Goal: Task Accomplishment & Management: Manage account settings

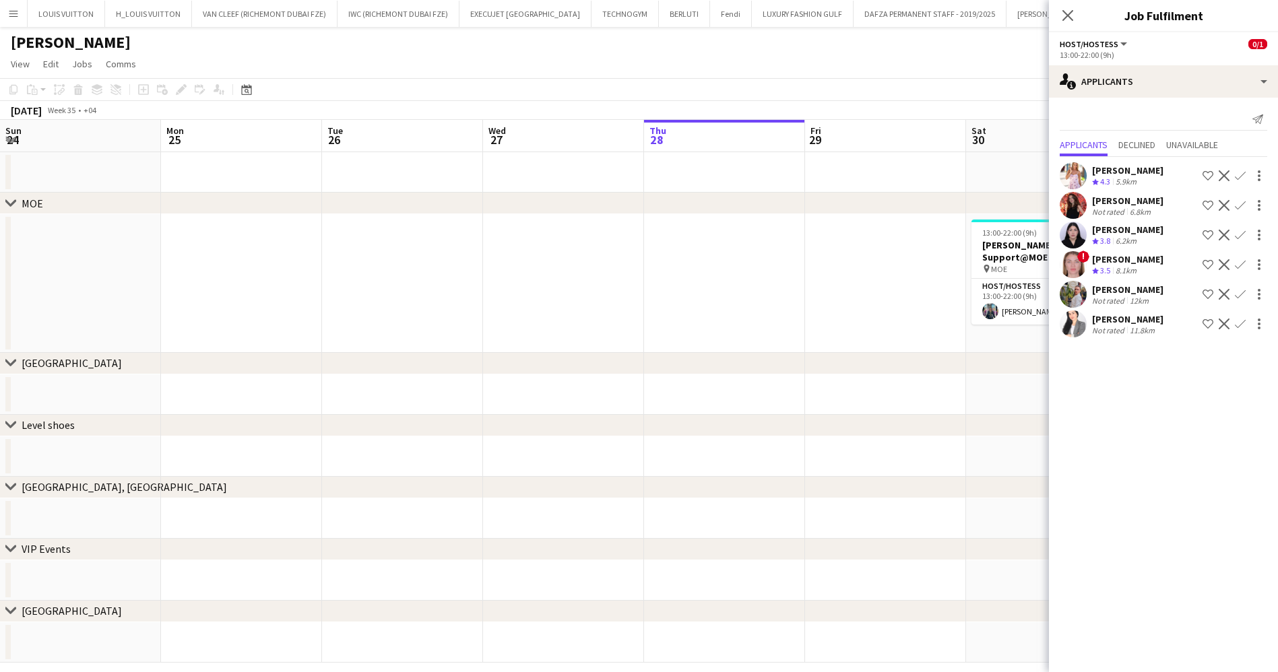
scroll to position [0, 322]
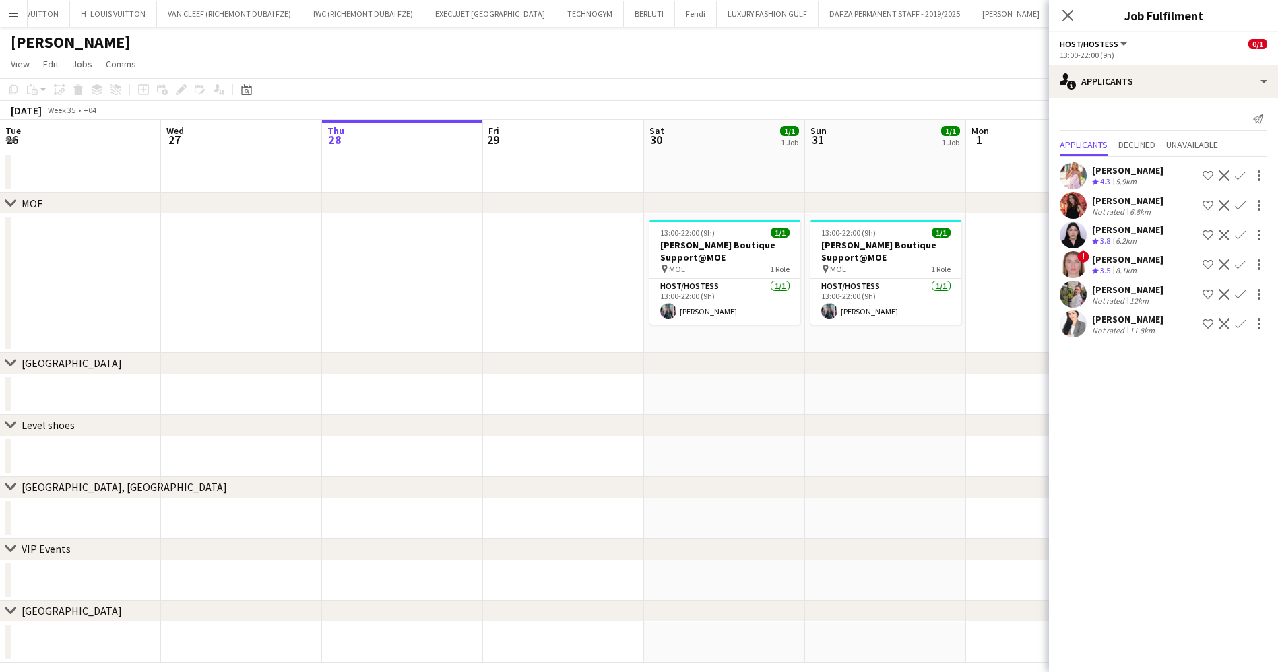
click at [707, 70] on app-page-menu "View Day view expanded Day view collapsed Month view Date picker Jump to [DATE]…" at bounding box center [639, 66] width 1278 height 26
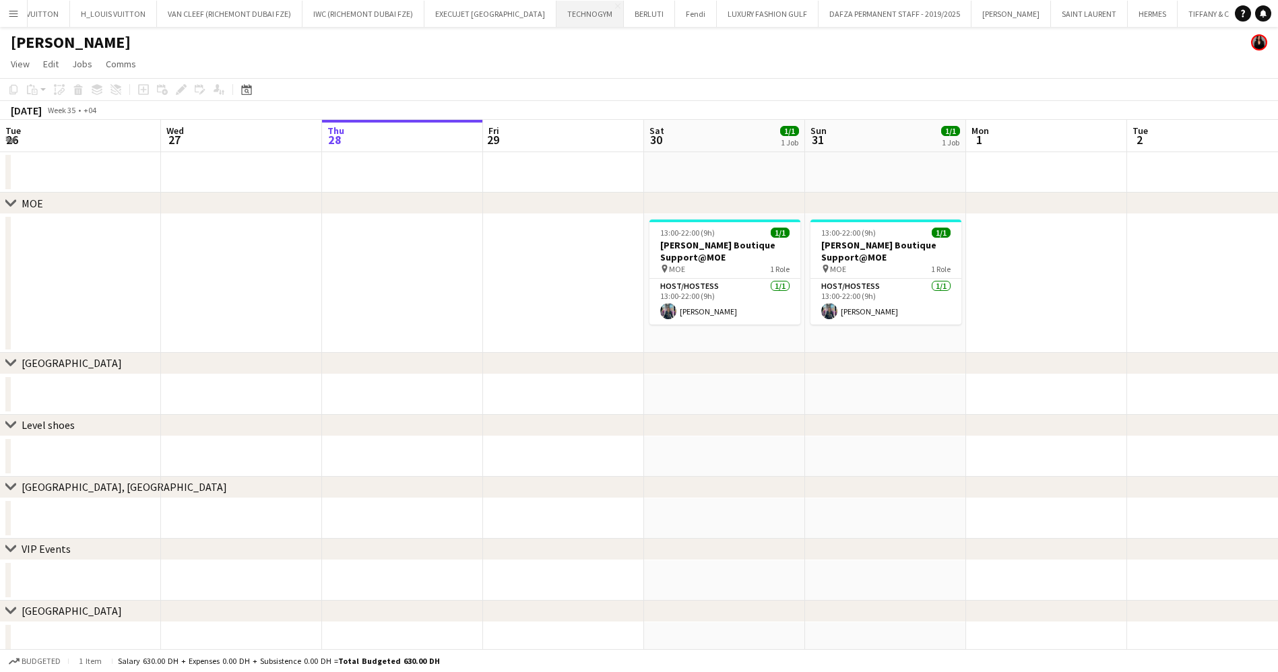
click at [556, 7] on button "TECHNOGYM Close" at bounding box center [589, 14] width 67 height 26
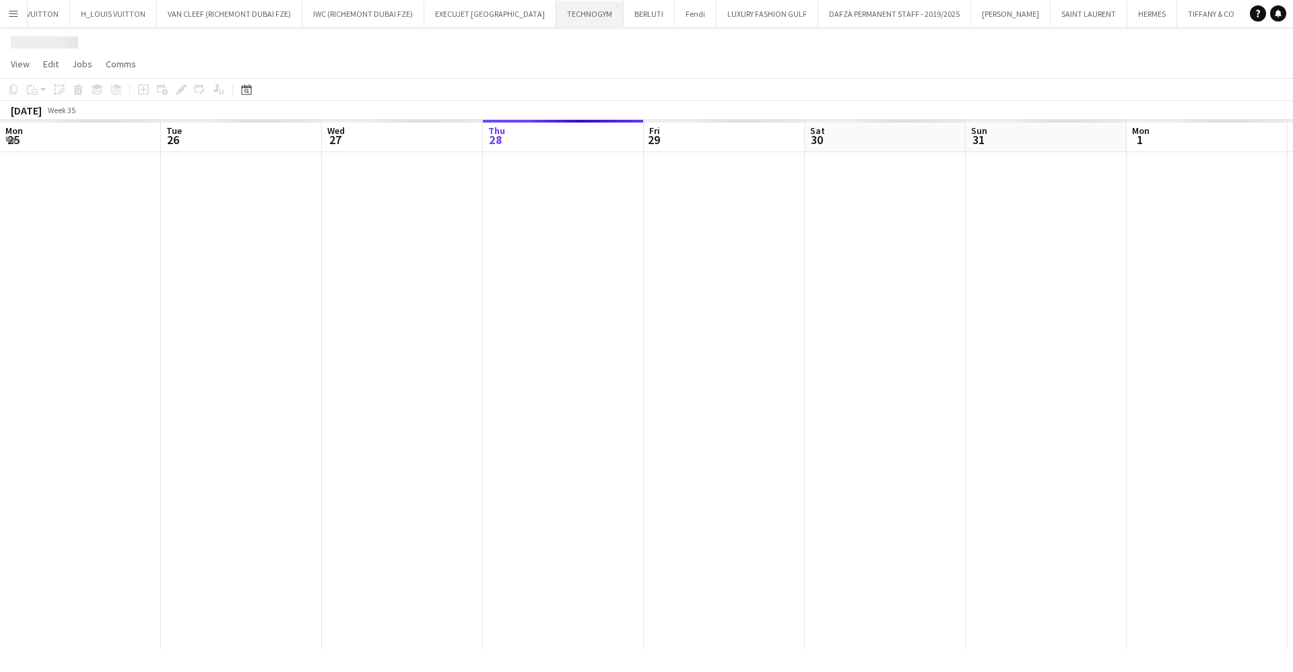
scroll to position [0, 322]
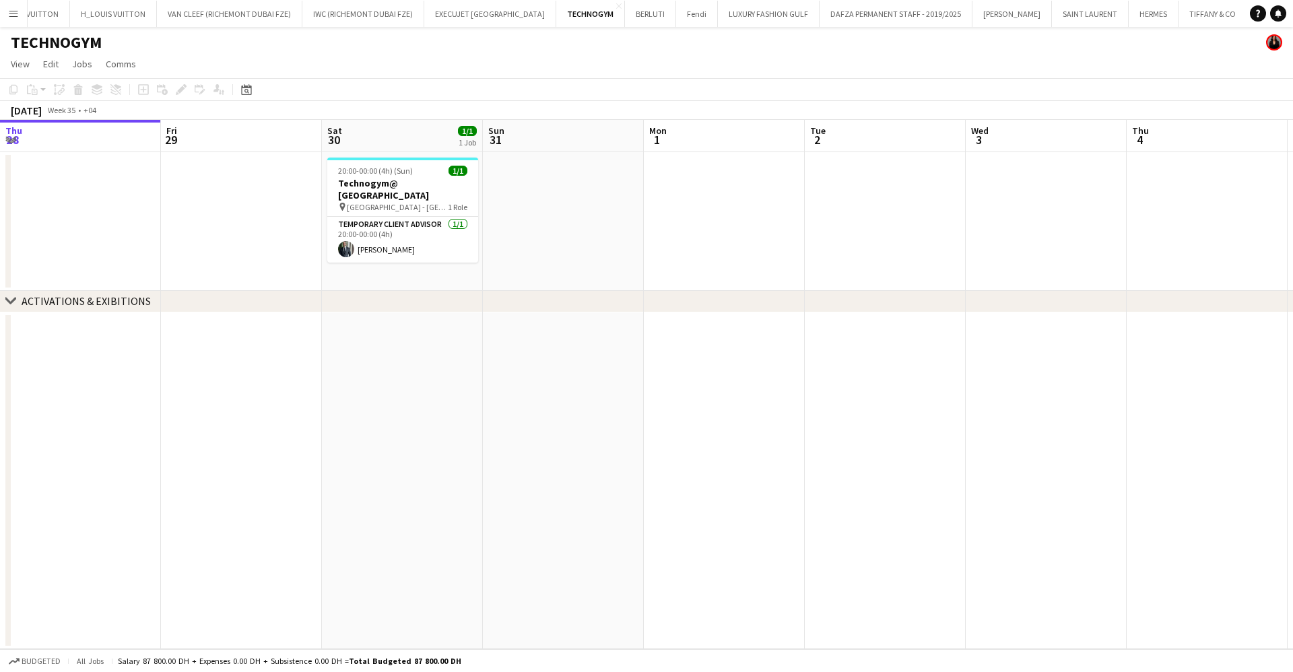
drag, startPoint x: 437, startPoint y: 214, endPoint x: 366, endPoint y: 216, distance: 70.7
click at [366, 216] on app-calendar-viewport "Tue 26 Wed 27 Thu 28 Fri 29 Sat 30 1/1 1 Job Sun 31 Mon 1 Tue 2 Wed 3 Thu 4 Fri…" at bounding box center [646, 384] width 1293 height 529
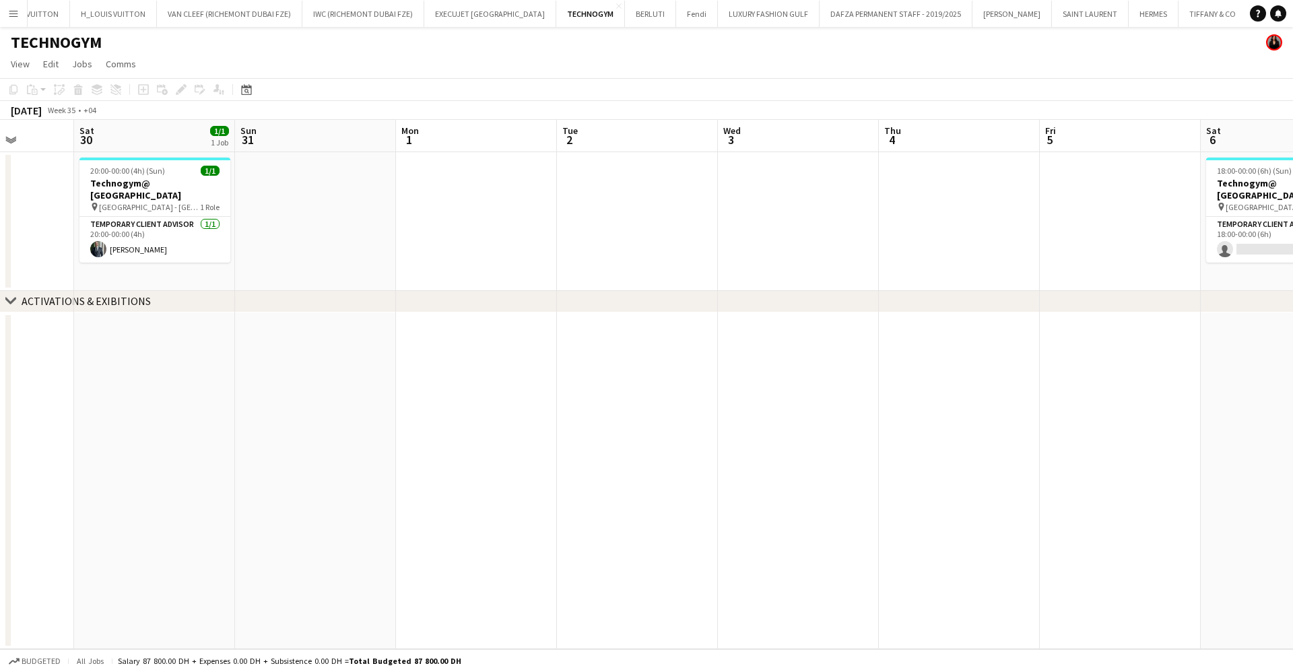
drag, startPoint x: 762, startPoint y: 210, endPoint x: 335, endPoint y: 252, distance: 428.4
click at [392, 243] on app-calendar-viewport "Wed 27 Thu 28 Fri 29 Sat 30 1/1 1 Job Sun 31 Mon 1 Tue 2 Wed 3 Thu 4 Fri 5 Sat …" at bounding box center [646, 384] width 1293 height 529
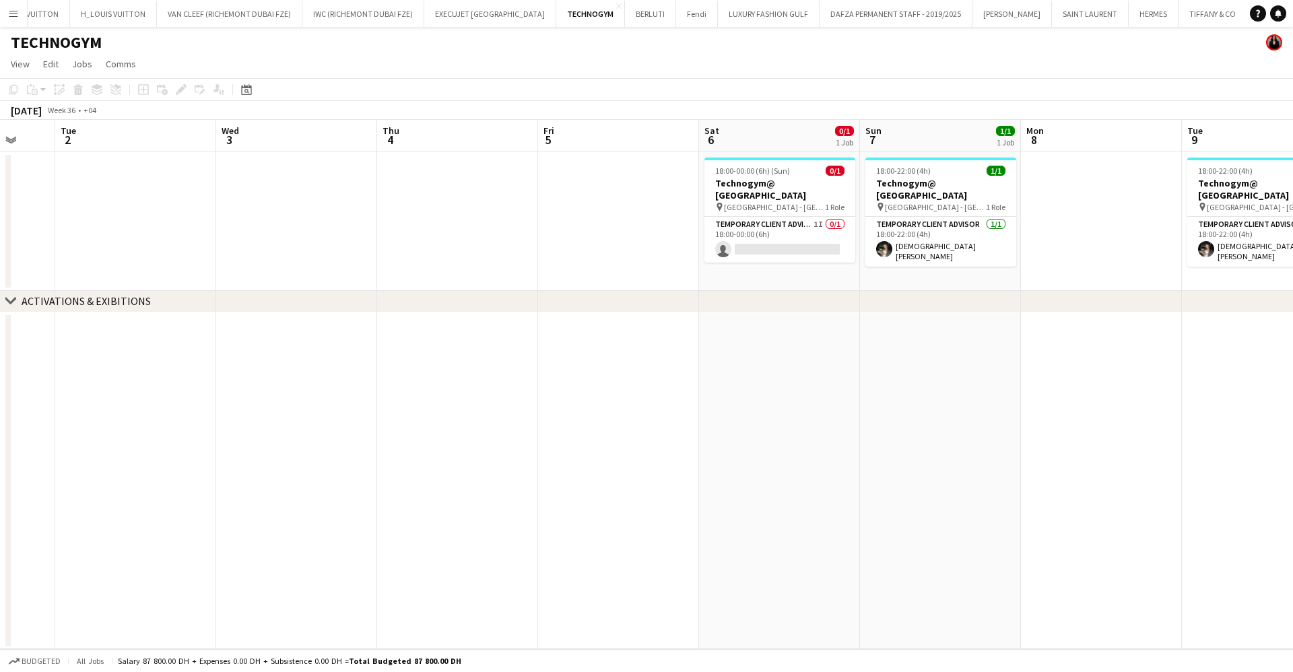
drag, startPoint x: 625, startPoint y: 244, endPoint x: 485, endPoint y: 251, distance: 140.3
click at [485, 251] on app-calendar-viewport "Sat 30 1/1 1 Job Sun 31 Mon 1 Tue 2 Wed 3 Thu 4 Fri 5 Sat 6 0/1 1 Job Sun 7 1/1…" at bounding box center [646, 384] width 1293 height 529
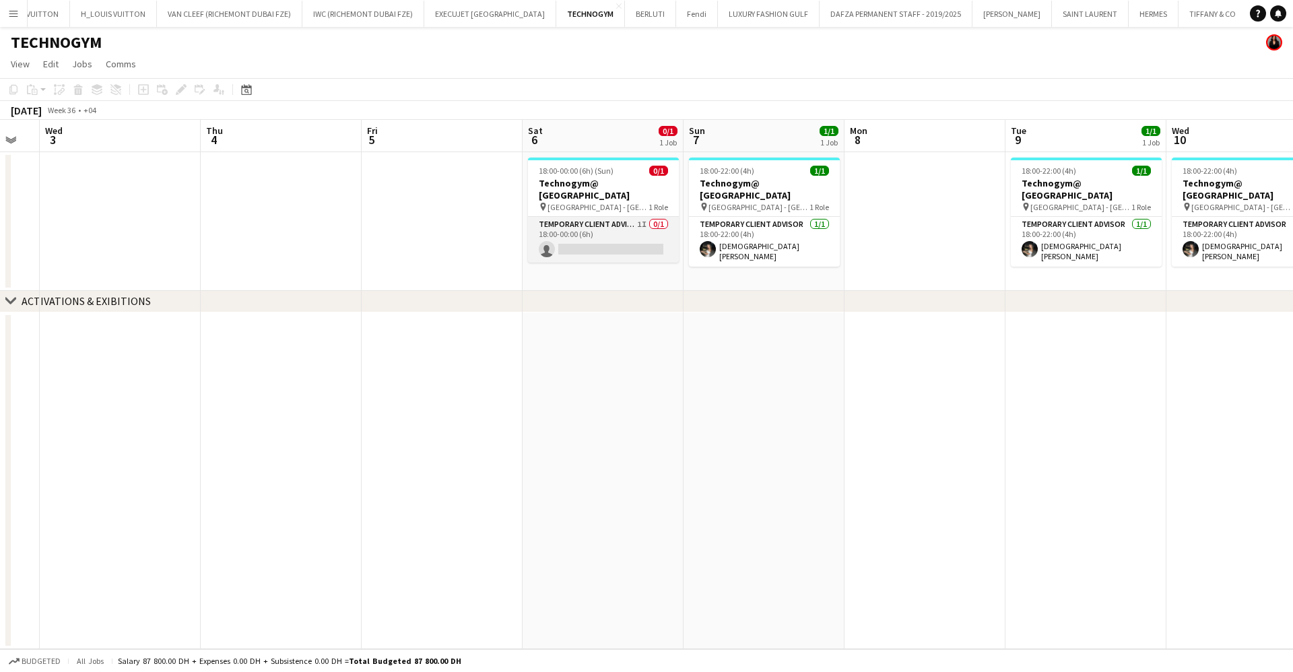
click at [598, 229] on app-card-role "Temporary Client Advisor 1I 0/1 18:00-00:00 (6h) single-neutral-actions" at bounding box center [603, 240] width 151 height 46
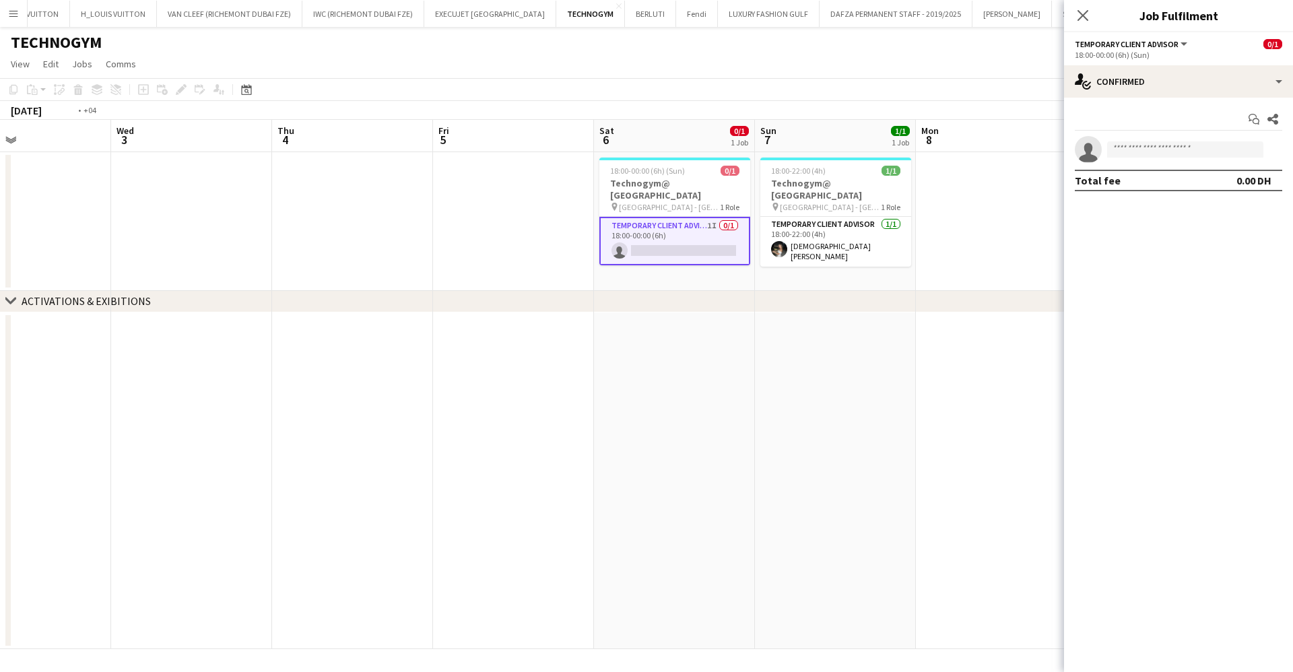
drag, startPoint x: 300, startPoint y: 183, endPoint x: 666, endPoint y: 181, distance: 365.1
click at [687, 170] on app-calendar-viewport "Sun 31 Mon 1 Tue 2 Wed 3 Thu 4 Fri 5 Sat 6 0/1 1 Job Sun 7 1/1 1 Job Mon 8 Tue …" at bounding box center [646, 384] width 1293 height 529
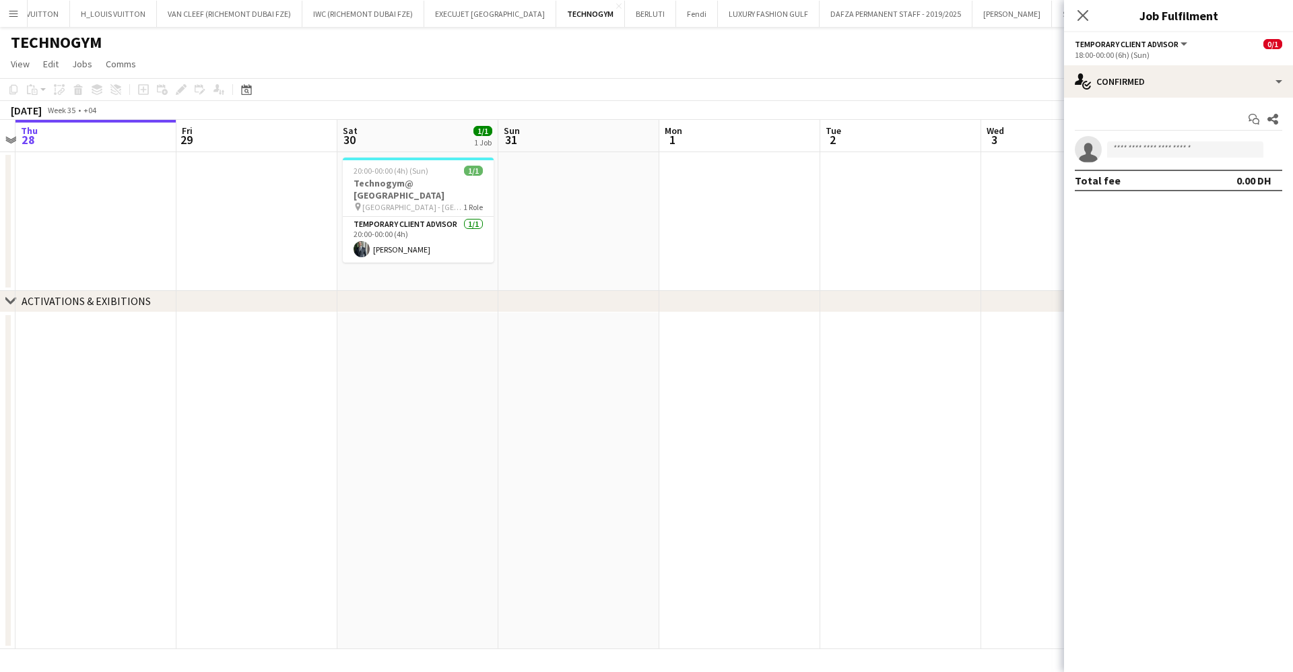
drag, startPoint x: 257, startPoint y: 232, endPoint x: 869, endPoint y: 233, distance: 611.6
click at [861, 232] on app-calendar-viewport "Mon 25 Tue 26 Wed 27 Thu 28 Fri 29 Sat 30 1/1 1 Job Sun 31 Mon 1 Tue 2 Wed 3 Th…" at bounding box center [646, 384] width 1293 height 529
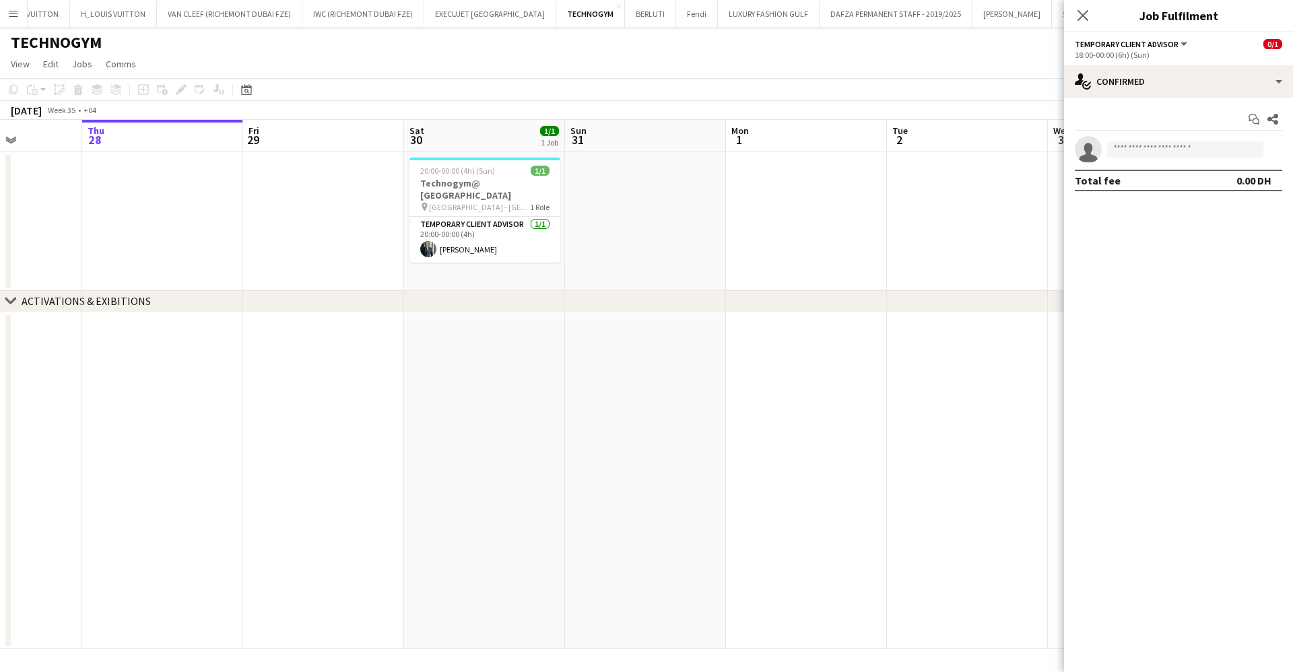
drag, startPoint x: 827, startPoint y: 224, endPoint x: 387, endPoint y: 235, distance: 440.0
click at [389, 235] on app-calendar-viewport "Mon 25 Tue 26 Wed 27 Thu 28 Fri 29 Sat 30 1/1 1 Job Sun 31 Mon 1 Tue 2 Wed 3 Th…" at bounding box center [646, 384] width 1293 height 529
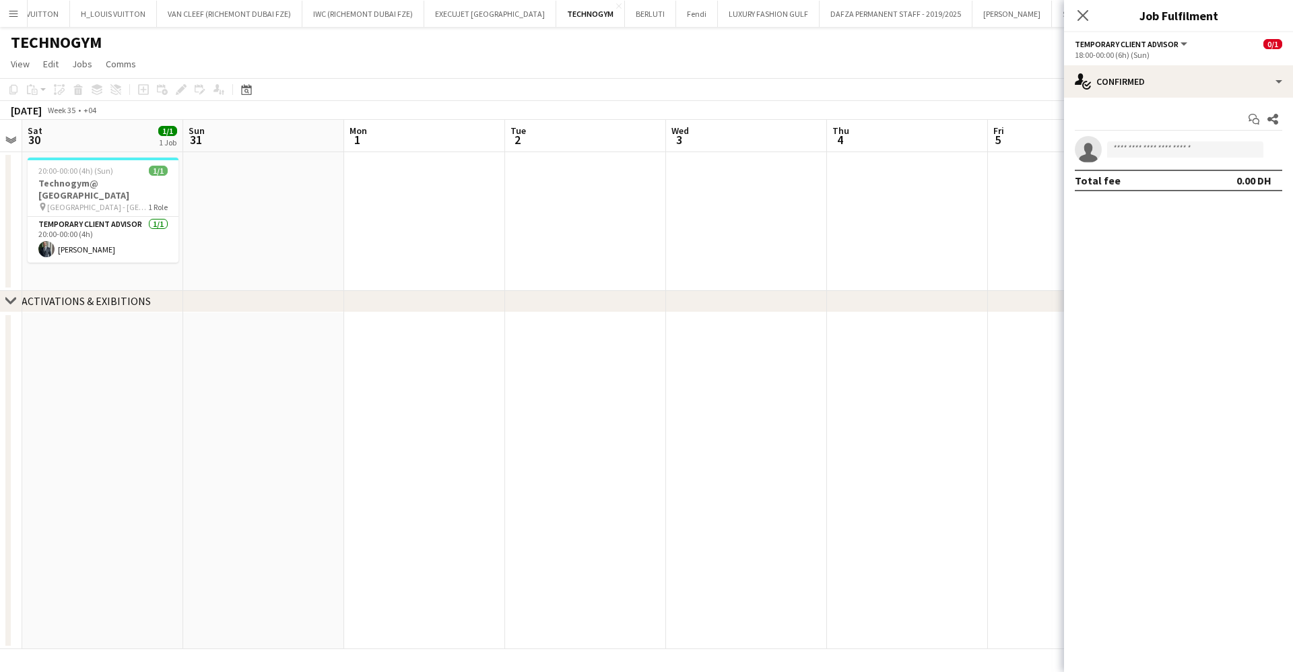
drag, startPoint x: 724, startPoint y: 223, endPoint x: 422, endPoint y: 240, distance: 302.9
click at [432, 238] on app-calendar-viewport "Wed 27 Thu 28 Fri 29 Sat 30 1/1 1 Job Sun 31 Mon 1 Tue 2 Wed 3 Thu 4 Fri 5 Sat …" at bounding box center [646, 384] width 1293 height 529
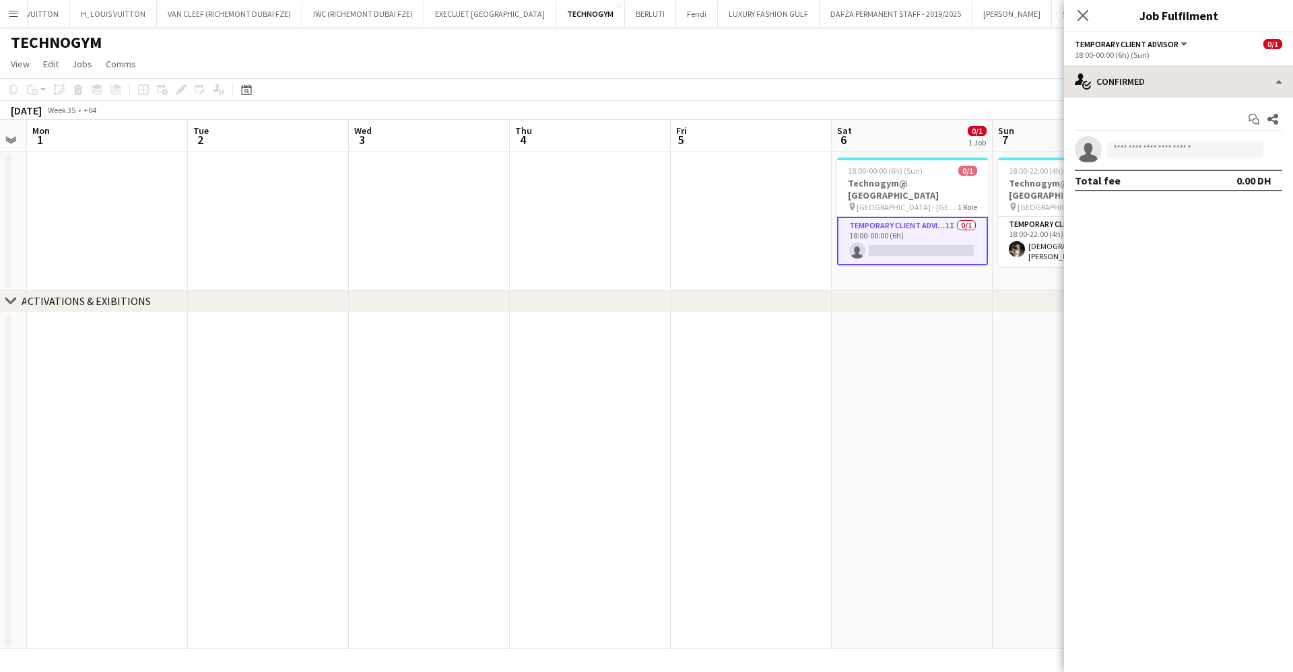
drag, startPoint x: 1155, startPoint y: 102, endPoint x: 1155, endPoint y: 73, distance: 29.0
click at [1155, 101] on div "Start chat Share single-neutral-actions Total fee 0.00 DH" at bounding box center [1178, 150] width 229 height 104
click at [1157, 71] on div "single-neutral-actions-check-2 Confirmed" at bounding box center [1178, 81] width 229 height 32
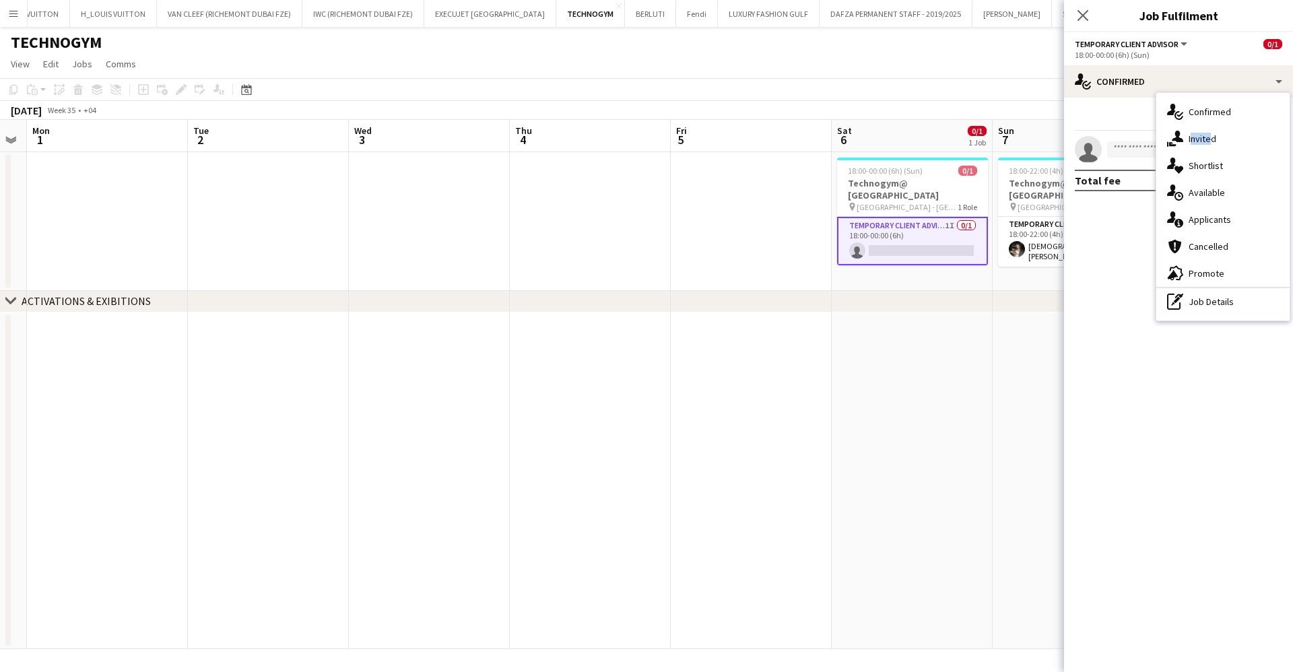
click at [1203, 145] on div "single-neutral-actions-share-1 Invited" at bounding box center [1223, 138] width 133 height 27
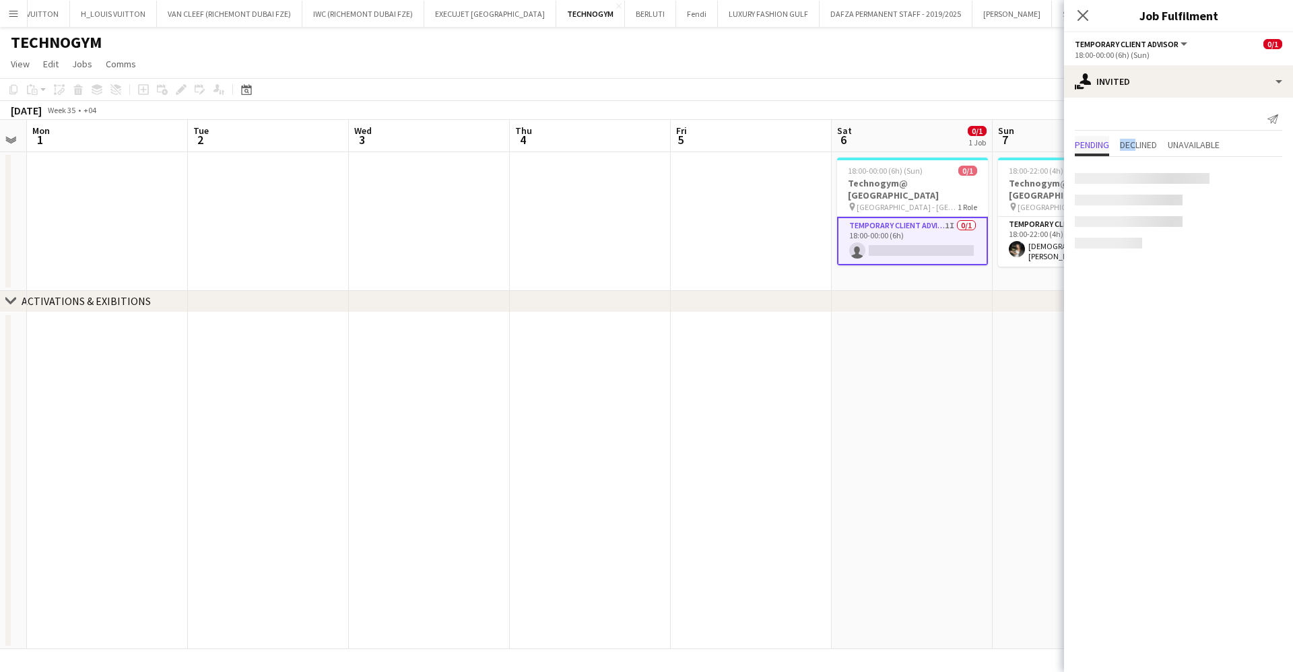
click at [1111, 138] on div "Pending Declined Unavailable" at bounding box center [1178, 146] width 207 height 21
click at [1126, 187] on input "text" at bounding box center [1178, 179] width 207 height 34
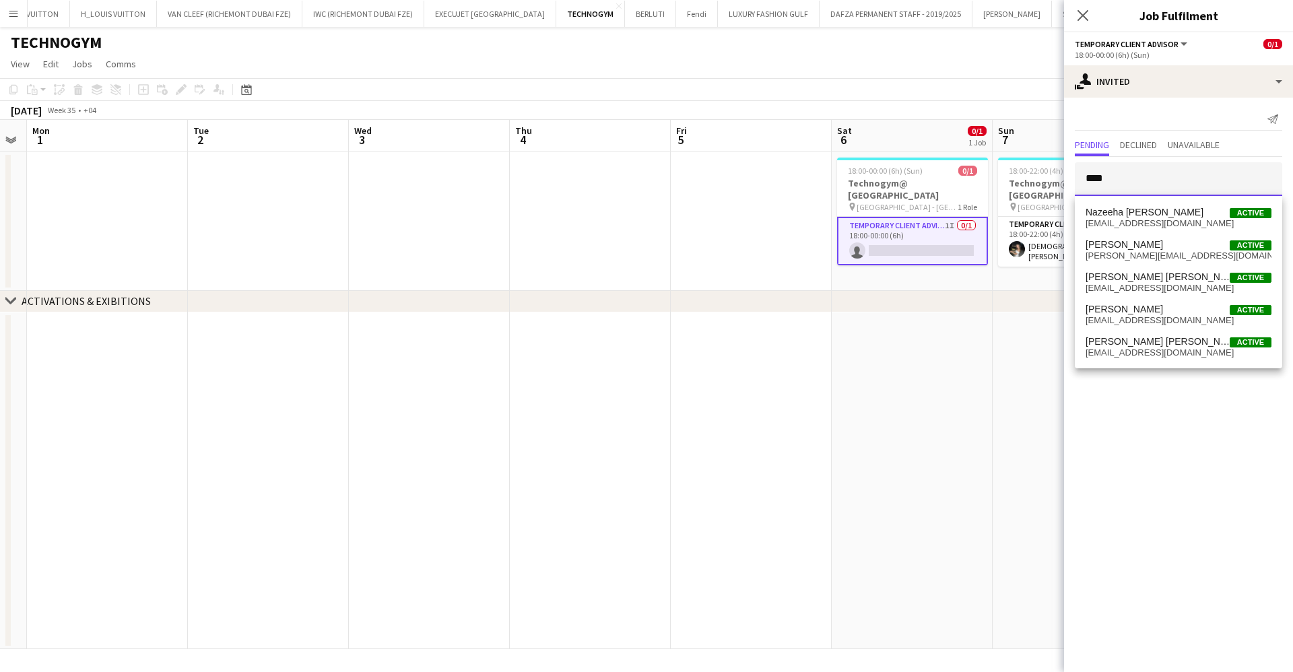
type input "****"
click at [902, 66] on app-page-menu "View Day view expanded Day view collapsed Month view Date picker Jump to [DATE]…" at bounding box center [646, 66] width 1293 height 26
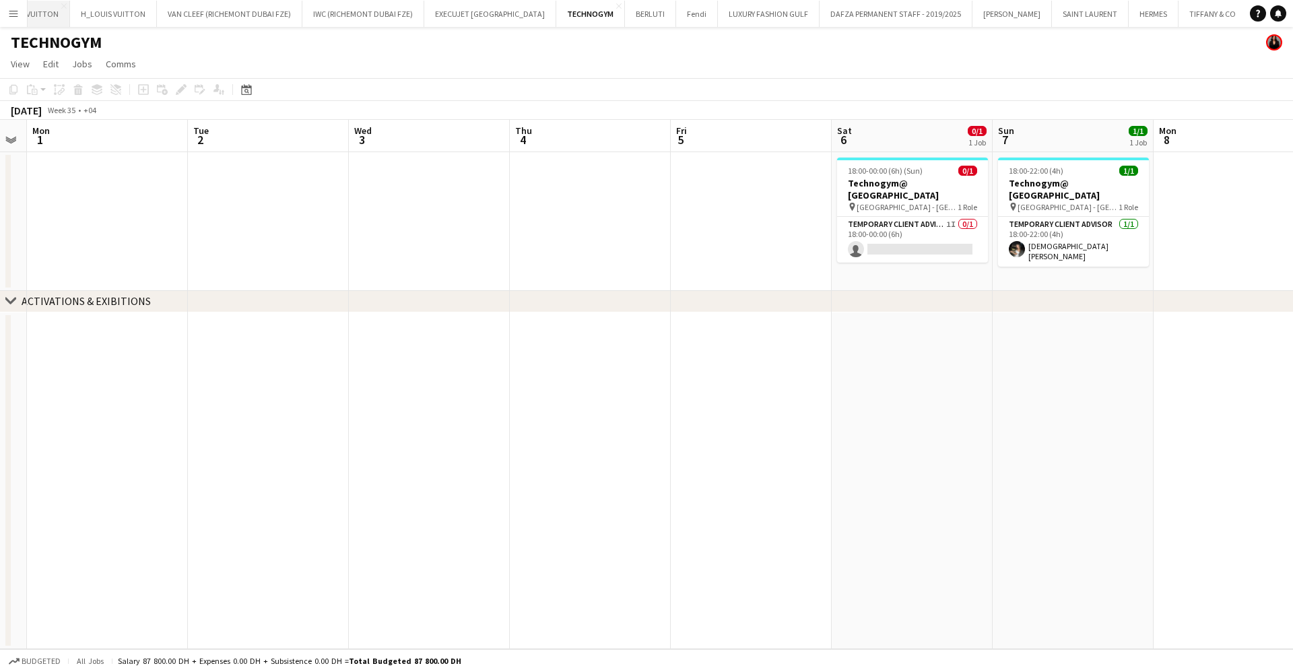
click at [36, 14] on button "LOUIS VUITTON Close" at bounding box center [31, 14] width 77 height 26
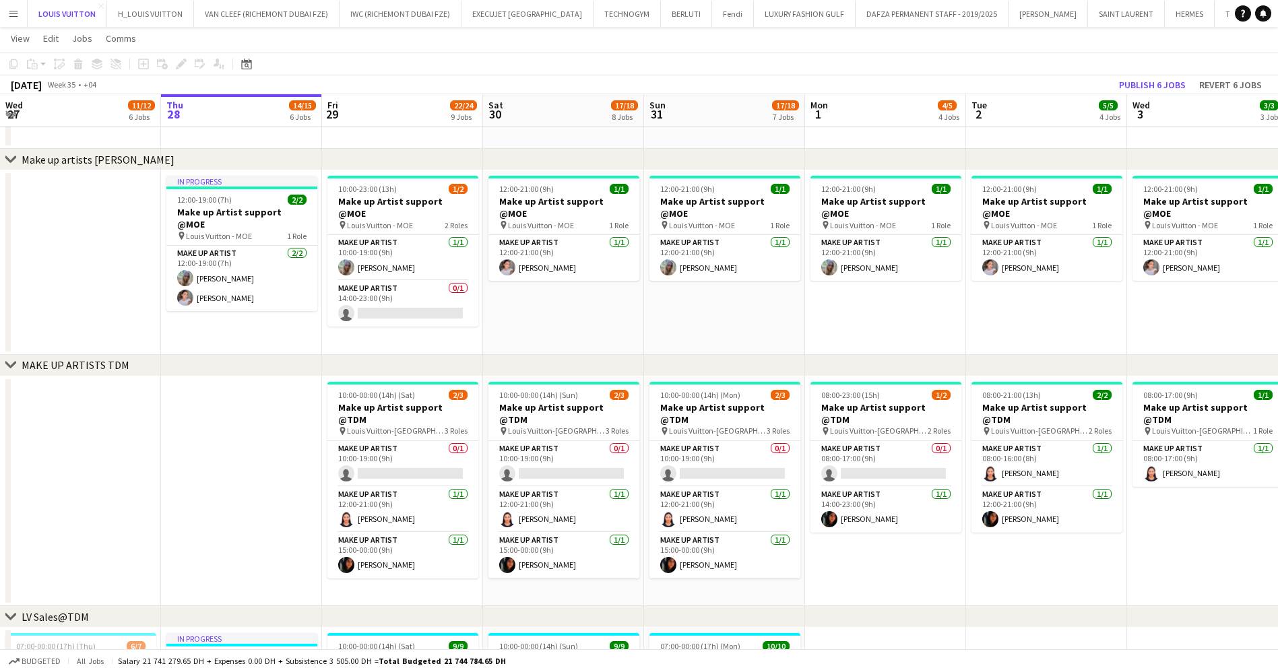
scroll to position [404, 0]
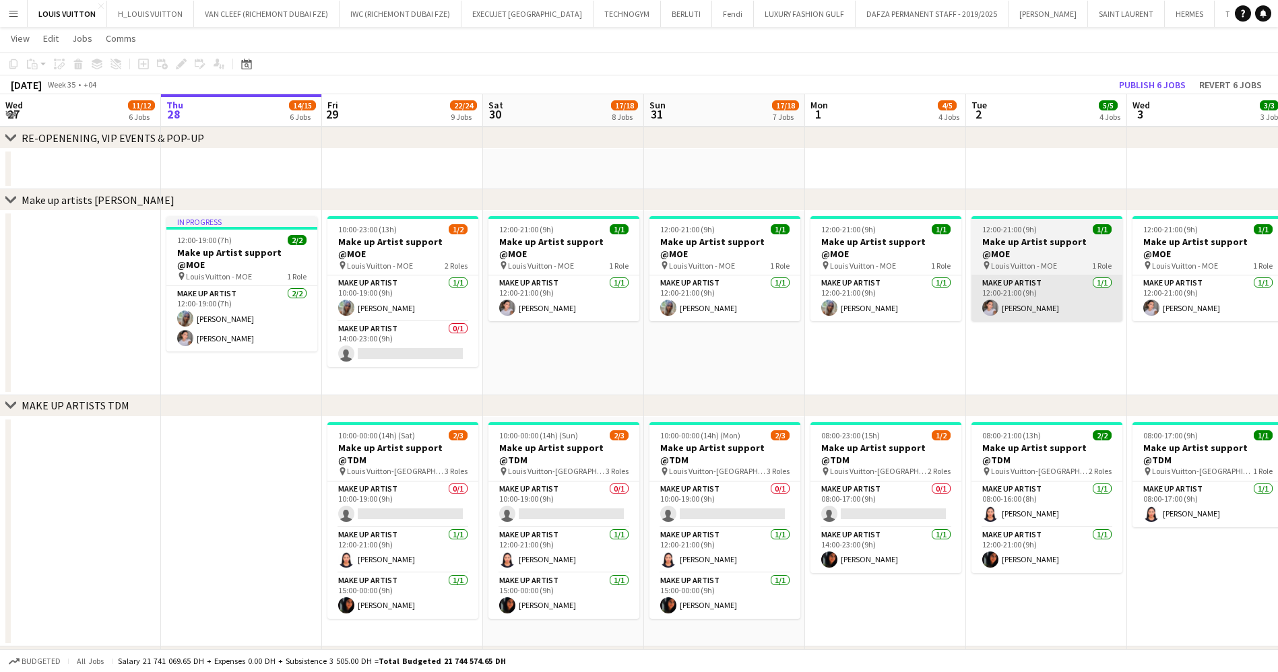
drag, startPoint x: 544, startPoint y: 286, endPoint x: 649, endPoint y: 298, distance: 105.7
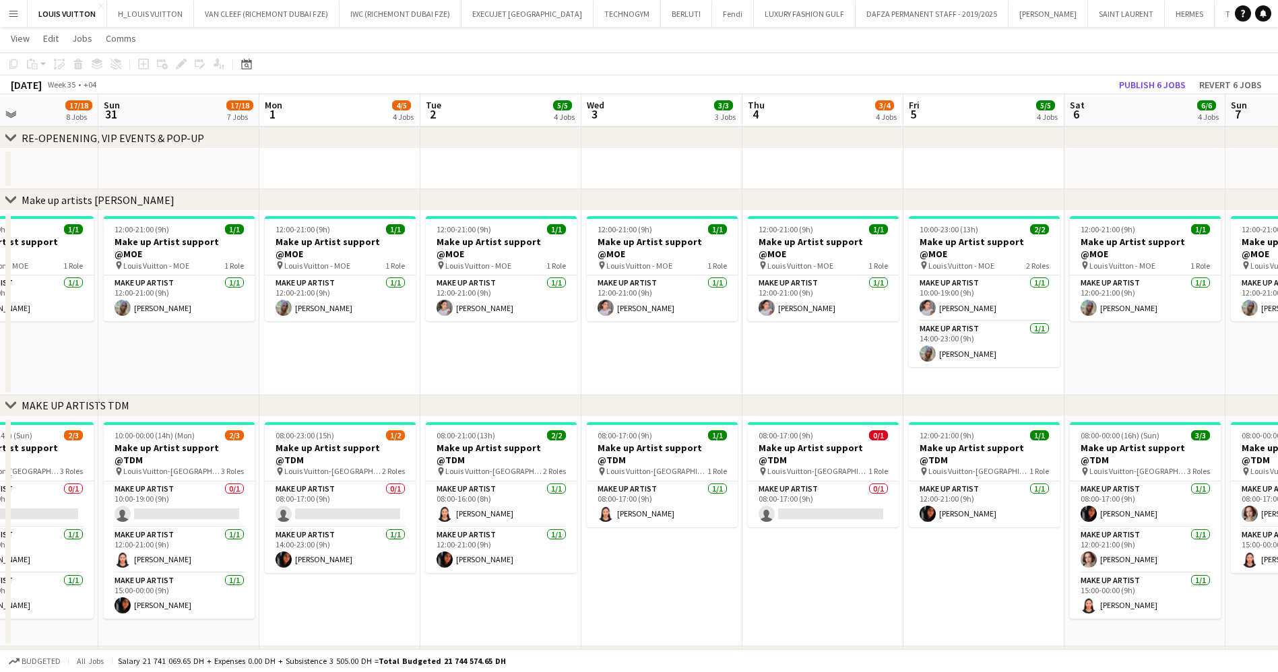
drag, startPoint x: 641, startPoint y: 298, endPoint x: 457, endPoint y: 302, distance: 183.9
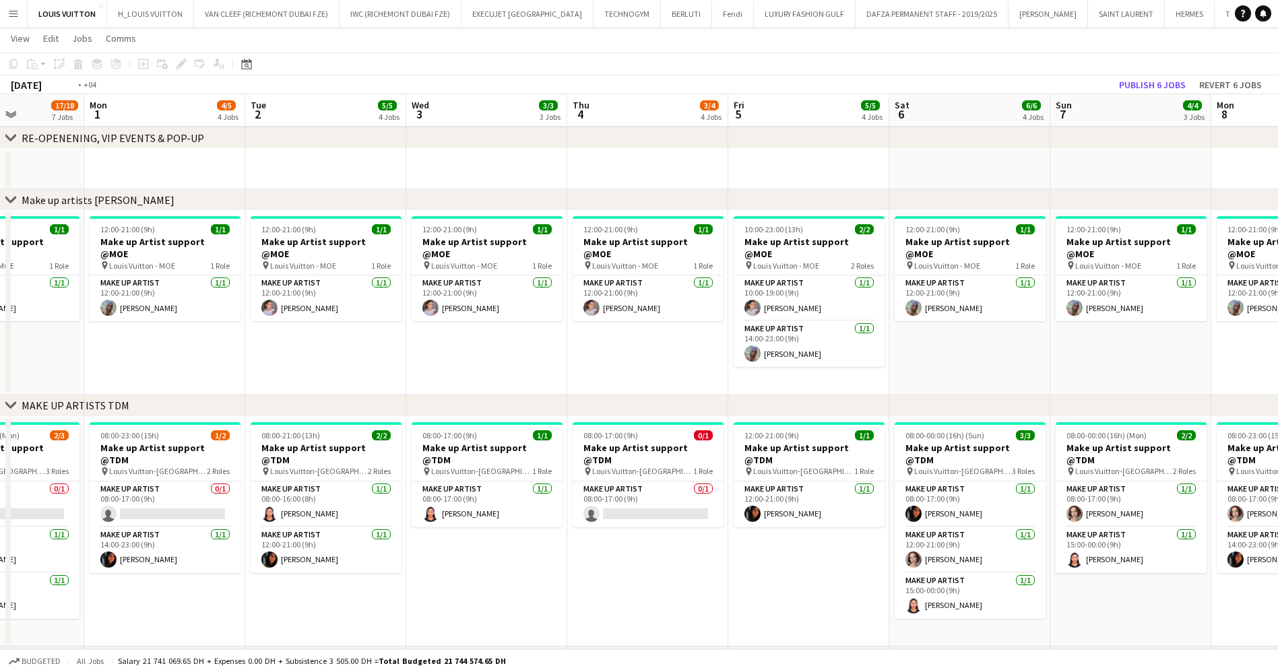
drag, startPoint x: 656, startPoint y: 300, endPoint x: 490, endPoint y: 300, distance: 165.7
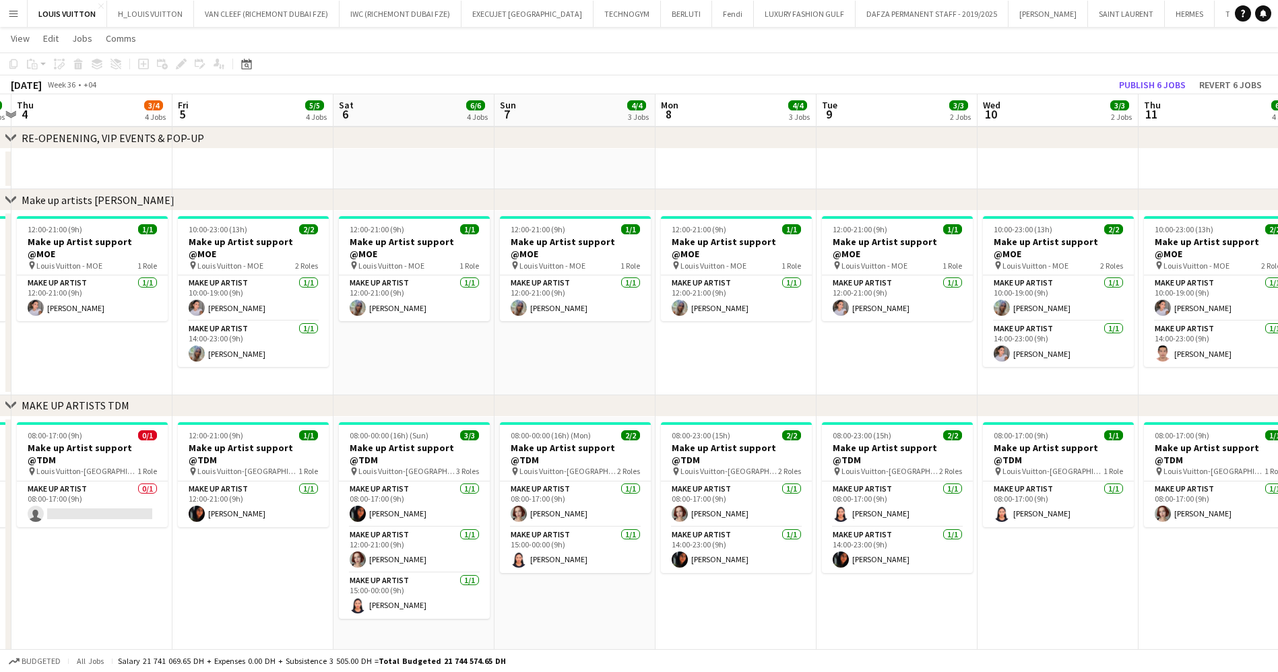
scroll to position [0, 480]
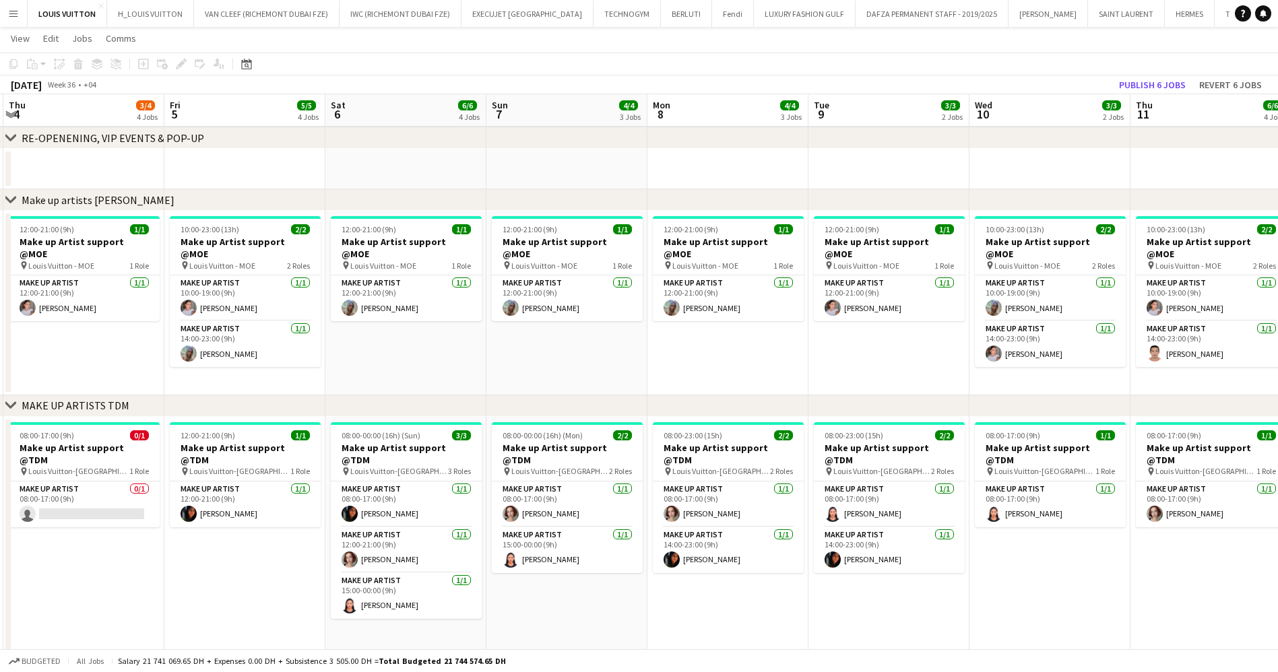
drag, startPoint x: 736, startPoint y: 274, endPoint x: 655, endPoint y: 273, distance: 80.8
click at [563, 275] on app-card-role "Make up artist [DATE] 12:00-21:00 (9h) [PERSON_NAME]" at bounding box center [567, 298] width 151 height 46
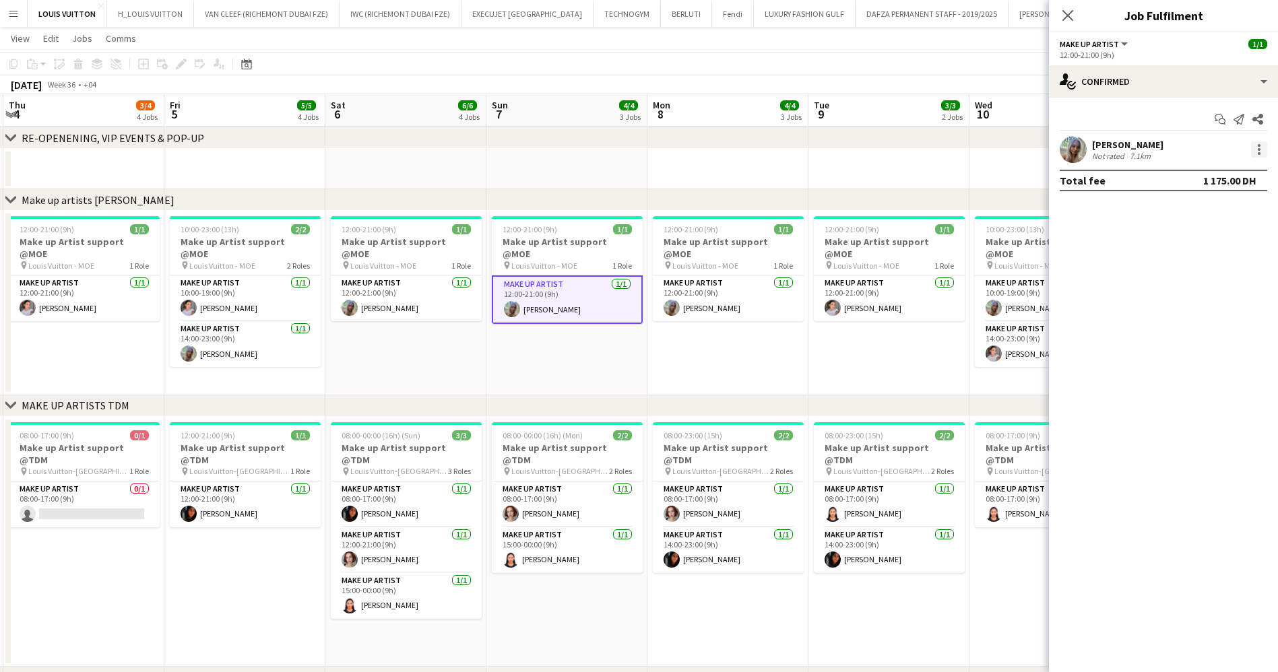
drag, startPoint x: 1263, startPoint y: 150, endPoint x: 1256, endPoint y: 148, distance: 7.7
click at [1263, 149] on div at bounding box center [1259, 149] width 16 height 16
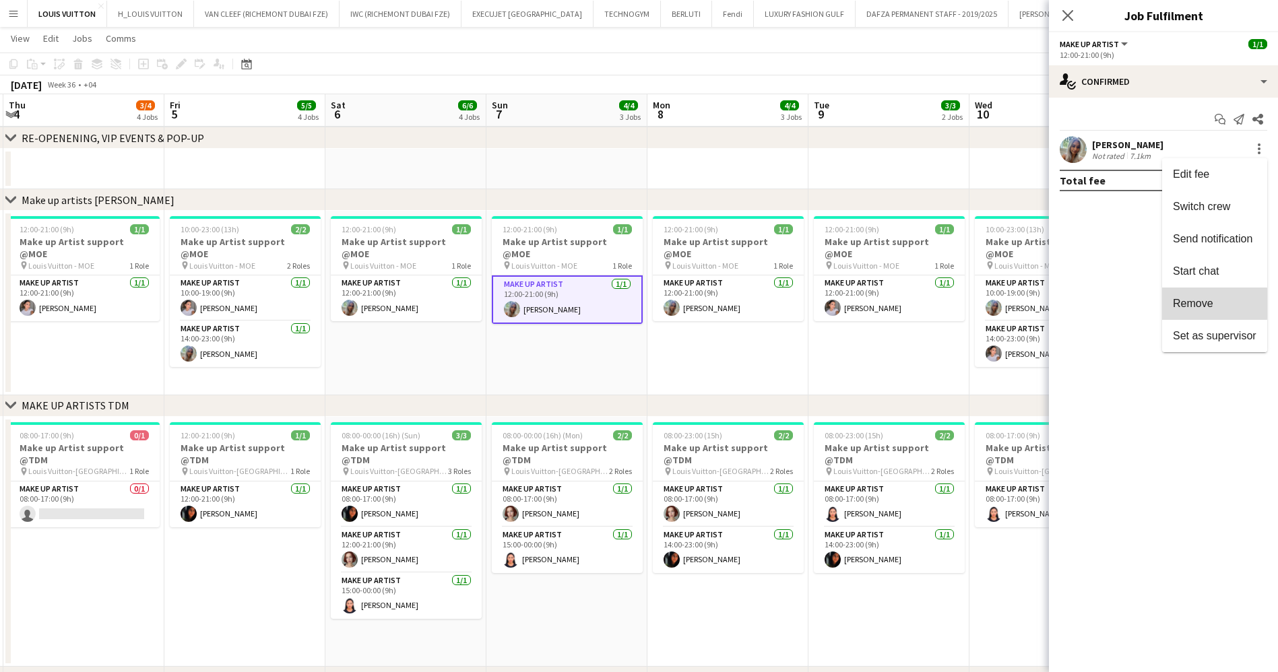
click at [1208, 304] on span "Remove" at bounding box center [1193, 303] width 40 height 11
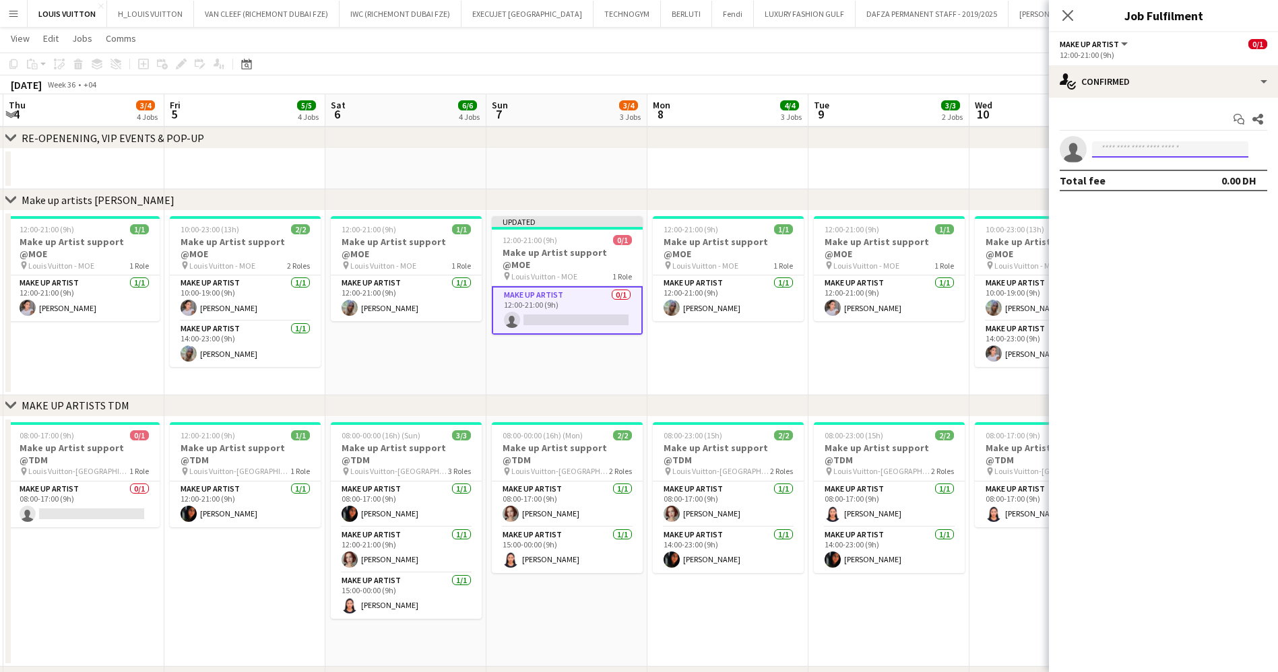
click at [1121, 154] on input at bounding box center [1170, 149] width 156 height 16
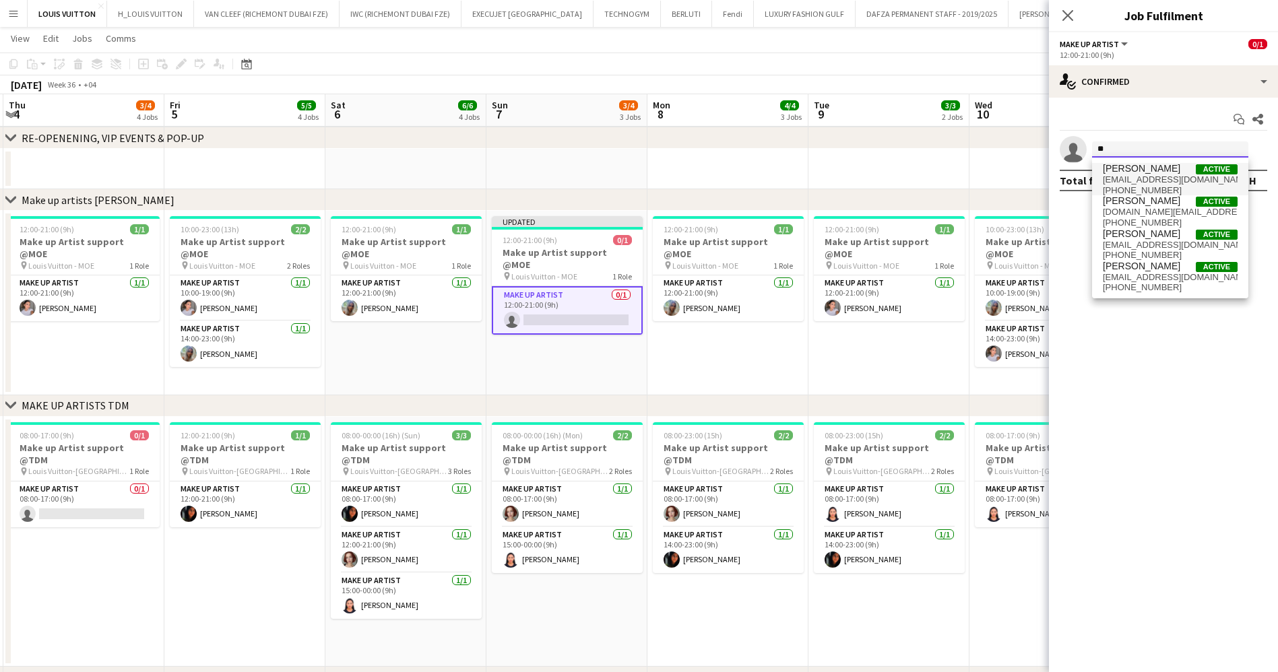
type input "*"
type input "******"
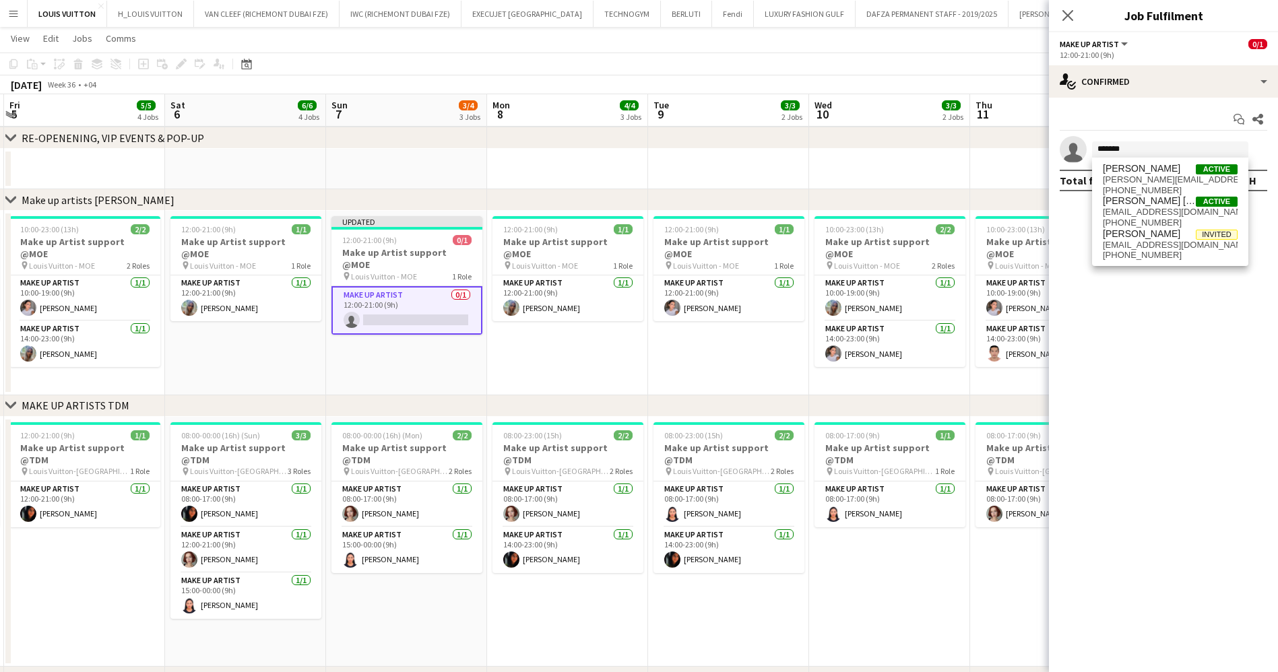
drag, startPoint x: 839, startPoint y: 345, endPoint x: 679, endPoint y: 358, distance: 160.8
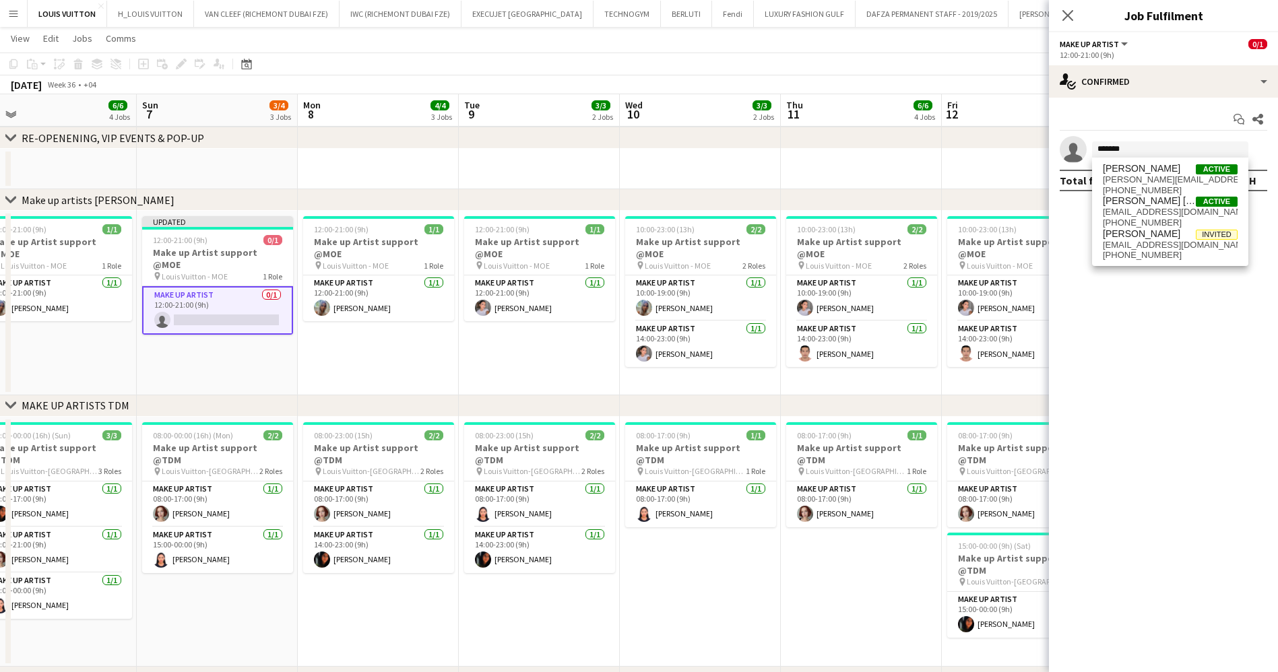
scroll to position [0, 399]
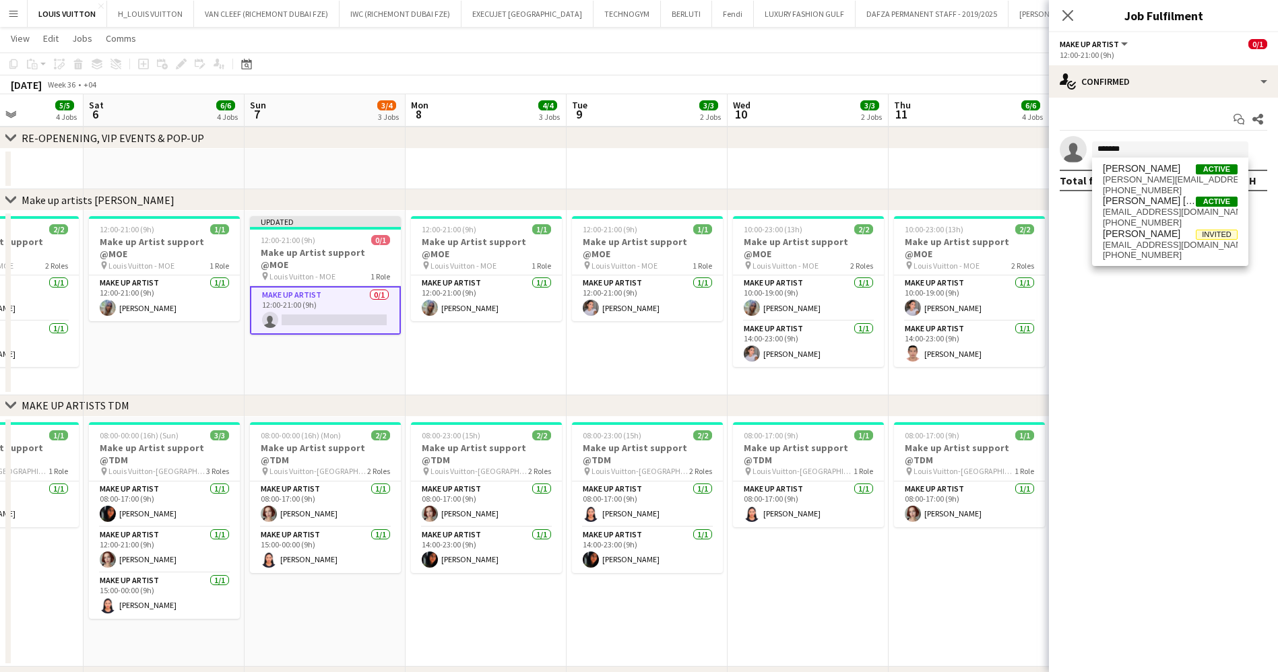
drag, startPoint x: 859, startPoint y: 358, endPoint x: 616, endPoint y: 366, distance: 242.6
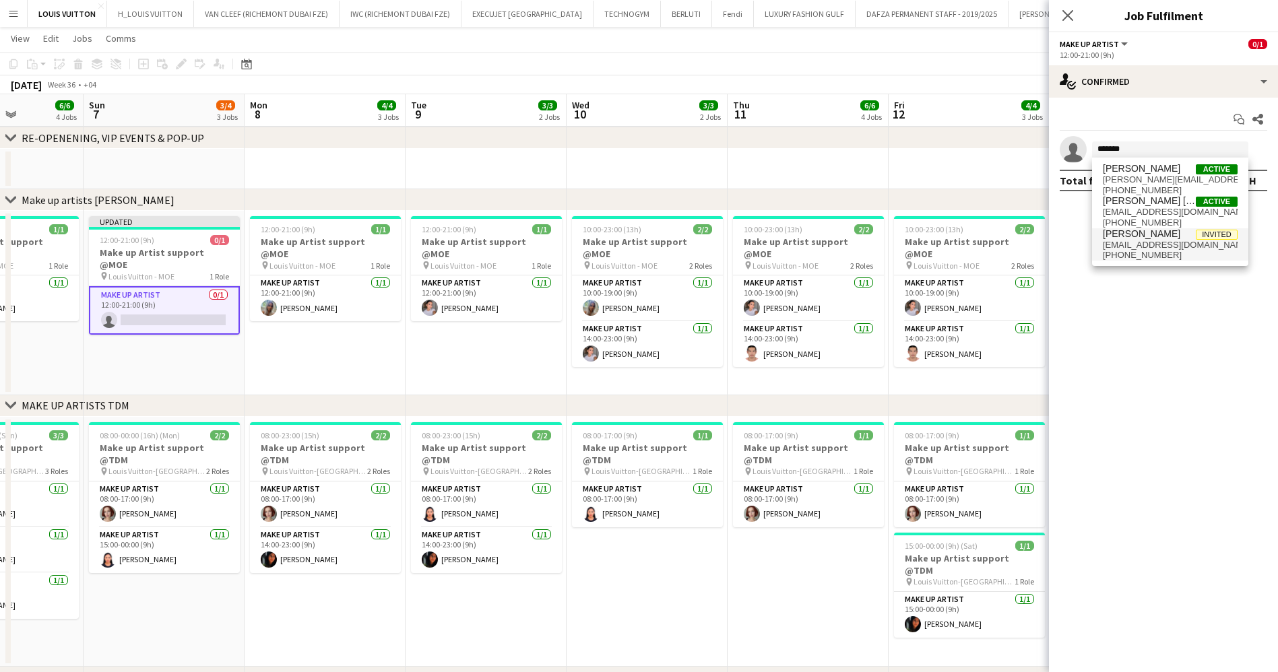
click at [1180, 232] on span "[PERSON_NAME]" at bounding box center [1141, 233] width 77 height 11
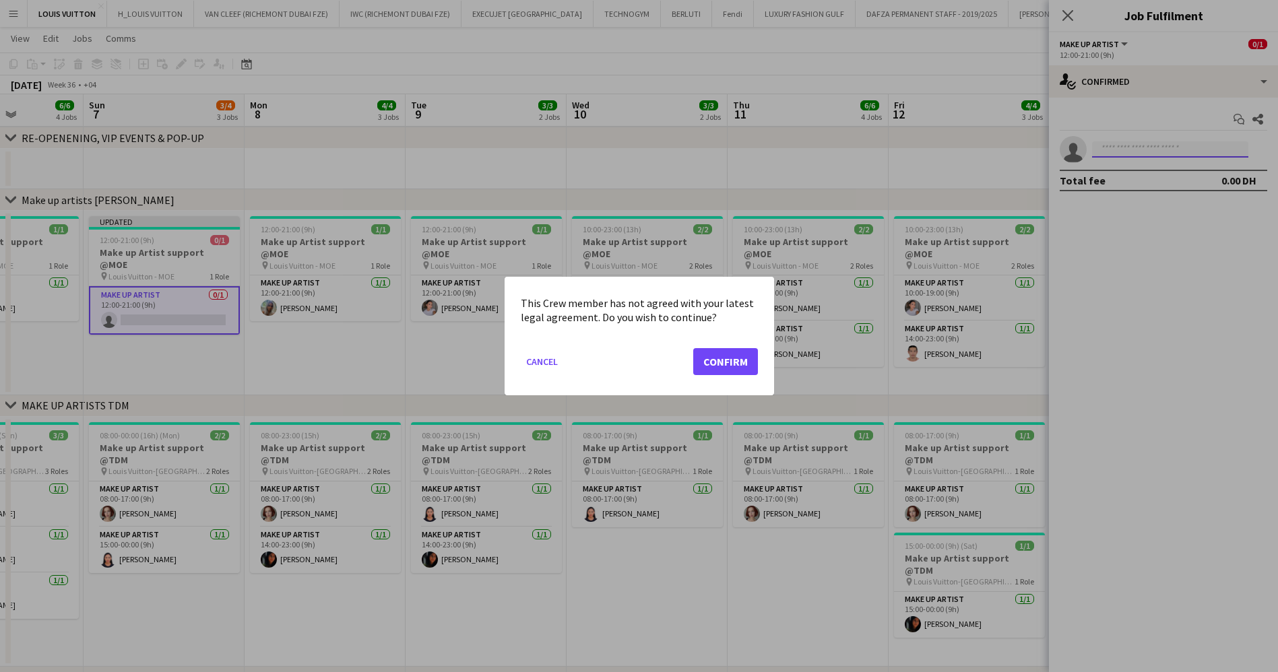
scroll to position [0, 0]
click at [730, 362] on button "Confirm" at bounding box center [725, 361] width 65 height 27
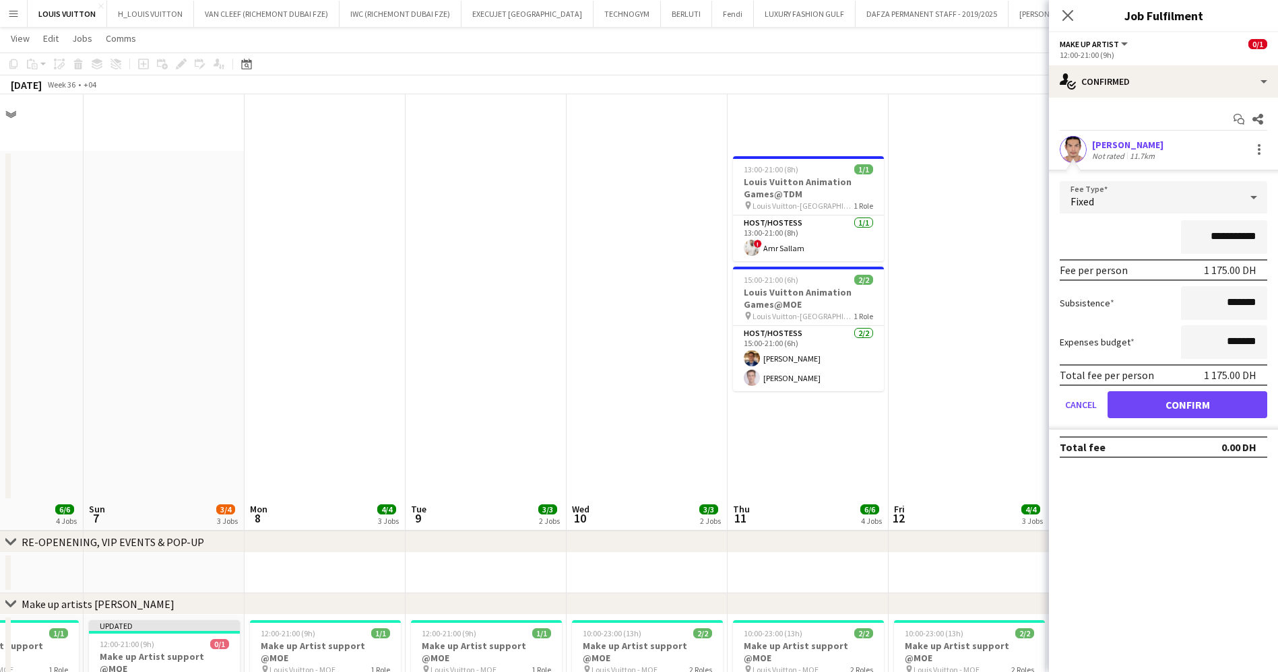
scroll to position [404, 0]
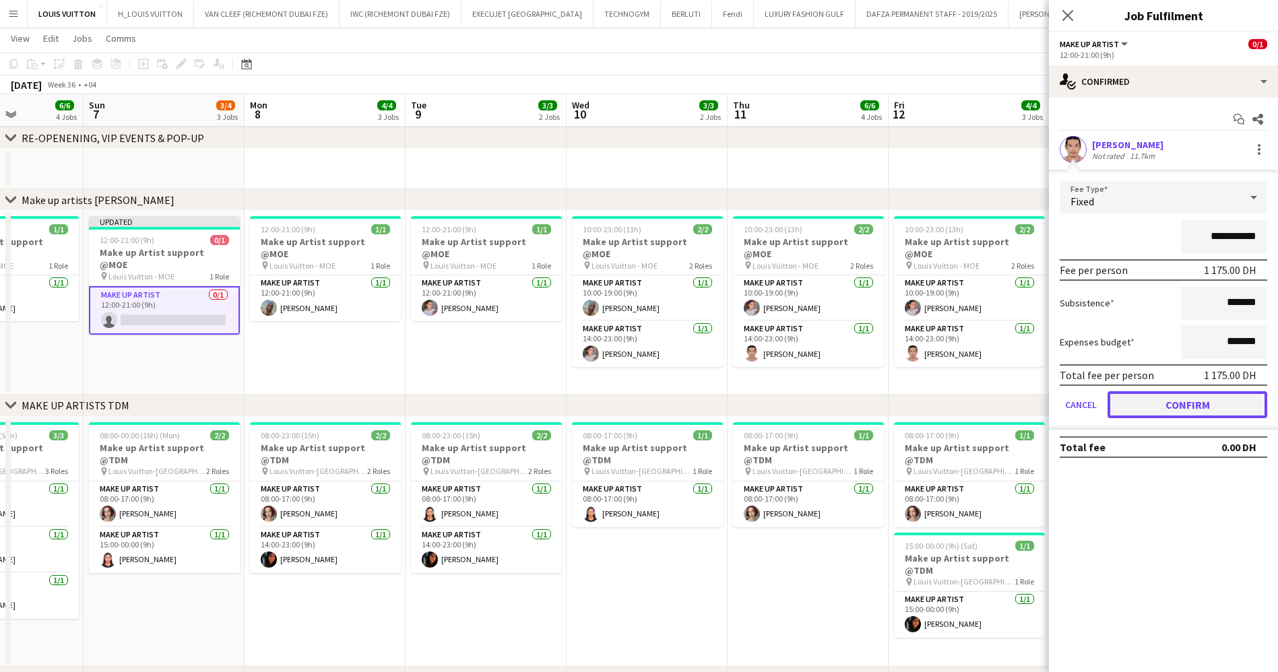
click at [1162, 409] on button "Confirm" at bounding box center [1187, 404] width 160 height 27
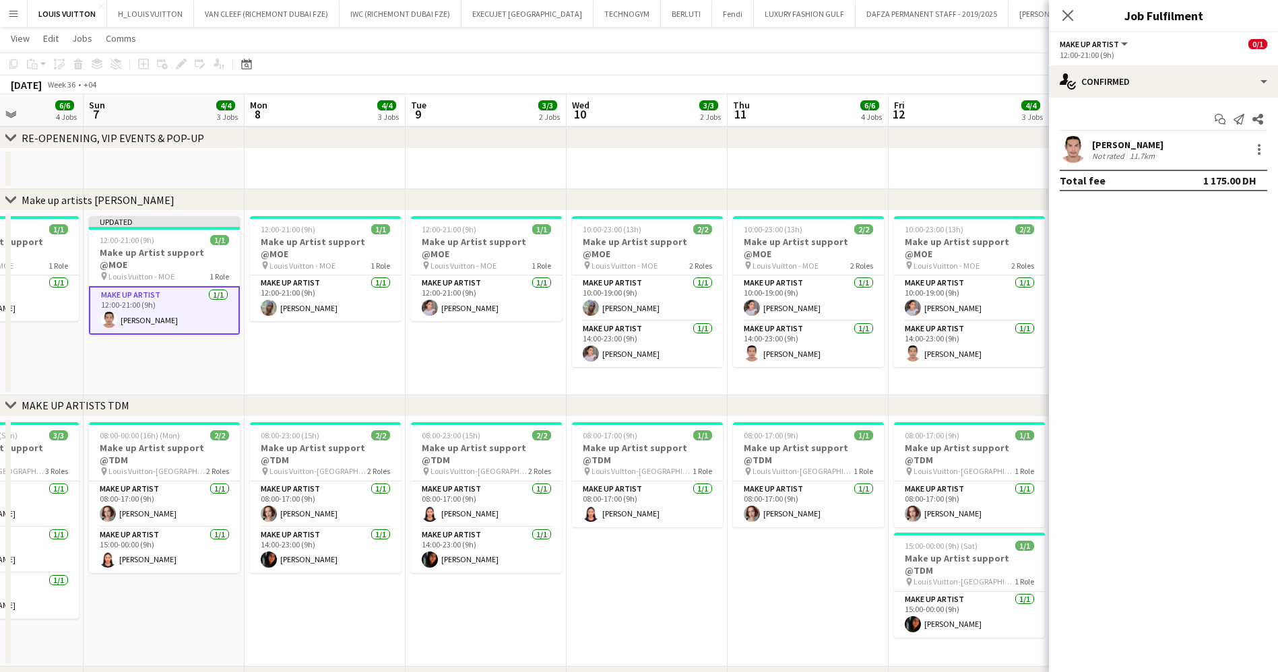
click at [975, 64] on app-toolbar "Copy Paste Paste Ctrl+V Paste with crew Ctrl+Shift+V Paste linked Job [GEOGRAPH…" at bounding box center [639, 64] width 1278 height 23
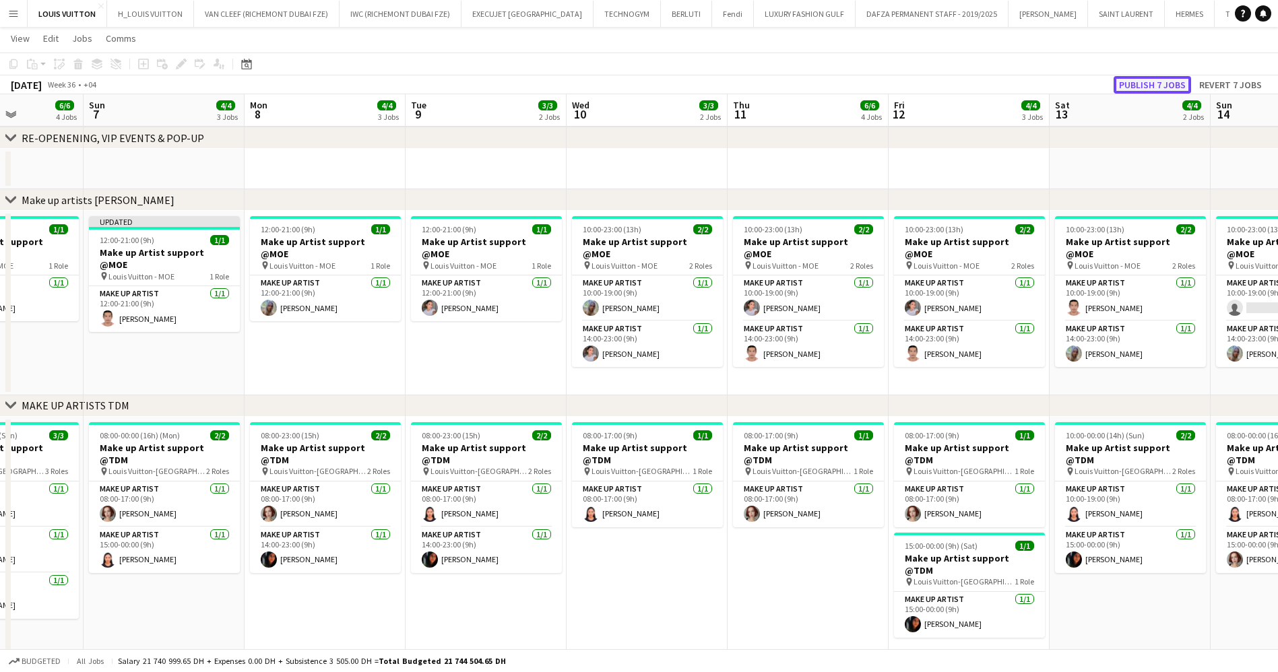
click at [1172, 80] on button "Publish 7 jobs" at bounding box center [1151, 85] width 77 height 18
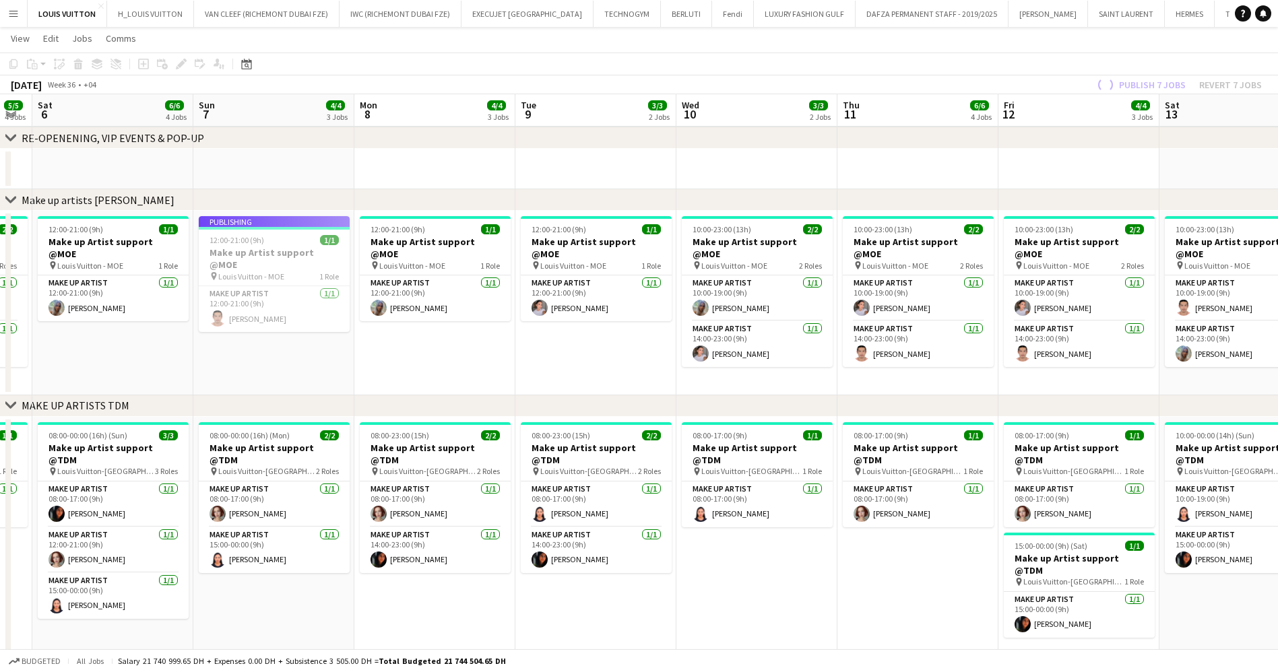
scroll to position [0, 271]
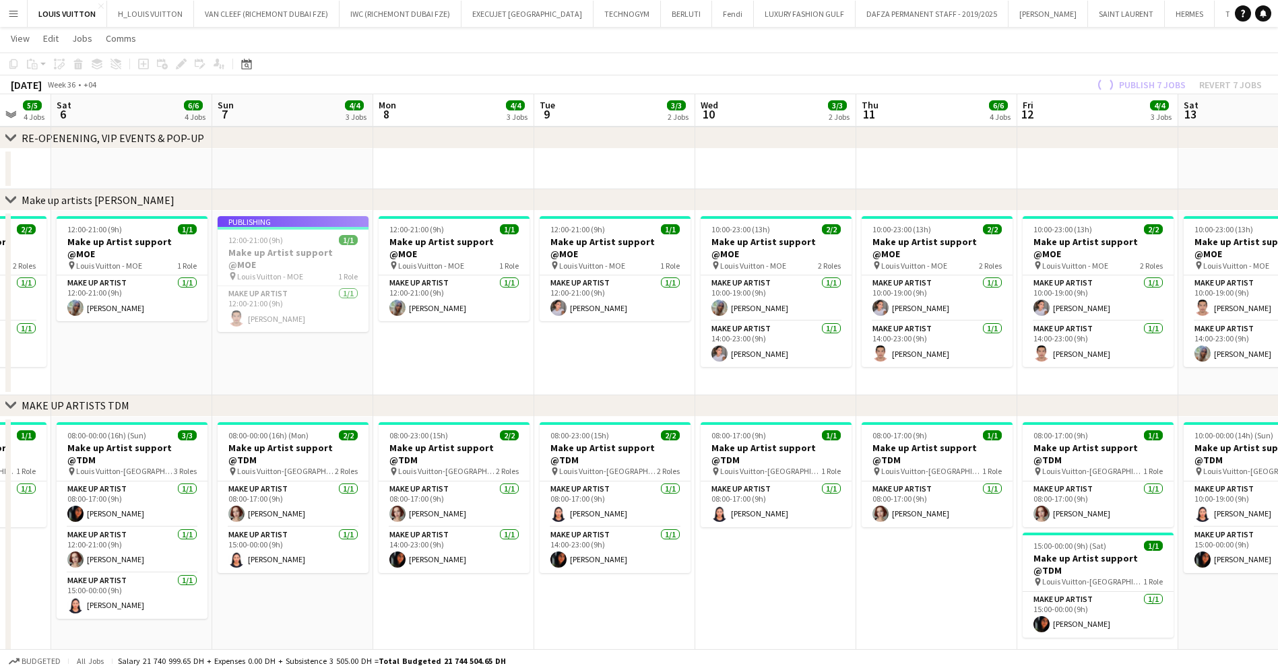
drag, startPoint x: 272, startPoint y: 358, endPoint x: 401, endPoint y: 346, distance: 129.2
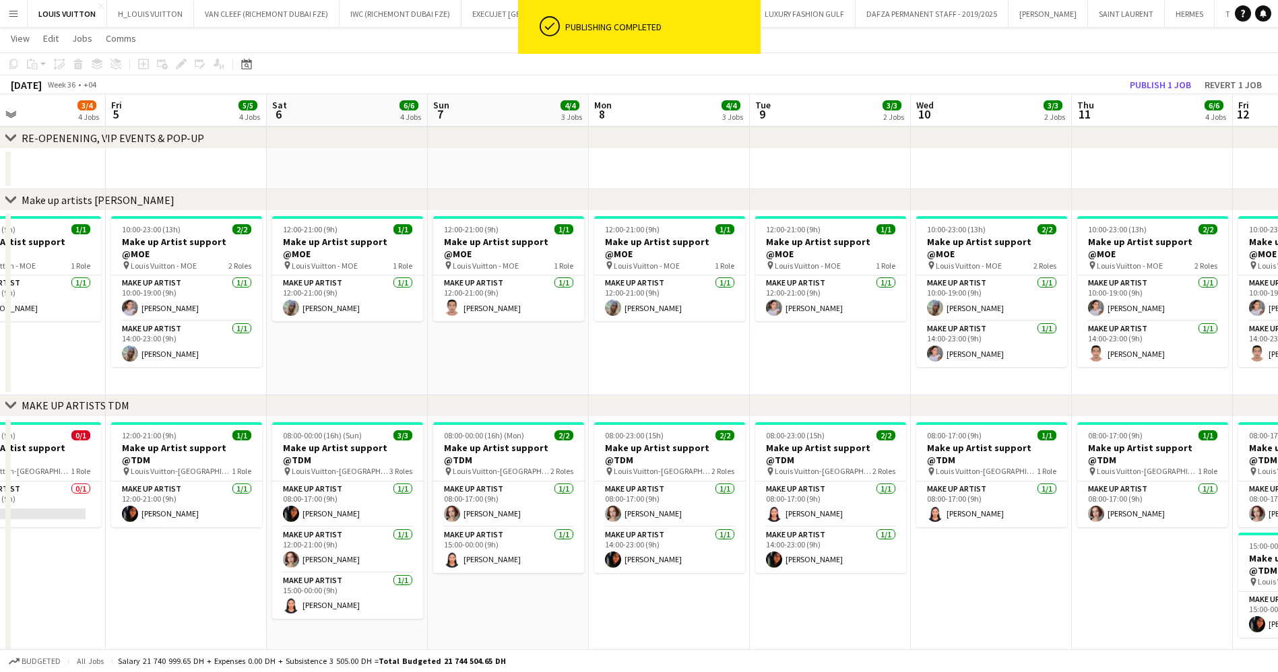
drag, startPoint x: 333, startPoint y: 273, endPoint x: 548, endPoint y: 249, distance: 217.0
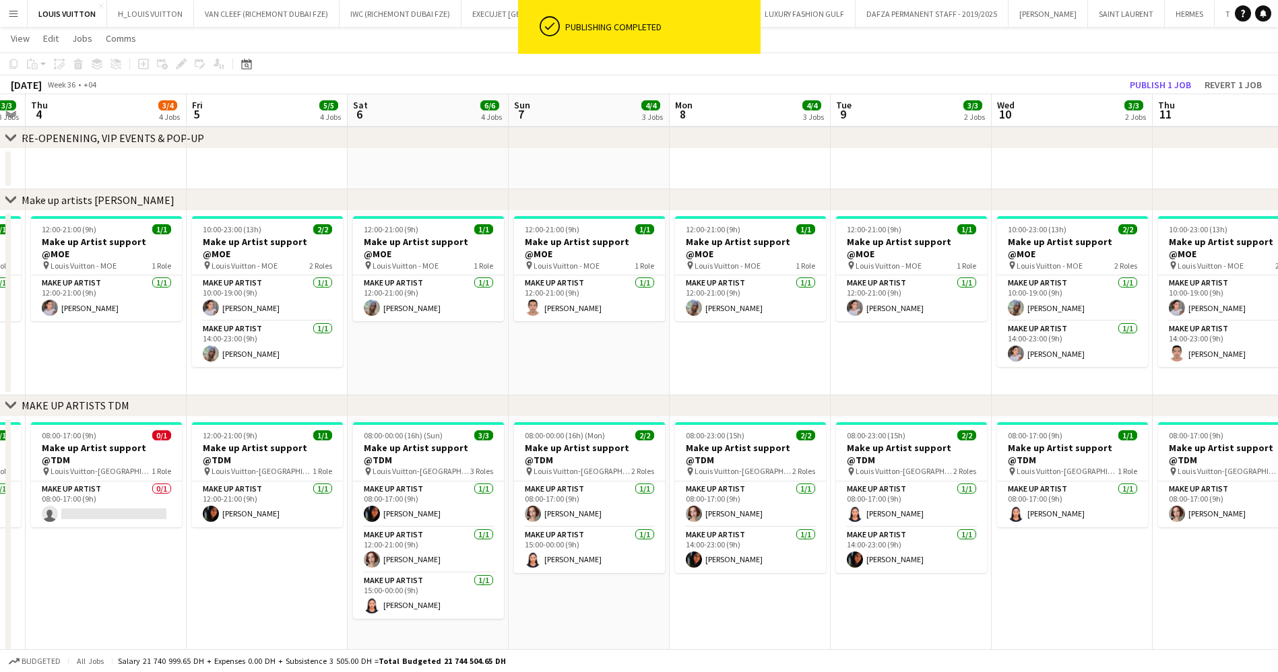
scroll to position [0, 281]
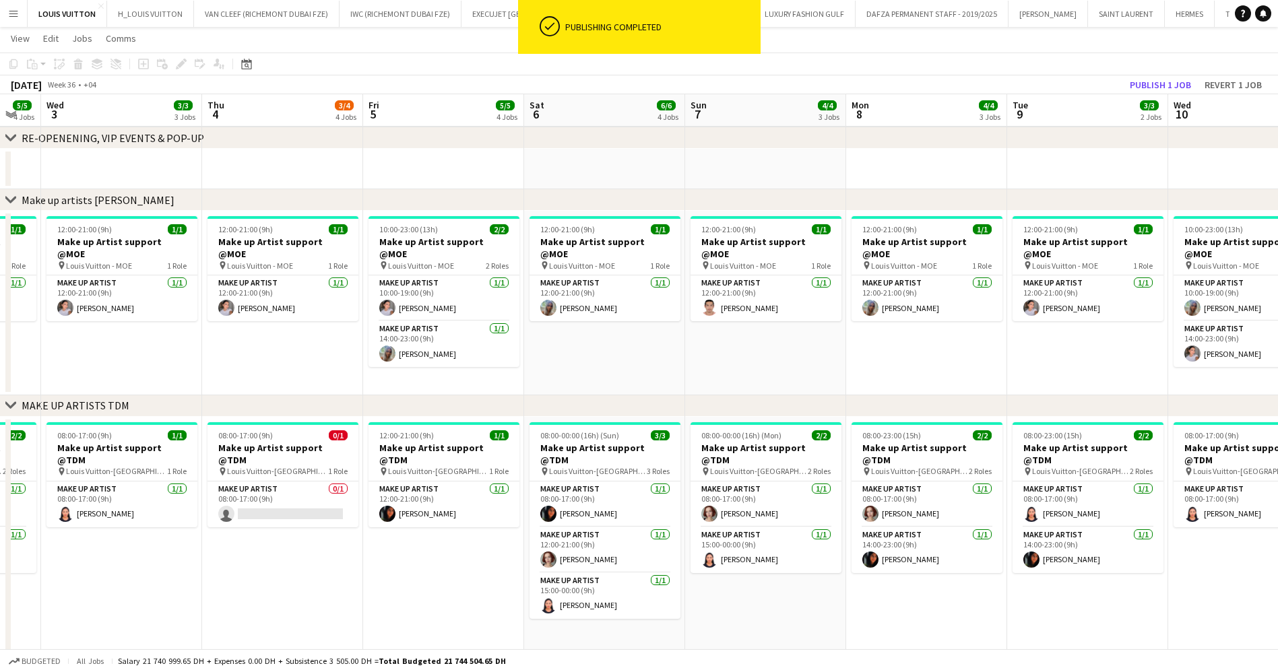
drag, startPoint x: 469, startPoint y: 263, endPoint x: 643, endPoint y: 265, distance: 174.5
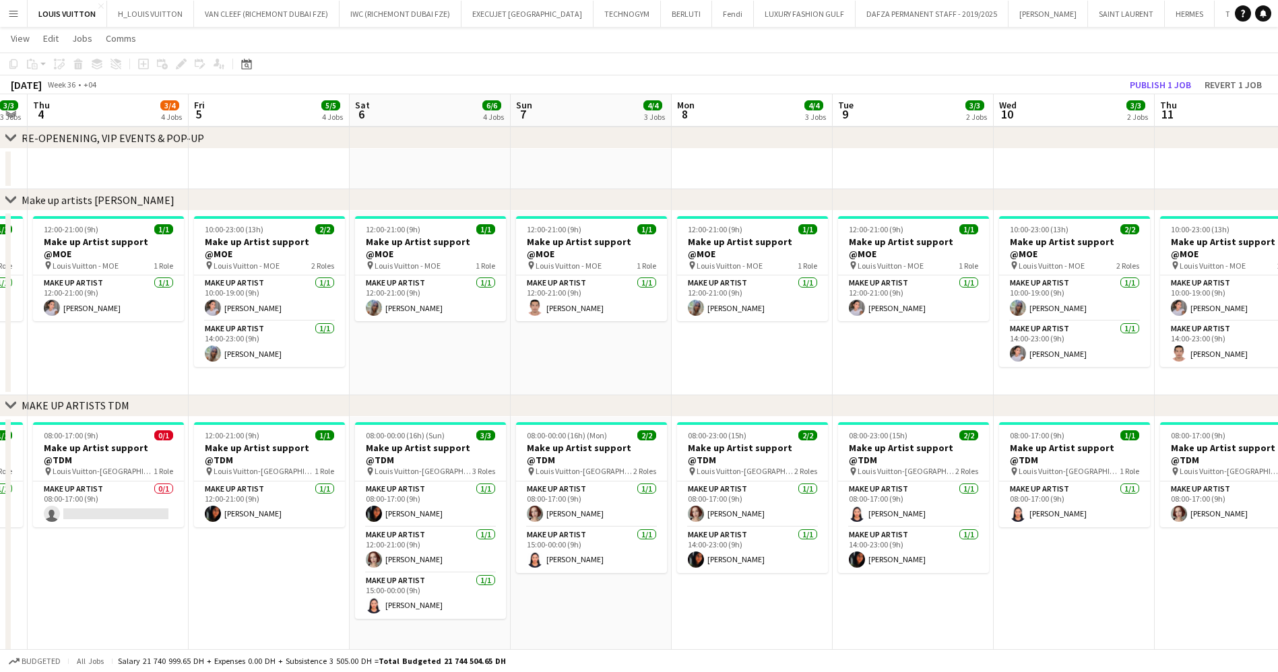
scroll to position [0, 540]
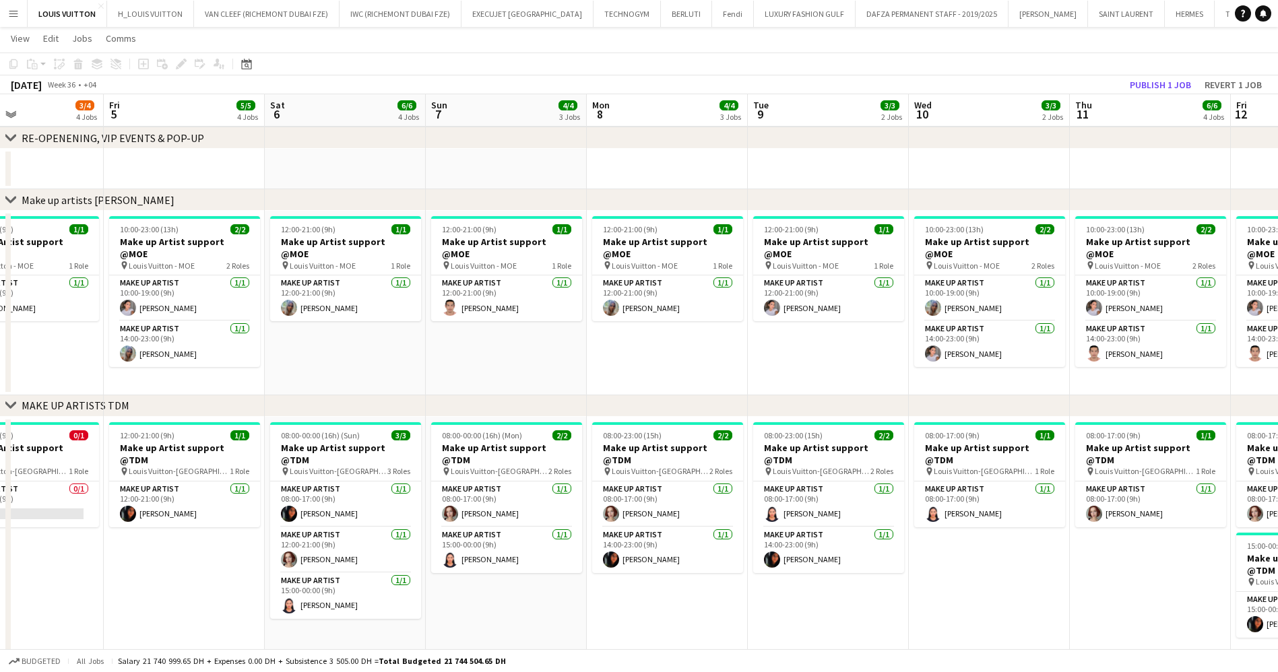
drag, startPoint x: 884, startPoint y: 300, endPoint x: 624, endPoint y: 300, distance: 259.3
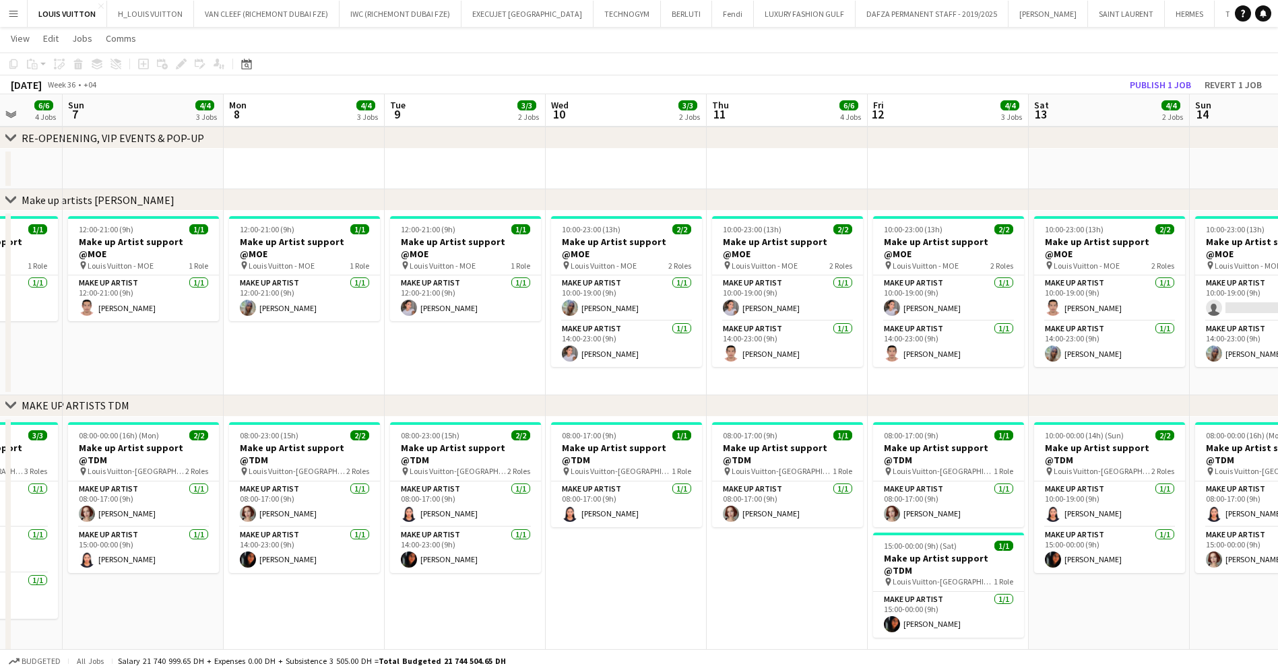
drag, startPoint x: 959, startPoint y: 249, endPoint x: 595, endPoint y: 282, distance: 366.0
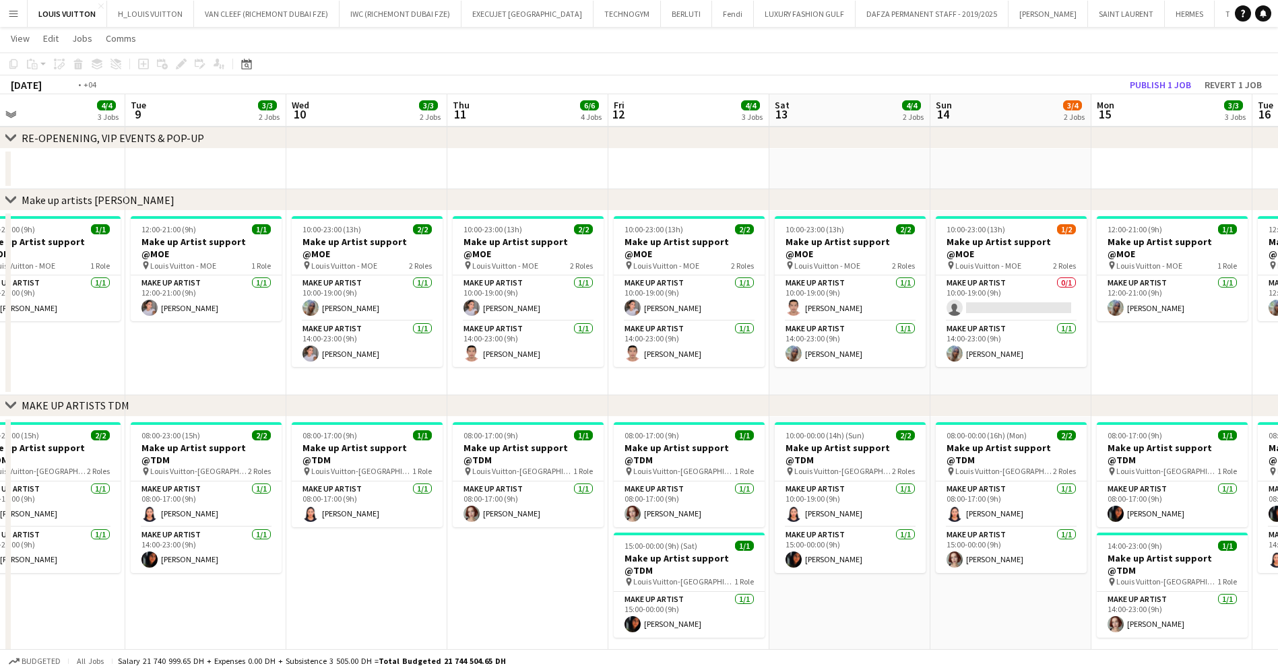
drag, startPoint x: 944, startPoint y: 275, endPoint x: 683, endPoint y: 288, distance: 261.6
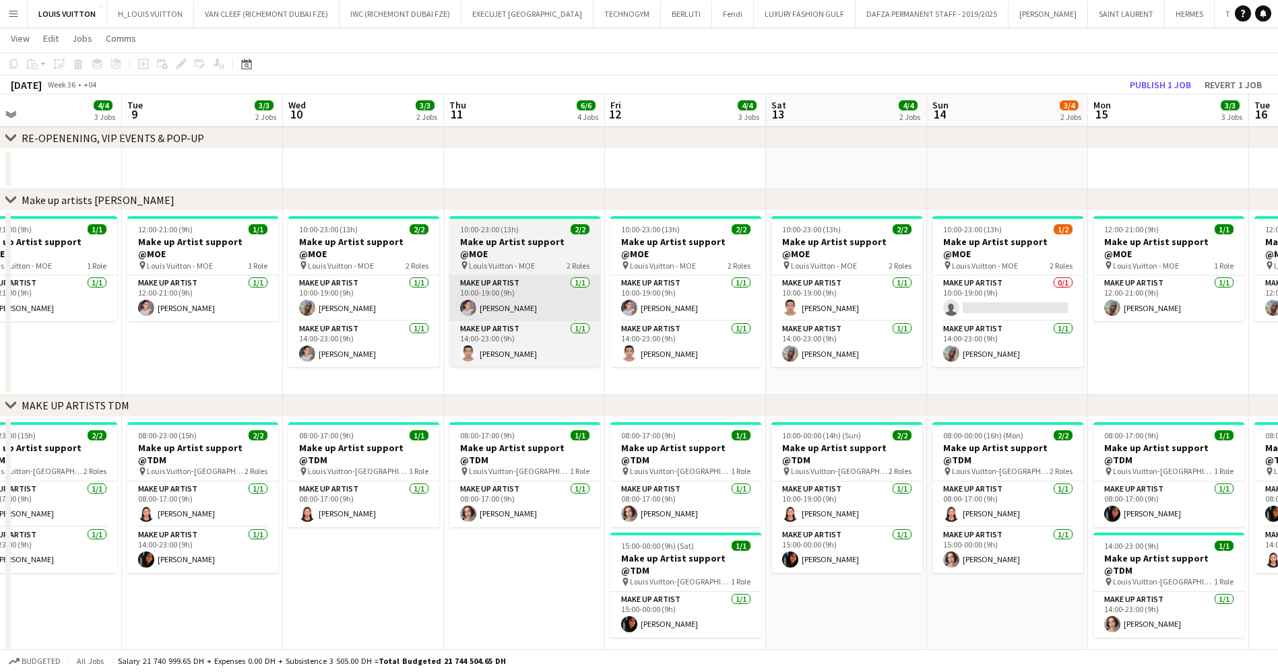
drag, startPoint x: 472, startPoint y: 288, endPoint x: 826, endPoint y: 290, distance: 355.0
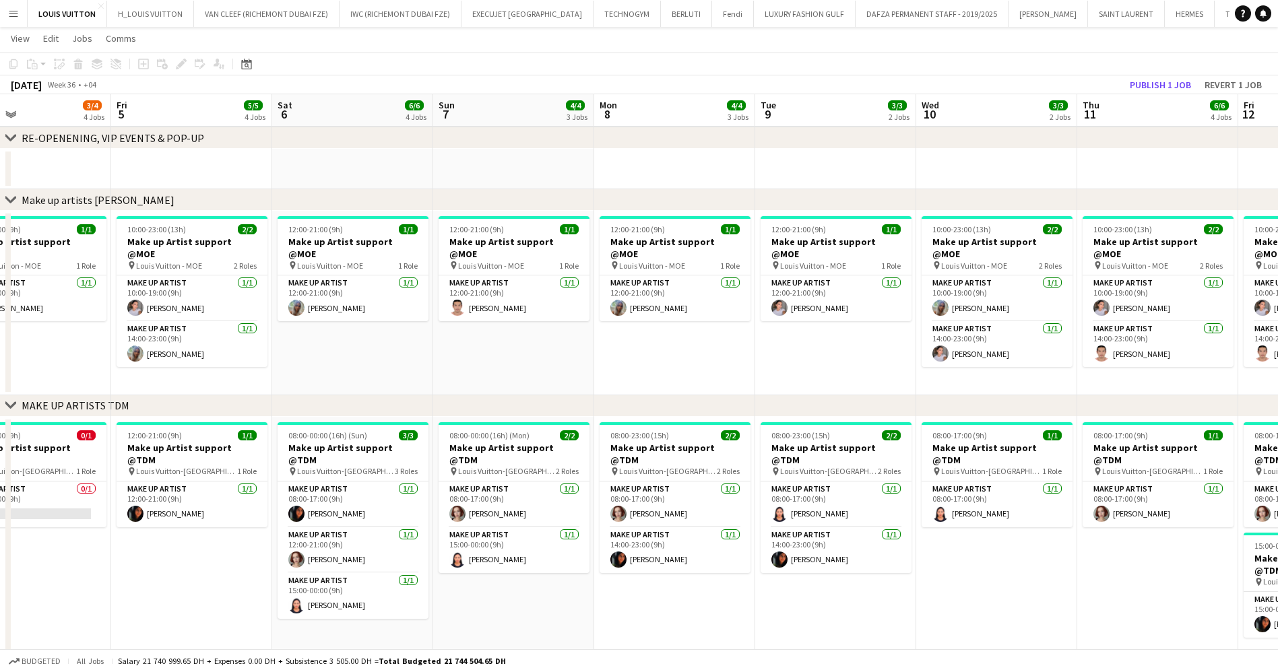
drag, startPoint x: 804, startPoint y: 282, endPoint x: 290, endPoint y: 284, distance: 513.3
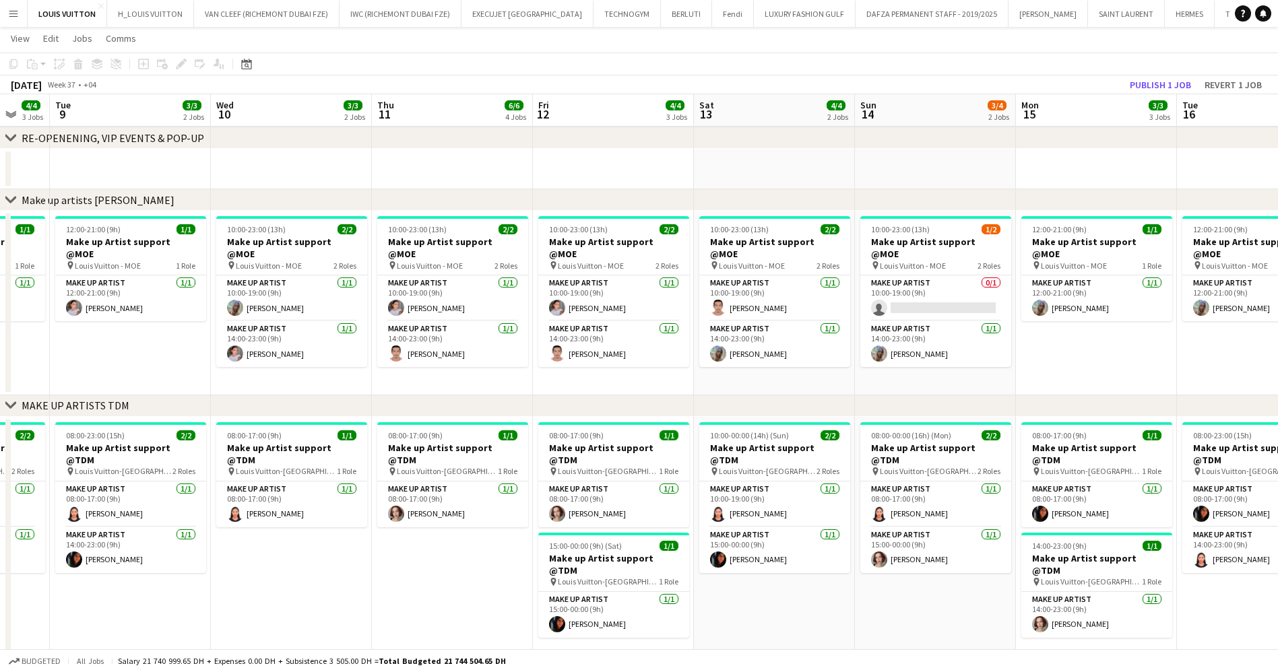
scroll to position [0, 439]
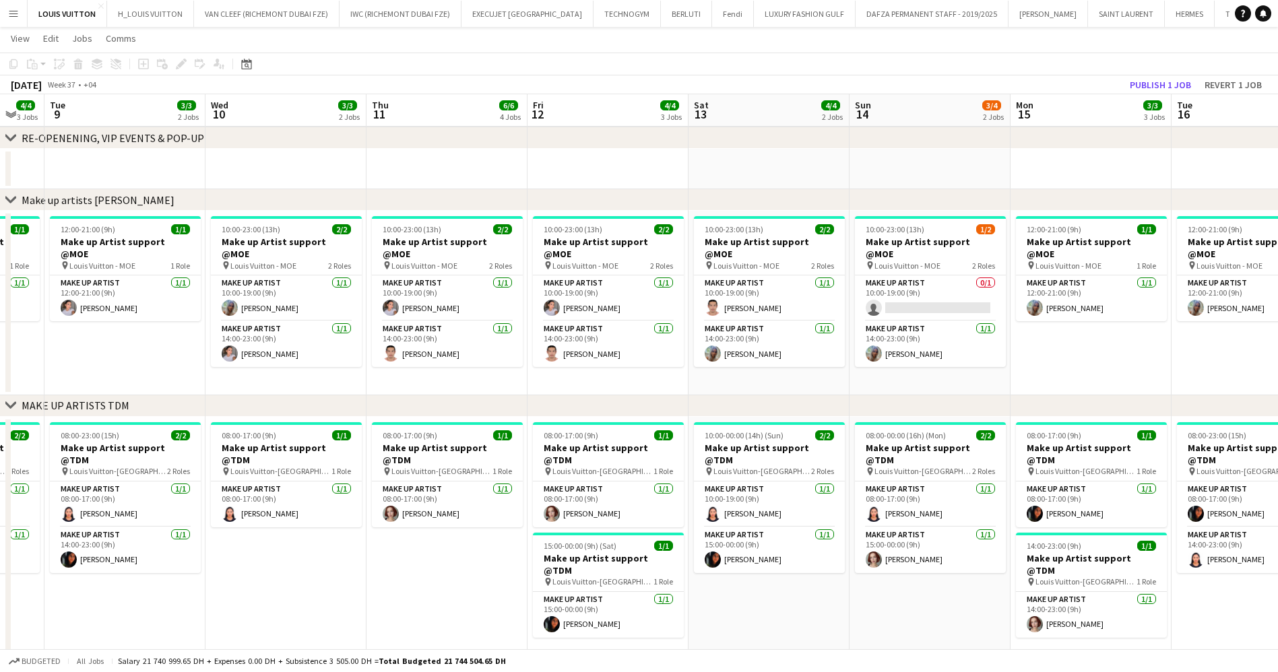
drag, startPoint x: 1117, startPoint y: 313, endPoint x: 1000, endPoint y: 326, distance: 117.3
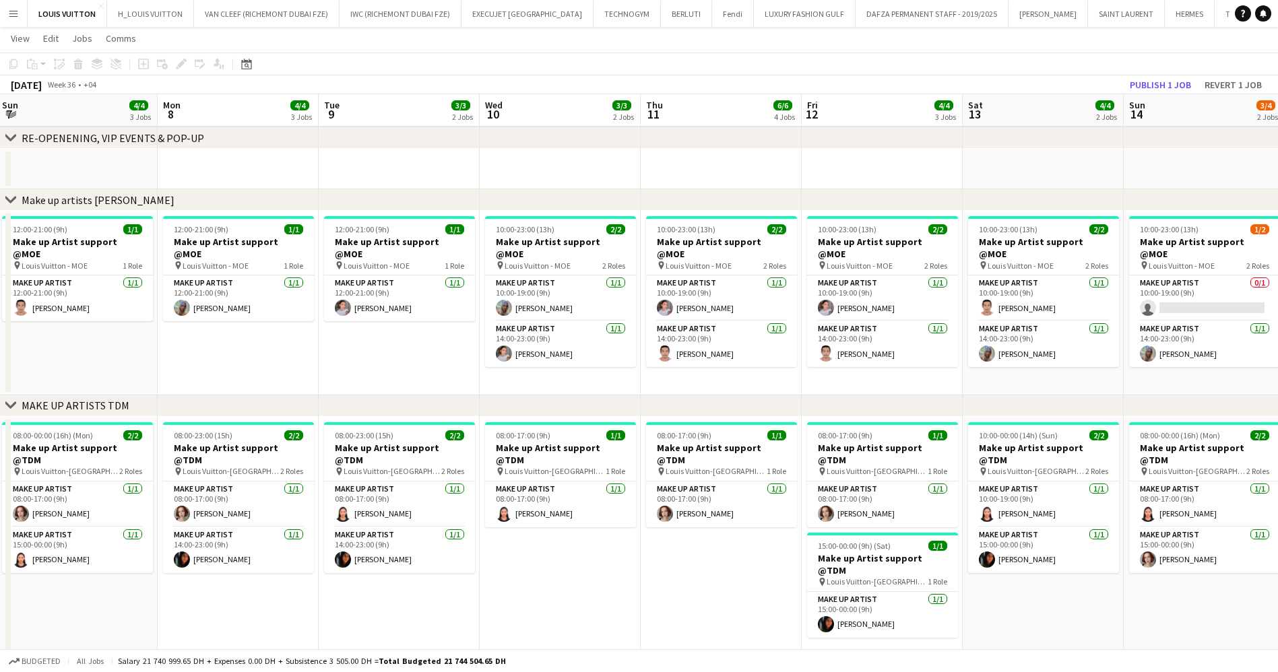
drag, startPoint x: 684, startPoint y: 278, endPoint x: 766, endPoint y: 278, distance: 81.5
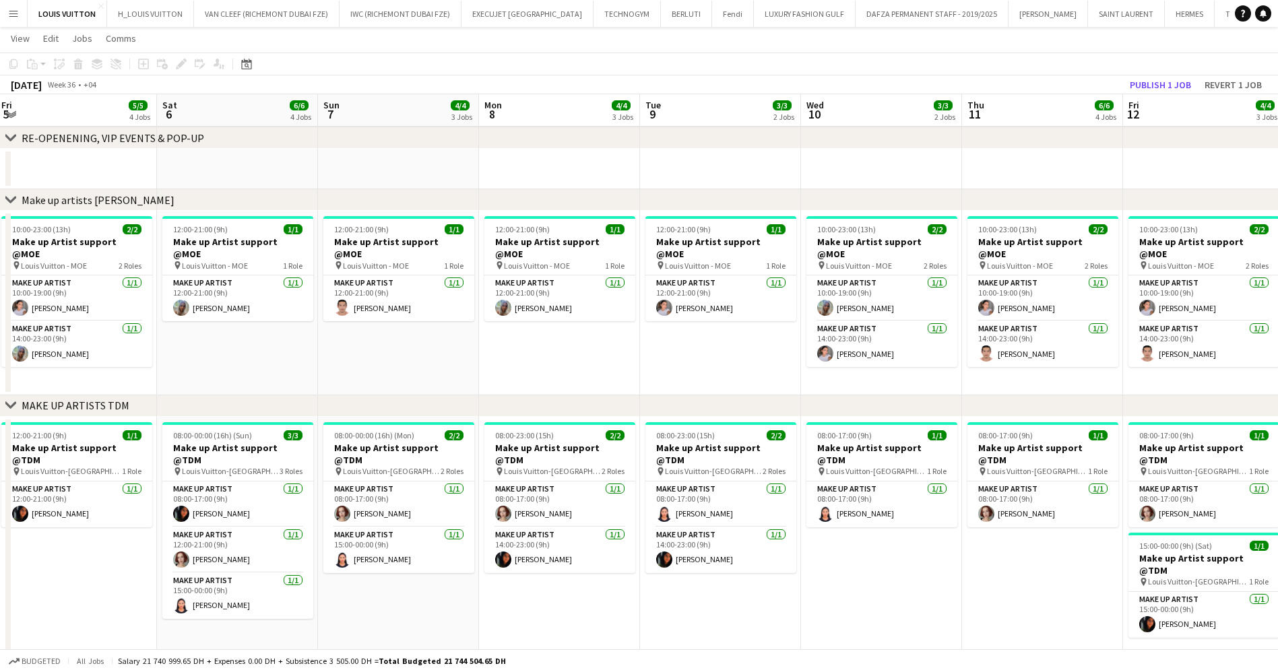
drag, startPoint x: 451, startPoint y: 300, endPoint x: 609, endPoint y: 288, distance: 158.8
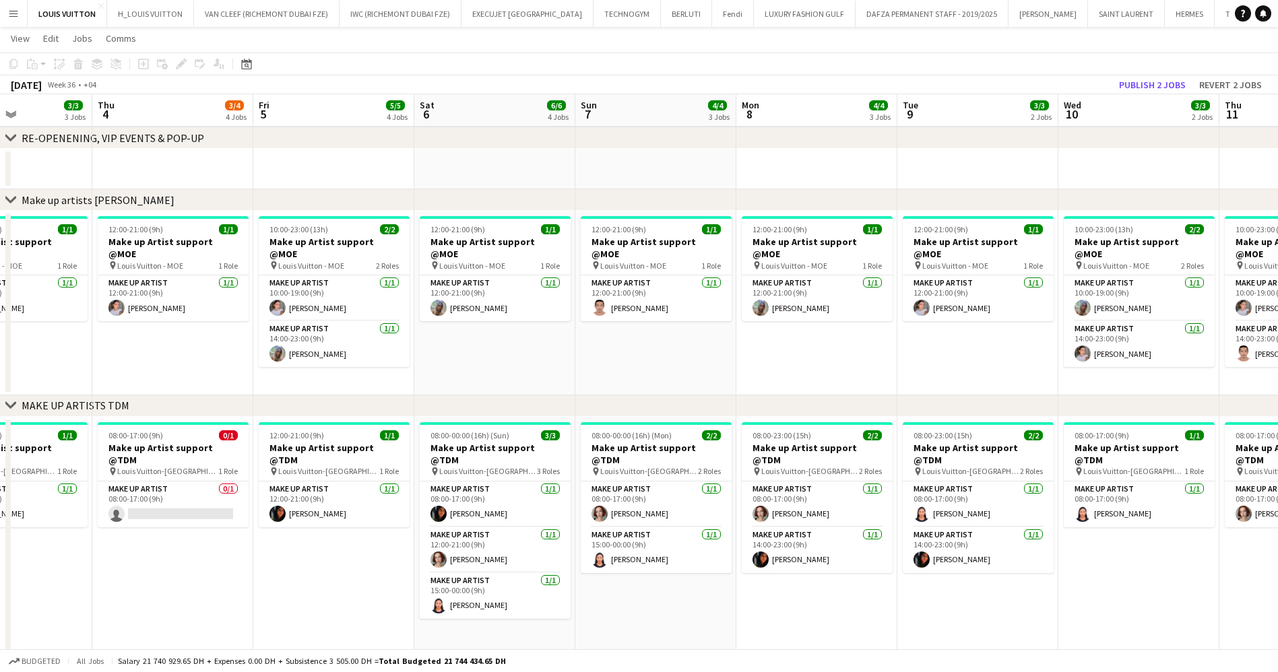
drag, startPoint x: 569, startPoint y: 290, endPoint x: 866, endPoint y: 245, distance: 301.0
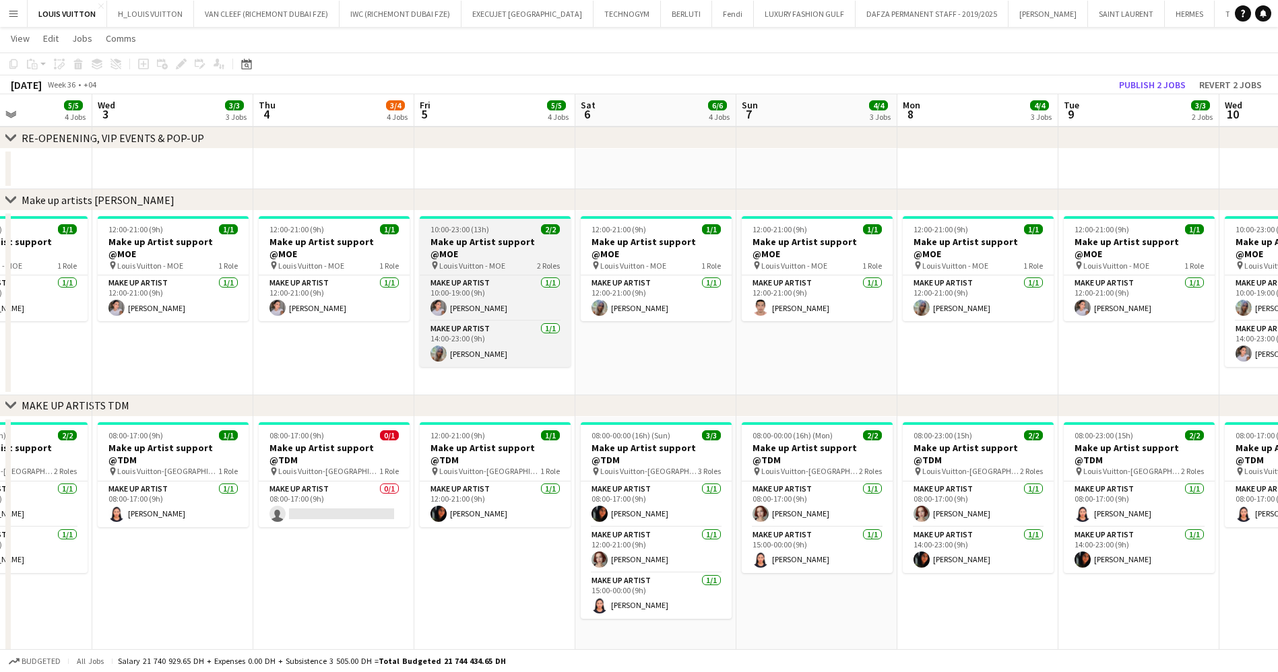
drag, startPoint x: 653, startPoint y: 249, endPoint x: 668, endPoint y: 251, distance: 15.0
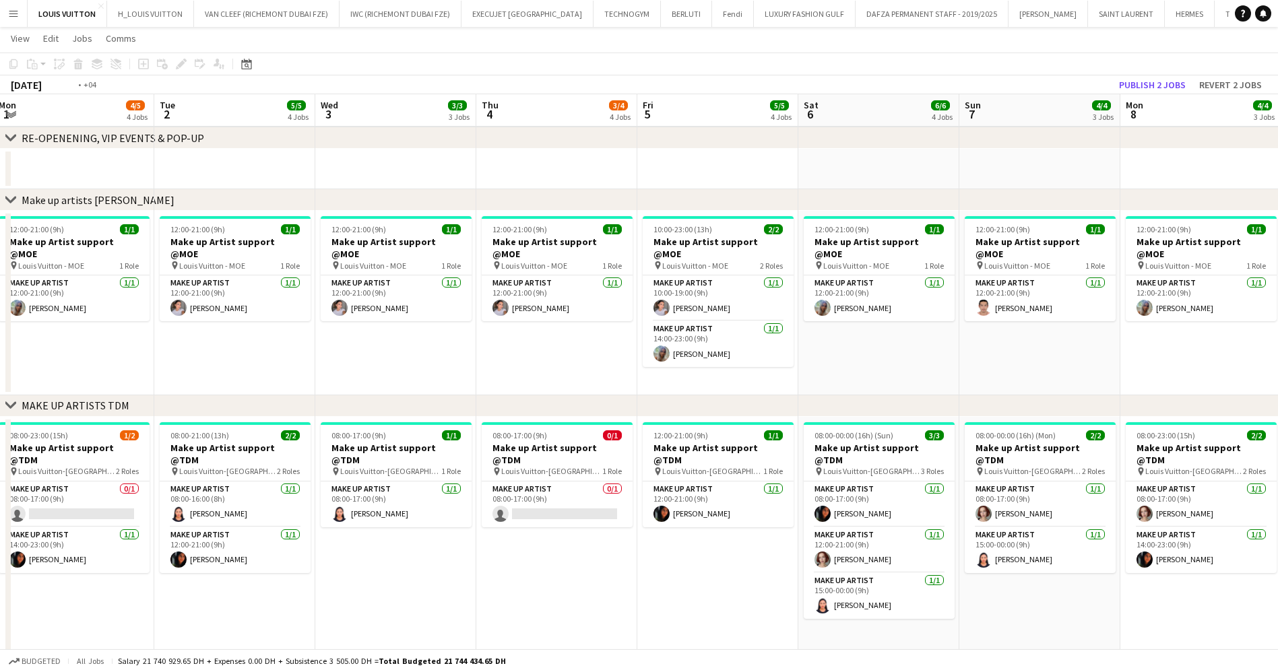
scroll to position [0, 327]
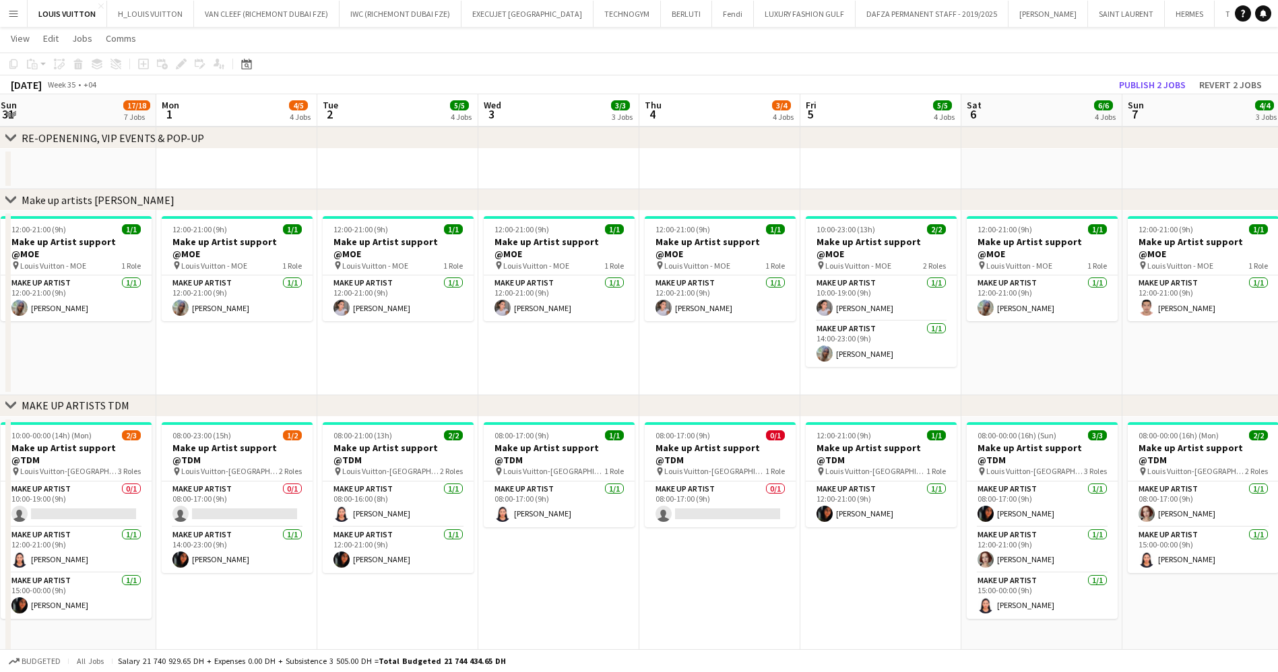
drag, startPoint x: 308, startPoint y: 265, endPoint x: 560, endPoint y: 257, distance: 252.7
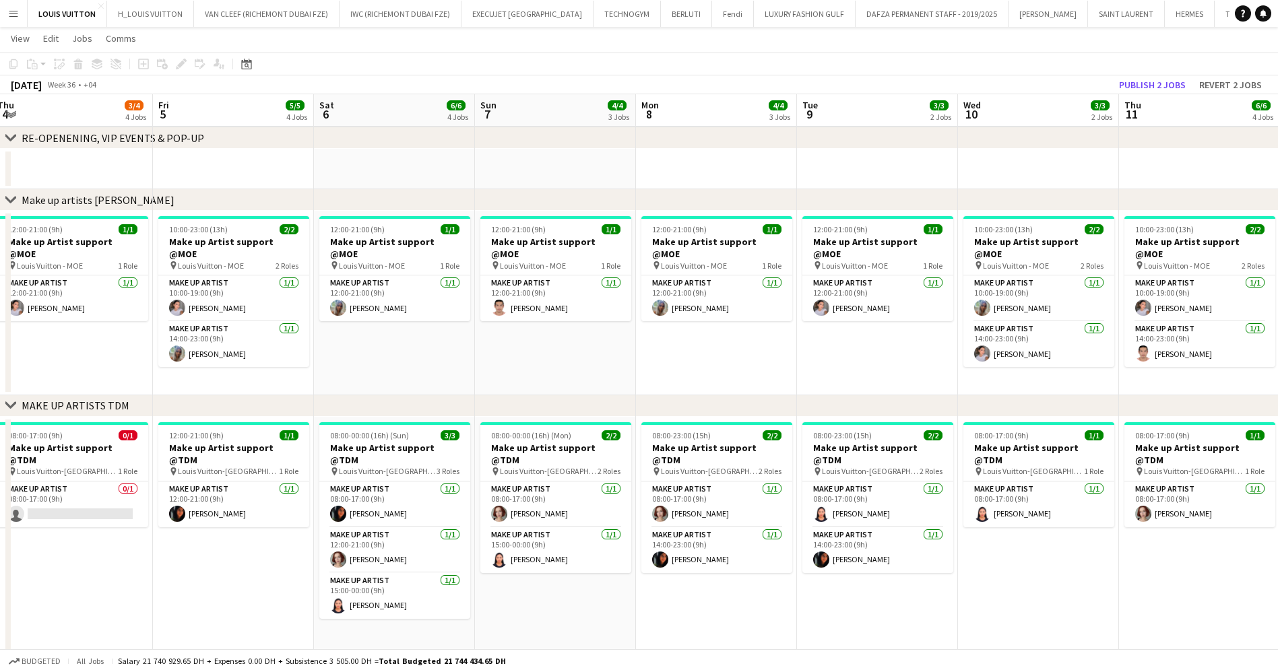
scroll to position [0, 492]
drag, startPoint x: 988, startPoint y: 313, endPoint x: 340, endPoint y: 313, distance: 648.0
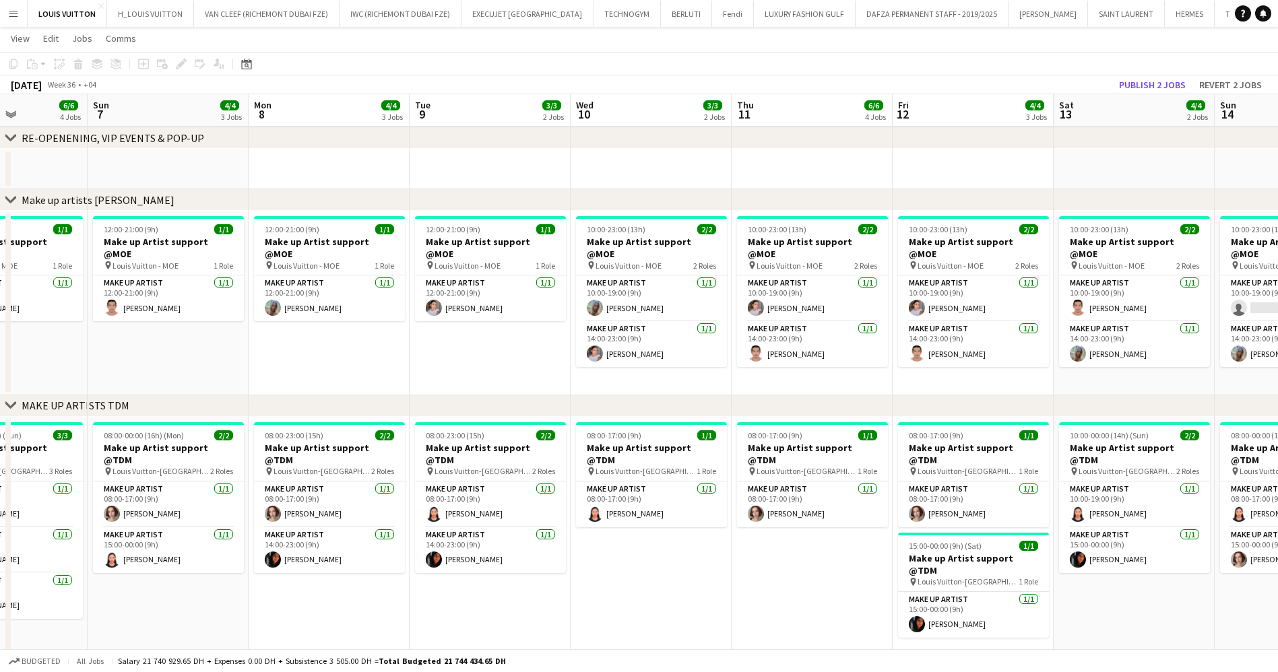
drag, startPoint x: 900, startPoint y: 360, endPoint x: 651, endPoint y: 362, distance: 249.2
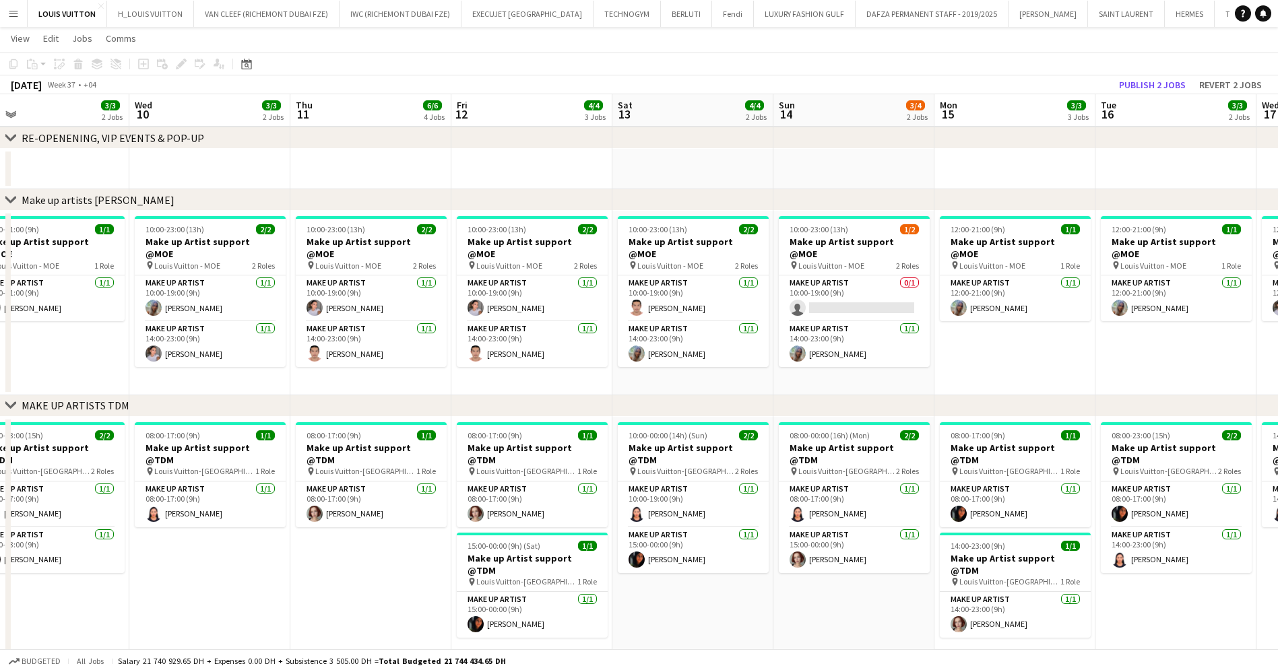
scroll to position [0, 515]
drag, startPoint x: 1097, startPoint y: 292, endPoint x: 558, endPoint y: 321, distance: 539.6
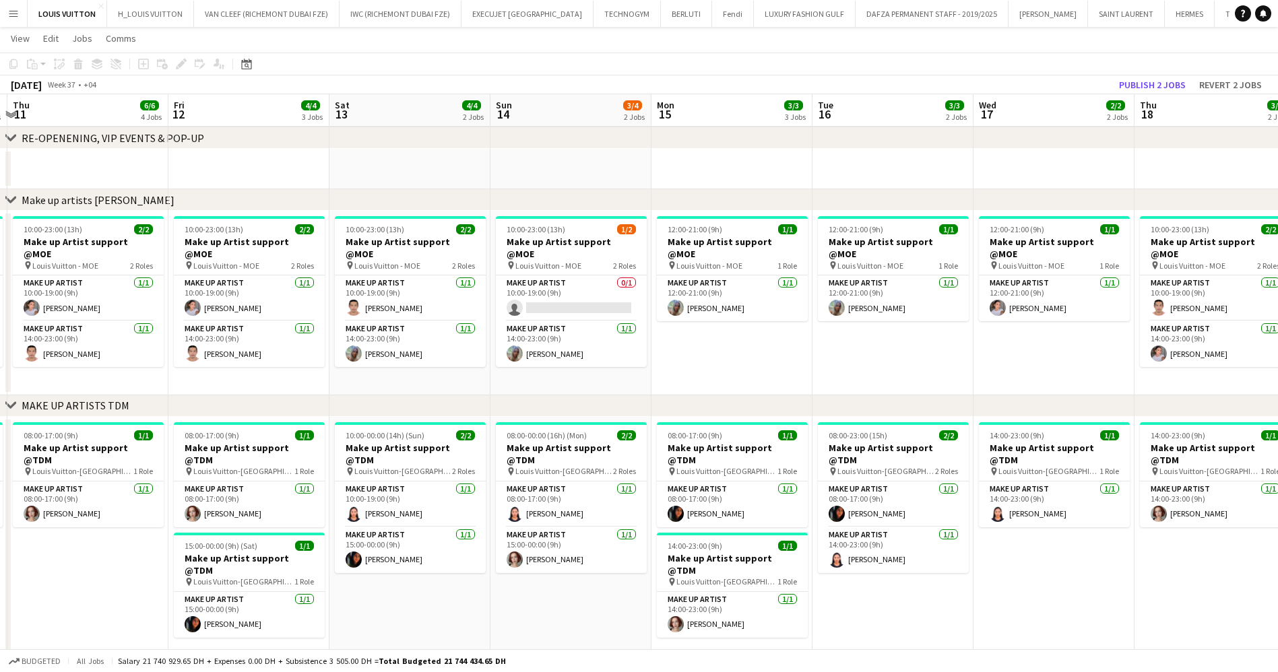
drag, startPoint x: 831, startPoint y: 342, endPoint x: 453, endPoint y: 341, distance: 377.9
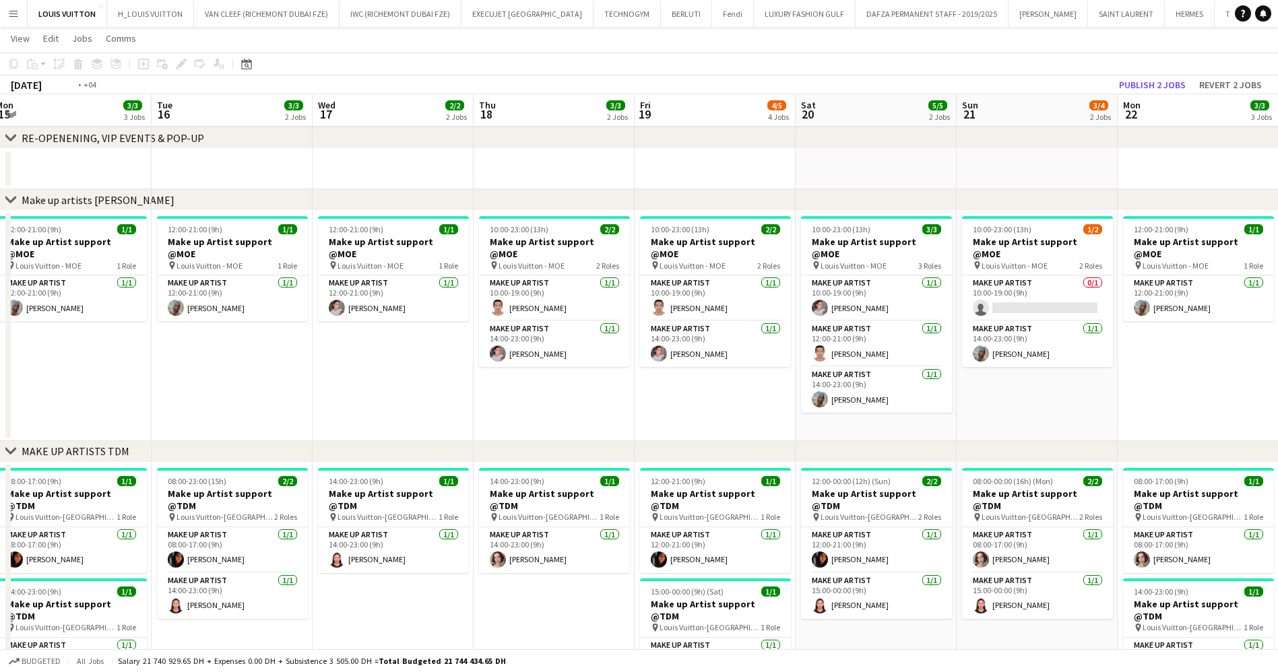
scroll to position [0, 418]
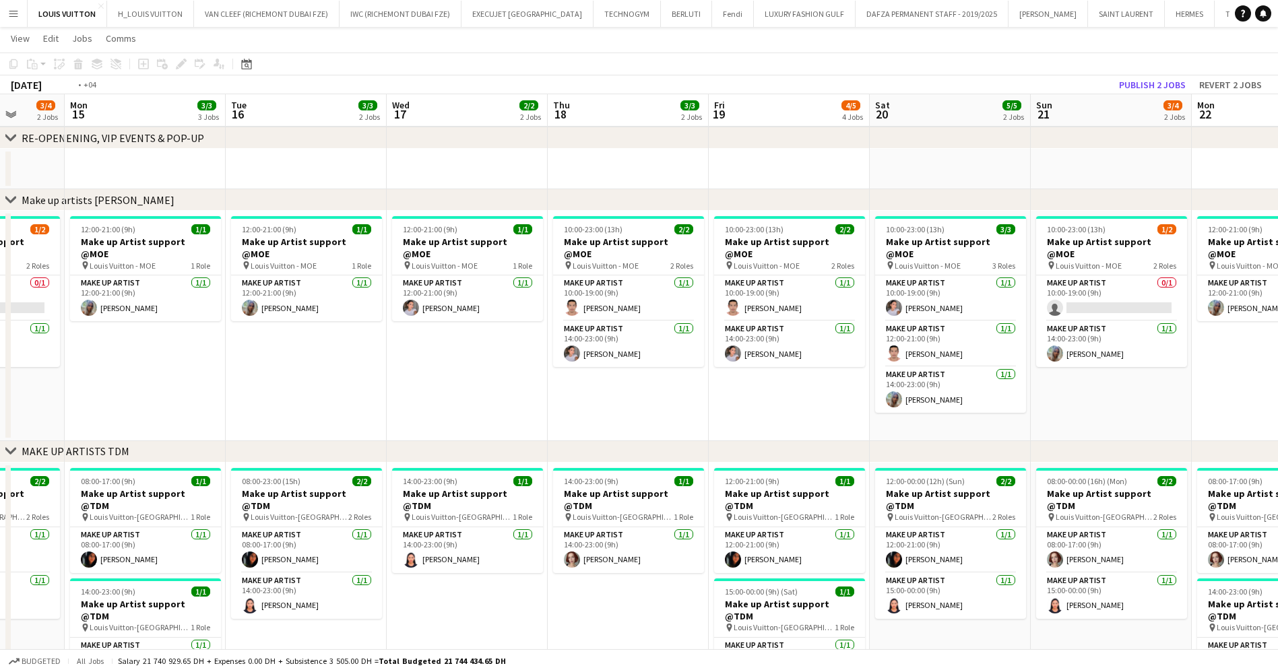
drag, startPoint x: 928, startPoint y: 371, endPoint x: 502, endPoint y: 374, distance: 425.0
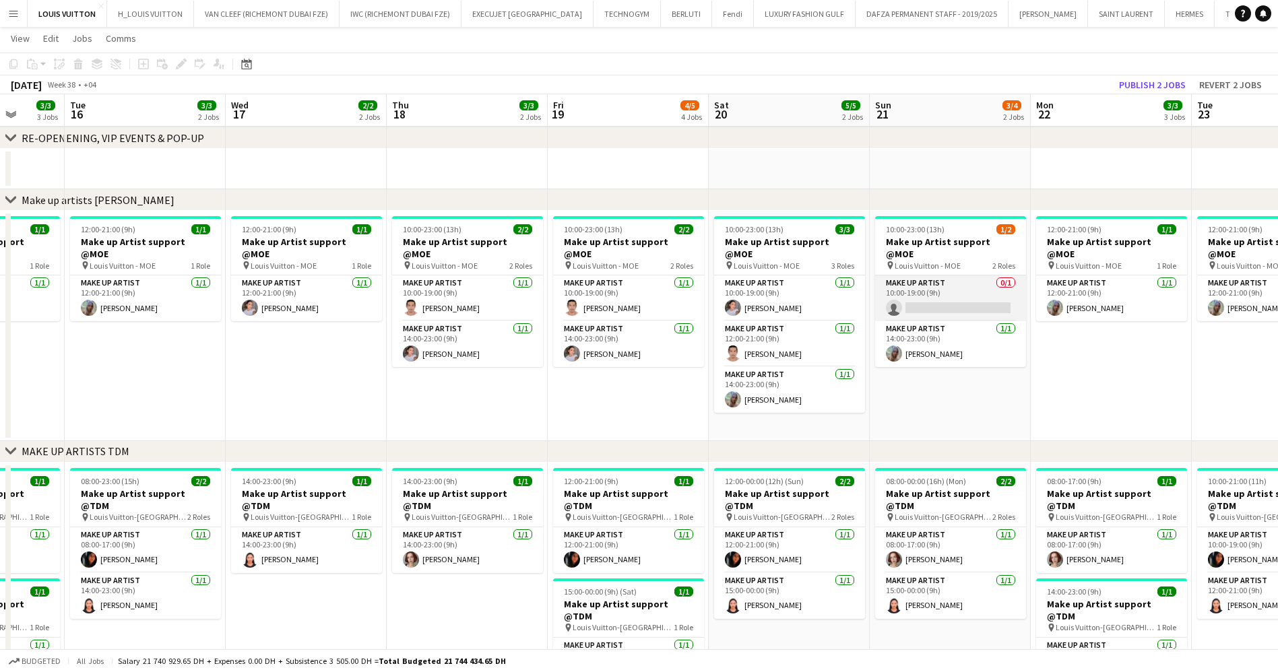
click at [926, 288] on app-card-role "Make up artist 0/1 10:00-19:00 (9h) single-neutral-actions" at bounding box center [950, 298] width 151 height 46
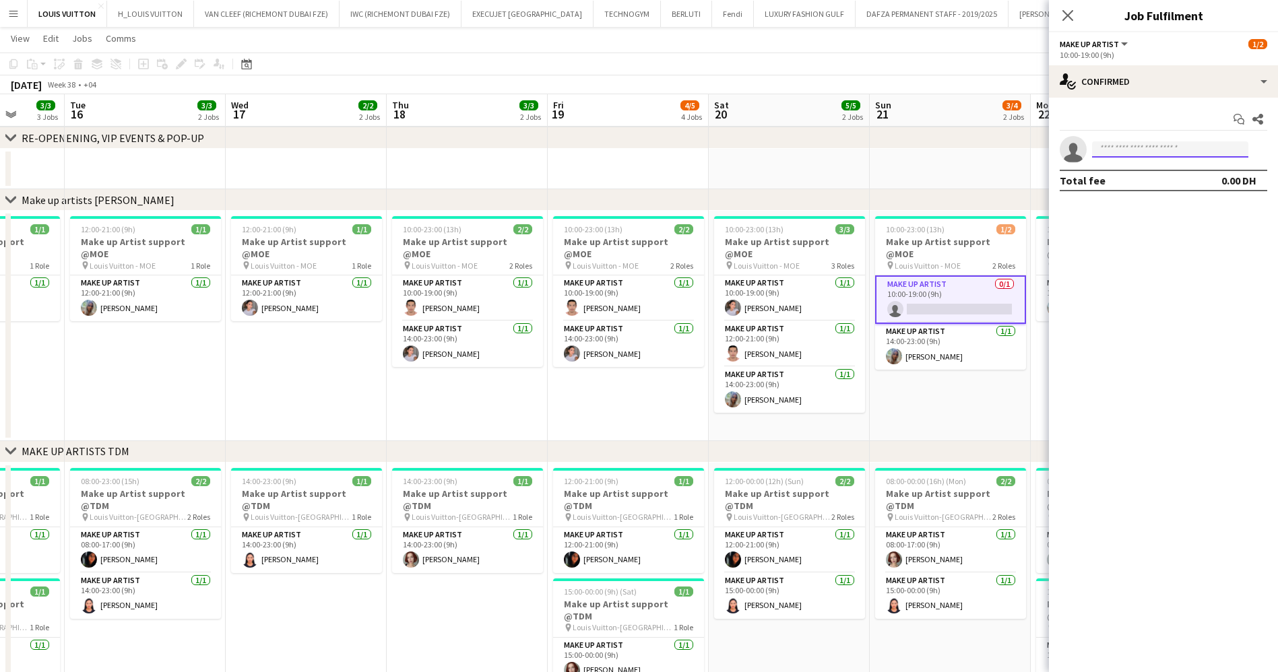
click at [1126, 148] on input at bounding box center [1170, 149] width 156 height 16
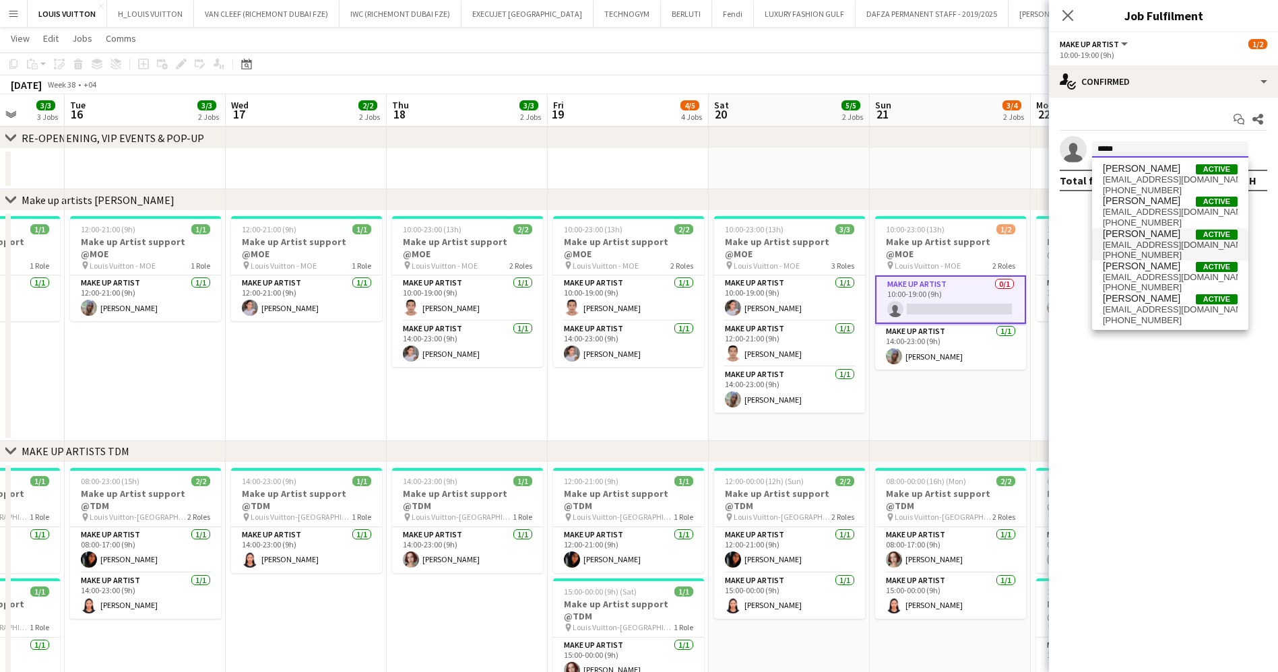
type input "*****"
click at [1145, 243] on span "[EMAIL_ADDRESS][DOMAIN_NAME]" at bounding box center [1170, 245] width 135 height 11
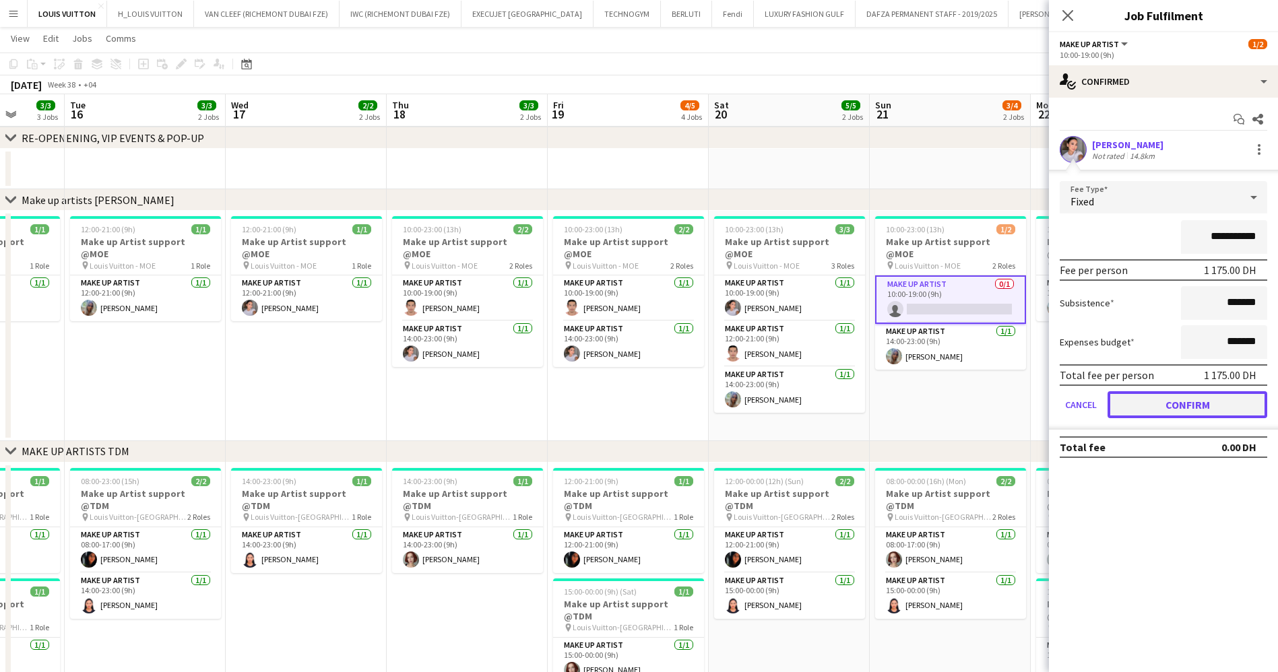
click at [1207, 392] on button "Confirm" at bounding box center [1187, 404] width 160 height 27
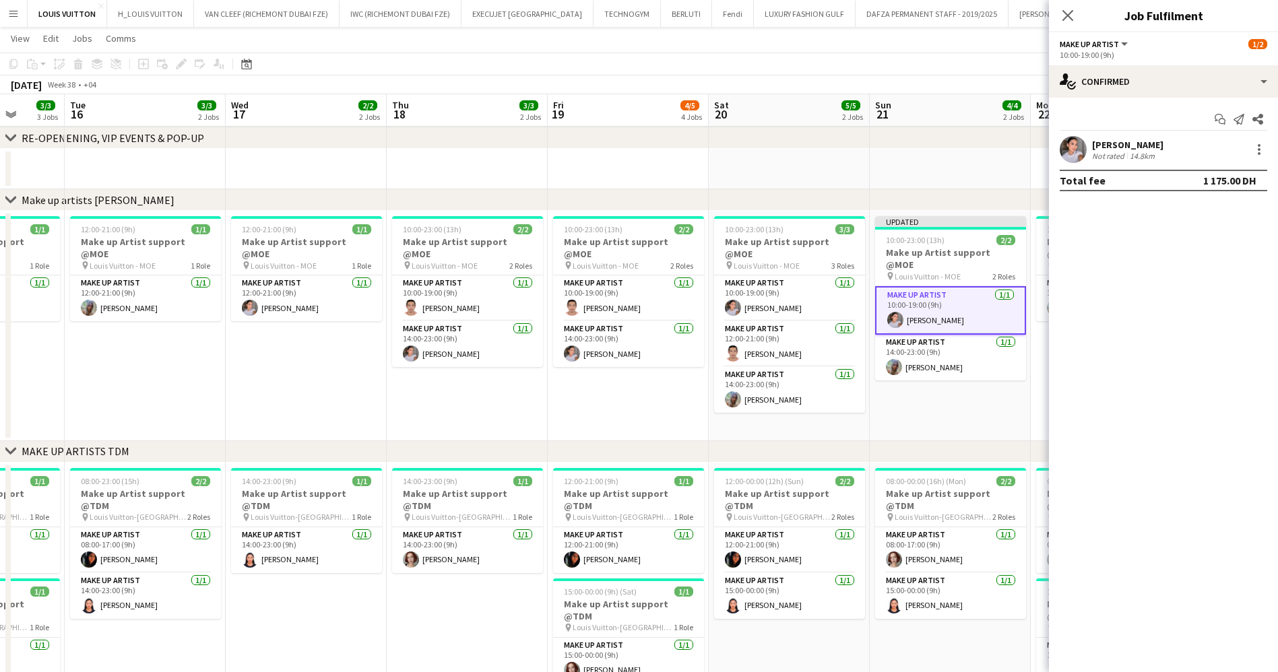
click at [963, 79] on div "[DATE] Week 38 • +04 Publish 1 job Revert 1 job" at bounding box center [639, 84] width 1278 height 19
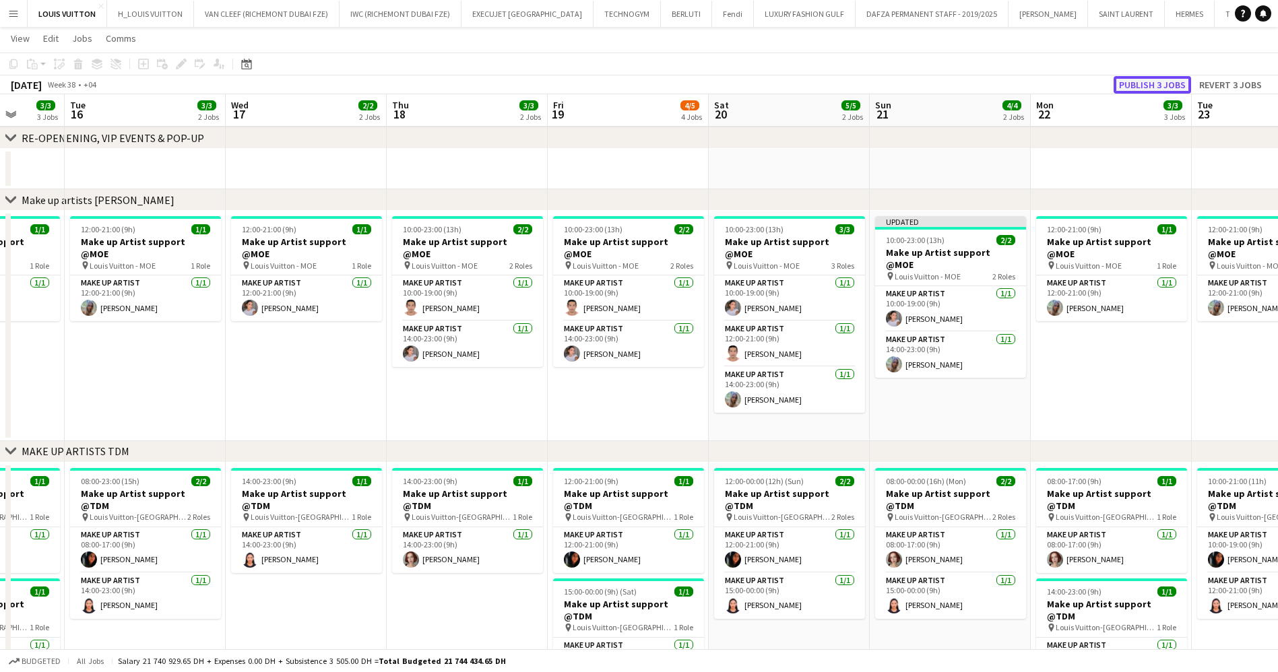
click at [1135, 77] on button "Publish 3 jobs" at bounding box center [1151, 85] width 77 height 18
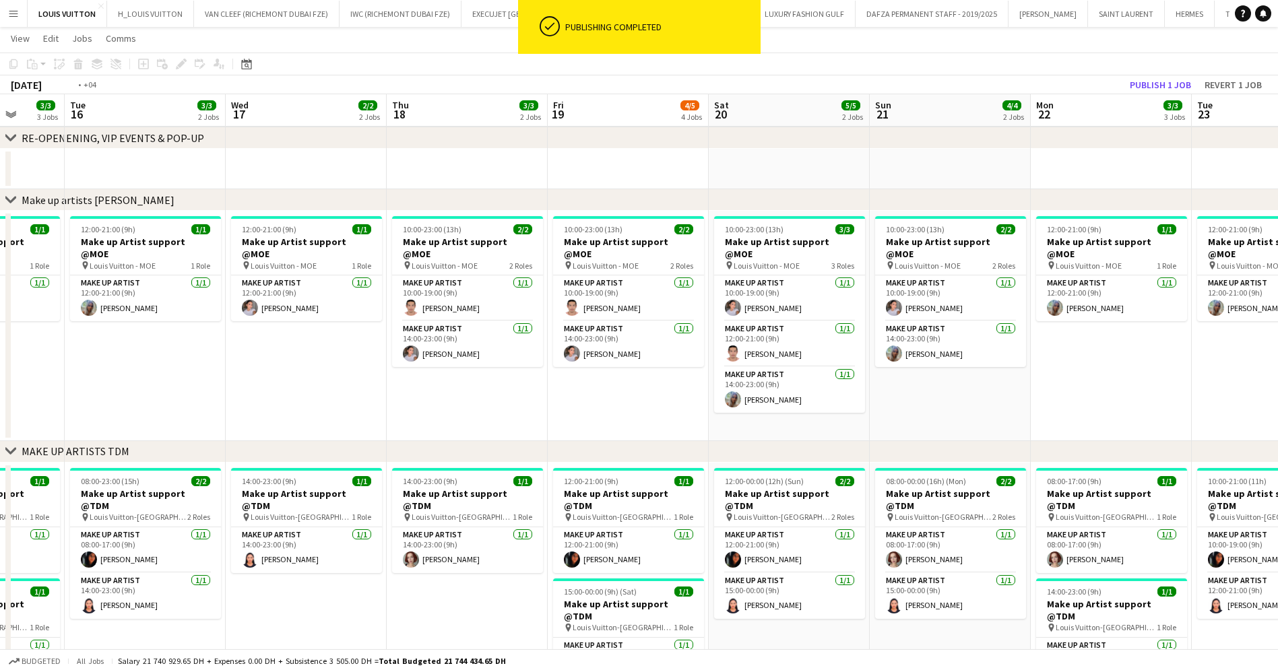
scroll to position [0, 296]
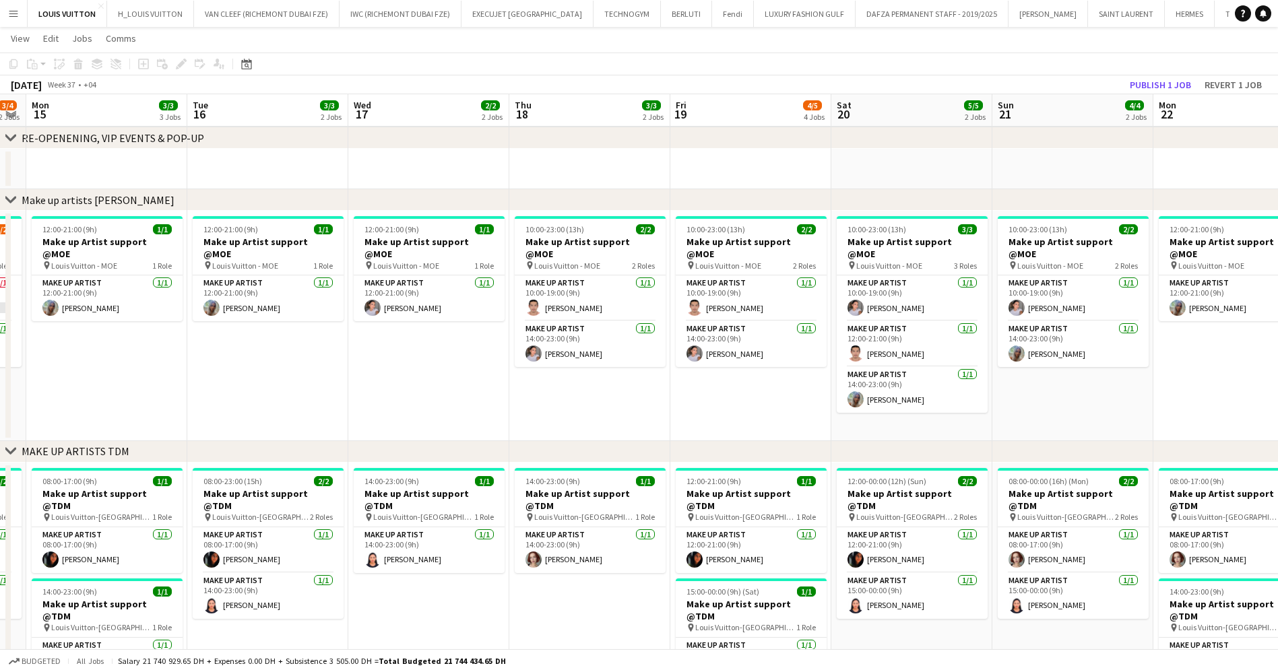
drag, startPoint x: 296, startPoint y: 268, endPoint x: 420, endPoint y: 245, distance: 125.5
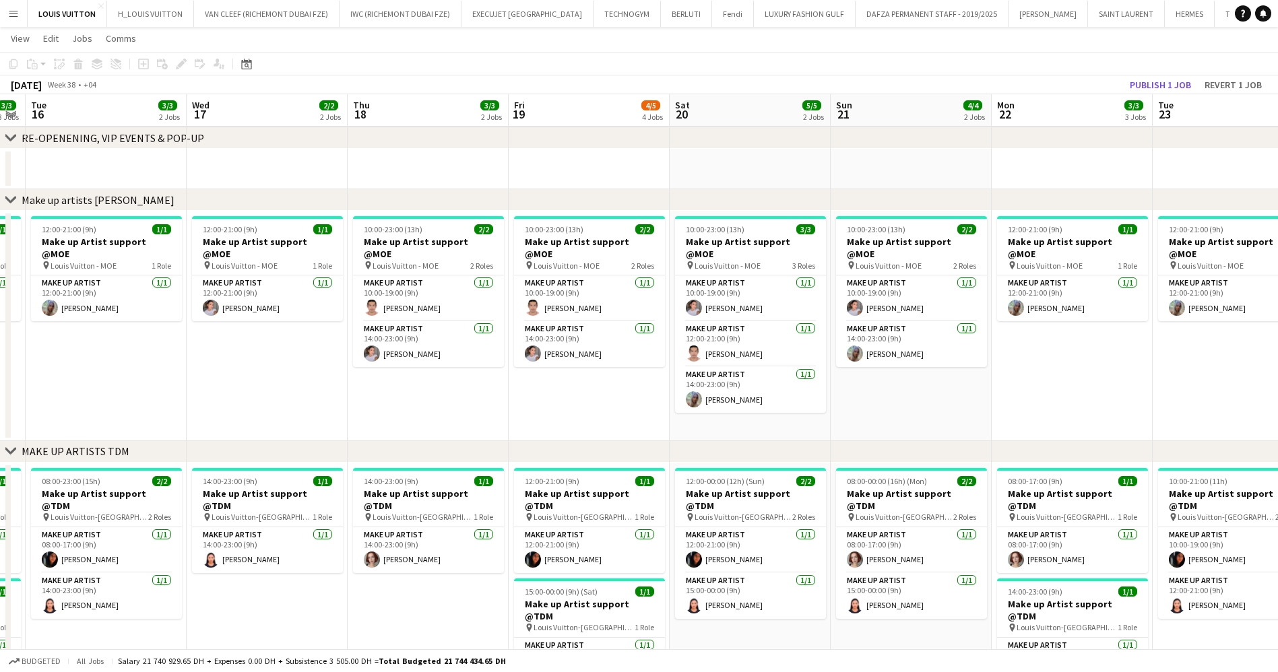
drag, startPoint x: 1114, startPoint y: 293, endPoint x: 952, endPoint y: 302, distance: 161.9
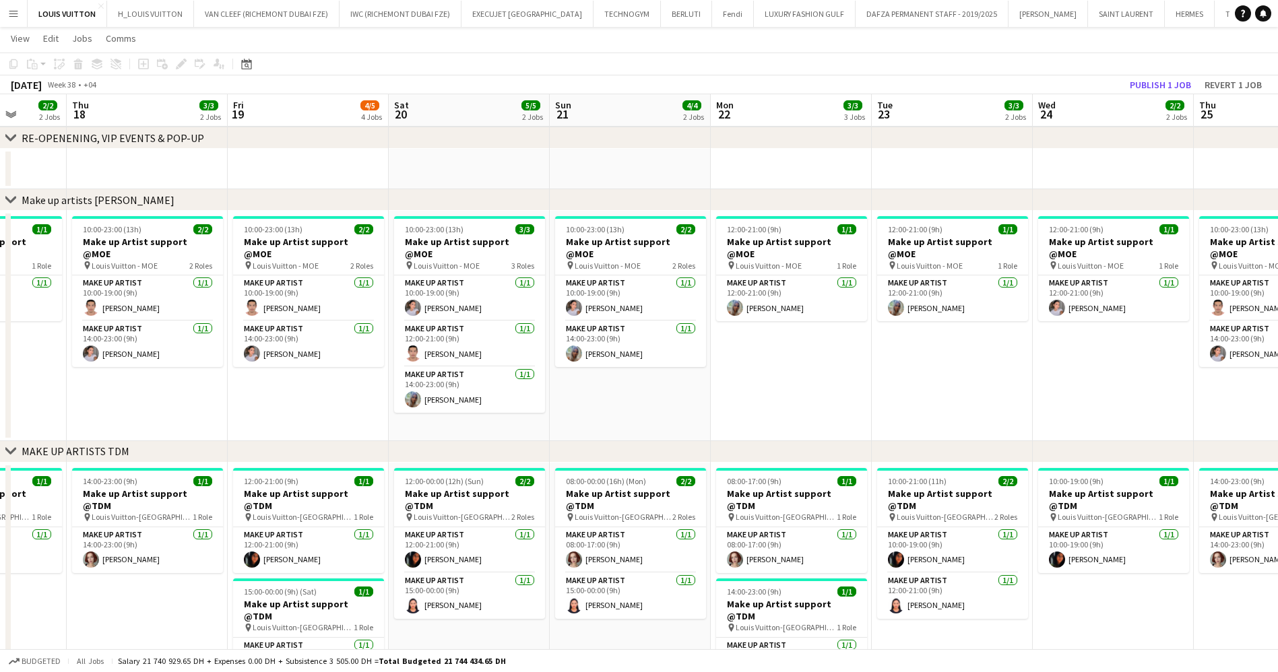
drag, startPoint x: 608, startPoint y: 339, endPoint x: 524, endPoint y: 354, distance: 84.8
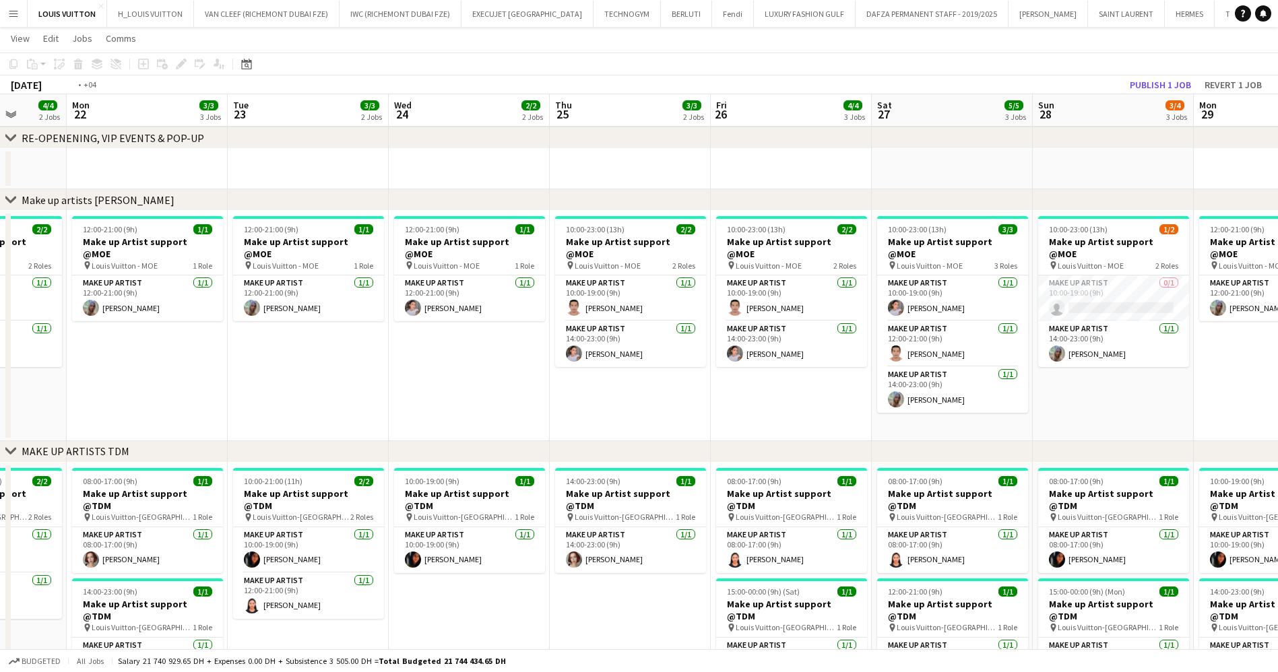
drag, startPoint x: 875, startPoint y: 354, endPoint x: 406, endPoint y: 333, distance: 469.3
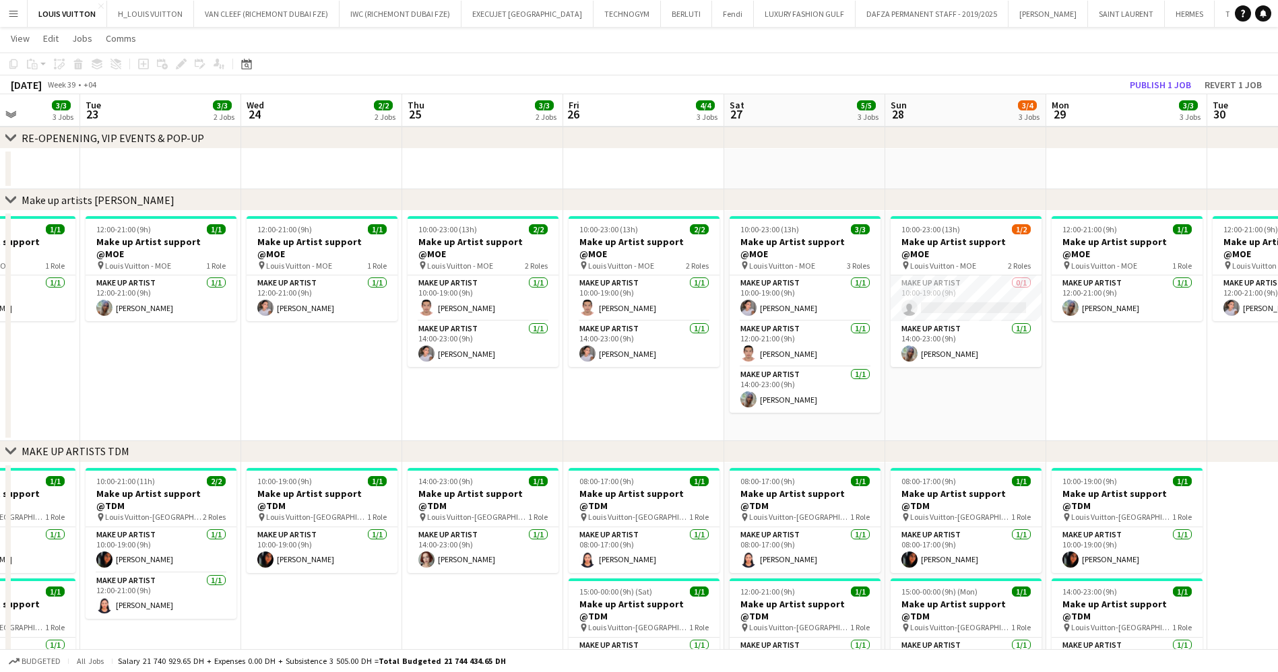
drag, startPoint x: 807, startPoint y: 358, endPoint x: 731, endPoint y: 360, distance: 76.1
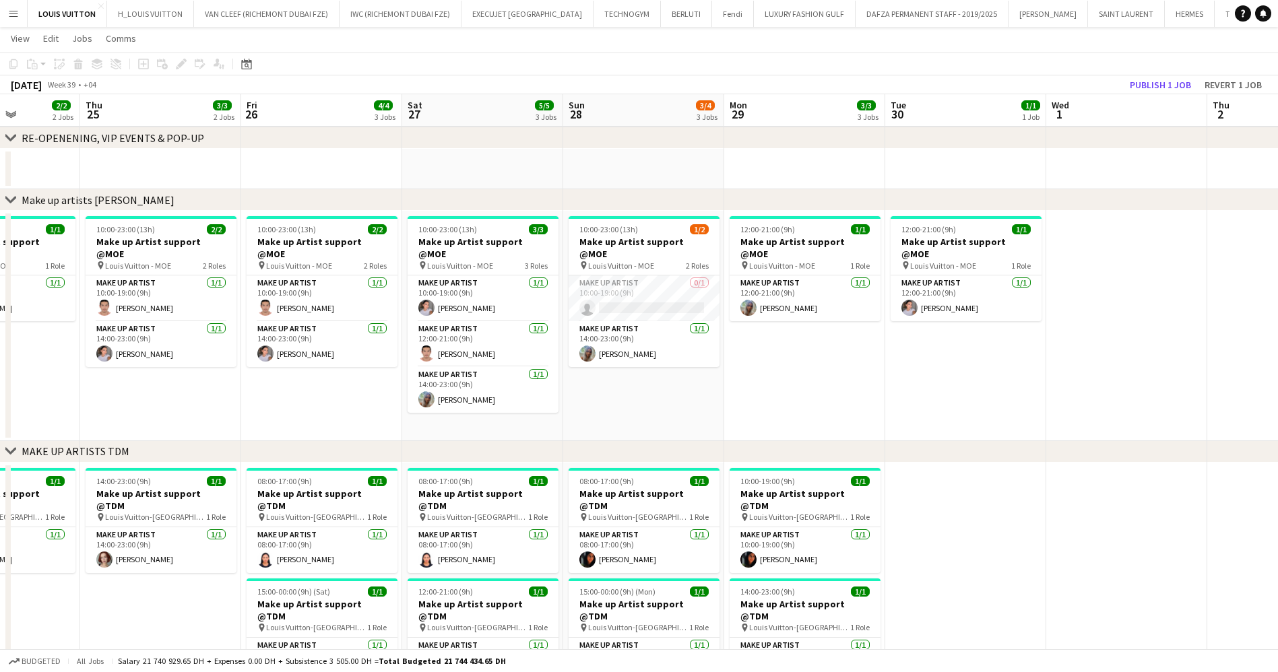
scroll to position [0, 397]
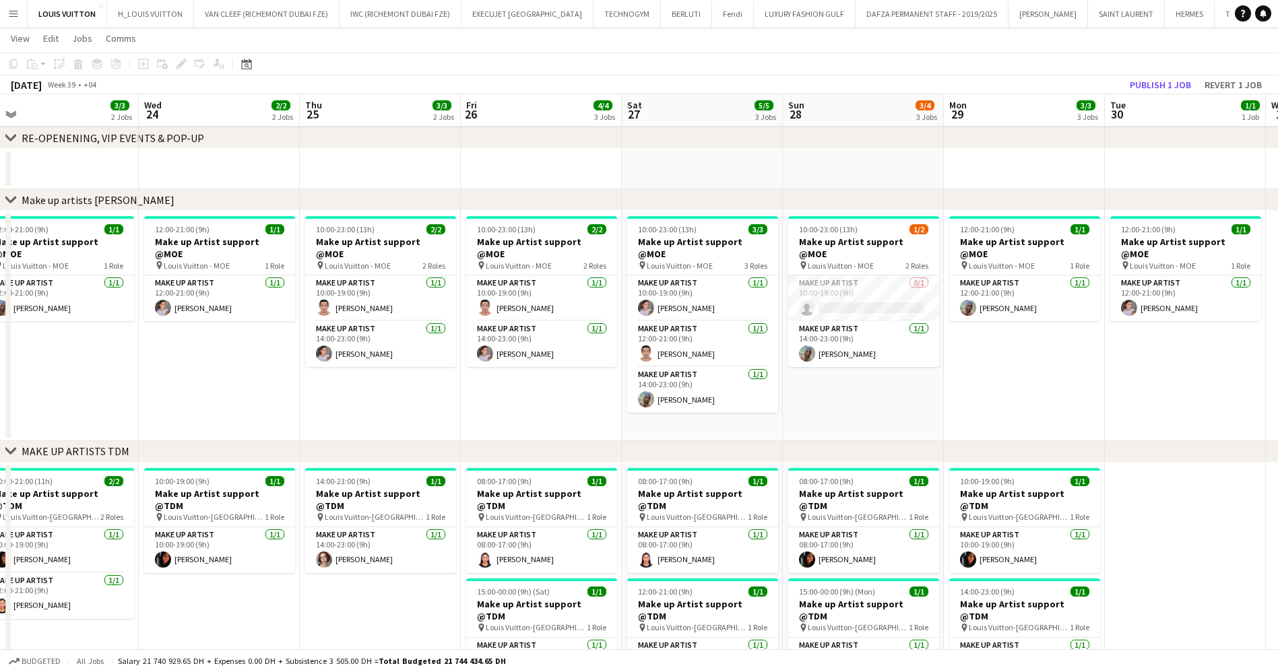
drag, startPoint x: 411, startPoint y: 296, endPoint x: 595, endPoint y: 294, distance: 184.6
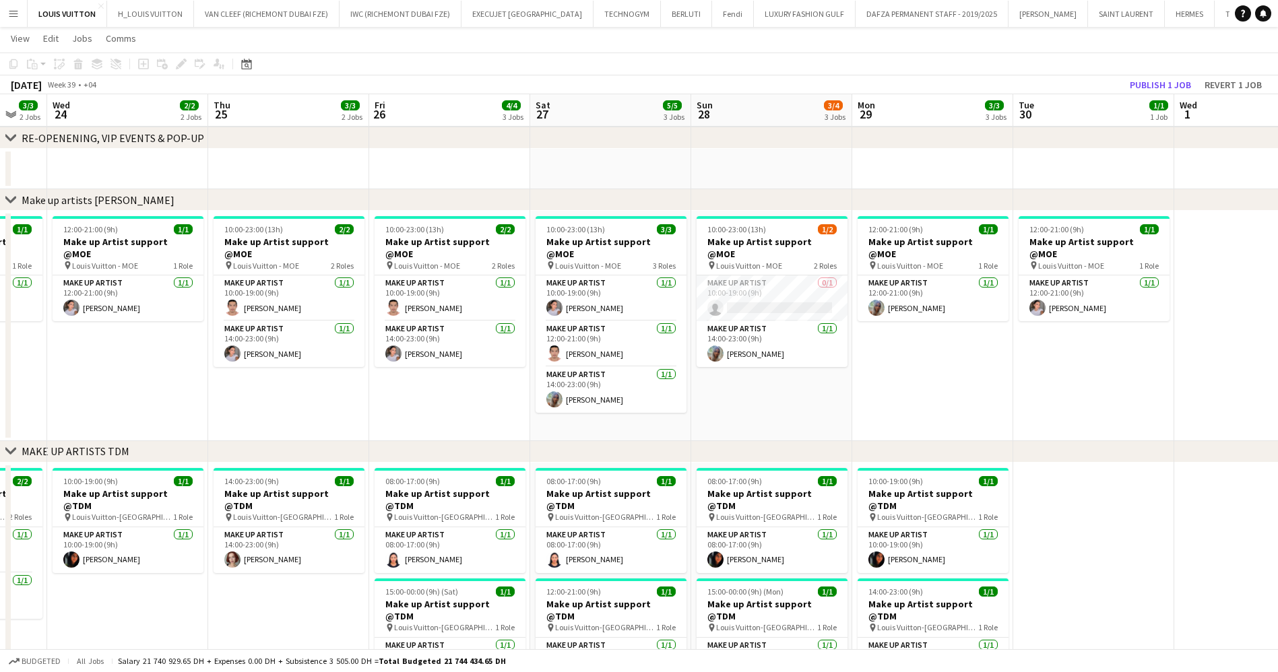
drag, startPoint x: 1194, startPoint y: 325, endPoint x: 1095, endPoint y: 332, distance: 98.6
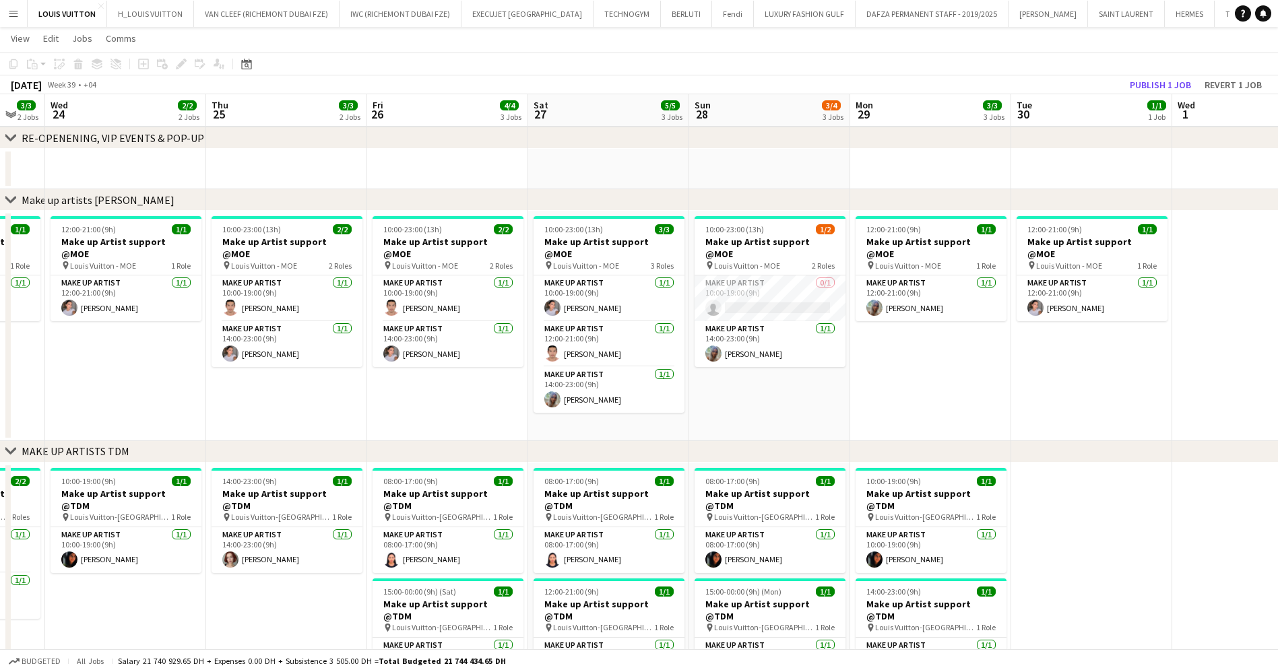
drag, startPoint x: 427, startPoint y: 317, endPoint x: 585, endPoint y: 306, distance: 158.0
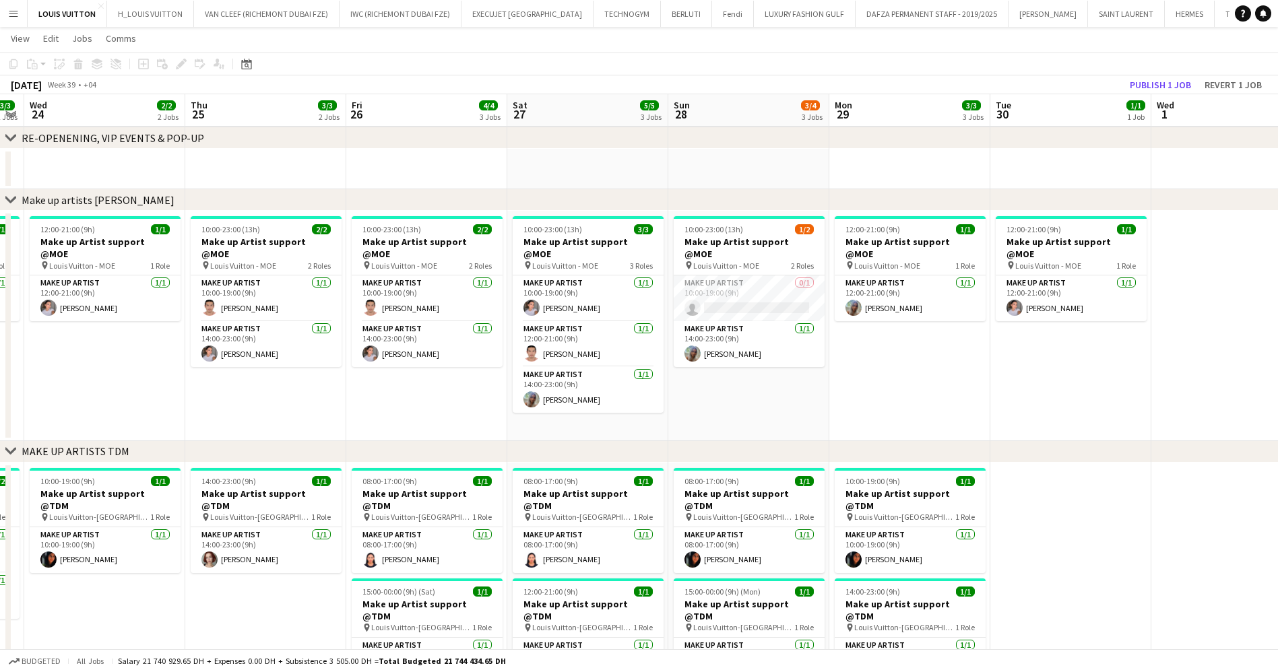
drag, startPoint x: 1080, startPoint y: 329, endPoint x: 849, endPoint y: 346, distance: 232.4
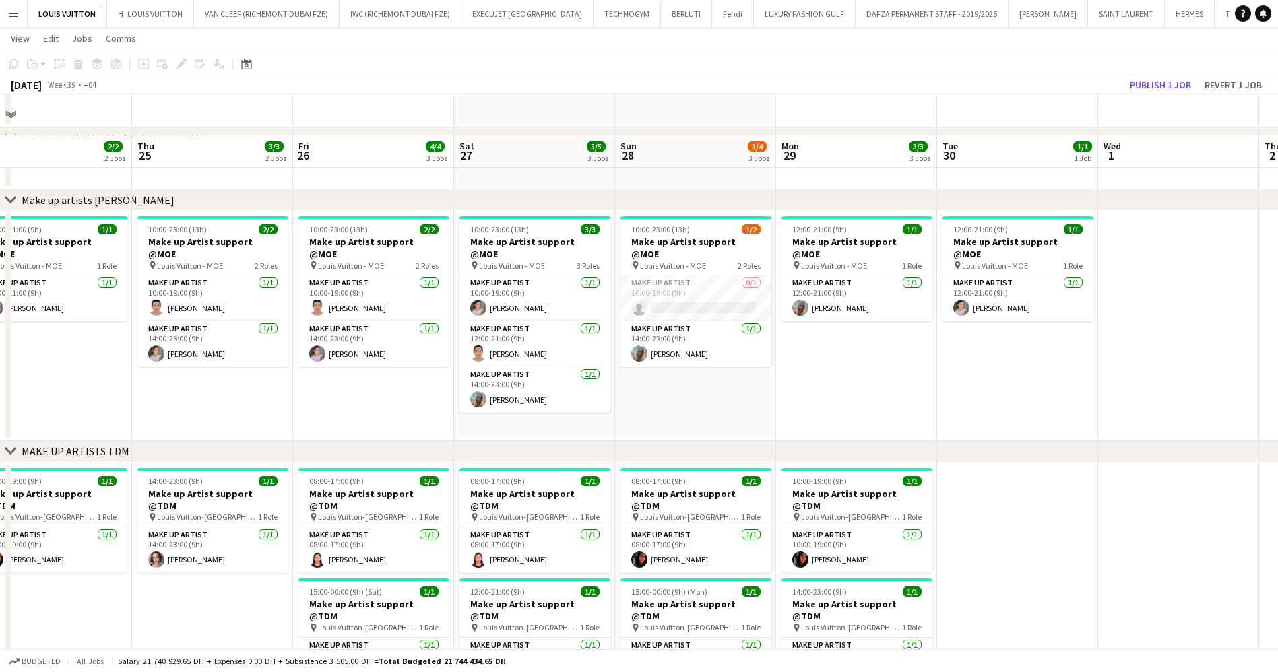
scroll to position [505, 0]
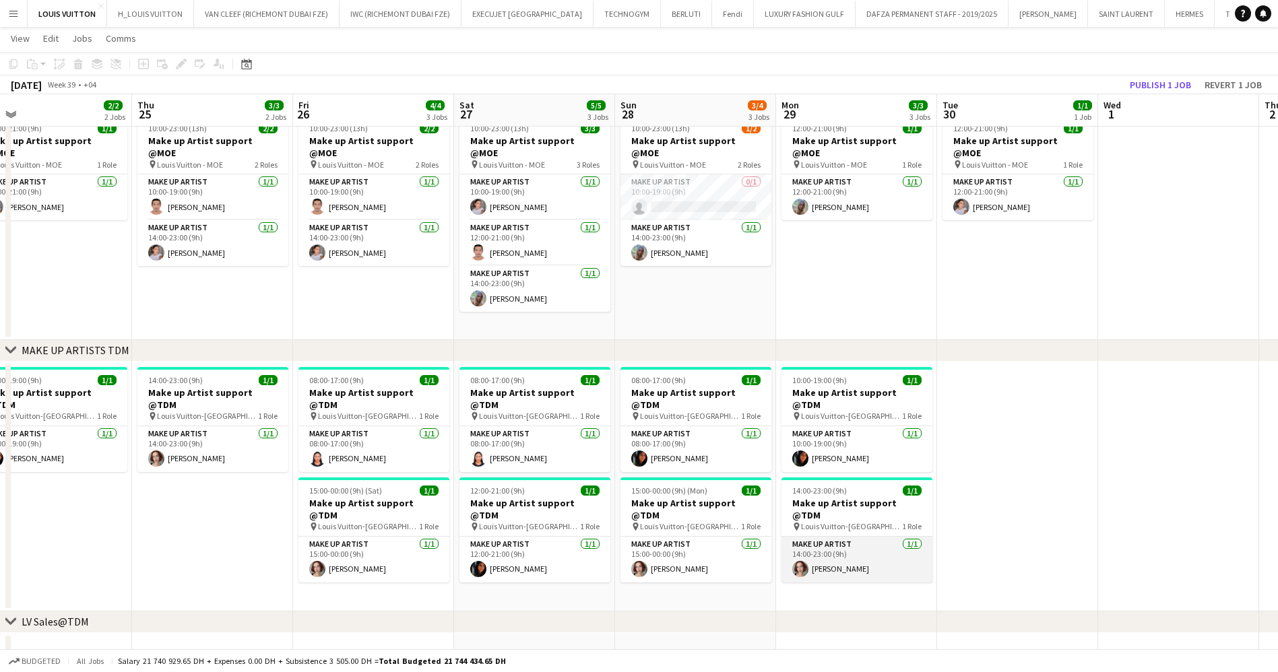
click at [905, 537] on app-card-role "Make up artist 1/1 14:00-23:00 (9h) Anastasia Olkhovskaya" at bounding box center [856, 560] width 151 height 46
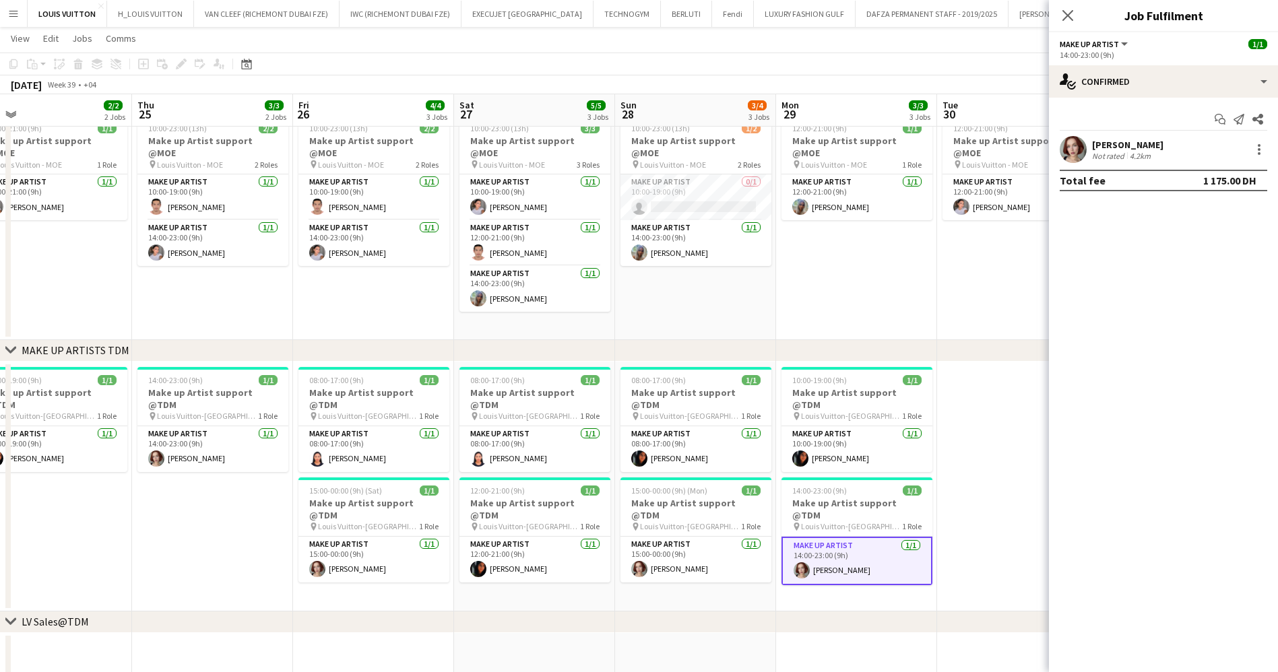
click at [1267, 151] on div "Anastasia Olkhovskaya Not rated 4.2km" at bounding box center [1163, 149] width 229 height 27
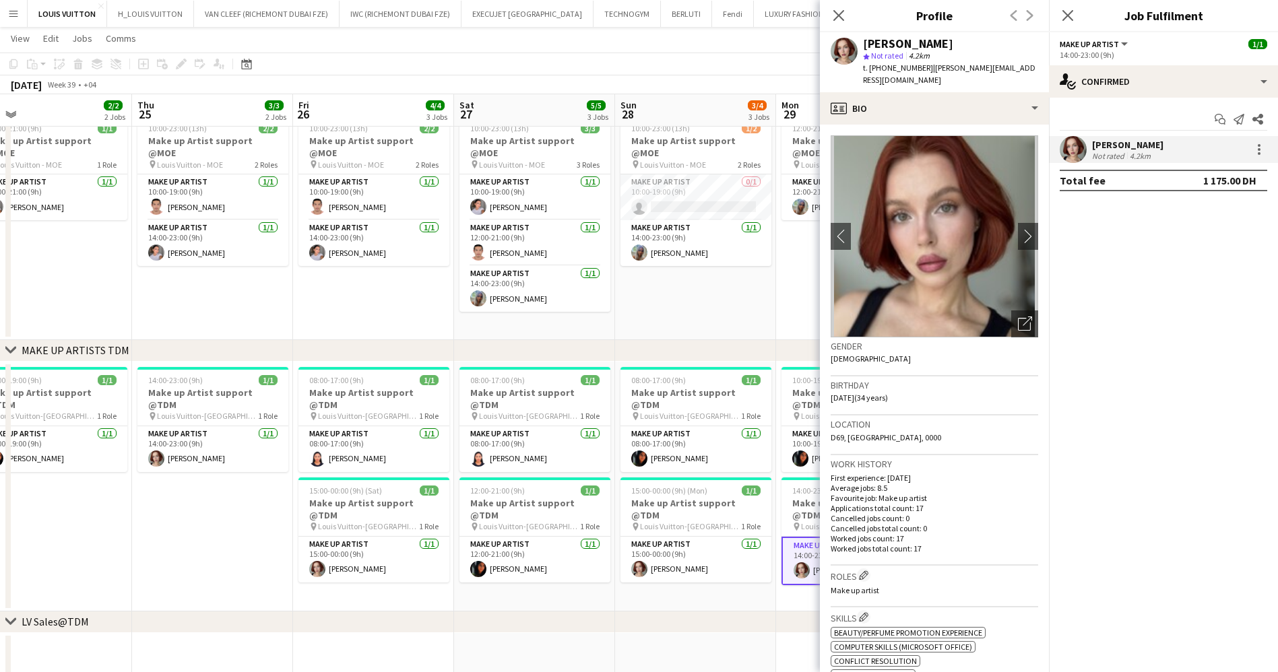
click at [1259, 139] on div "Anastasia Olkhovskaya Not rated 4.2km" at bounding box center [1163, 149] width 229 height 27
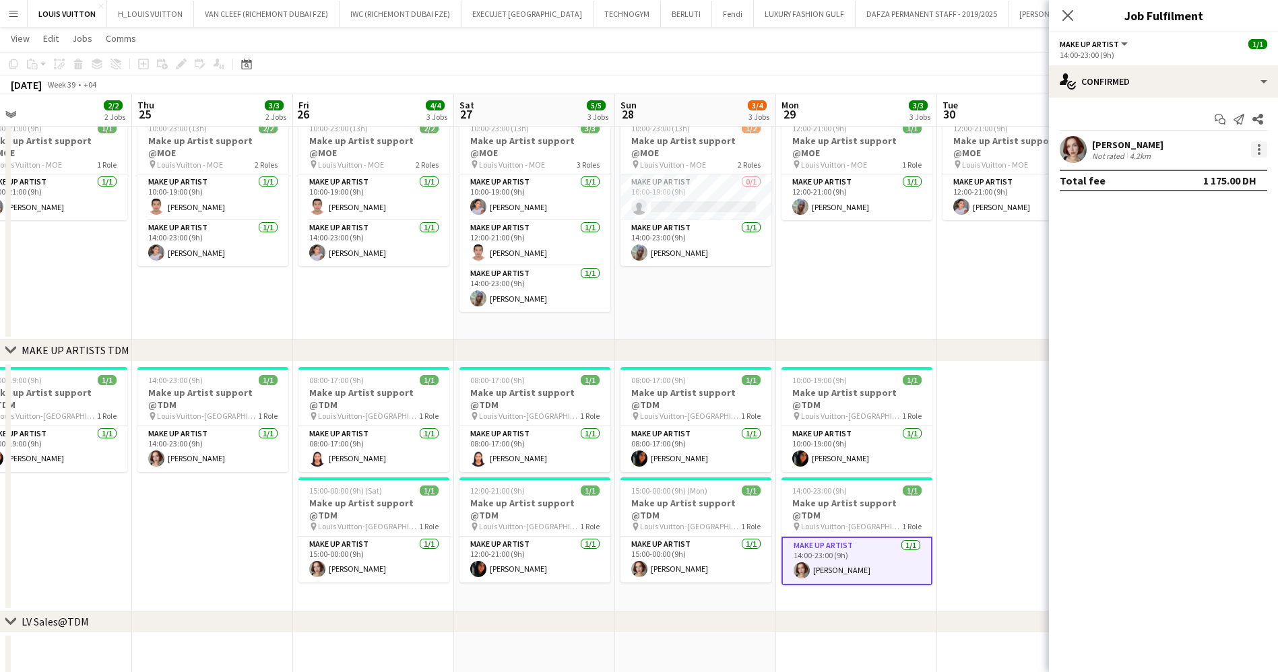
click at [1256, 141] on div at bounding box center [1259, 149] width 16 height 16
click at [1190, 302] on span "Remove" at bounding box center [1193, 303] width 40 height 11
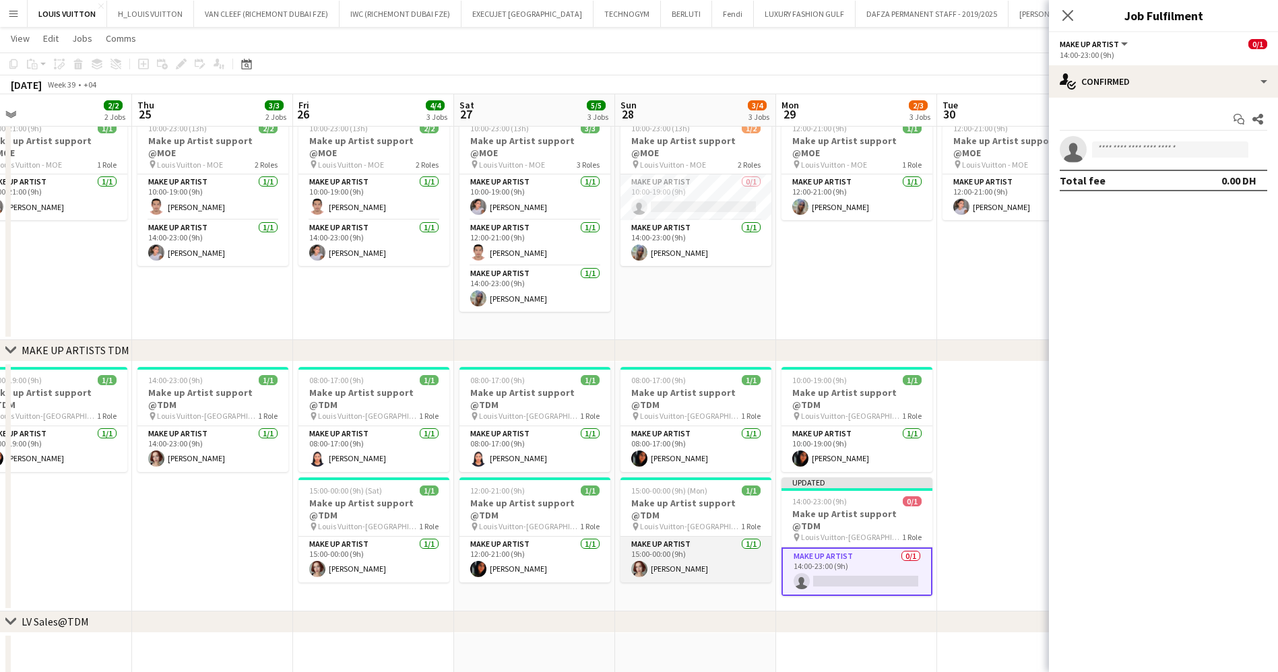
click at [725, 537] on app-card-role "Make up artist 1/1 15:00-00:00 (9h) Anastasia Olkhovskaya" at bounding box center [695, 560] width 151 height 46
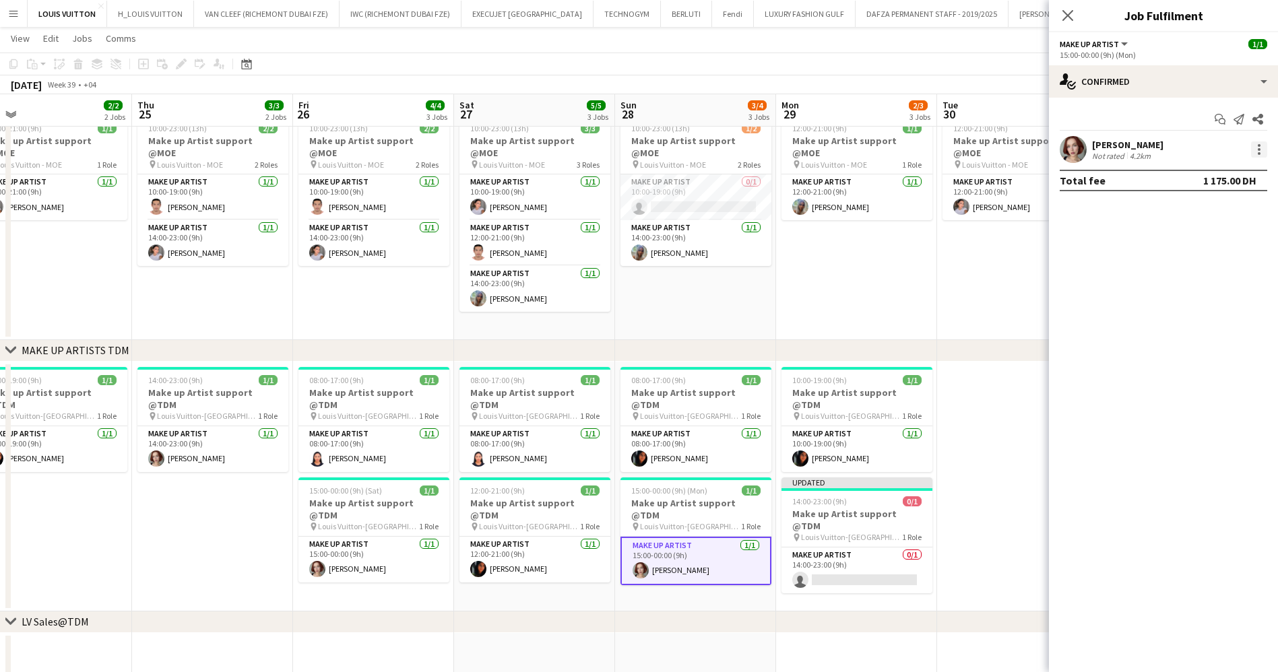
click at [1259, 144] on div at bounding box center [1259, 145] width 3 height 3
click at [1183, 294] on button "Remove" at bounding box center [1214, 304] width 105 height 32
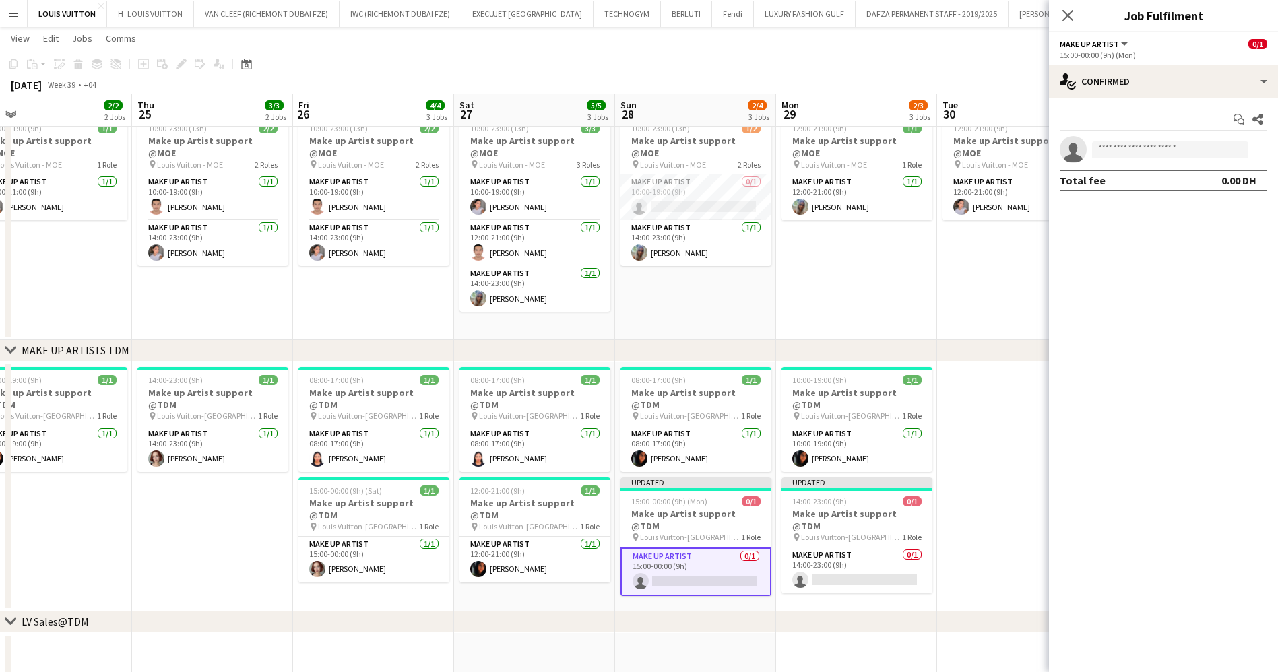
scroll to position [0, 392]
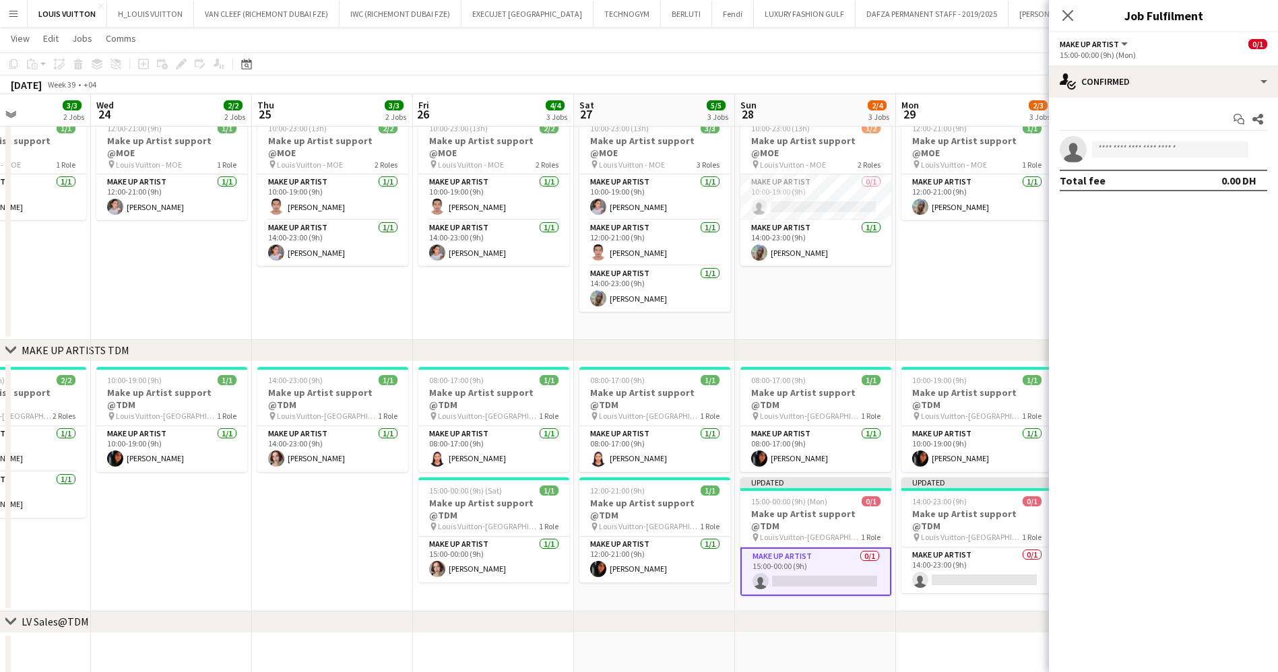
drag, startPoint x: 567, startPoint y: 512, endPoint x: 848, endPoint y: 509, distance: 280.9
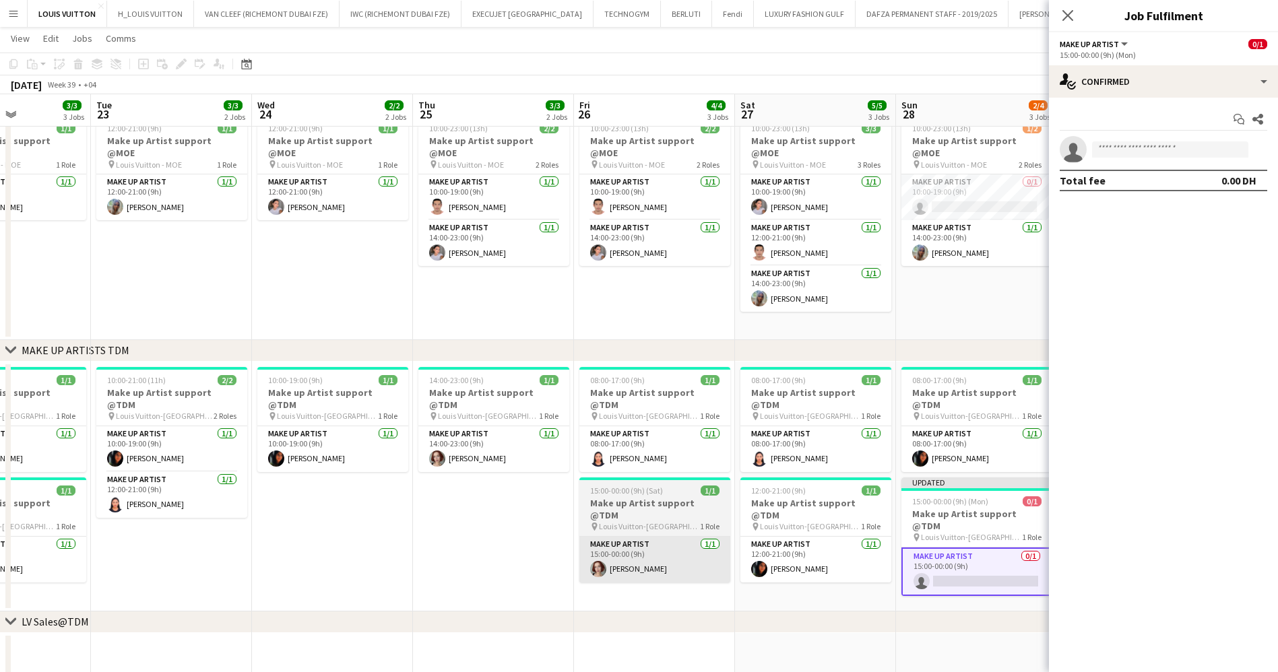
click at [688, 553] on app-card-role "Make up artist 1/1 15:00-00:00 (9h) Anastasia Olkhovskaya" at bounding box center [654, 560] width 151 height 46
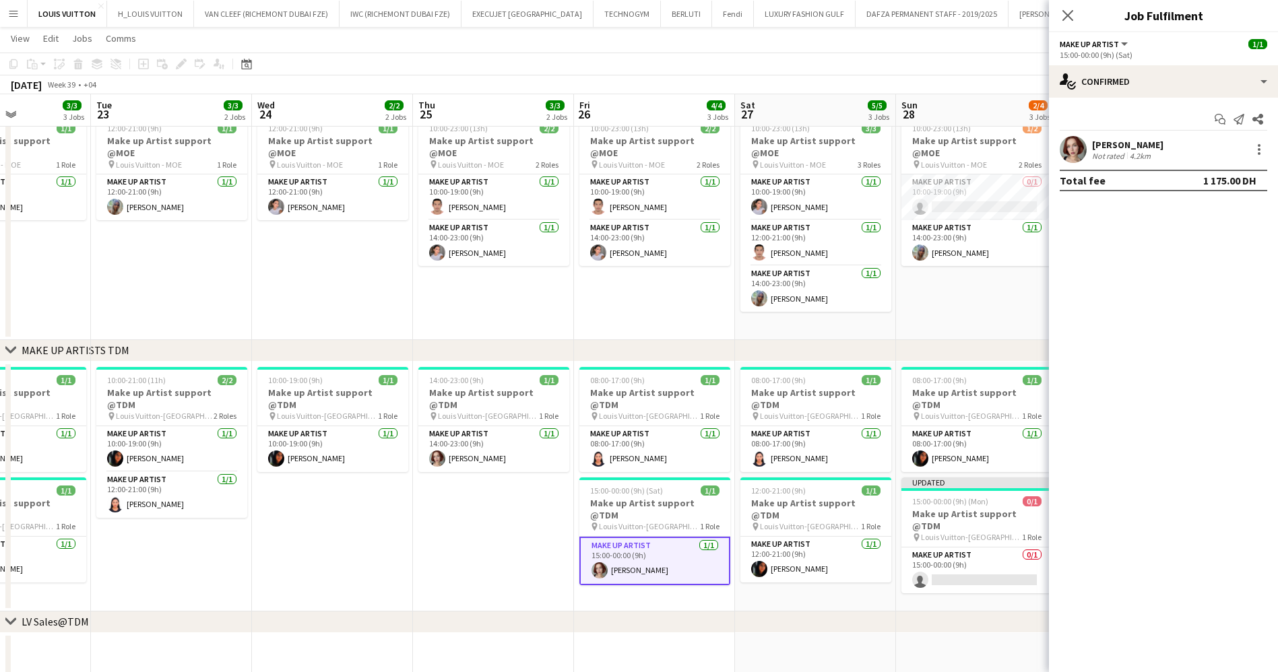
click at [1250, 154] on div at bounding box center [1257, 149] width 19 height 16
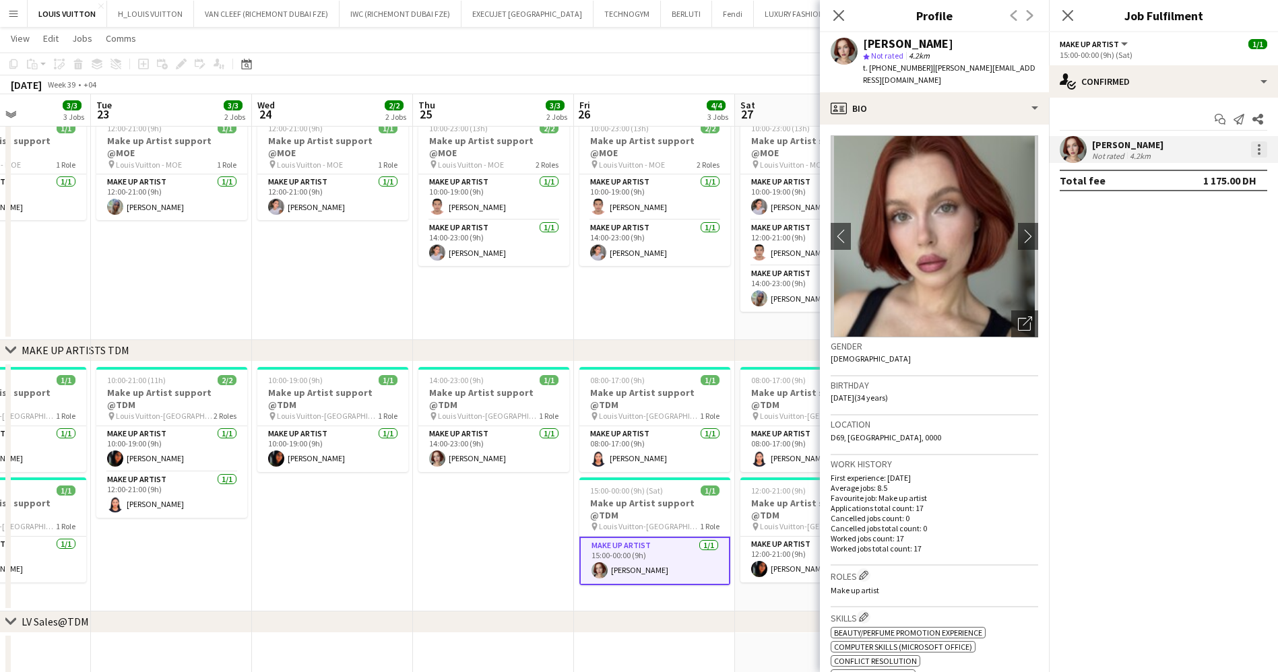
click at [1255, 147] on div at bounding box center [1259, 149] width 16 height 16
click at [1182, 308] on span "Remove" at bounding box center [1193, 303] width 40 height 11
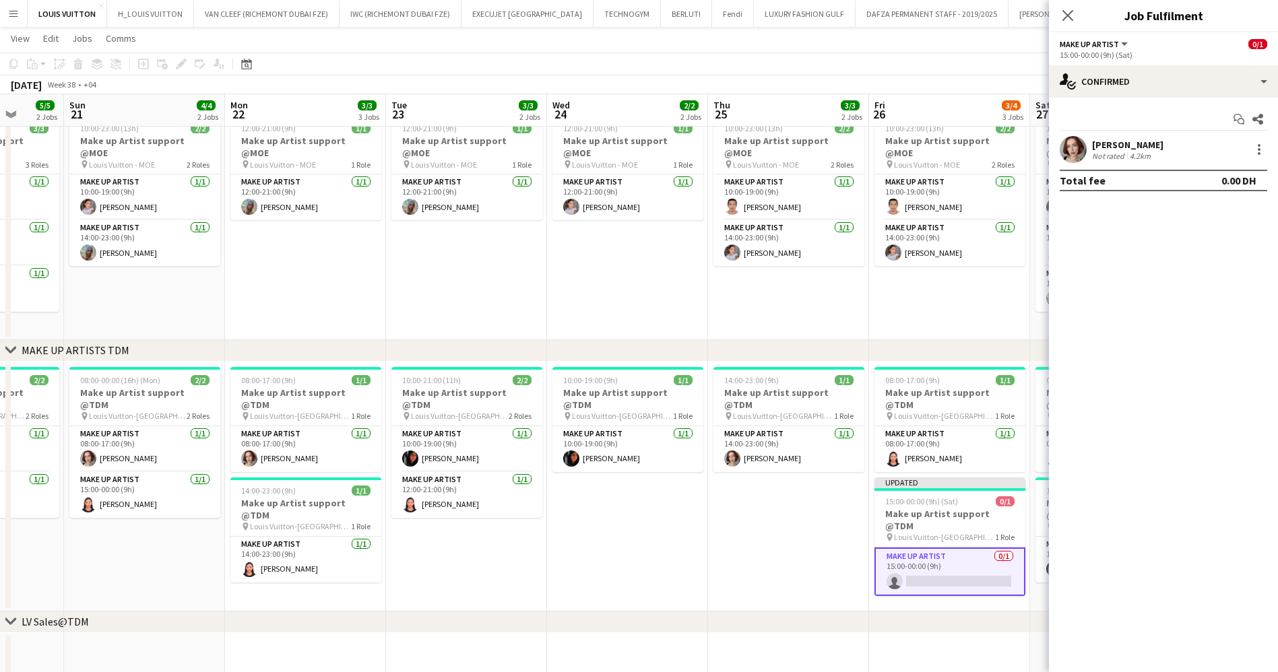
drag, startPoint x: 394, startPoint y: 474, endPoint x: 689, endPoint y: 479, distance: 295.1
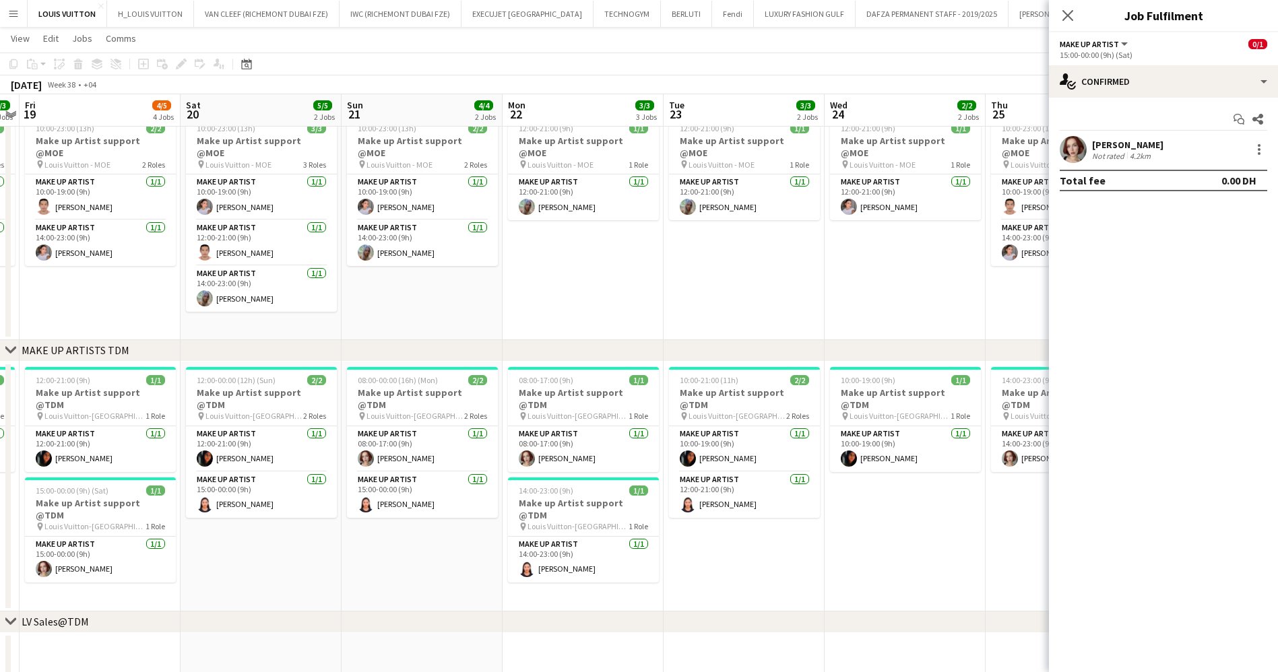
drag, startPoint x: 534, startPoint y: 502, endPoint x: 812, endPoint y: 494, distance: 277.6
click at [145, 540] on app-card-role "Make up artist 1/1 15:00-00:00 (9h) Anastasia Olkhovskaya" at bounding box center [100, 560] width 151 height 46
click at [1262, 148] on div at bounding box center [1259, 149] width 16 height 16
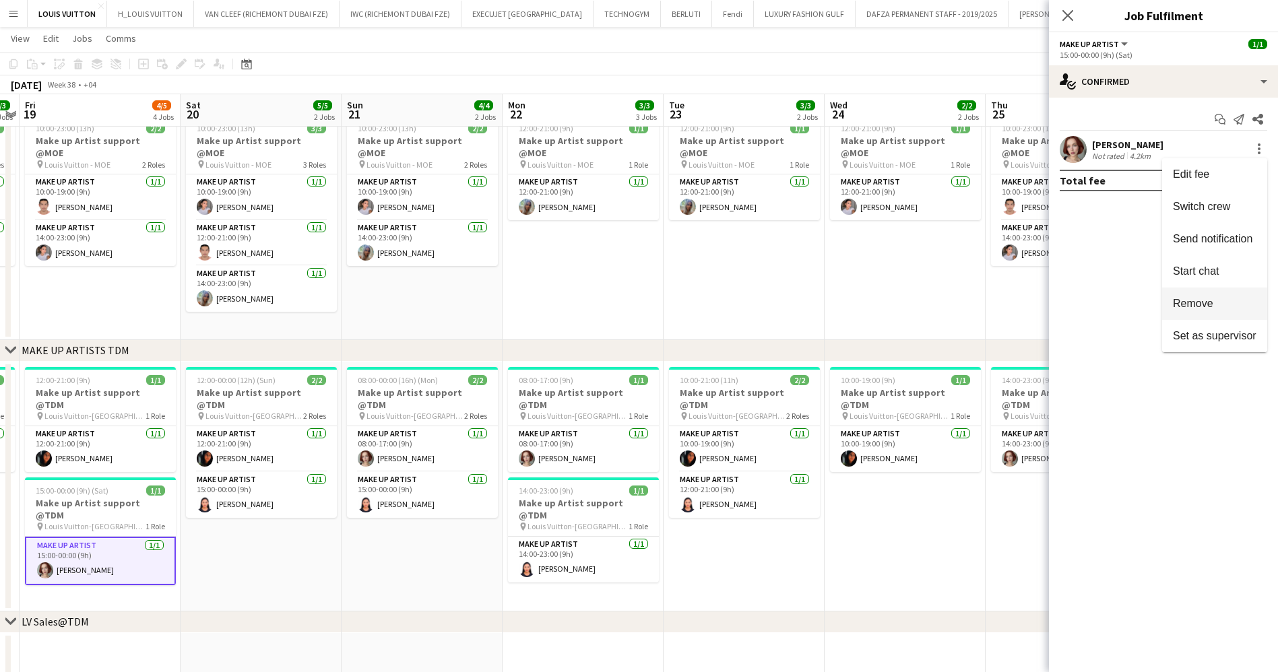
click at [1207, 298] on span "Remove" at bounding box center [1193, 303] width 40 height 11
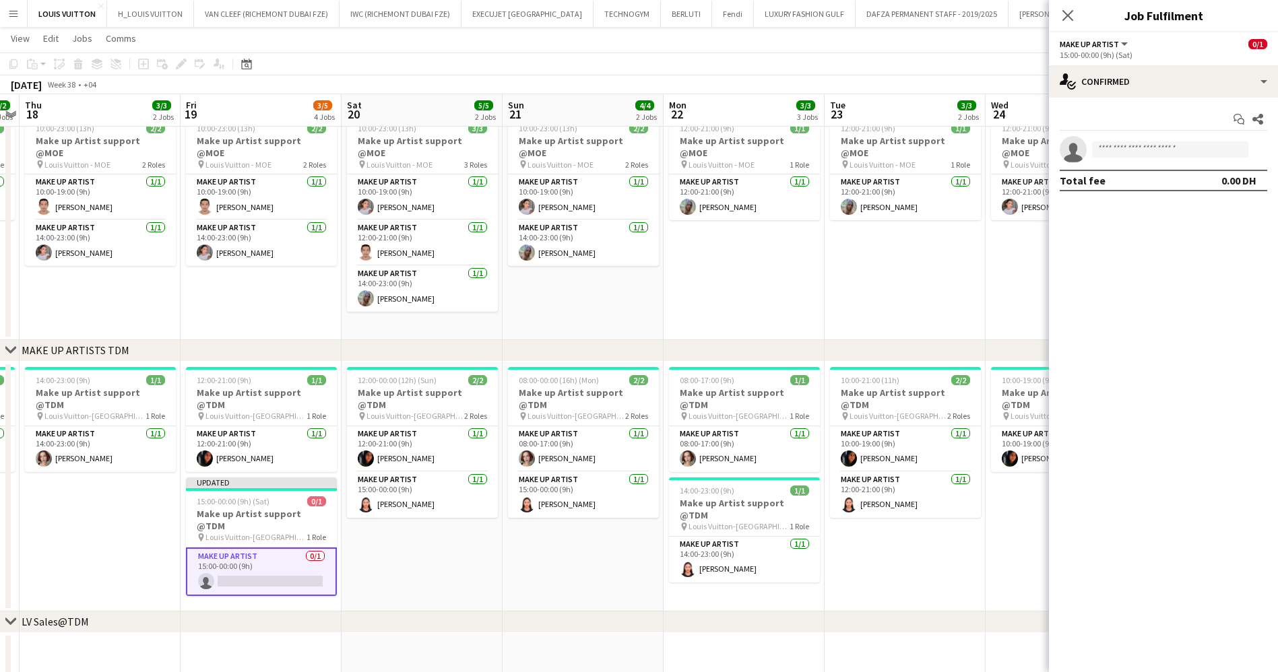
drag, startPoint x: 369, startPoint y: 566, endPoint x: 651, endPoint y: 550, distance: 282.7
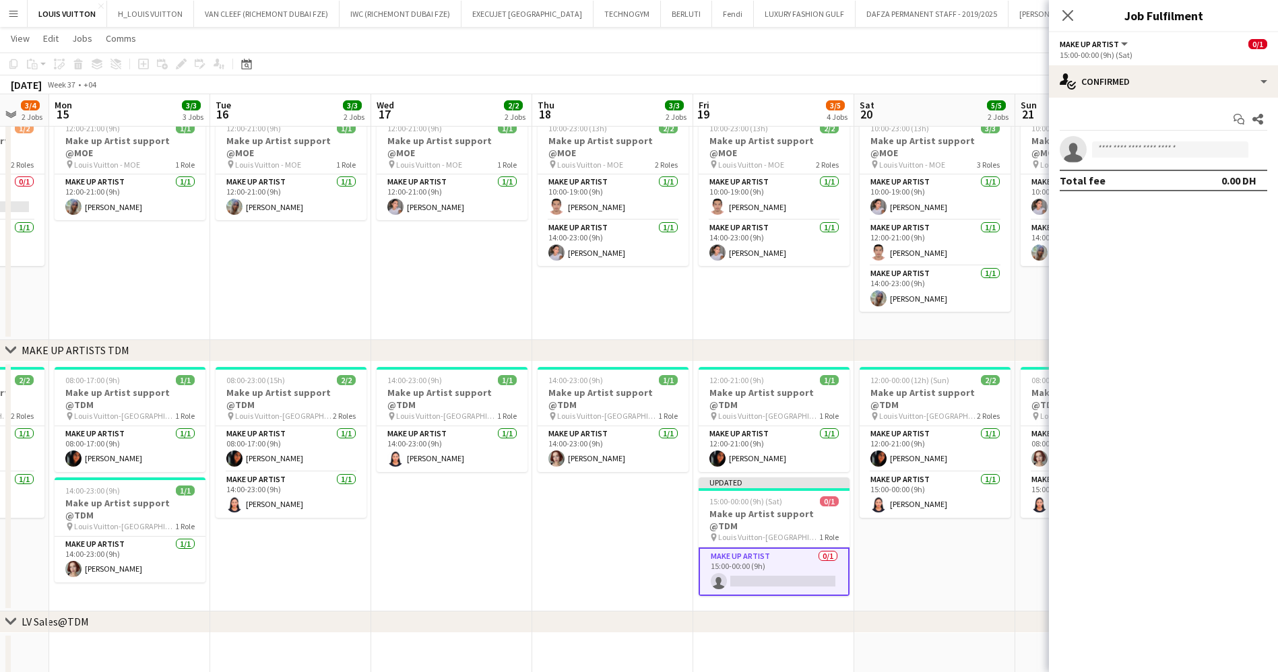
drag, startPoint x: 275, startPoint y: 561, endPoint x: 572, endPoint y: 556, distance: 296.4
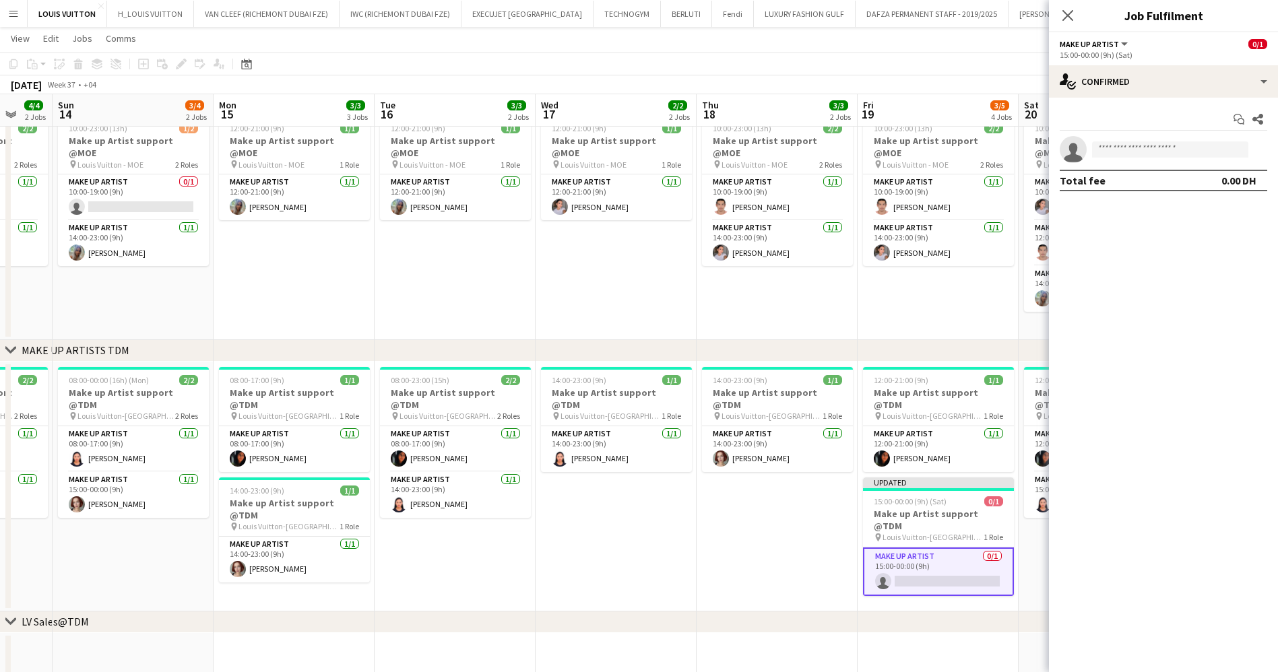
scroll to position [0, 386]
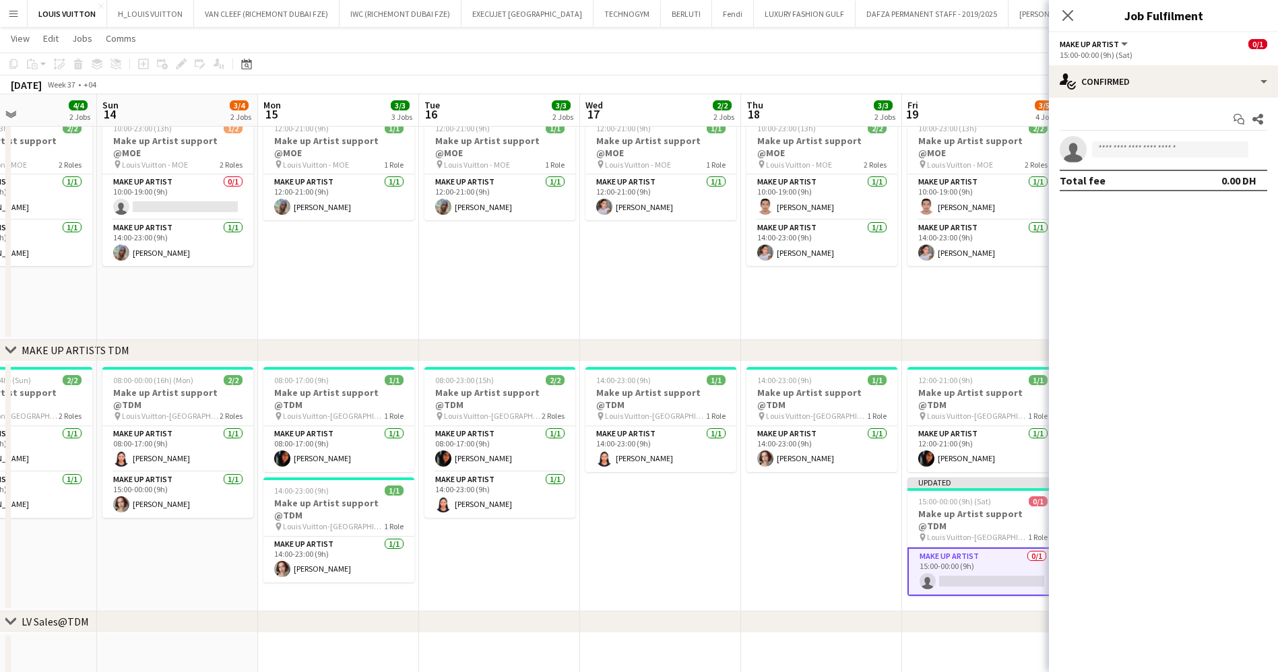
drag, startPoint x: 377, startPoint y: 560, endPoint x: 583, endPoint y: 560, distance: 205.4
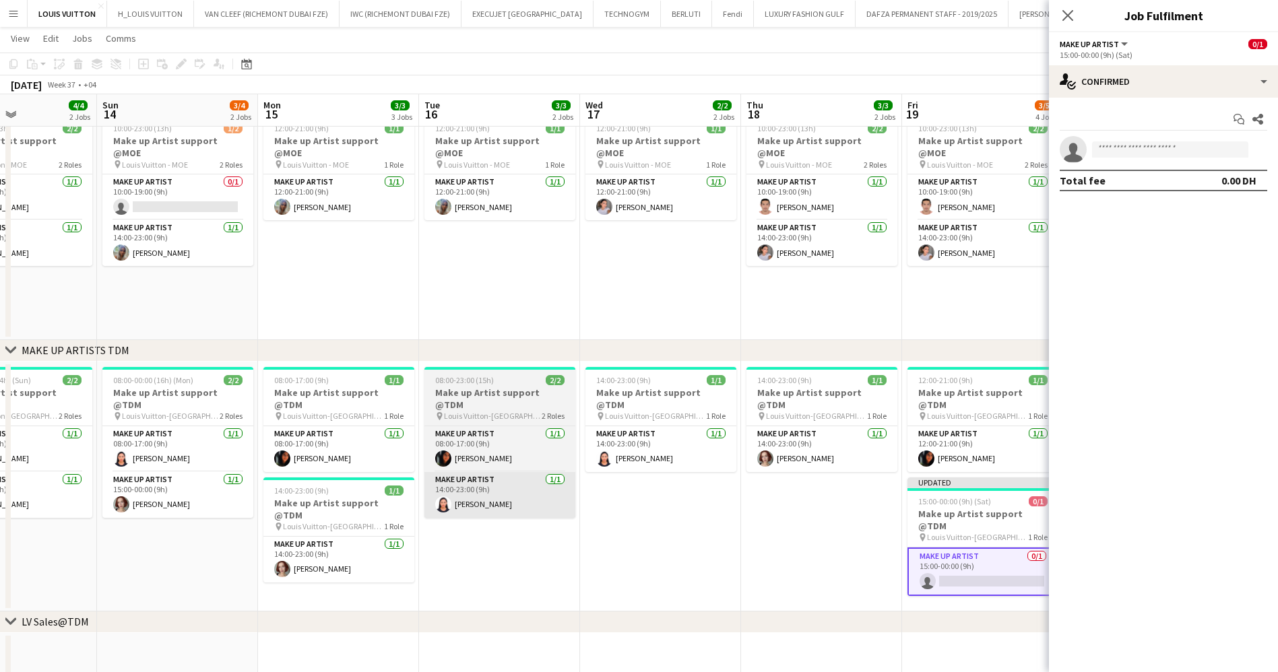
click at [375, 548] on app-card-role "Make up artist 1/1 14:00-23:00 (9h) Anastasia Olkhovskaya" at bounding box center [338, 560] width 151 height 46
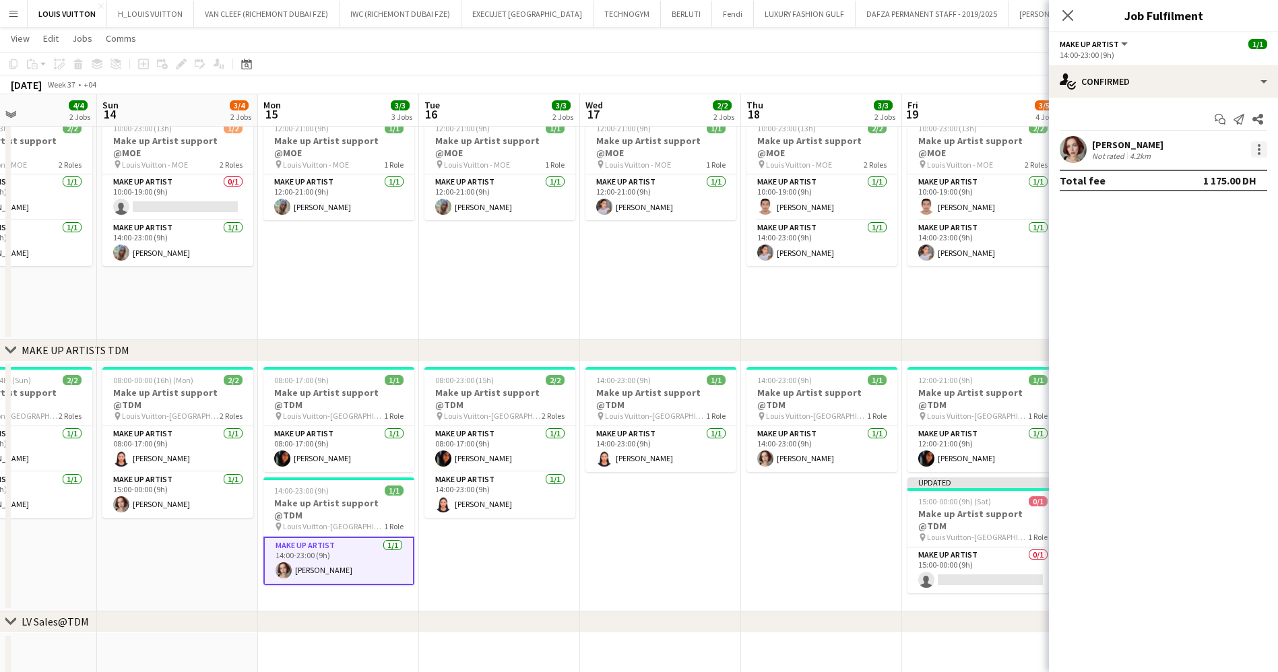
click at [1256, 149] on div at bounding box center [1259, 149] width 16 height 16
click at [1186, 294] on button "Remove" at bounding box center [1214, 304] width 105 height 32
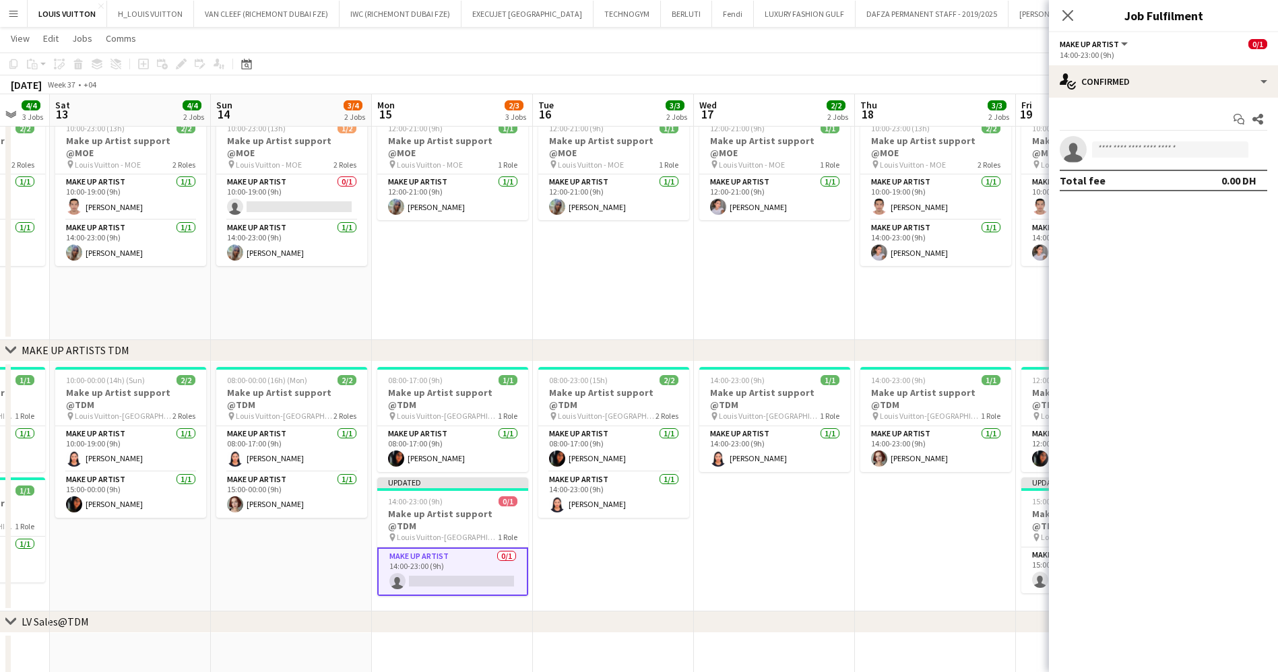
drag, startPoint x: 330, startPoint y: 525, endPoint x: 675, endPoint y: 525, distance: 344.9
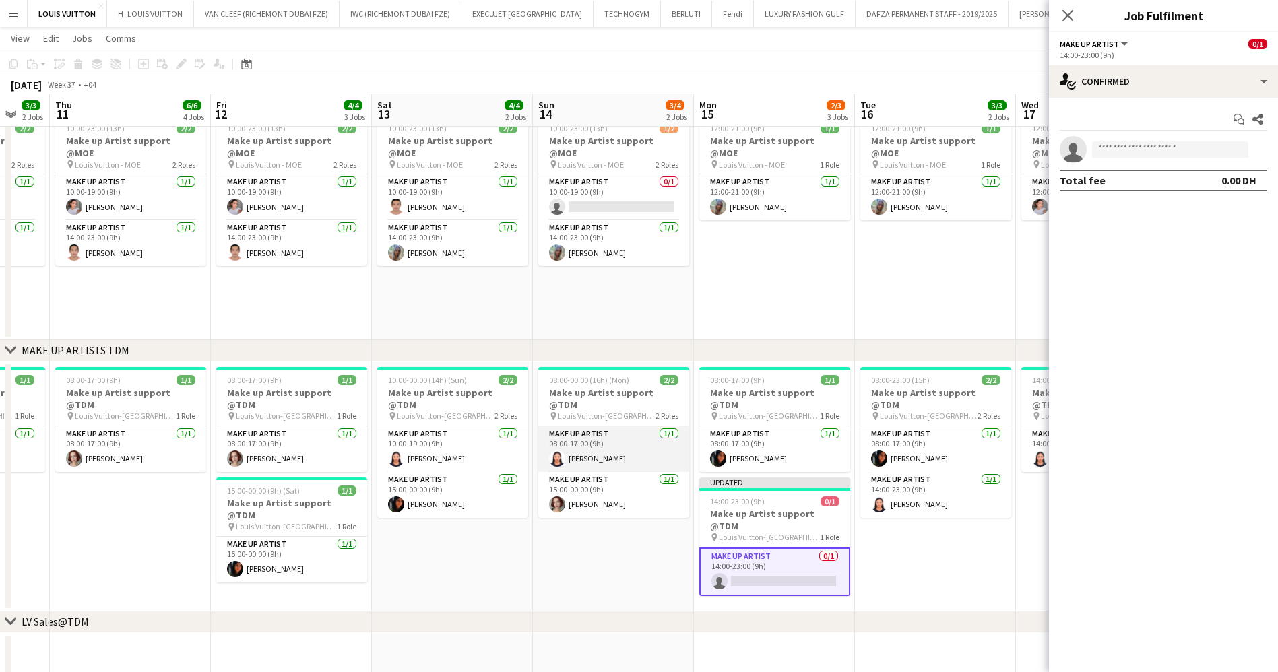
click at [608, 478] on app-card-role "Make up artist 1/1 15:00-00:00 (9h) Anastasia Olkhovskaya" at bounding box center [613, 495] width 151 height 46
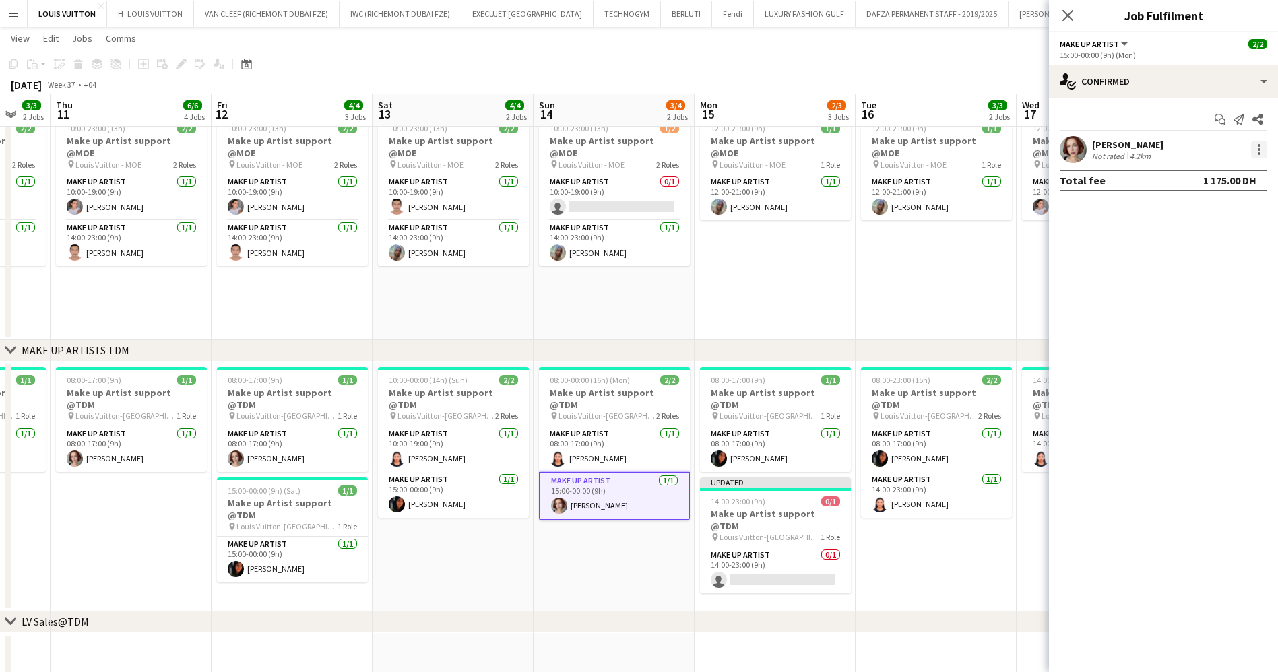
click at [1258, 154] on div at bounding box center [1259, 153] width 3 height 3
click at [1183, 300] on span "Remove" at bounding box center [1193, 303] width 40 height 11
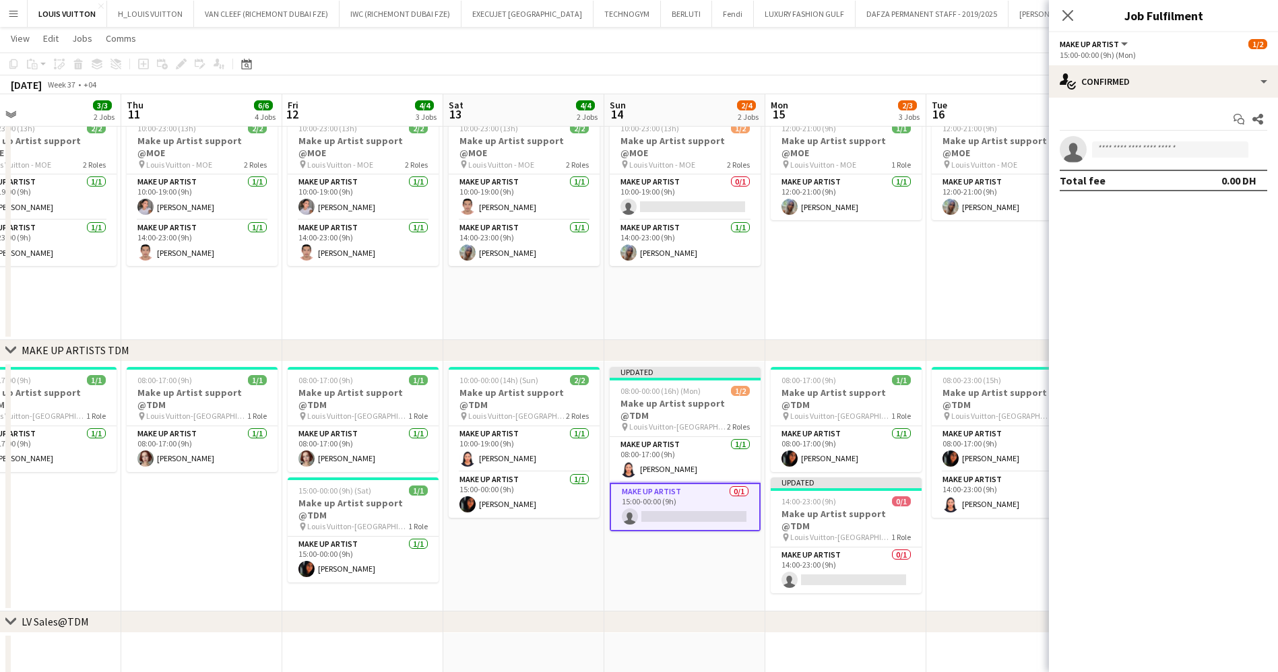
drag, startPoint x: 703, startPoint y: 445, endPoint x: 939, endPoint y: 446, distance: 236.4
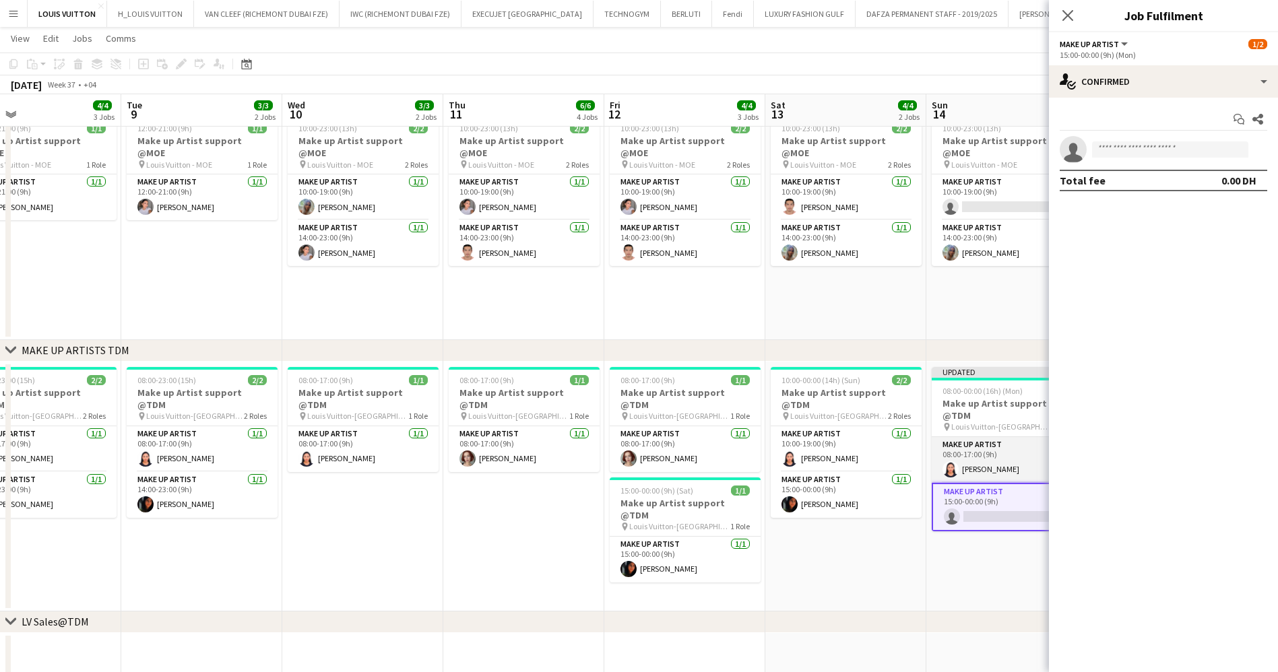
scroll to position [0, 357]
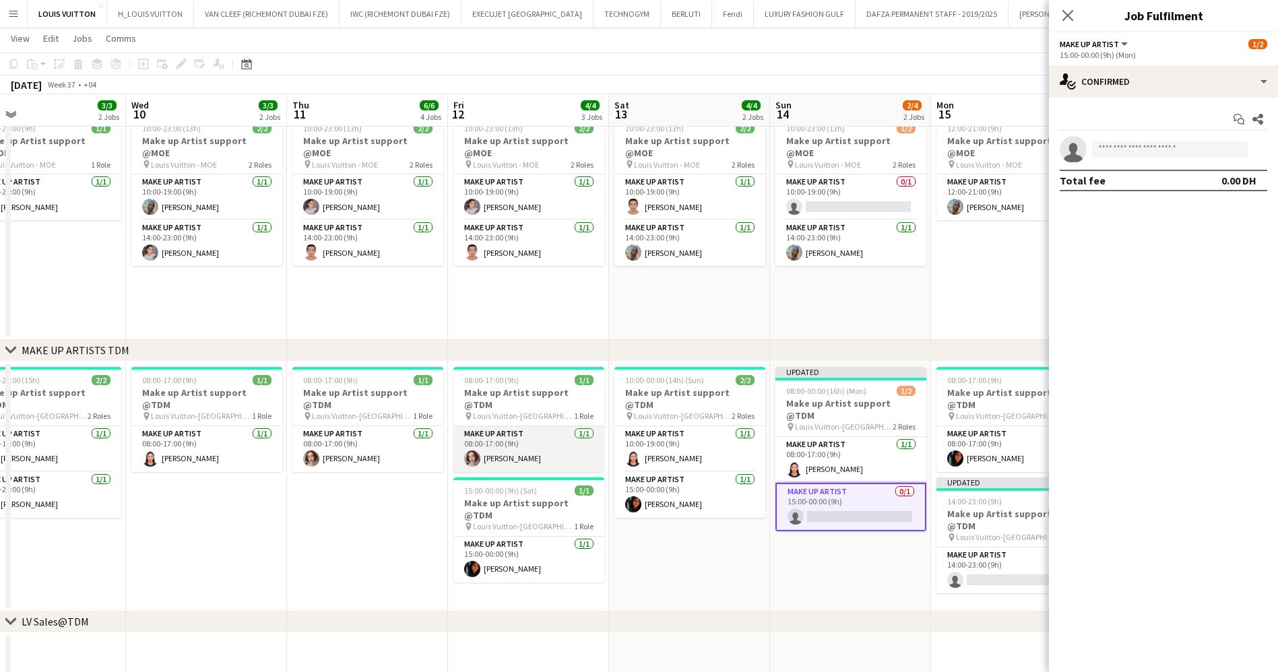
click at [582, 431] on app-card-role "Make up artist [DATE] 08:00-17:00 (9h) [PERSON_NAME]" at bounding box center [528, 449] width 151 height 46
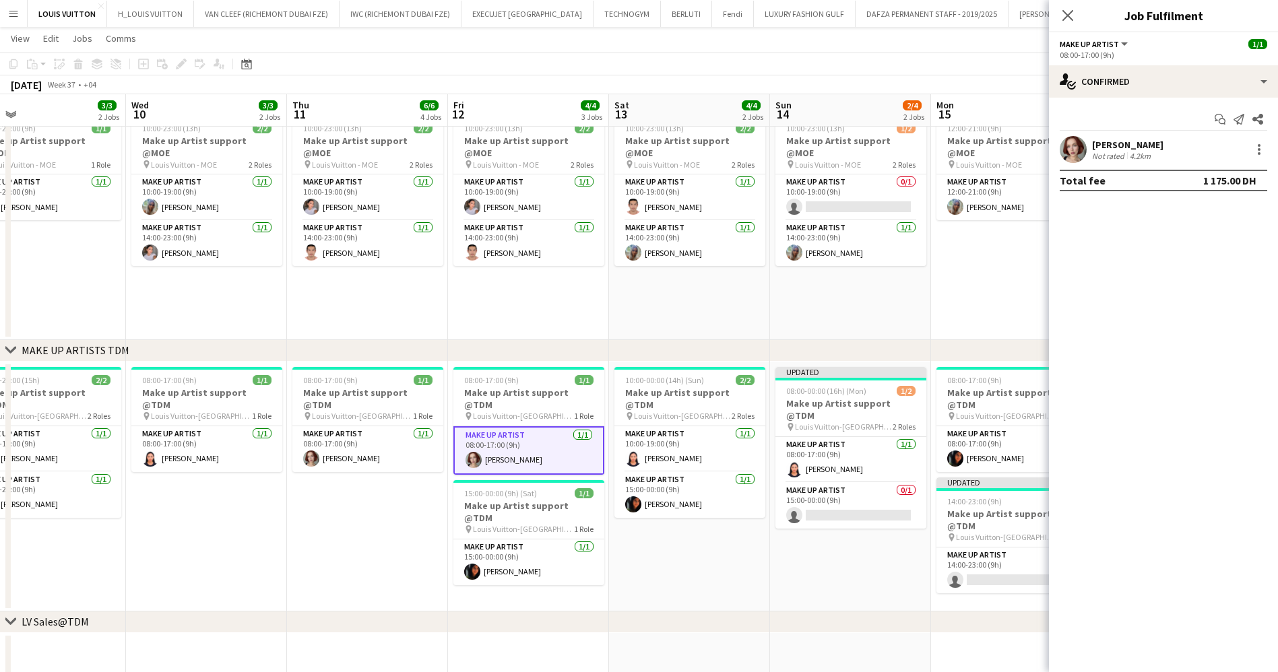
click at [1268, 142] on div "Anastasia Olkhovskaya Not rated 4.2km" at bounding box center [1163, 149] width 229 height 27
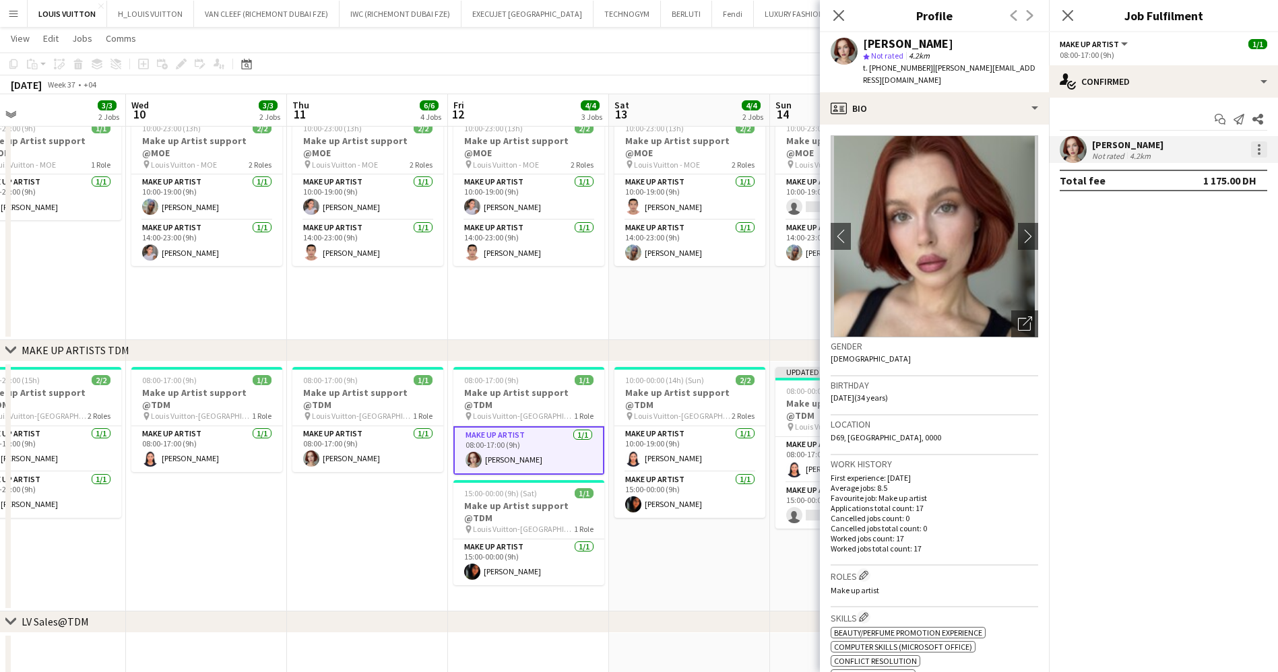
click at [1258, 143] on div at bounding box center [1259, 149] width 16 height 16
click at [1203, 298] on span "Remove" at bounding box center [1193, 303] width 40 height 11
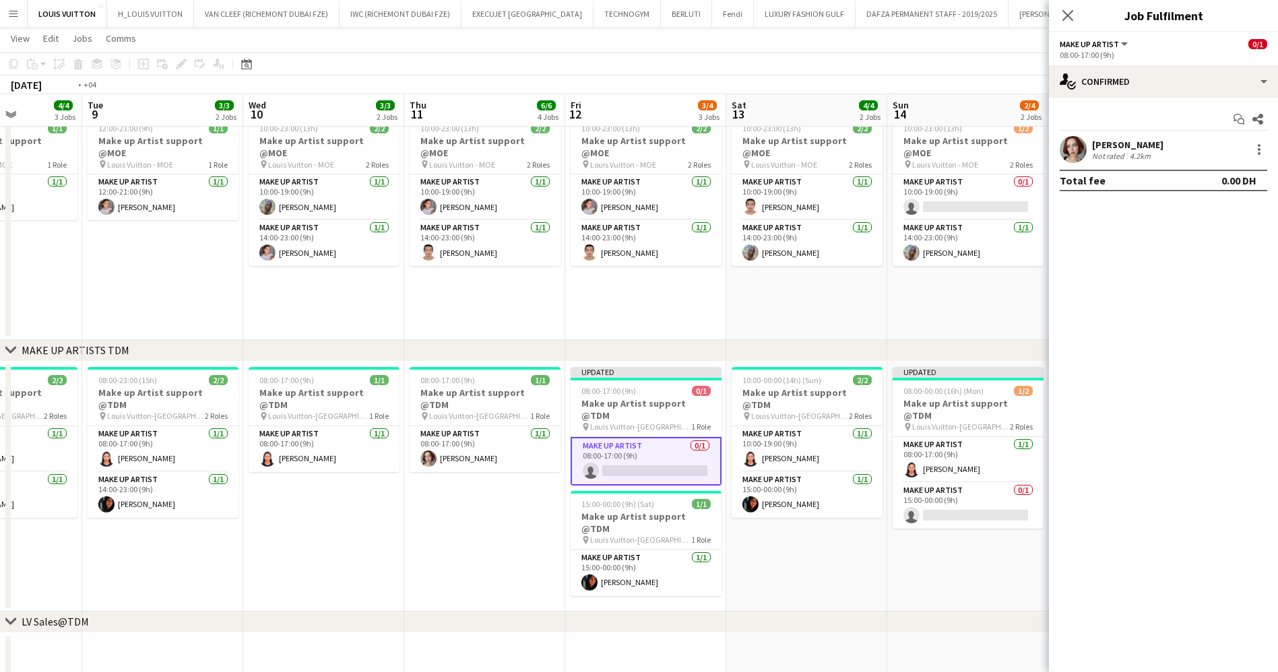
drag, startPoint x: 588, startPoint y: 449, endPoint x: 812, endPoint y: 449, distance: 224.3
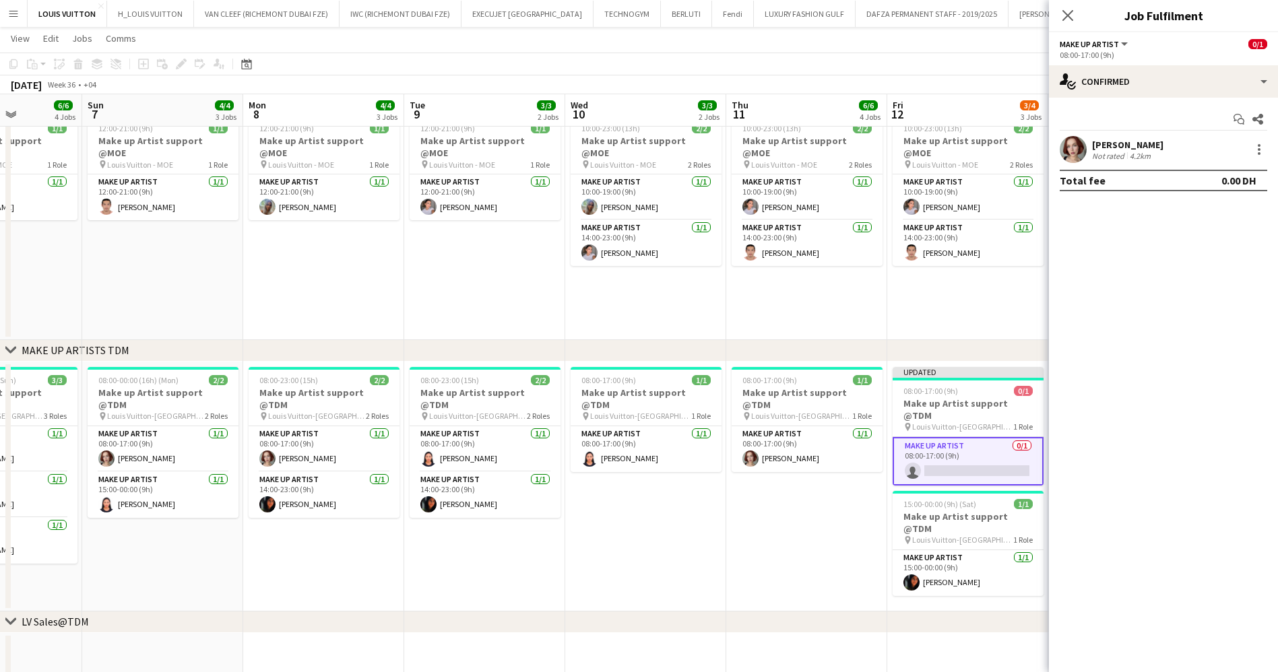
scroll to position [0, 395]
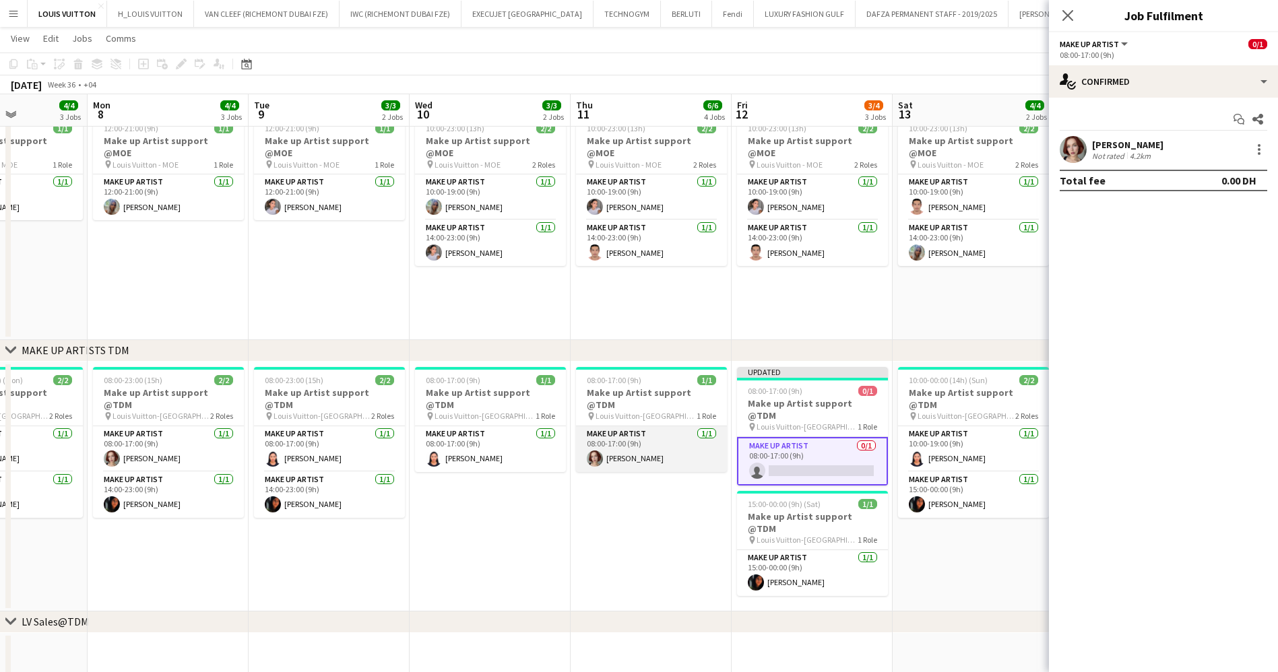
click at [636, 449] on app-card-role "Make up artist [DATE] 08:00-17:00 (9h) [PERSON_NAME]" at bounding box center [651, 449] width 151 height 46
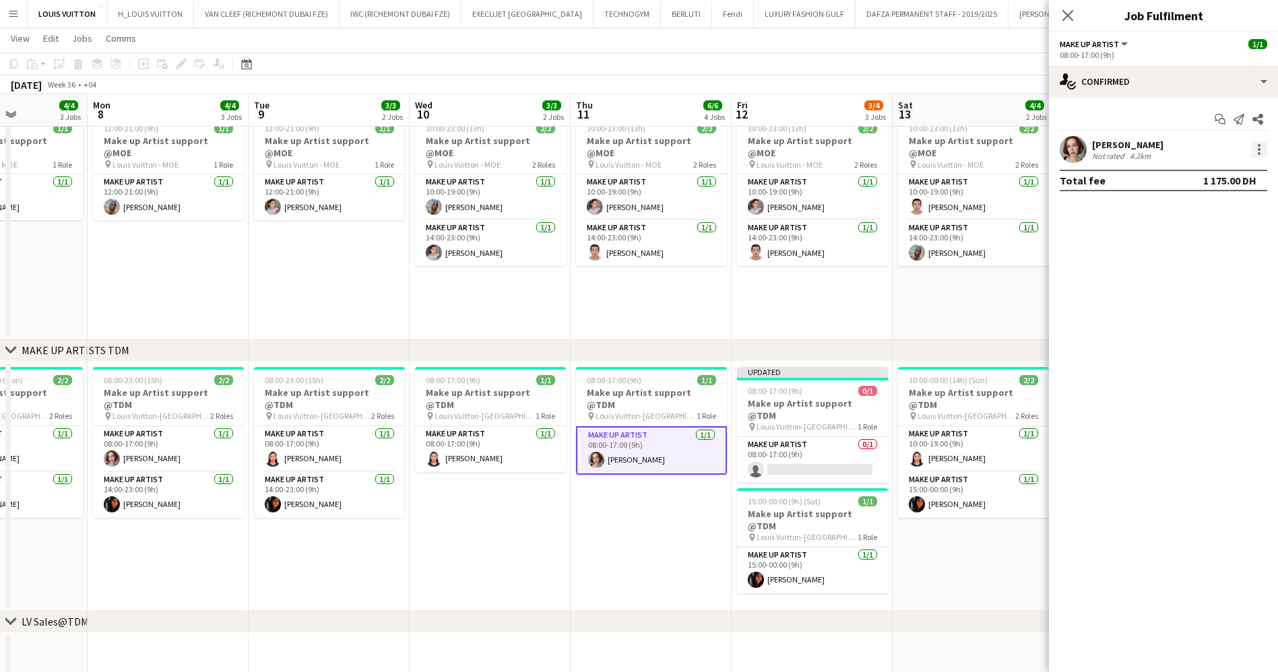
click at [1256, 150] on div at bounding box center [1259, 149] width 16 height 16
click at [1202, 268] on span "Start chat" at bounding box center [1196, 270] width 46 height 11
click at [1263, 154] on div at bounding box center [1259, 149] width 16 height 16
click at [1225, 300] on span "Remove" at bounding box center [1215, 304] width 84 height 12
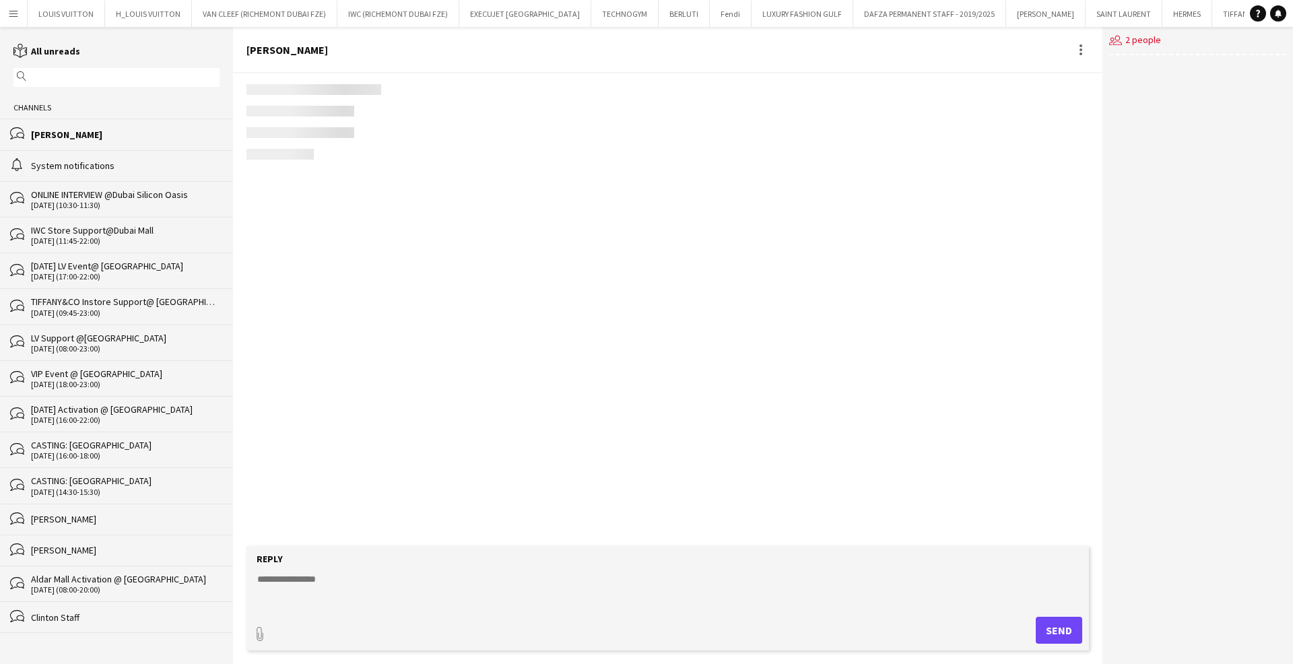
click at [889, 413] on div at bounding box center [668, 309] width 870 height 473
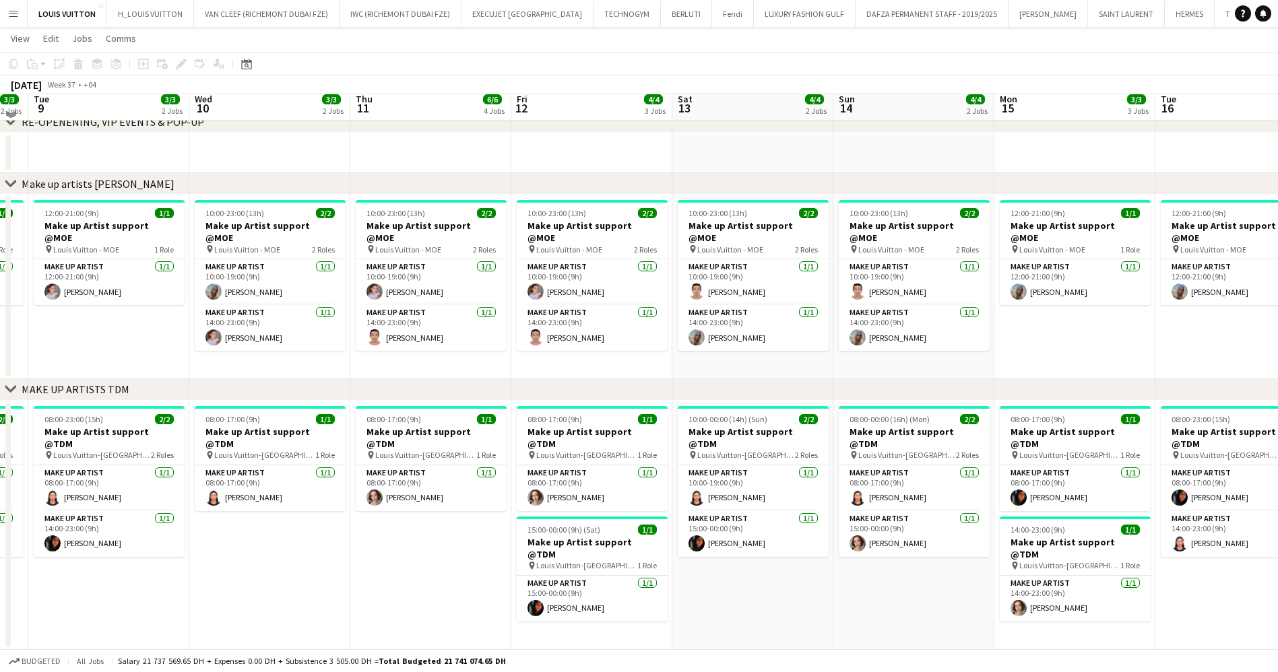
scroll to position [303, 0]
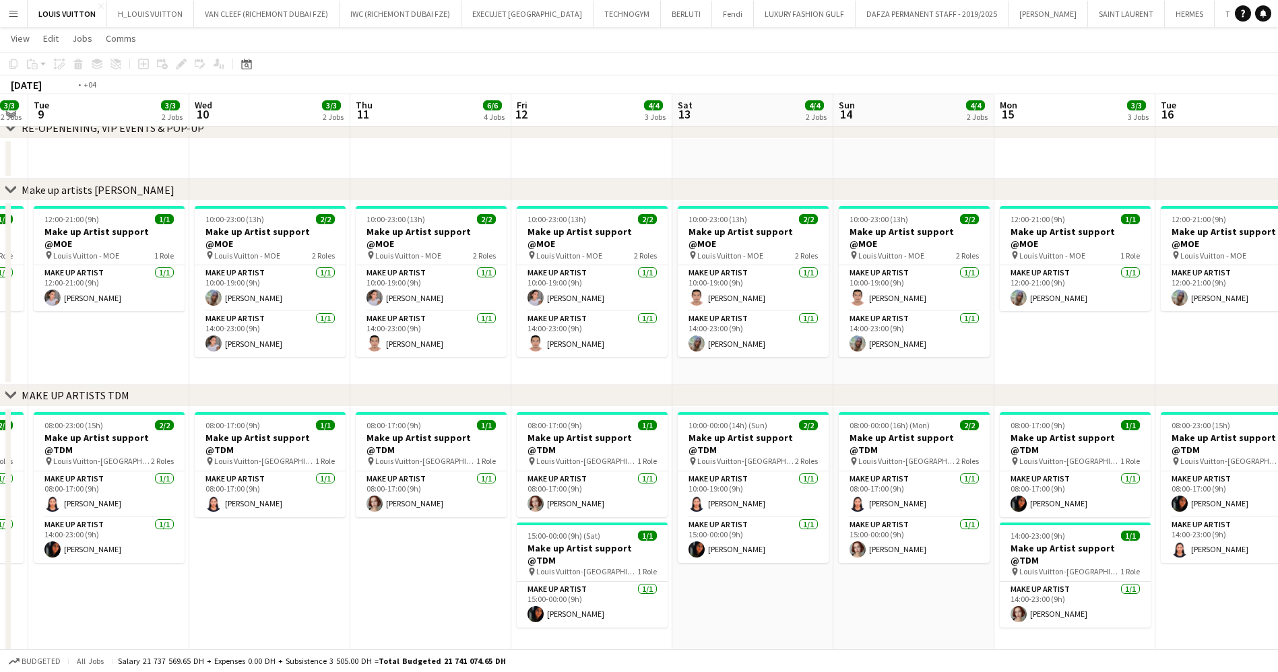
drag, startPoint x: 696, startPoint y: 257, endPoint x: 911, endPoint y: 258, distance: 214.9
click at [773, 257] on app-calendar-viewport "Sat 6 5/5 3 Jobs Sun 7 3/3 2 Jobs Mon 8 3/3 2 Jobs Tue 9 3/3 2 Jobs Wed 10 3/3 …" at bounding box center [639, 530] width 1278 height 1563
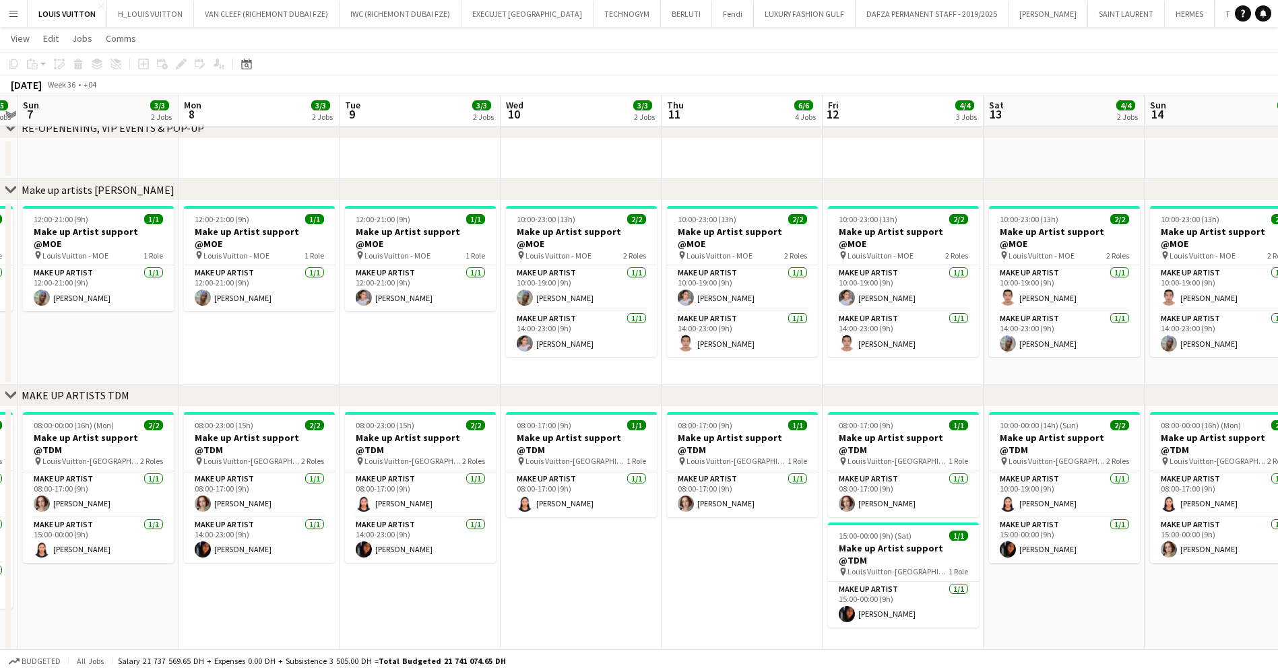
scroll to position [0, 479]
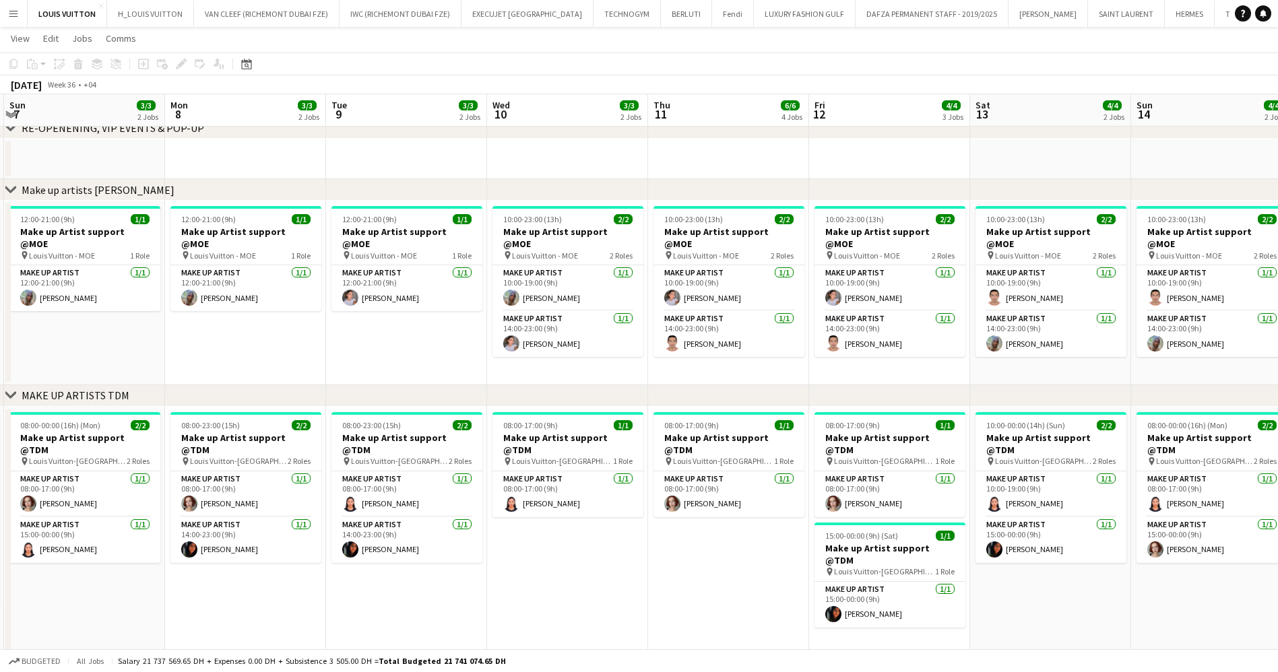
drag, startPoint x: 441, startPoint y: 276, endPoint x: 459, endPoint y: 265, distance: 21.1
click at [459, 265] on app-calendar-viewport "Thu 4 2/3 3 Jobs Fri 5 4/4 3 Jobs Sat 6 5/5 3 Jobs Sun 7 3/3 2 Jobs Mon 8 3/3 2…" at bounding box center [639, 530] width 1278 height 1563
drag, startPoint x: 926, startPoint y: 301, endPoint x: 758, endPoint y: 316, distance: 167.7
click at [764, 316] on app-calendar-viewport "Thu 4 2/3 3 Jobs Fri 5 4/4 3 Jobs Sat 6 5/5 3 Jobs Sun 7 3/3 2 Jobs Mon 8 3/3 2…" at bounding box center [639, 530] width 1278 height 1563
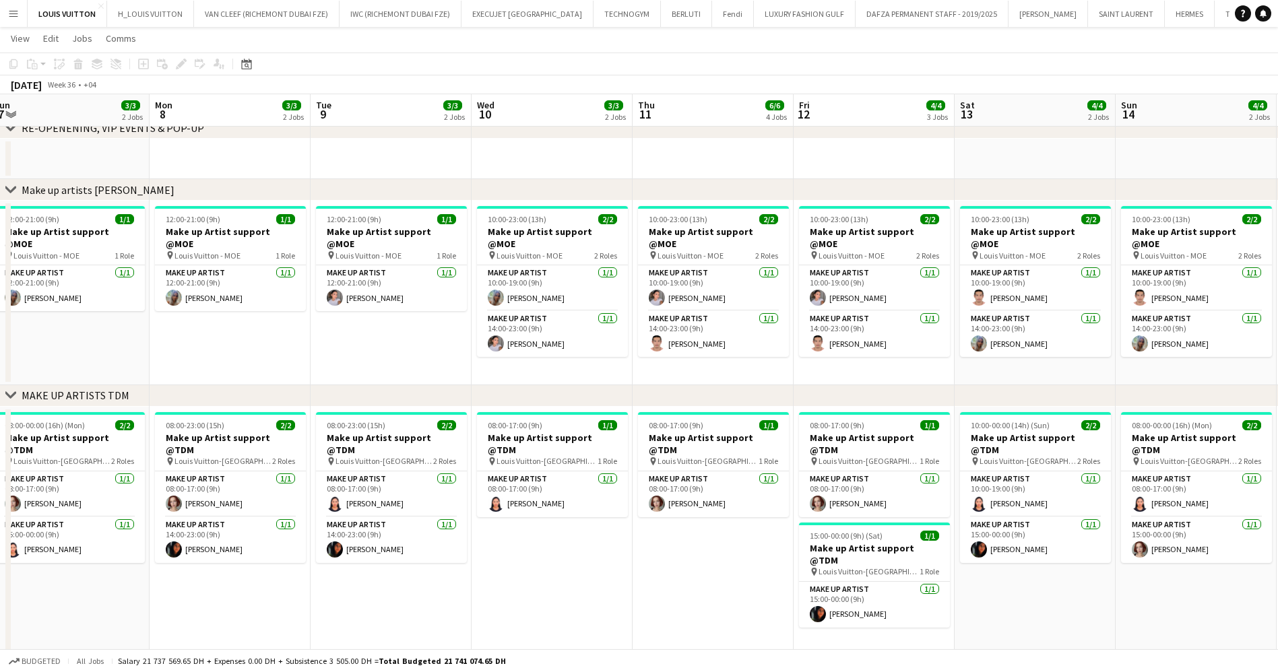
drag, startPoint x: 616, startPoint y: 282, endPoint x: 642, endPoint y: 282, distance: 25.6
click at [642, 282] on app-calendar-viewport "Fri 5 4/4 3 Jobs Sat 6 5/5 3 Jobs Sun 7 3/3 2 Jobs Mon 8 3/3 2 Jobs Tue 9 3/3 2…" at bounding box center [639, 530] width 1278 height 1563
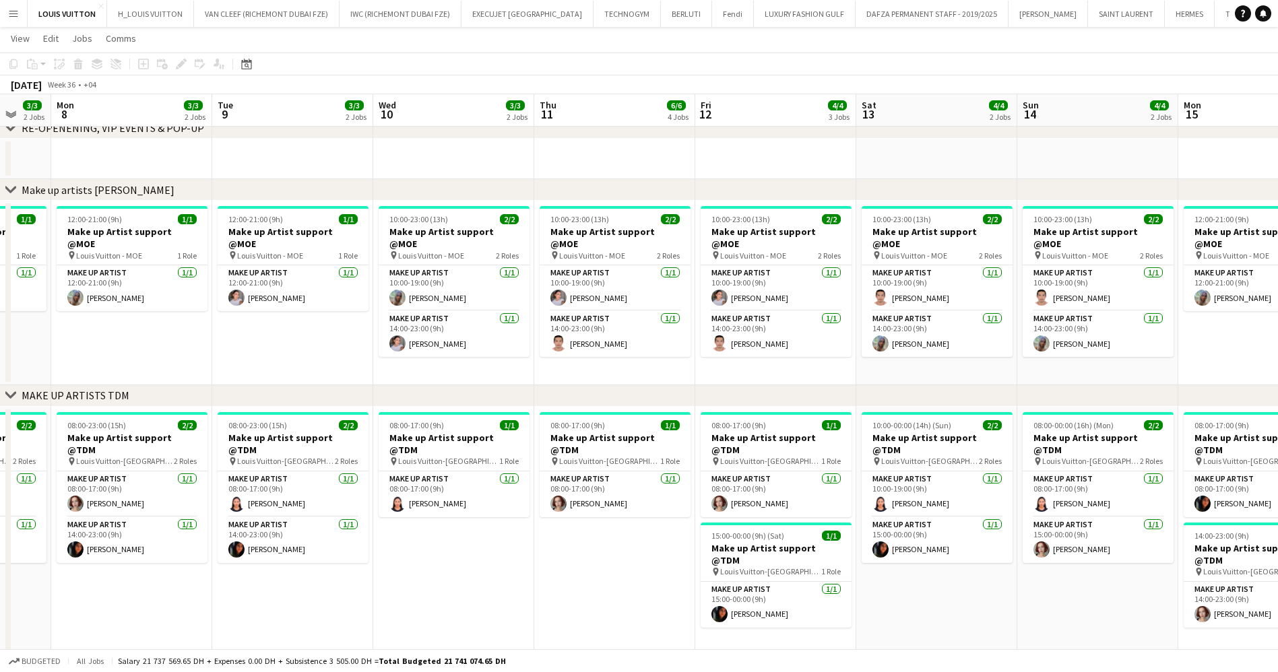
drag, startPoint x: 642, startPoint y: 282, endPoint x: 543, endPoint y: 305, distance: 101.6
click at [543, 305] on app-calendar-viewport "Fri 5 4/4 3 Jobs Sat 6 5/5 3 Jobs Sun 7 3/3 2 Jobs Mon 8 3/3 2 Jobs Tue 9 3/3 2…" at bounding box center [639, 530] width 1278 height 1563
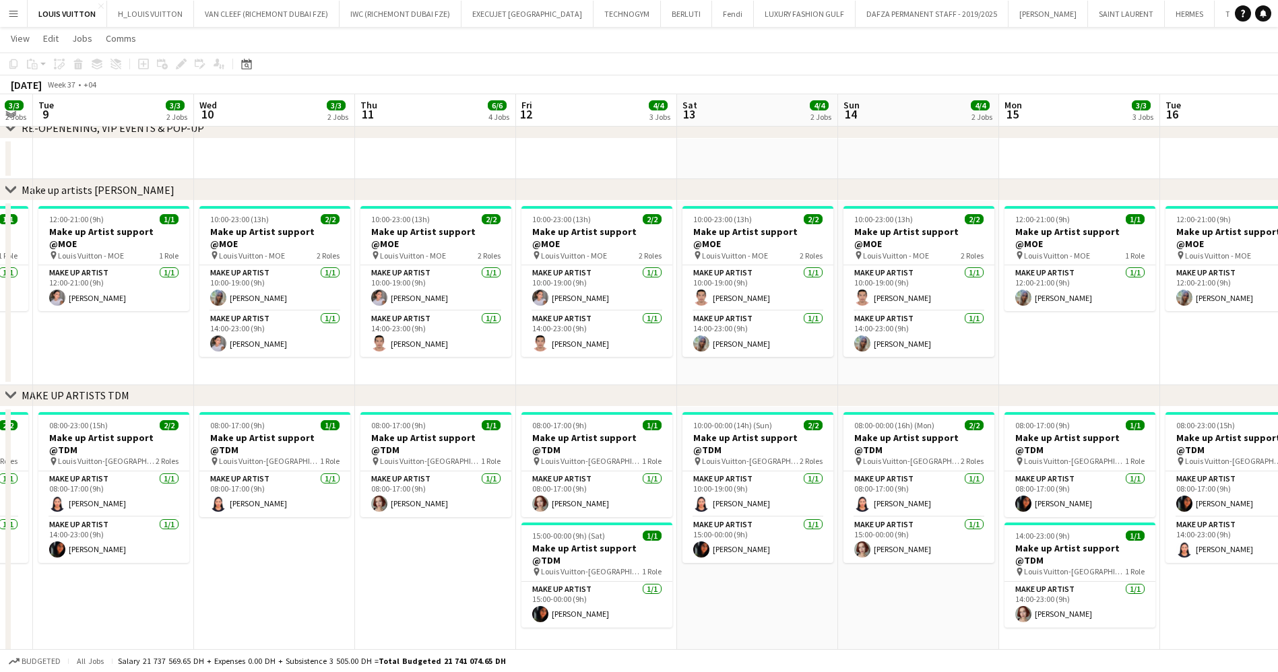
drag, startPoint x: 1000, startPoint y: 310, endPoint x: 785, endPoint y: 321, distance: 214.5
click at [791, 327] on app-calendar-viewport "Fri 5 4/4 3 Jobs Sat 6 5/5 3 Jobs Sun 7 3/3 2 Jobs Mon 8 3/3 2 Jobs Tue 9 3/3 2…" at bounding box center [639, 530] width 1278 height 1563
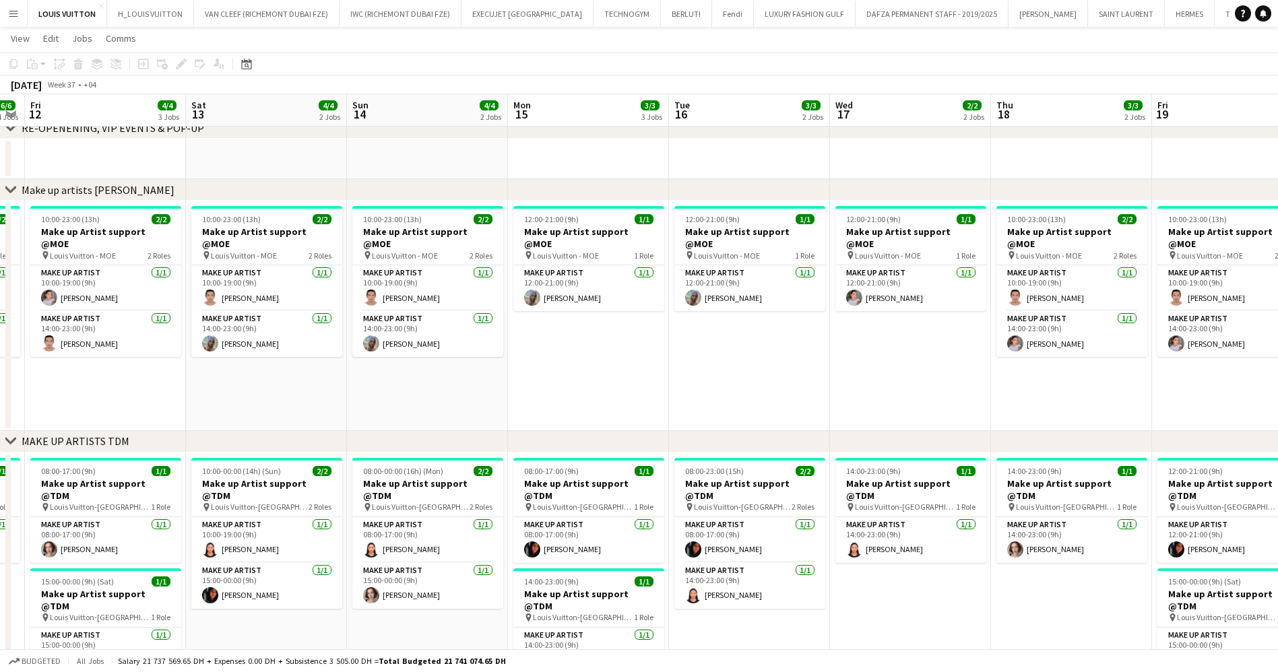
drag, startPoint x: 971, startPoint y: 335, endPoint x: 575, endPoint y: 352, distance: 396.4
click at [575, 352] on app-calendar-viewport "Tue 9 3/3 2 Jobs Wed 10 3/3 2 Jobs Thu 11 6/6 4 Jobs Fri 12 4/4 3 Jobs Sat 13 4…" at bounding box center [639, 553] width 1278 height 1609
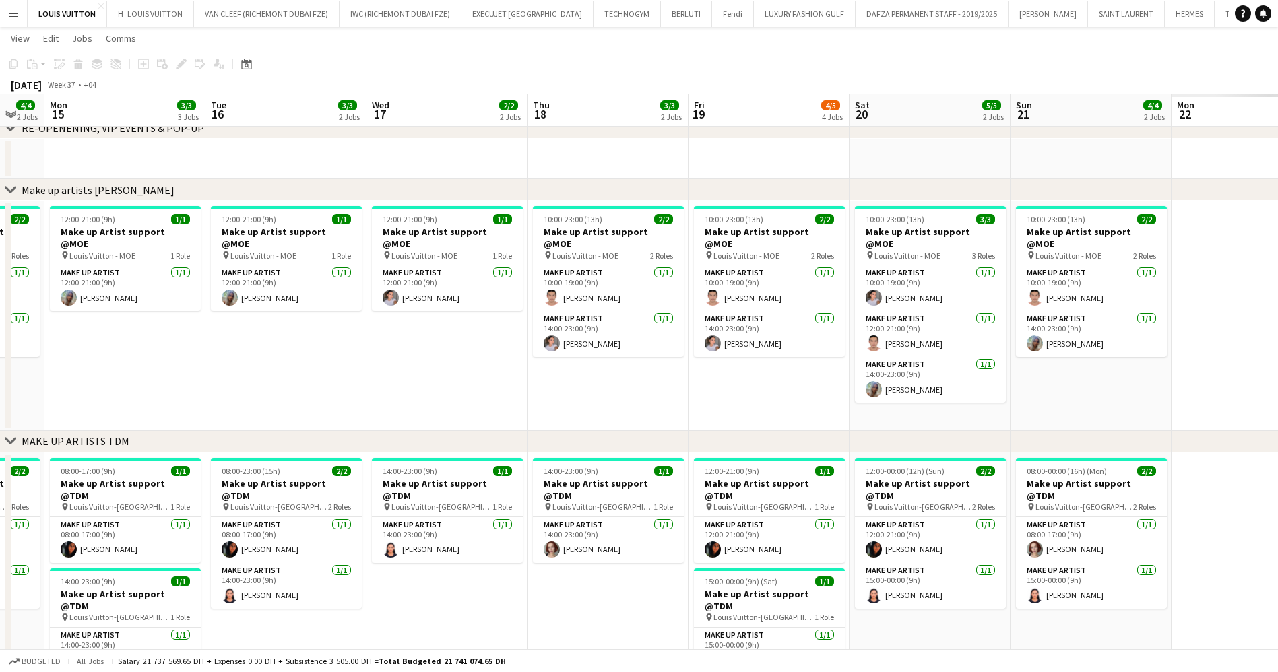
drag, startPoint x: 692, startPoint y: 424, endPoint x: 635, endPoint y: 433, distance: 58.6
click at [635, 433] on div "chevron-right RE-OPENENING, VIP EVENTS & POP-UP chevron-right Make up artists […" at bounding box center [639, 553] width 1278 height 1609
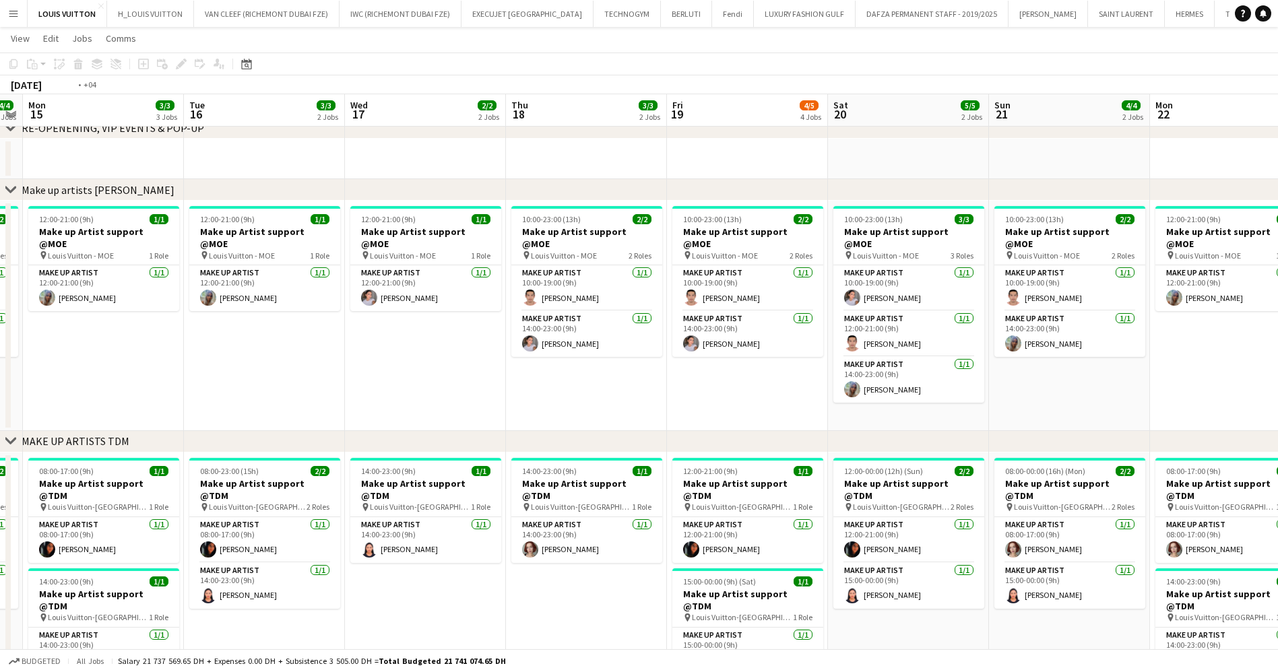
drag, startPoint x: 701, startPoint y: 359, endPoint x: 354, endPoint y: 368, distance: 347.0
click at [358, 366] on app-calendar-viewport "Fri 12 4/4 3 Jobs Sat 13 4/4 2 Jobs Sun 14 4/4 2 Jobs Mon 15 3/3 3 Jobs Tue 16 …" at bounding box center [639, 553] width 1278 height 1609
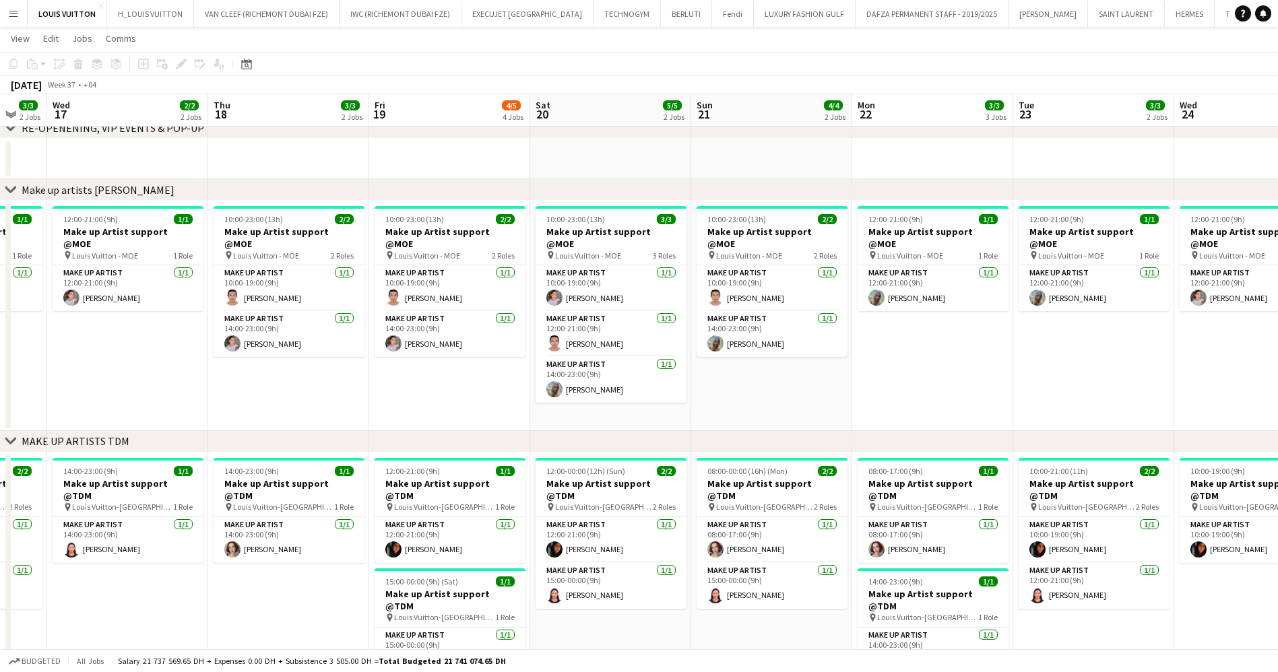
drag, startPoint x: 483, startPoint y: 339, endPoint x: 383, endPoint y: 339, distance: 99.7
click at [388, 339] on app-calendar-viewport "Sun 14 4/4 2 Jobs Mon 15 3/3 3 Jobs Tue 16 3/3 2 Jobs Wed 17 2/2 2 Jobs Thu 18 …" at bounding box center [639, 553] width 1278 height 1609
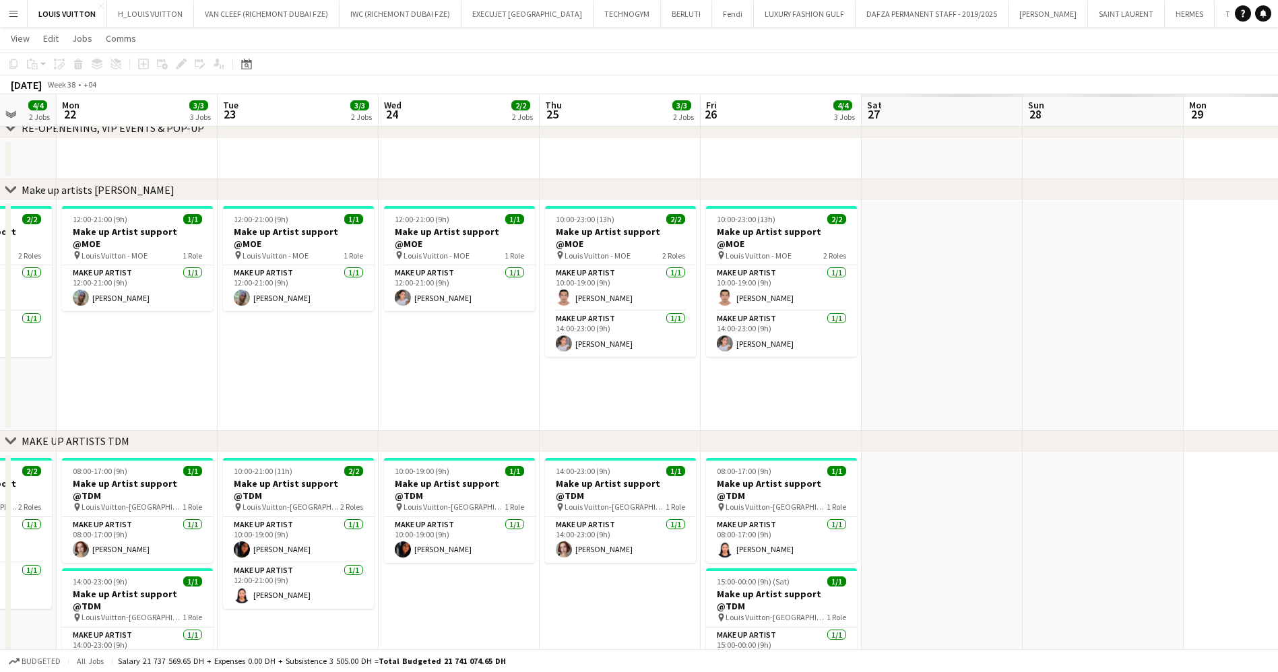
drag, startPoint x: 507, startPoint y: 324, endPoint x: 630, endPoint y: 313, distance: 123.8
click at [466, 326] on app-calendar-viewport "Thu 18 3/3 2 Jobs Fri 19 4/5 4 Jobs Sat 20 5/5 2 Jobs Sun 21 4/4 2 Jobs Mon 22 …" at bounding box center [639, 553] width 1278 height 1609
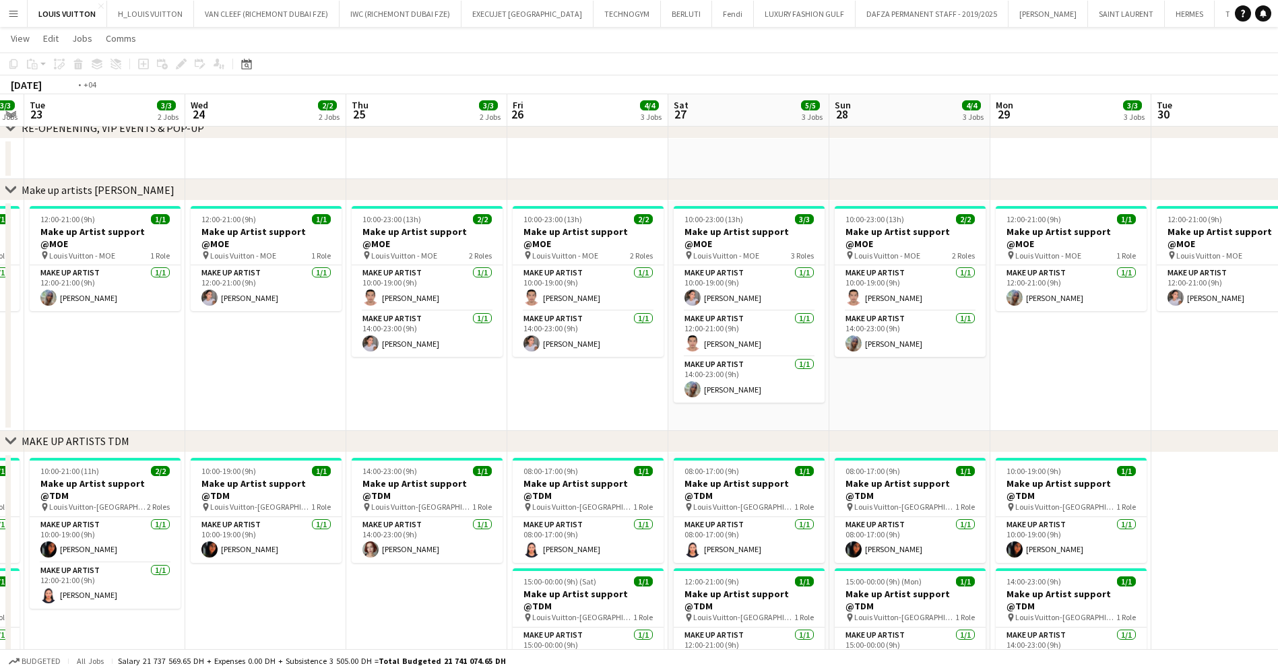
click at [651, 303] on app-calendar-viewport "Fri 19 4/5 4 Jobs Sat 20 5/5 2 Jobs Sun 21 4/4 2 Jobs Mon 22 3/3 3 Jobs Tue 23 …" at bounding box center [639, 553] width 1278 height 1609
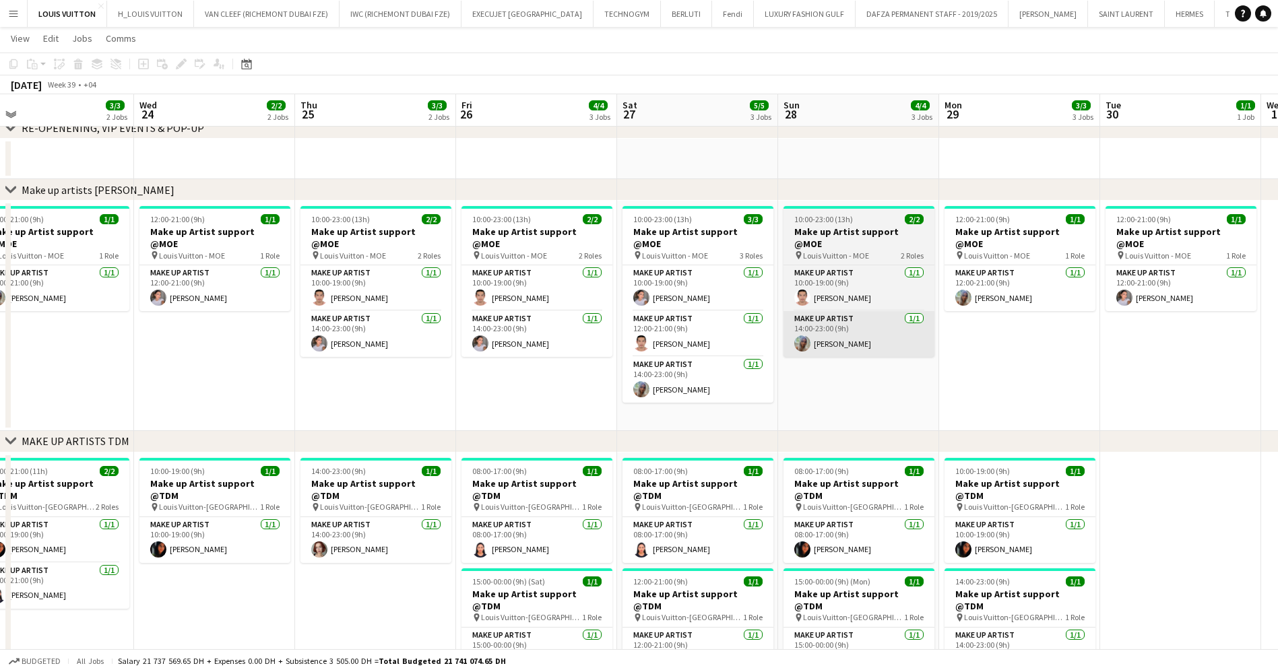
drag, startPoint x: 1038, startPoint y: 303, endPoint x: 602, endPoint y: 320, distance: 436.8
click at [719, 310] on app-calendar-viewport "Sun 21 4/4 2 Jobs Mon 22 3/3 3 Jobs Tue 23 3/3 2 Jobs Wed 24 2/2 2 Jobs Thu 25 …" at bounding box center [639, 553] width 1278 height 1609
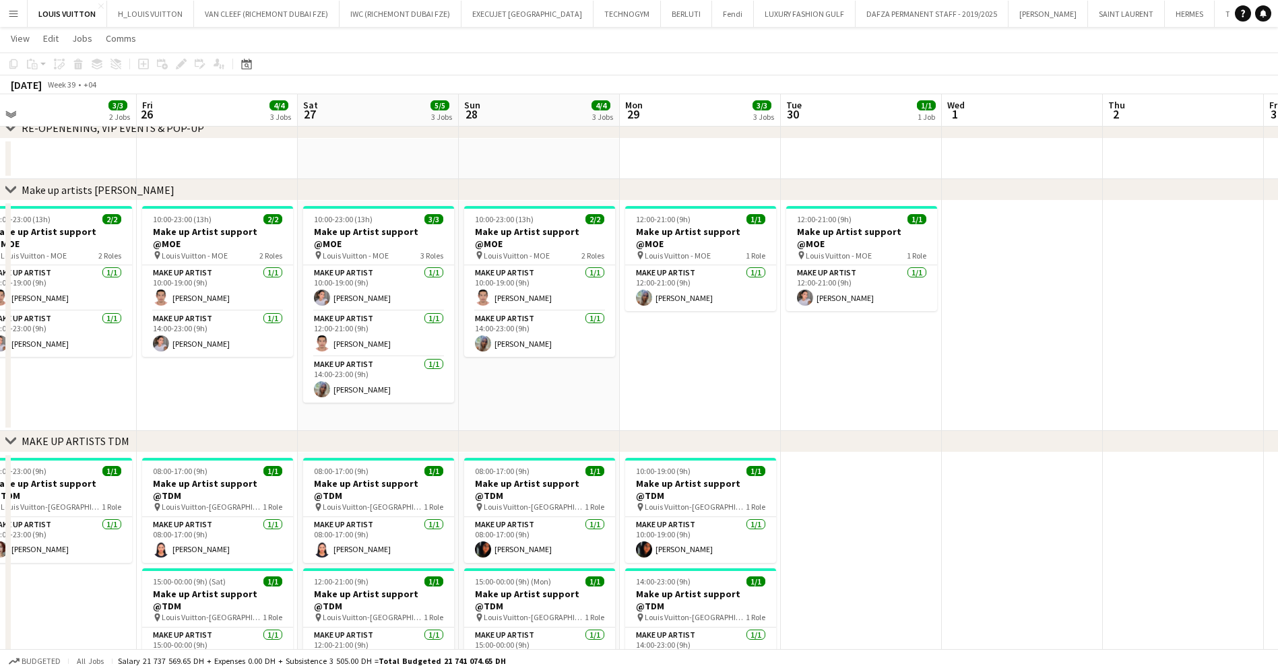
scroll to position [0, 347]
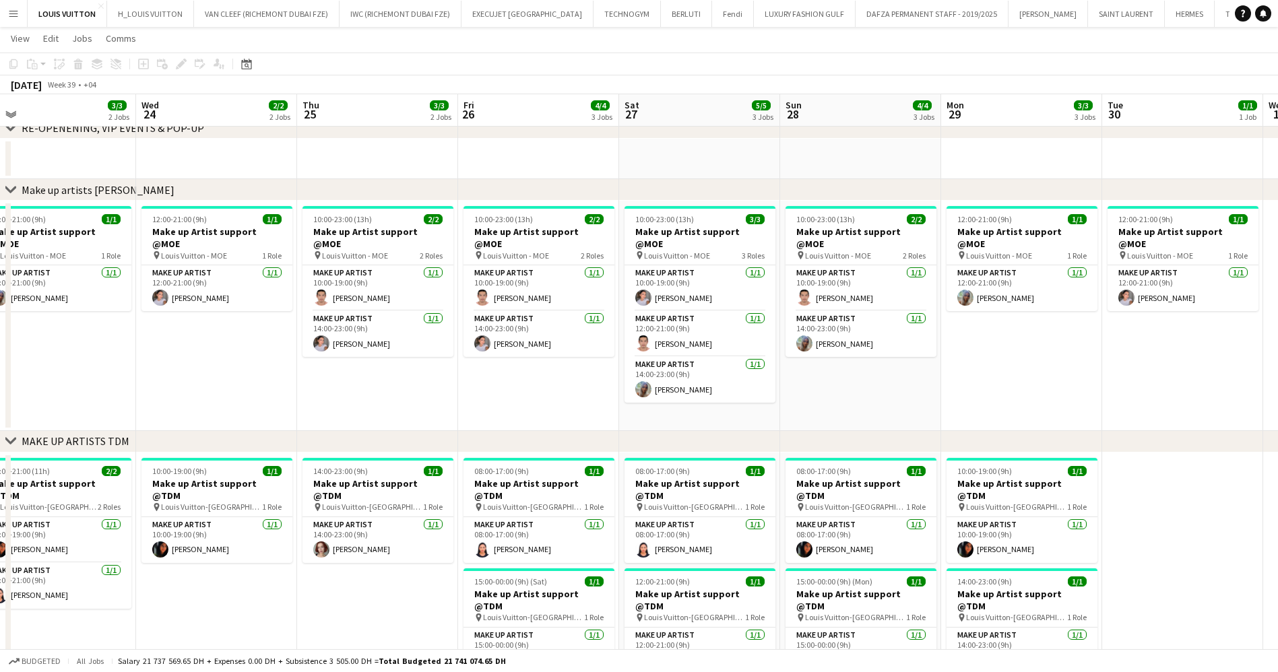
drag, startPoint x: 791, startPoint y: 306, endPoint x: 1111, endPoint y: 296, distance: 320.8
click at [1111, 296] on app-calendar-viewport "Sun 21 4/4 2 Jobs Mon 22 3/3 3 Jobs Tue 23 3/3 2 Jobs Wed 24 2/2 2 Jobs Thu 25 …" at bounding box center [639, 553] width 1278 height 1609
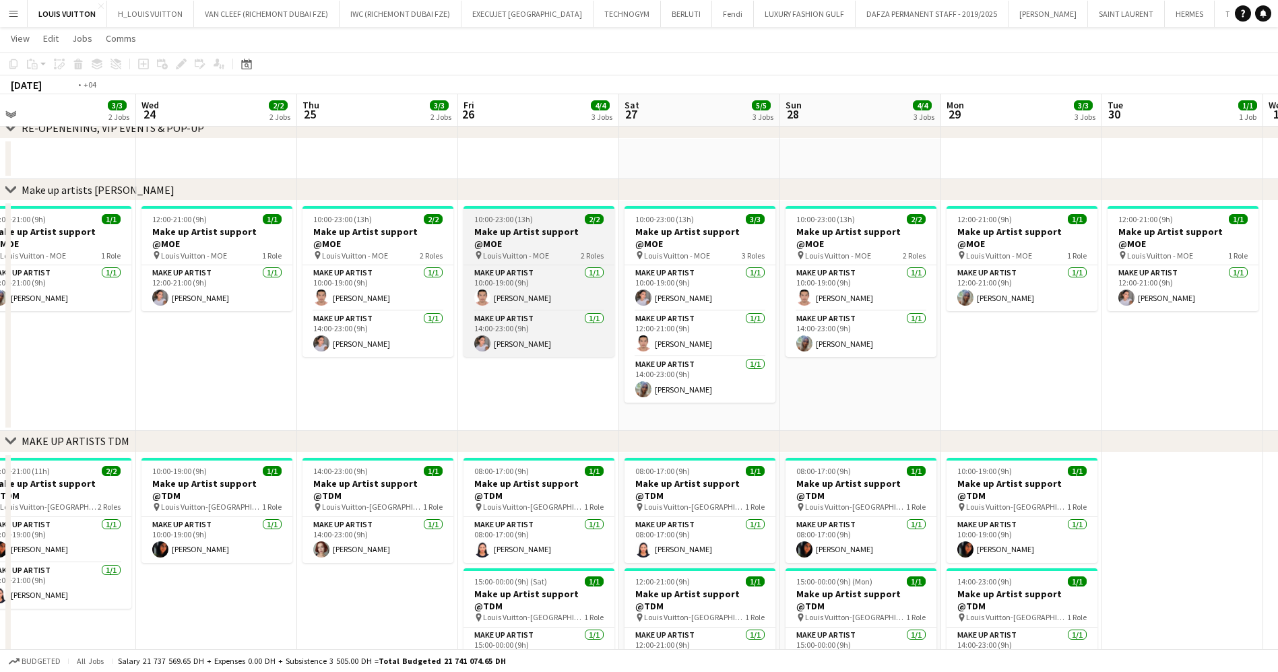
drag, startPoint x: 592, startPoint y: 240, endPoint x: 726, endPoint y: 242, distance: 134.1
click at [914, 240] on app-calendar-viewport "Sun 21 4/4 2 Jobs Mon 22 3/3 3 Jobs Tue 23 3/3 2 Jobs Wed 24 2/2 2 Jobs Thu 25 …" at bounding box center [639, 553] width 1278 height 1609
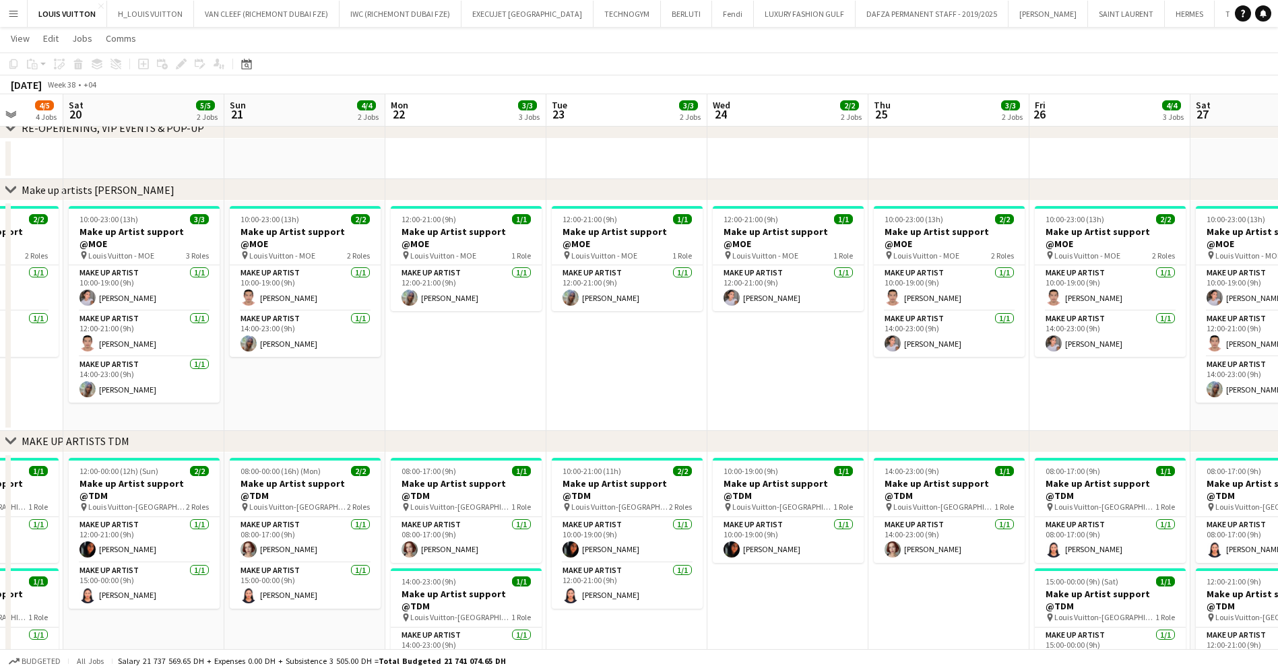
click at [752, 244] on app-calendar-viewport "Wed 17 2/2 2 Jobs Thu 18 3/3 2 Jobs Fri 19 4/5 4 Jobs Sat 20 5/5 2 Jobs Sun 21 …" at bounding box center [639, 553] width 1278 height 1609
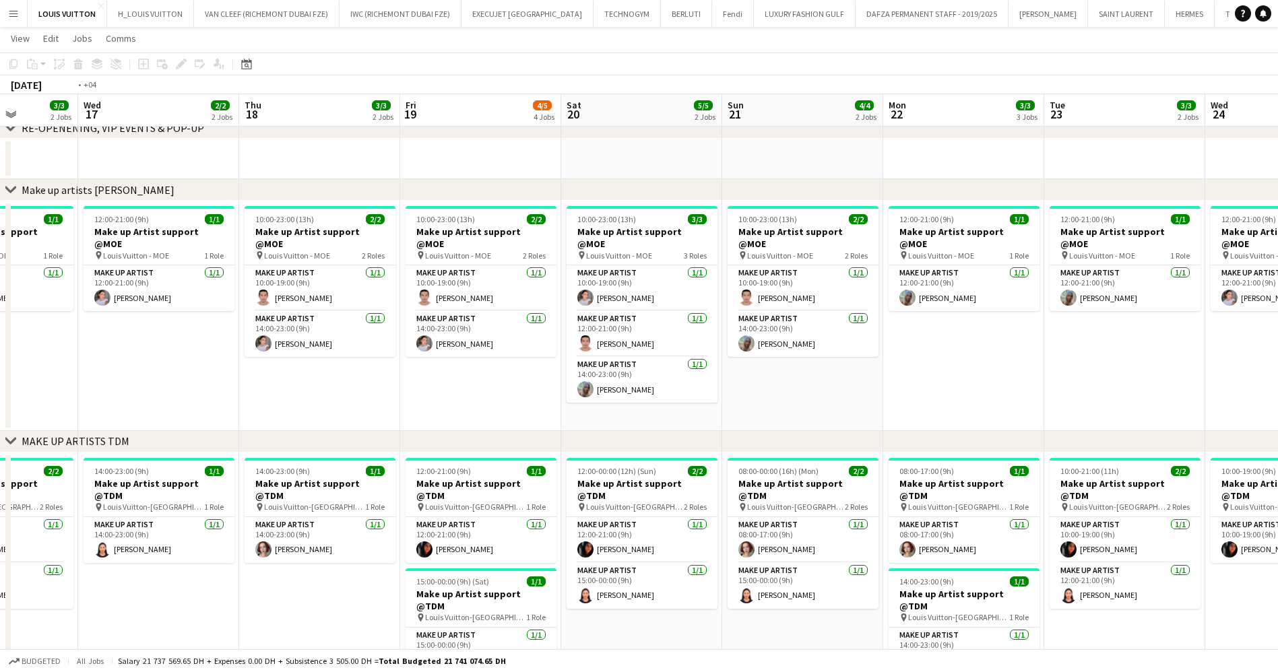
drag, startPoint x: 215, startPoint y: 273, endPoint x: 612, endPoint y: 273, distance: 396.7
click at [611, 273] on app-calendar-viewport "Sun 14 4/4 2 Jobs Mon 15 3/3 3 Jobs Tue 16 3/3 2 Jobs Wed 17 2/2 2 Jobs Thu 18 …" at bounding box center [639, 553] width 1278 height 1609
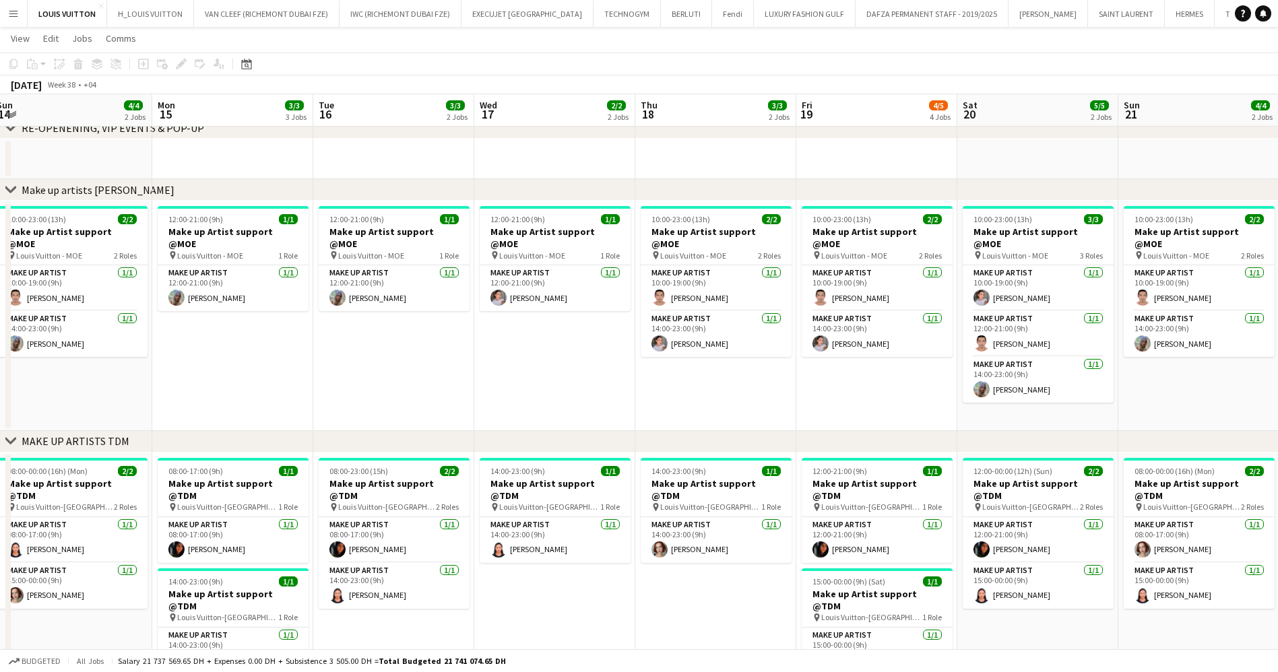
click at [699, 247] on app-calendar-viewport "Fri 12 4/4 3 Jobs Sat 13 4/4 2 Jobs Sun 14 4/4 2 Jobs Mon 15 3/3 3 Jobs Tue 16 …" at bounding box center [639, 553] width 1278 height 1609
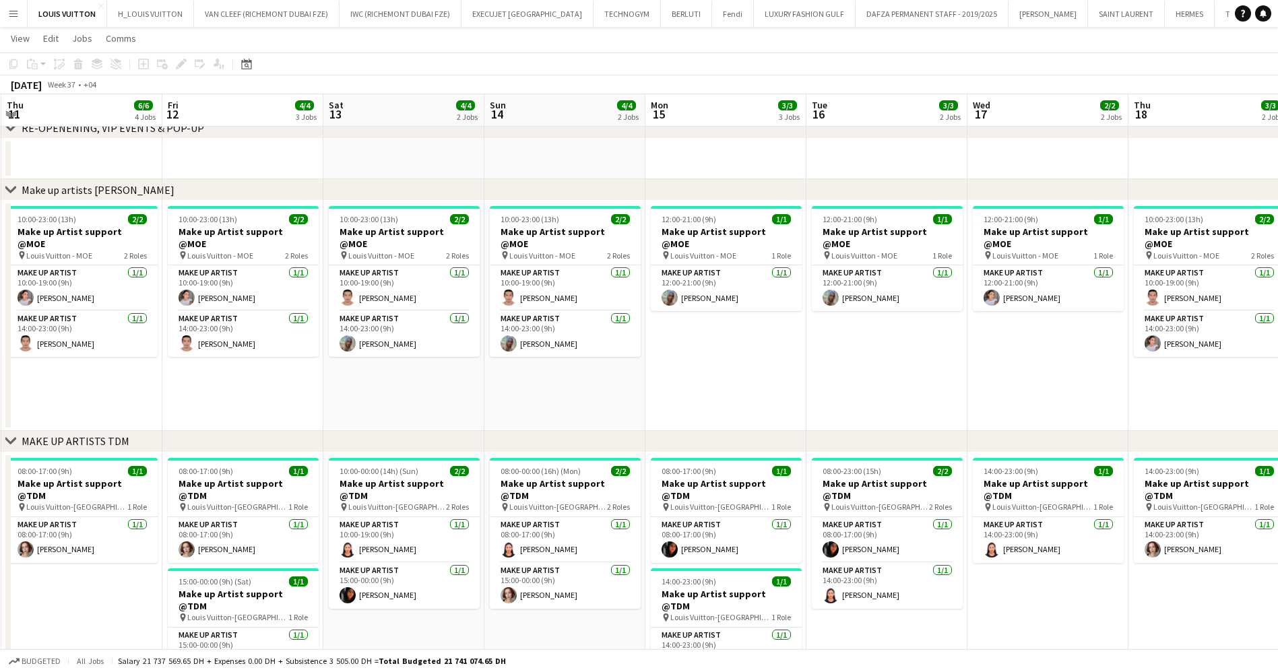
drag, startPoint x: 646, startPoint y: 234, endPoint x: 566, endPoint y: 232, distance: 79.5
click at [647, 234] on app-calendar-viewport "Tue 9 3/3 2 Jobs Wed 10 3/3 2 Jobs Thu 11 6/6 4 Jobs Fri 12 4/4 3 Jobs Sat 13 4…" at bounding box center [639, 553] width 1278 height 1609
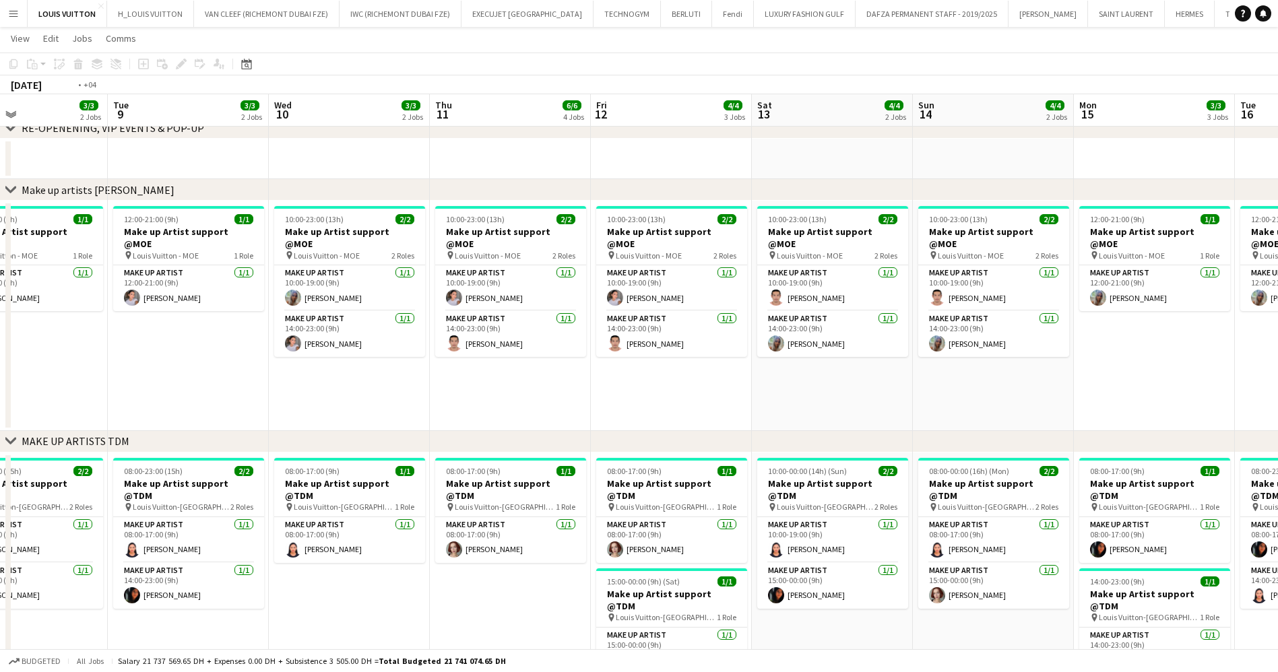
drag, startPoint x: 474, startPoint y: 213, endPoint x: 666, endPoint y: 213, distance: 191.3
click at [666, 213] on app-calendar-viewport "Sat 6 5/5 3 Jobs Sun 7 3/3 2 Jobs Mon 8 3/3 2 Jobs Tue 9 3/3 2 Jobs Wed 10 3/3 …" at bounding box center [639, 553] width 1278 height 1609
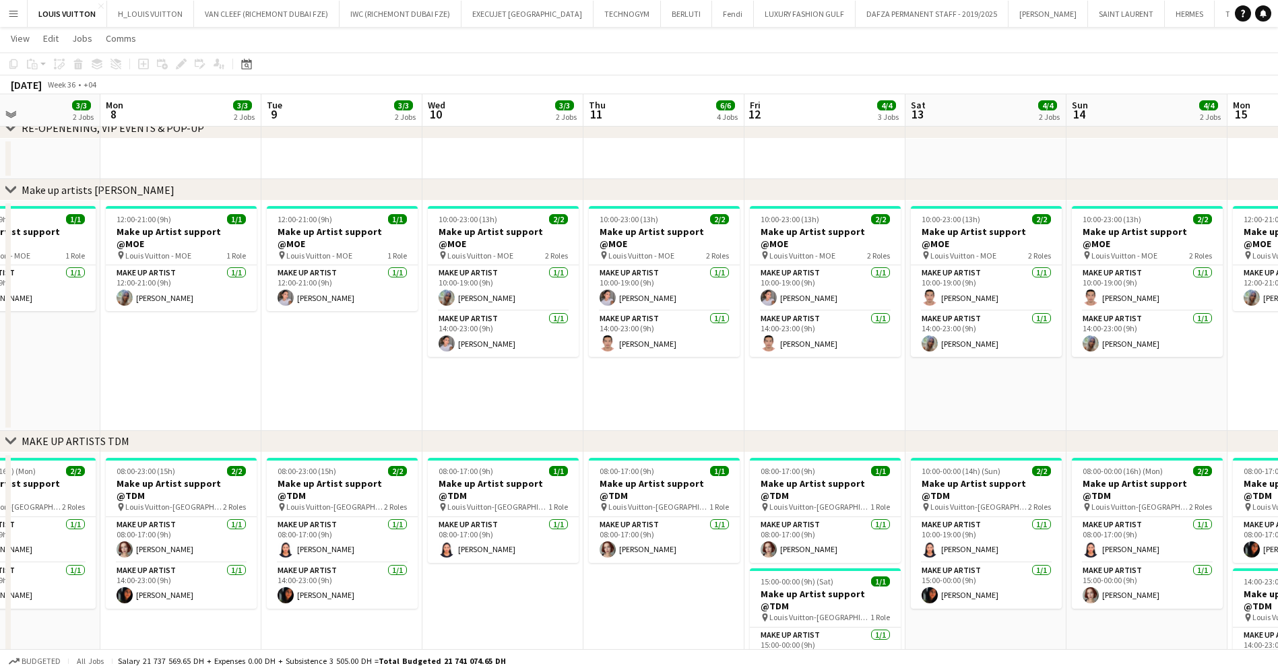
scroll to position [0, 401]
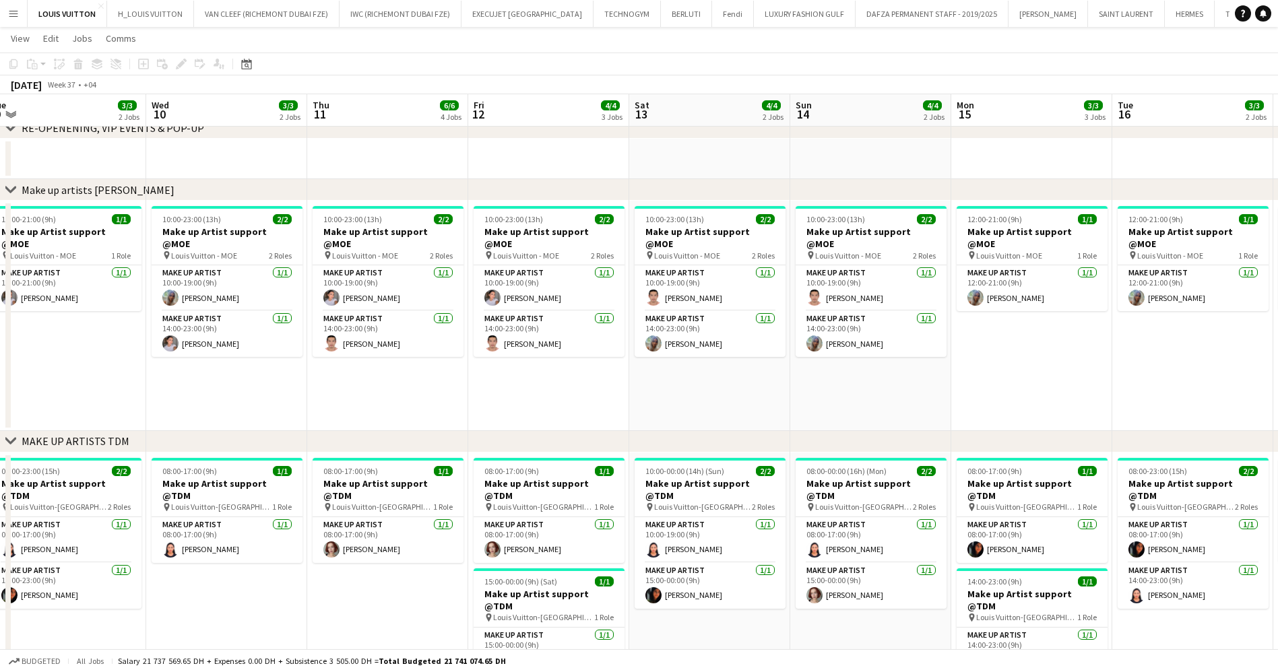
drag, startPoint x: 688, startPoint y: 245, endPoint x: 406, endPoint y: 296, distance: 287.0
click at [406, 296] on app-calendar-viewport "Sat 6 5/5 3 Jobs Sun 7 3/3 2 Jobs Mon 8 3/3 2 Jobs Tue 9 3/3 2 Jobs Wed 10 3/3 …" at bounding box center [639, 553] width 1278 height 1609
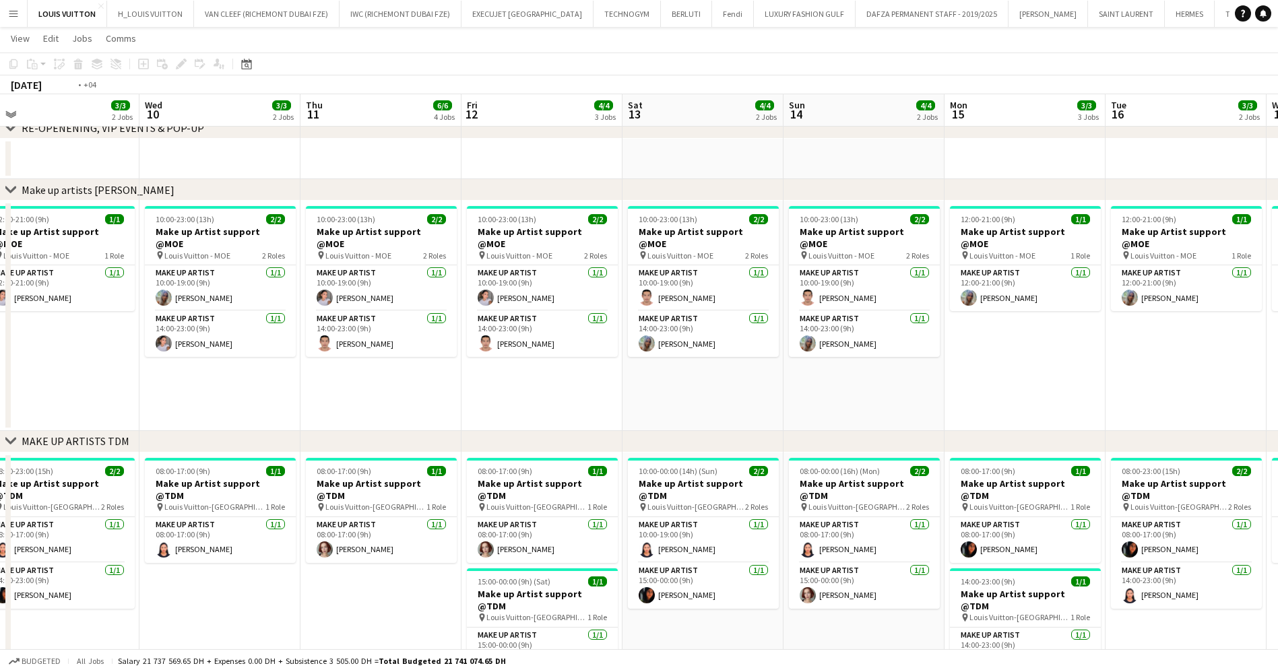
drag, startPoint x: 510, startPoint y: 298, endPoint x: 554, endPoint y: 306, distance: 45.2
click at [554, 306] on app-calendar-viewport "Sat 6 5/5 3 Jobs Sun 7 3/3 2 Jobs Mon 8 3/3 2 Jobs Tue 9 3/3 2 Jobs Wed 10 3/3 …" at bounding box center [639, 553] width 1278 height 1609
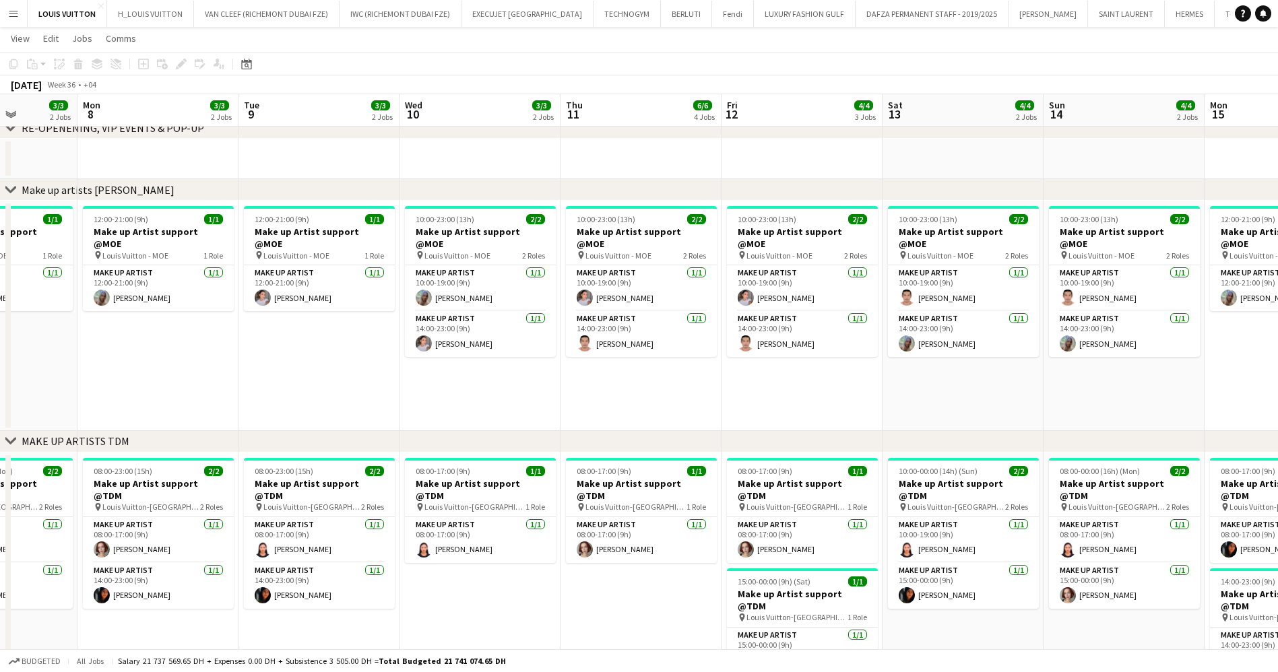
click at [630, 341] on app-calendar-viewport "Fri 5 4/4 3 Jobs Sat 6 5/5 3 Jobs Sun 7 3/3 2 Jobs Mon 8 3/3 2 Jobs Tue 9 3/3 2…" at bounding box center [639, 553] width 1278 height 1609
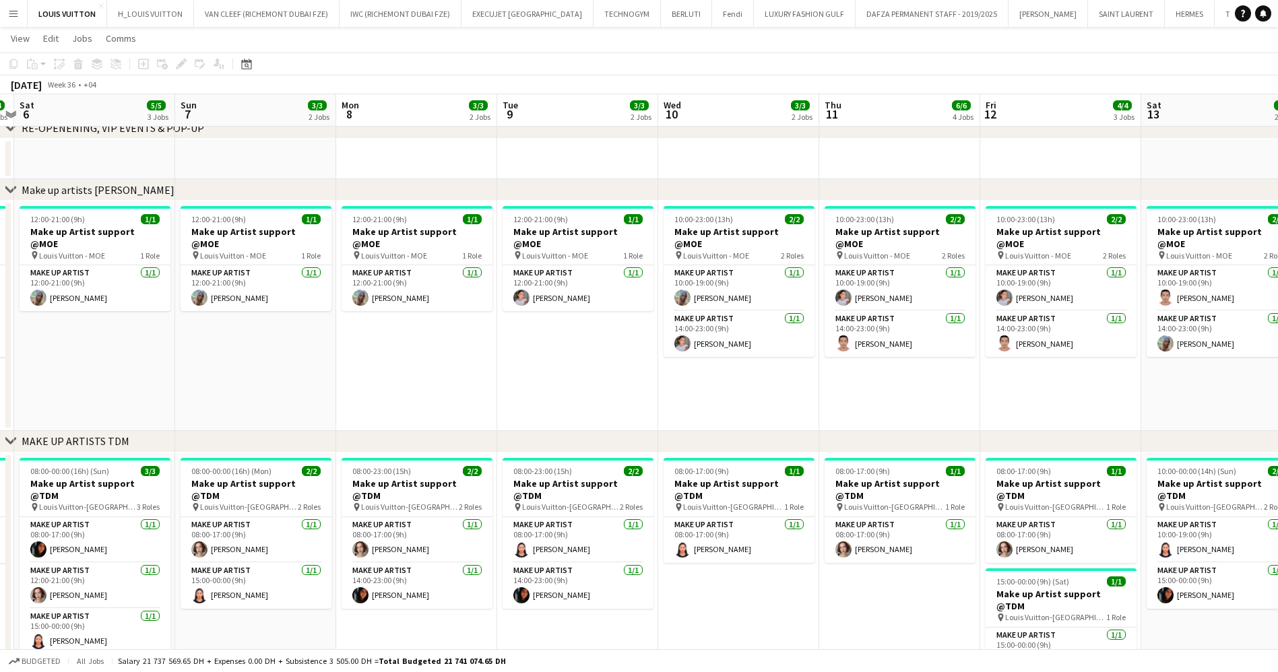
scroll to position [0, 360]
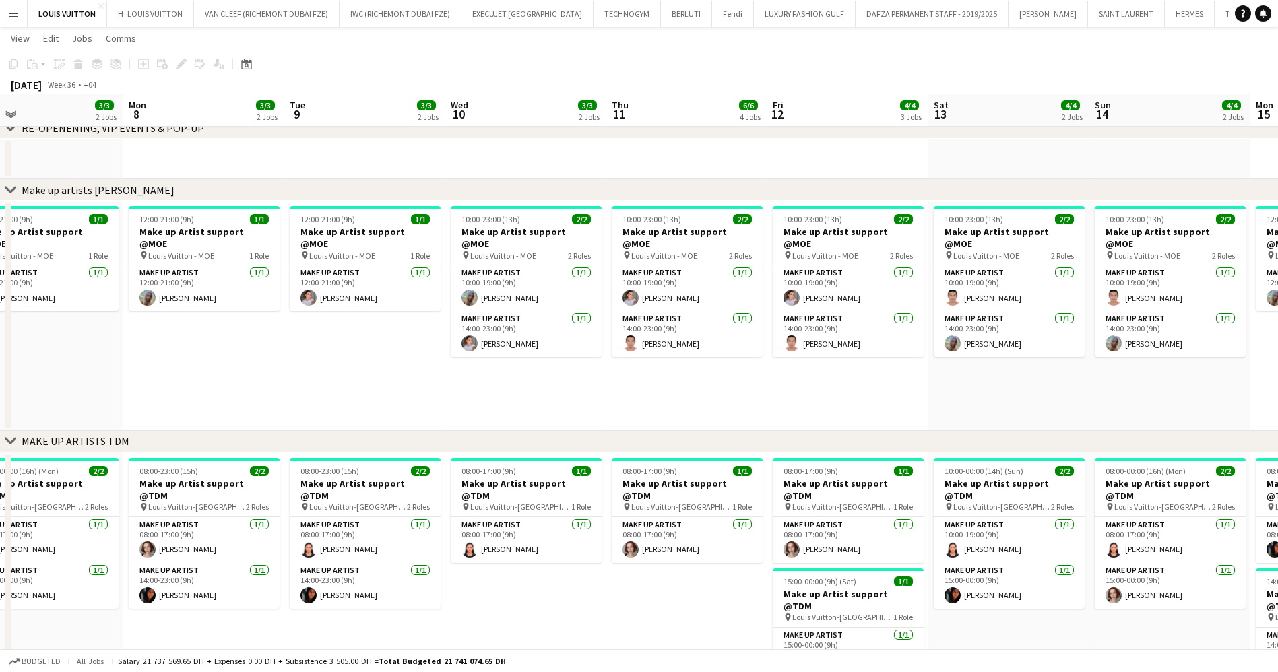
drag, startPoint x: 643, startPoint y: 306, endPoint x: 375, endPoint y: 344, distance: 271.3
click at [376, 344] on app-calendar-viewport "Thu 4 2/3 3 Jobs Fri 5 4/4 3 Jobs Sat 6 5/5 3 Jobs Sun 7 3/3 2 Jobs Mon 8 3/3 2…" at bounding box center [639, 553] width 1278 height 1609
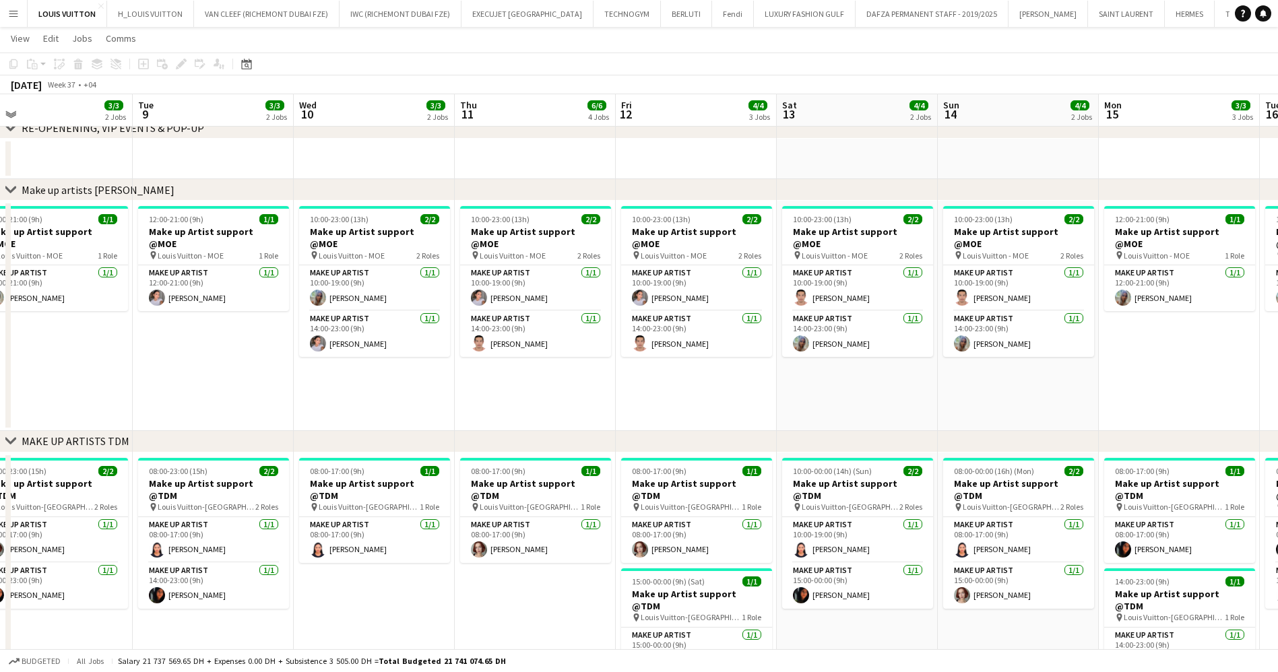
drag, startPoint x: 682, startPoint y: 319, endPoint x: 532, endPoint y: 343, distance: 152.2
click at [532, 343] on app-calendar-viewport "Fri 5 4/4 3 Jobs Sat 6 5/5 3 Jobs Sun 7 3/3 2 Jobs Mon 8 3/3 2 Jobs Tue 9 3/3 2…" at bounding box center [639, 553] width 1278 height 1609
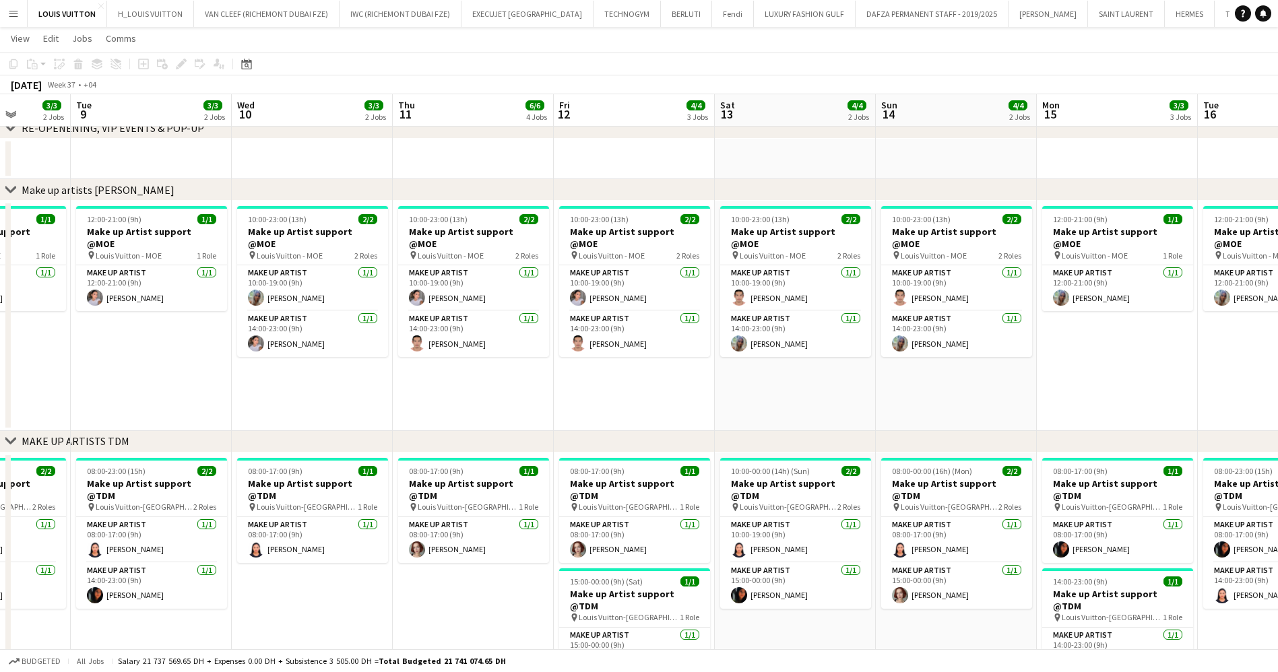
scroll to position [0, 415]
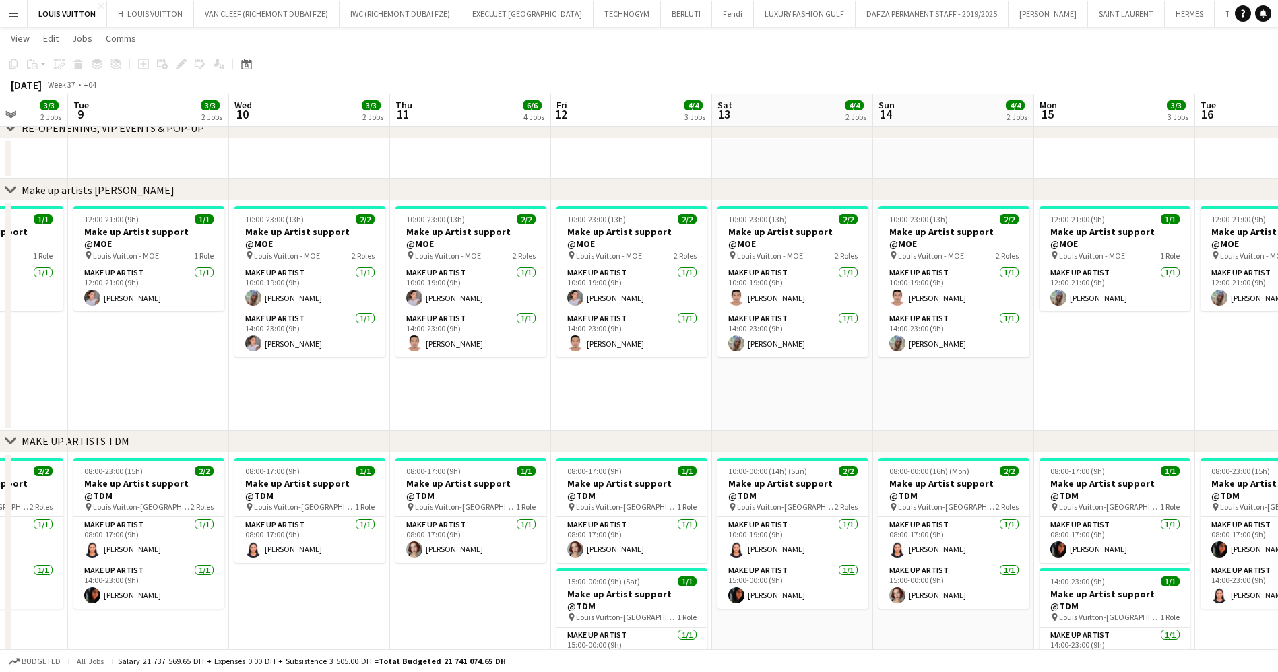
drag, startPoint x: 706, startPoint y: 325, endPoint x: 643, endPoint y: 329, distance: 63.5
click at [643, 329] on app-calendar-viewport "Sat 6 5/5 3 Jobs Sun 7 3/3 2 Jobs Mon 8 3/3 2 Jobs Tue 9 3/3 2 Jobs Wed 10 3/3 …" at bounding box center [639, 553] width 1278 height 1609
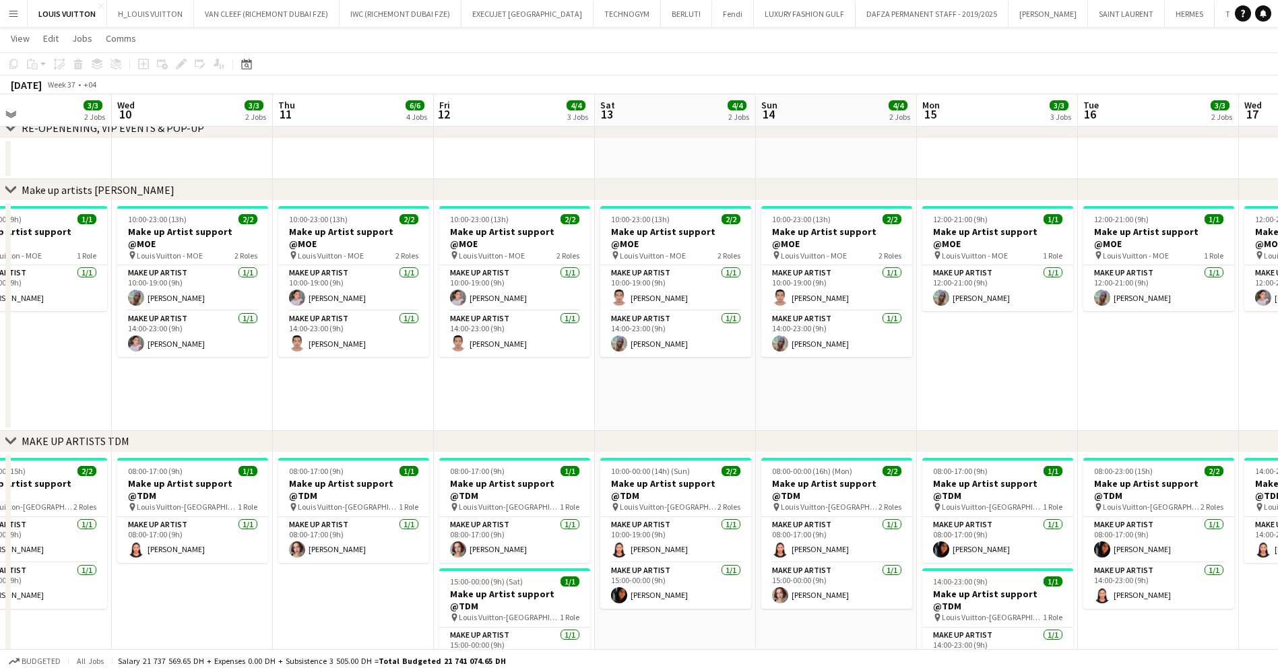
drag, startPoint x: 763, startPoint y: 321, endPoint x: 646, endPoint y: 337, distance: 118.4
click at [646, 337] on app-calendar-viewport "Sat 6 5/5 3 Jobs Sun 7 3/3 2 Jobs Mon 8 3/3 2 Jobs Tue 9 3/3 2 Jobs Wed 10 3/3 …" at bounding box center [639, 553] width 1278 height 1609
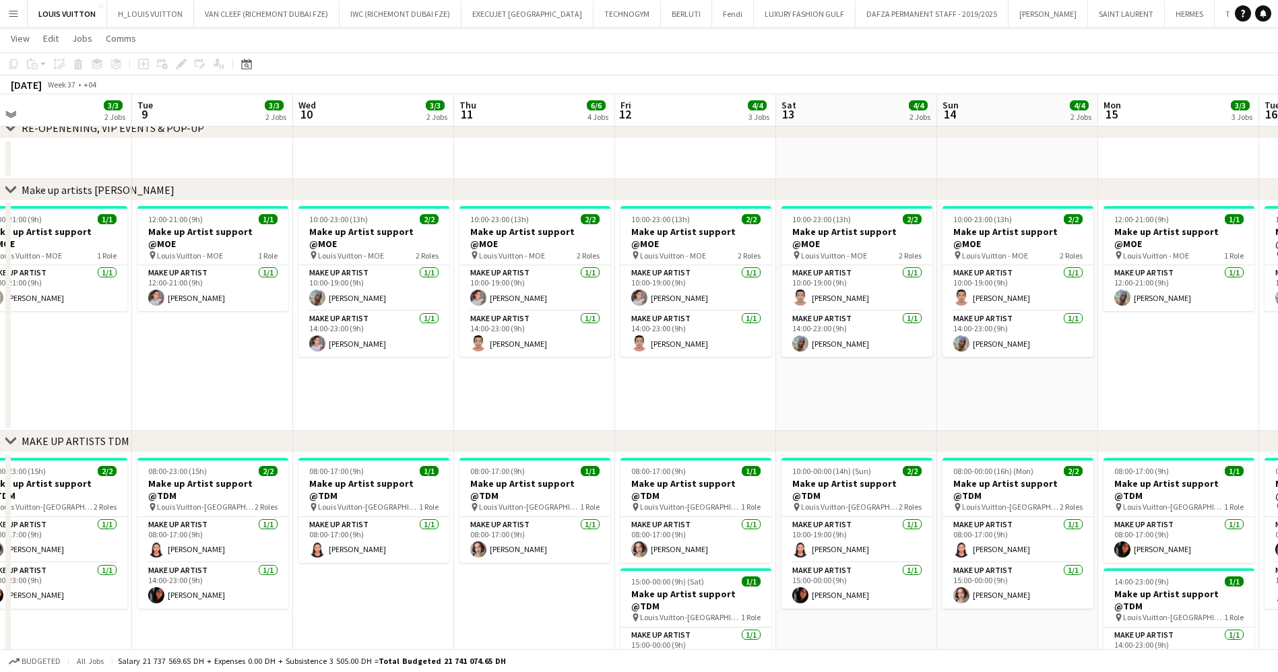
scroll to position [0, 399]
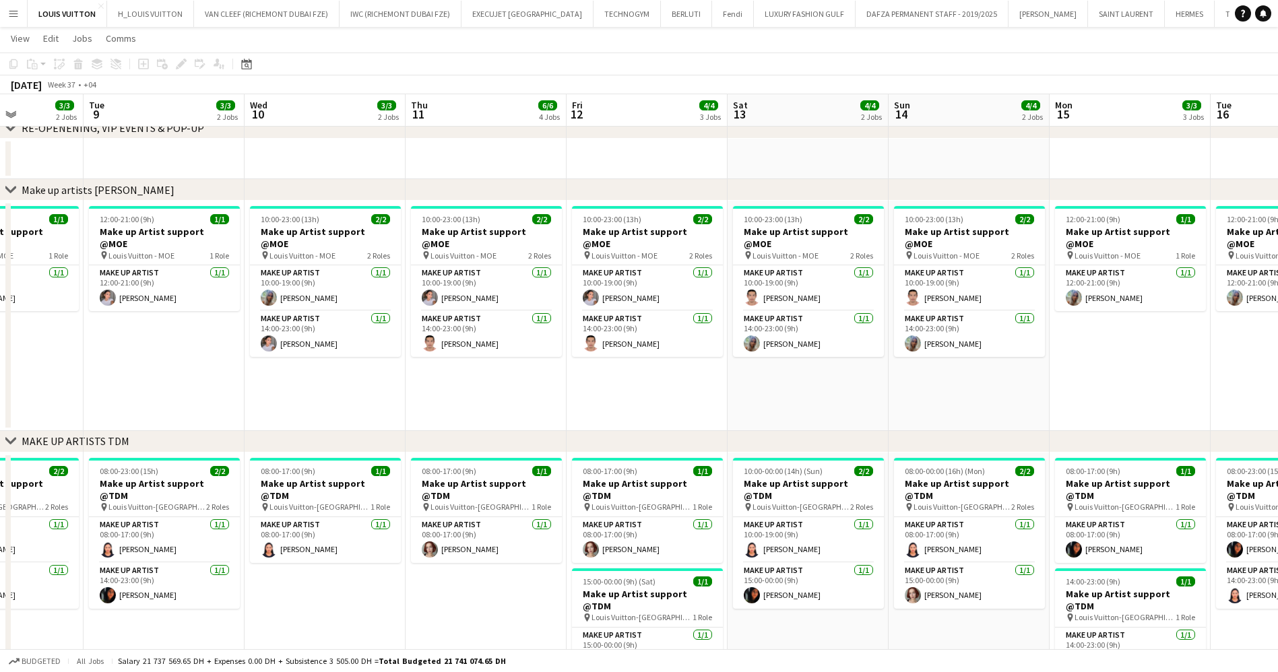
drag, startPoint x: 466, startPoint y: 257, endPoint x: 322, endPoint y: 269, distance: 144.7
click at [322, 269] on app-calendar-viewport "Sat 6 5/5 3 Jobs Sun 7 3/3 2 Jobs Mon 8 3/3 2 Jobs Tue 9 3/3 2 Jobs Wed 10 3/3 …" at bounding box center [639, 553] width 1278 height 1609
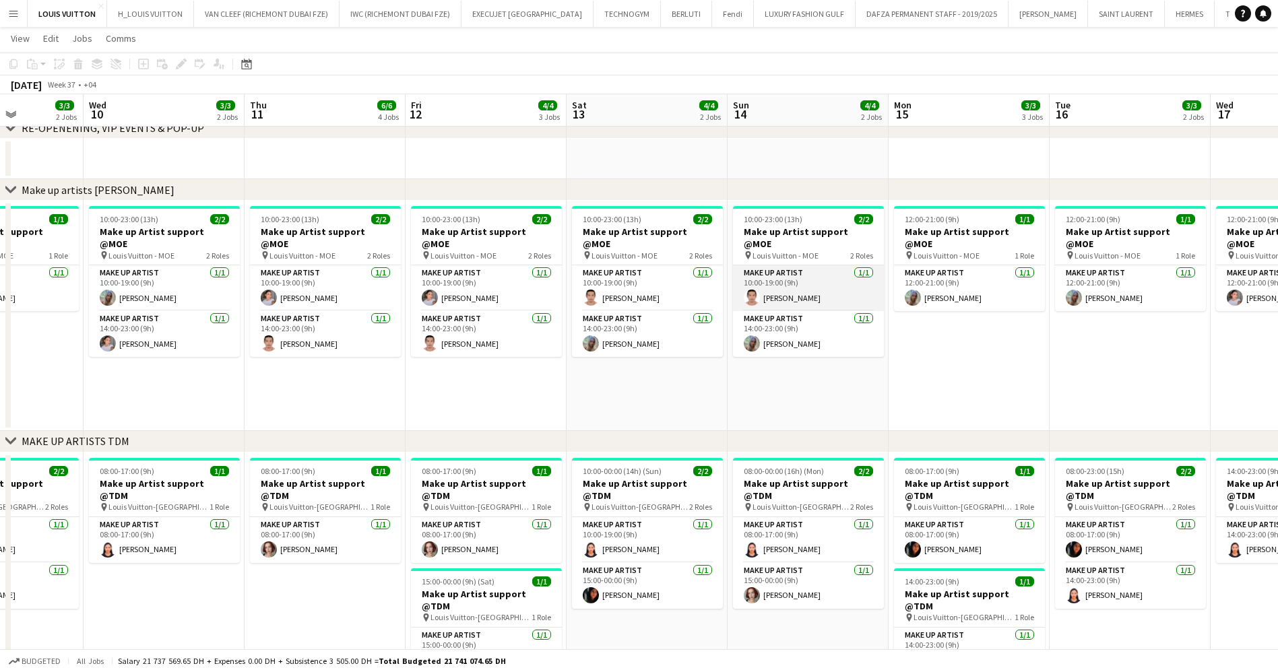
click at [810, 265] on app-card-role "Make up artist [DATE] 10:00-19:00 (9h) [PERSON_NAME]" at bounding box center [808, 288] width 151 height 46
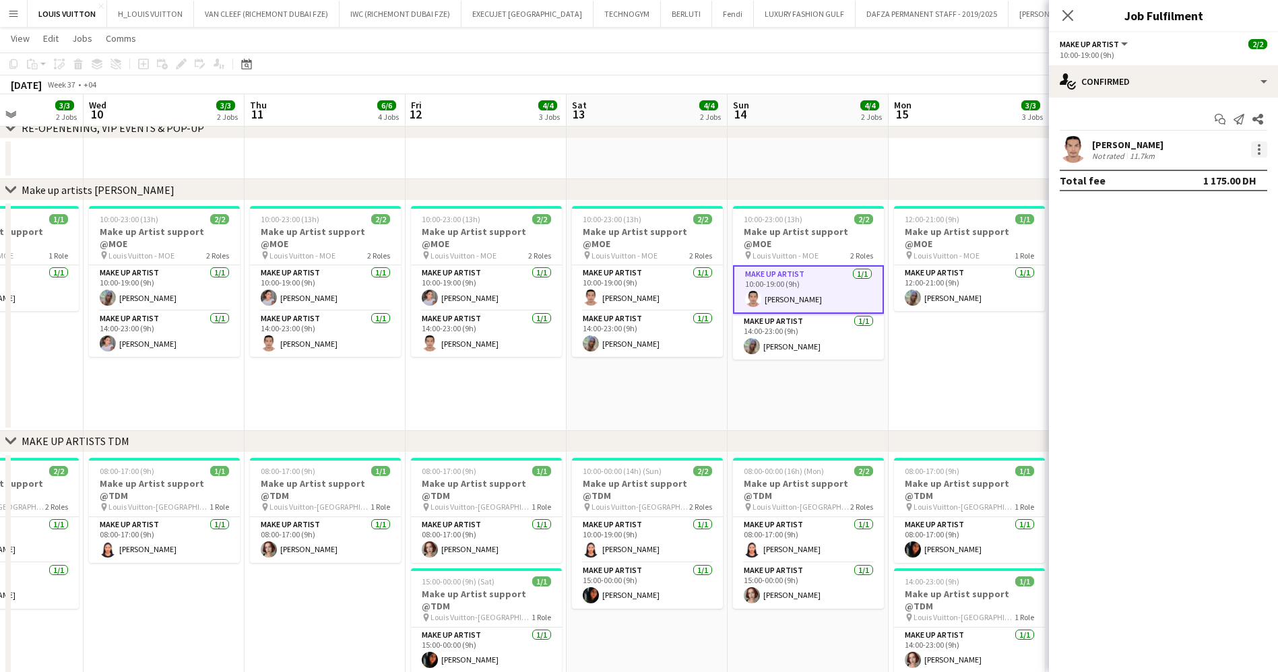
click at [1262, 145] on div at bounding box center [1259, 149] width 16 height 16
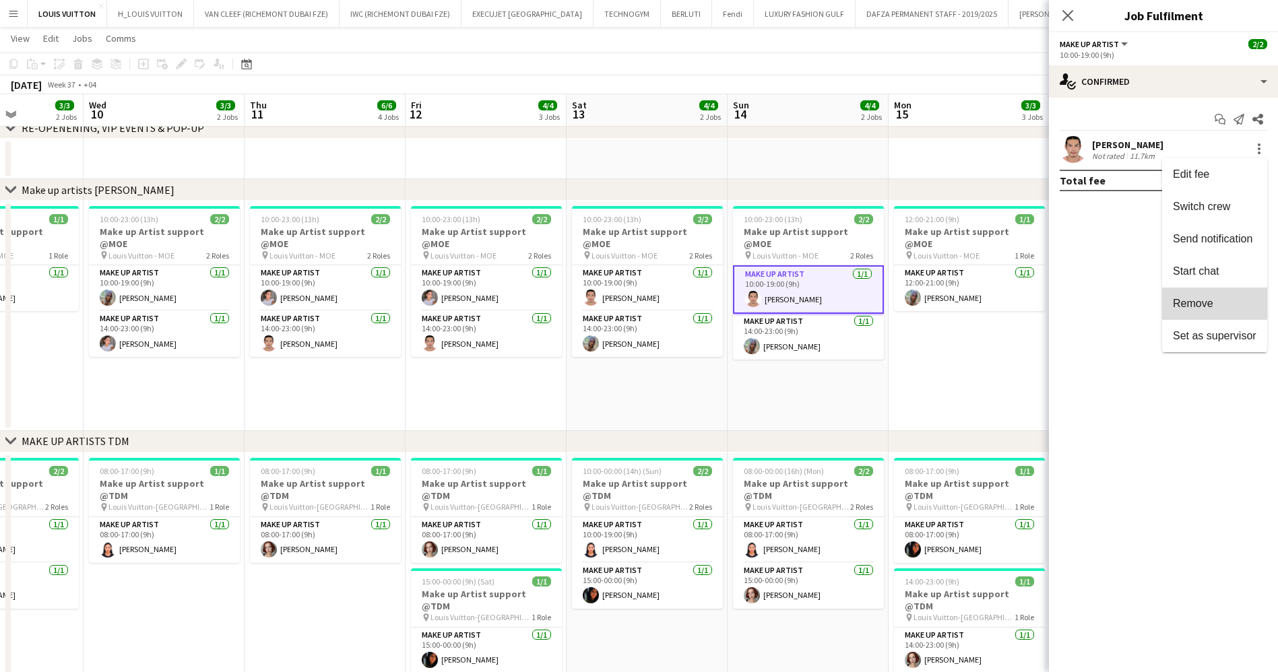
click at [1204, 296] on button "Remove" at bounding box center [1214, 304] width 105 height 32
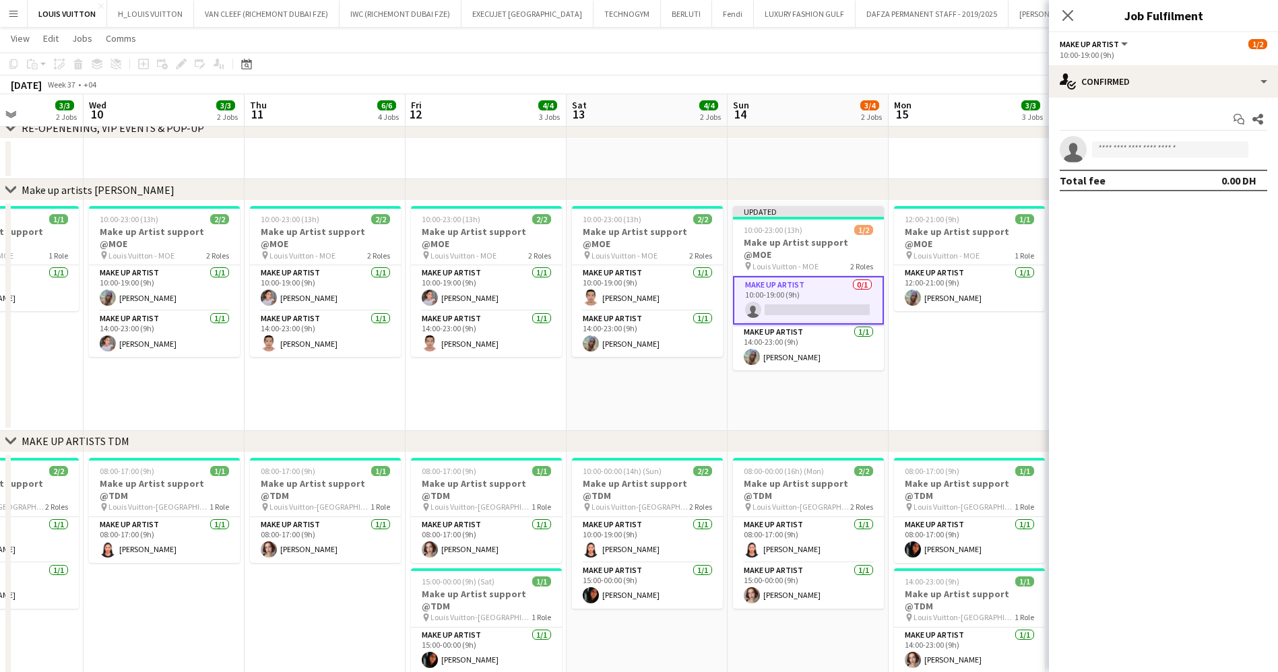
click at [976, 56] on app-toolbar "Copy Paste Paste Ctrl+V Paste with crew Ctrl+Shift+V Paste linked Job [GEOGRAPH…" at bounding box center [639, 64] width 1278 height 23
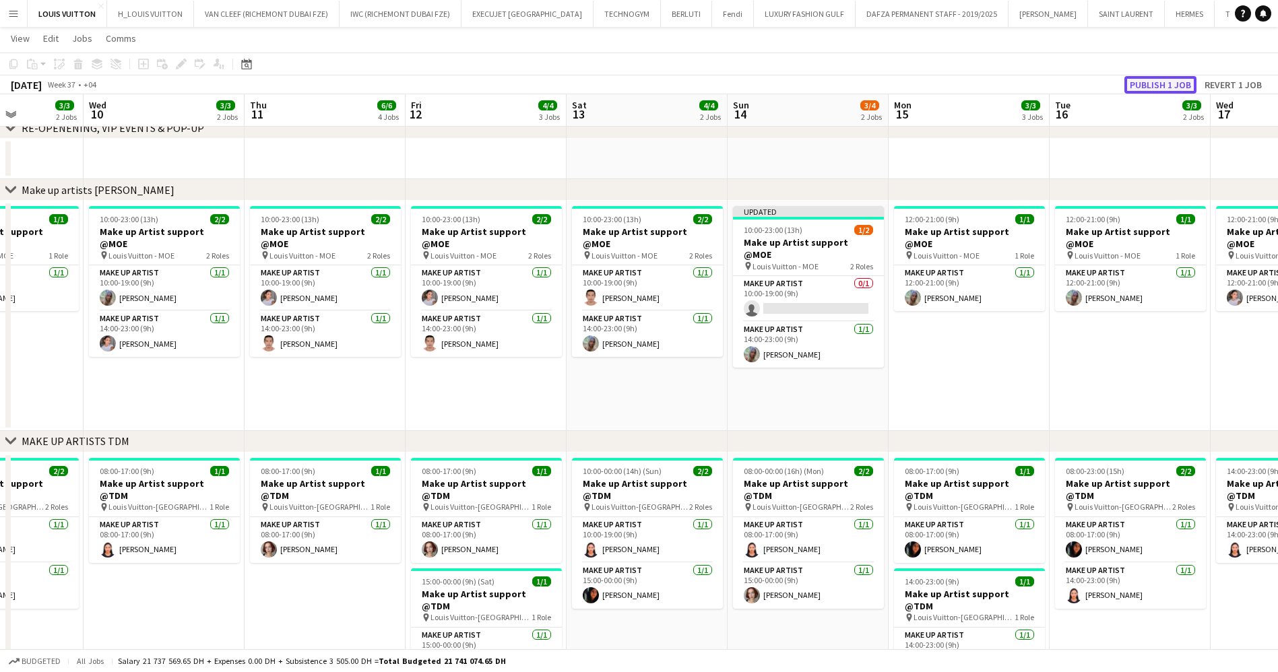
click at [1161, 76] on button "Publish 1 job" at bounding box center [1160, 85] width 72 height 18
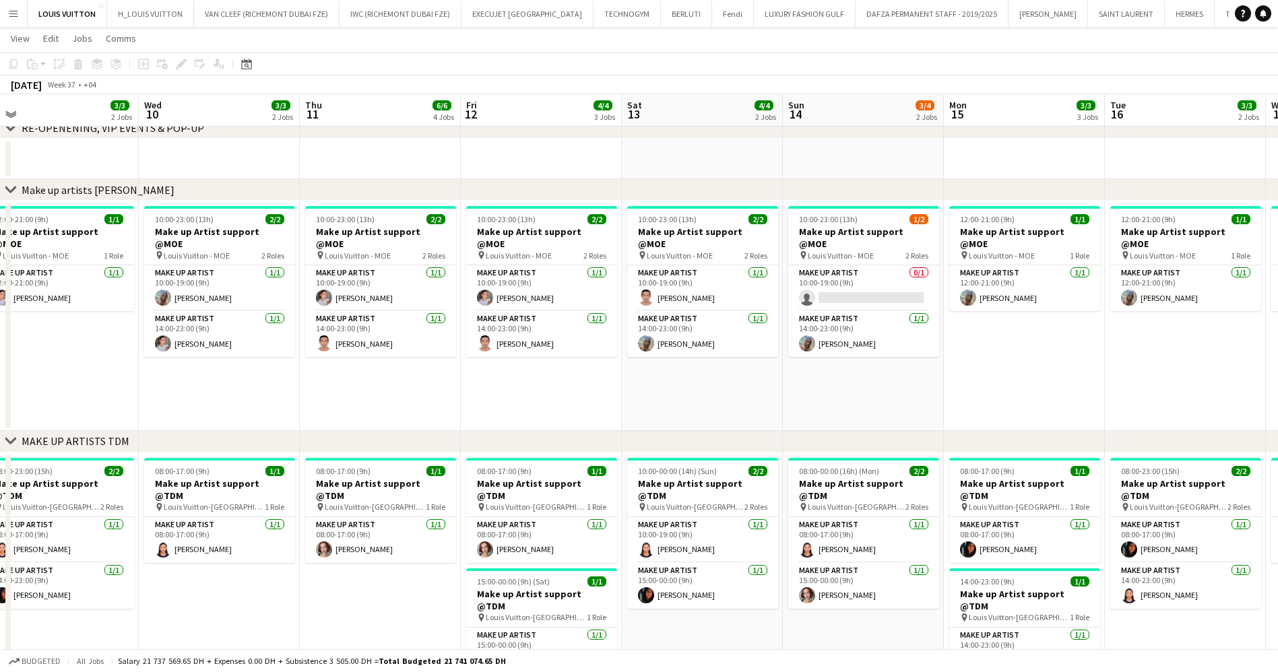
scroll to position [0, 509]
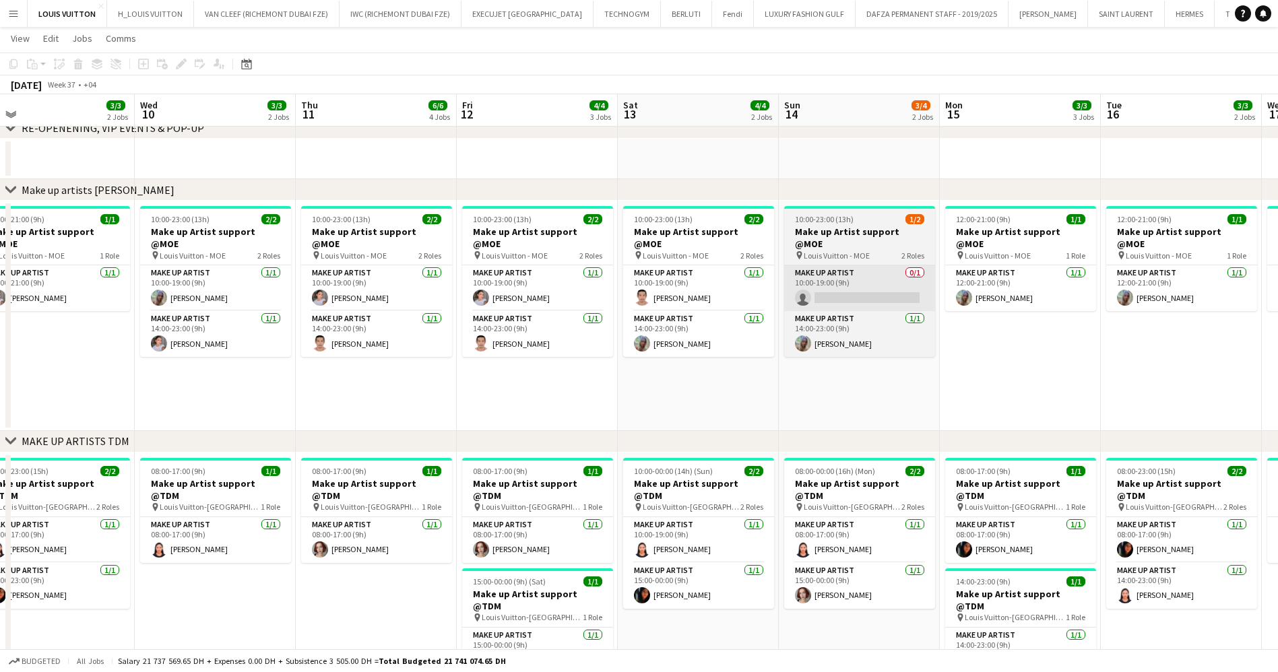
click at [877, 271] on app-card-role "Make up artist 0/1 10:00-19:00 (9h) single-neutral-actions" at bounding box center [859, 288] width 151 height 46
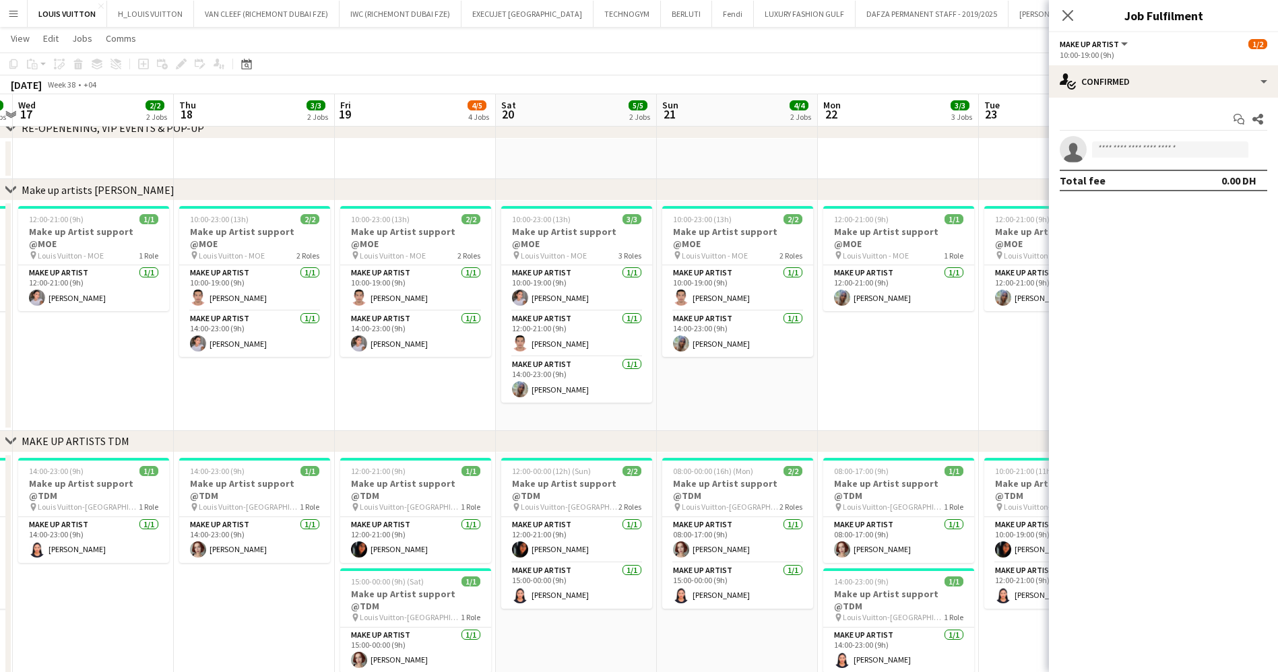
scroll to position [0, 471]
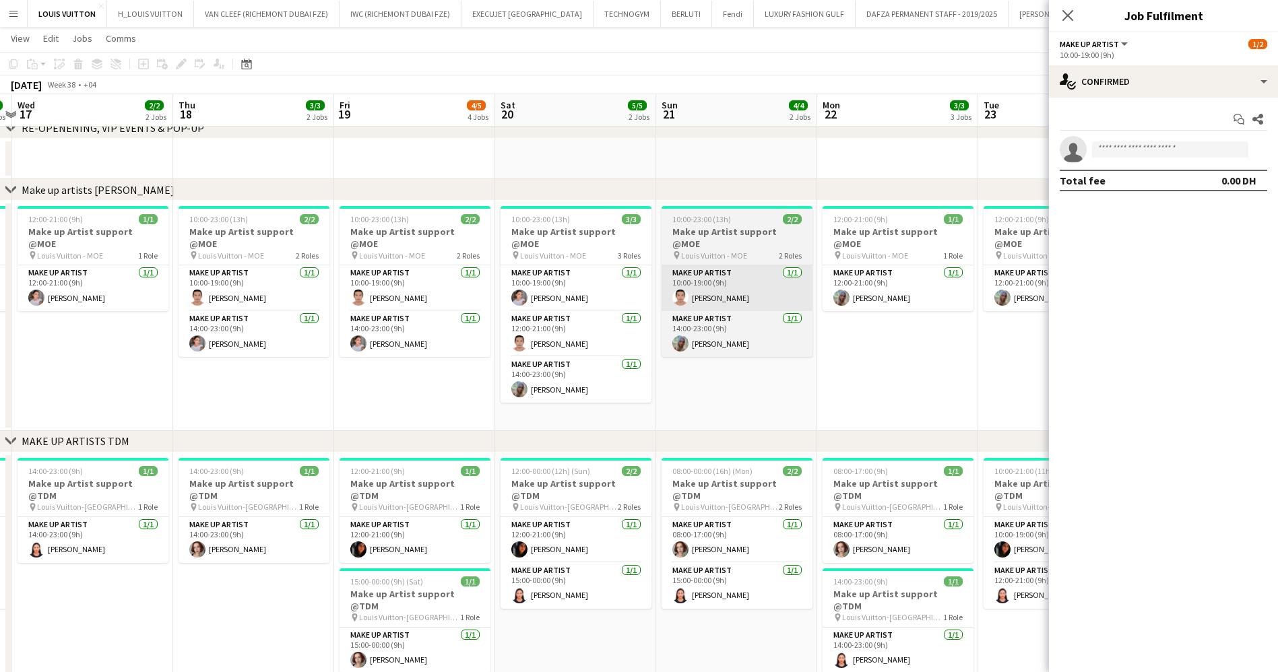
click at [724, 285] on app-card-role "Make up artist [DATE] 10:00-19:00 (9h) [PERSON_NAME]" at bounding box center [736, 288] width 151 height 46
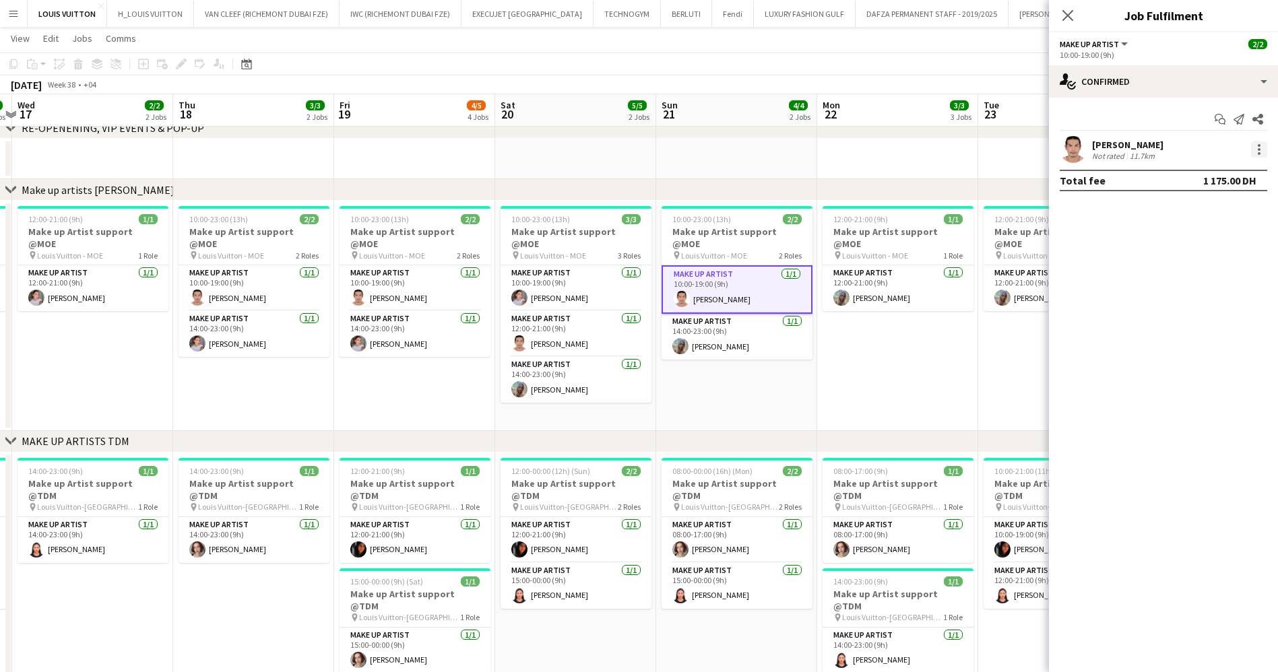
click at [1256, 155] on div at bounding box center [1259, 149] width 16 height 16
click at [1209, 304] on span "Remove" at bounding box center [1193, 303] width 40 height 11
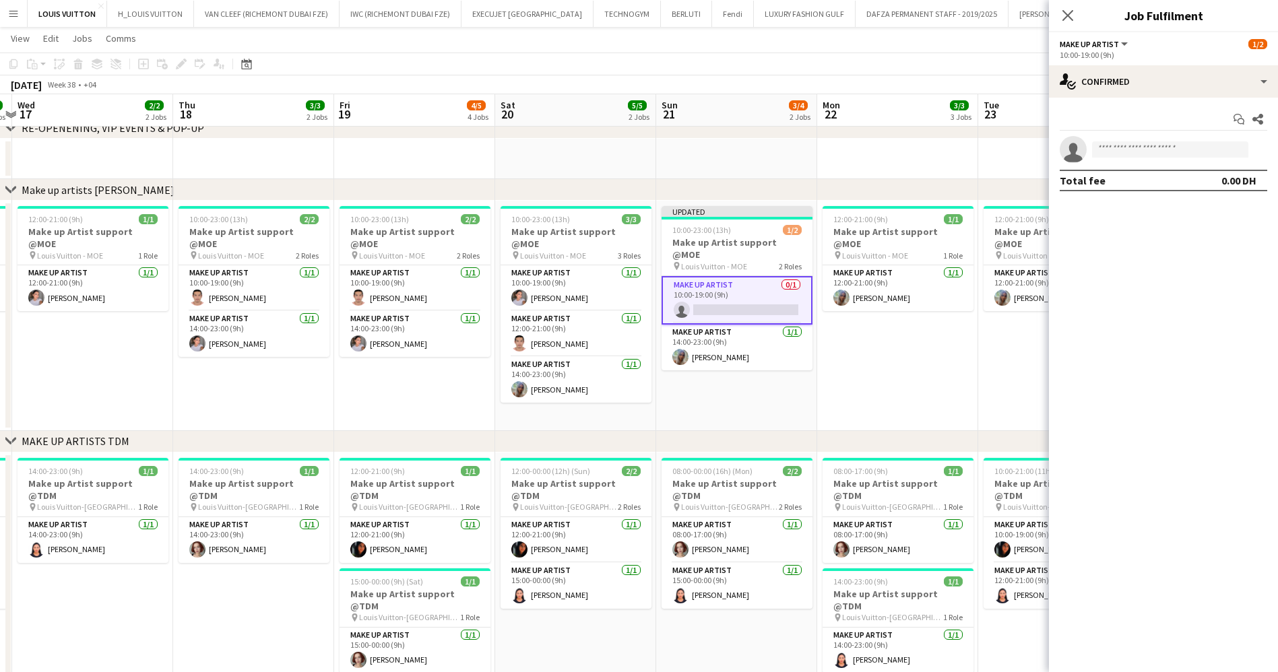
click at [906, 80] on div "[DATE] Week 38 • +04 Publish 1 job Revert 1 job" at bounding box center [639, 84] width 1278 height 19
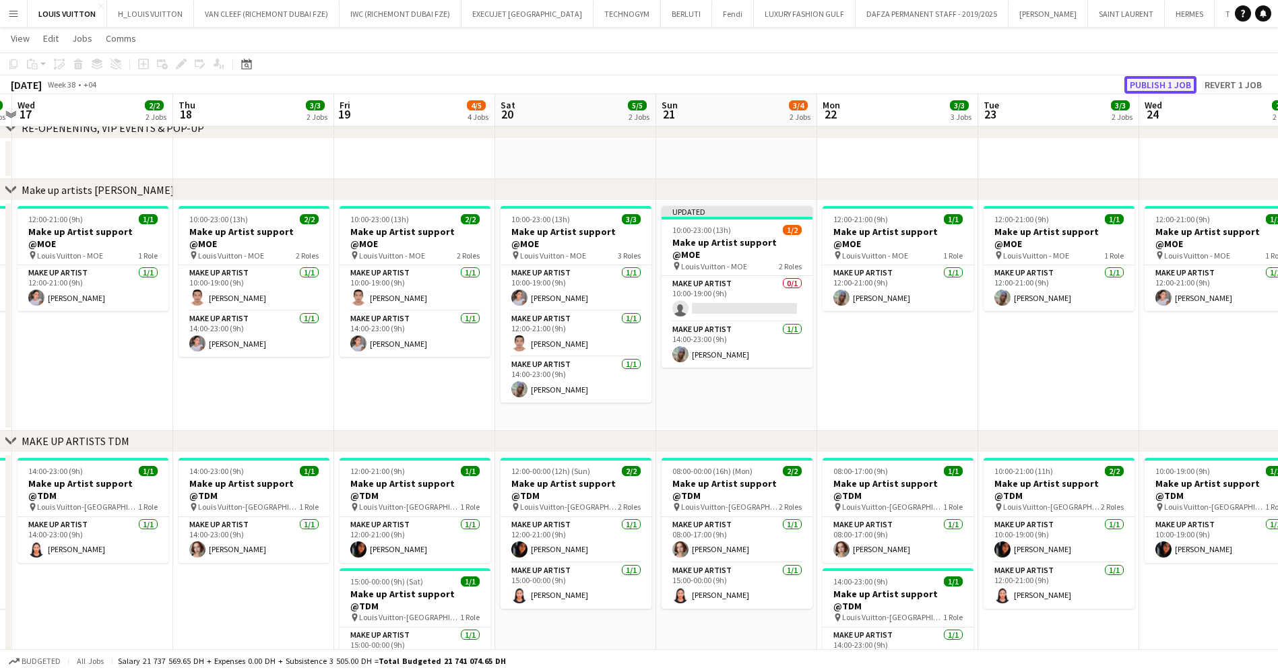
click at [1157, 84] on button "Publish 1 job" at bounding box center [1160, 85] width 72 height 18
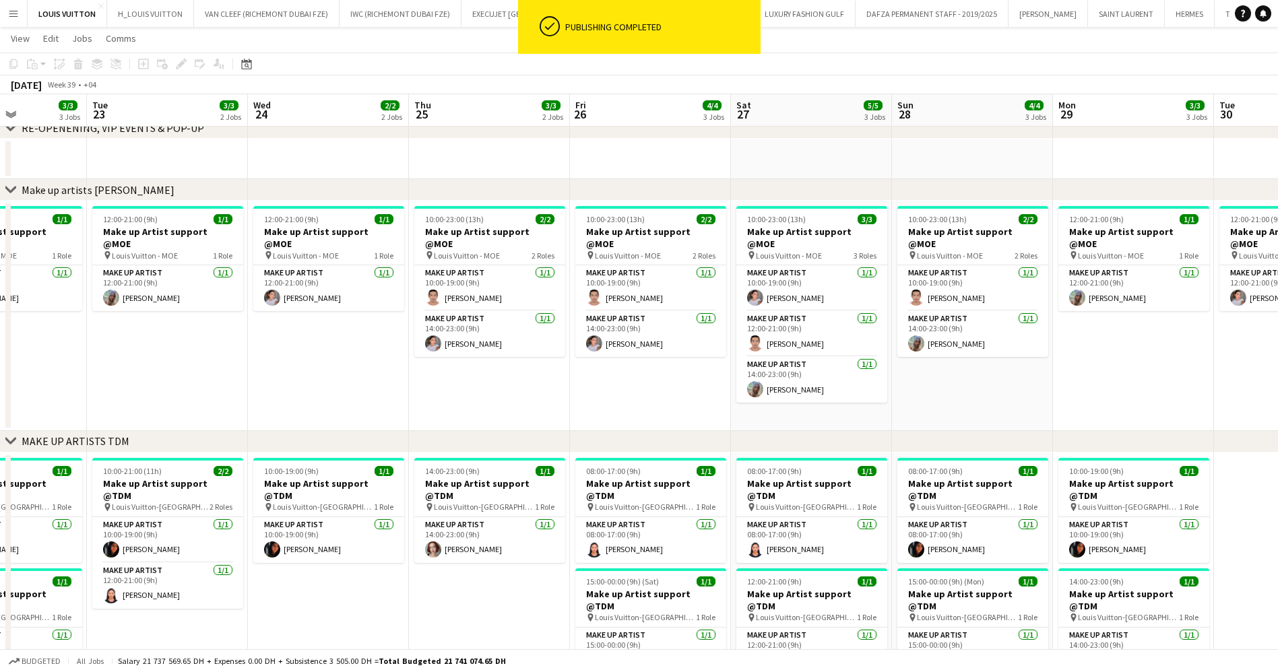
scroll to position [0, 418]
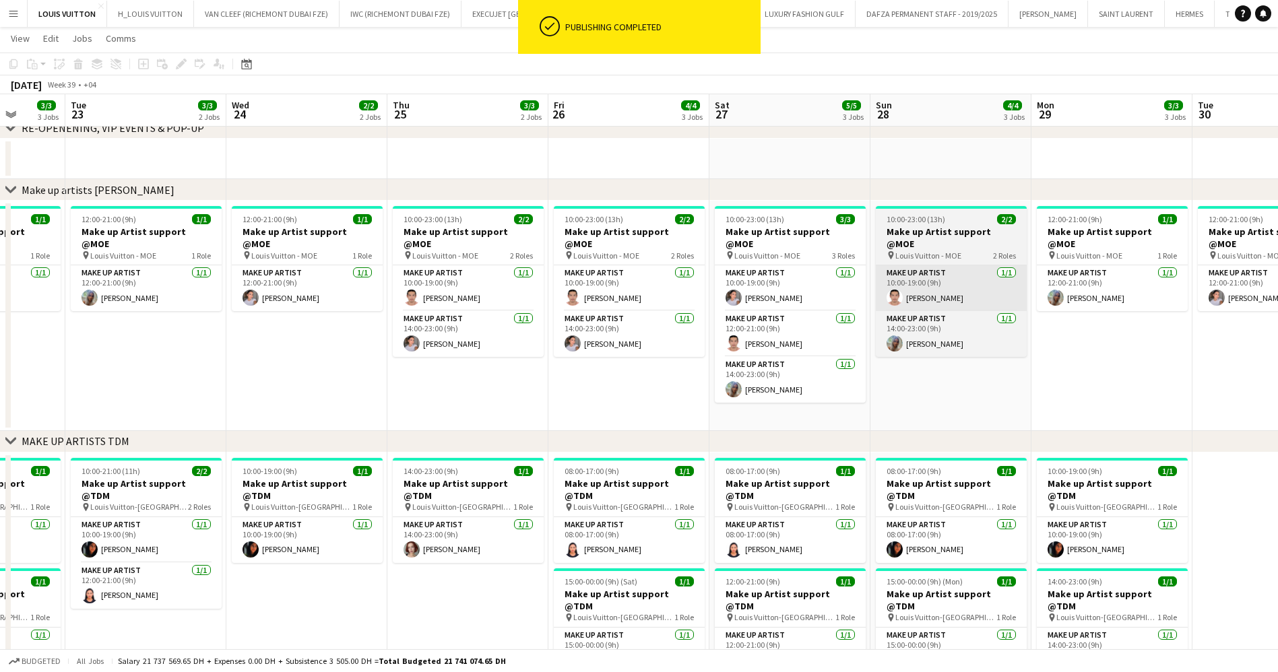
click at [917, 269] on app-card-role "Make up artist [DATE] 10:00-19:00 (9h) [PERSON_NAME]" at bounding box center [951, 288] width 151 height 46
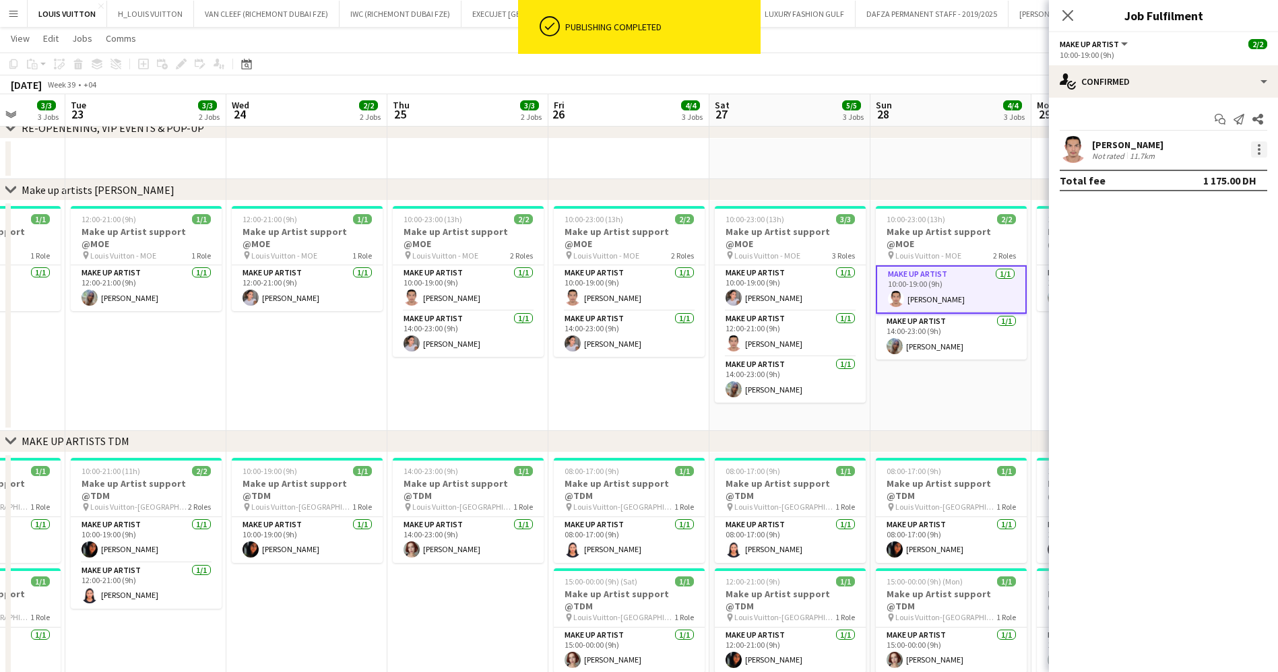
click at [1259, 145] on div at bounding box center [1259, 145] width 3 height 3
click at [1208, 300] on span "Remove" at bounding box center [1193, 303] width 40 height 11
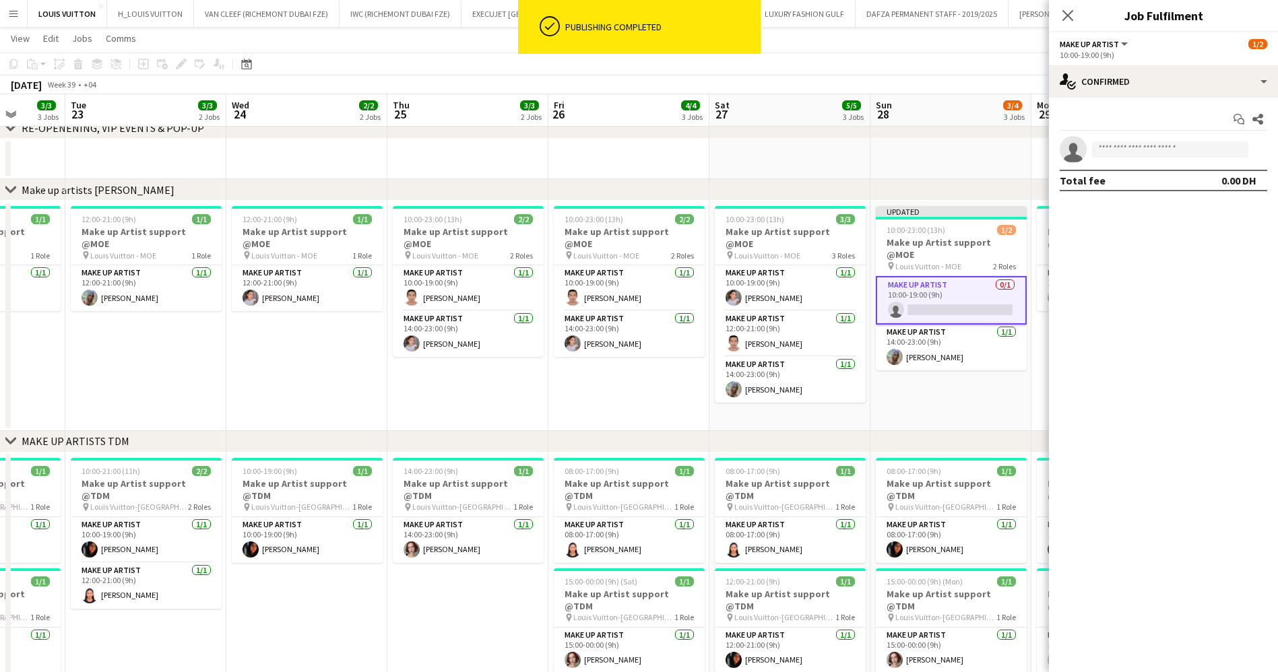
click at [928, 49] on app-page-menu "View Day view expanded Day view collapsed Month view Date picker Jump to [DATE]…" at bounding box center [639, 40] width 1278 height 26
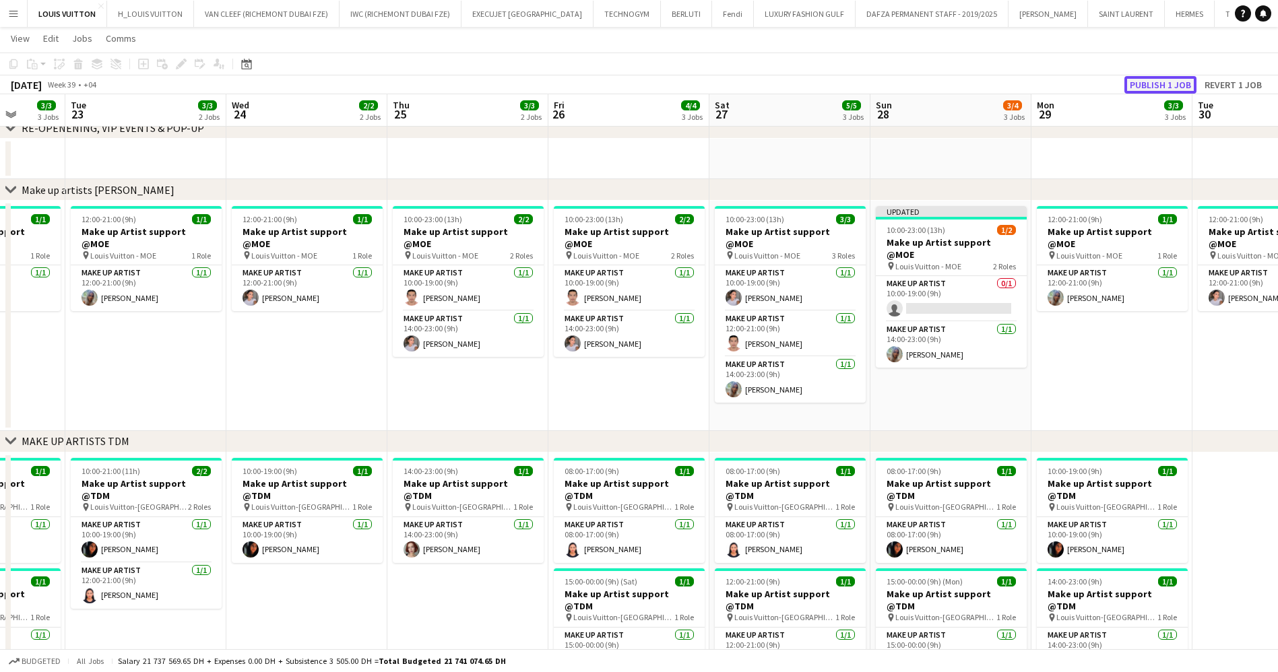
click at [1171, 88] on button "Publish 1 job" at bounding box center [1160, 85] width 72 height 18
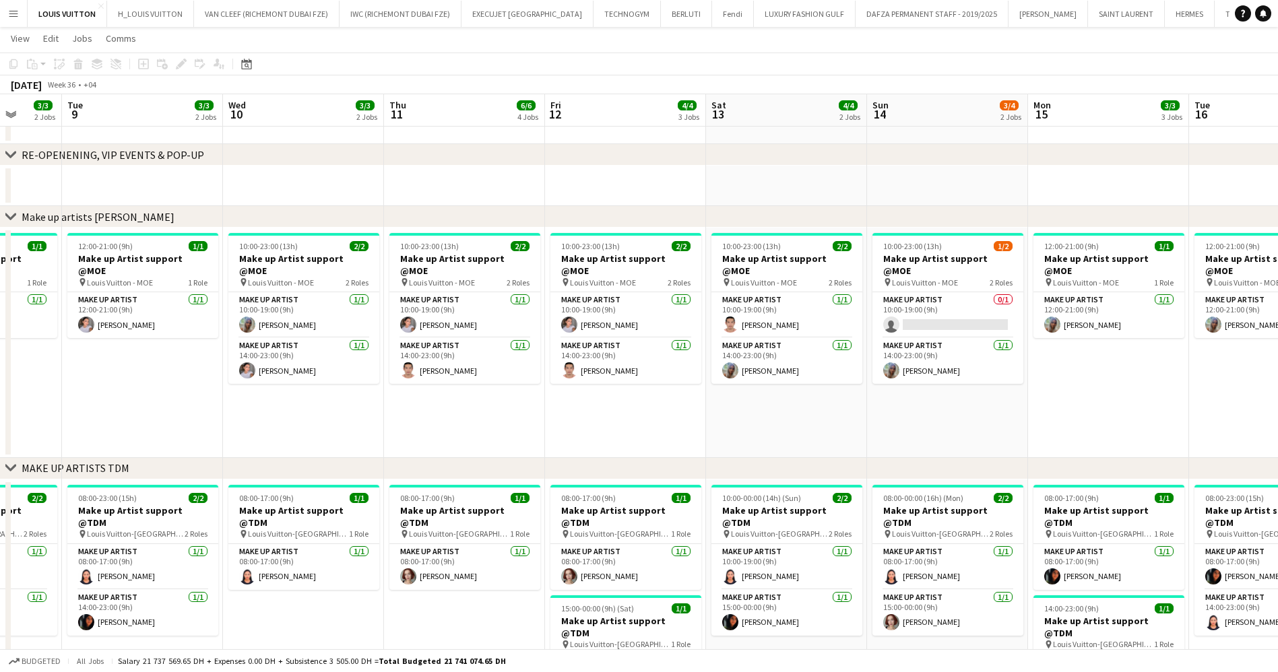
scroll to position [0, 434]
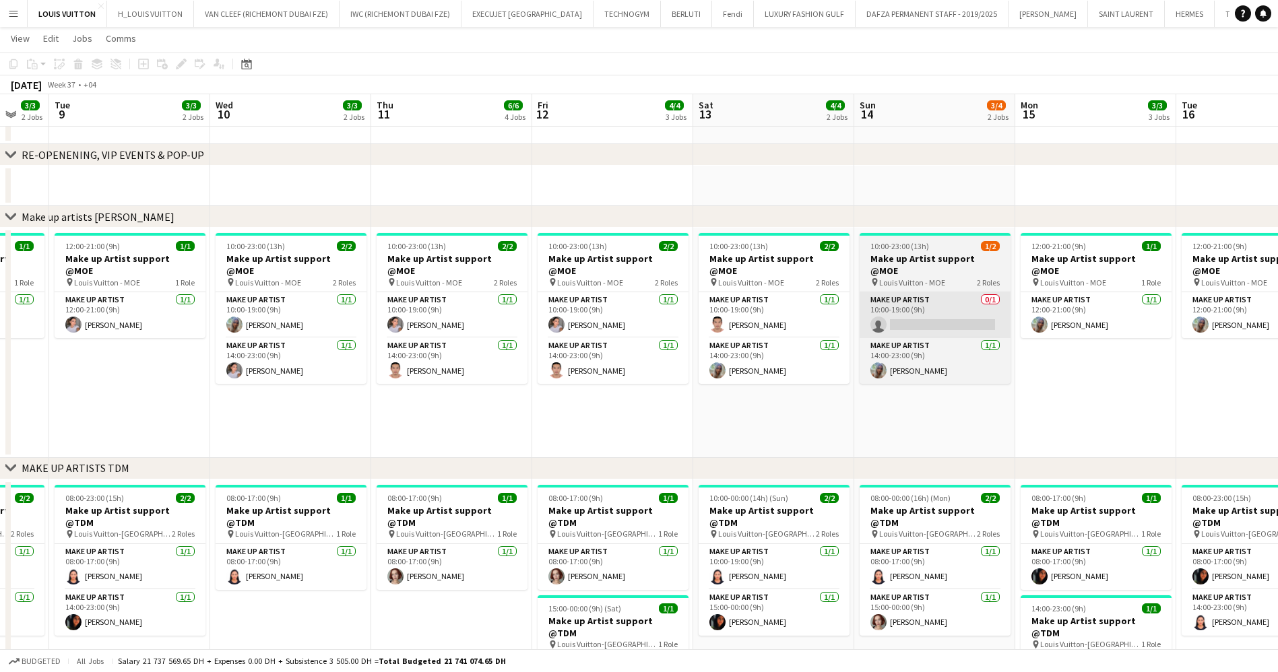
click at [948, 313] on app-card-role "Make up artist 0/1 10:00-19:00 (9h) single-neutral-actions" at bounding box center [934, 315] width 151 height 46
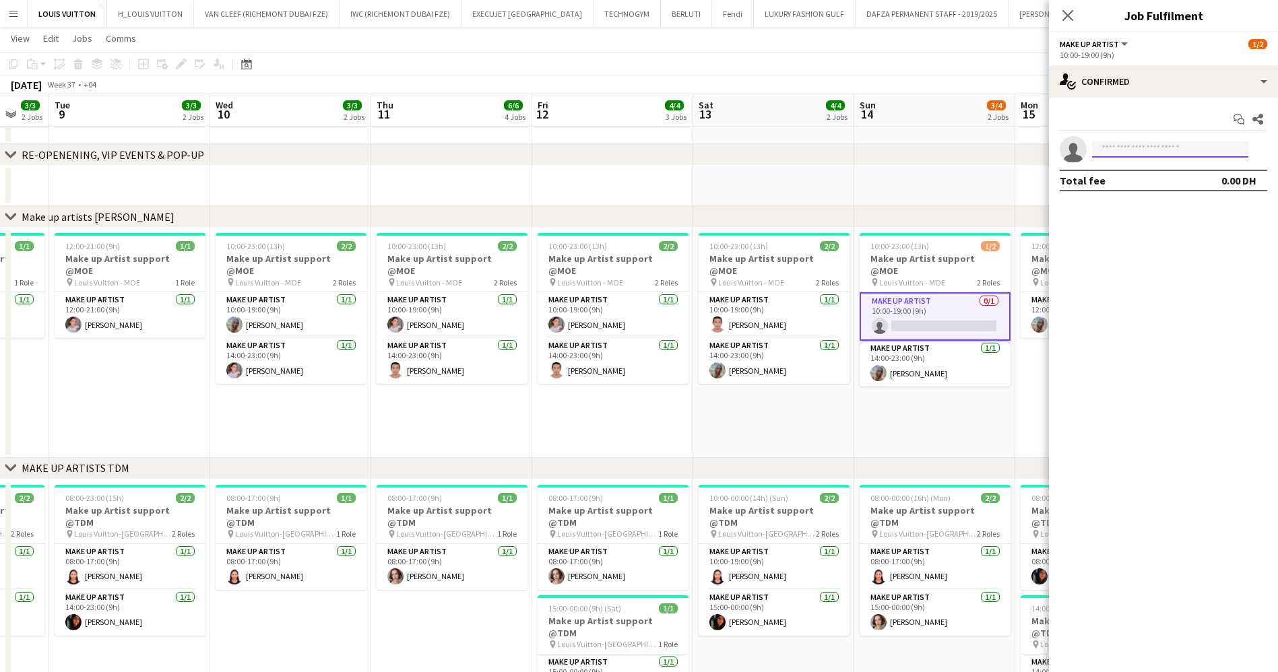
click at [1115, 153] on input at bounding box center [1170, 149] width 156 height 16
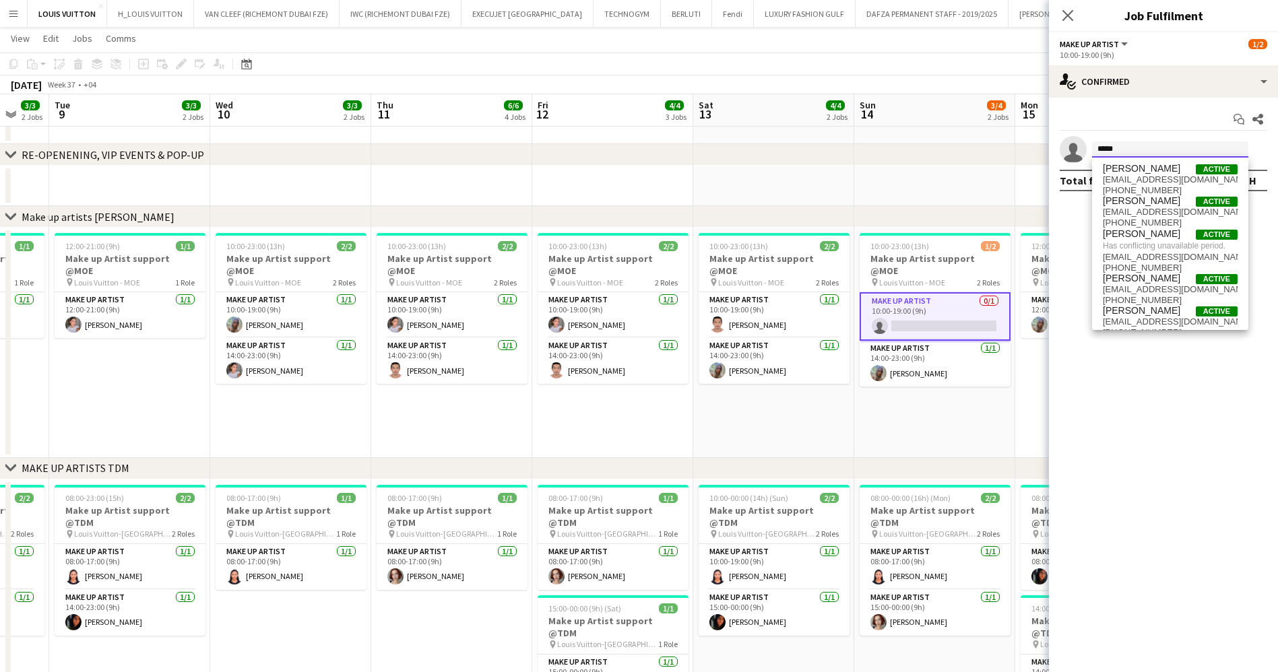
type input "*****"
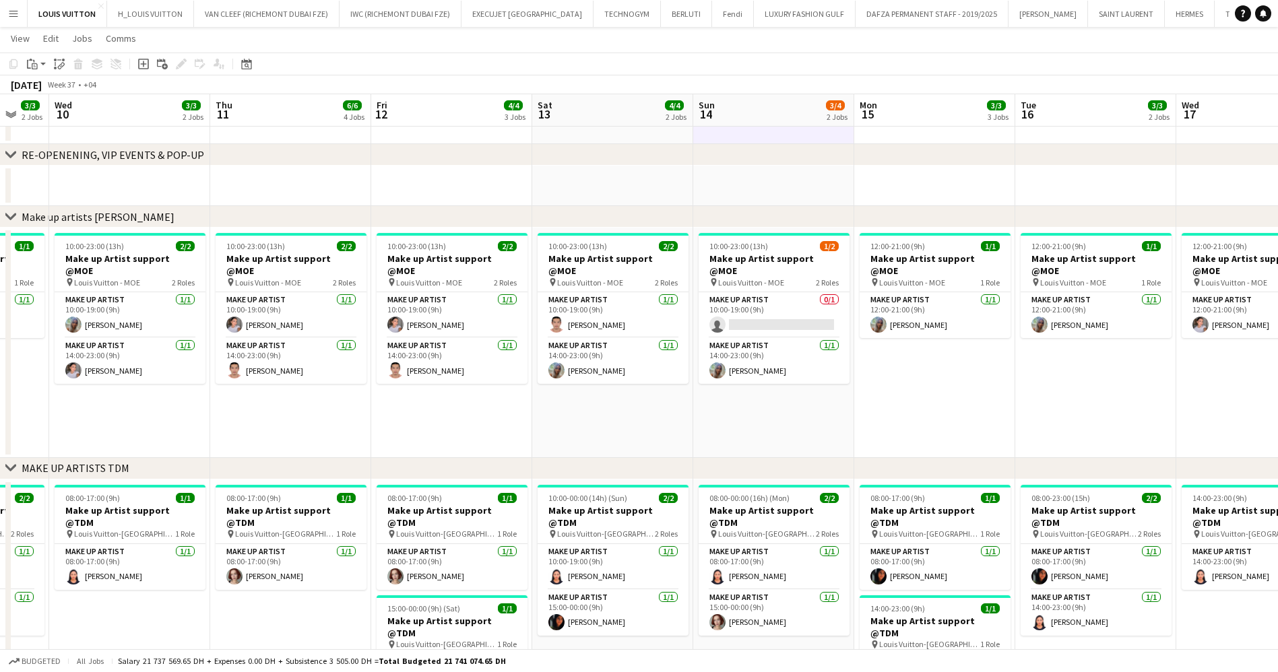
scroll to position [0, 502]
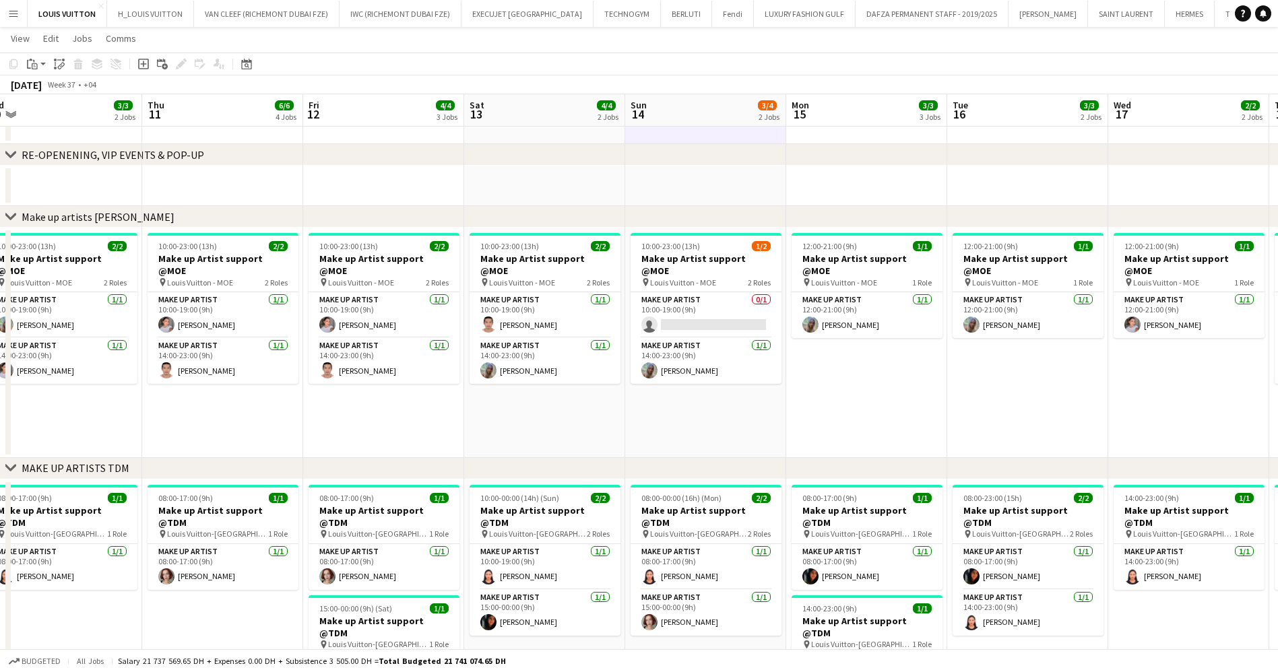
drag, startPoint x: 1107, startPoint y: 344, endPoint x: 879, endPoint y: 357, distance: 228.7
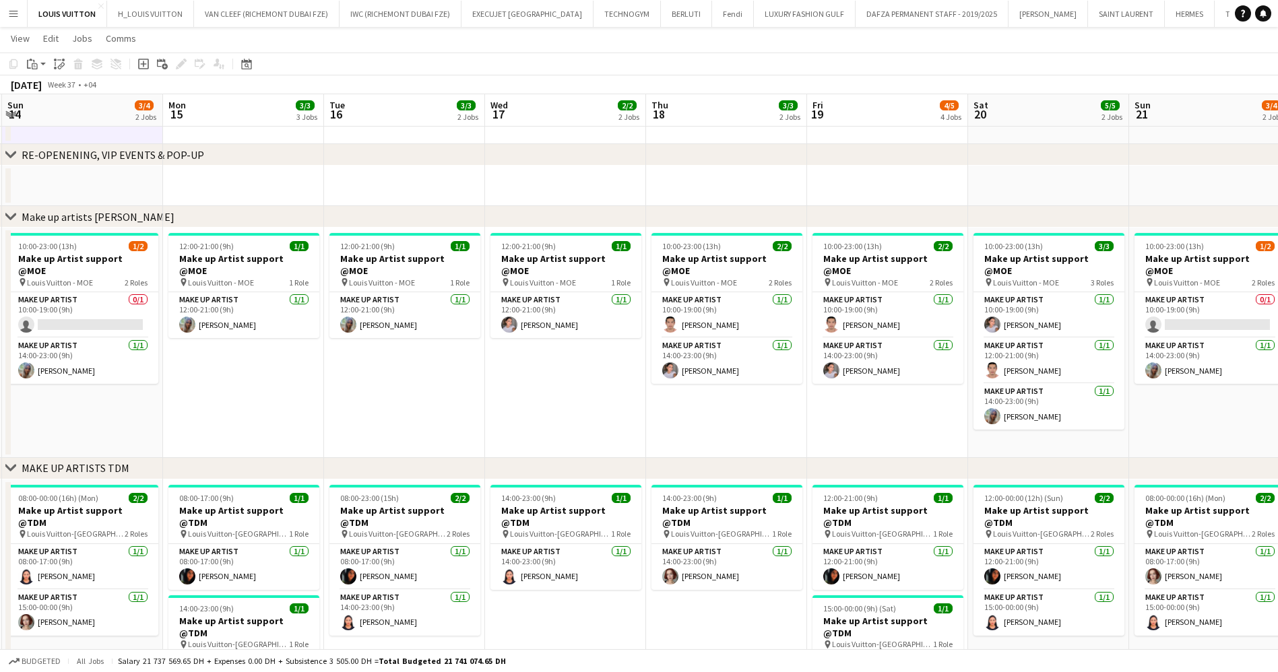
drag, startPoint x: 1136, startPoint y: 341, endPoint x: 649, endPoint y: 381, distance: 489.3
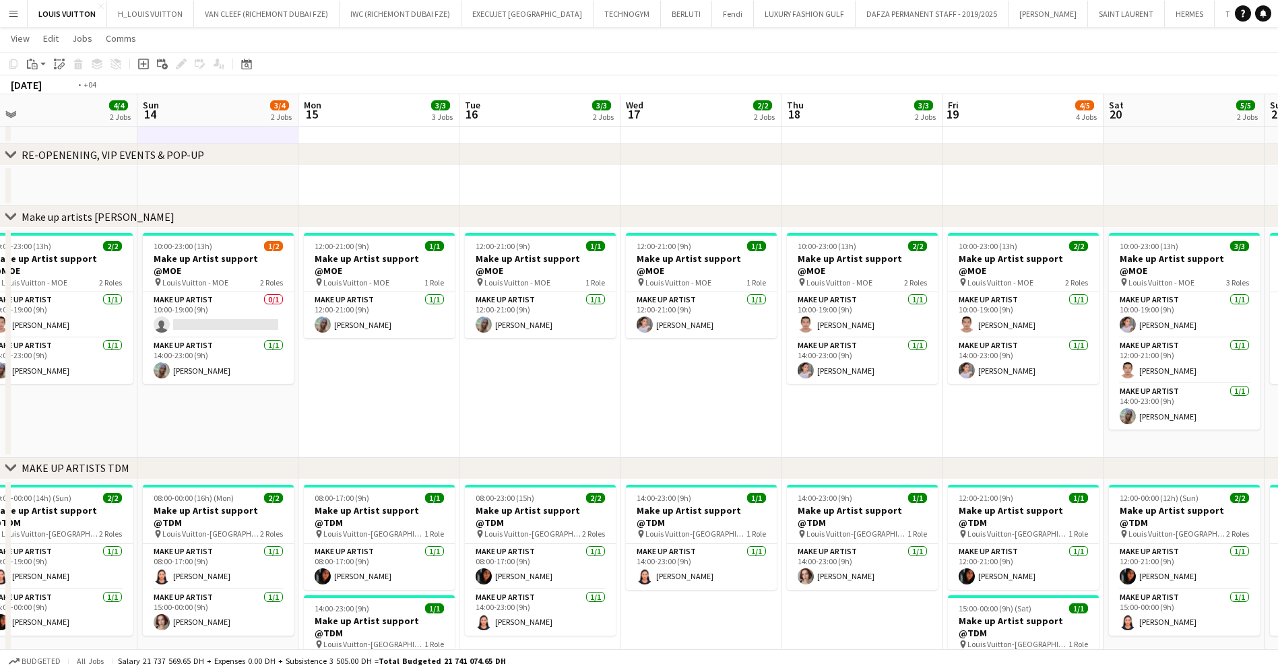
drag, startPoint x: 875, startPoint y: 375, endPoint x: 635, endPoint y: 379, distance: 240.5
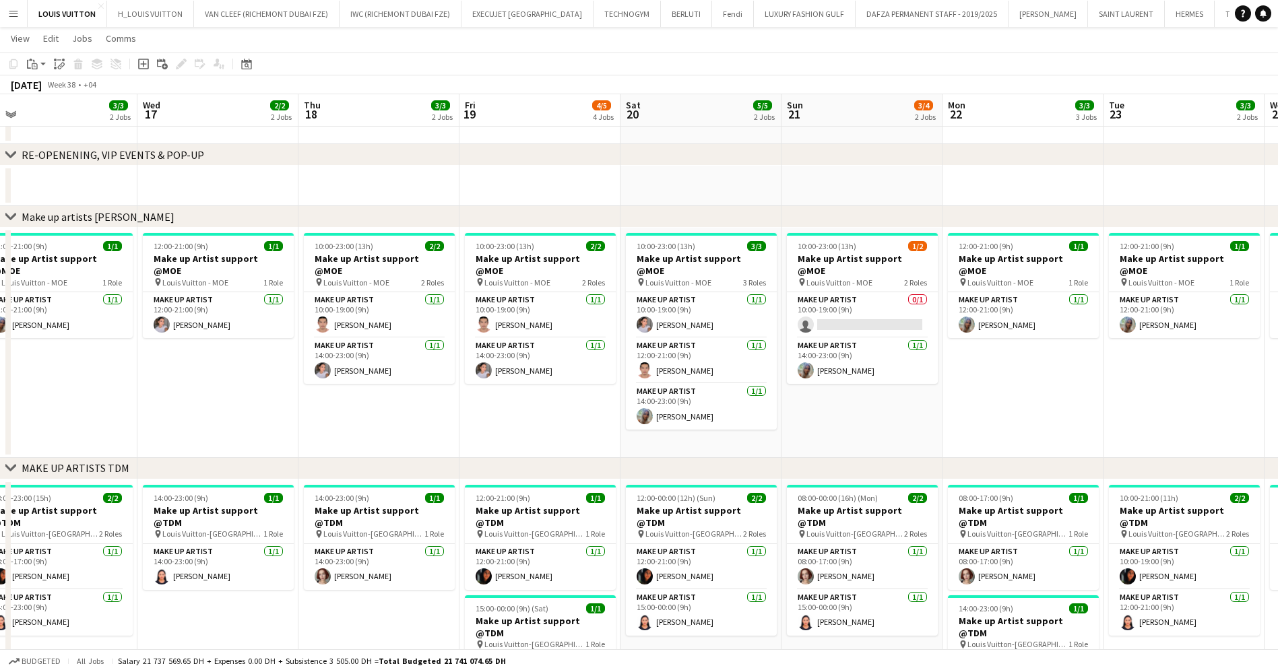
scroll to position [0, 364]
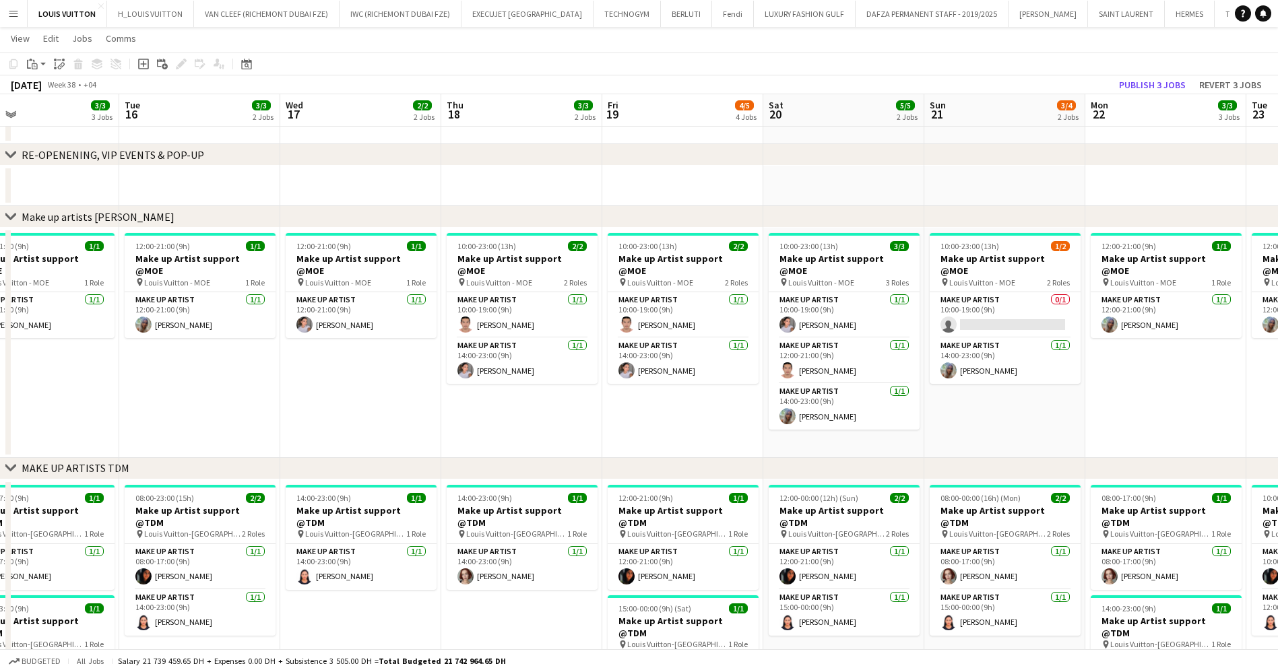
drag, startPoint x: 993, startPoint y: 327, endPoint x: 773, endPoint y: 346, distance: 220.5
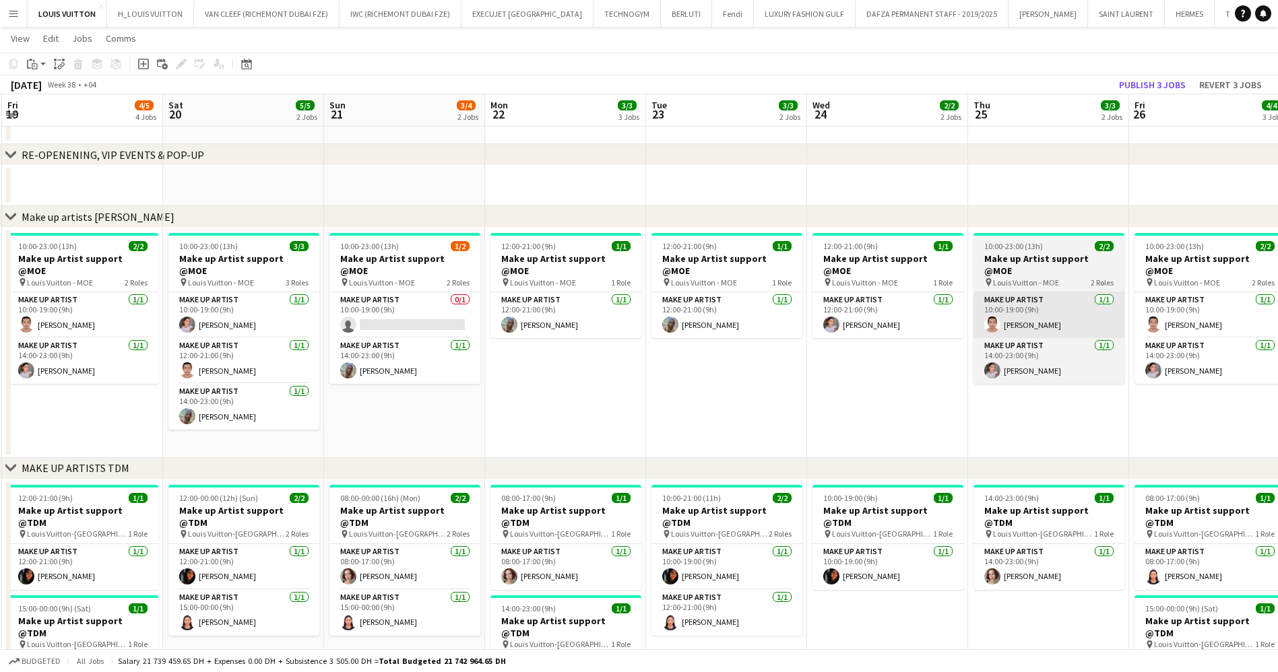
drag, startPoint x: 672, startPoint y: 329, endPoint x: 788, endPoint y: 325, distance: 116.0
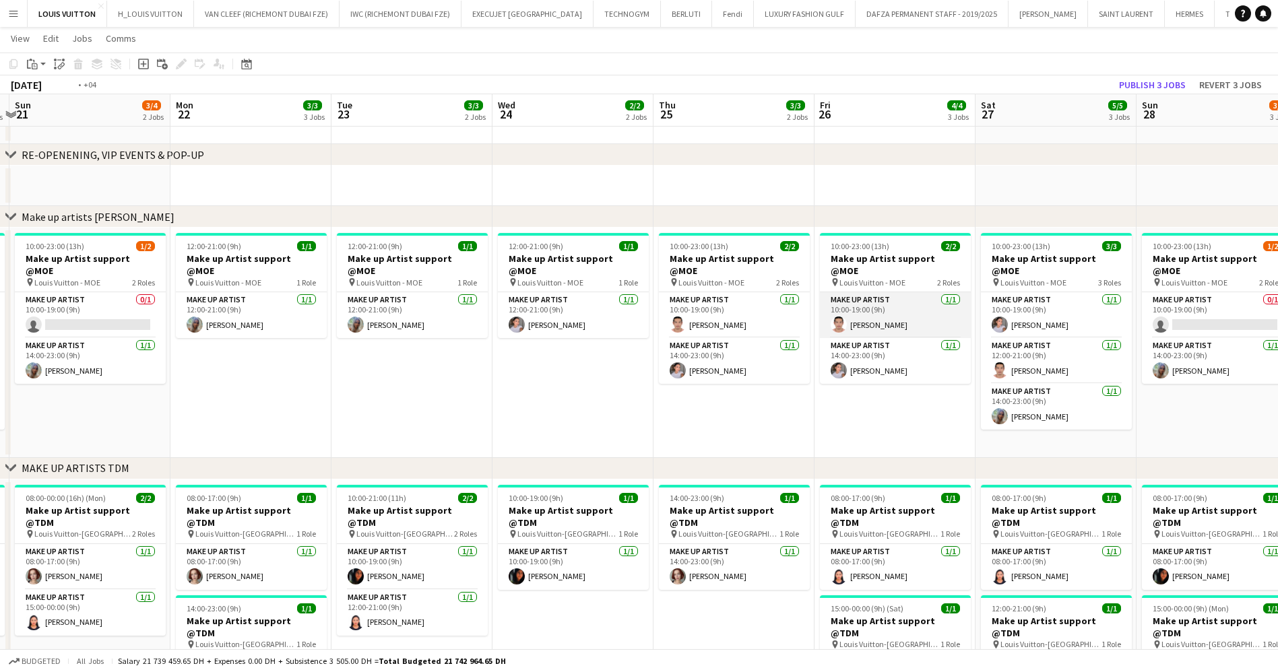
drag, startPoint x: 743, startPoint y: 319, endPoint x: 628, endPoint y: 323, distance: 115.3
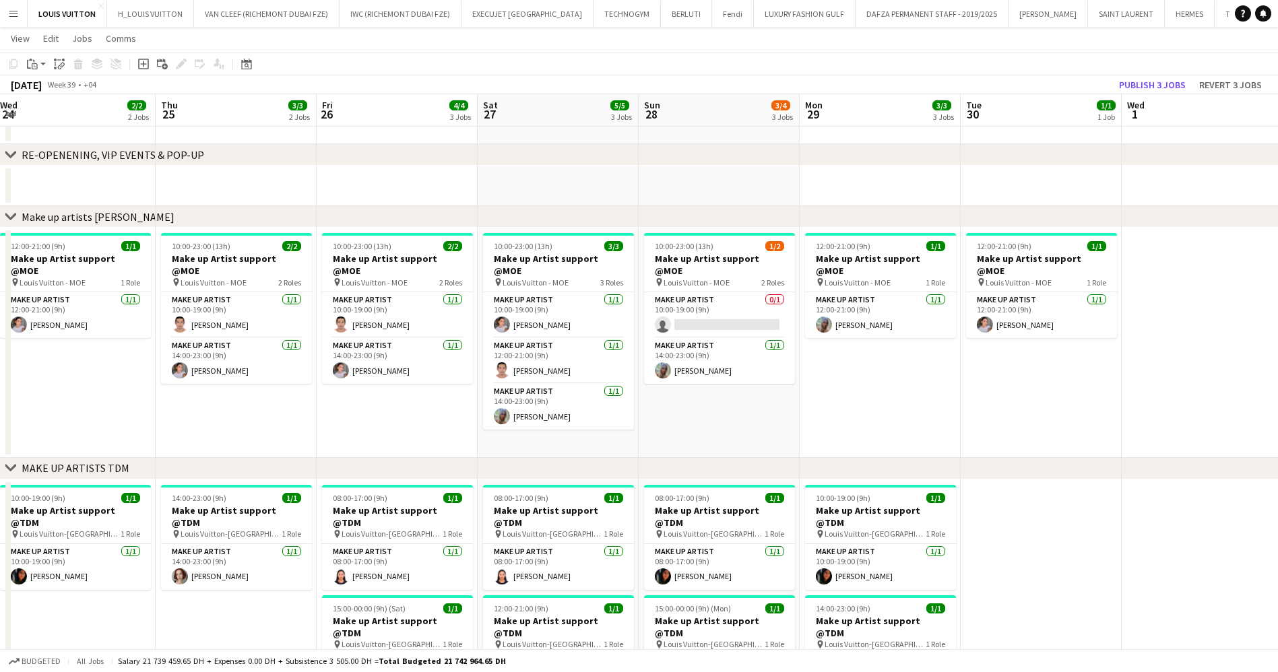
drag, startPoint x: 988, startPoint y: 350, endPoint x: 779, endPoint y: 356, distance: 209.6
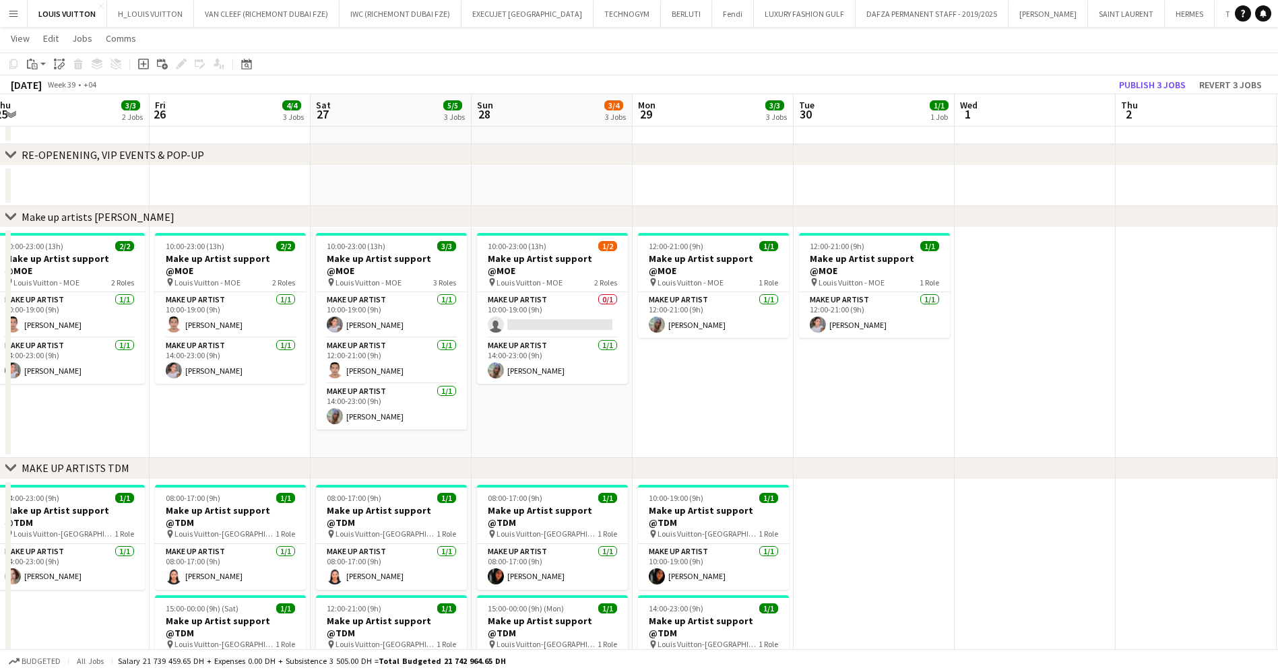
drag, startPoint x: 694, startPoint y: 355, endPoint x: 1027, endPoint y: 355, distance: 333.4
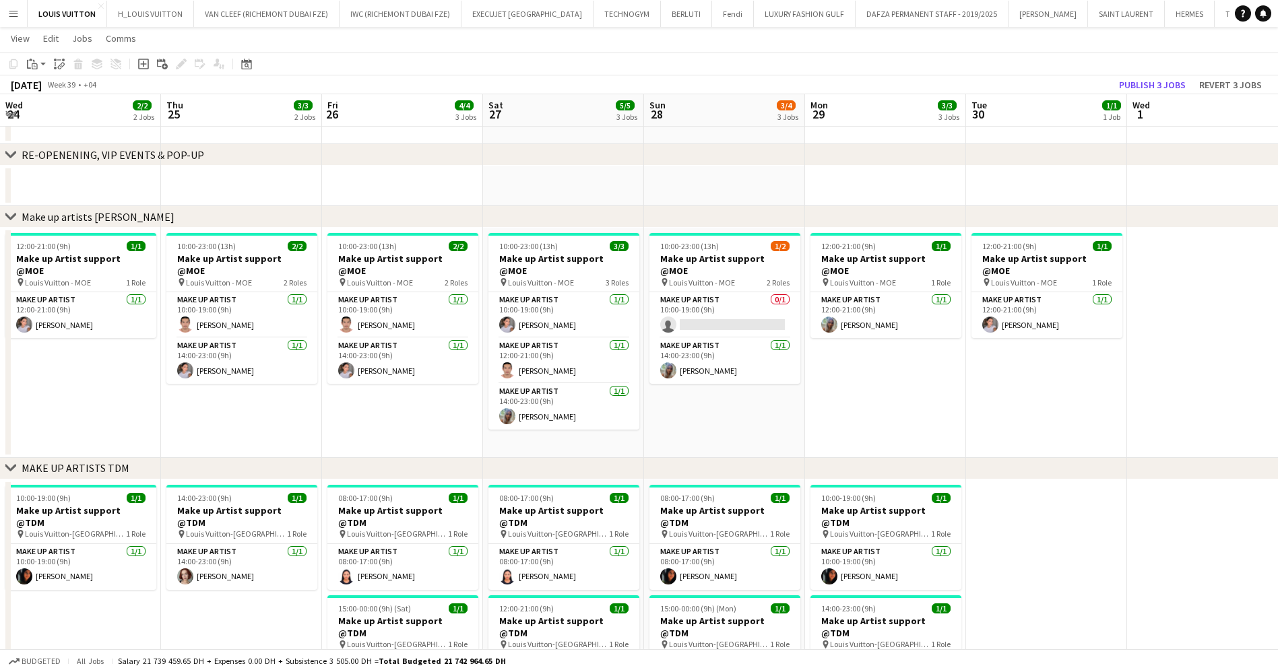
click at [1126, 343] on app-date-cell "12:00-21:00 (9h) 1/1 Make up Artist support @MOE pin Louis Vuitton - MOE 1 Role…" at bounding box center [1046, 343] width 161 height 230
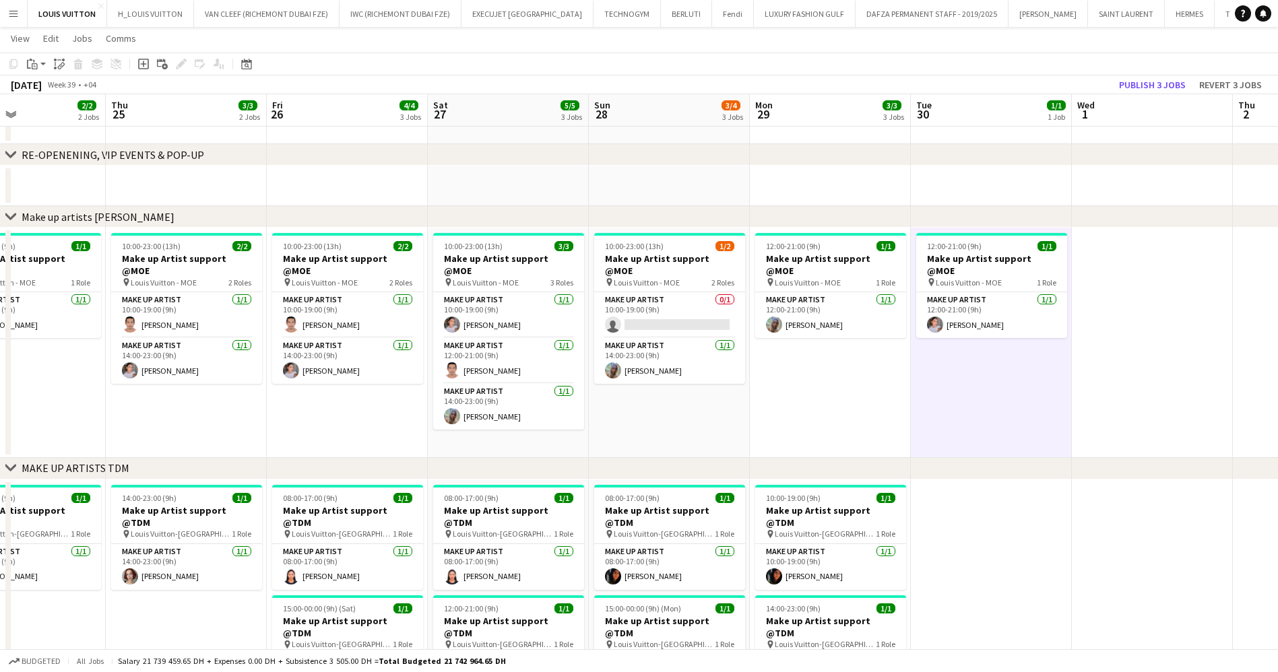
drag, startPoint x: 882, startPoint y: 362, endPoint x: 986, endPoint y: 351, distance: 105.0
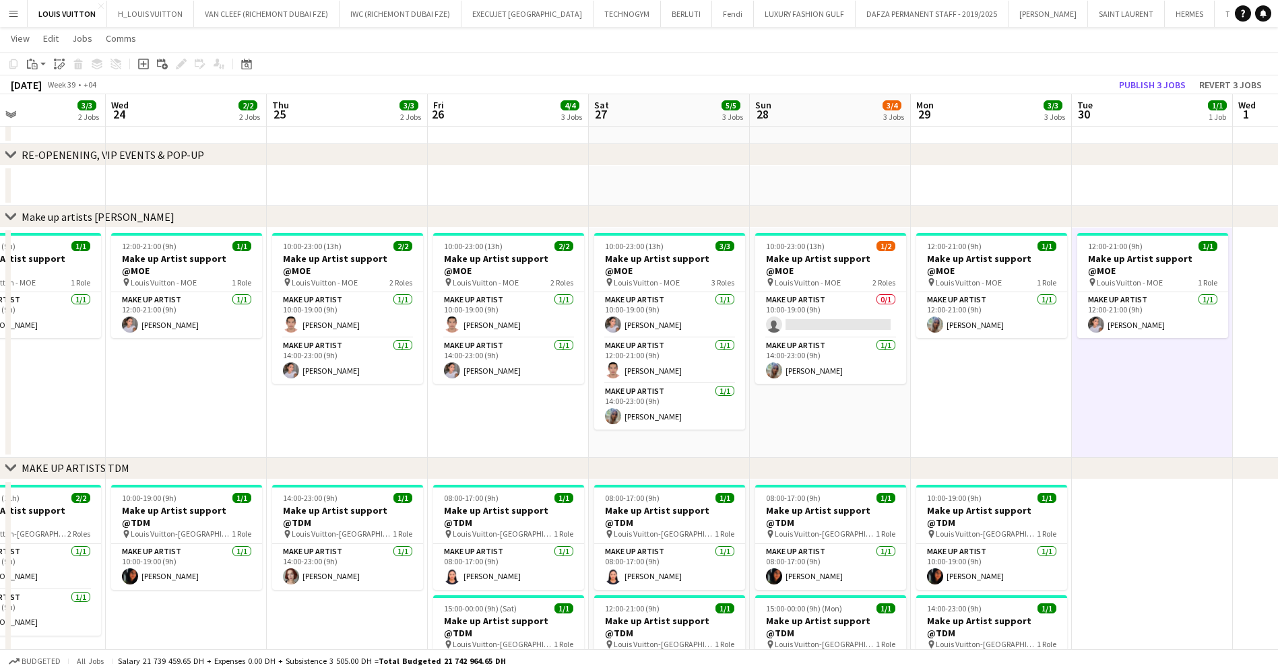
scroll to position [0, 377]
click at [809, 292] on app-card-role "Make up artist 0/1 10:00-19:00 (9h) single-neutral-actions" at bounding box center [831, 315] width 151 height 46
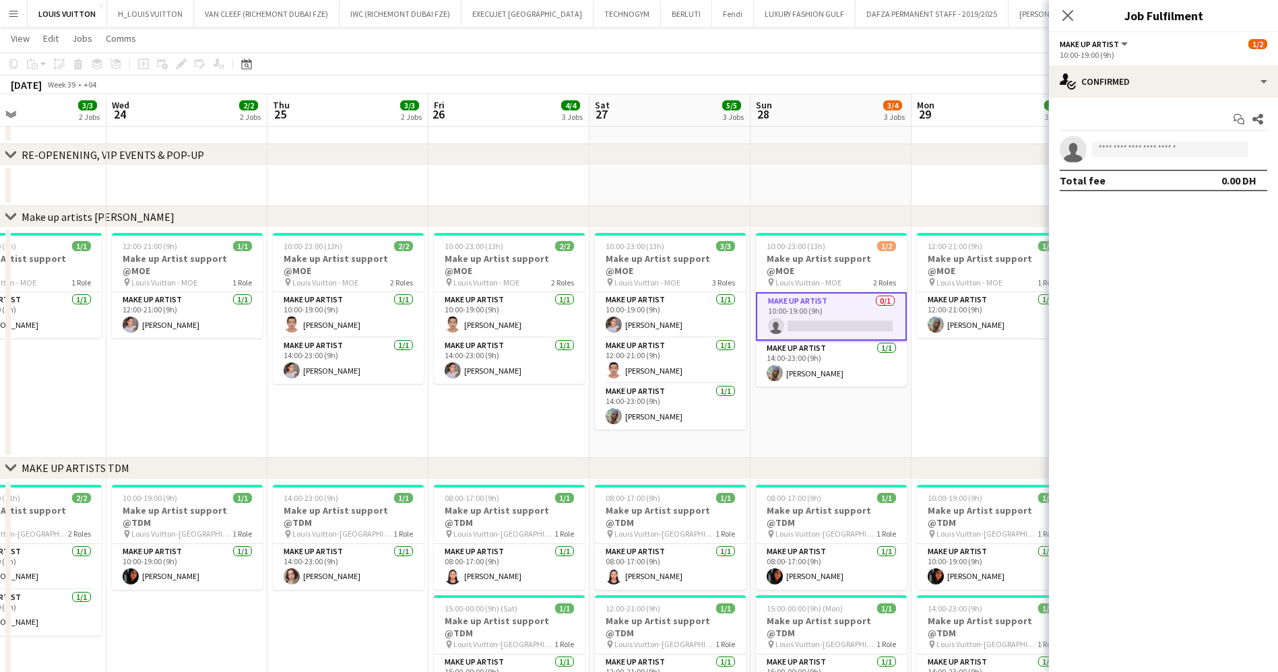
scroll to position [0, 470]
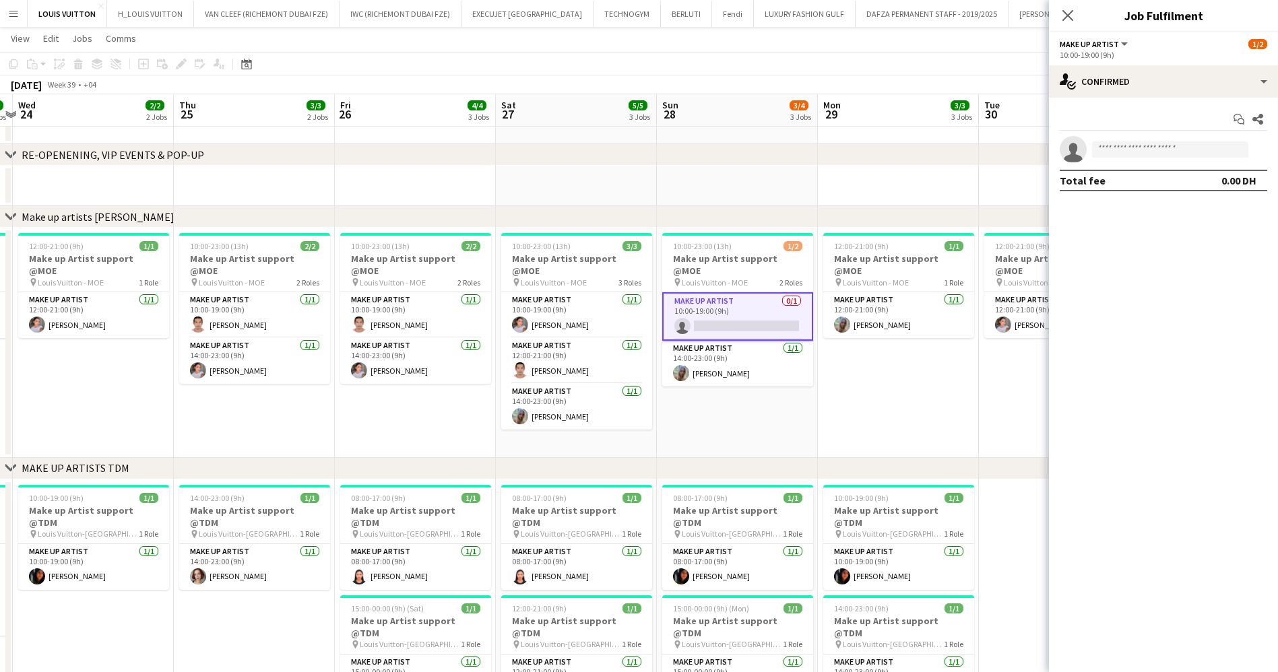
drag, startPoint x: 800, startPoint y: 355, endPoint x: 792, endPoint y: 355, distance: 8.1
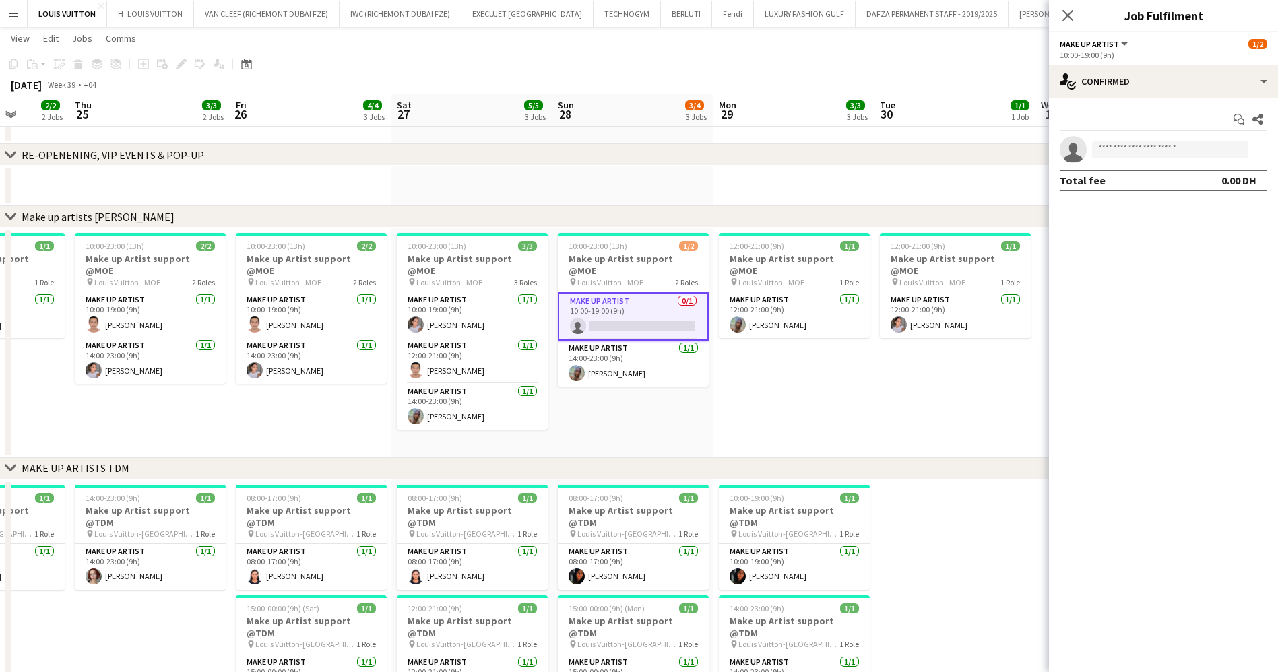
drag, startPoint x: 895, startPoint y: 368, endPoint x: 1119, endPoint y: 357, distance: 224.6
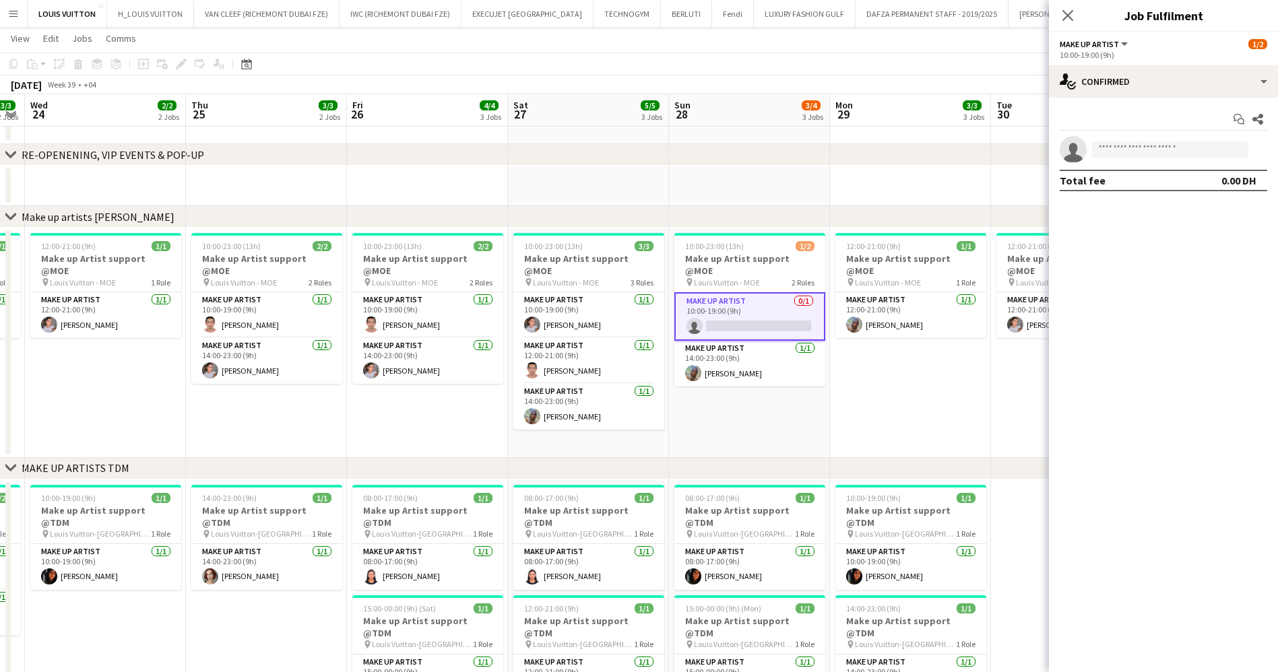
drag, startPoint x: 423, startPoint y: 377, endPoint x: 1097, endPoint y: 362, distance: 673.7
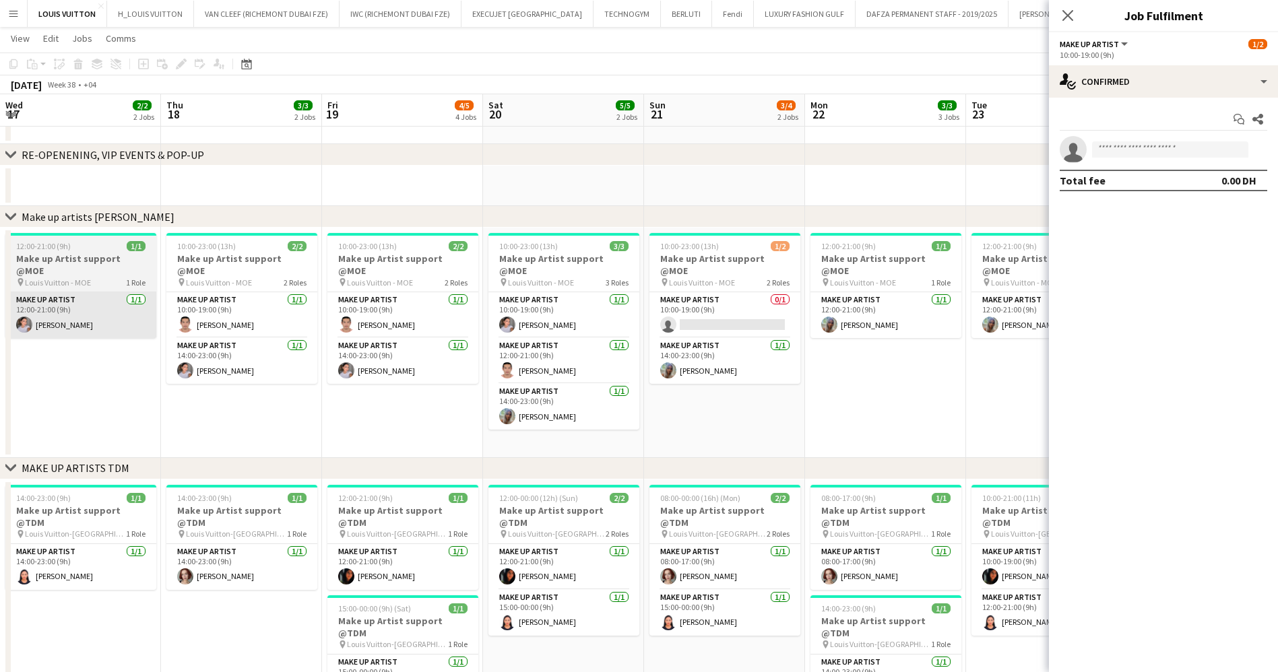
drag, startPoint x: 1004, startPoint y: 280, endPoint x: 434, endPoint y: 301, distance: 570.9
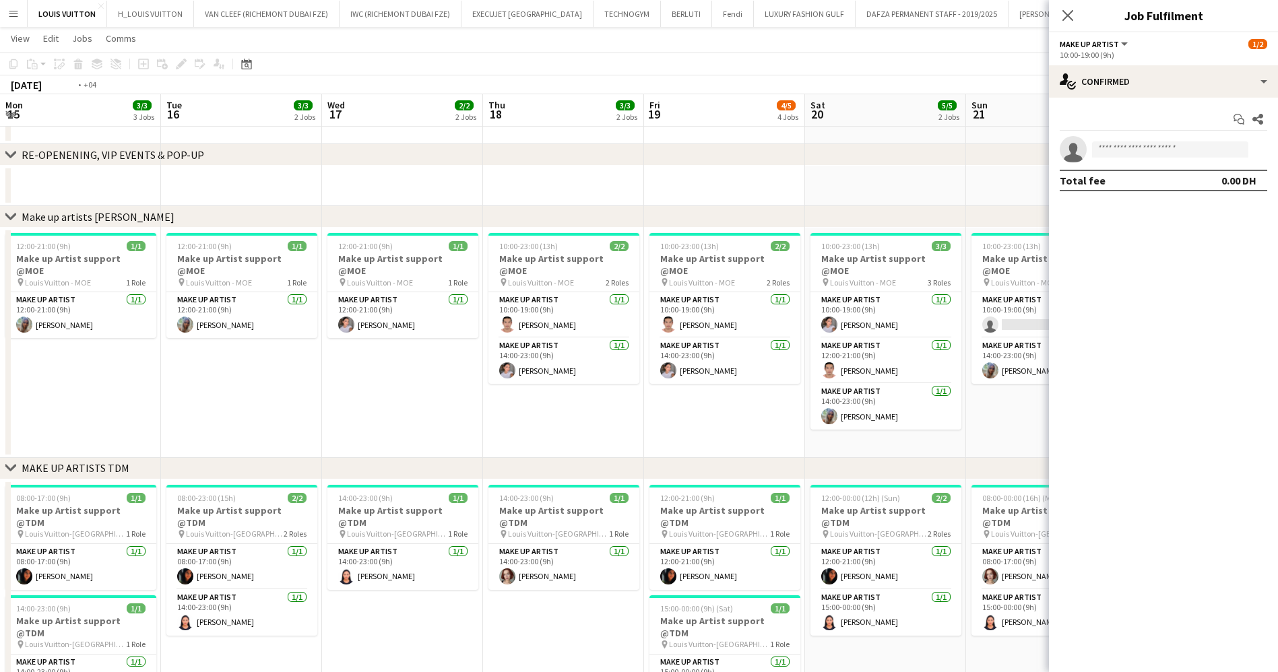
drag, startPoint x: 934, startPoint y: 309, endPoint x: 467, endPoint y: 317, distance: 466.9
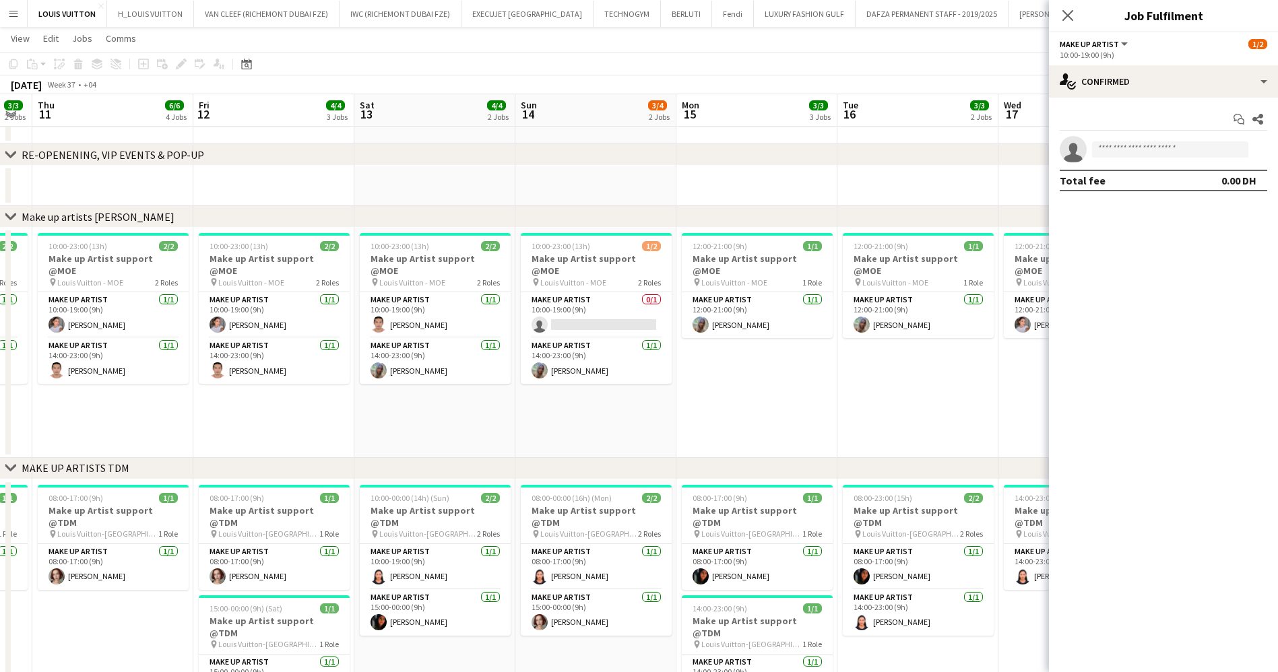
drag, startPoint x: 515, startPoint y: 292, endPoint x: 529, endPoint y: 288, distance: 14.5
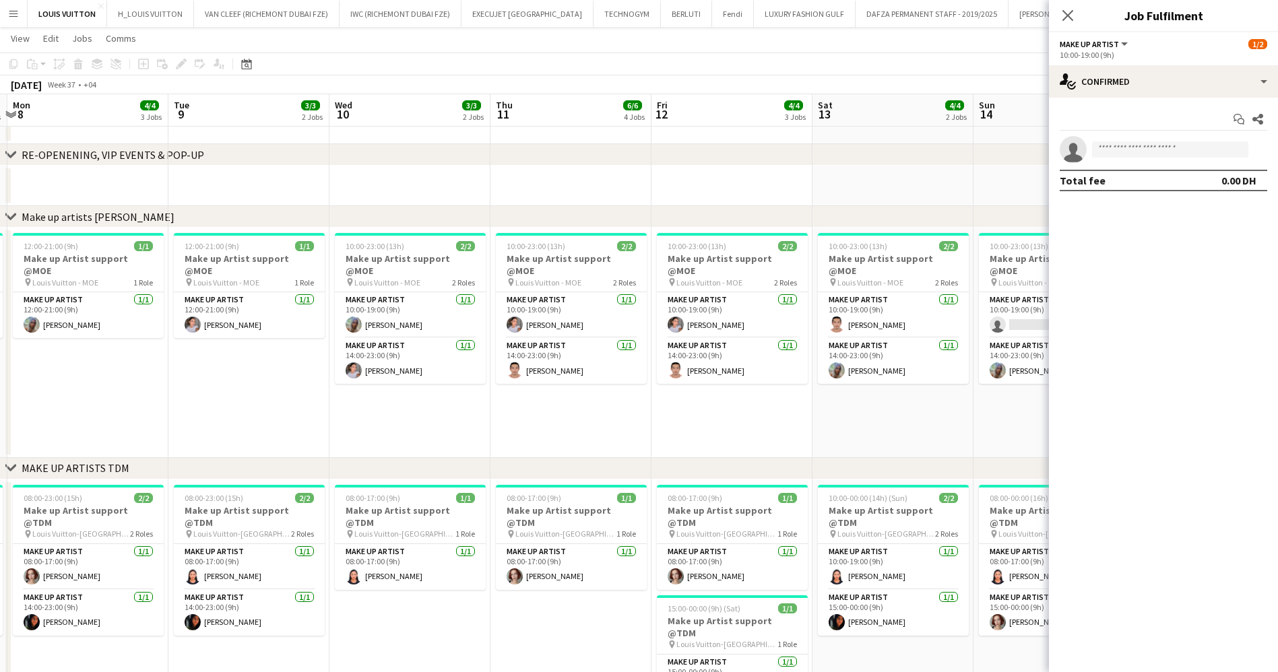
drag, startPoint x: 615, startPoint y: 270, endPoint x: 814, endPoint y: 270, distance: 198.7
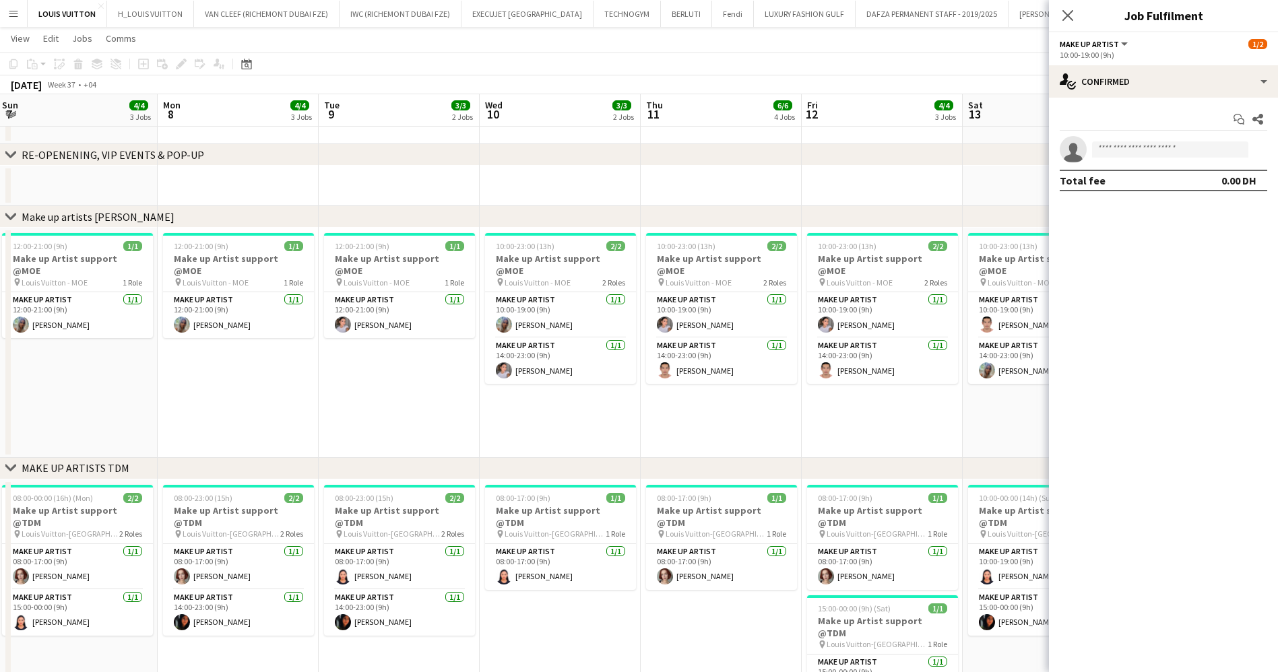
drag, startPoint x: 306, startPoint y: 265, endPoint x: 907, endPoint y: 264, distance: 600.2
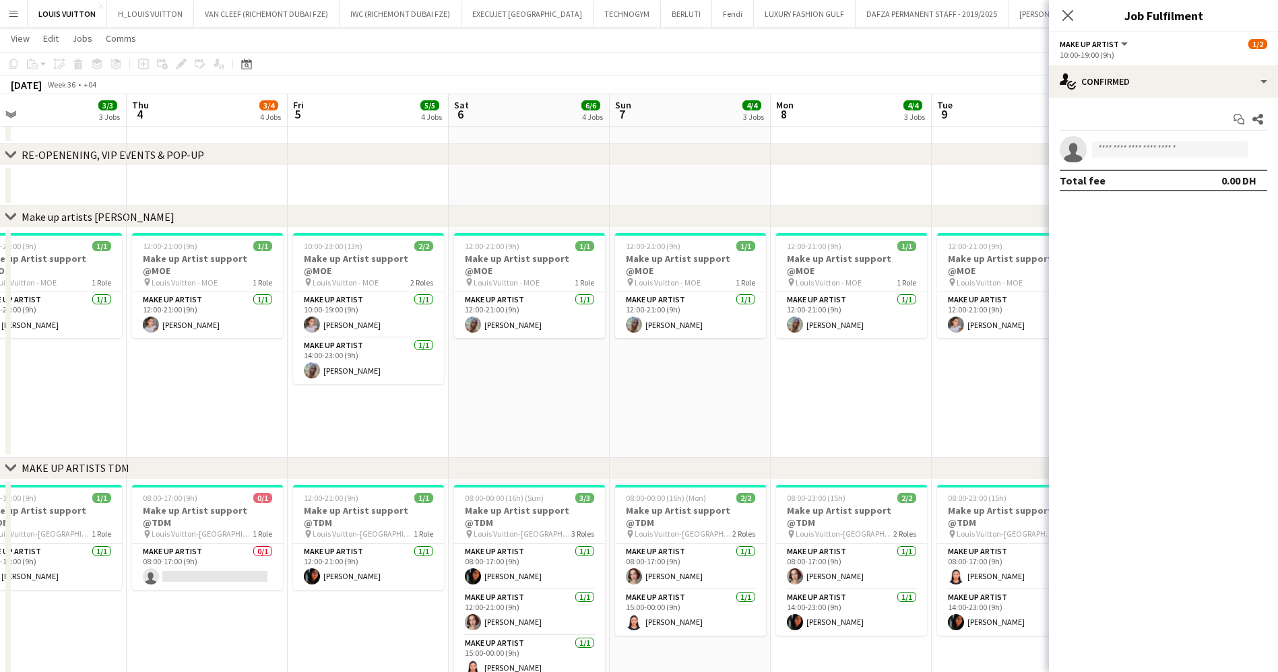
drag, startPoint x: 384, startPoint y: 249, endPoint x: 738, endPoint y: 275, distance: 354.6
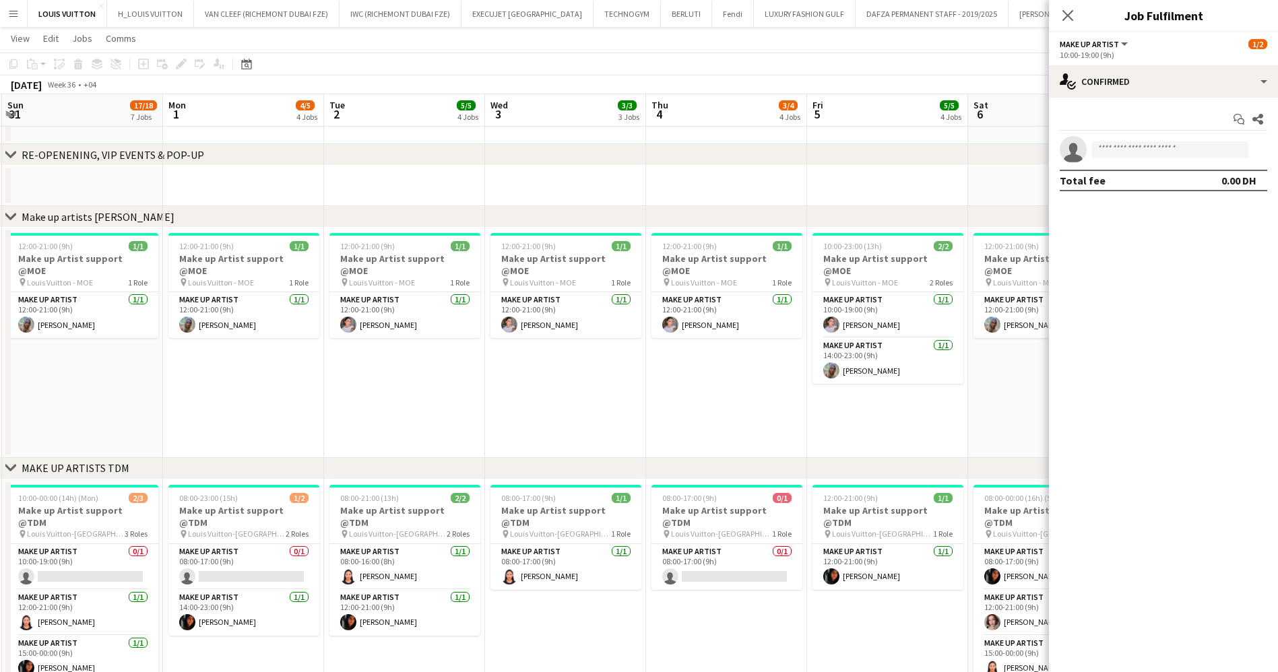
drag, startPoint x: 388, startPoint y: 253, endPoint x: 618, endPoint y: 255, distance: 230.4
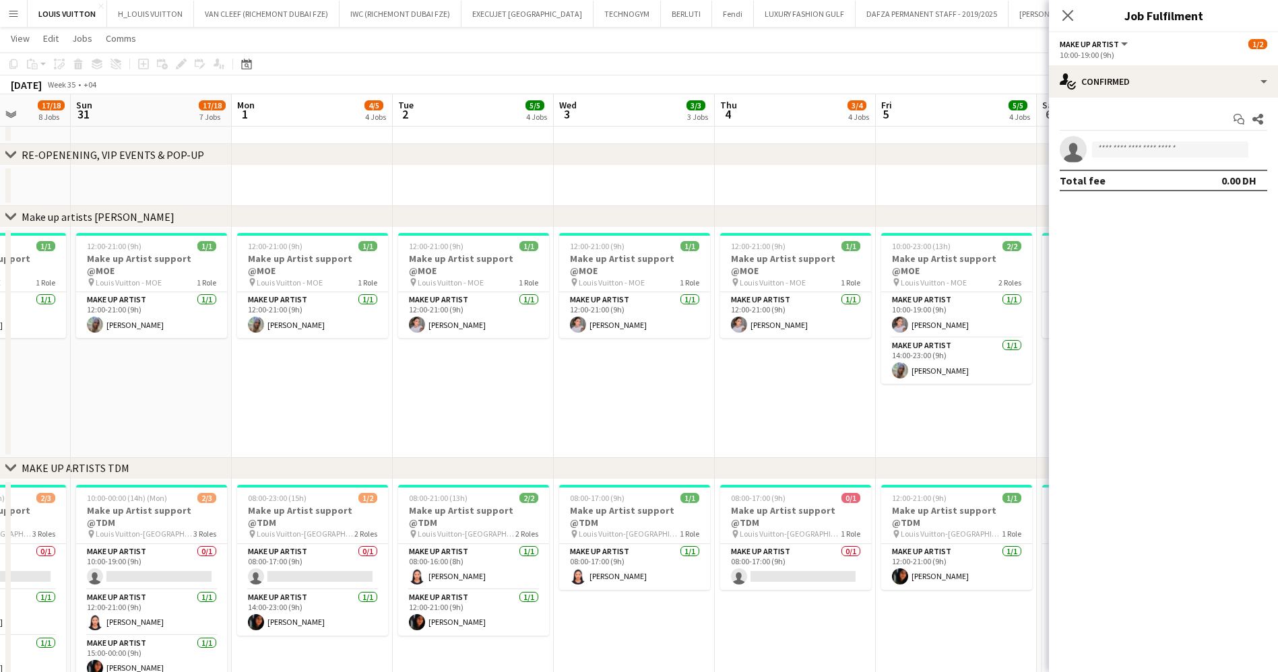
scroll to position [0, 386]
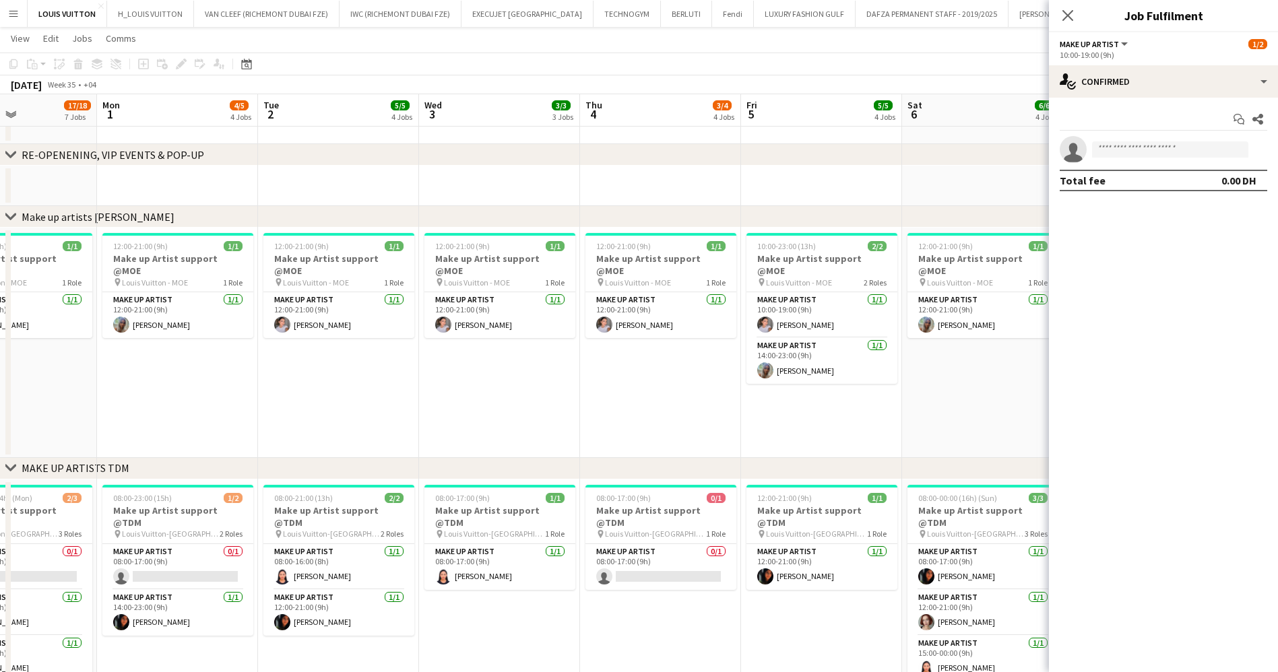
drag, startPoint x: 404, startPoint y: 270, endPoint x: 270, endPoint y: 289, distance: 135.4
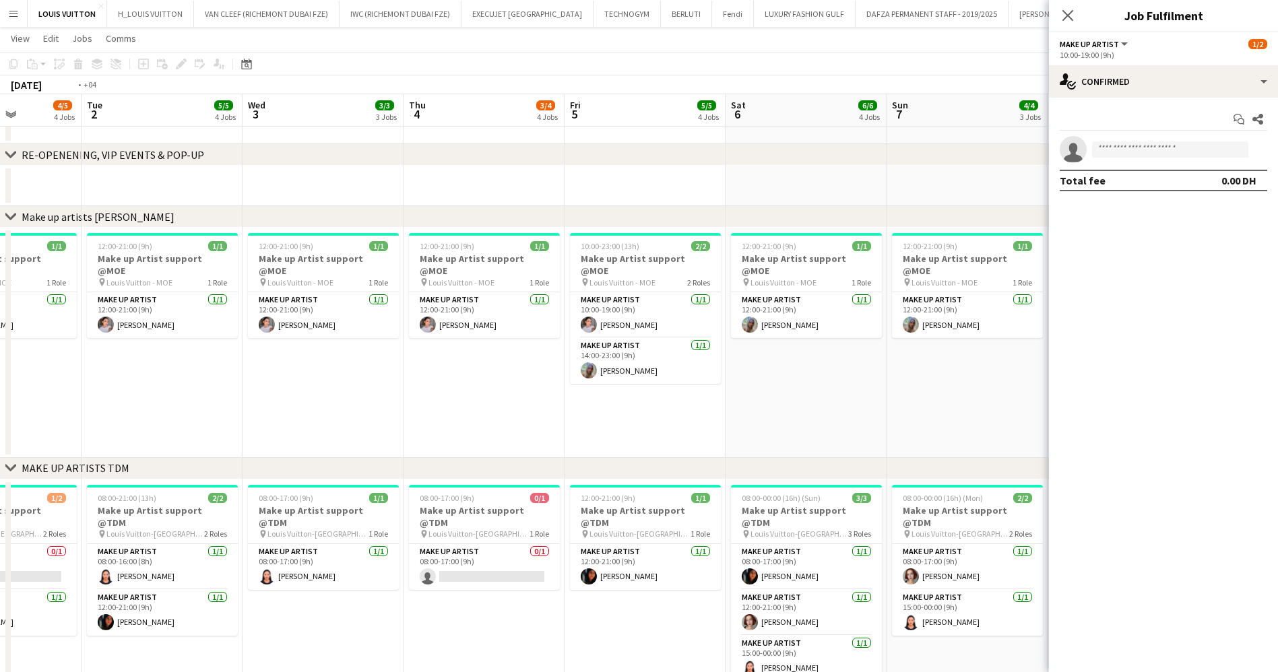
scroll to position [0, 469]
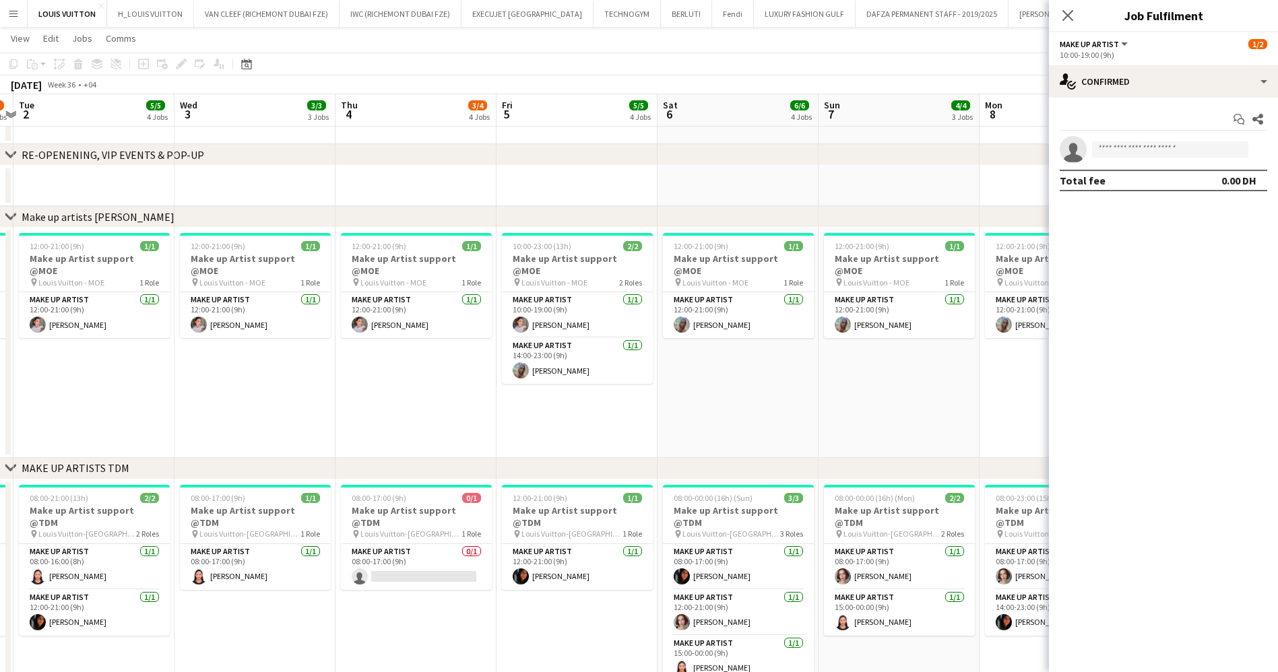
drag, startPoint x: 954, startPoint y: 354, endPoint x: 710, endPoint y: 366, distance: 244.8
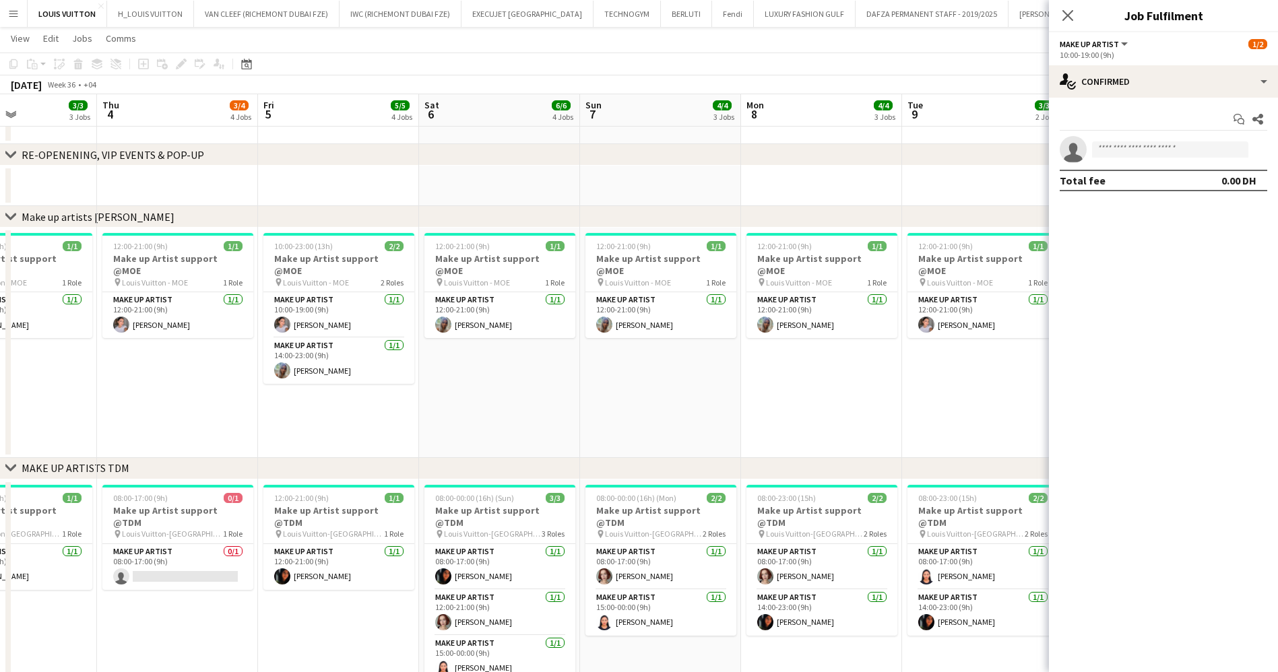
drag, startPoint x: 896, startPoint y: 345, endPoint x: 696, endPoint y: 347, distance: 199.4
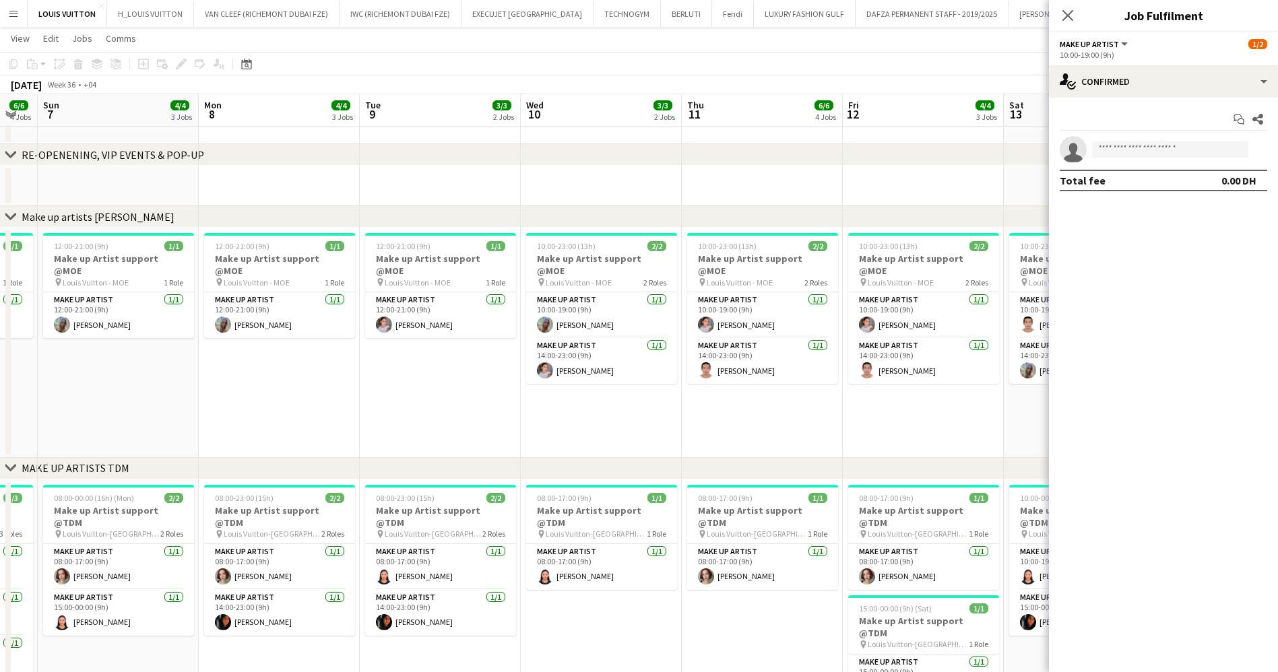
scroll to position [0, 426]
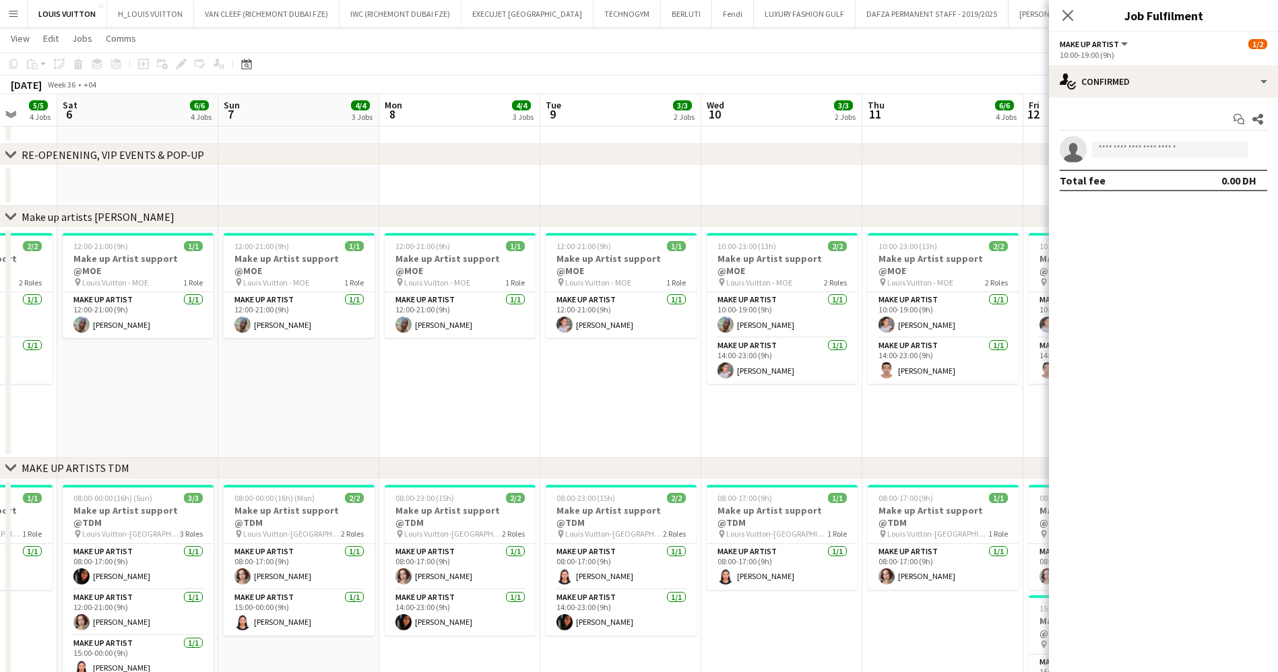
drag, startPoint x: 928, startPoint y: 362, endPoint x: 566, endPoint y: 389, distance: 362.7
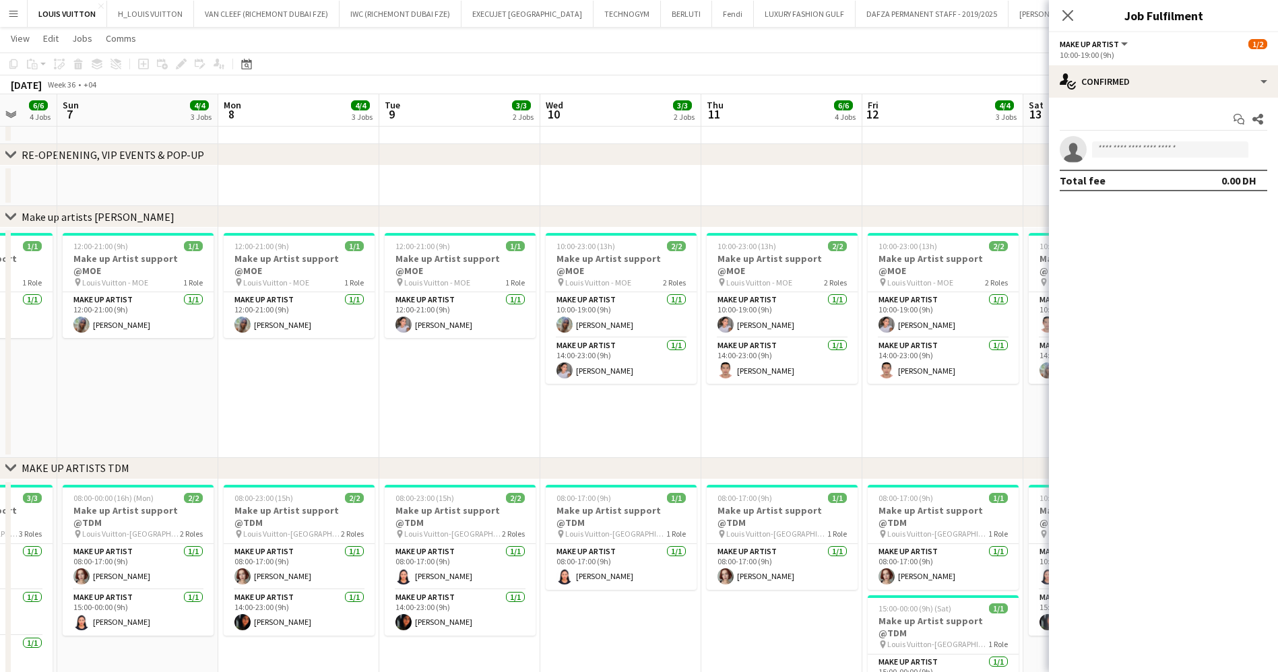
scroll to position [0, 428]
drag, startPoint x: 889, startPoint y: 405, endPoint x: 565, endPoint y: 402, distance: 324.0
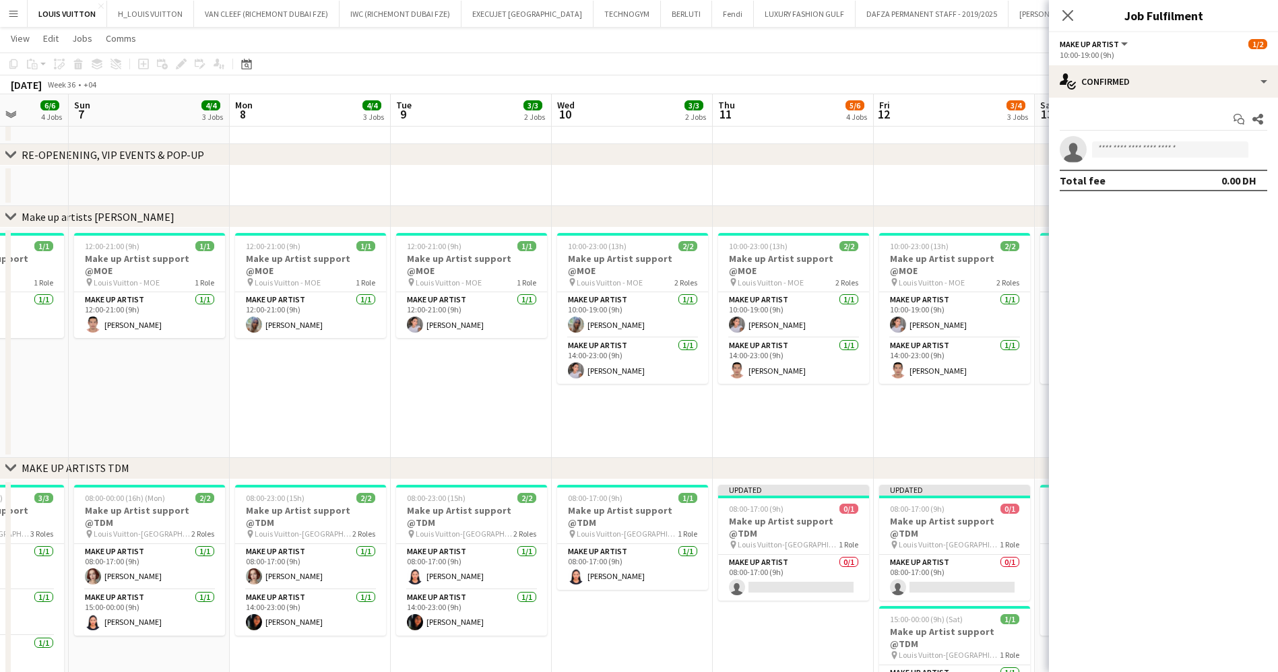
drag, startPoint x: 662, startPoint y: 426, endPoint x: 800, endPoint y: 411, distance: 138.3
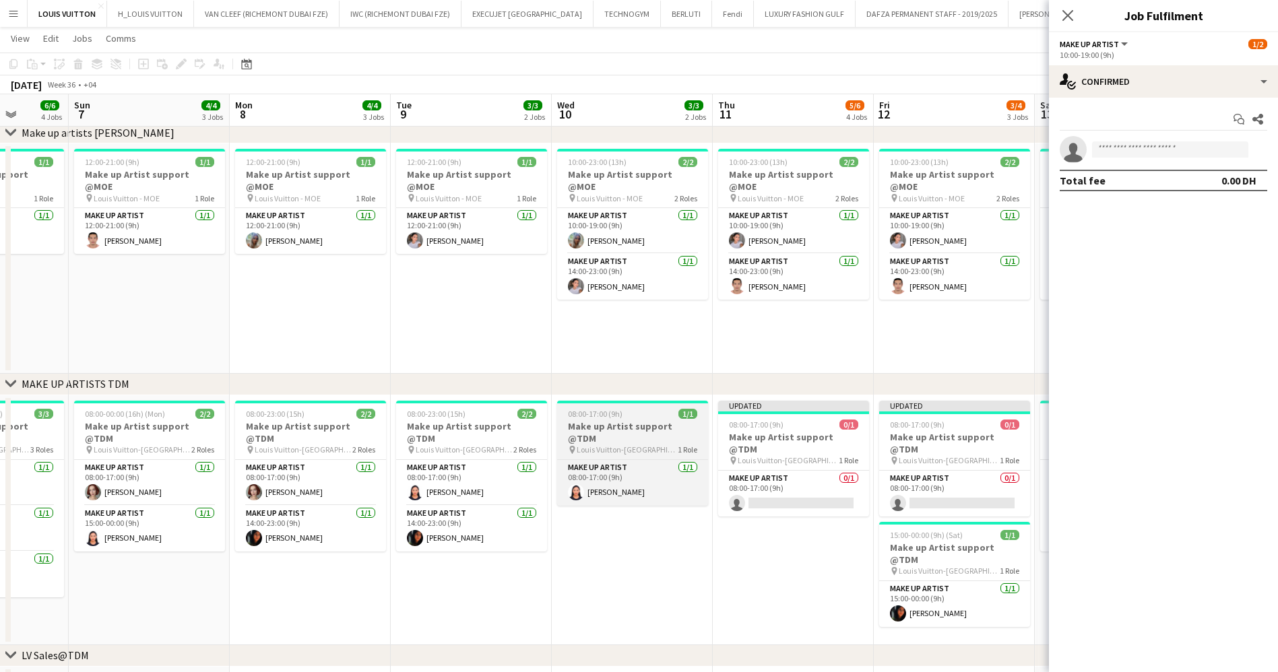
scroll to position [488, 0]
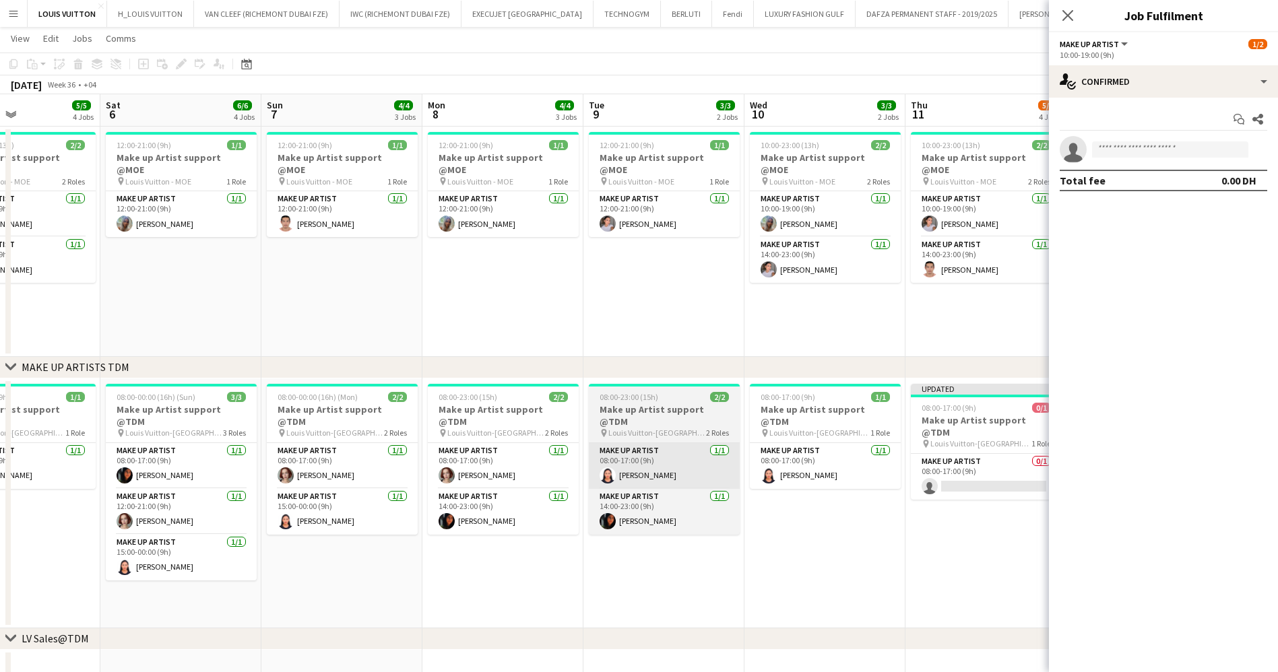
drag, startPoint x: 444, startPoint y: 485, endPoint x: 632, endPoint y: 461, distance: 189.4
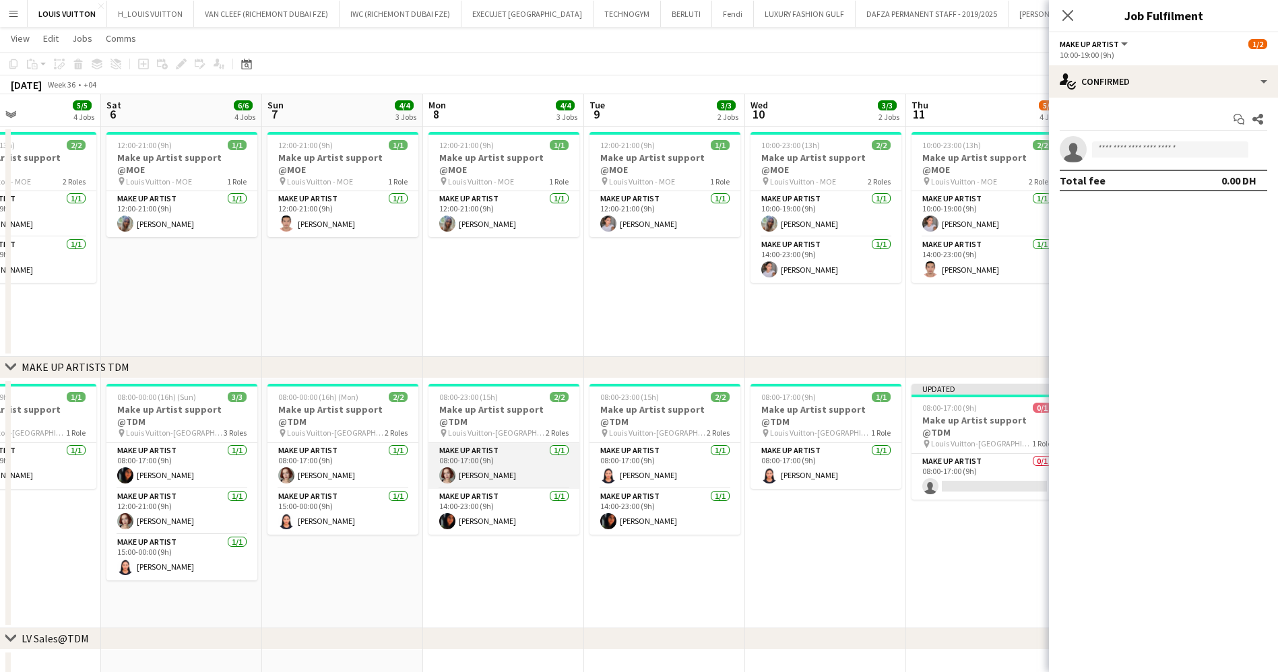
click at [478, 447] on app-card-role "Make up artist [DATE] 08:00-17:00 (9h) [PERSON_NAME]" at bounding box center [503, 466] width 151 height 46
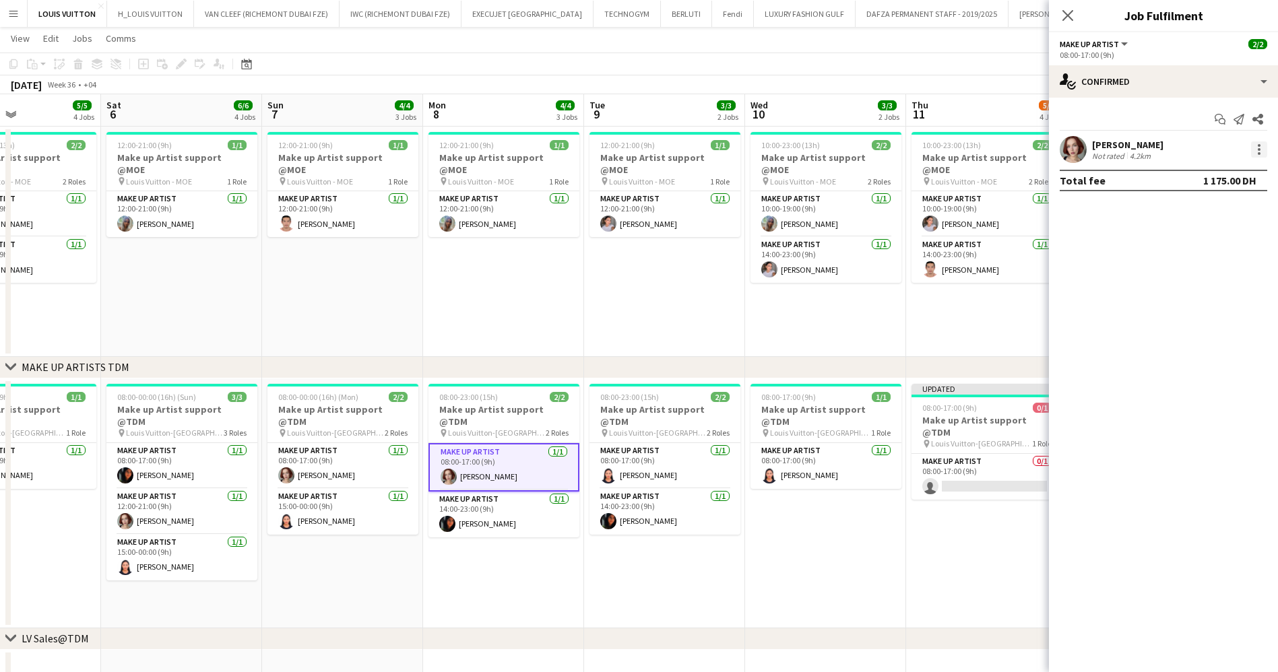
click at [1263, 141] on div at bounding box center [1259, 149] width 16 height 16
click at [1235, 301] on span "Remove" at bounding box center [1215, 304] width 84 height 12
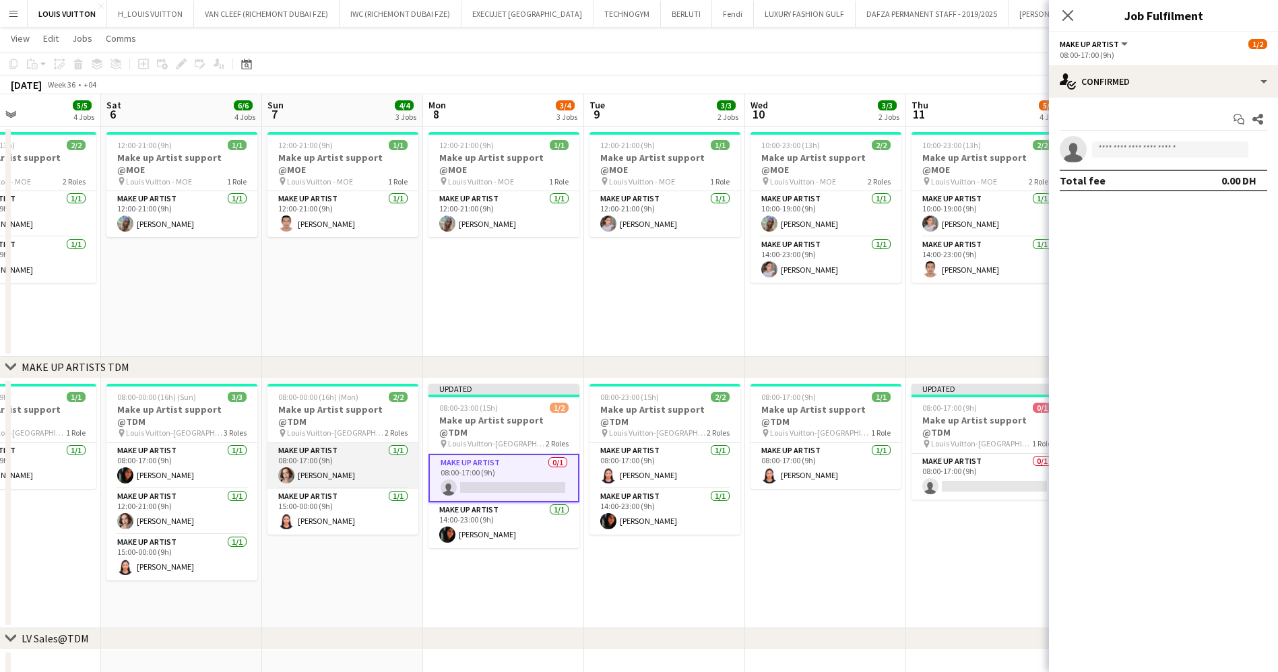
click at [342, 457] on app-card-role "Make up artist [DATE] 08:00-17:00 (9h) [PERSON_NAME]" at bounding box center [342, 466] width 151 height 46
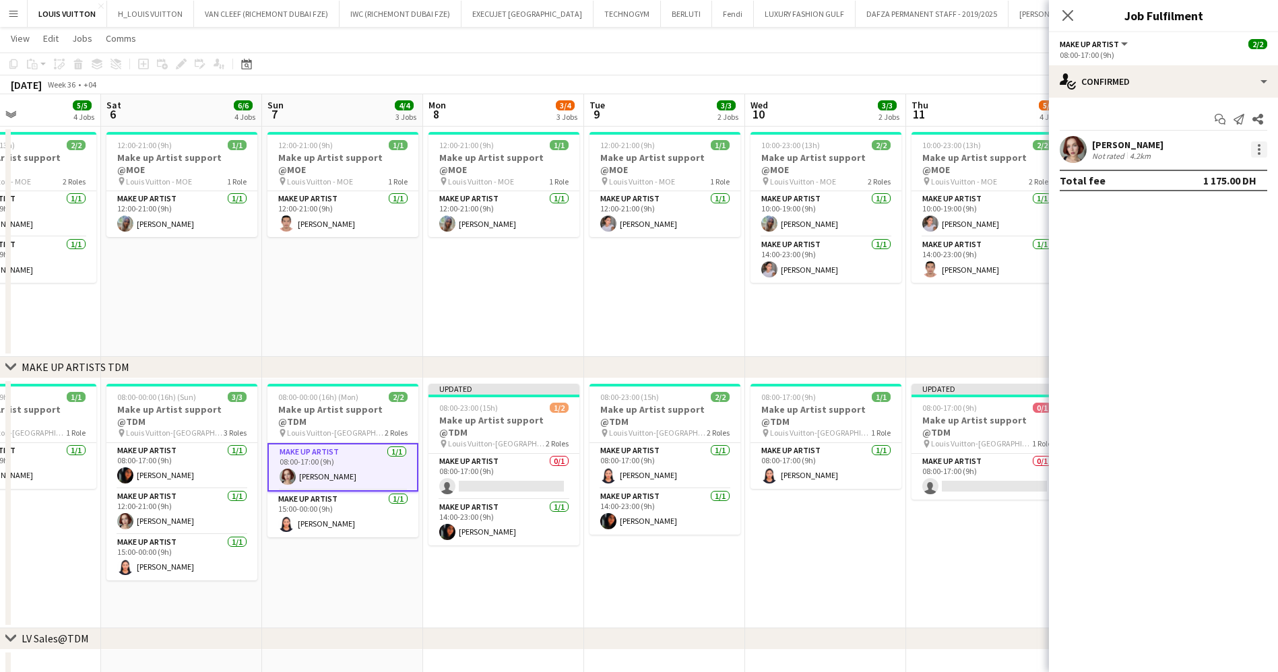
click at [1261, 148] on div at bounding box center [1259, 149] width 16 height 16
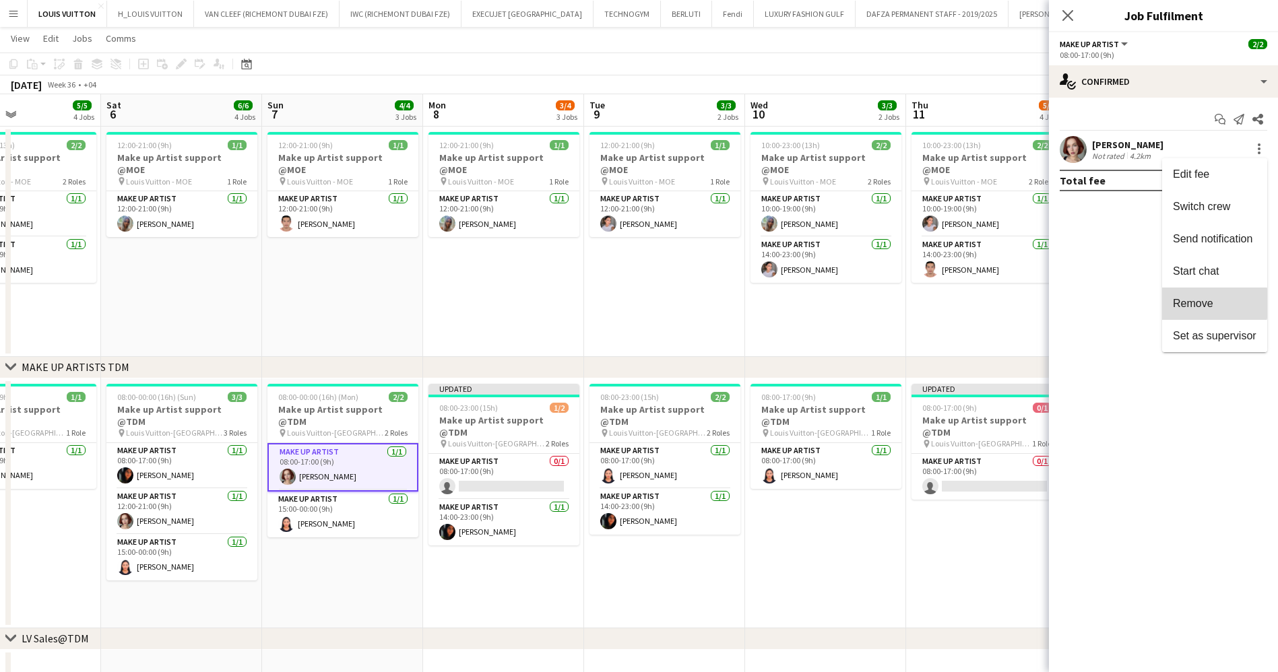
click at [1214, 304] on span "Remove" at bounding box center [1215, 304] width 84 height 12
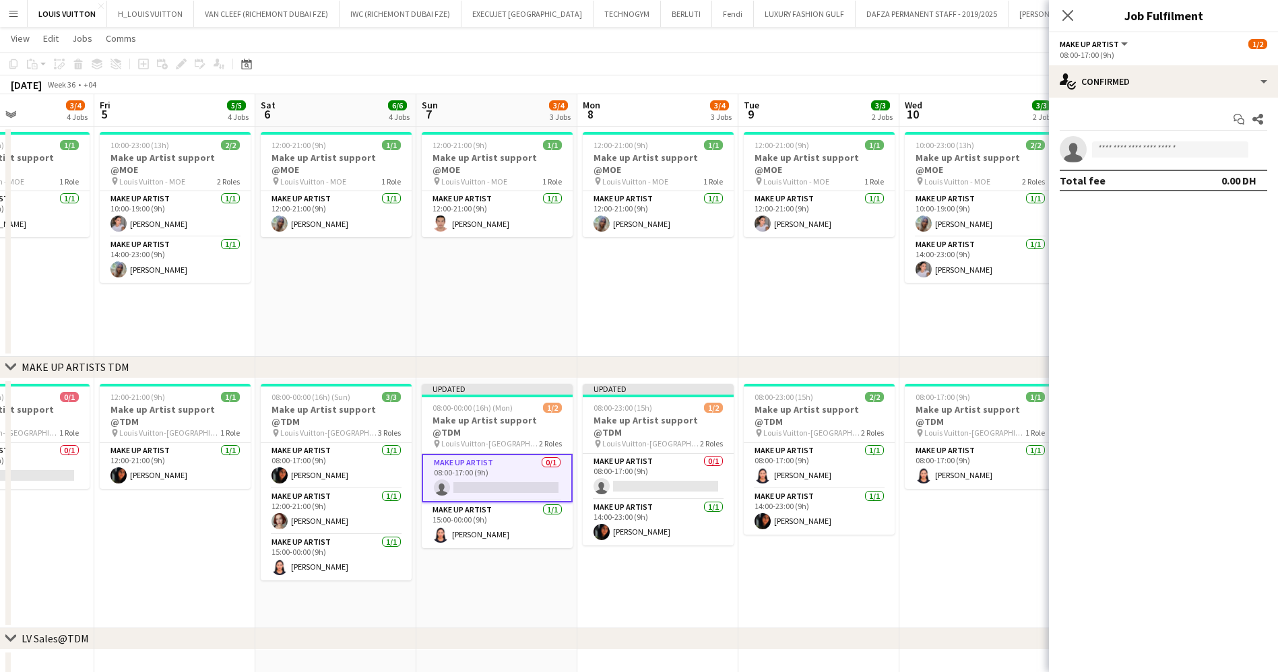
drag, startPoint x: 633, startPoint y: 447, endPoint x: 861, endPoint y: 449, distance: 227.7
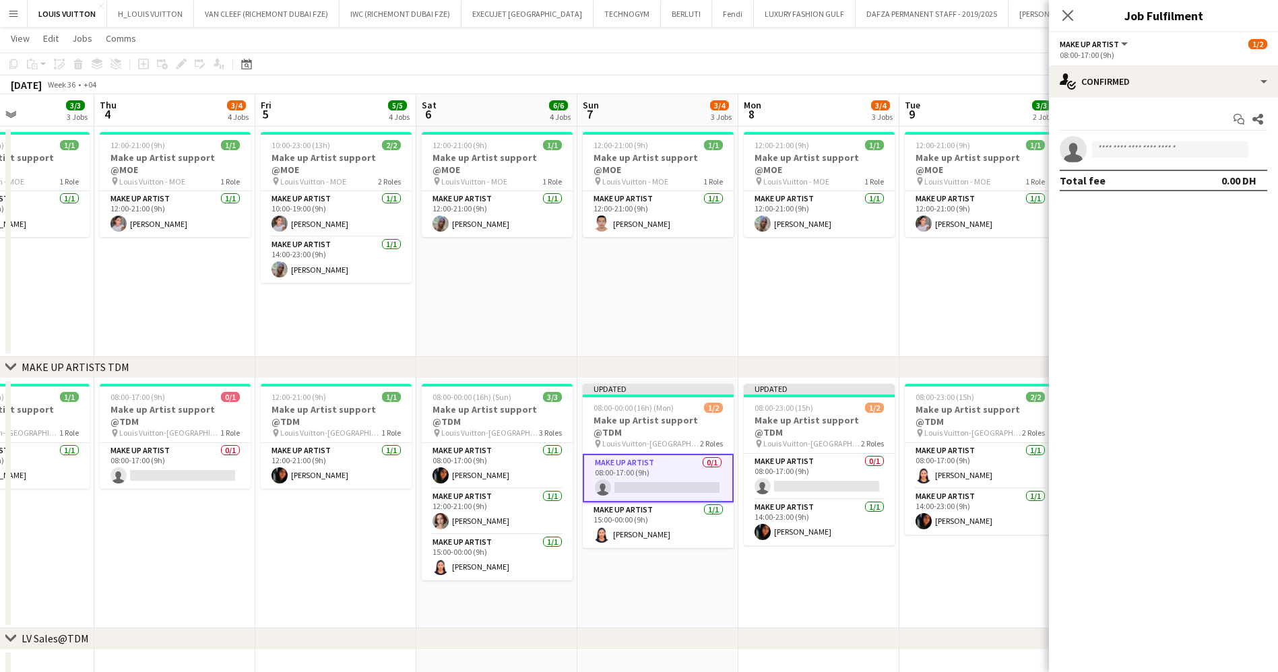
scroll to position [0, 293]
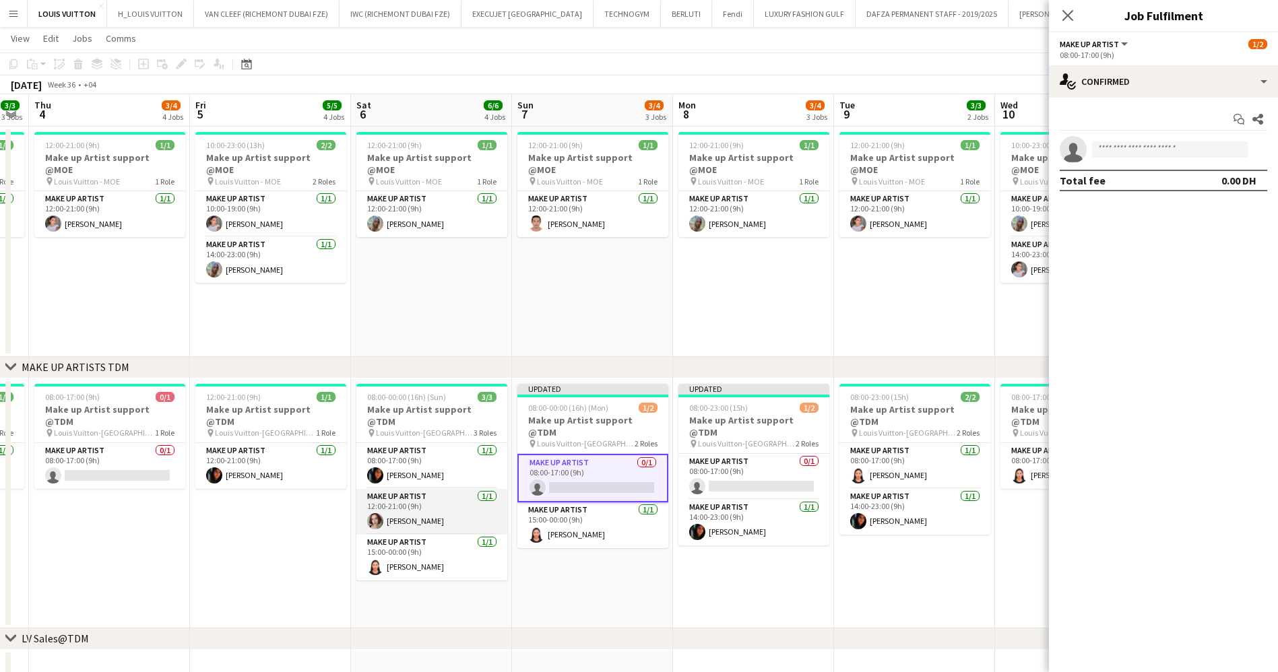
click at [425, 516] on app-card-role "Make up artist [DATE] 12:00-21:00 (9h) [PERSON_NAME]" at bounding box center [431, 512] width 151 height 46
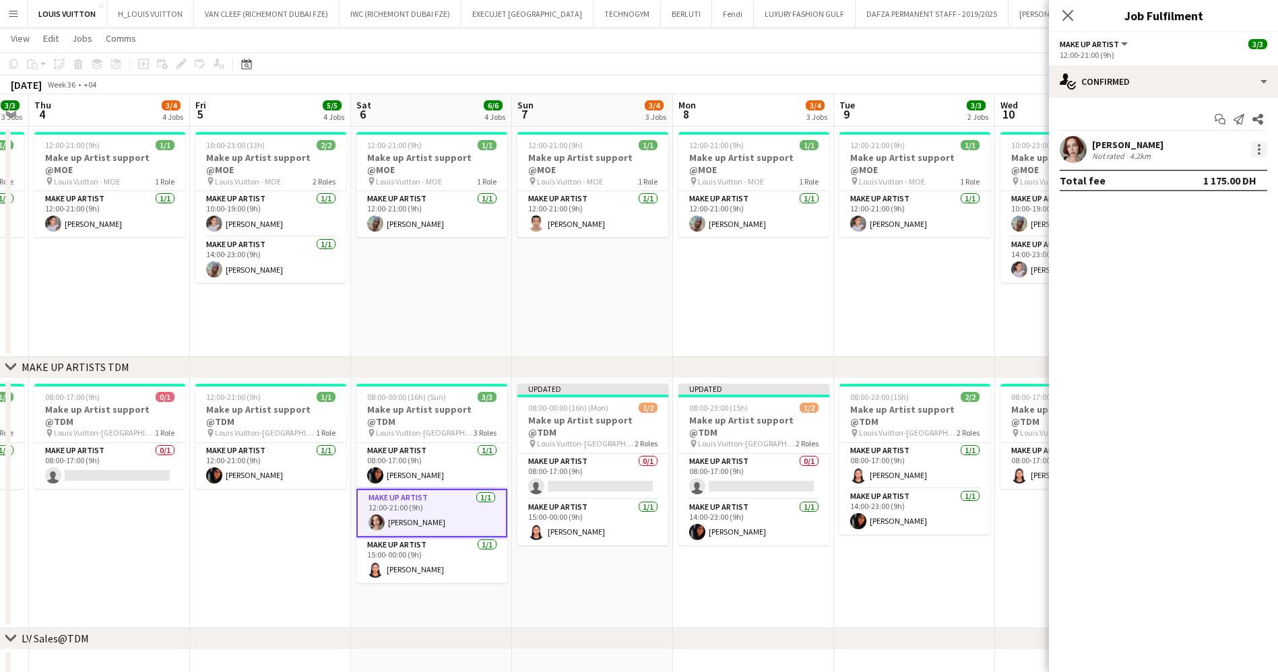
click at [1257, 150] on div at bounding box center [1259, 149] width 16 height 16
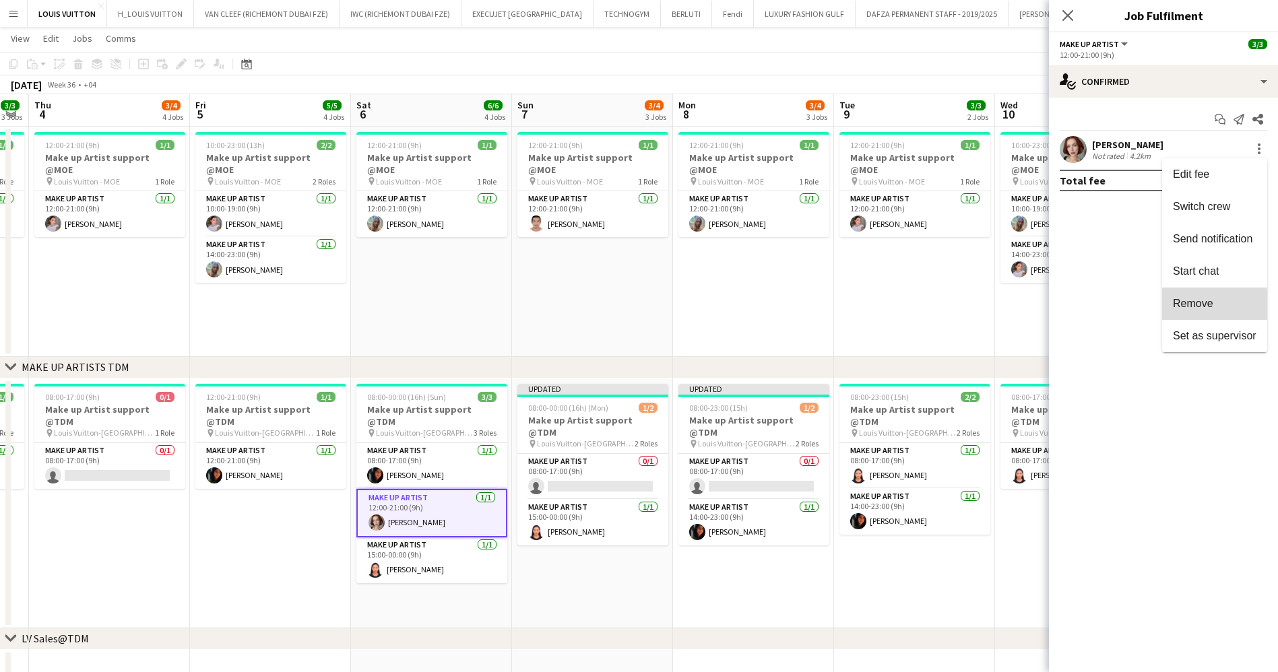
click at [1189, 305] on span "Remove" at bounding box center [1193, 303] width 40 height 11
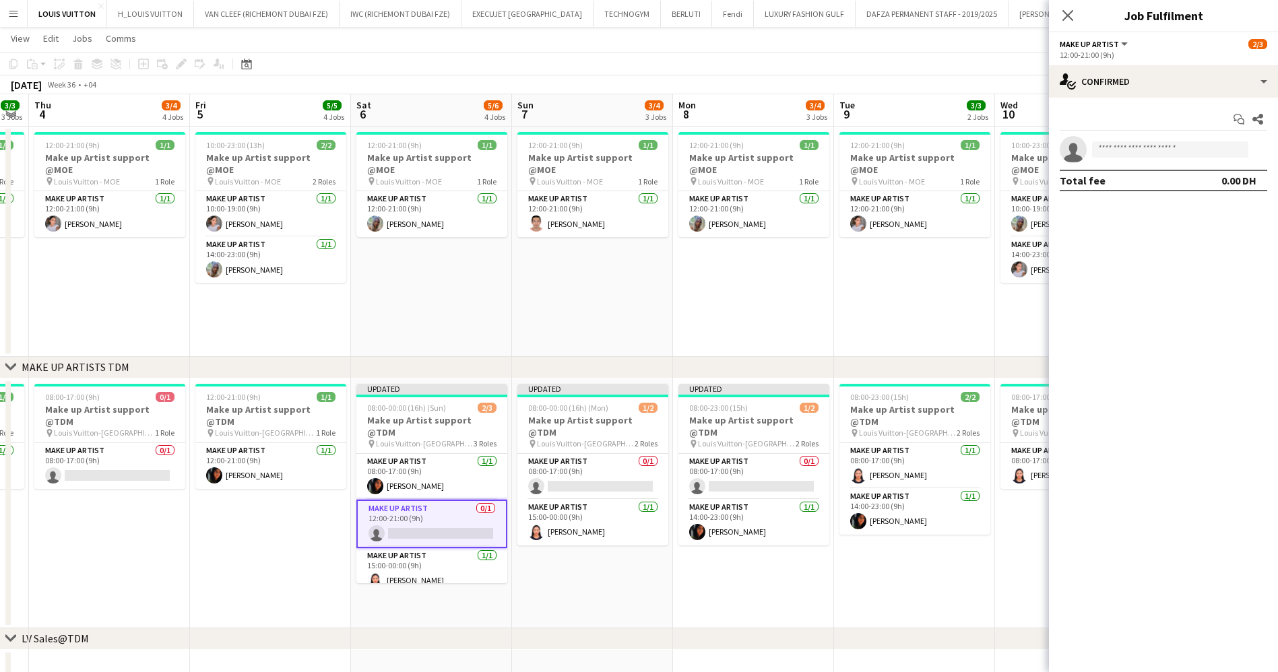
scroll to position [0, 290]
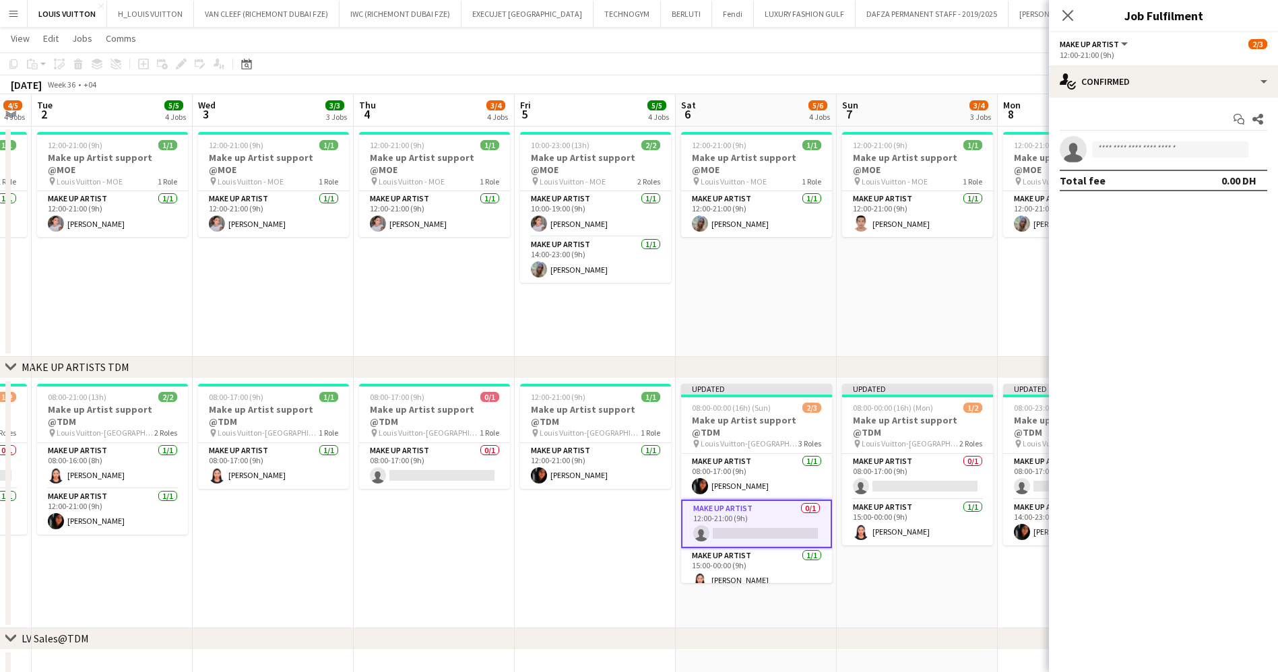
drag, startPoint x: 562, startPoint y: 345, endPoint x: 886, endPoint y: 342, distance: 324.0
drag, startPoint x: 707, startPoint y: 356, endPoint x: 853, endPoint y: 354, distance: 146.2
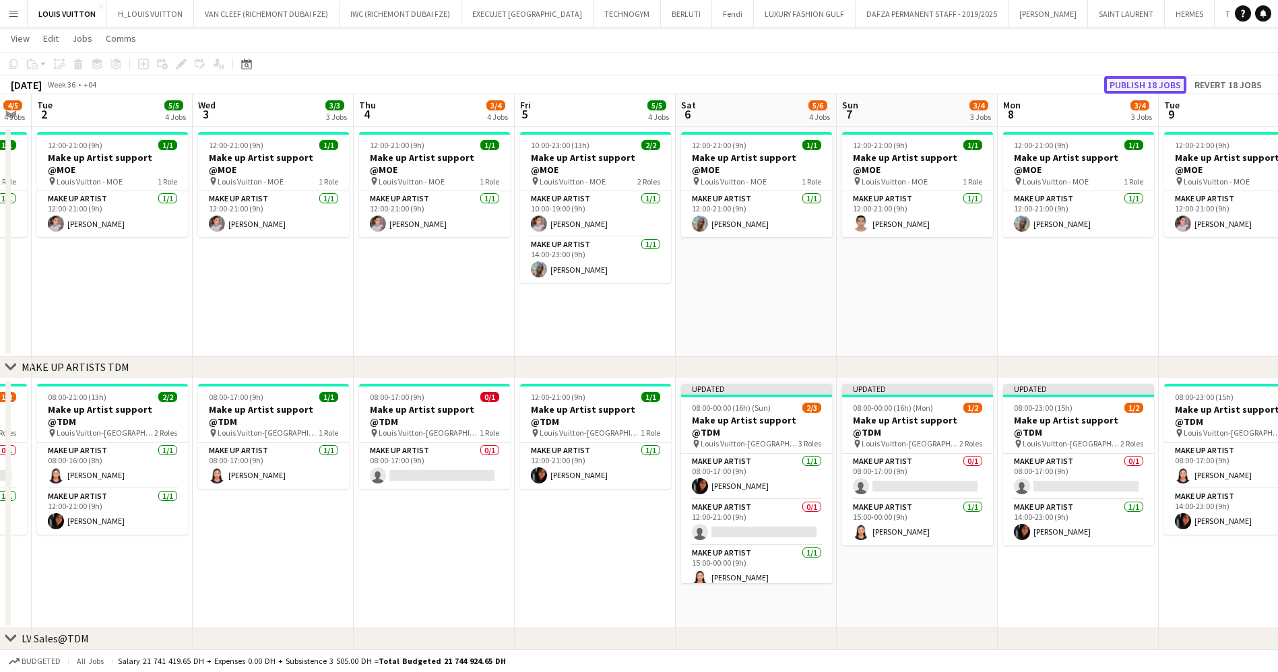
click at [1154, 81] on button "Publish 18 jobs" at bounding box center [1145, 85] width 82 height 18
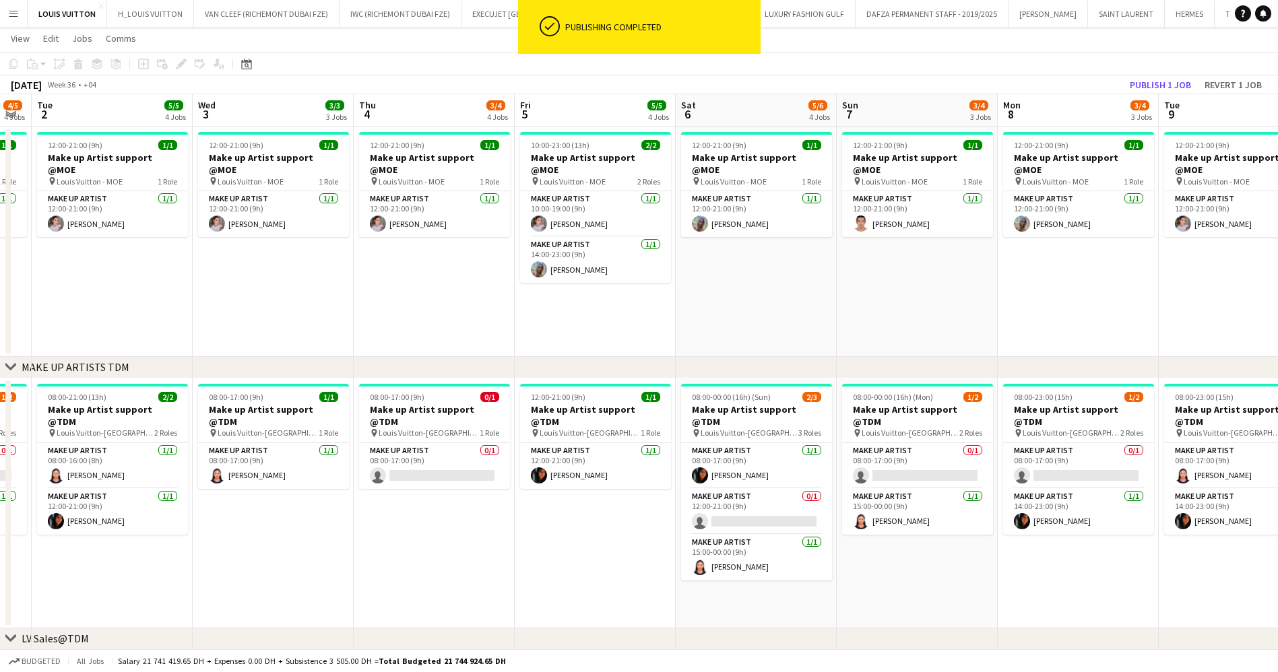
drag, startPoint x: 829, startPoint y: 354, endPoint x: 845, endPoint y: 354, distance: 16.2
drag, startPoint x: 729, startPoint y: 343, endPoint x: 891, endPoint y: 335, distance: 162.5
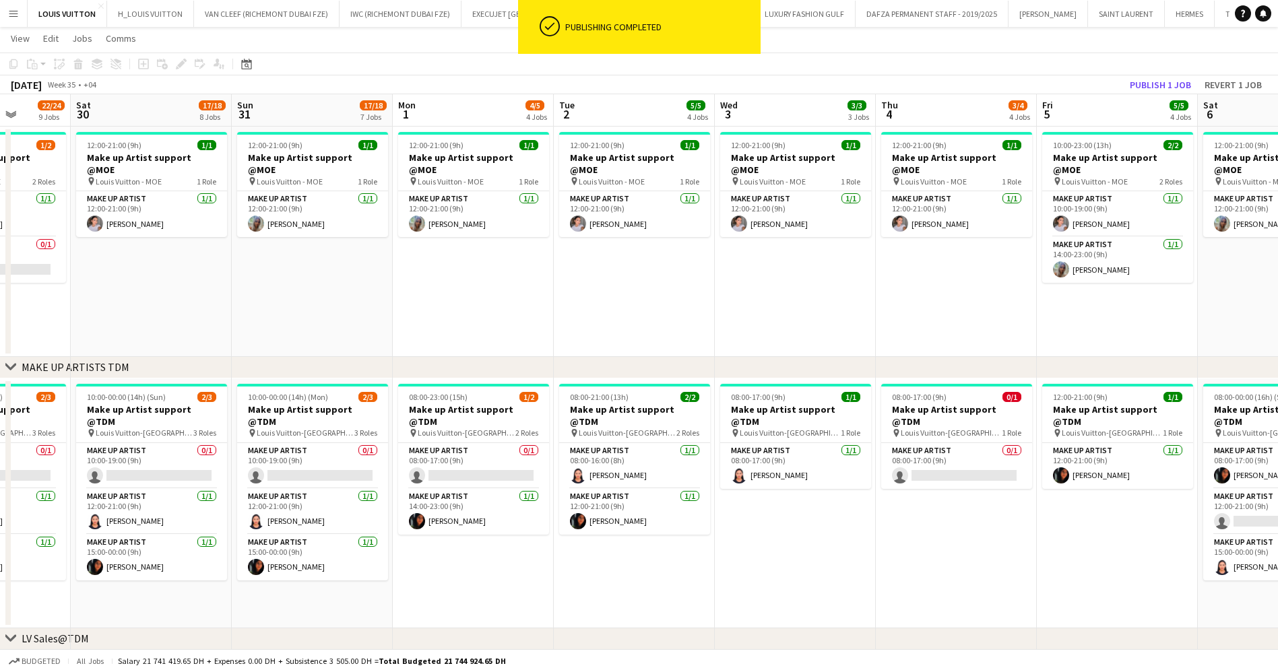
drag, startPoint x: 458, startPoint y: 271, endPoint x: 908, endPoint y: 282, distance: 450.1
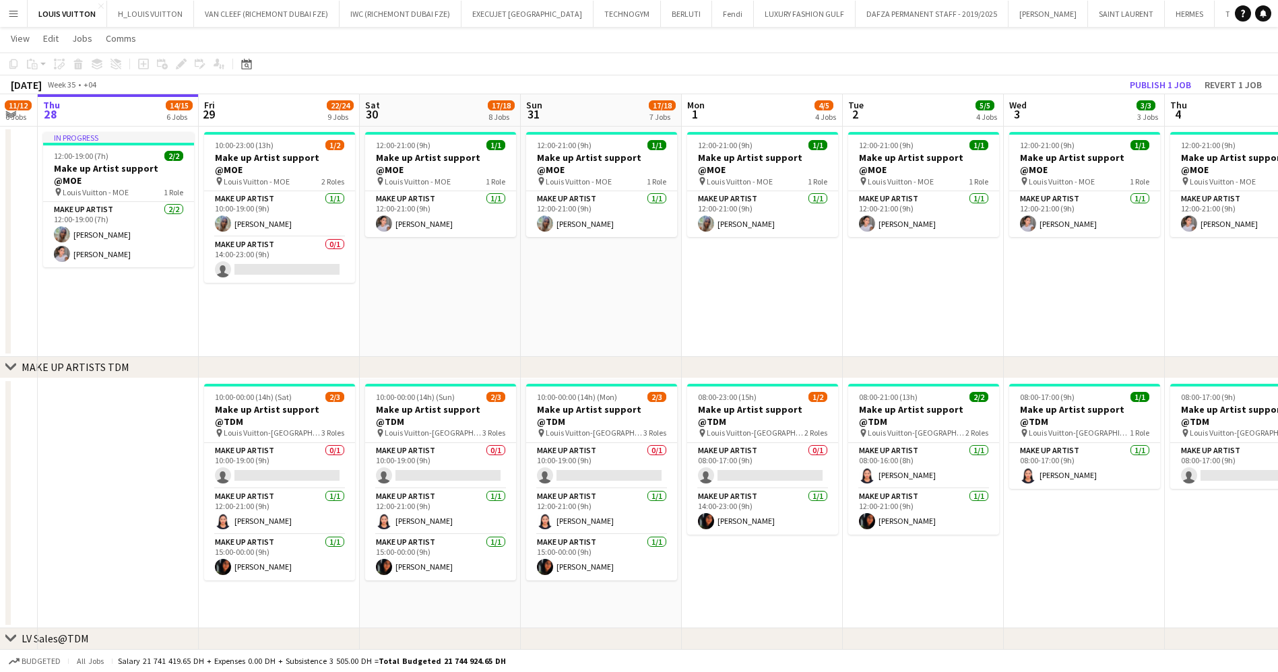
scroll to position [0, 280]
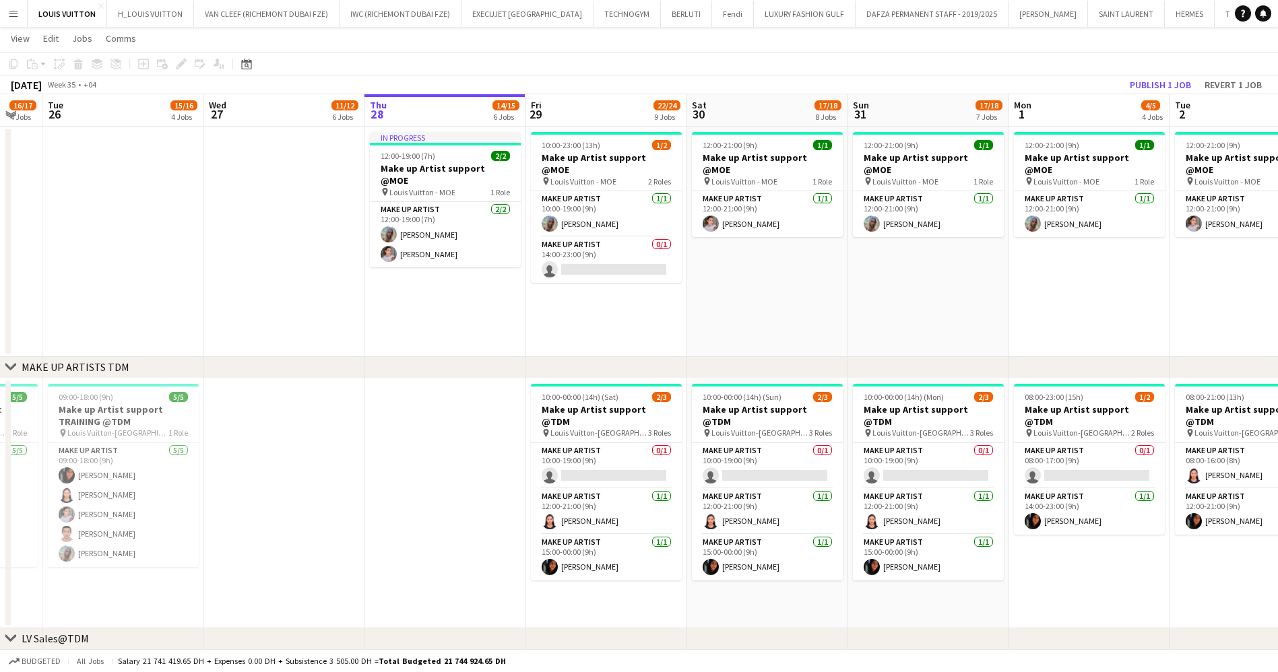
drag, startPoint x: 391, startPoint y: 290, endPoint x: 717, endPoint y: 255, distance: 328.6
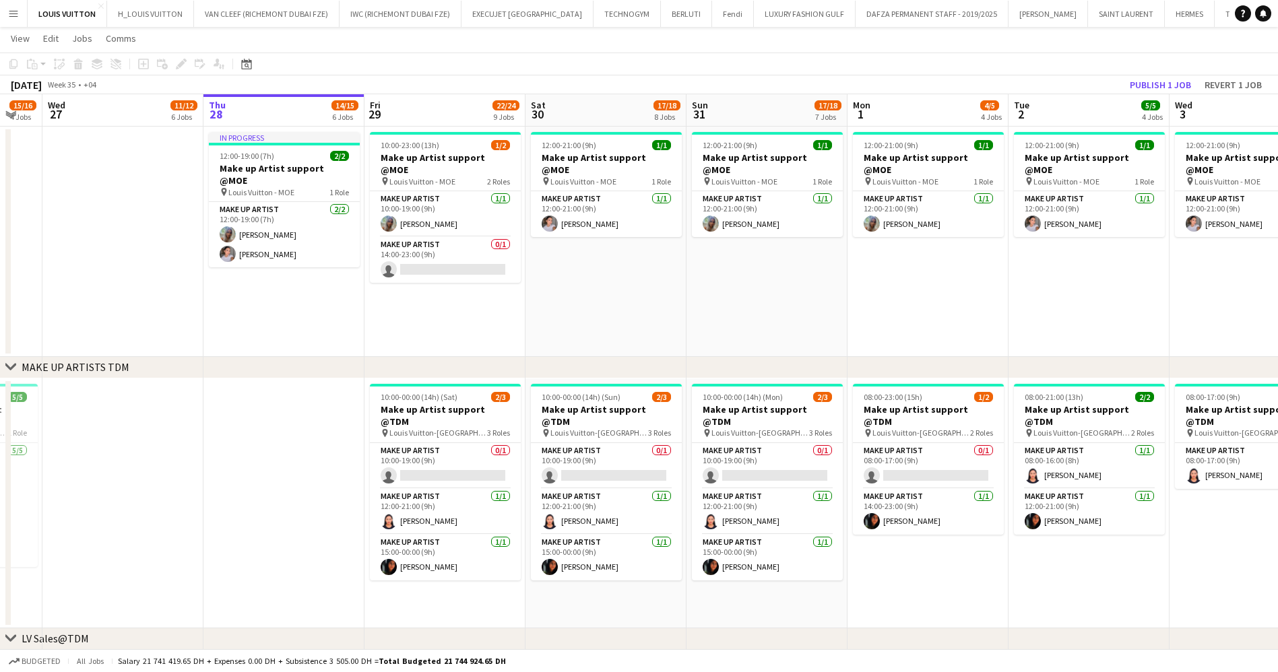
scroll to position [0, 468]
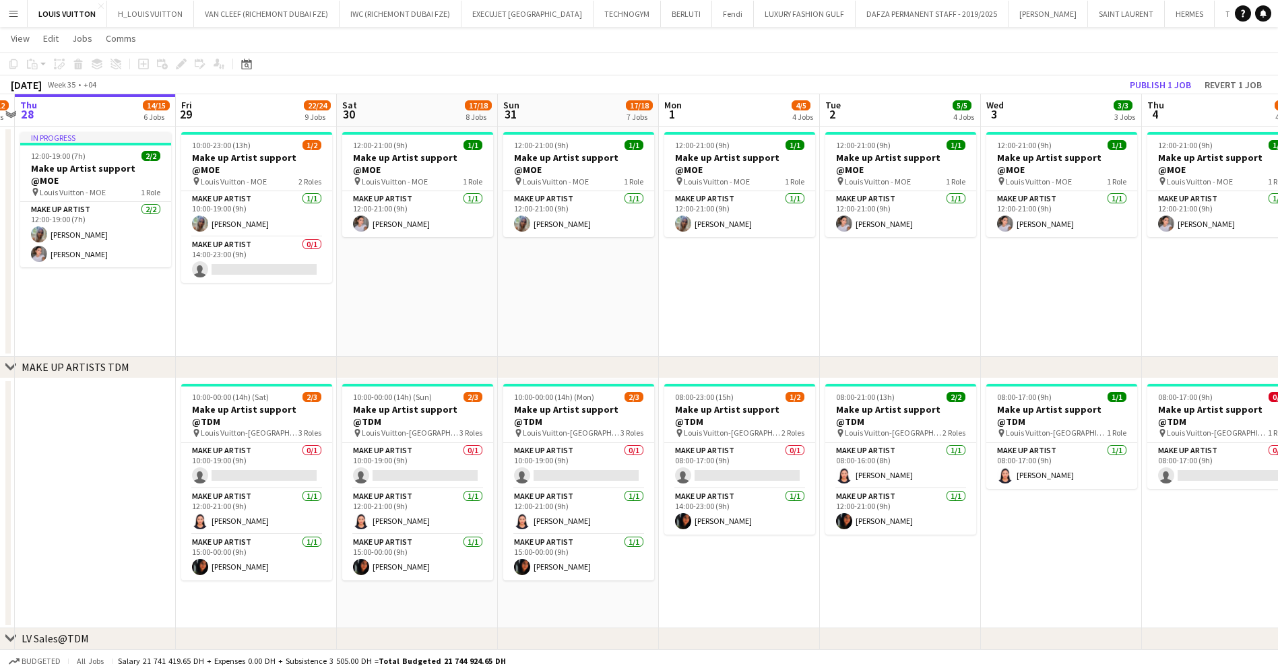
drag, startPoint x: 614, startPoint y: 224, endPoint x: 607, endPoint y: 226, distance: 7.0
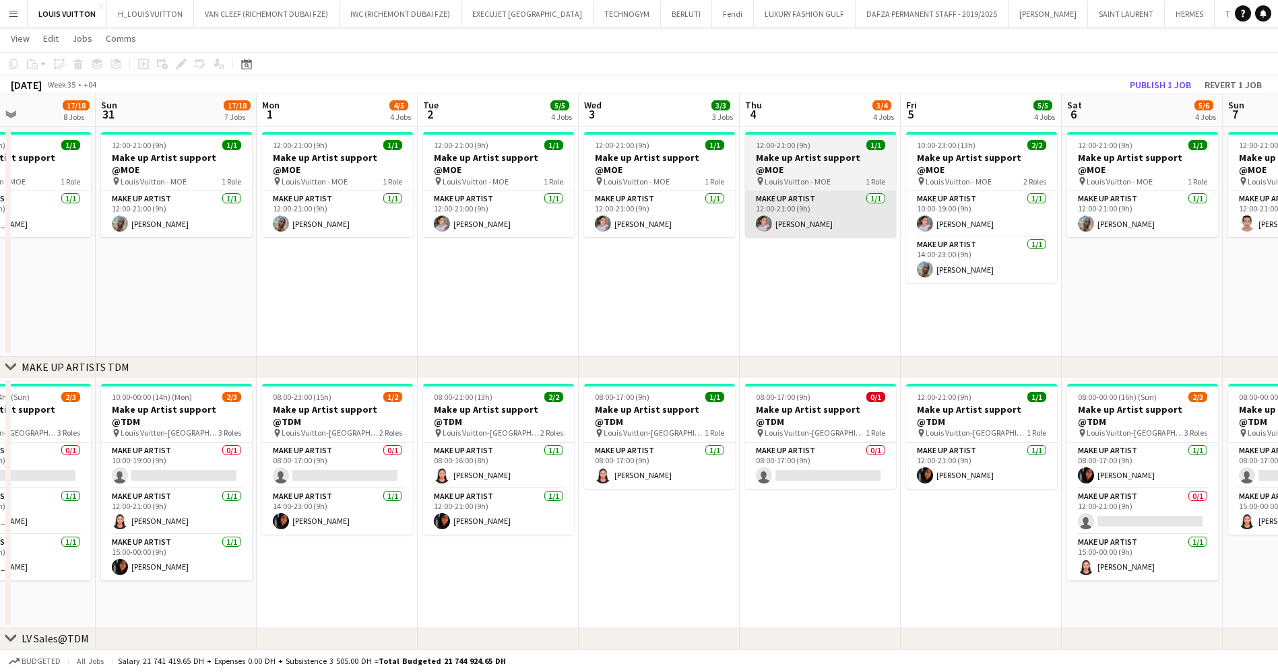
drag, startPoint x: 575, startPoint y: 203, endPoint x: 582, endPoint y: 198, distance: 8.8
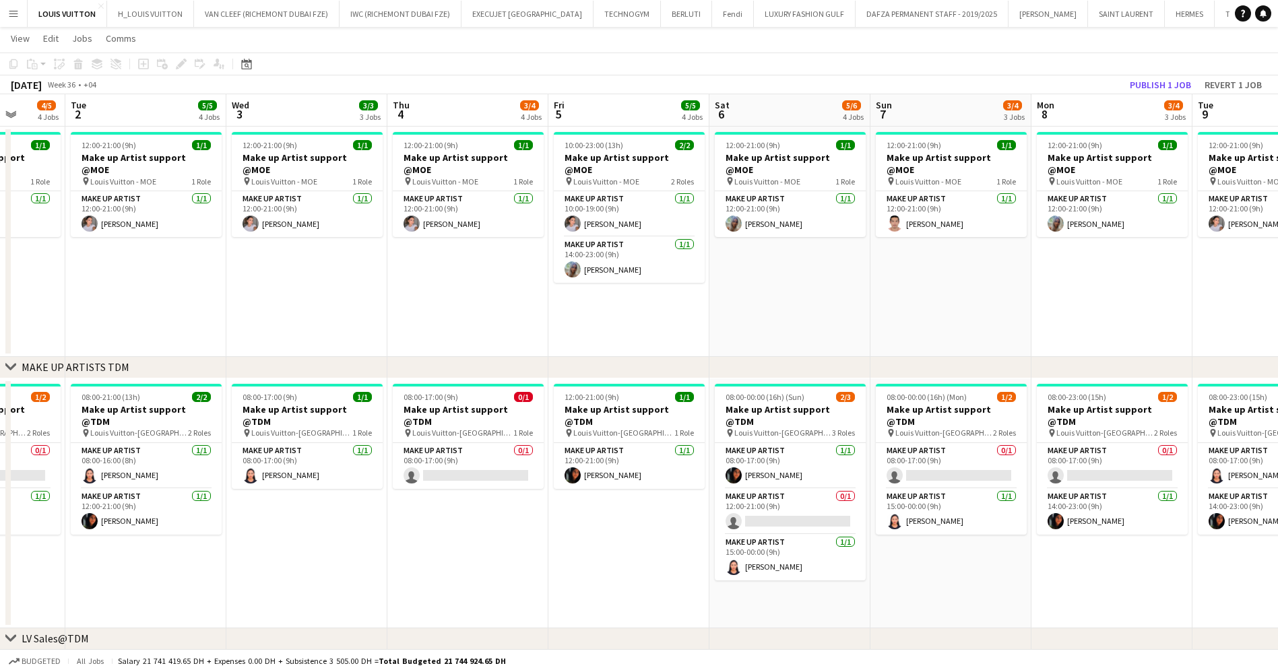
drag, startPoint x: 713, startPoint y: 214, endPoint x: 661, endPoint y: 221, distance: 52.4
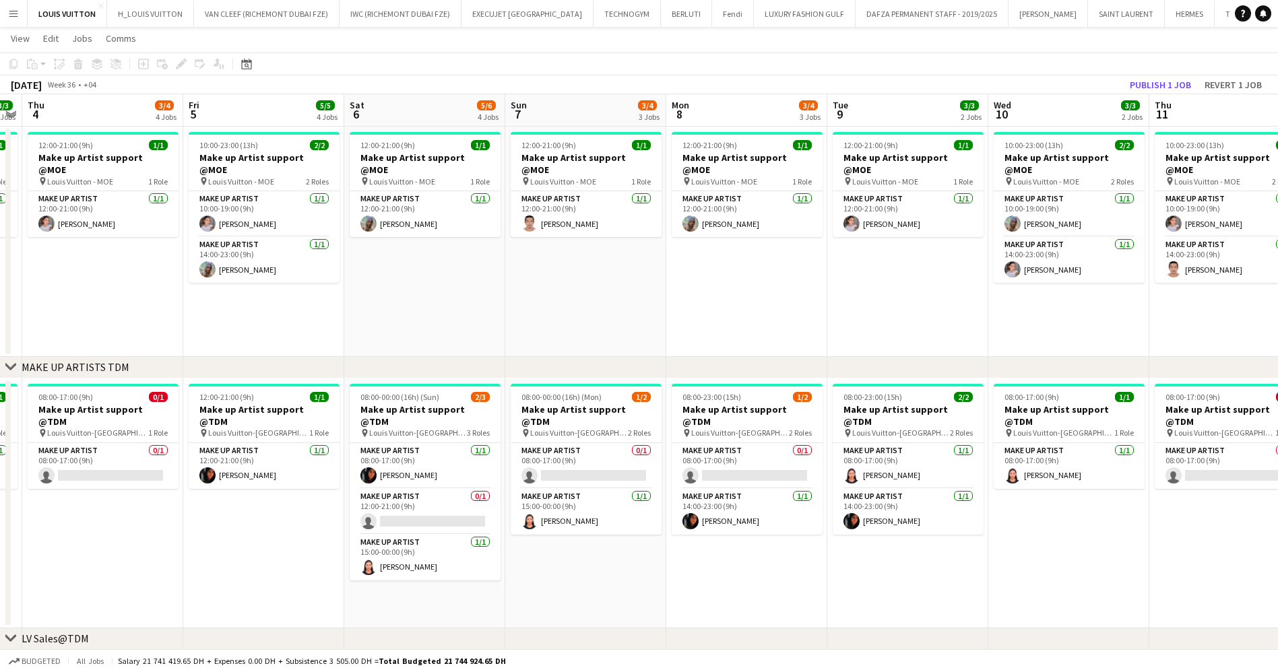
drag, startPoint x: 737, startPoint y: 199, endPoint x: 511, endPoint y: 226, distance: 227.8
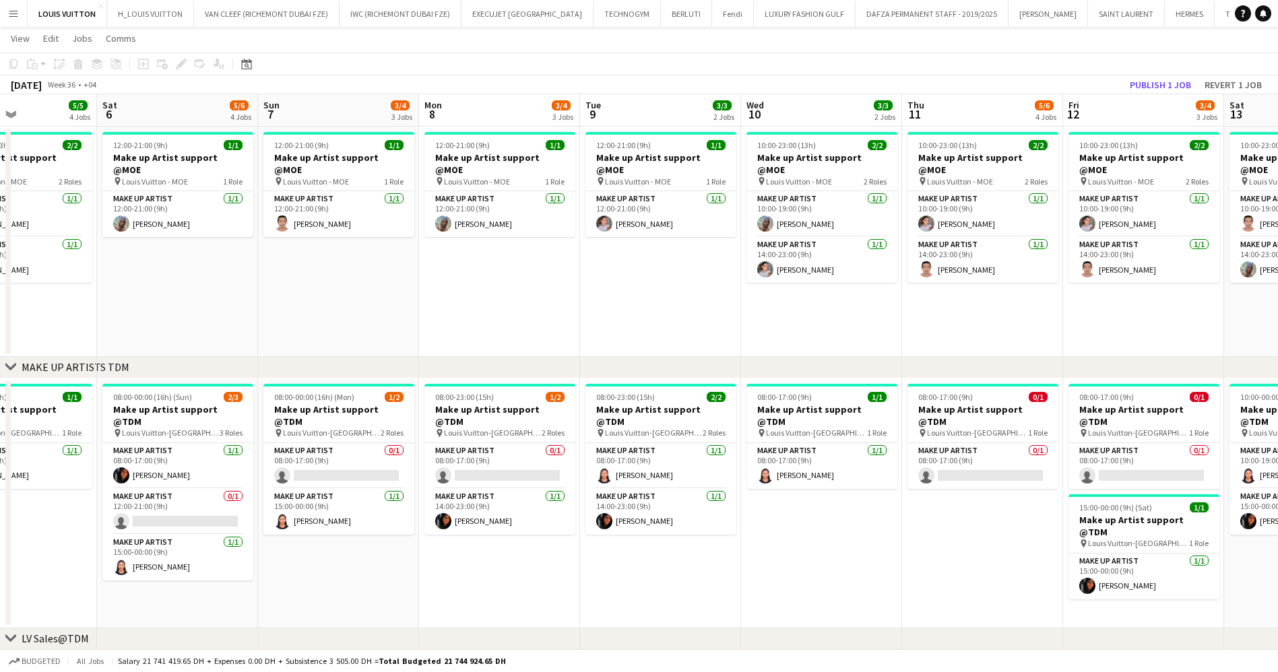
drag, startPoint x: 903, startPoint y: 232, endPoint x: 657, endPoint y: 255, distance: 247.0
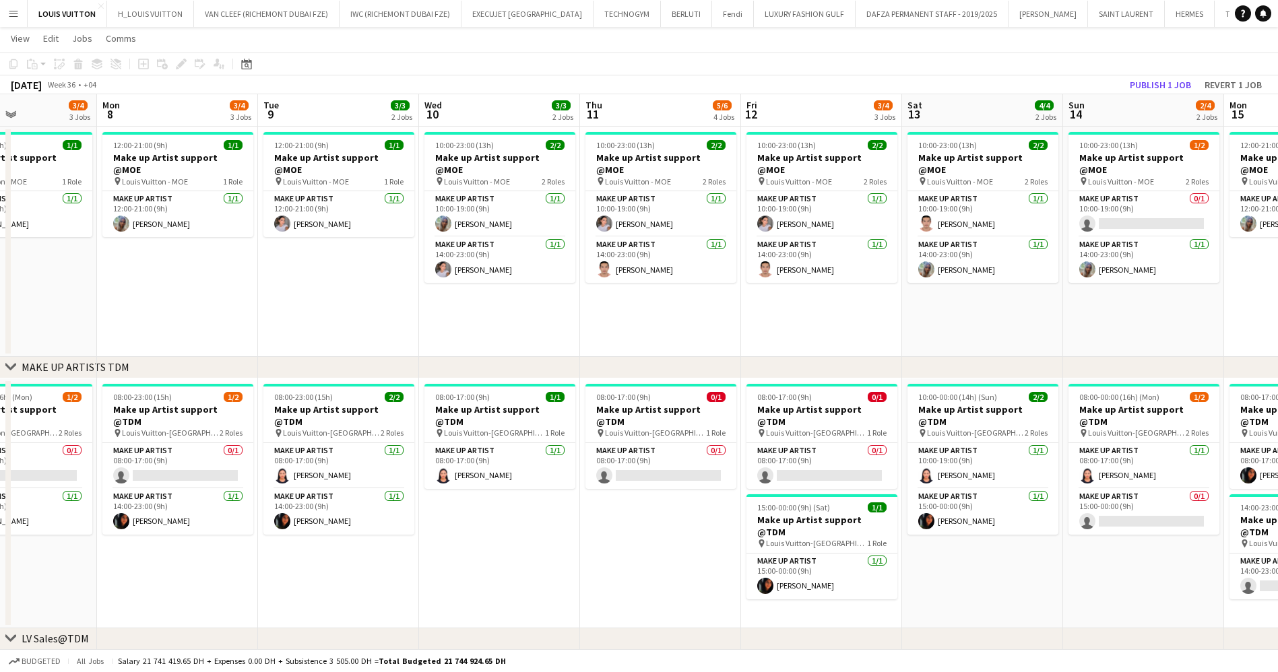
scroll to position [0, 386]
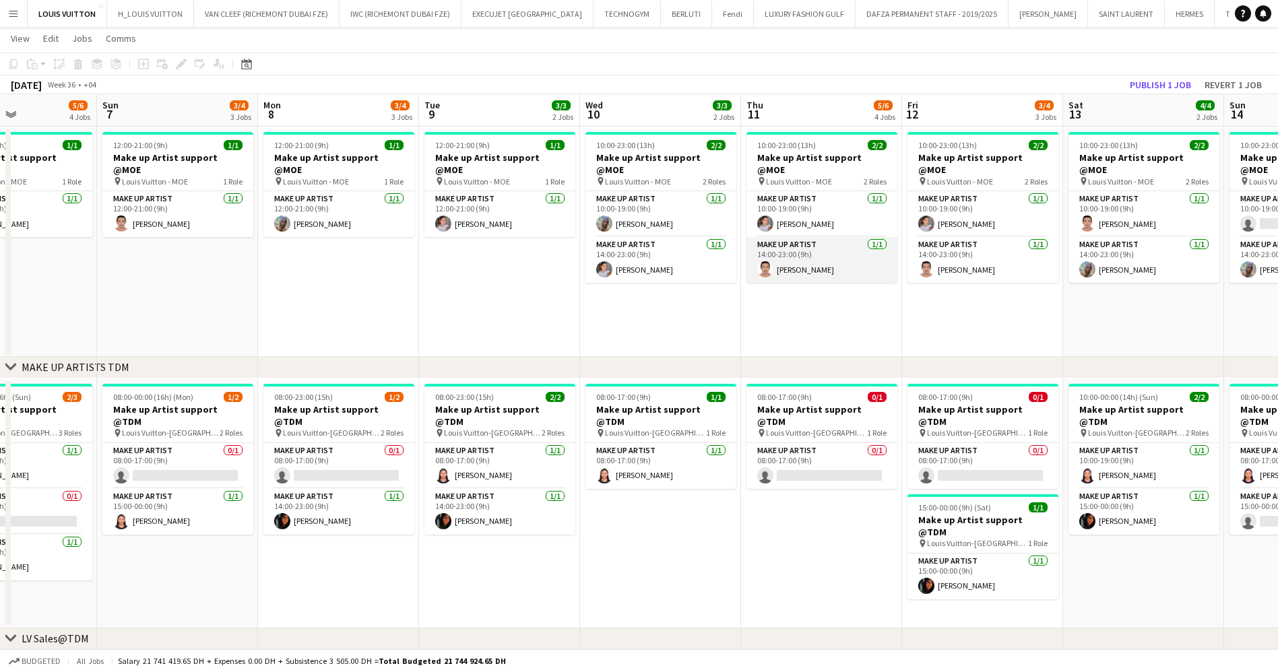
click at [841, 257] on app-card-role "Make up artist [DATE] 14:00-23:00 (9h) [PERSON_NAME]" at bounding box center [821, 260] width 151 height 46
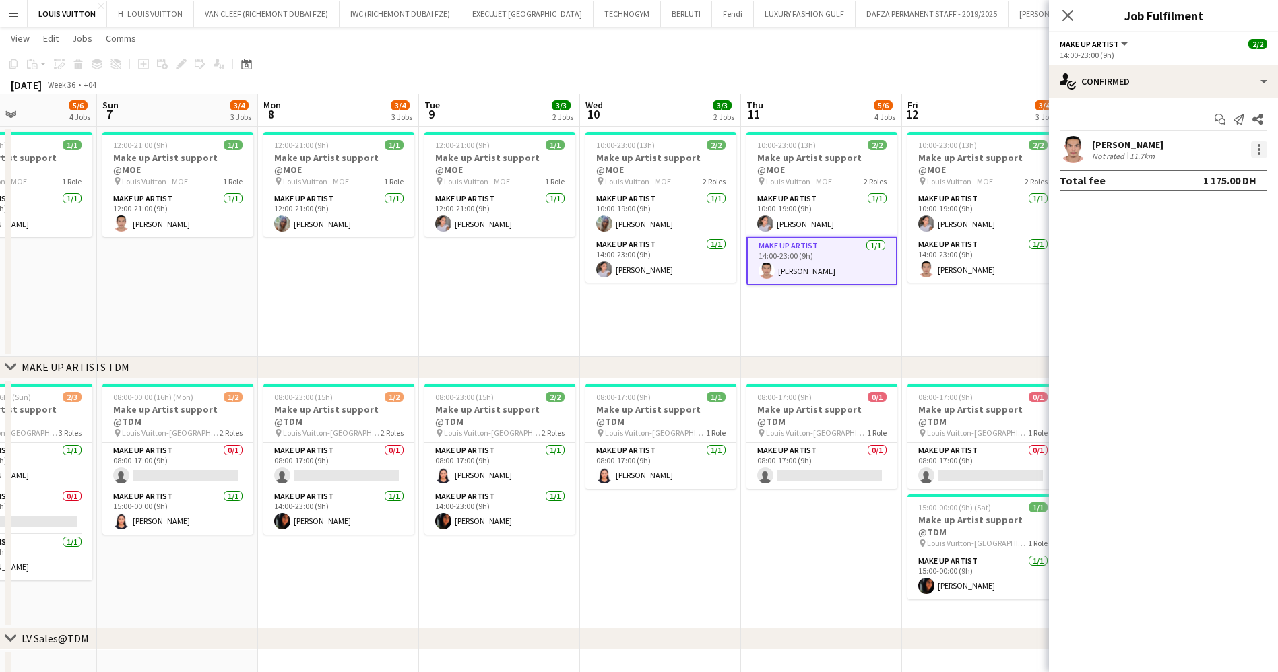
click at [1255, 152] on div at bounding box center [1259, 149] width 16 height 16
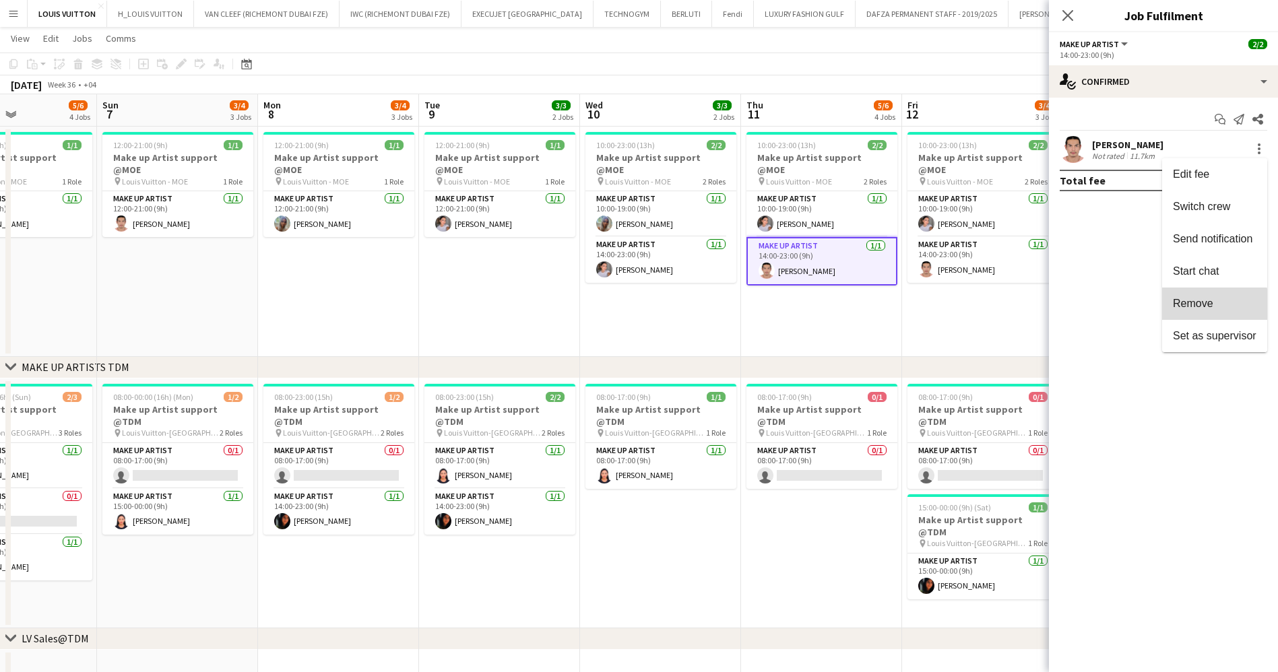
click at [1200, 309] on span "Remove" at bounding box center [1193, 303] width 40 height 11
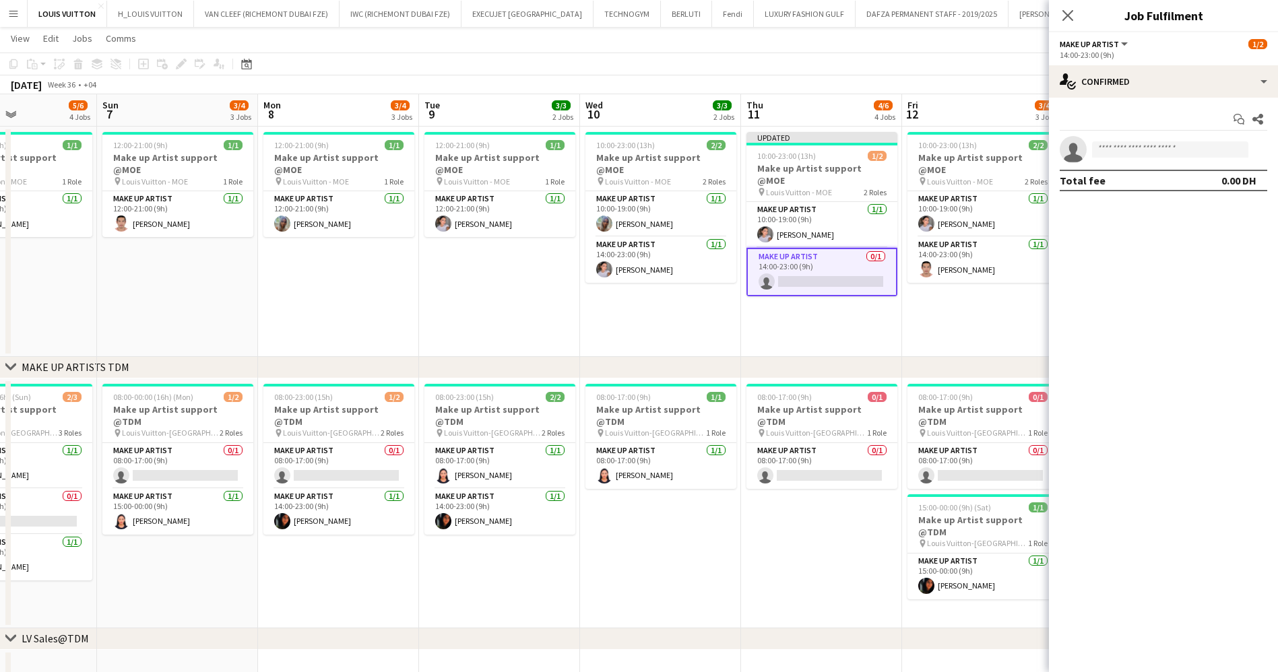
click at [933, 27] on app-page-menu "View Day view expanded Day view collapsed Month view Date picker Jump to [DATE]…" at bounding box center [639, 40] width 1278 height 26
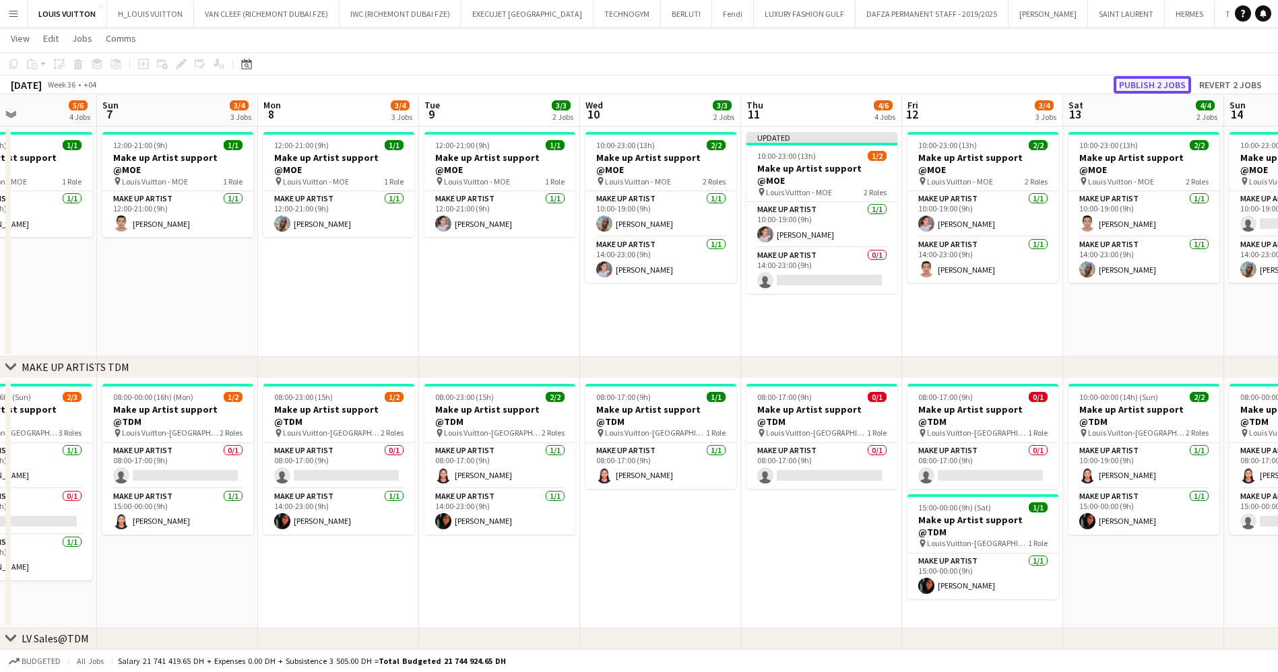
click at [1175, 84] on button "Publish 2 jobs" at bounding box center [1151, 85] width 77 height 18
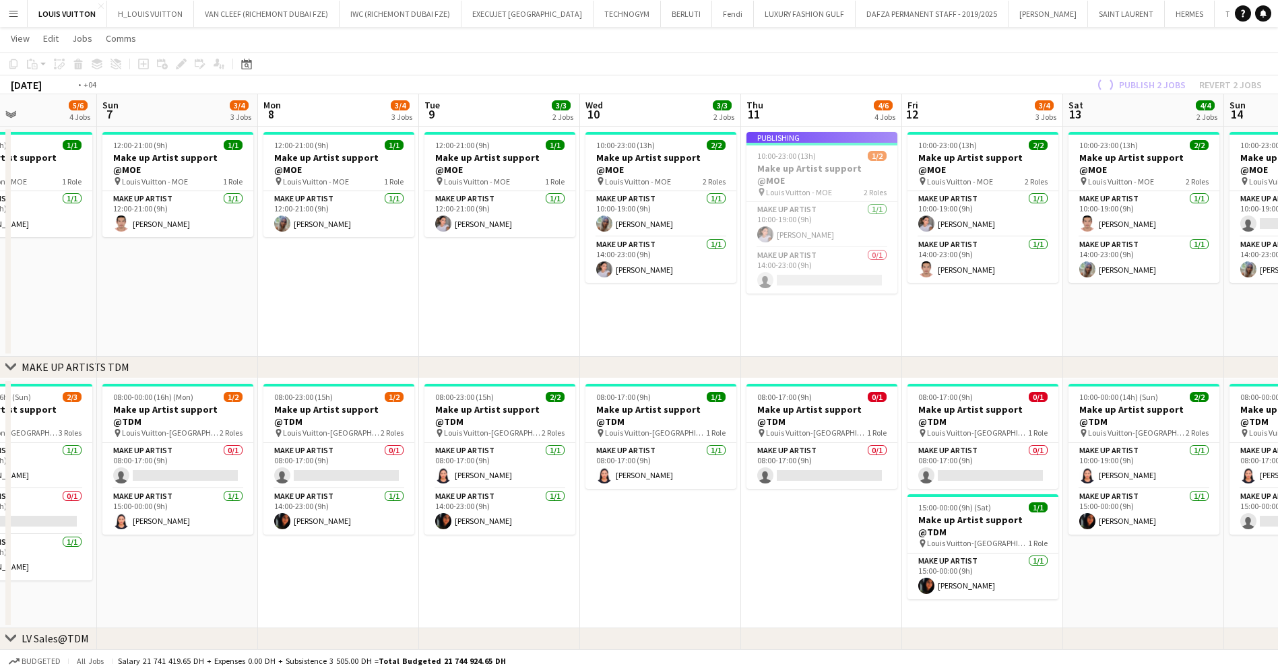
scroll to position [0, 415]
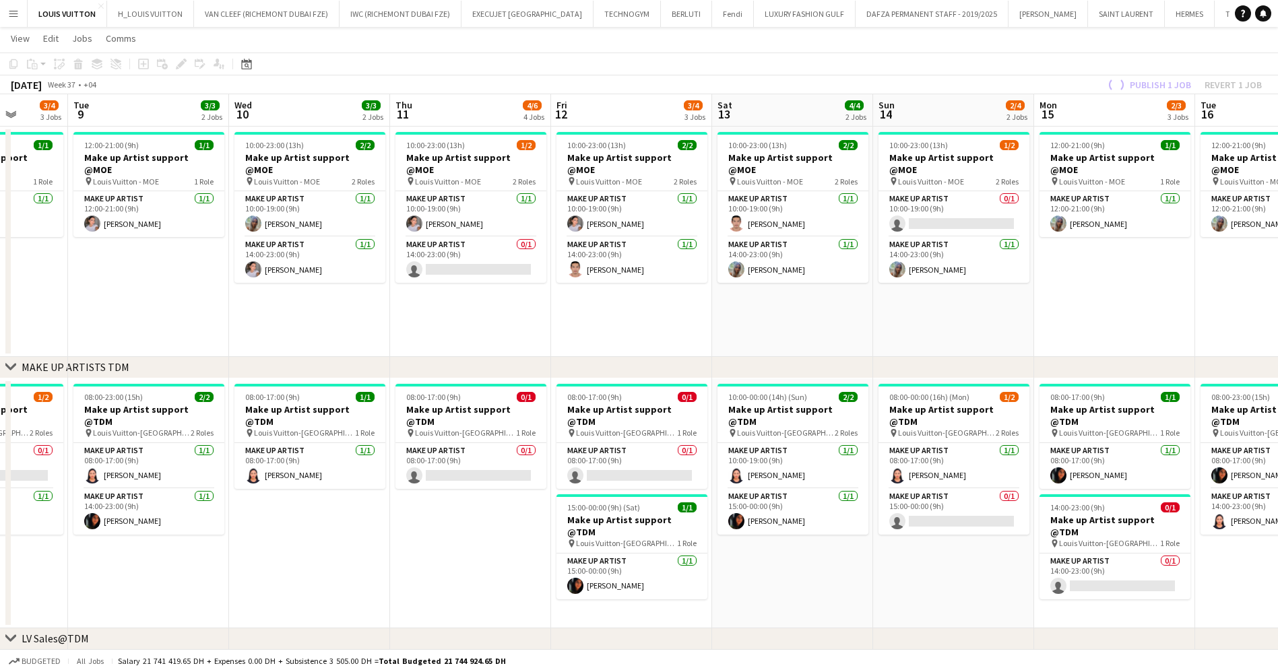
drag, startPoint x: 938, startPoint y: 294, endPoint x: 707, endPoint y: 296, distance: 230.4
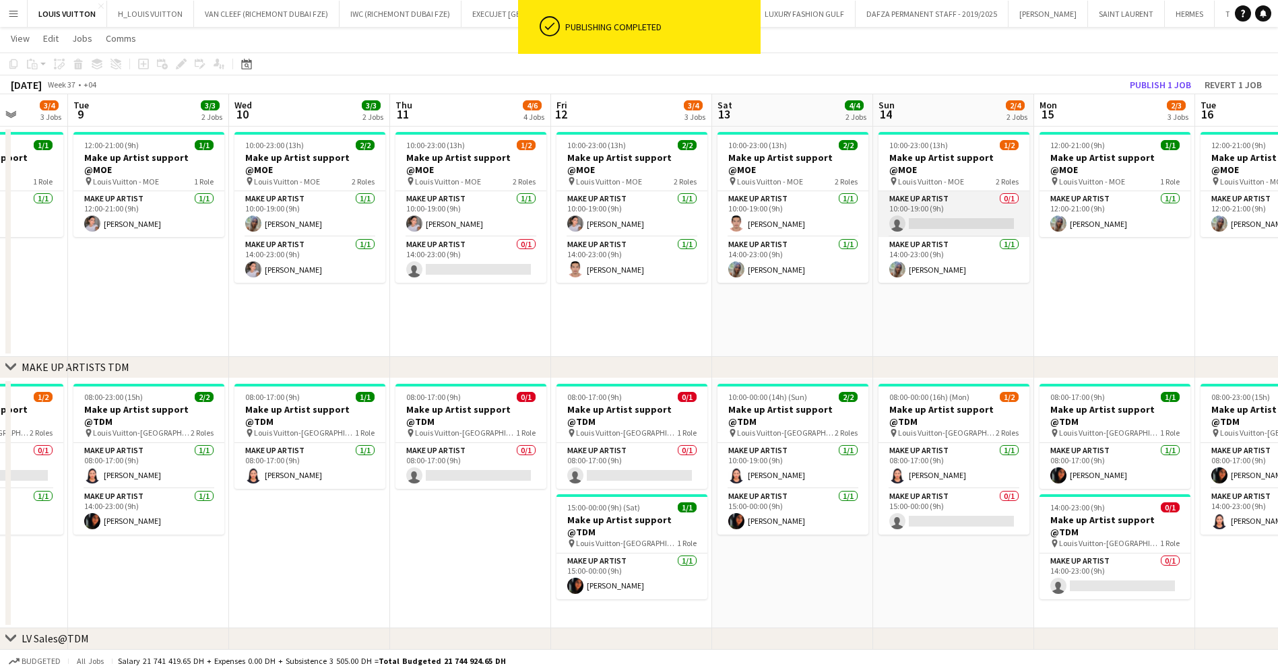
click at [936, 198] on app-card-role "Make up artist 0/1 10:00-19:00 (9h) single-neutral-actions" at bounding box center [953, 214] width 151 height 46
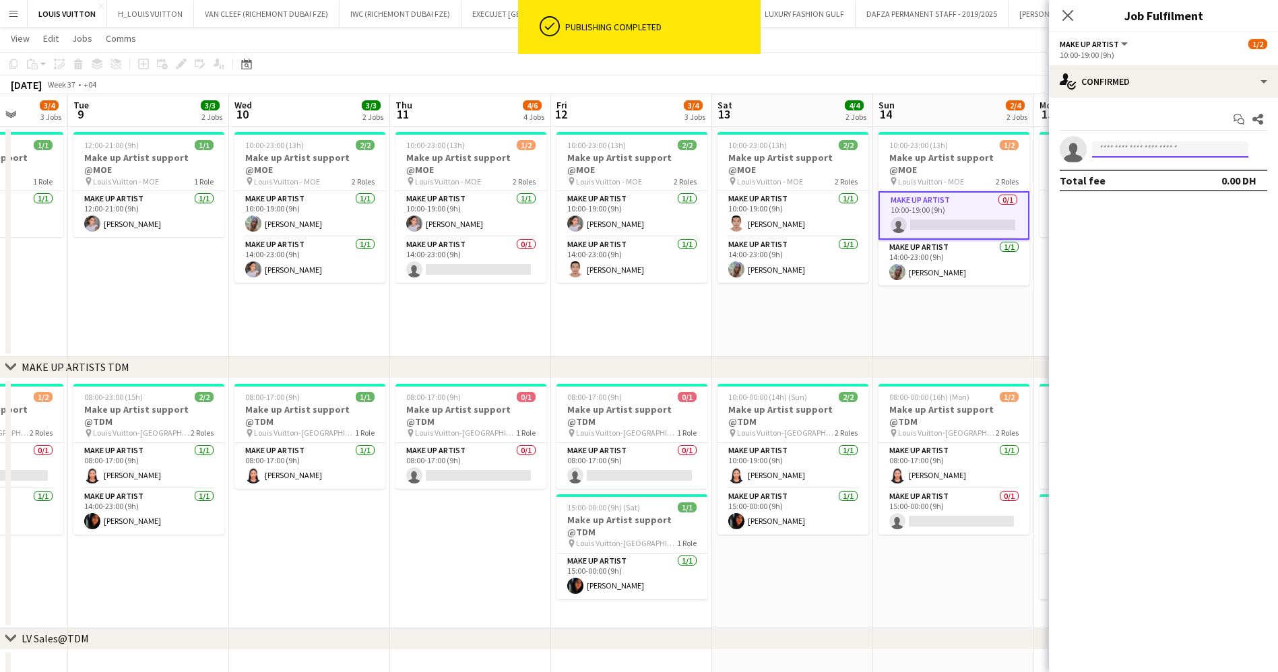
click at [1121, 150] on input at bounding box center [1170, 149] width 156 height 16
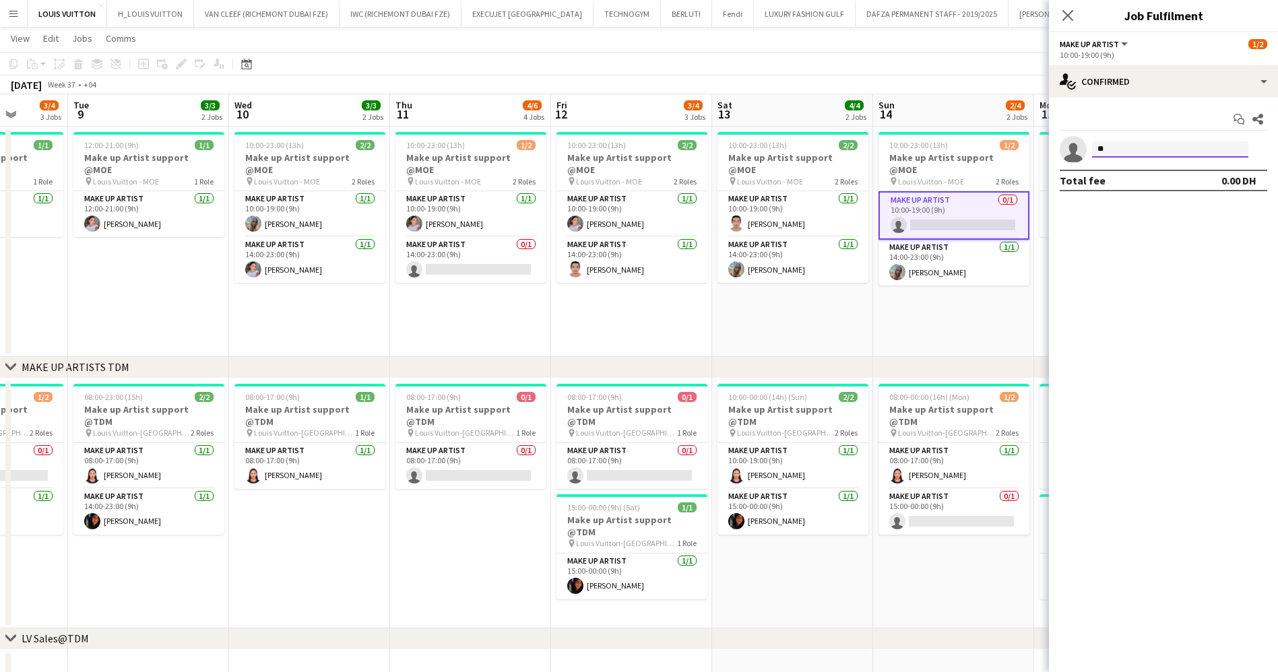
type input "*"
type input "**********"
click at [1165, 182] on span "[EMAIL_ADDRESS][DOMAIN_NAME]" at bounding box center [1170, 179] width 135 height 11
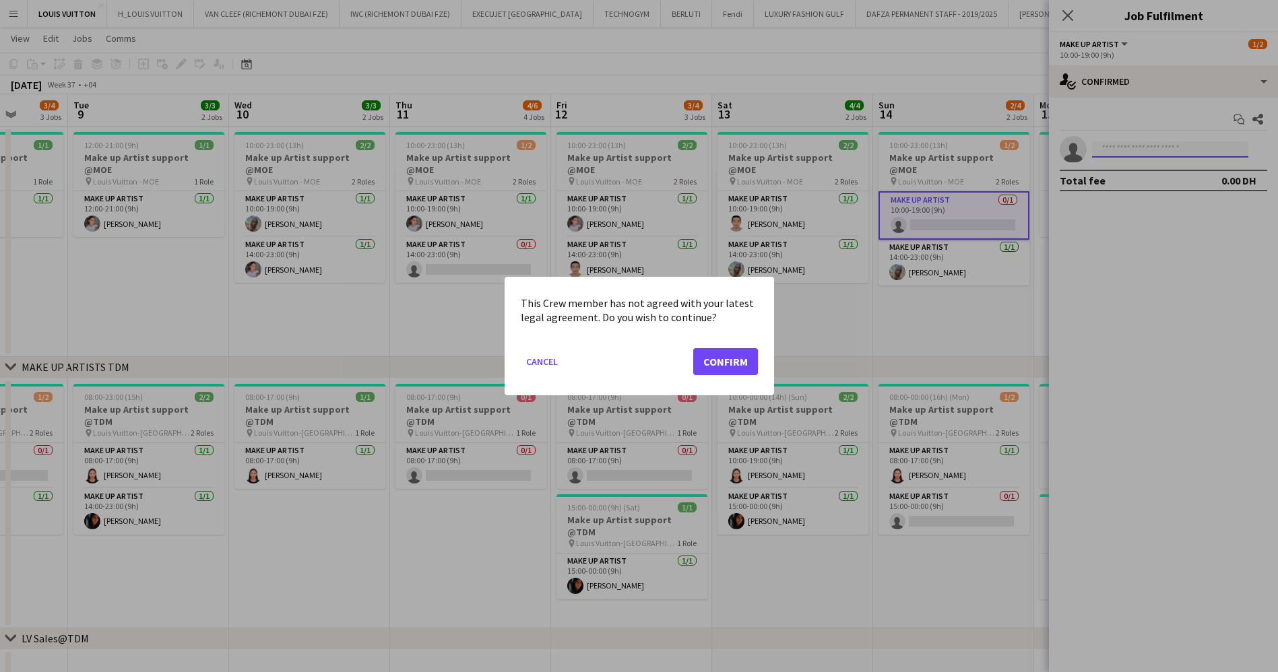
scroll to position [0, 0]
click at [740, 368] on button "Confirm" at bounding box center [725, 361] width 65 height 27
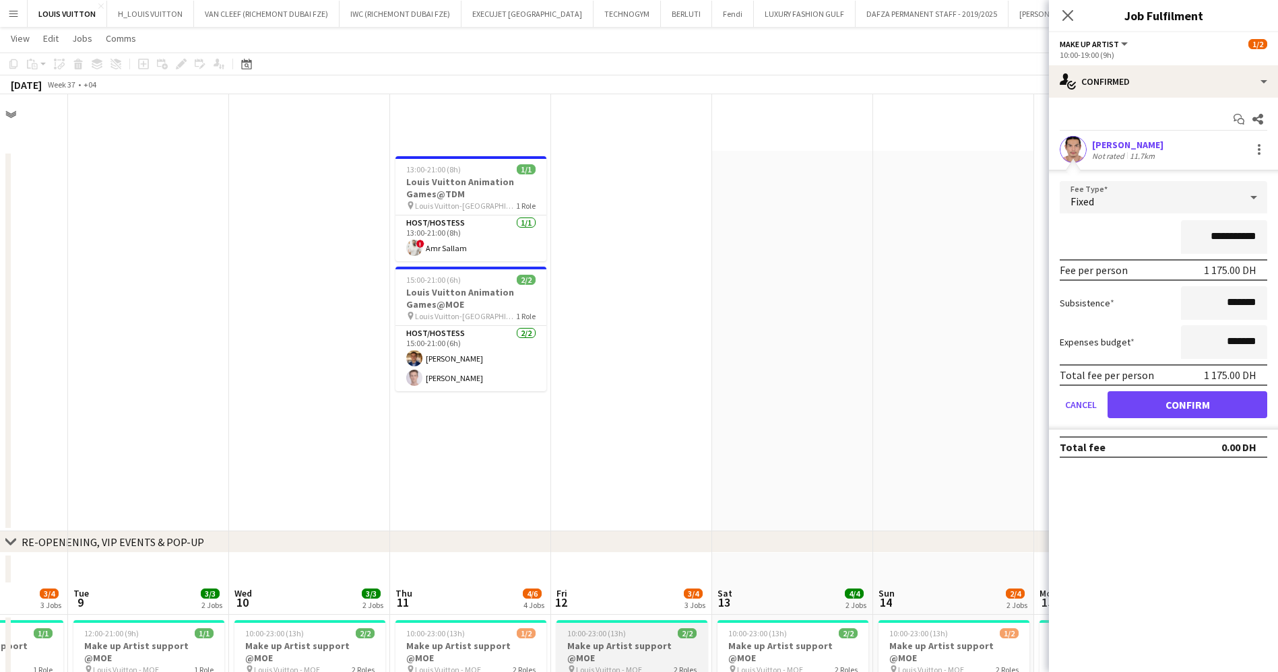
scroll to position [488, 0]
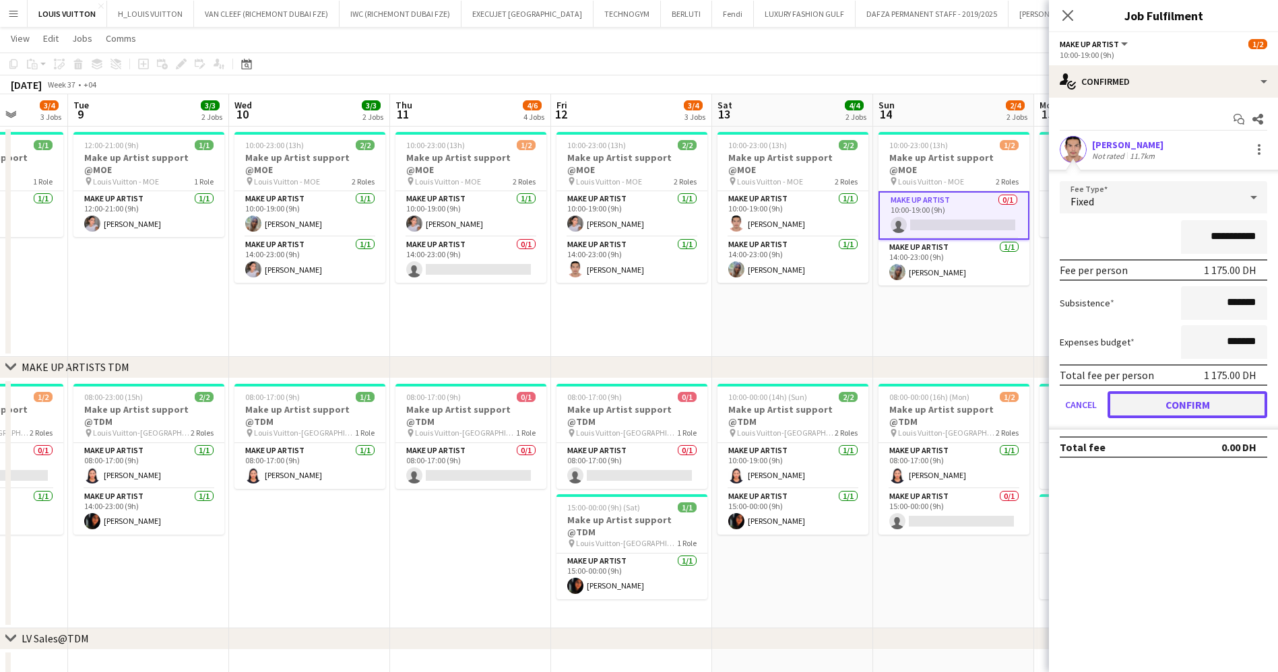
click at [1175, 407] on button "Confirm" at bounding box center [1187, 404] width 160 height 27
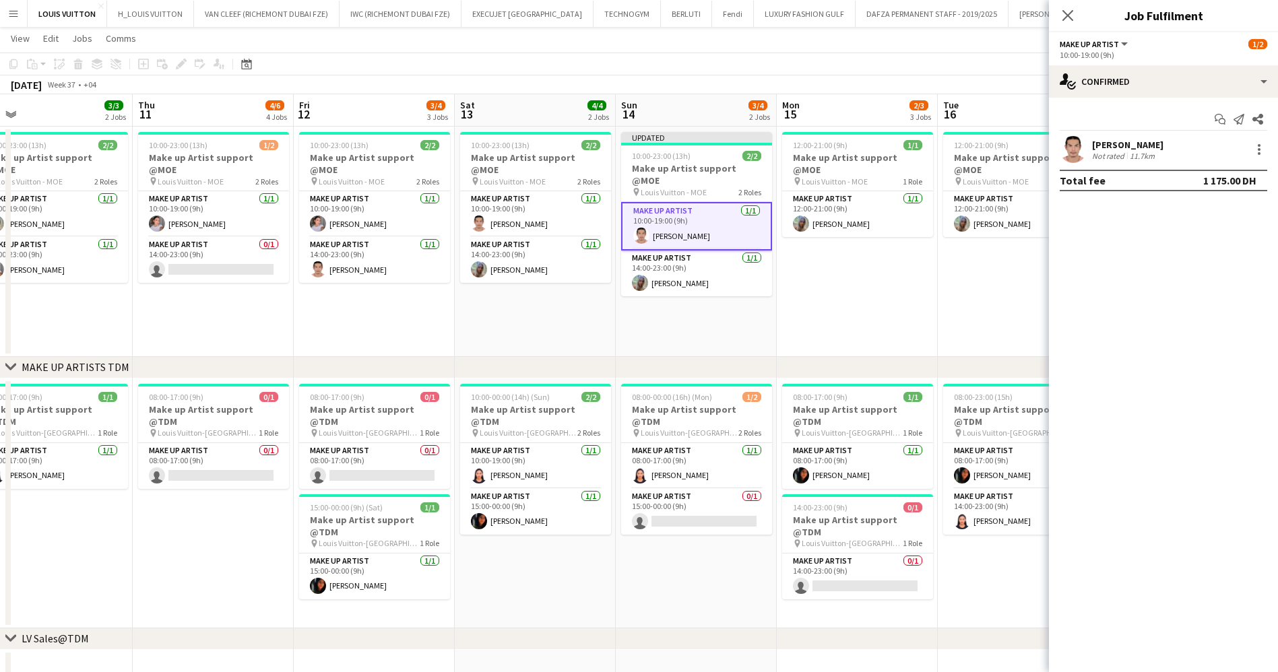
drag, startPoint x: 917, startPoint y: 299, endPoint x: 661, endPoint y: 298, distance: 256.6
drag, startPoint x: 928, startPoint y: 307, endPoint x: 585, endPoint y: 315, distance: 342.9
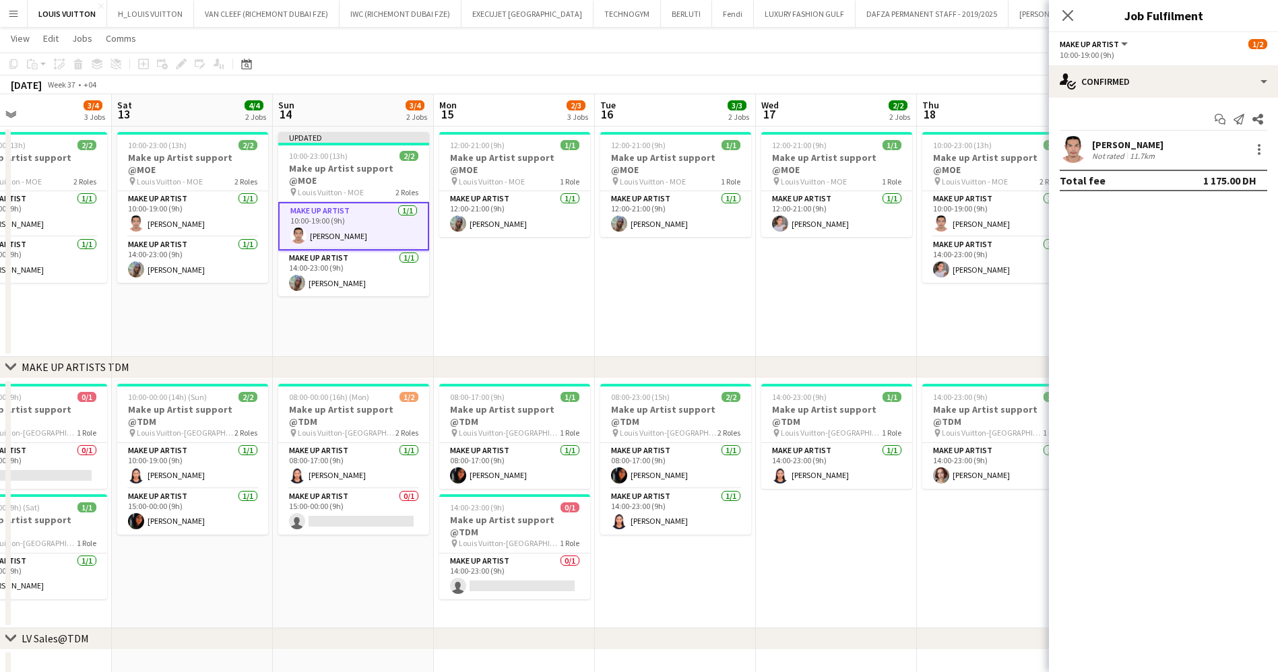
scroll to position [0, 424]
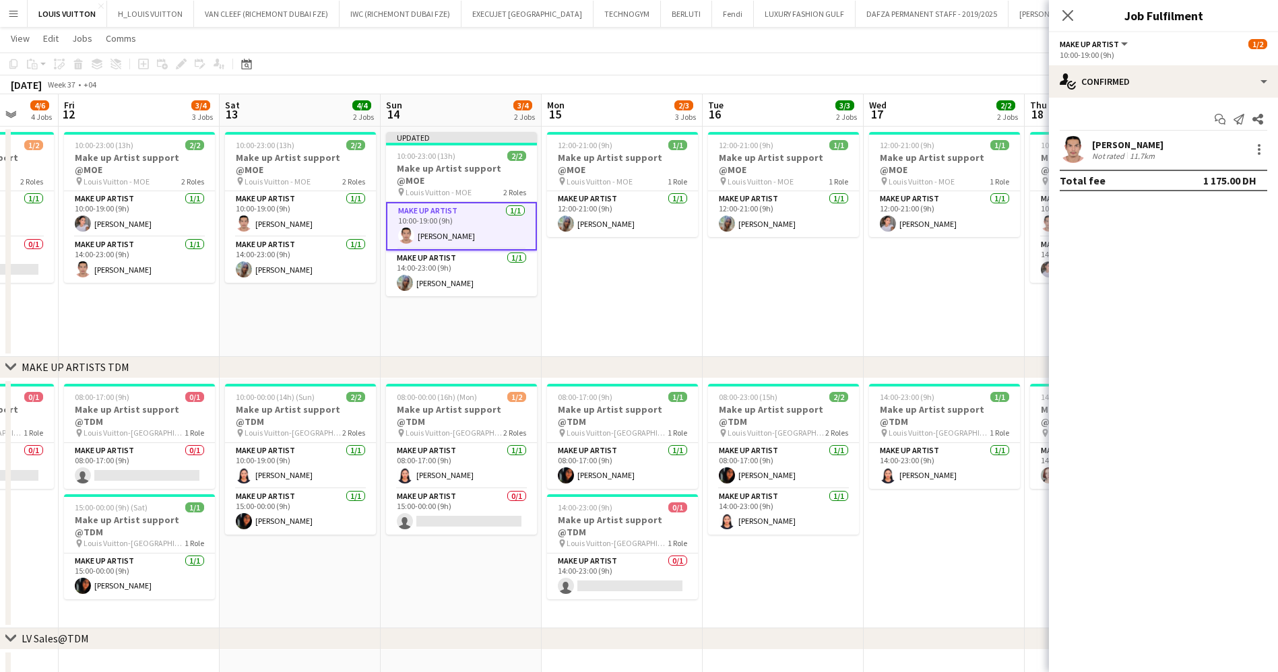
drag, startPoint x: 827, startPoint y: 300, endPoint x: 612, endPoint y: 300, distance: 214.9
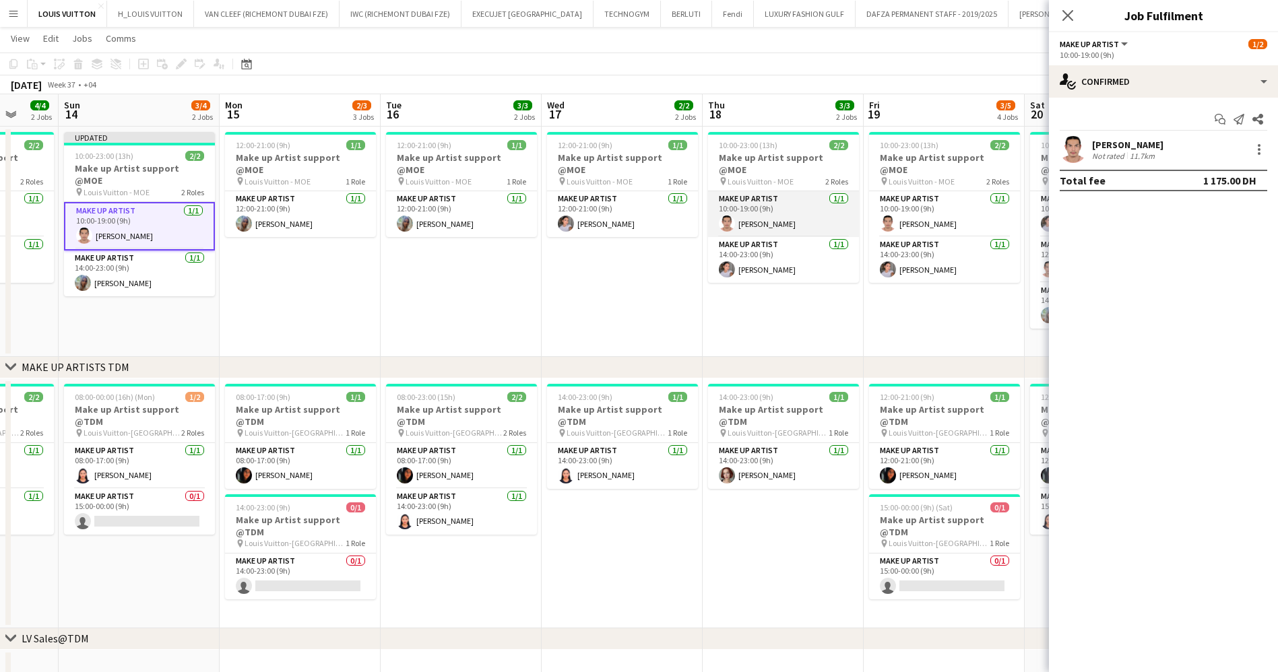
click at [773, 196] on app-card-role "Make up artist [DATE] 10:00-19:00 (9h) [PERSON_NAME]" at bounding box center [783, 214] width 151 height 46
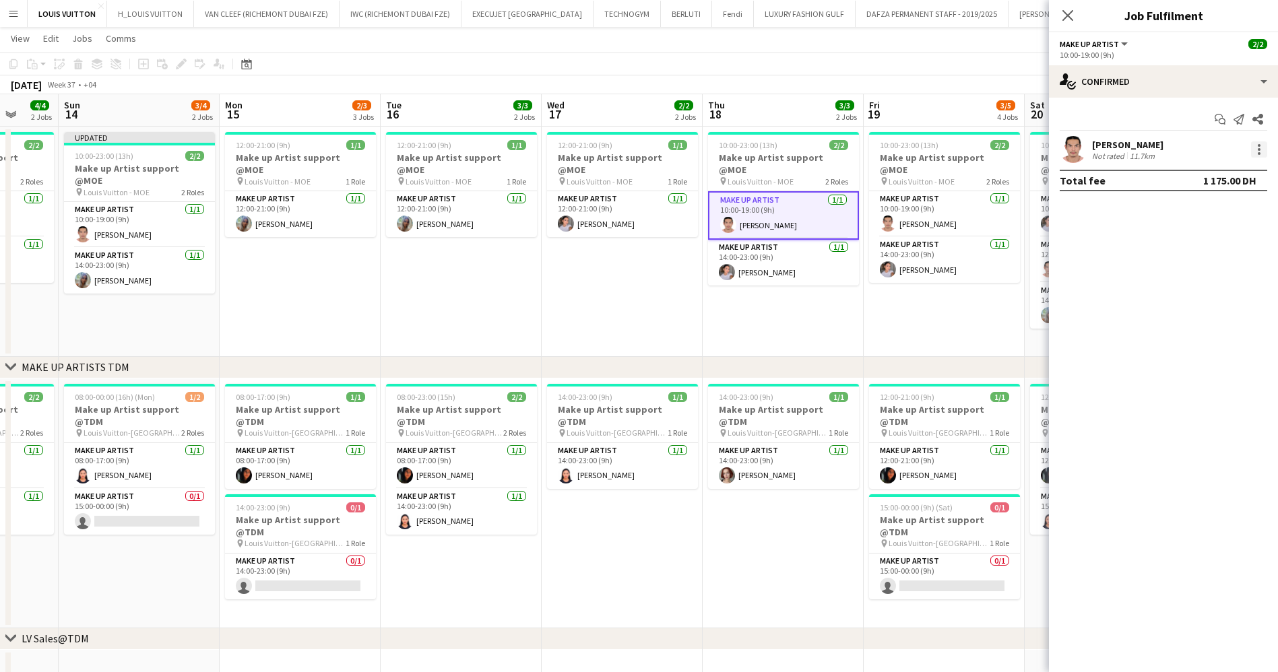
click at [1263, 143] on div at bounding box center [1259, 149] width 16 height 16
click at [1216, 300] on span "Remove" at bounding box center [1215, 304] width 84 height 12
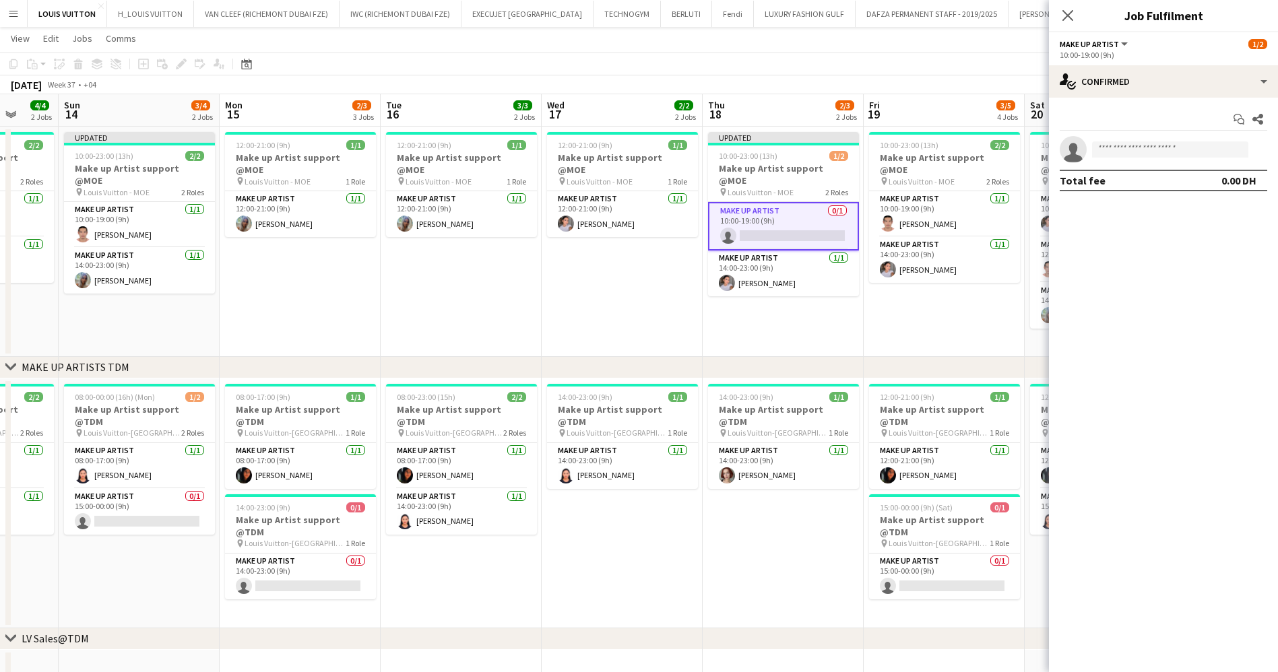
click at [998, 67] on app-toolbar "Copy Paste Paste Ctrl+V Paste with crew Ctrl+Shift+V Paste linked Job [GEOGRAPH…" at bounding box center [639, 64] width 1278 height 23
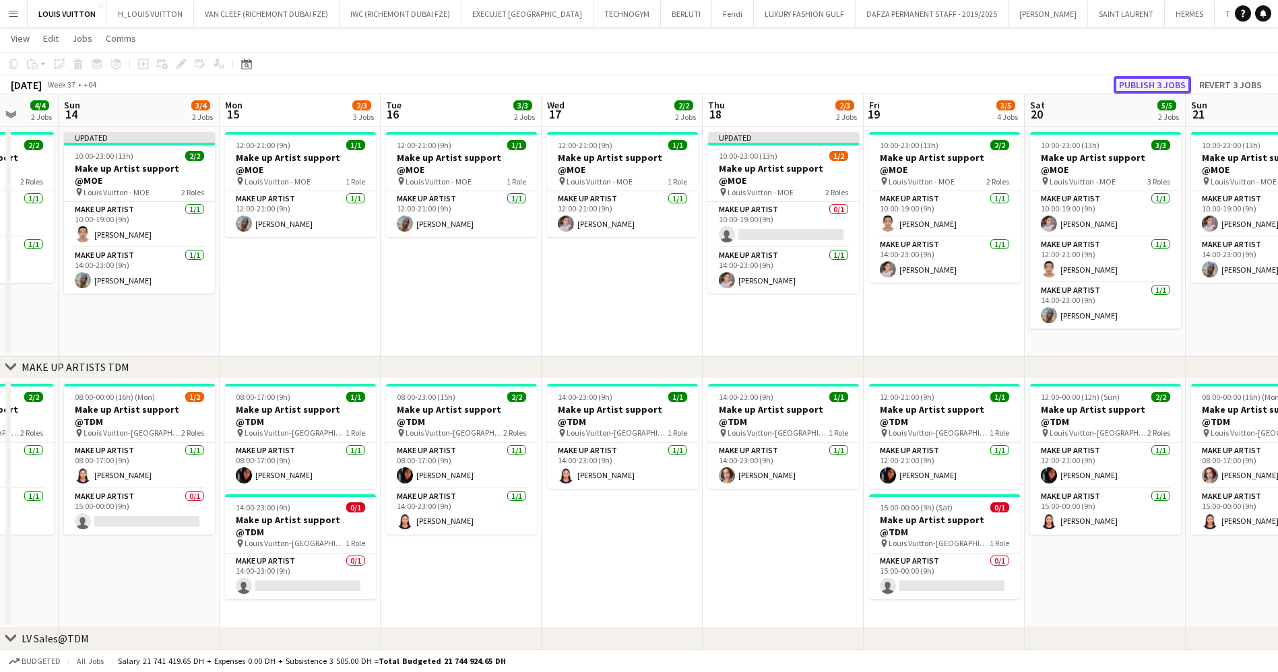
click at [1173, 84] on button "Publish 3 jobs" at bounding box center [1151, 85] width 77 height 18
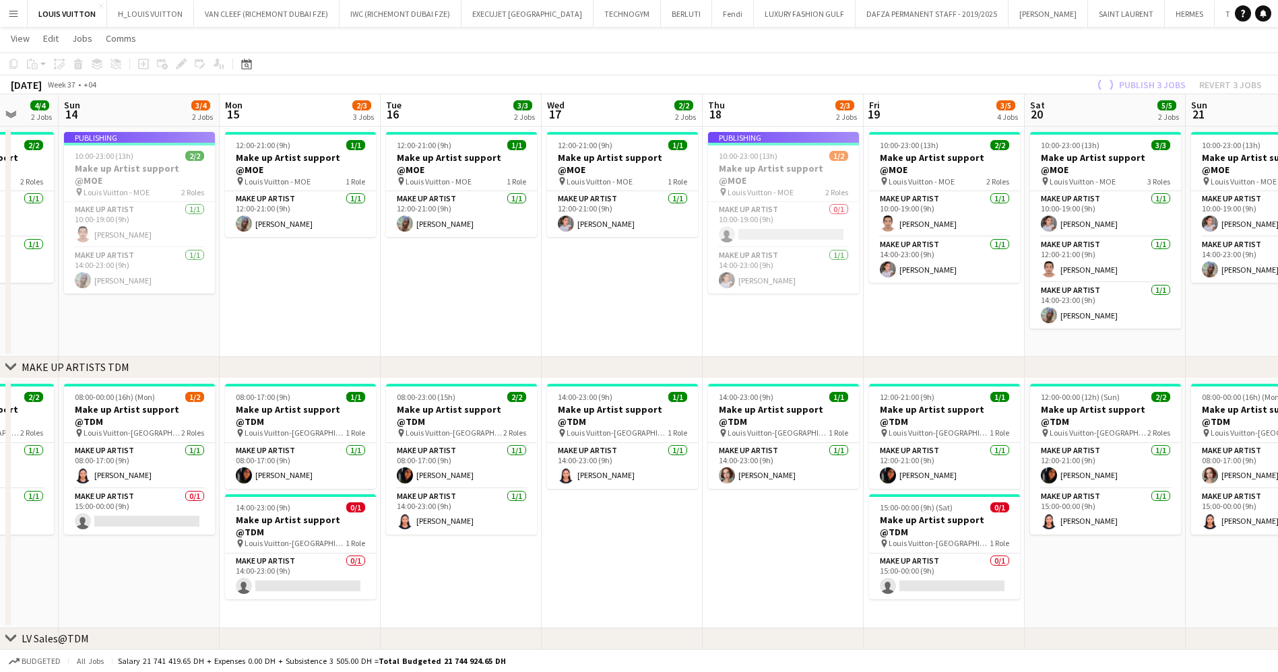
scroll to position [0, 507]
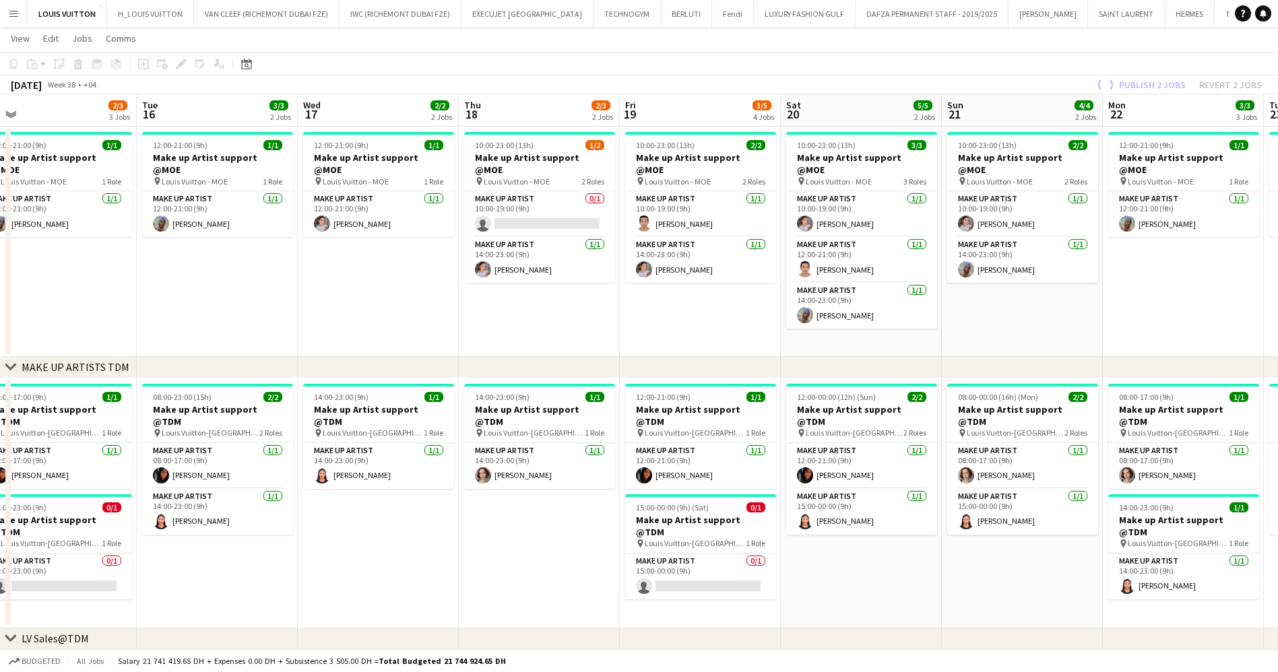
drag, startPoint x: 944, startPoint y: 333, endPoint x: 771, endPoint y: 337, distance: 172.5
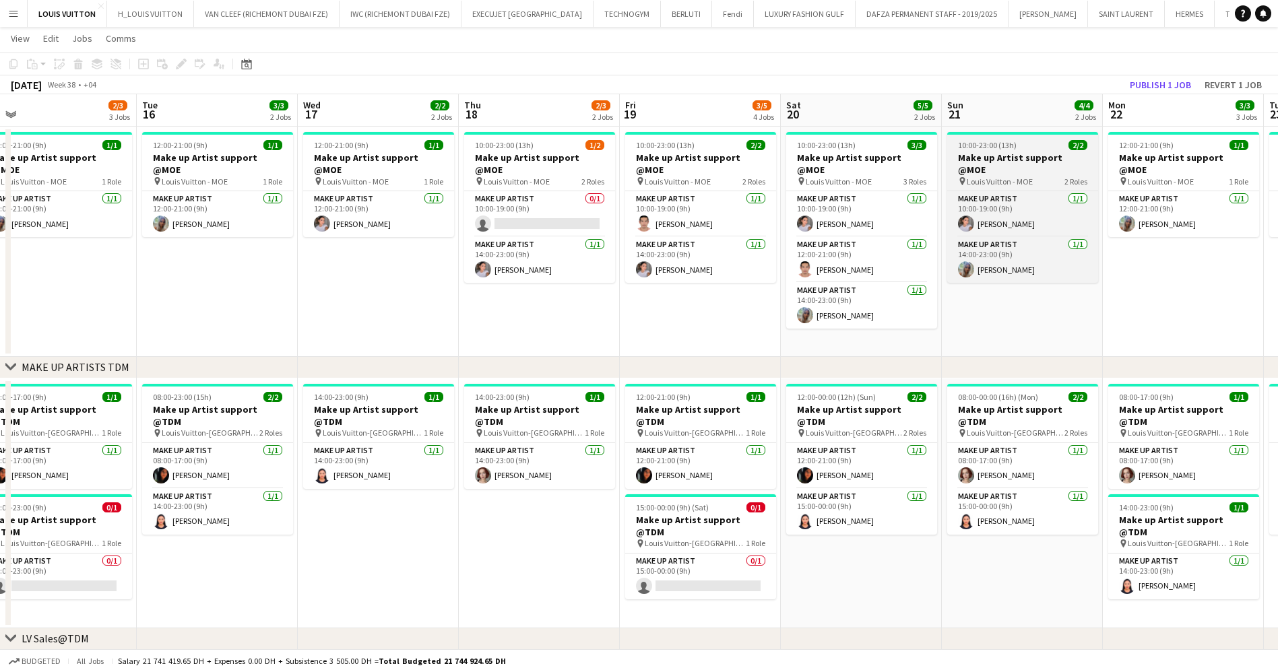
click at [1012, 154] on h3 "Make up Artist support @MOE" at bounding box center [1022, 164] width 151 height 24
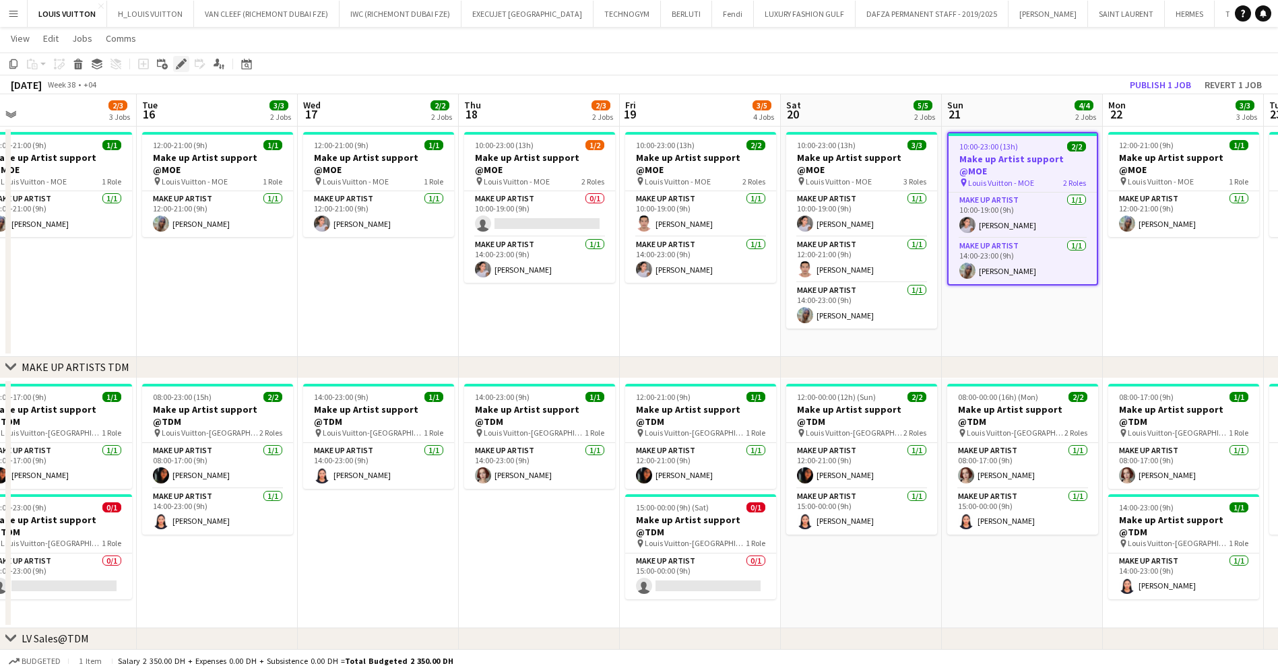
click at [179, 68] on icon "Edit" at bounding box center [181, 64] width 11 height 11
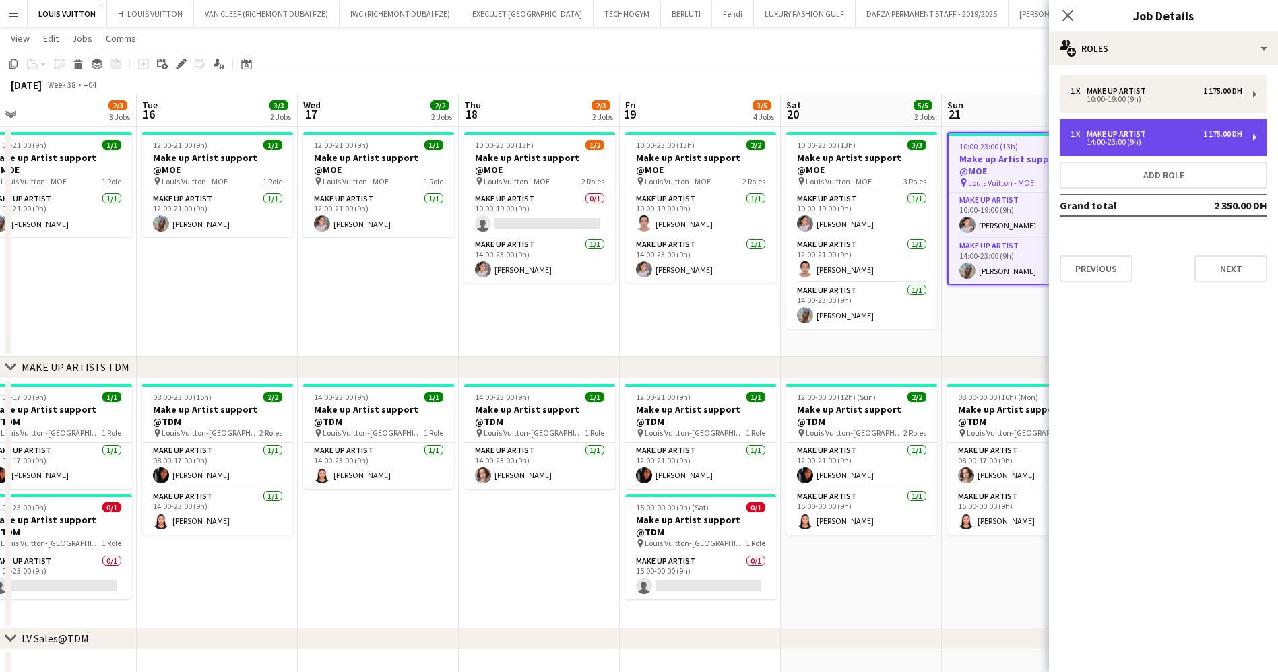
click at [1127, 145] on div "14:00-23:00 (9h)" at bounding box center [1156, 142] width 172 height 7
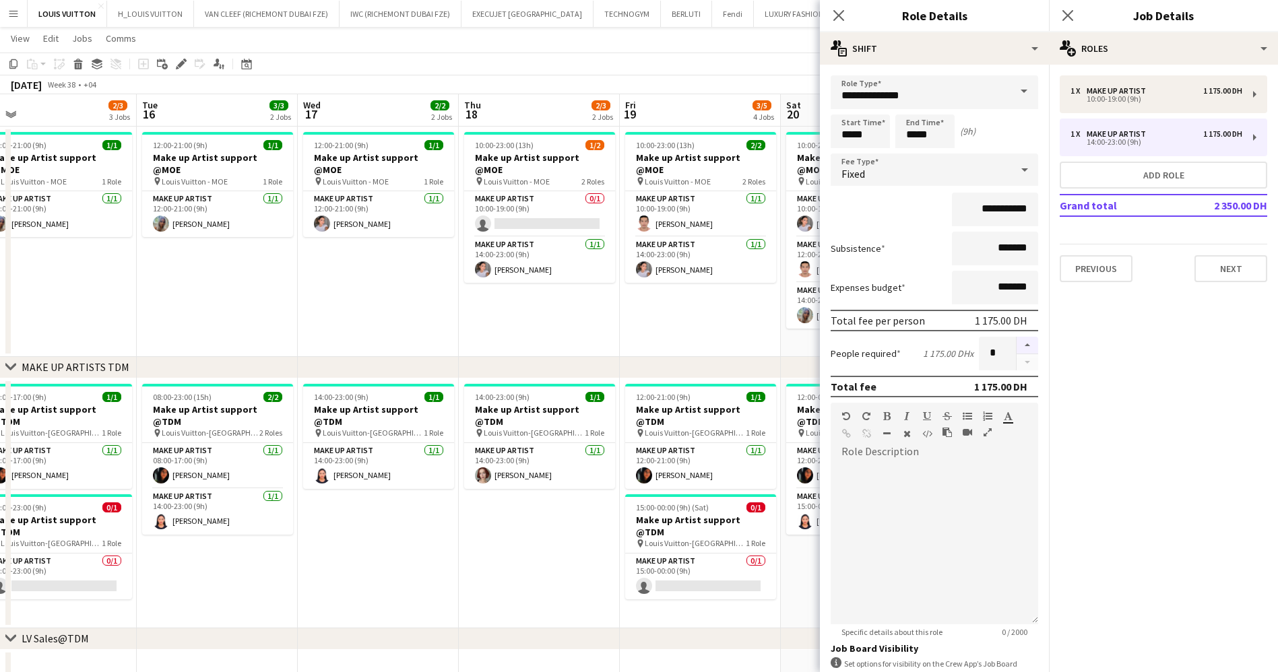
click at [1016, 345] on button "button" at bounding box center [1027, 346] width 22 height 18
type input "*"
click at [735, 66] on app-toolbar "Copy Paste Paste Ctrl+V Paste with crew Ctrl+Shift+V Paste linked Job [GEOGRAPH…" at bounding box center [639, 64] width 1278 height 23
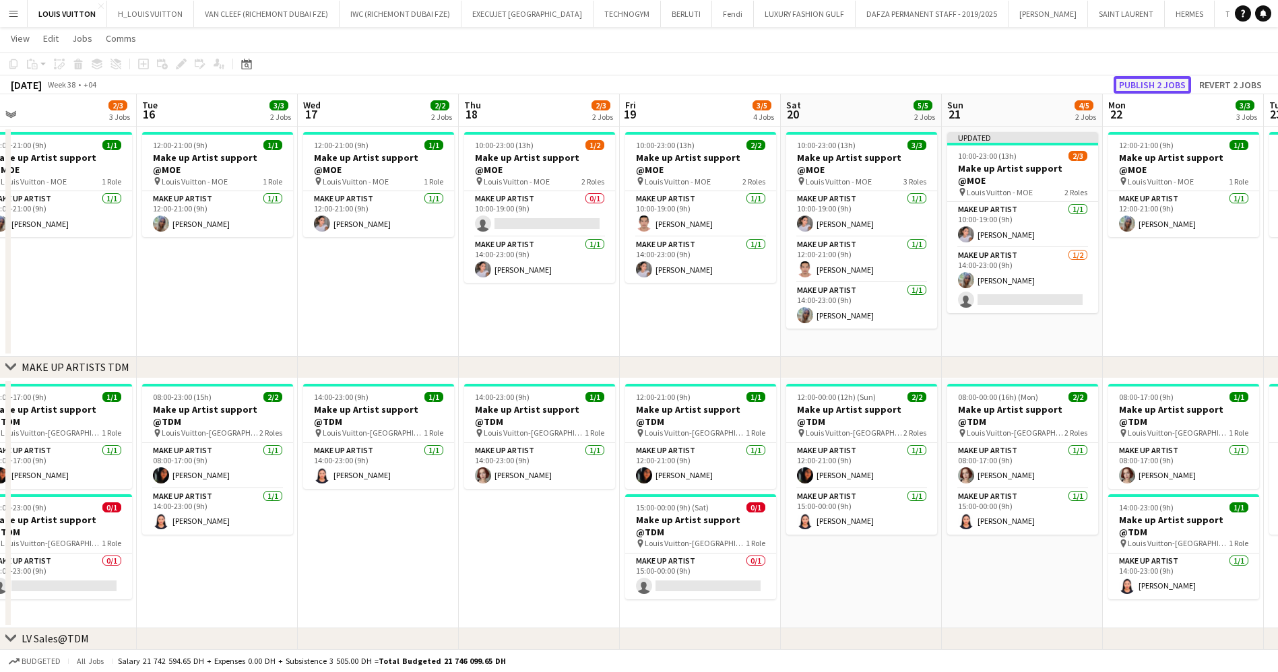
click at [1155, 84] on button "Publish 2 jobs" at bounding box center [1151, 85] width 77 height 18
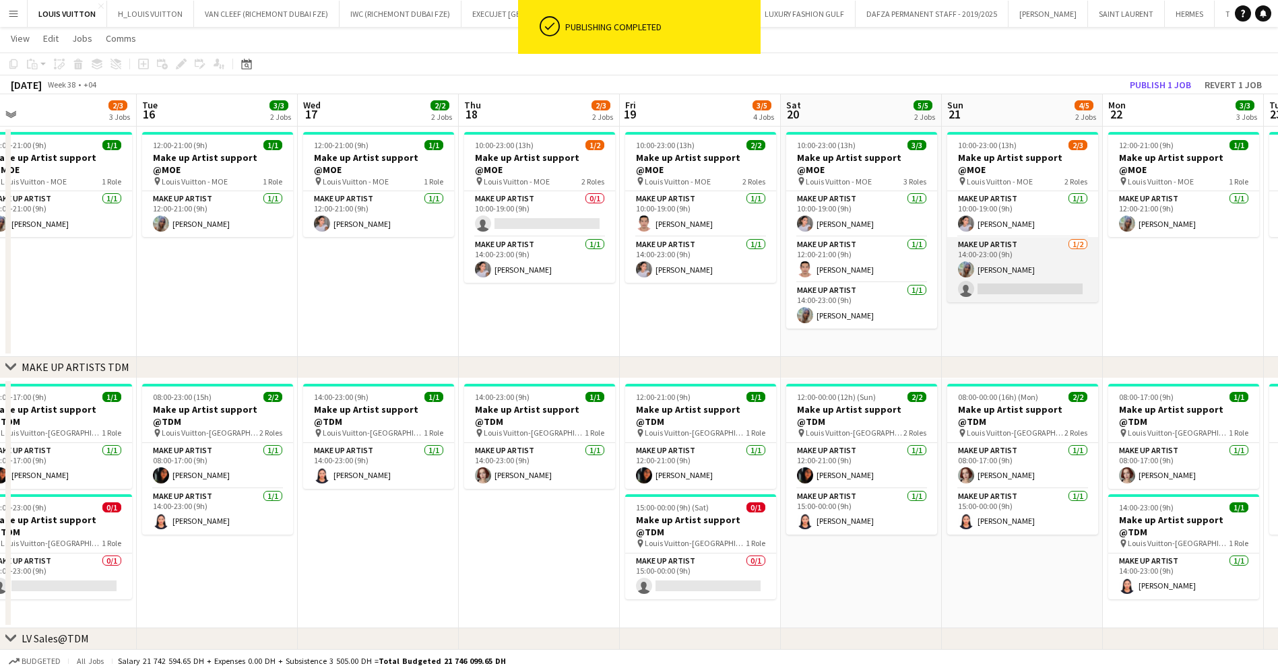
click at [1016, 268] on app-card-role "Make up artist [DATE] 14:00-23:00 (9h) [PERSON_NAME] single-neutral-actions" at bounding box center [1022, 269] width 151 height 65
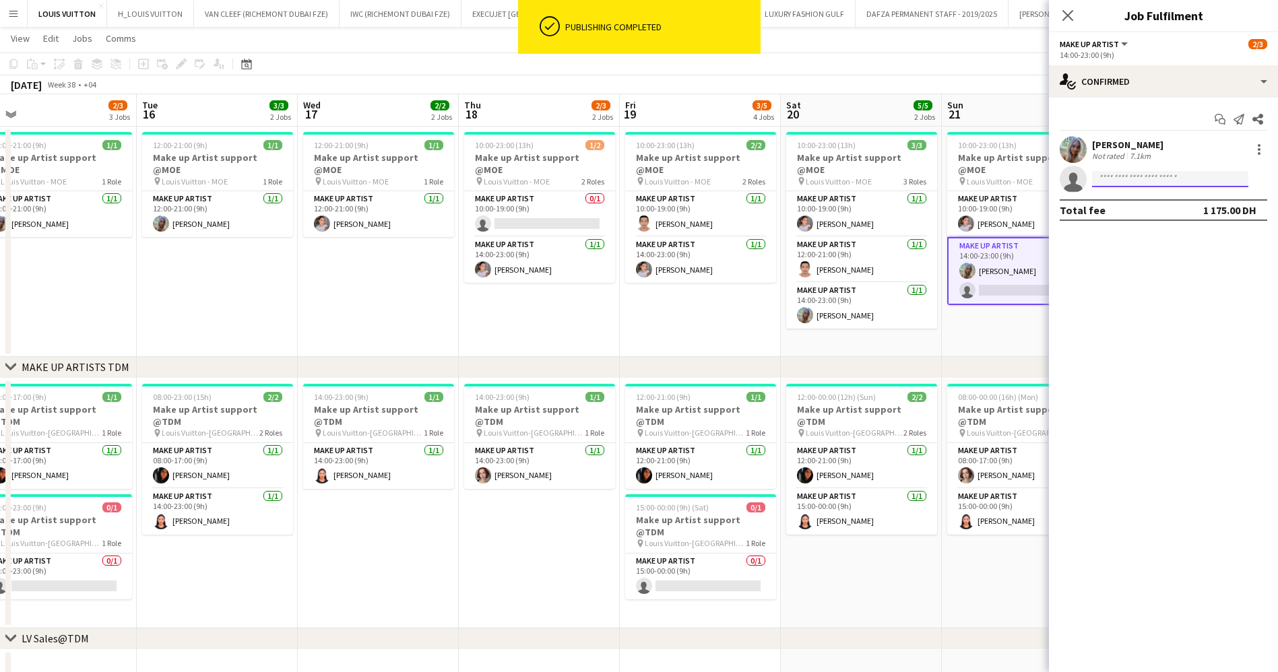
click at [1124, 178] on input at bounding box center [1170, 179] width 156 height 16
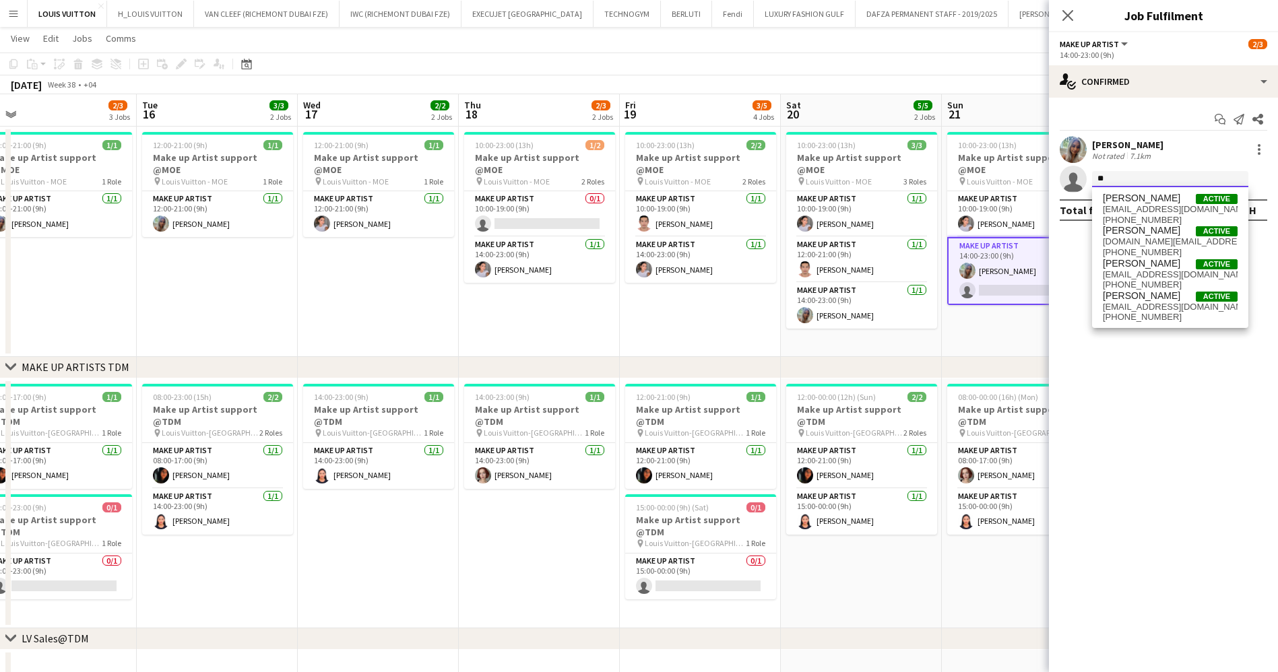
type input "*"
type input "******"
click at [1174, 275] on span "[EMAIL_ADDRESS][DOMAIN_NAME]" at bounding box center [1170, 274] width 135 height 11
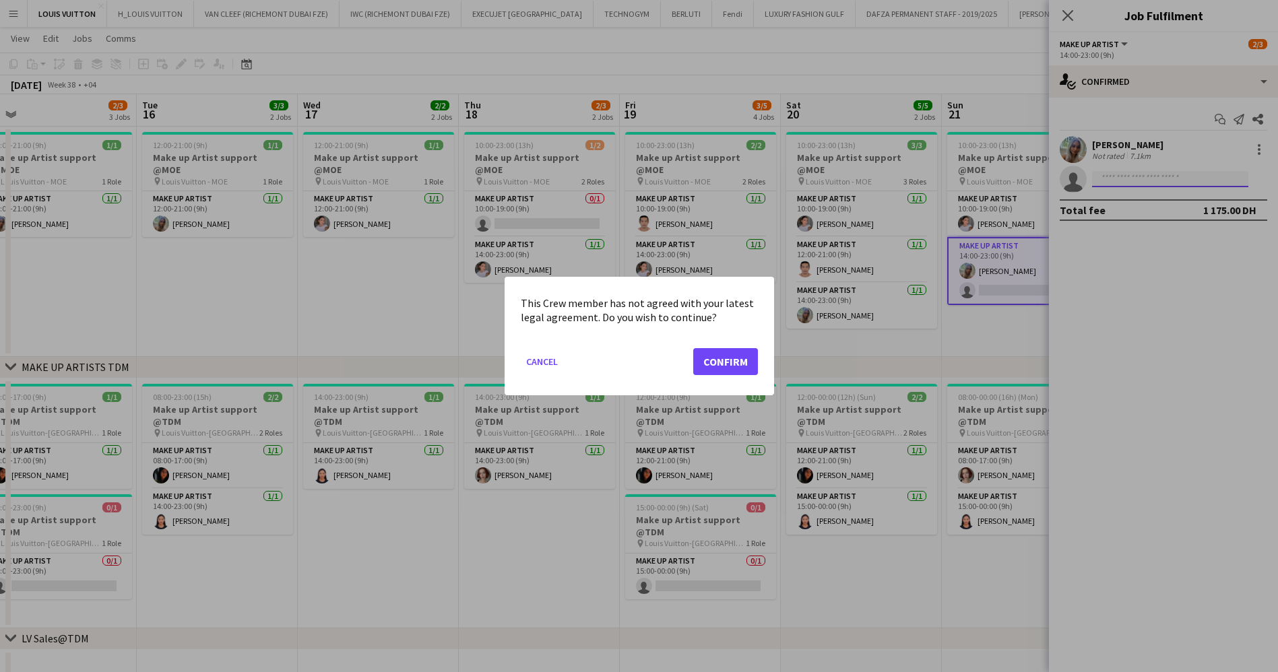
scroll to position [0, 0]
drag, startPoint x: 744, startPoint y: 357, endPoint x: 733, endPoint y: 322, distance: 36.9
click at [743, 357] on button "Confirm" at bounding box center [725, 361] width 65 height 27
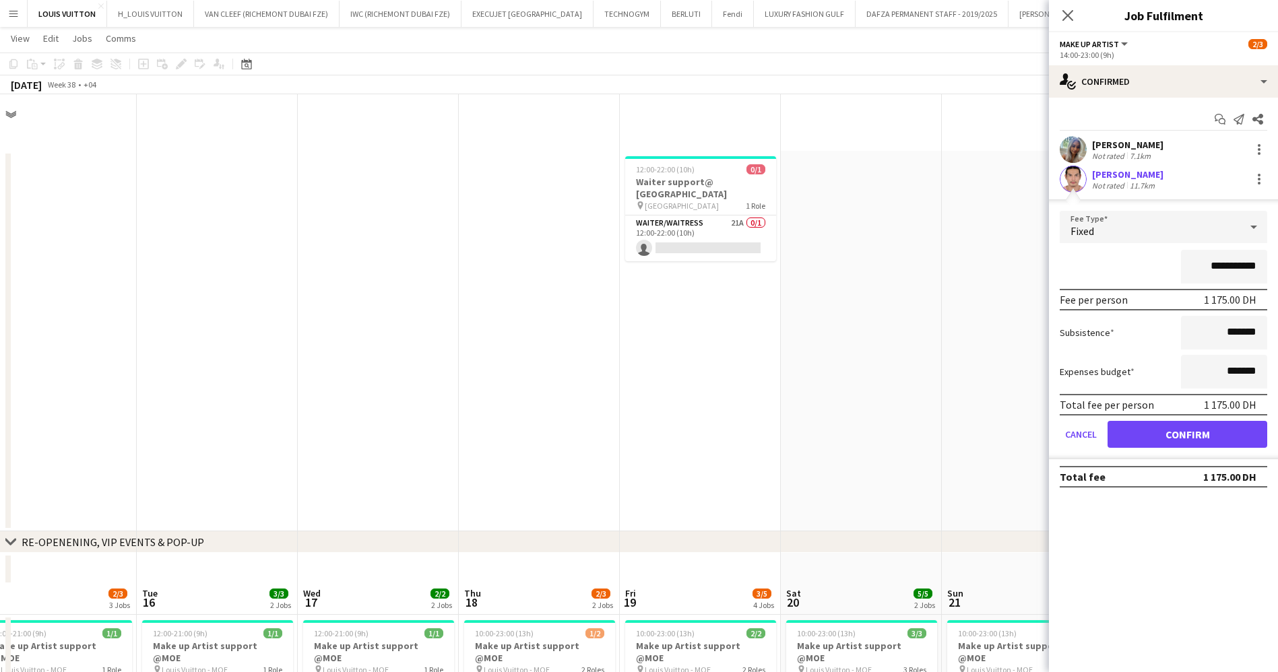
scroll to position [488, 0]
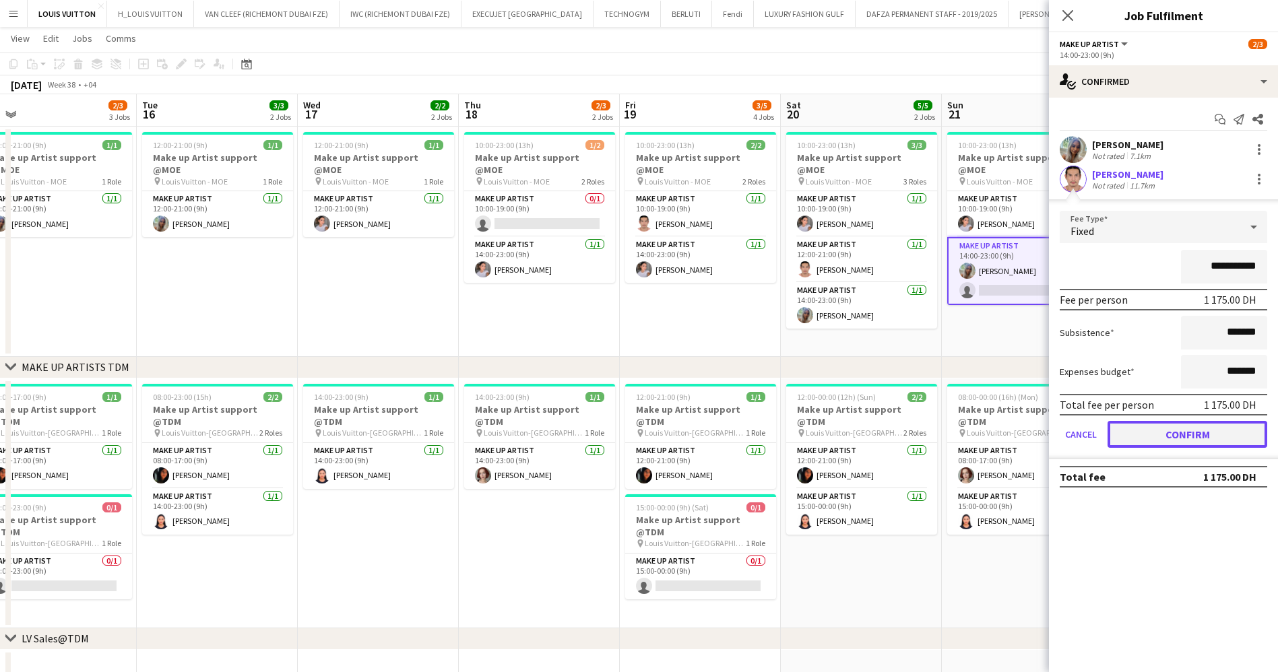
click at [1155, 429] on button "Confirm" at bounding box center [1187, 434] width 160 height 27
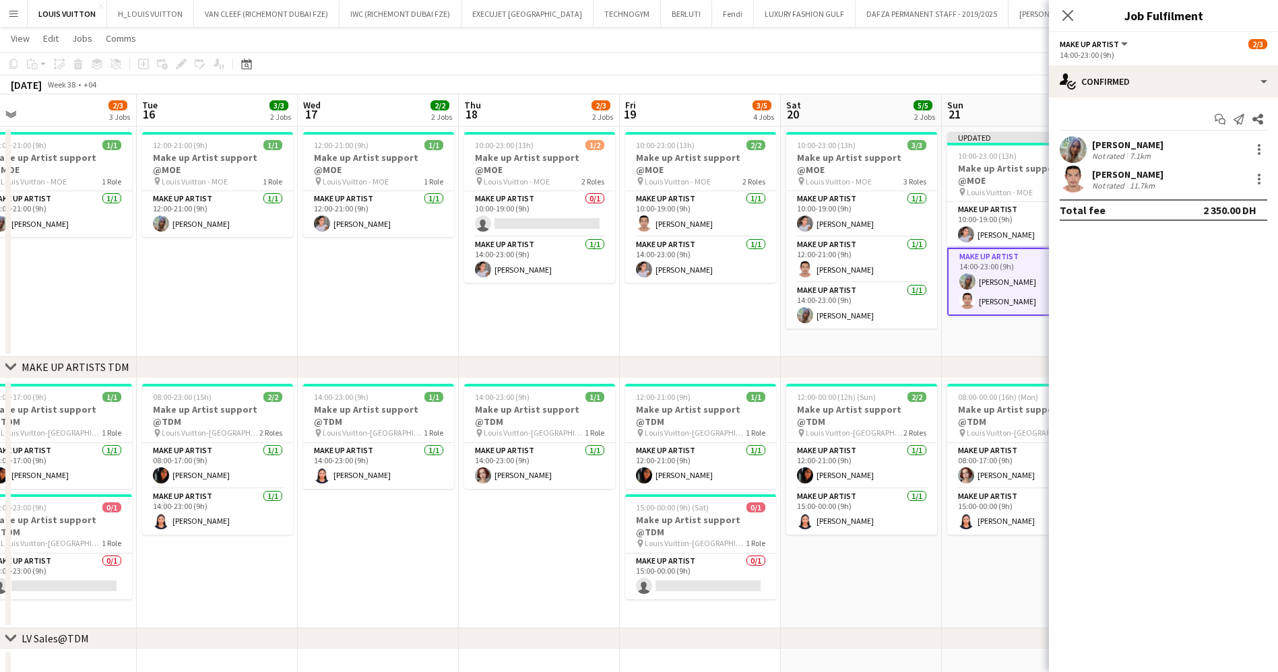
click at [996, 67] on app-toolbar "Copy Paste Paste Ctrl+V Paste with crew Ctrl+Shift+V Paste linked Job [GEOGRAPH…" at bounding box center [639, 64] width 1278 height 23
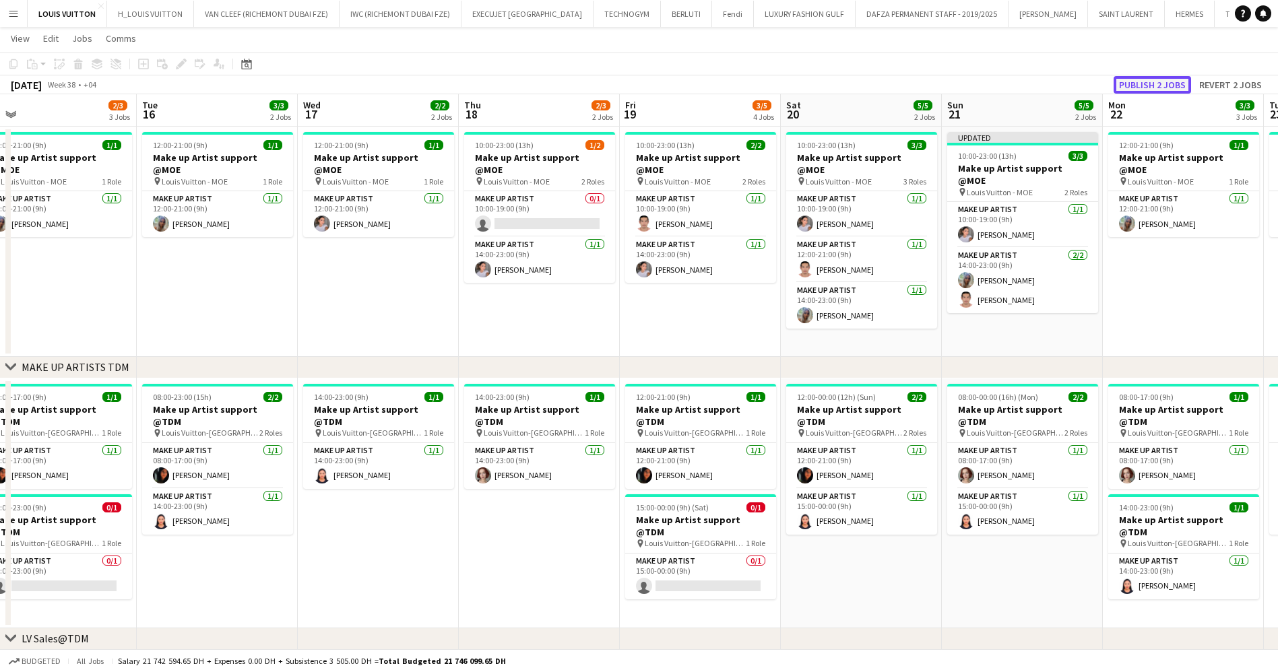
click at [1169, 86] on button "Publish 2 jobs" at bounding box center [1151, 85] width 77 height 18
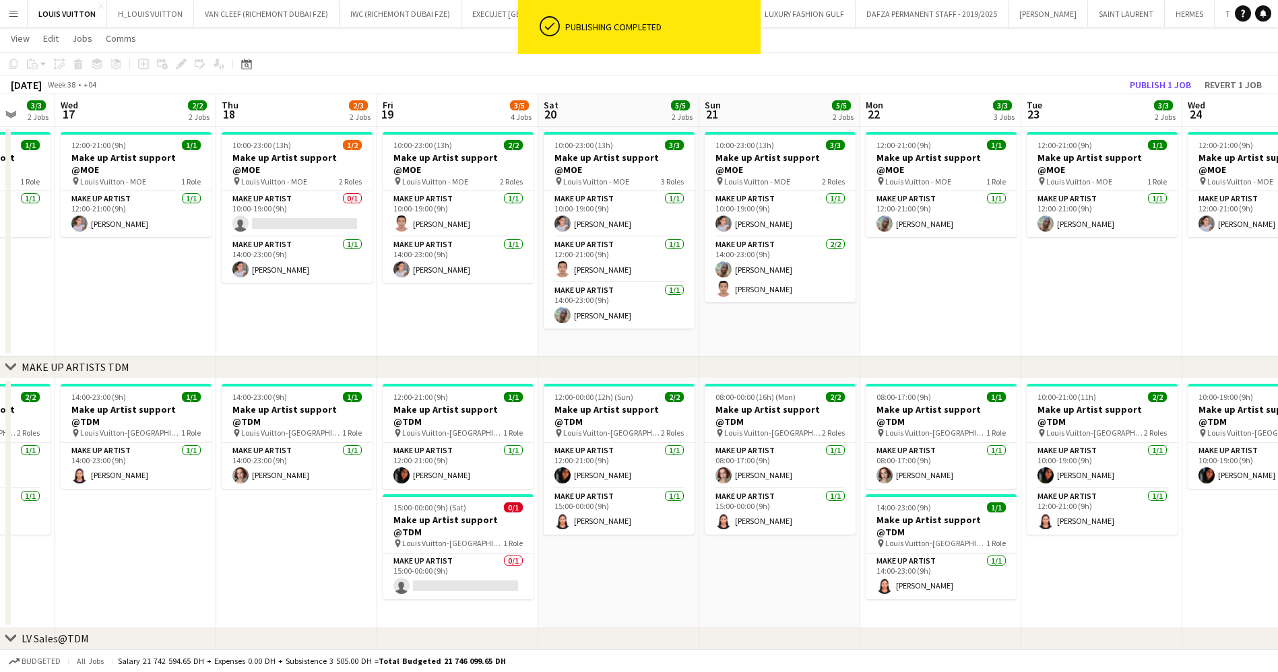
drag, startPoint x: 1162, startPoint y: 296, endPoint x: 919, endPoint y: 320, distance: 243.7
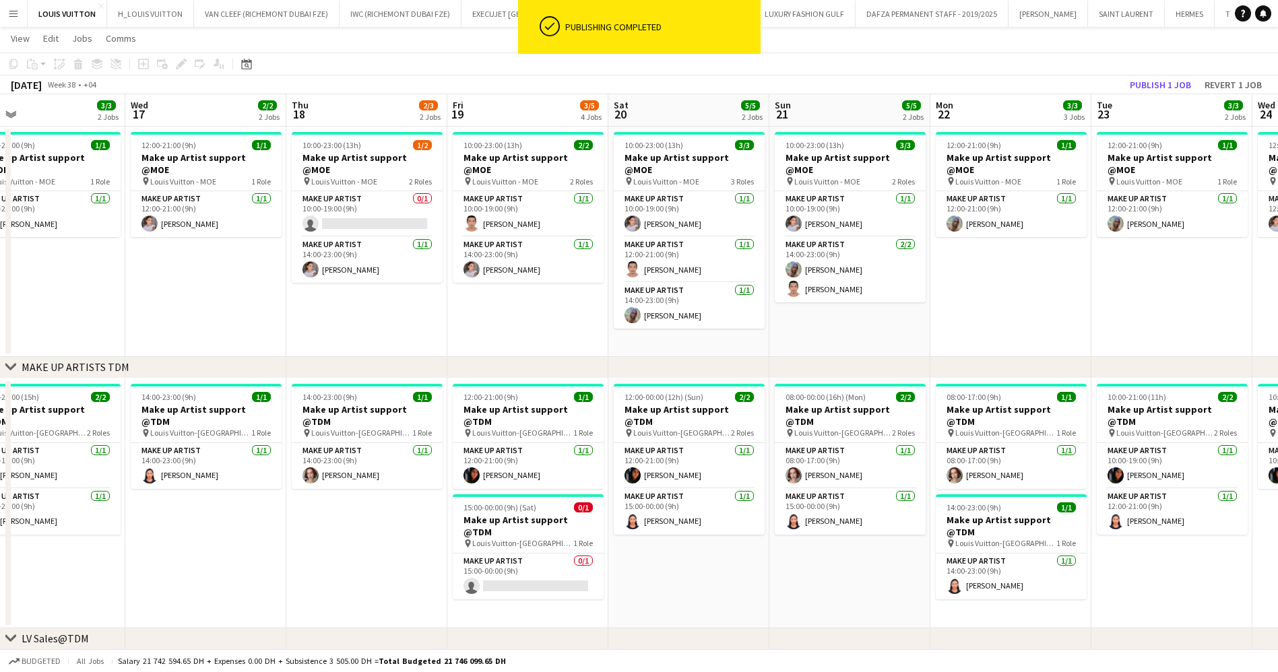
drag, startPoint x: 906, startPoint y: 308, endPoint x: 862, endPoint y: 313, distance: 44.7
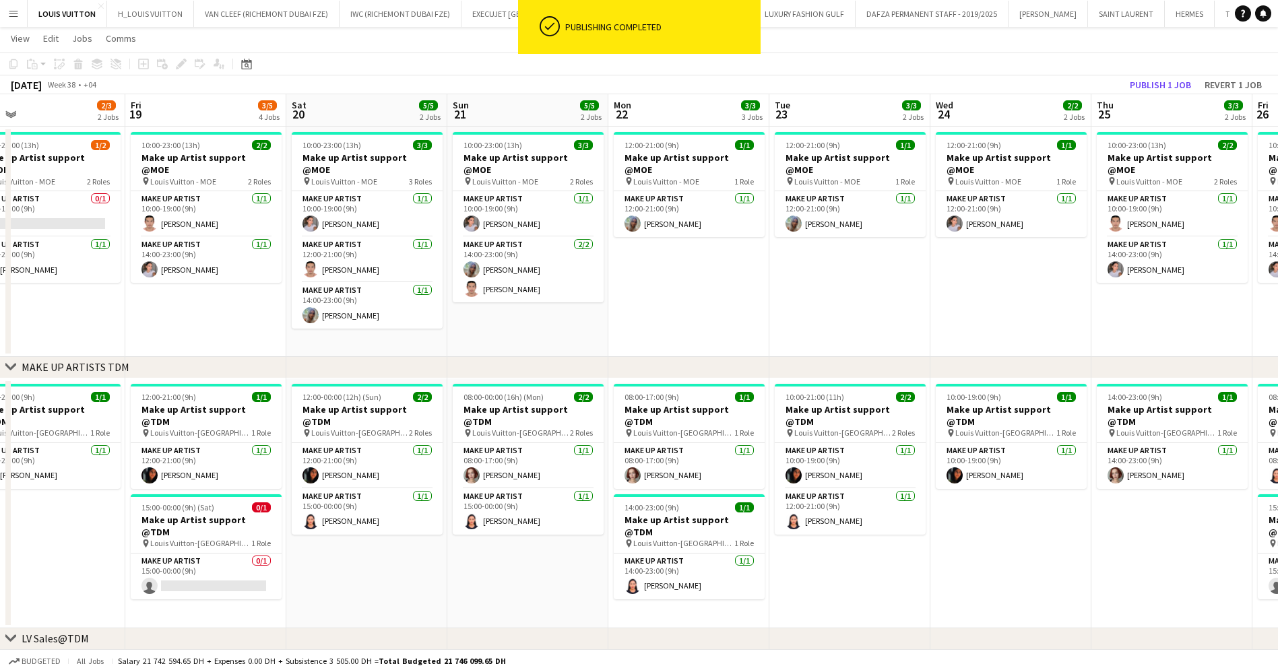
scroll to position [0, 338]
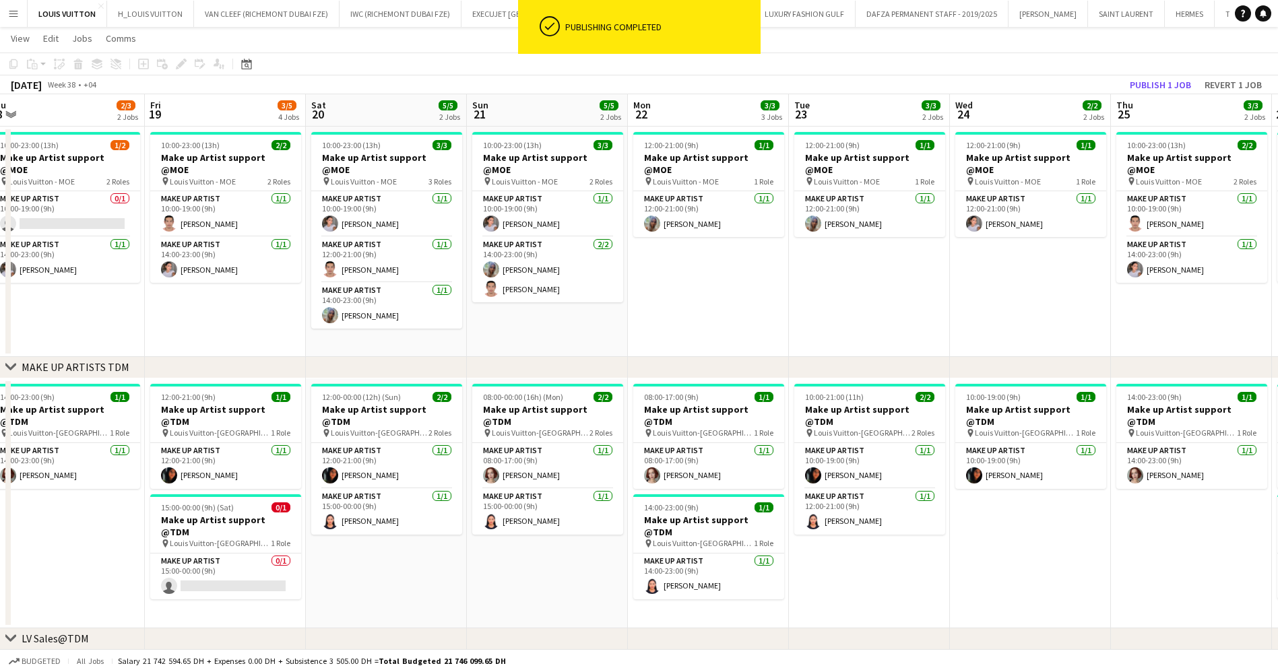
drag, startPoint x: 884, startPoint y: 326, endPoint x: 733, endPoint y: 321, distance: 151.0
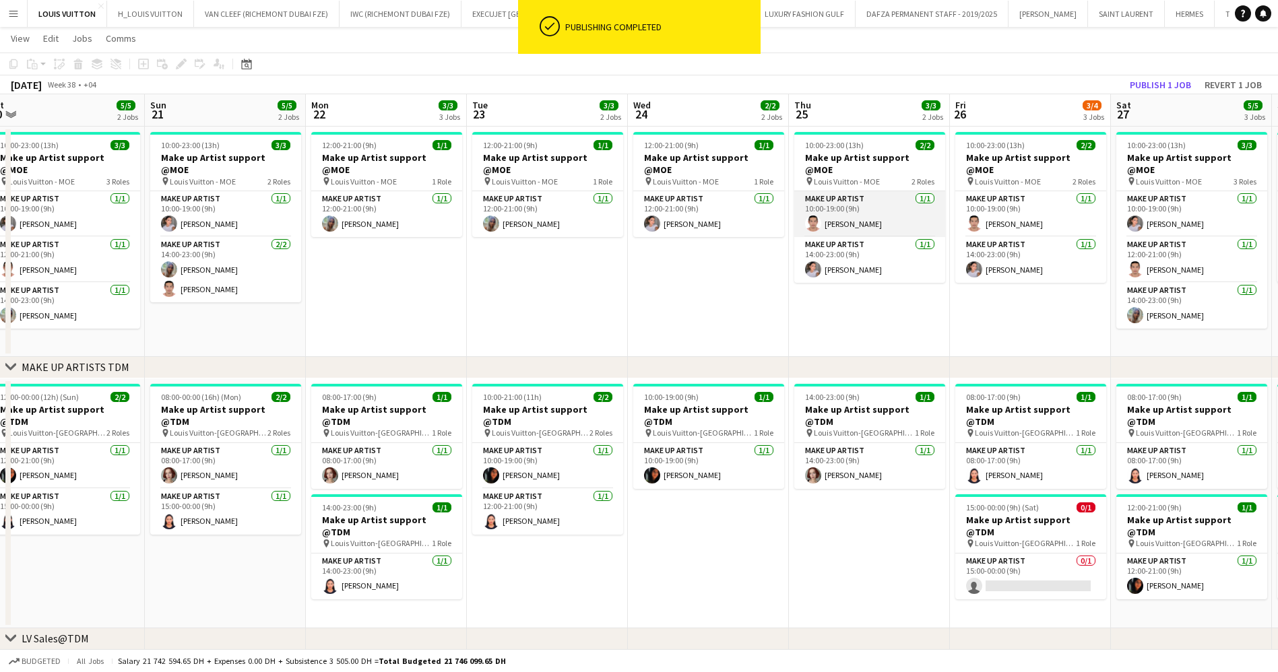
click at [857, 196] on app-card-role "Make up artist [DATE] 10:00-19:00 (9h) [PERSON_NAME]" at bounding box center [869, 214] width 151 height 46
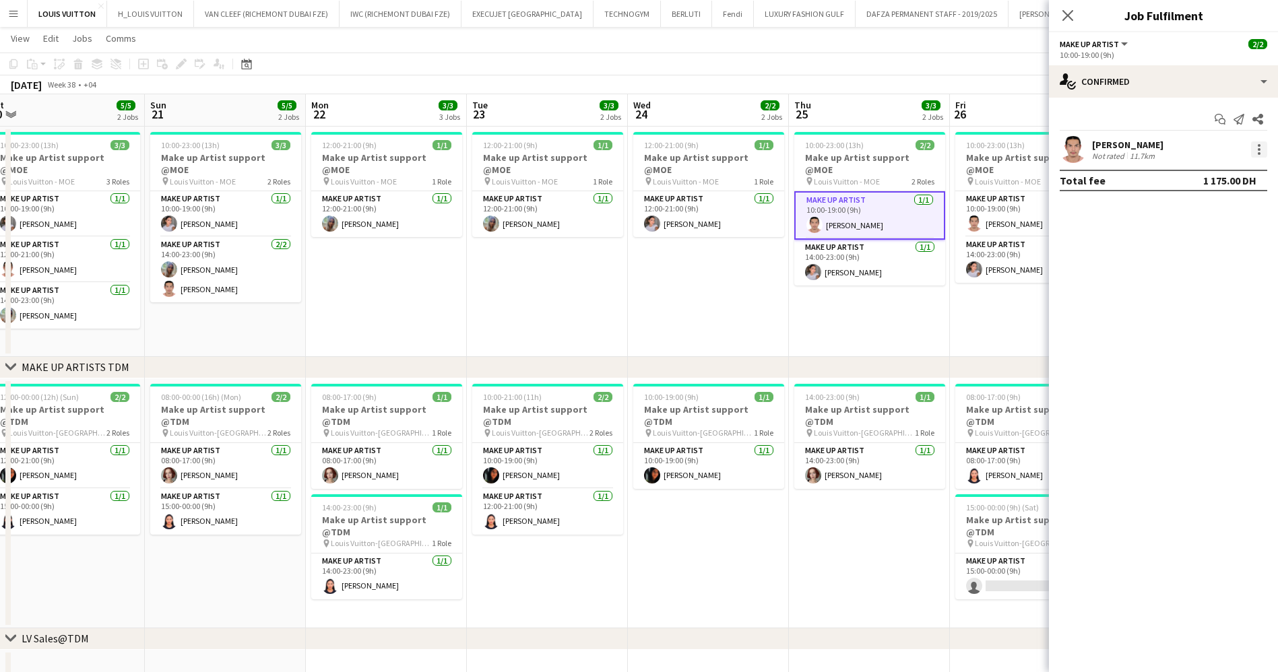
click at [1260, 150] on div at bounding box center [1259, 149] width 16 height 16
click at [1199, 298] on span "Remove" at bounding box center [1193, 303] width 40 height 11
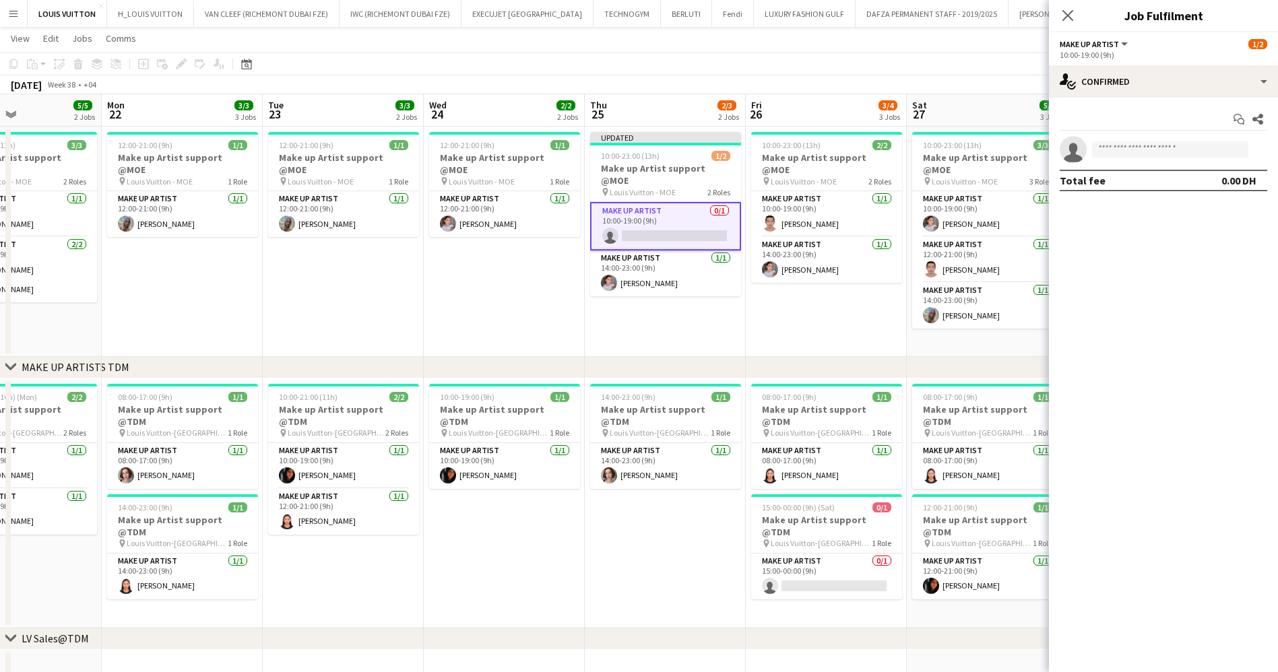
drag, startPoint x: 888, startPoint y: 312, endPoint x: 649, endPoint y: 335, distance: 240.2
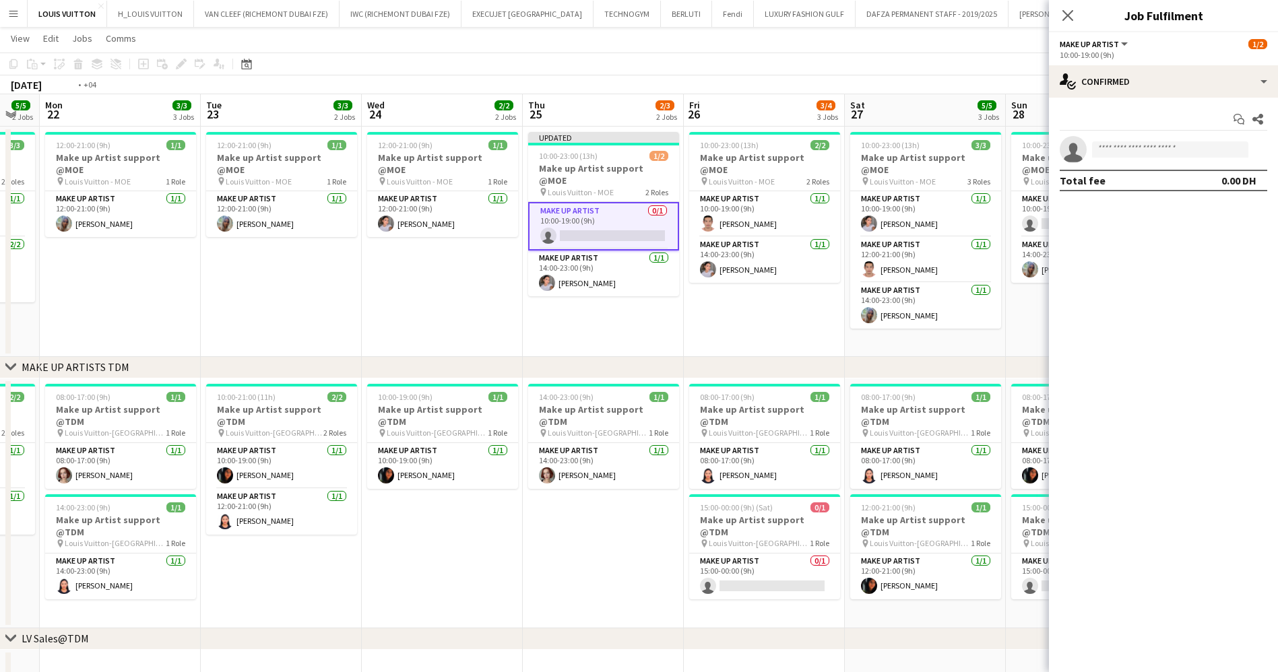
scroll to position [0, 461]
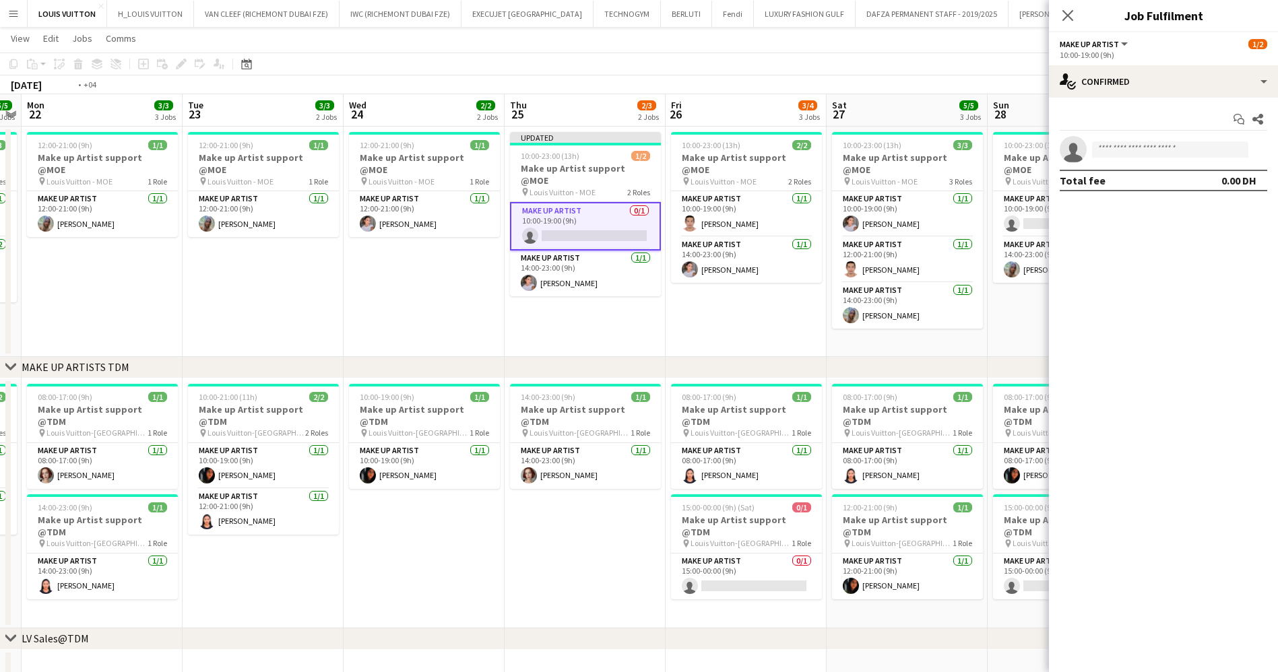
drag, startPoint x: 835, startPoint y: 222, endPoint x: 756, endPoint y: 222, distance: 78.8
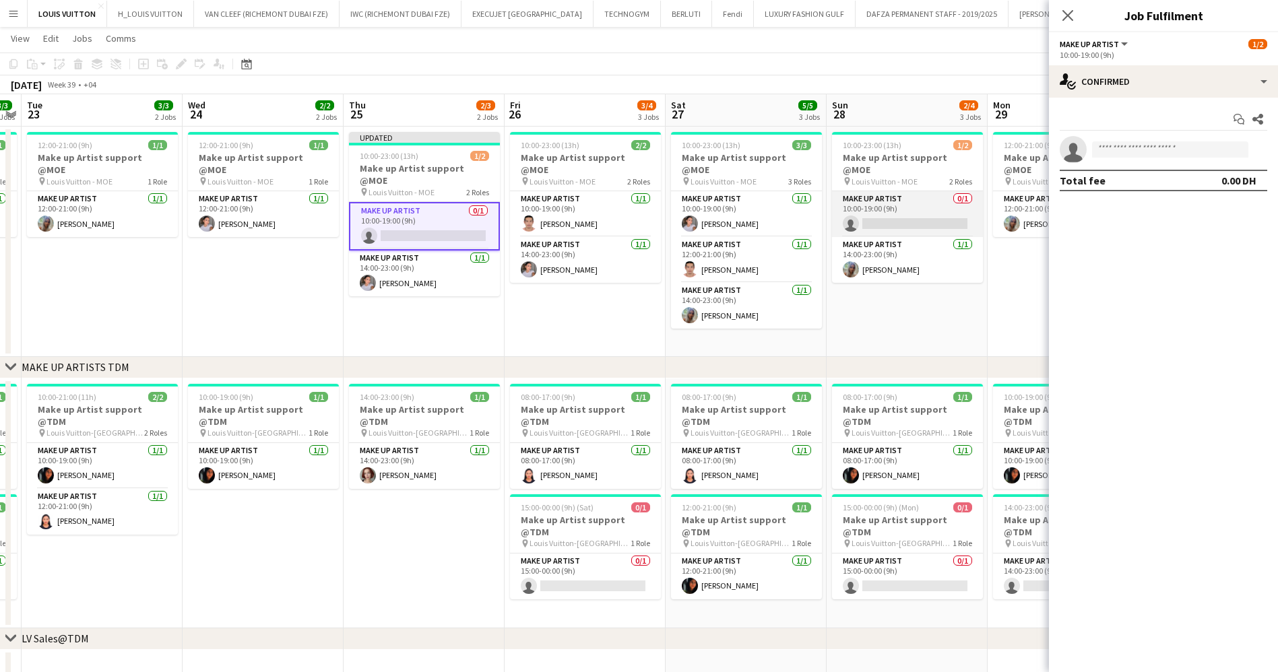
click at [866, 191] on app-card-role "Make up artist 0/1 10:00-19:00 (9h) single-neutral-actions" at bounding box center [907, 214] width 151 height 46
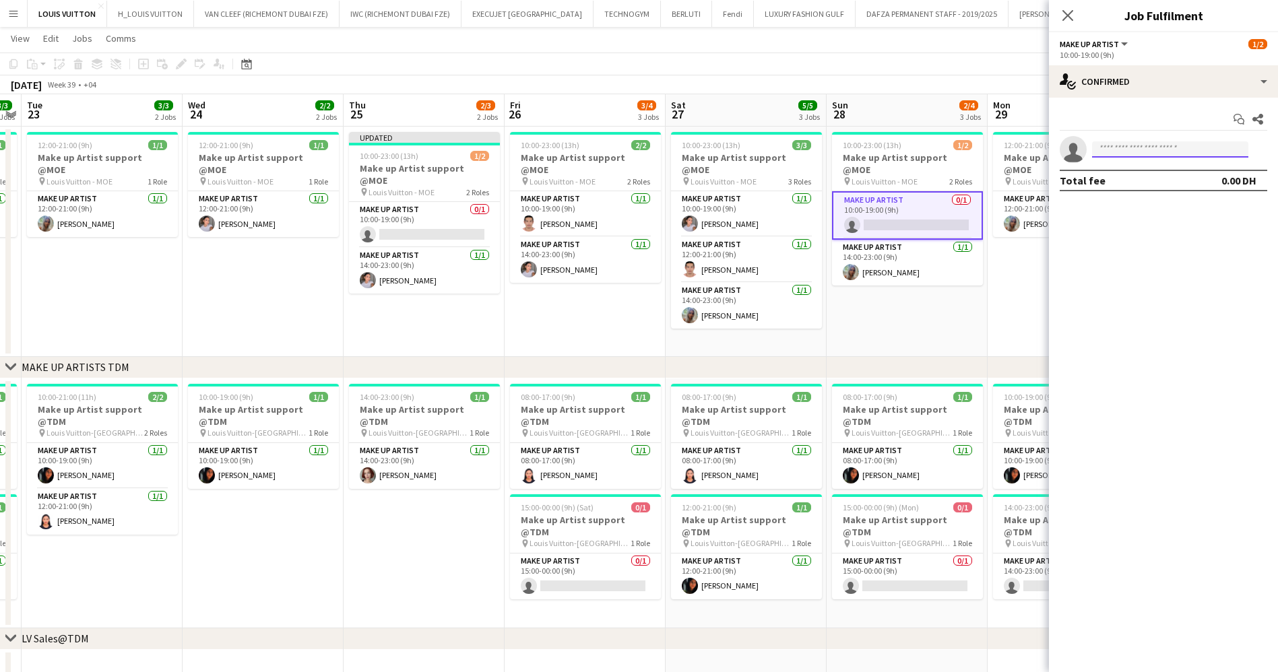
click at [1115, 153] on input at bounding box center [1170, 149] width 156 height 16
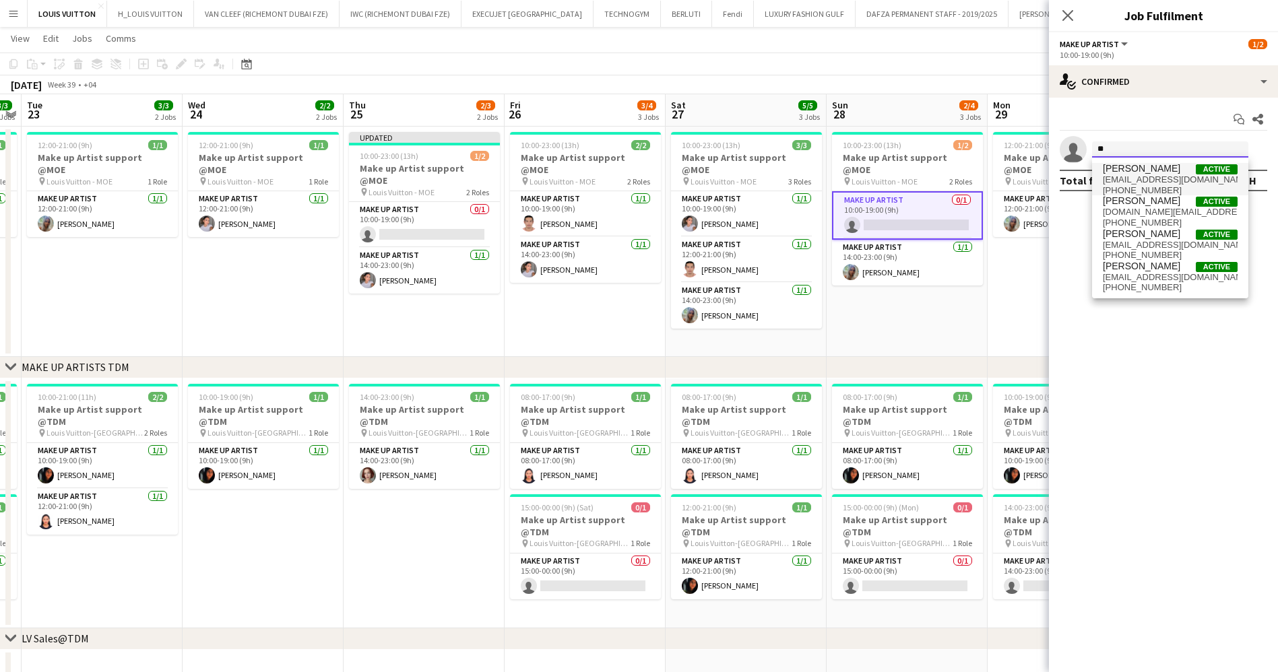
type input "*"
type input "****"
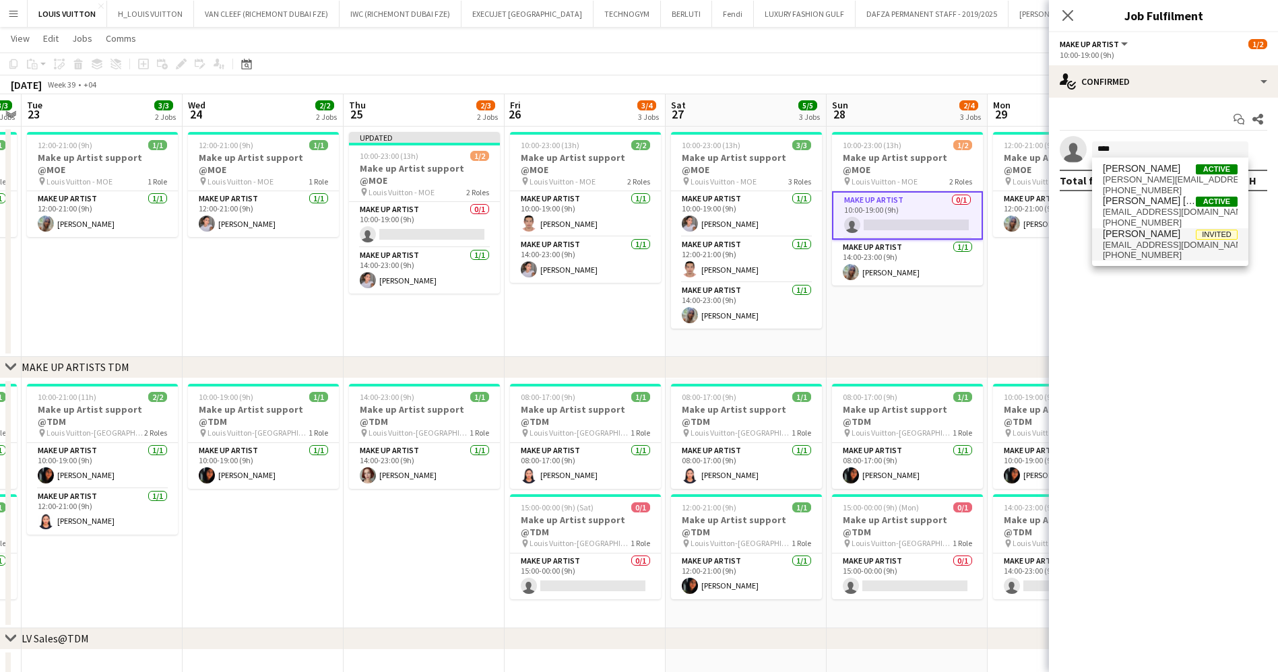
click at [1167, 247] on span "[EMAIL_ADDRESS][DOMAIN_NAME]" at bounding box center [1170, 245] width 135 height 11
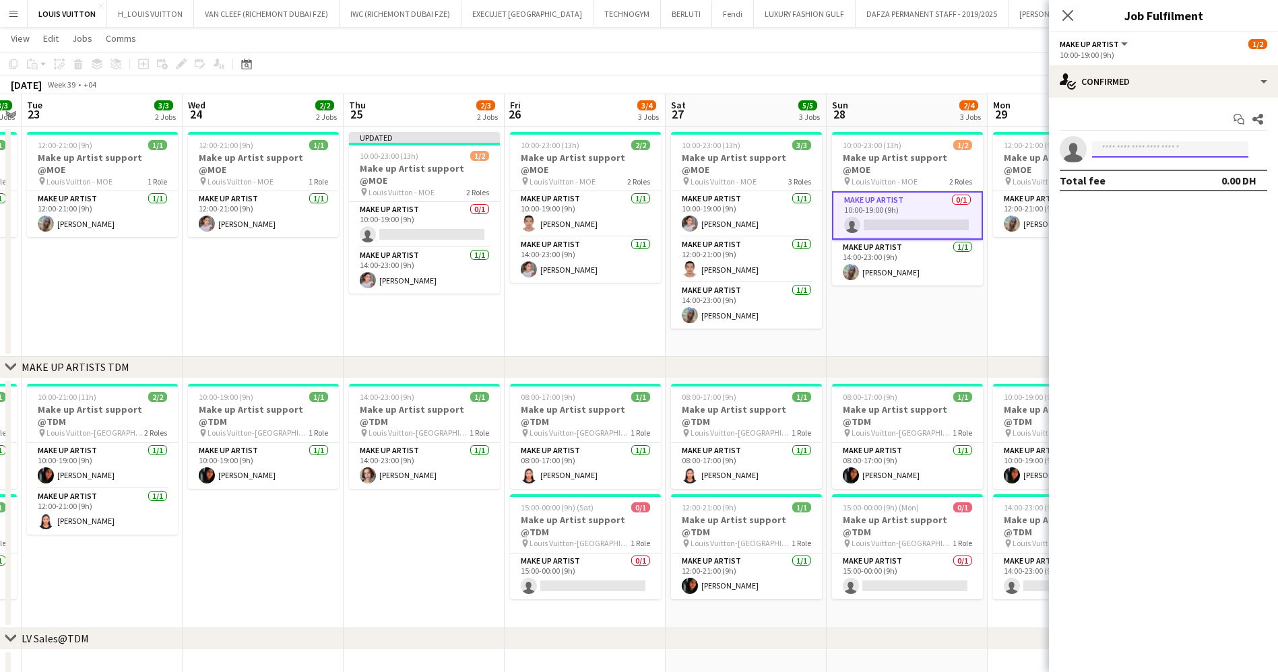
scroll to position [0, 0]
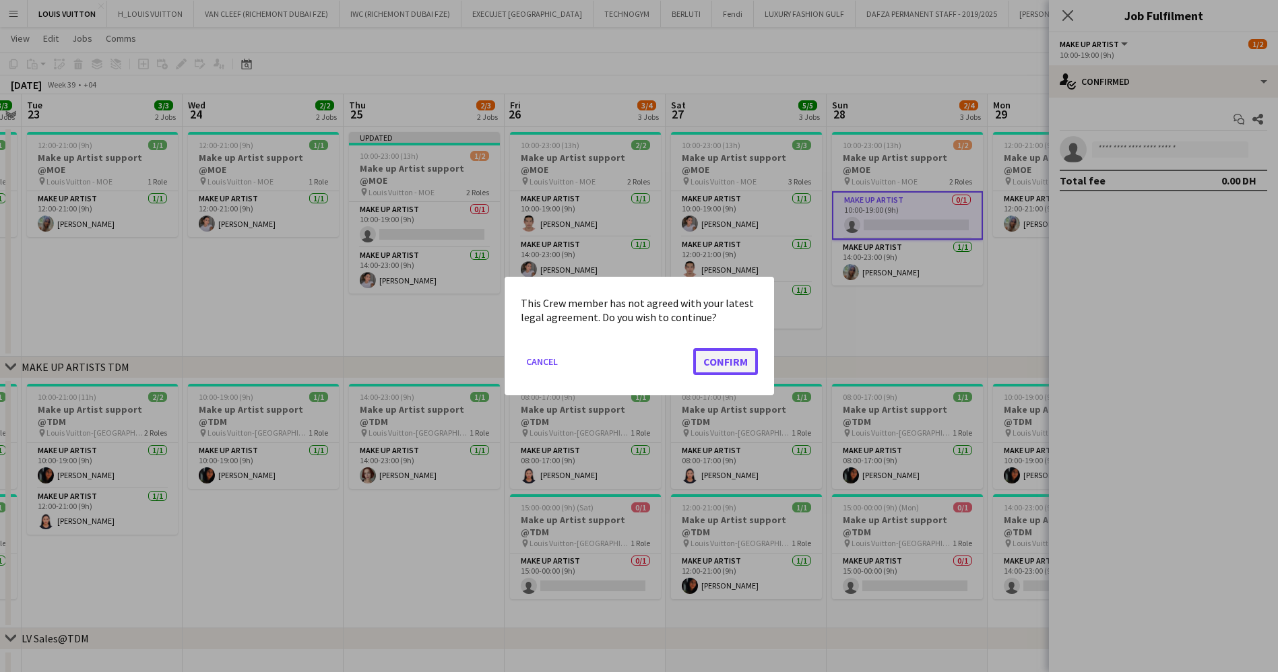
click at [738, 371] on button "Confirm" at bounding box center [725, 361] width 65 height 27
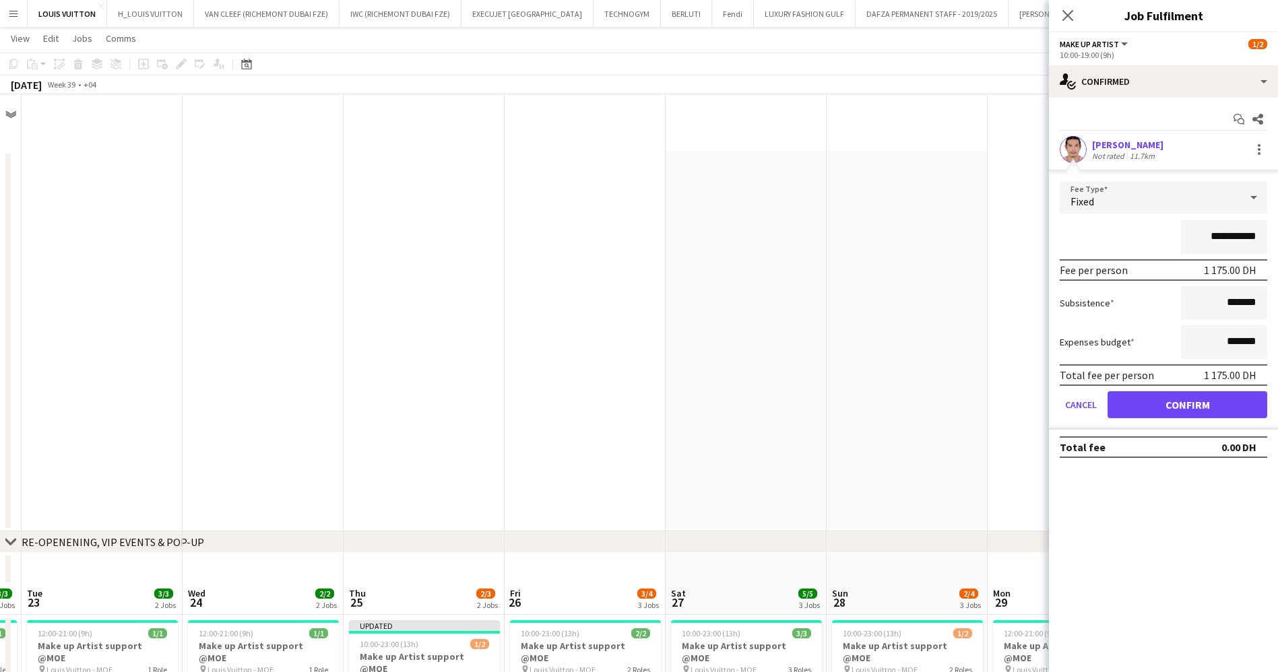
scroll to position [488, 0]
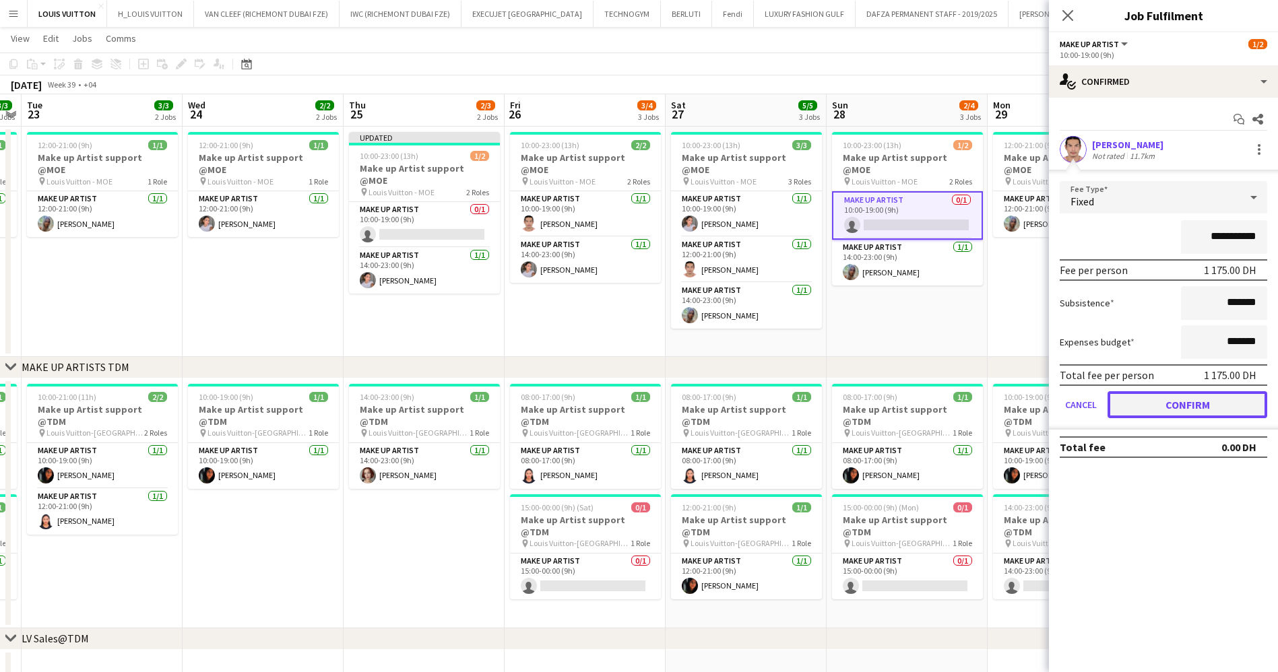
click at [1182, 404] on button "Confirm" at bounding box center [1187, 404] width 160 height 27
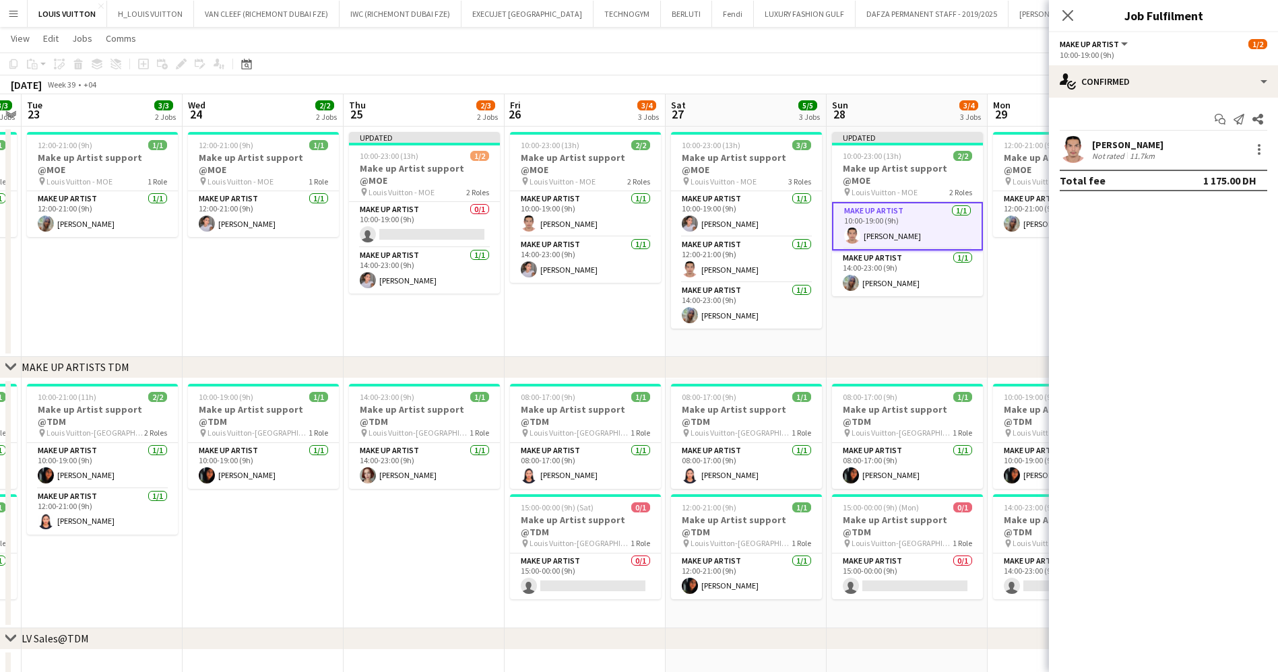
click at [926, 65] on app-toolbar "Copy Paste Paste Ctrl+V Paste with crew Ctrl+Shift+V Paste linked Job [GEOGRAPH…" at bounding box center [639, 64] width 1278 height 23
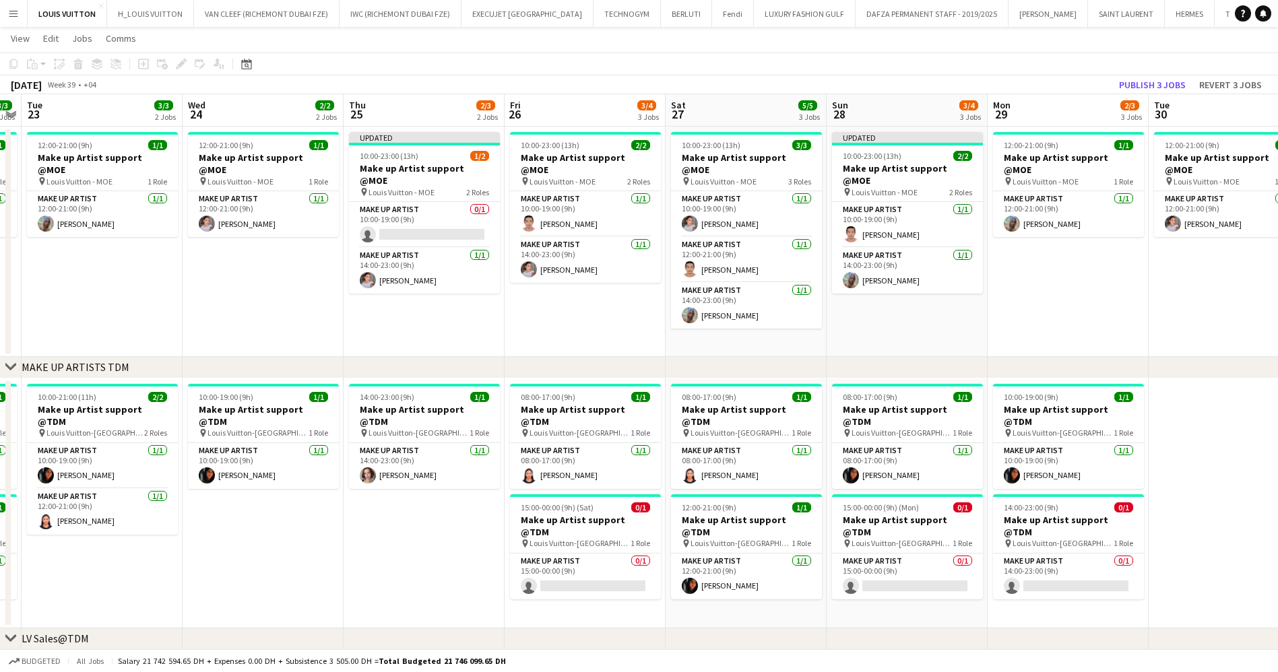
scroll to position [0, 373]
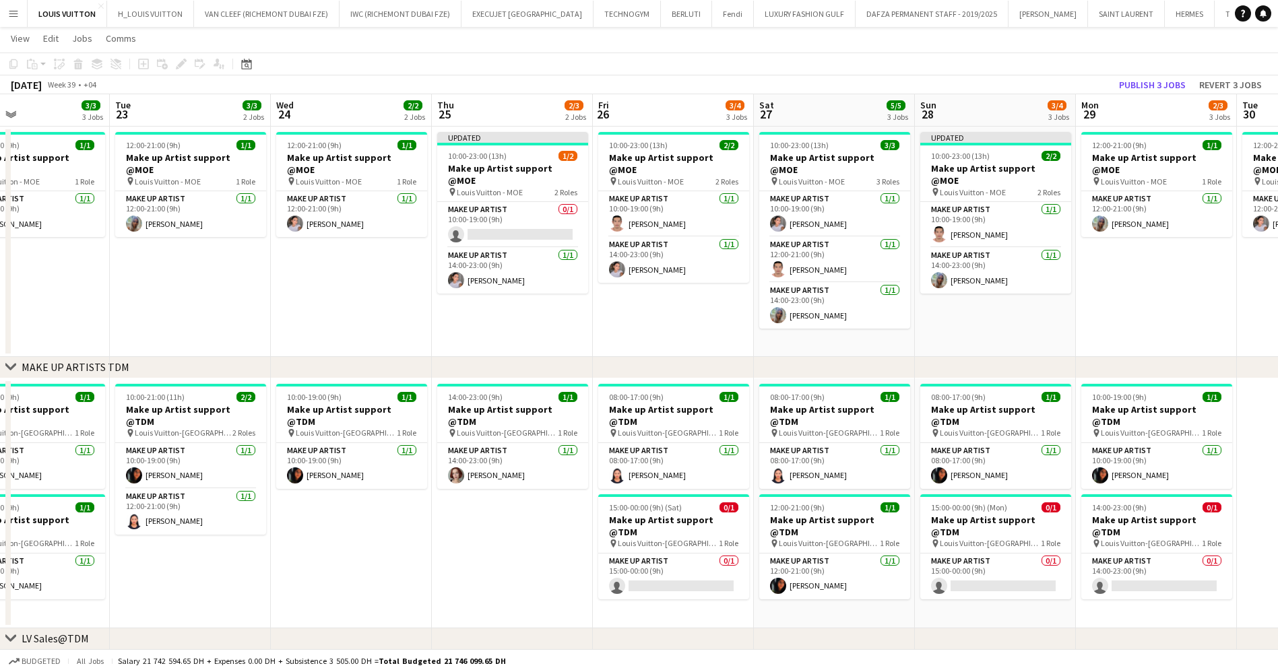
drag, startPoint x: 1121, startPoint y: 294, endPoint x: 726, endPoint y: 296, distance: 394.7
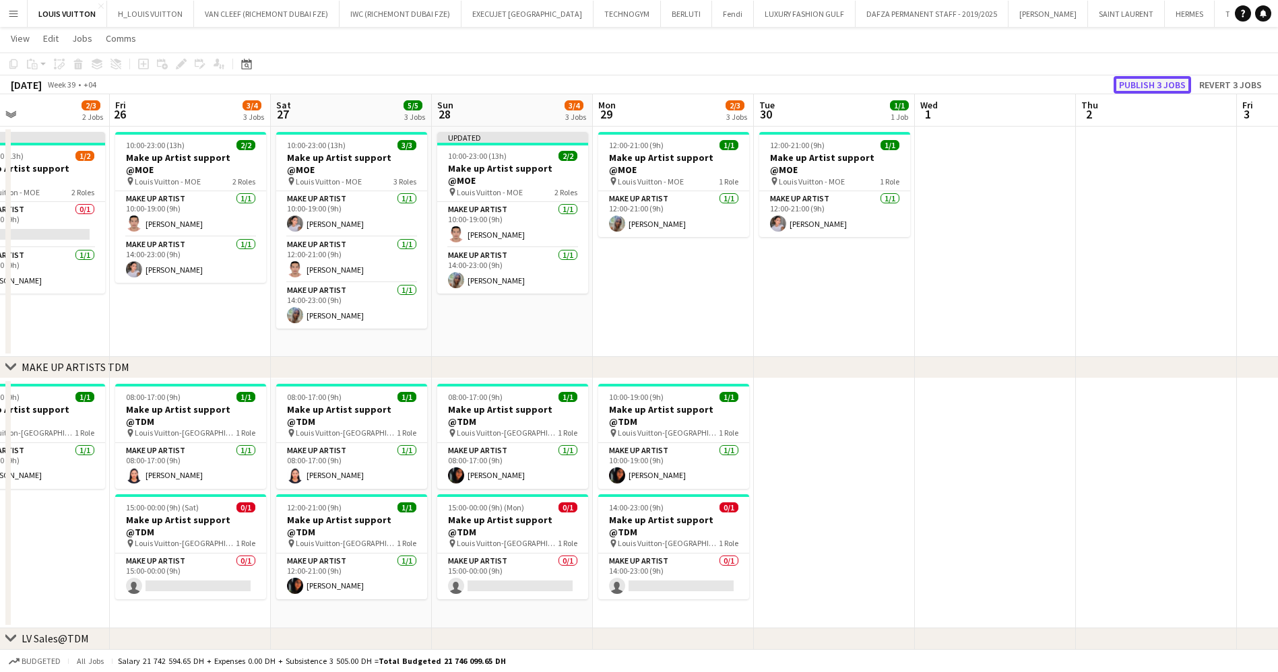
click at [1161, 82] on button "Publish 3 jobs" at bounding box center [1151, 85] width 77 height 18
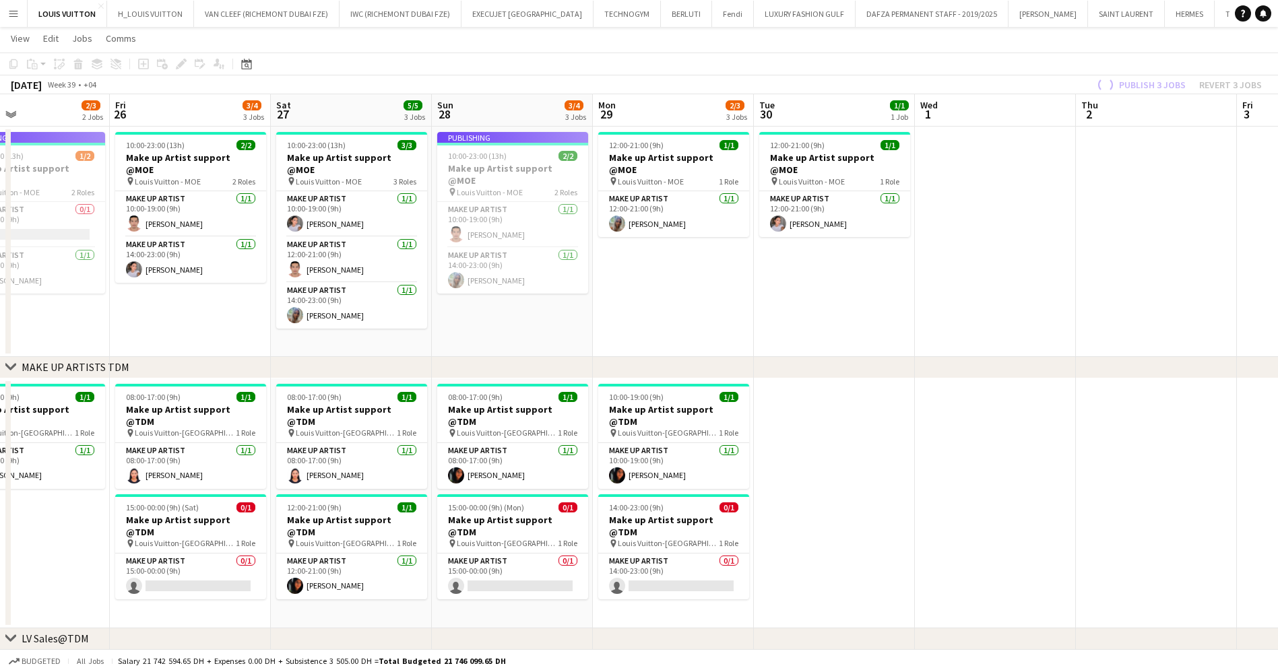
drag, startPoint x: 583, startPoint y: 240, endPoint x: 839, endPoint y: 216, distance: 257.7
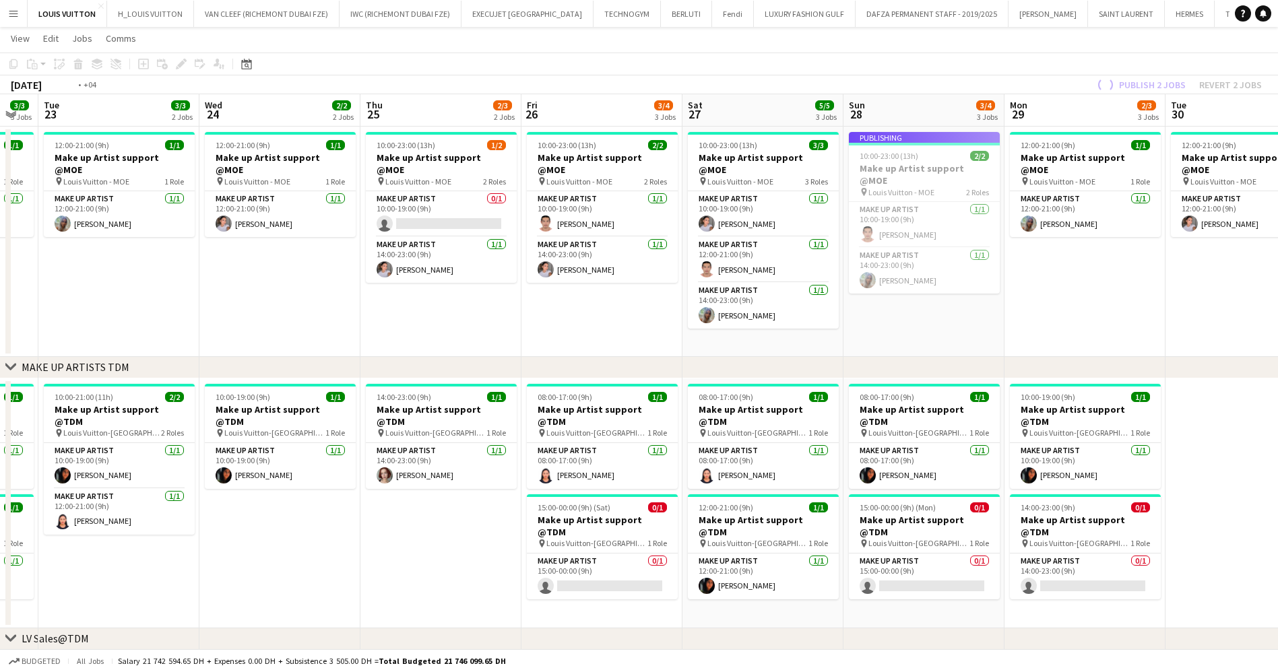
drag, startPoint x: 556, startPoint y: 239, endPoint x: 465, endPoint y: 222, distance: 92.6
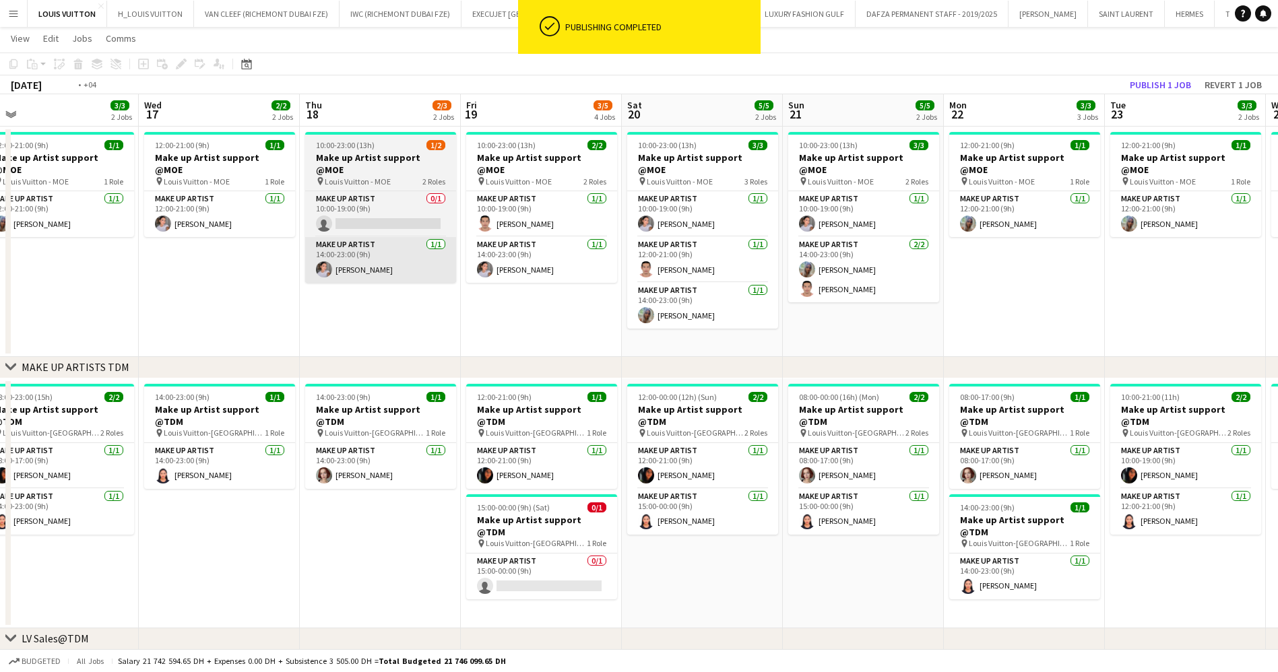
drag, startPoint x: 439, startPoint y: 238, endPoint x: 593, endPoint y: 231, distance: 154.4
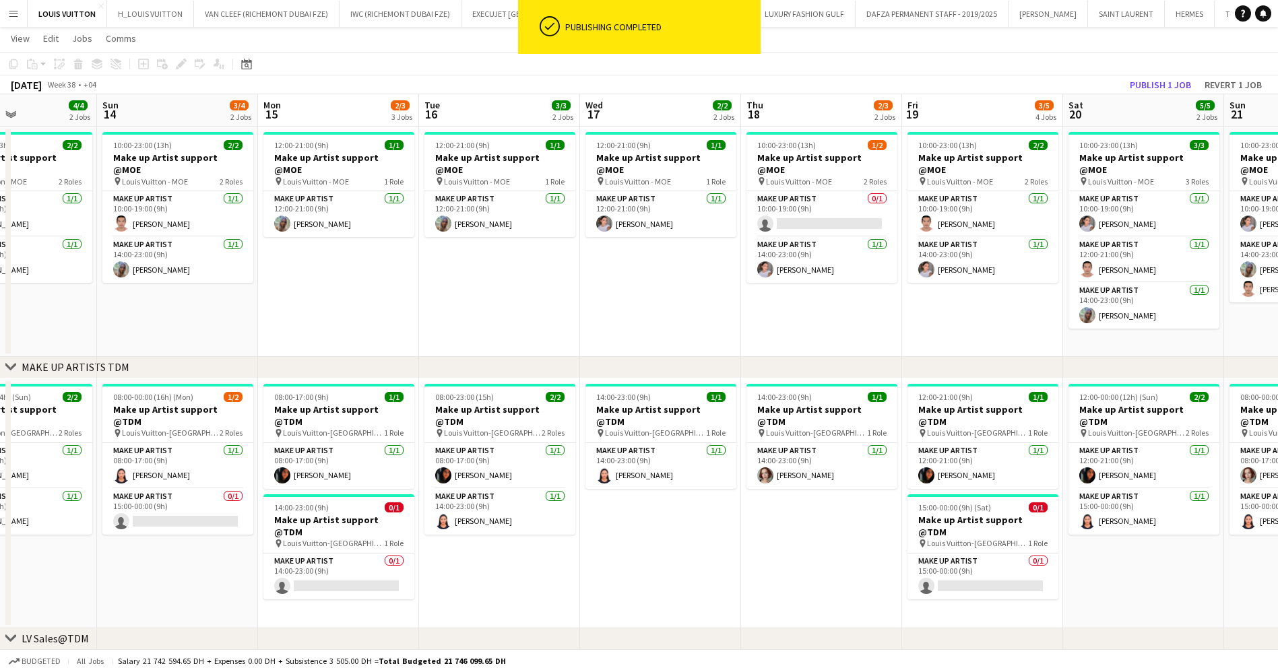
drag, startPoint x: 418, startPoint y: 179, endPoint x: 560, endPoint y: 176, distance: 141.5
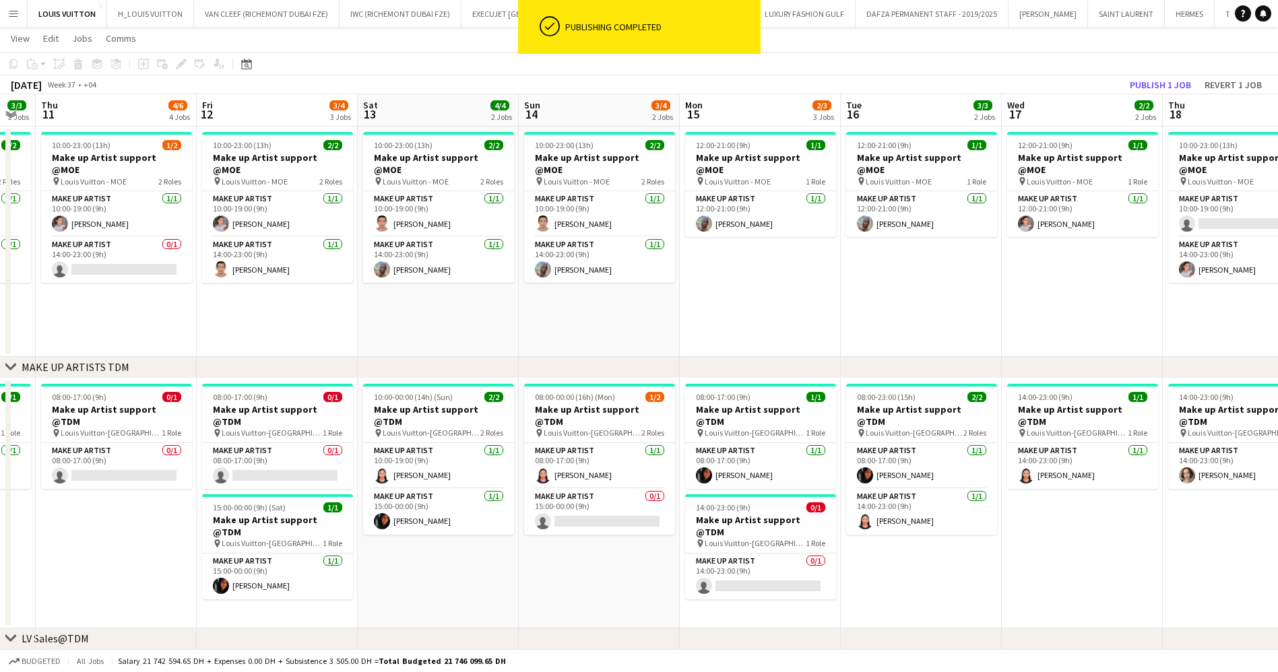
drag, startPoint x: 589, startPoint y: 170, endPoint x: 705, endPoint y: 170, distance: 115.9
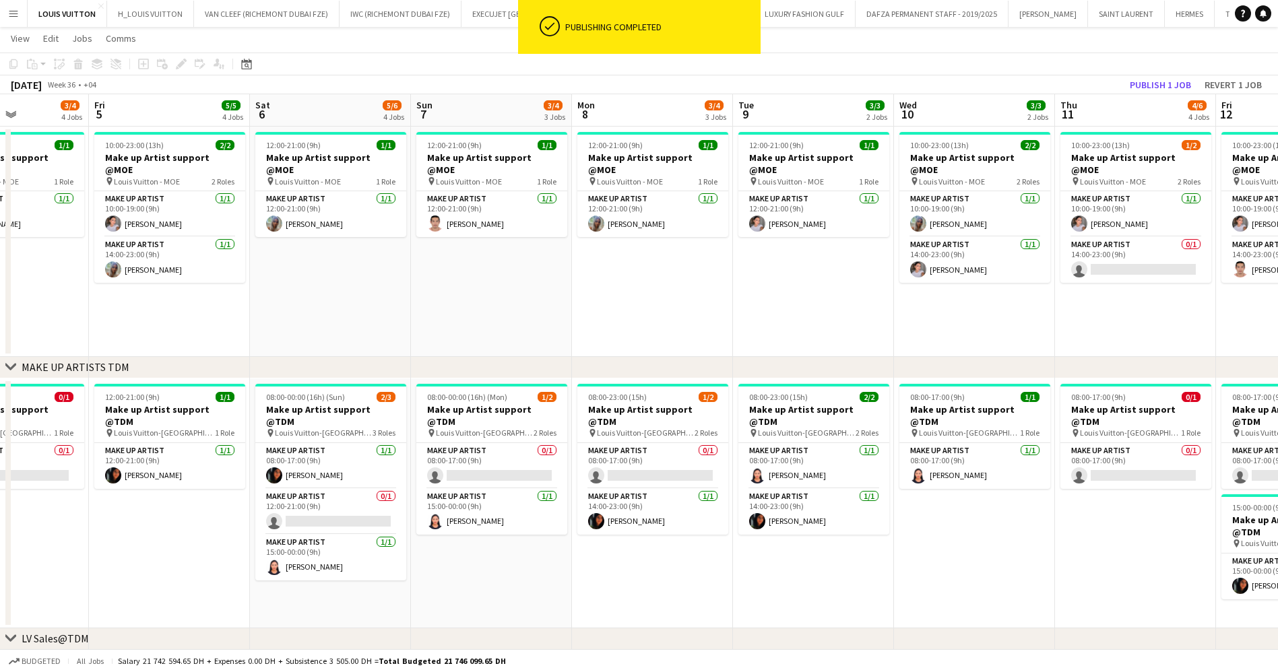
drag, startPoint x: 334, startPoint y: 179, endPoint x: 617, endPoint y: 179, distance: 282.9
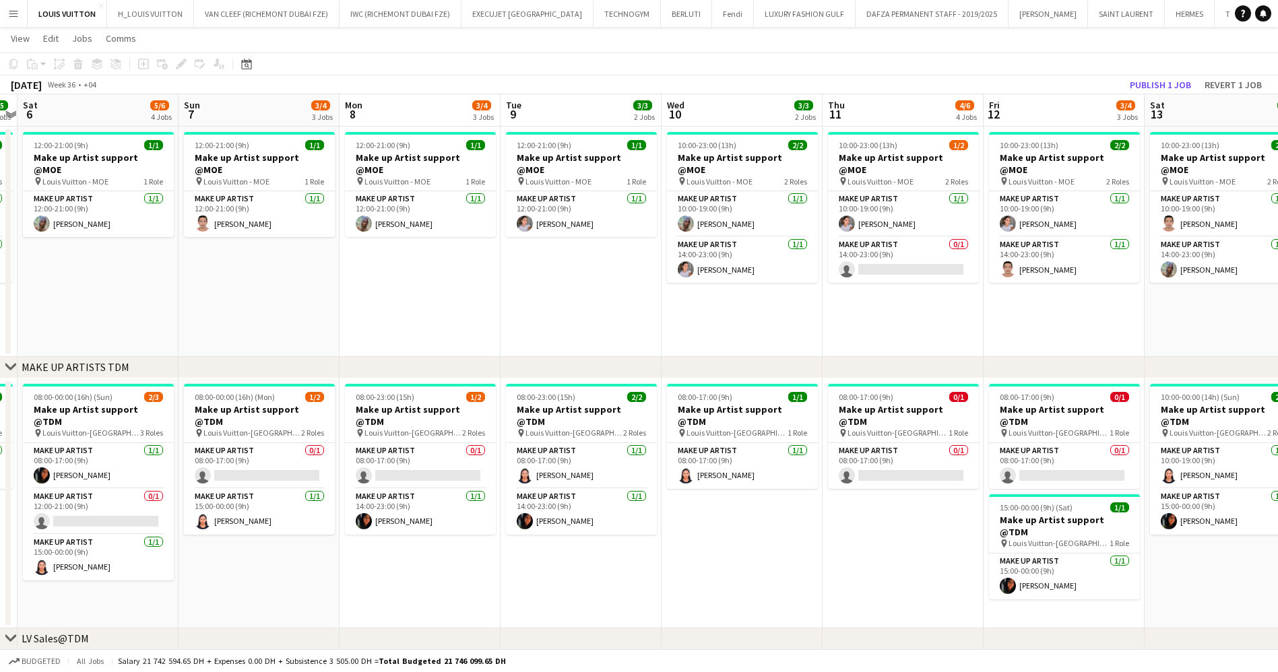
drag, startPoint x: 876, startPoint y: 239, endPoint x: 678, endPoint y: 267, distance: 200.6
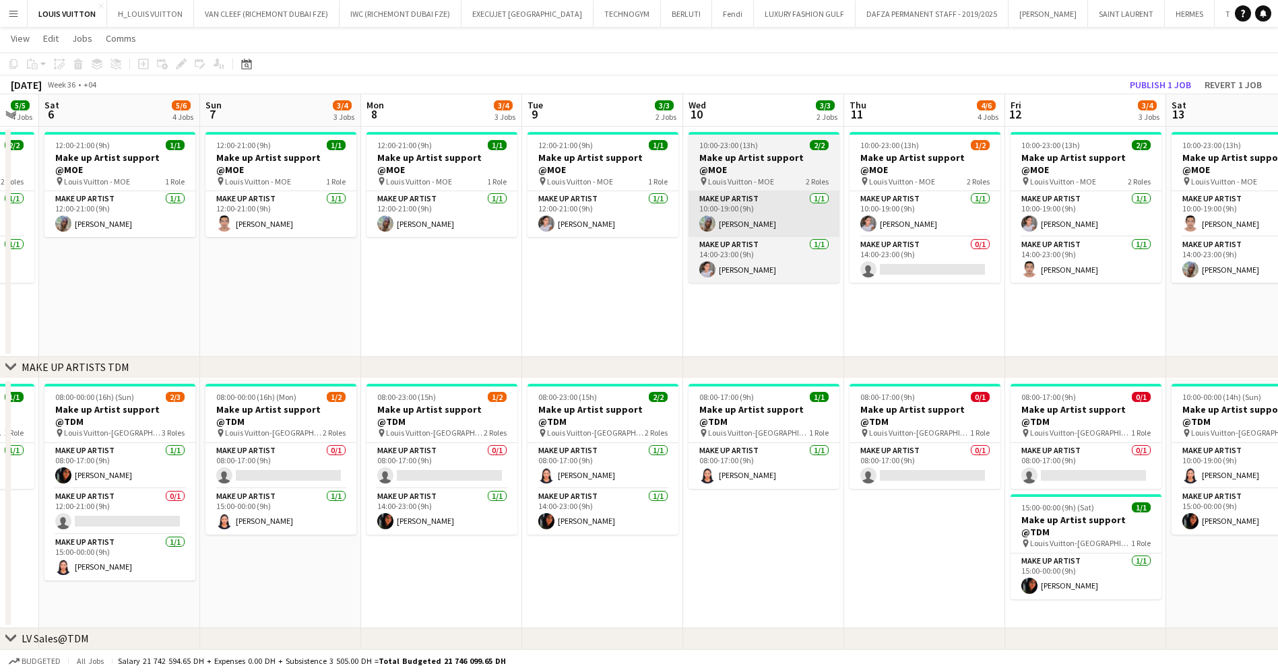
drag, startPoint x: 695, startPoint y: 189, endPoint x: 703, endPoint y: 193, distance: 8.8
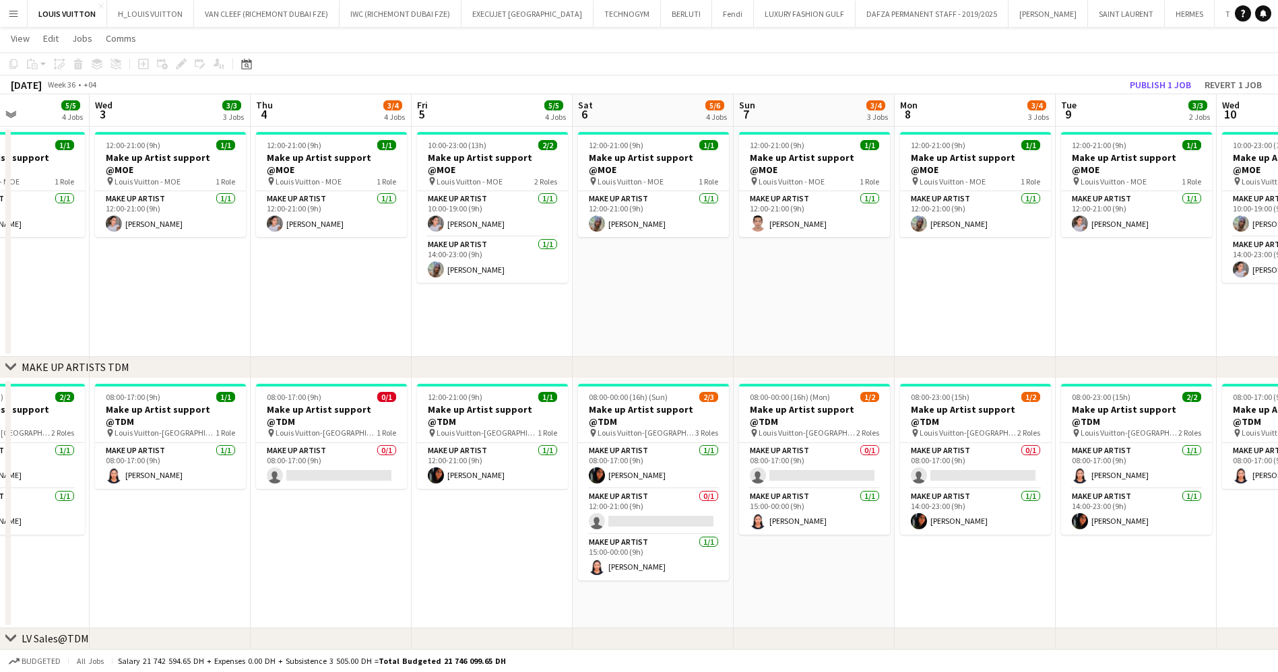
scroll to position [0, 403]
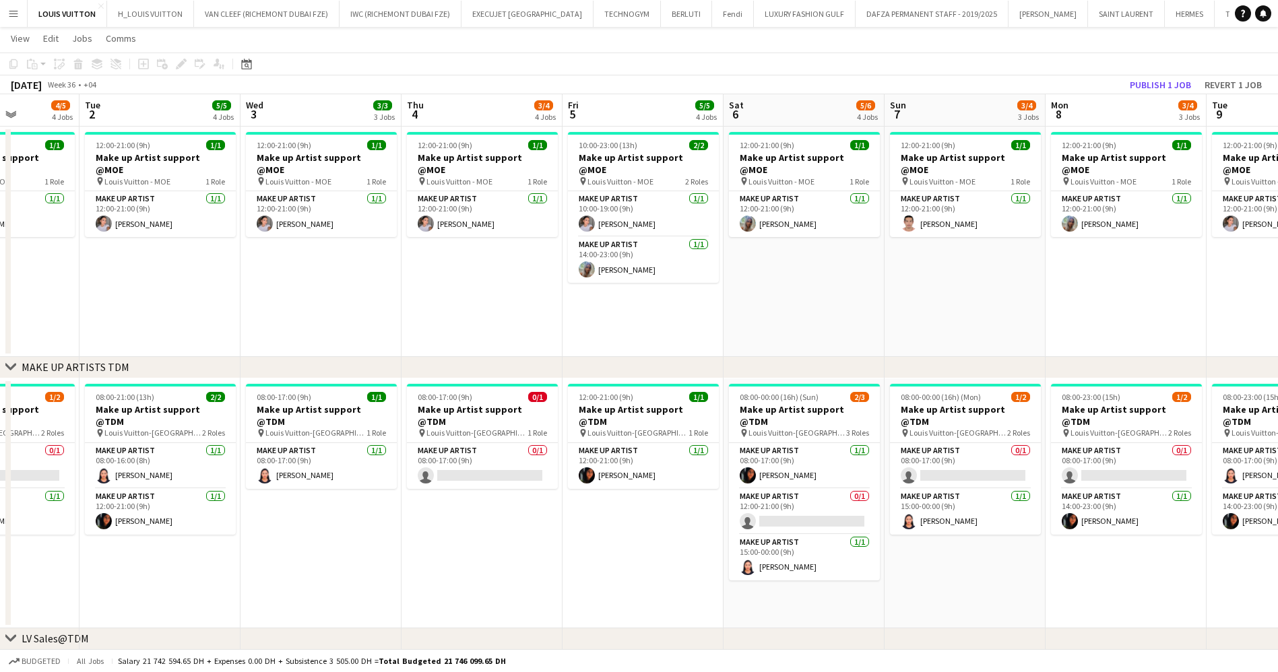
drag, startPoint x: 286, startPoint y: 165, endPoint x: 709, endPoint y: 154, distance: 423.1
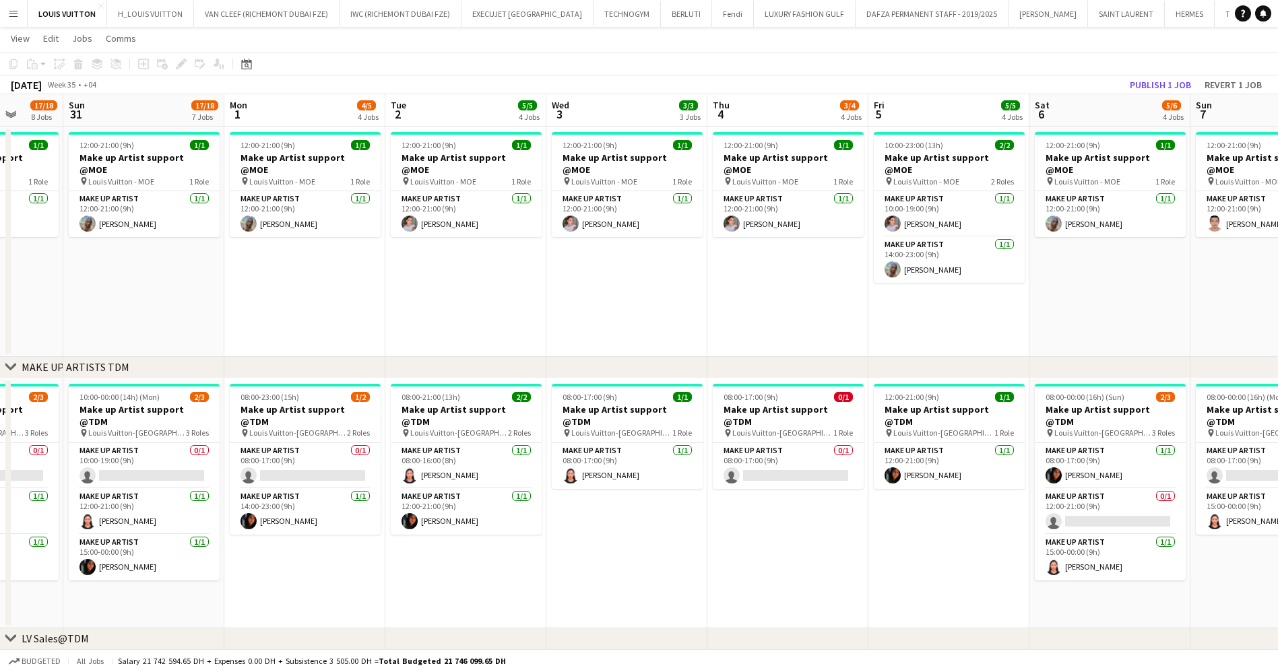
scroll to position [0, 404]
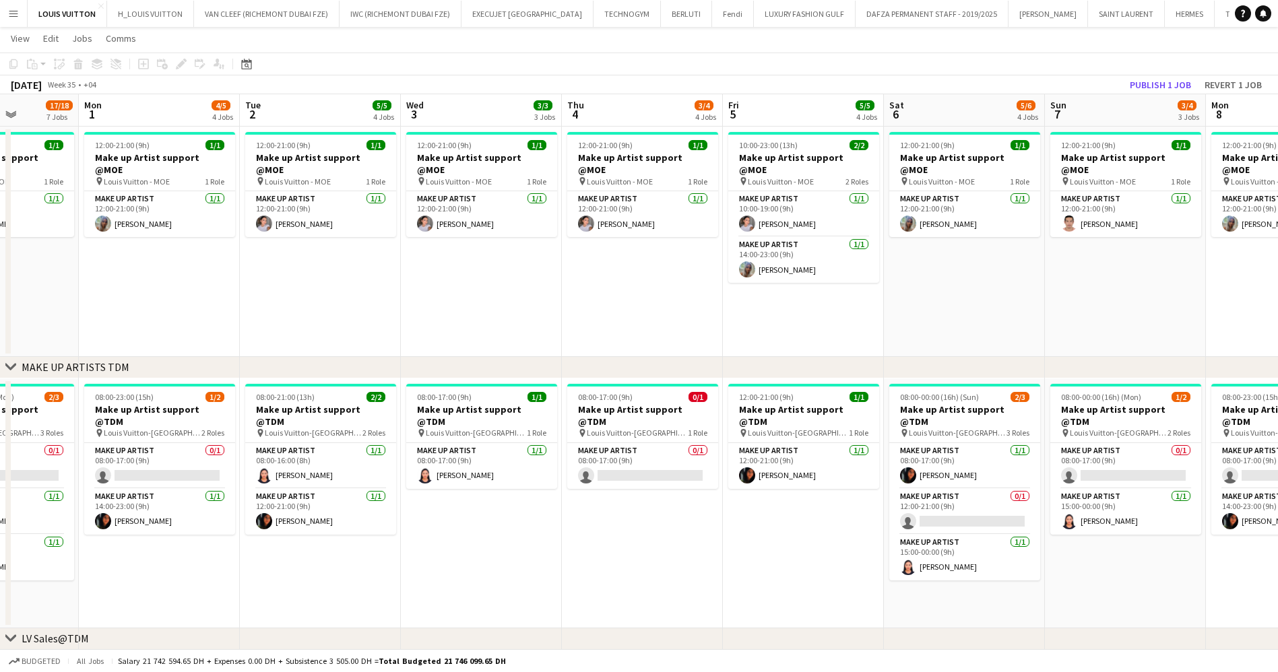
drag, startPoint x: 460, startPoint y: 195, endPoint x: 502, endPoint y: 195, distance: 41.8
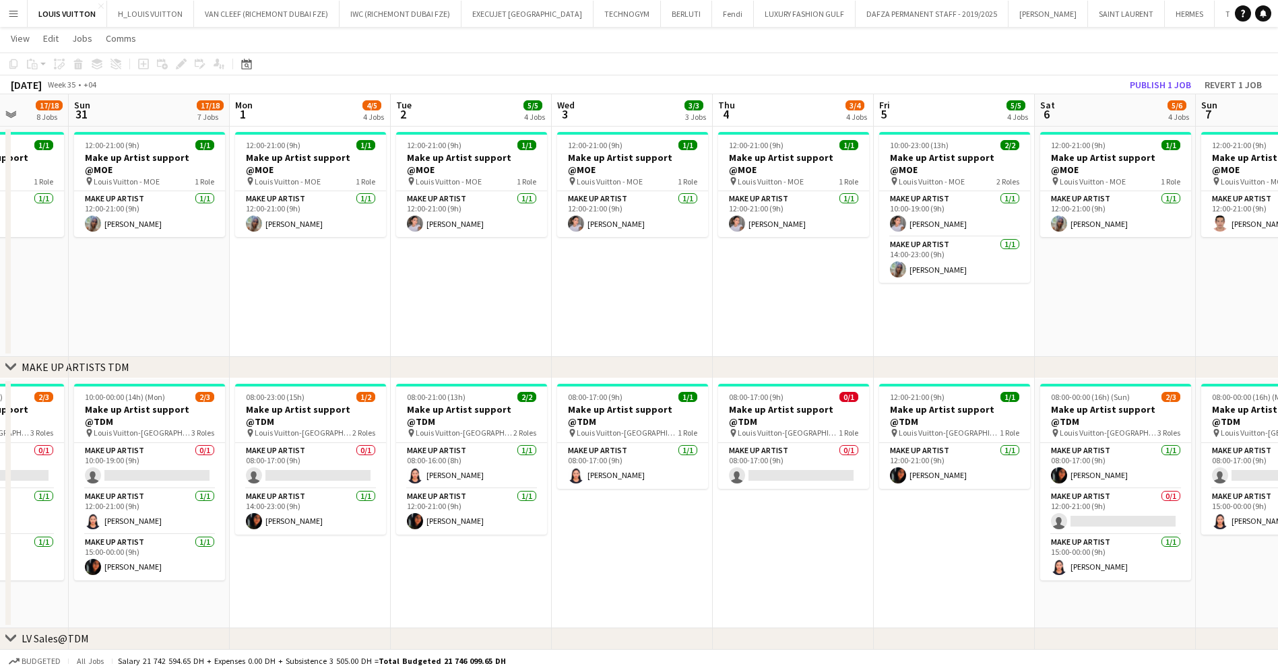
scroll to position [0, 413]
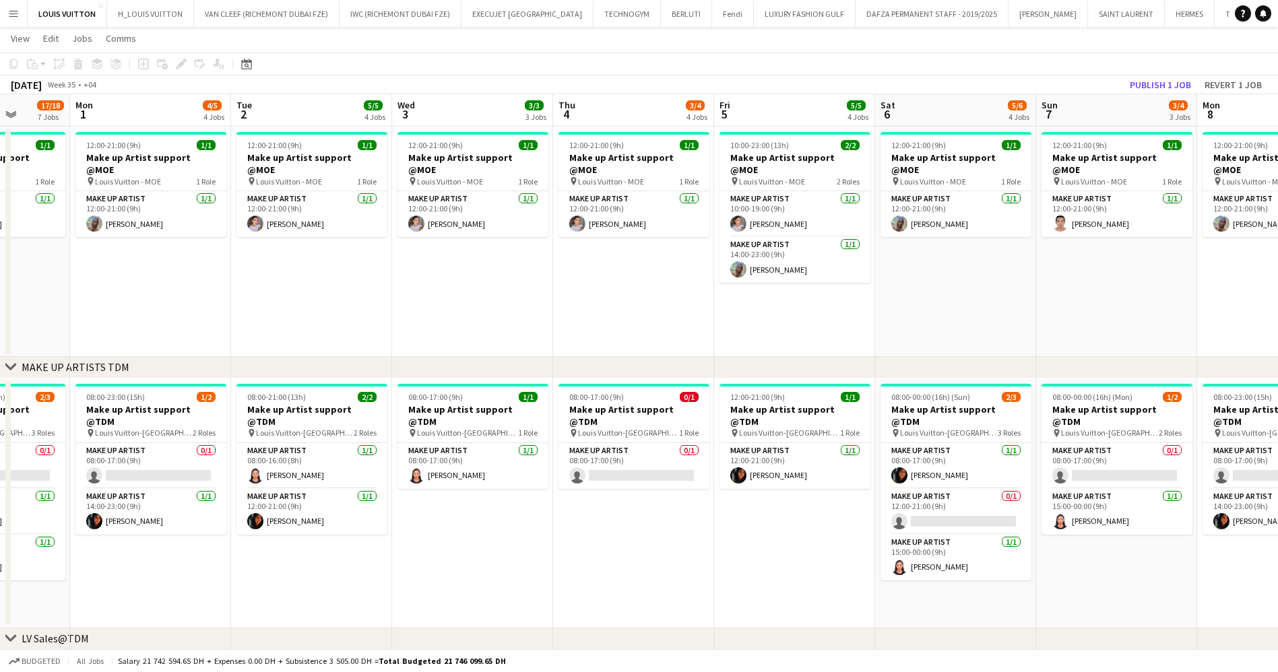
drag, startPoint x: 946, startPoint y: 262, endPoint x: 1023, endPoint y: 214, distance: 91.0
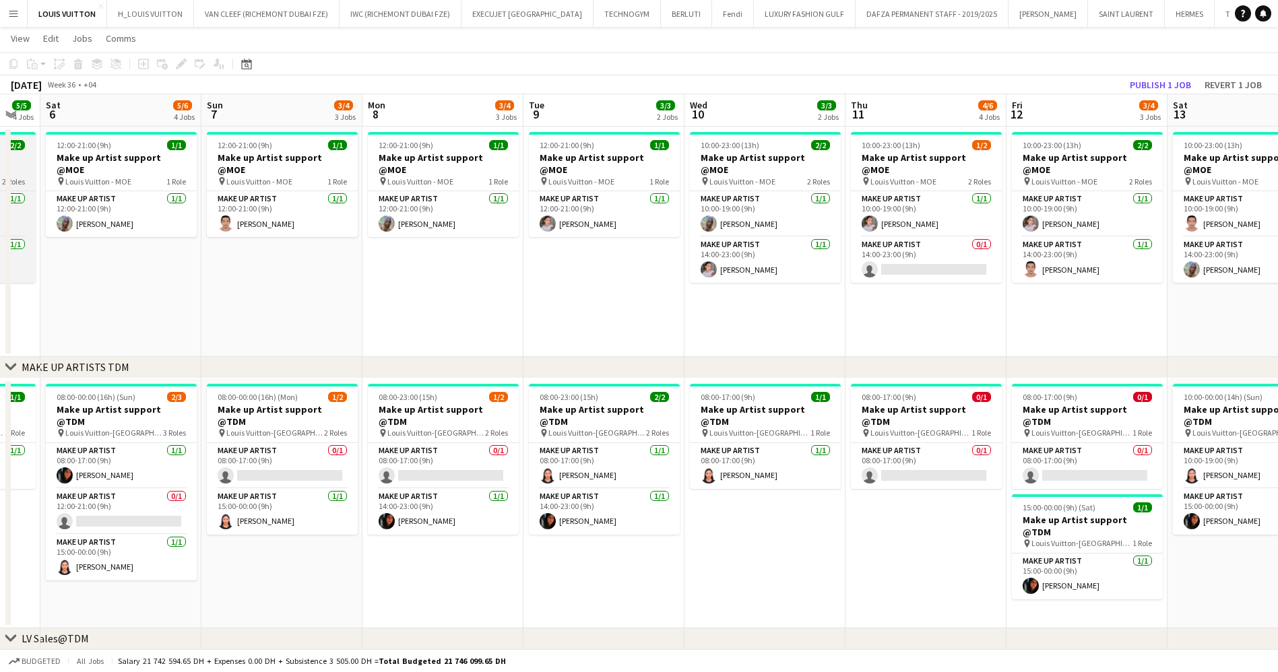
scroll to position [0, 444]
click at [959, 251] on app-card-role "Make up artist 0/1 14:00-23:00 (9h) single-neutral-actions" at bounding box center [924, 260] width 151 height 46
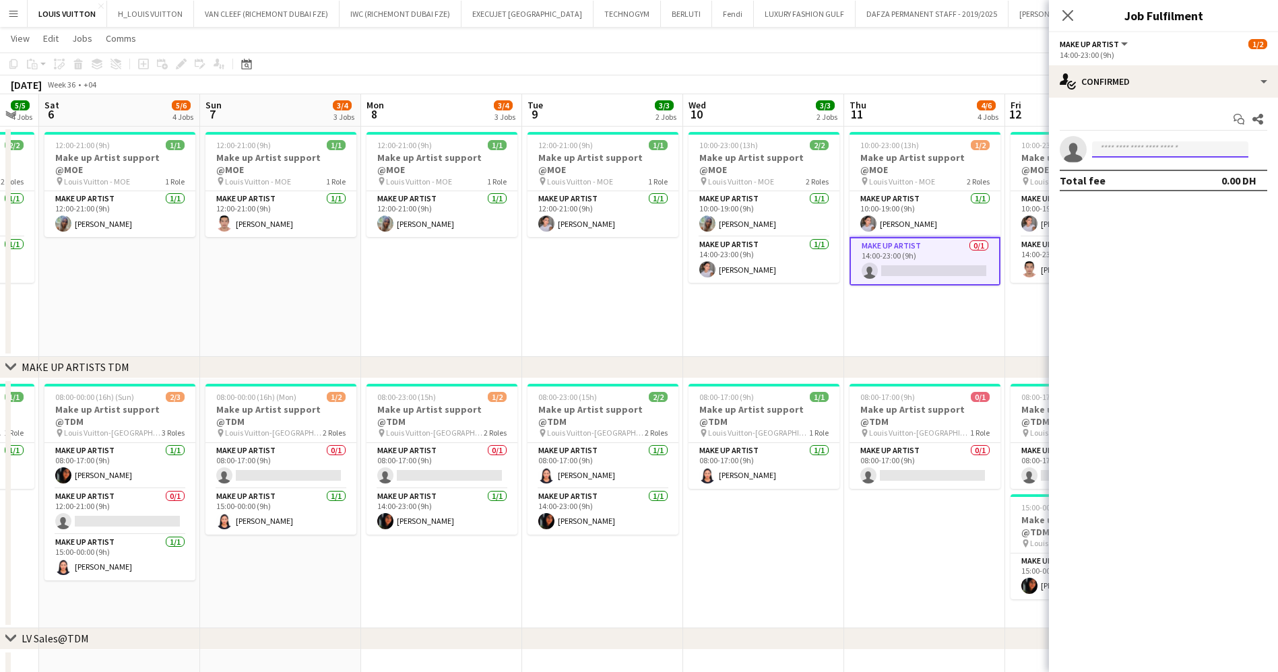
click at [1111, 150] on input at bounding box center [1170, 149] width 156 height 16
type input "*******"
click at [1161, 200] on span "[PHONE_NUMBER]" at bounding box center [1170, 202] width 135 height 11
click at [952, 60] on app-toolbar "Copy Paste Paste Ctrl+V Paste with crew Ctrl+Shift+V Paste linked Job [GEOGRAPH…" at bounding box center [639, 64] width 1278 height 23
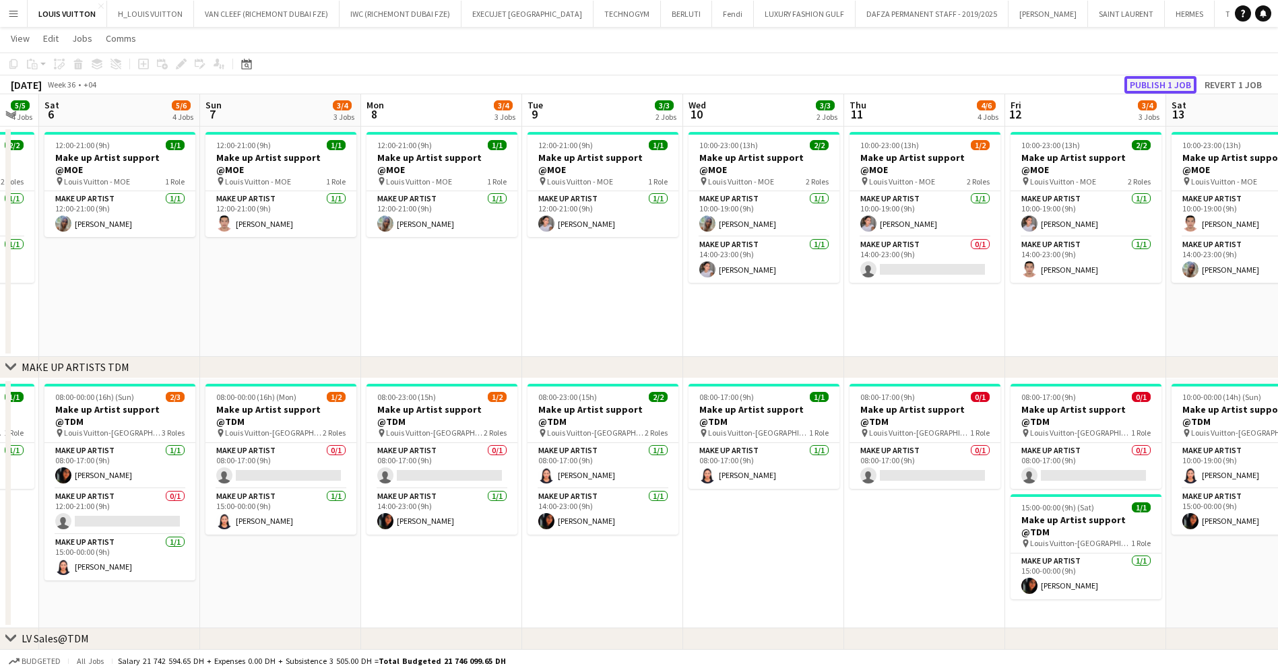
click at [1147, 84] on button "Publish 1 job" at bounding box center [1160, 85] width 72 height 18
click at [1167, 79] on button "Publish 1 job" at bounding box center [1160, 85] width 72 height 18
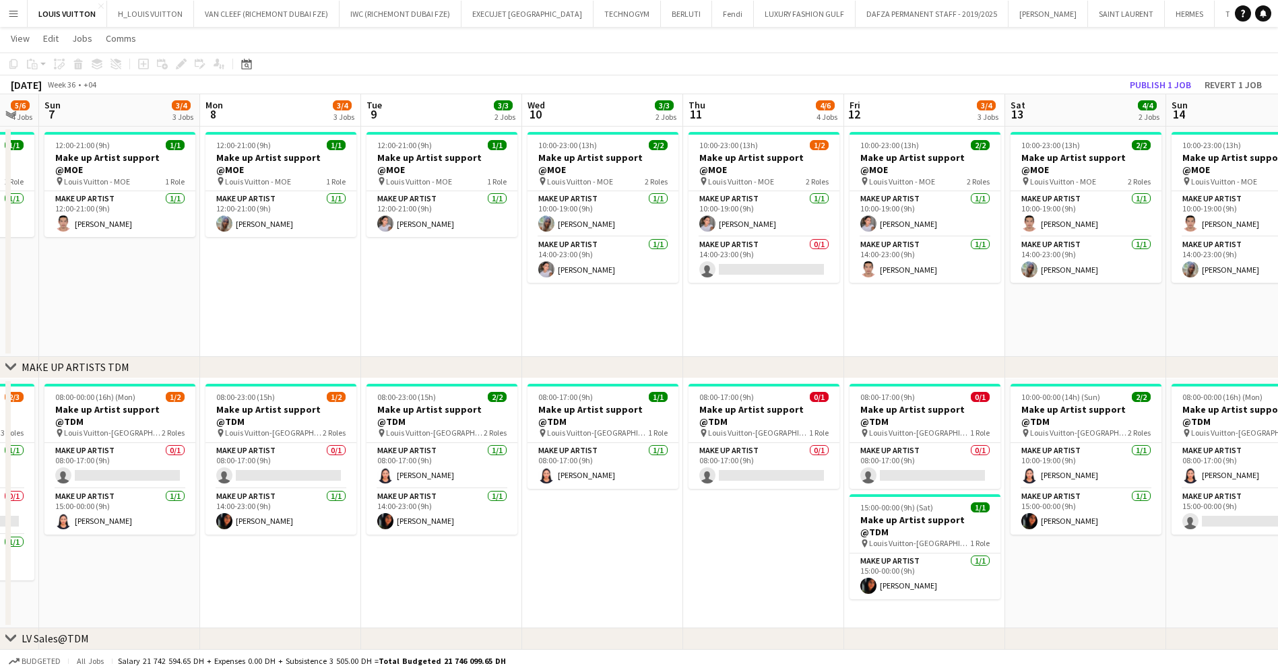
scroll to position [0, 475]
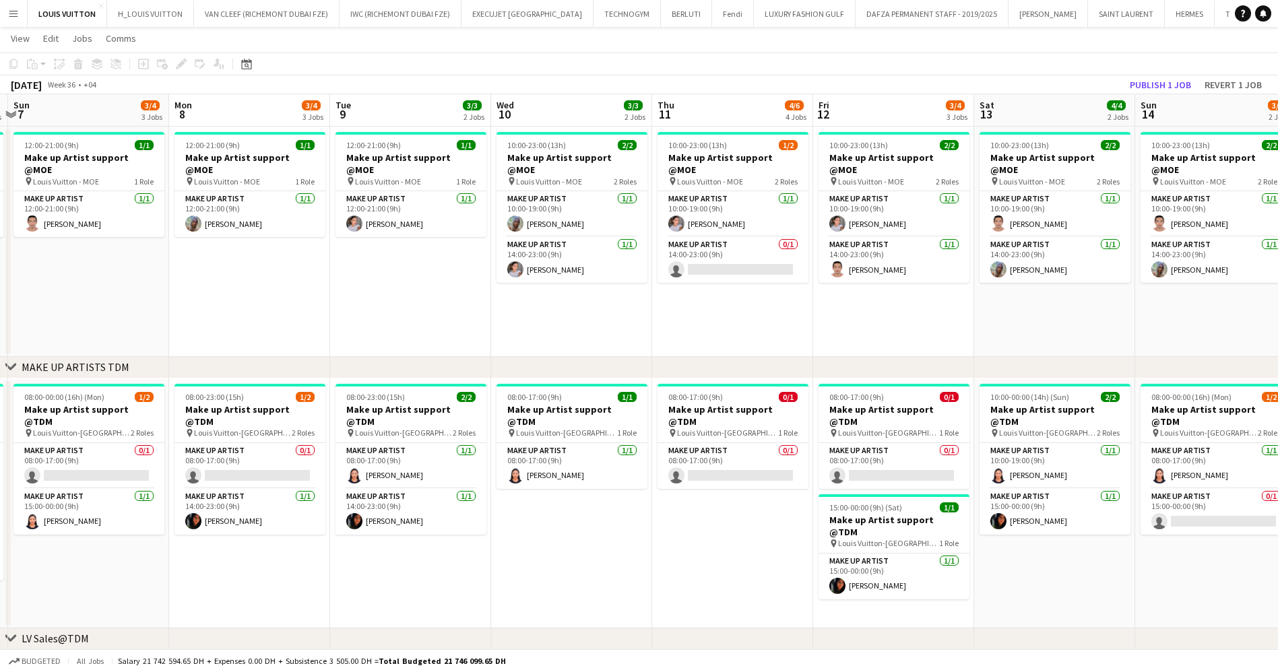
drag, startPoint x: 1098, startPoint y: 242, endPoint x: 906, endPoint y: 257, distance: 192.5
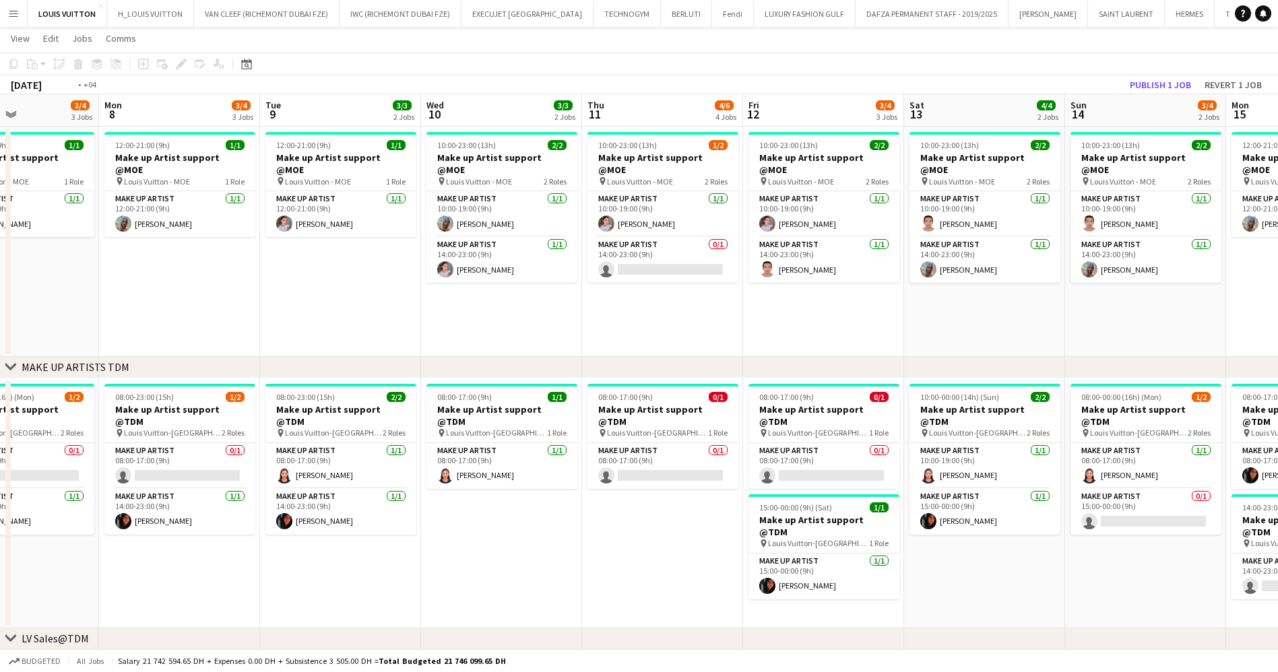
drag, startPoint x: 977, startPoint y: 243, endPoint x: 851, endPoint y: 258, distance: 126.8
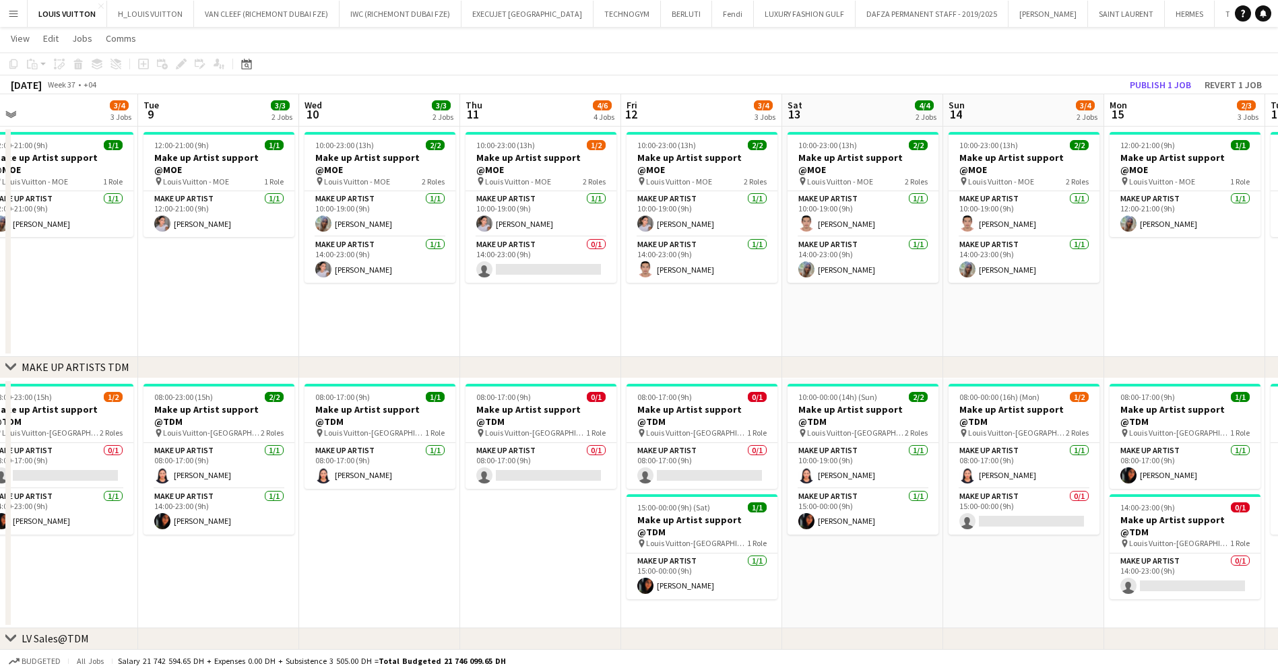
drag, startPoint x: 1035, startPoint y: 240, endPoint x: 752, endPoint y: 238, distance: 282.2
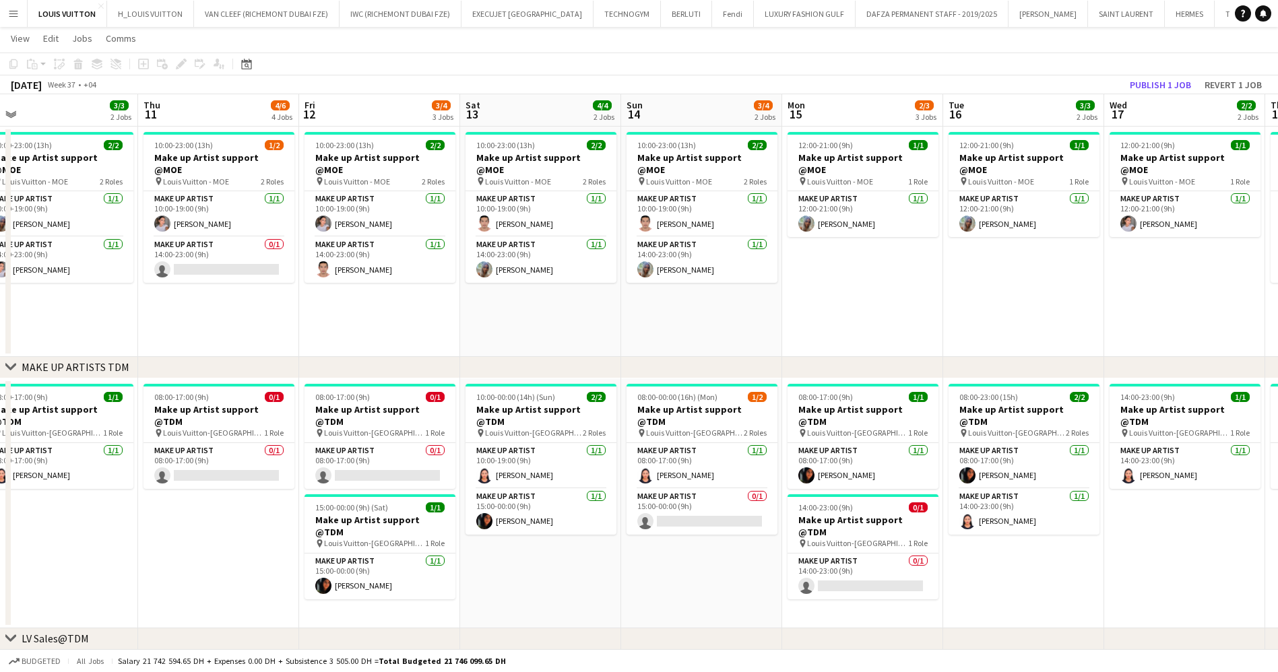
drag, startPoint x: 1010, startPoint y: 208, endPoint x: 728, endPoint y: 226, distance: 282.8
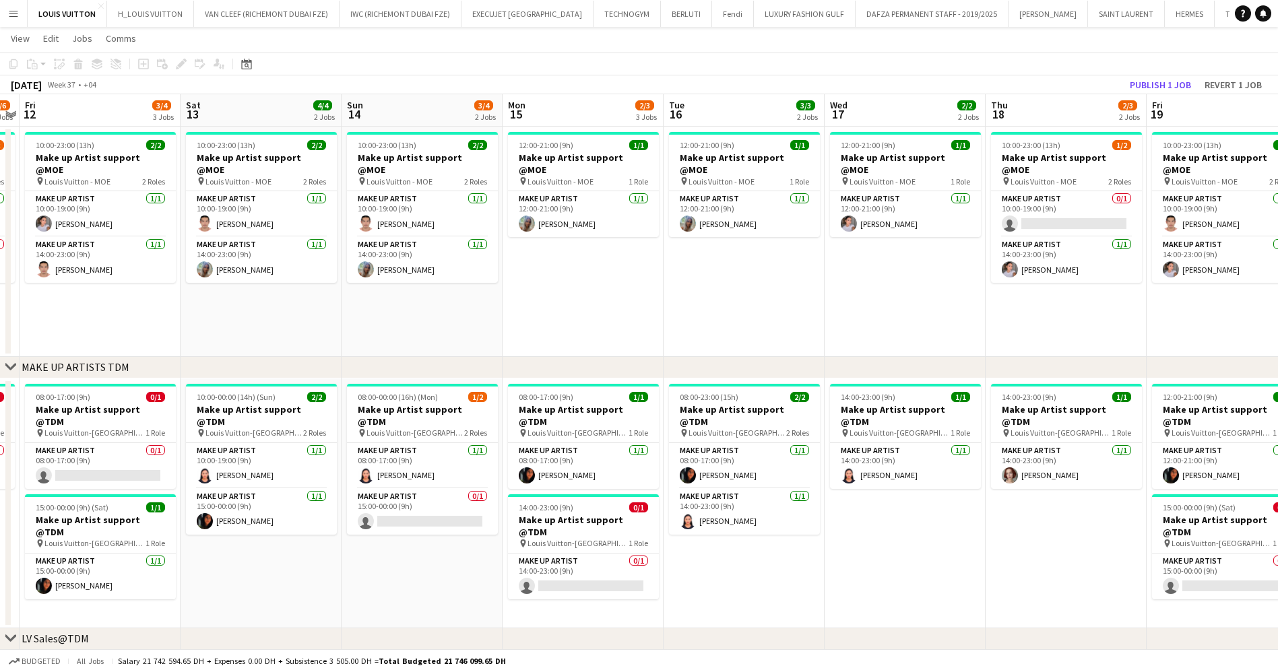
drag, startPoint x: 1006, startPoint y: 199, endPoint x: 809, endPoint y: 223, distance: 198.2
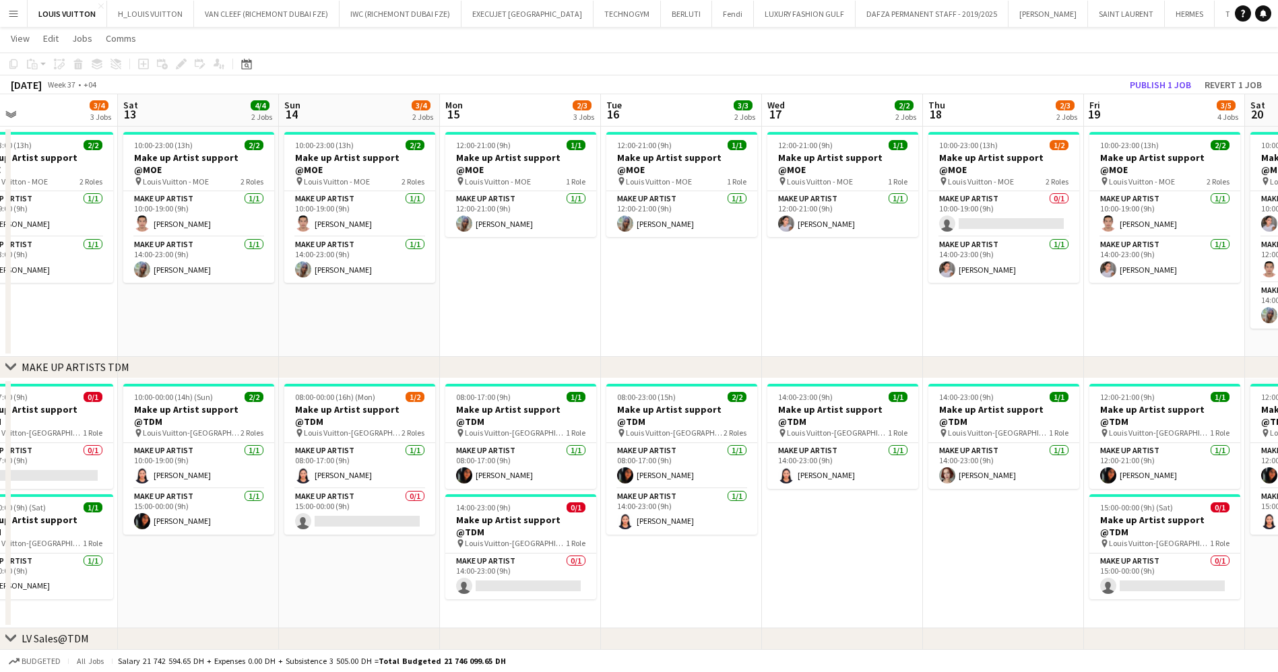
drag, startPoint x: 432, startPoint y: 195, endPoint x: 561, endPoint y: 191, distance: 129.4
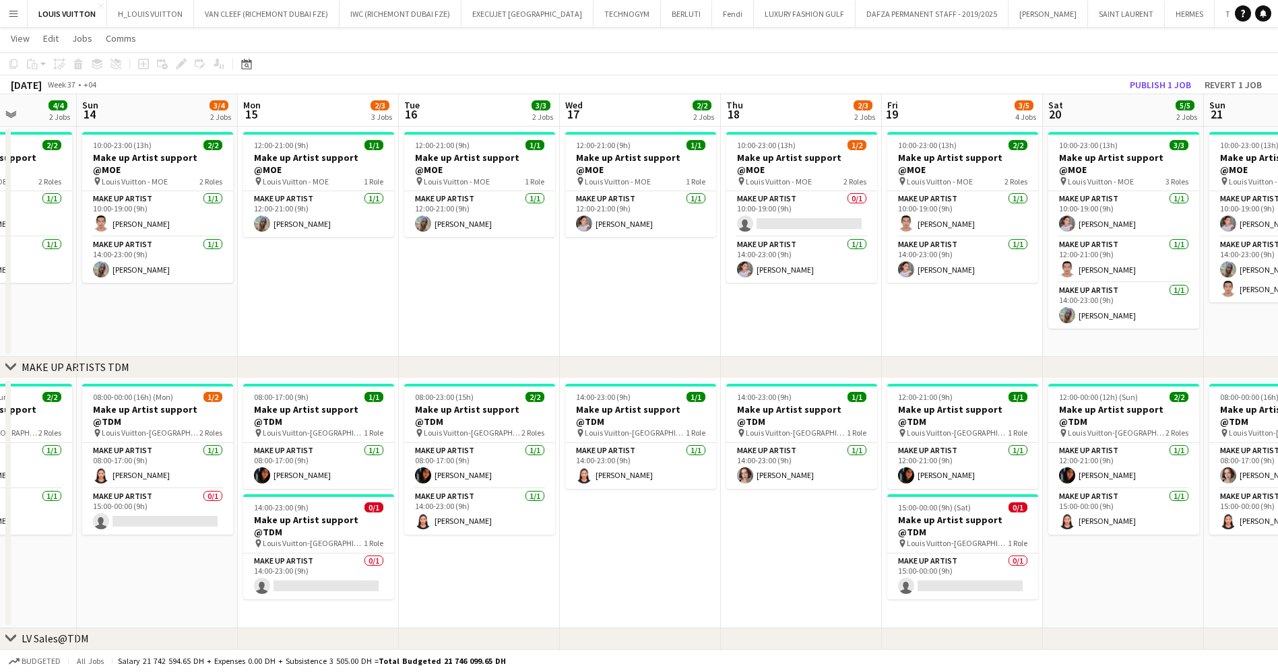
scroll to position [0, 410]
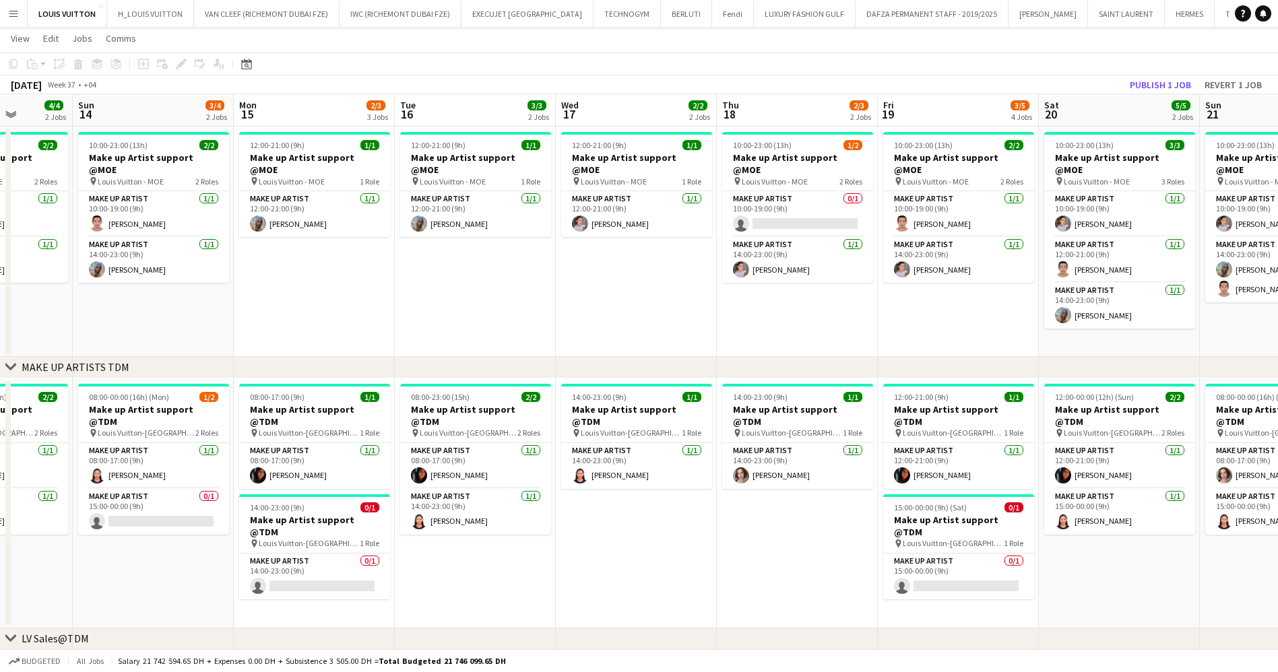
drag, startPoint x: 816, startPoint y: 176, endPoint x: 610, endPoint y: 185, distance: 207.0
click at [781, 222] on app-card-role "Make up artist 0/1 10:00-19:00 (9h) single-neutral-actions" at bounding box center [797, 214] width 151 height 46
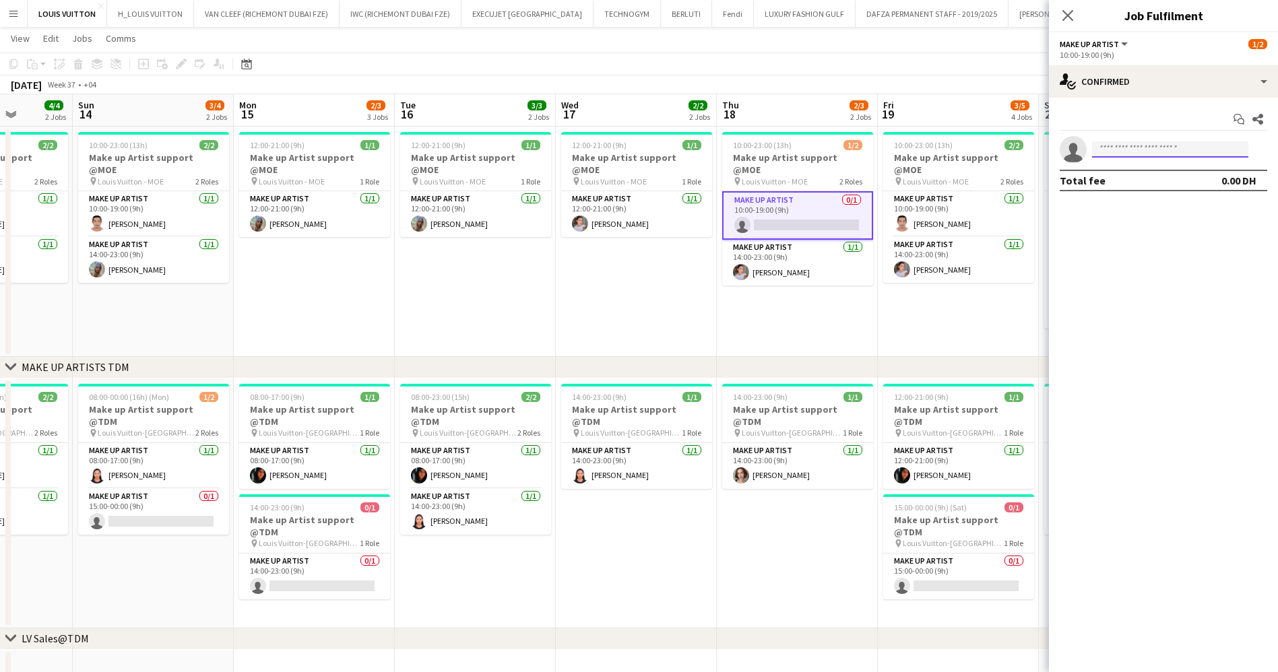
click at [1110, 154] on input at bounding box center [1170, 149] width 156 height 16
type input "*******"
click at [804, 313] on app-date-cell "10:00-23:00 (13h) 1/2 Make up Artist support @MOE pin Louis Vuitton - MOE 2 Rol…" at bounding box center [797, 242] width 161 height 230
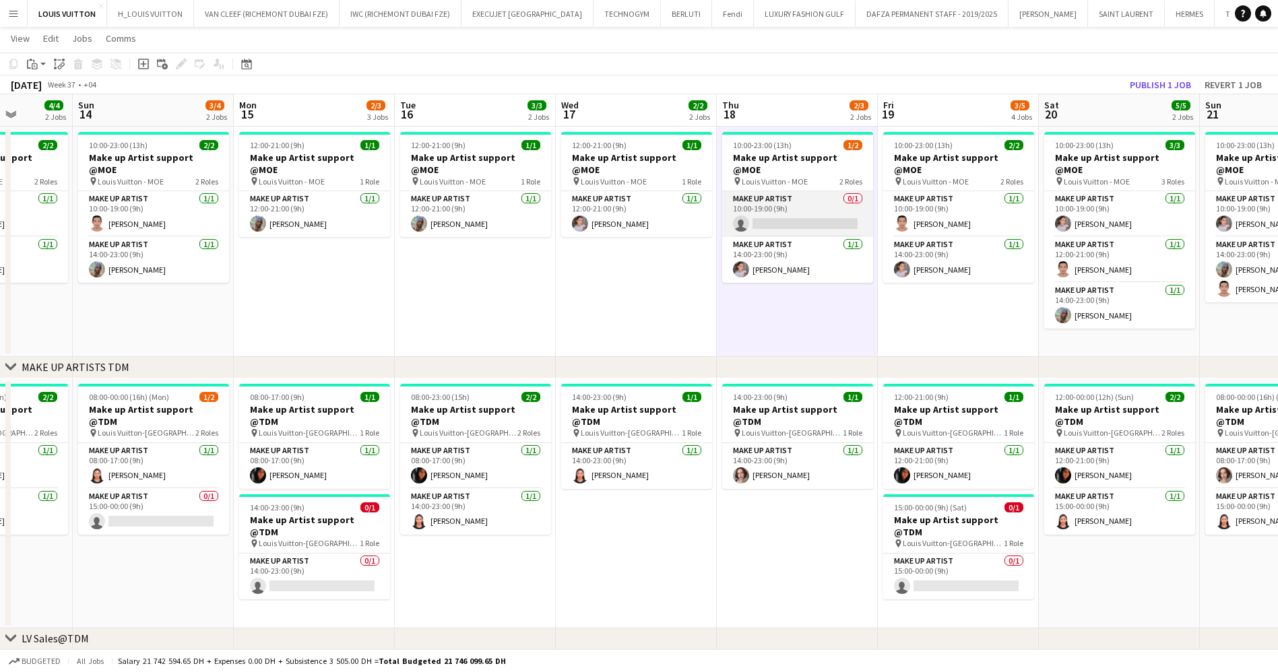
click at [812, 191] on app-card-role "Make up artist 0/1 10:00-19:00 (9h) single-neutral-actions" at bounding box center [797, 214] width 151 height 46
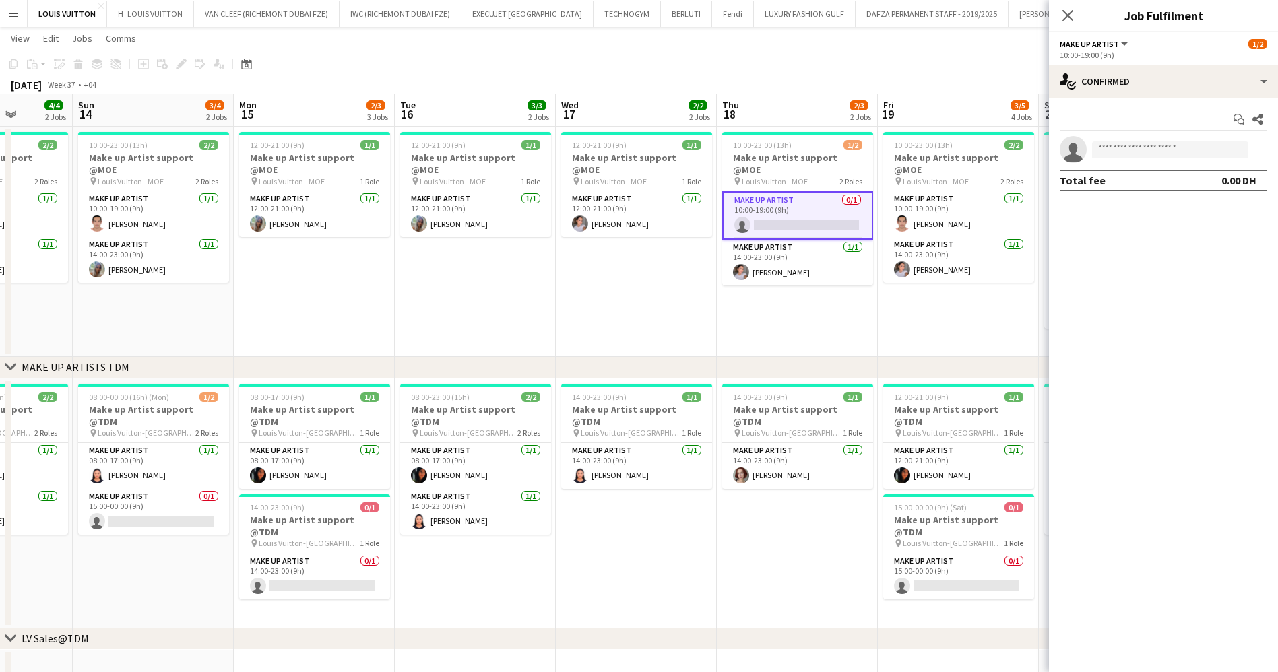
scroll to position [0, 480]
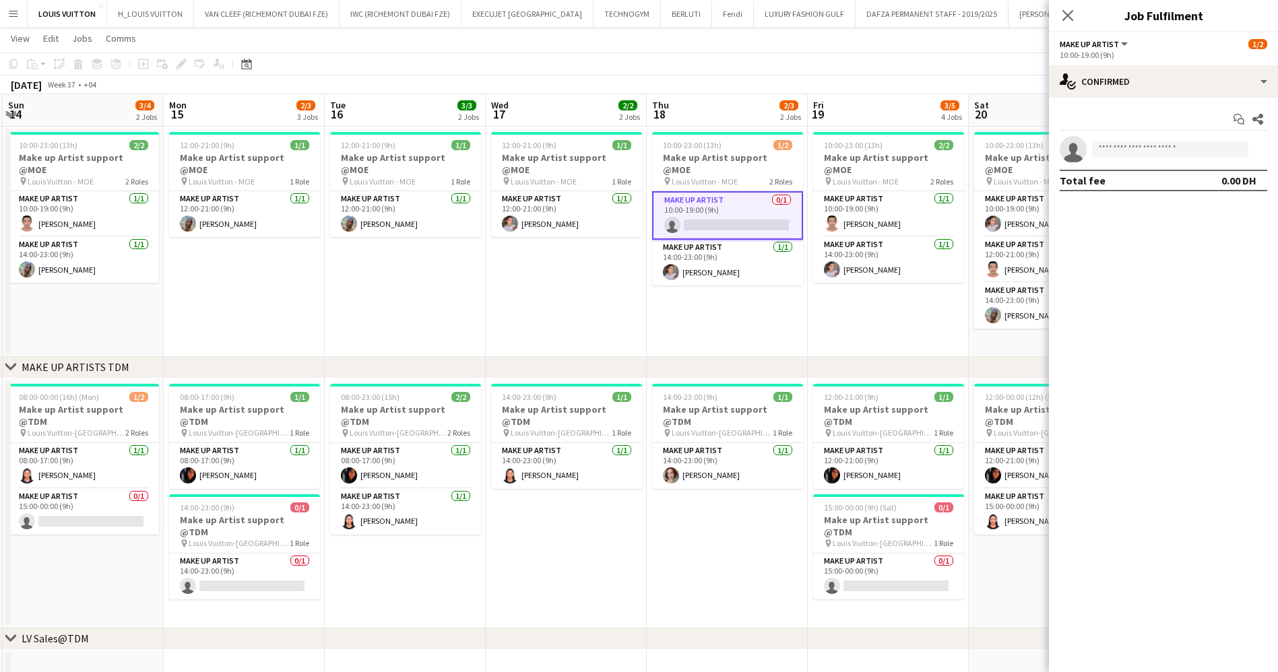
drag, startPoint x: 758, startPoint y: 245, endPoint x: 686, endPoint y: 237, distance: 71.9
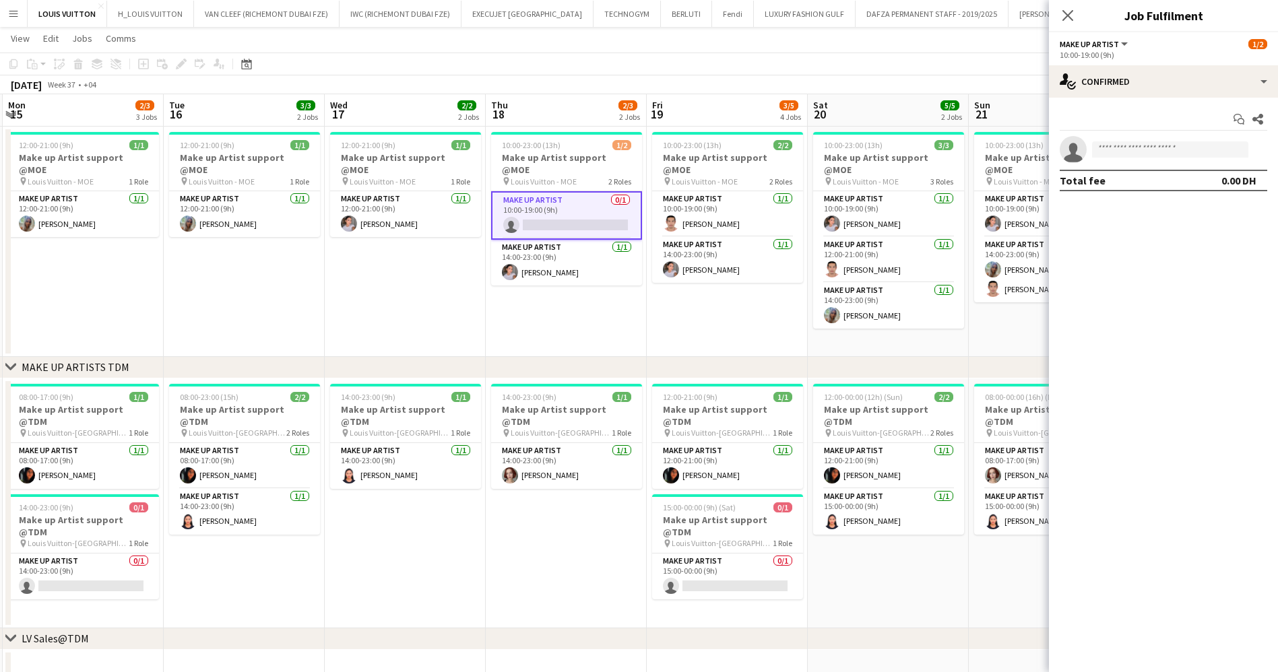
click at [562, 199] on app-card-role "Make up artist 0/1 10:00-19:00 (9h) single-neutral-actions" at bounding box center [566, 215] width 151 height 48
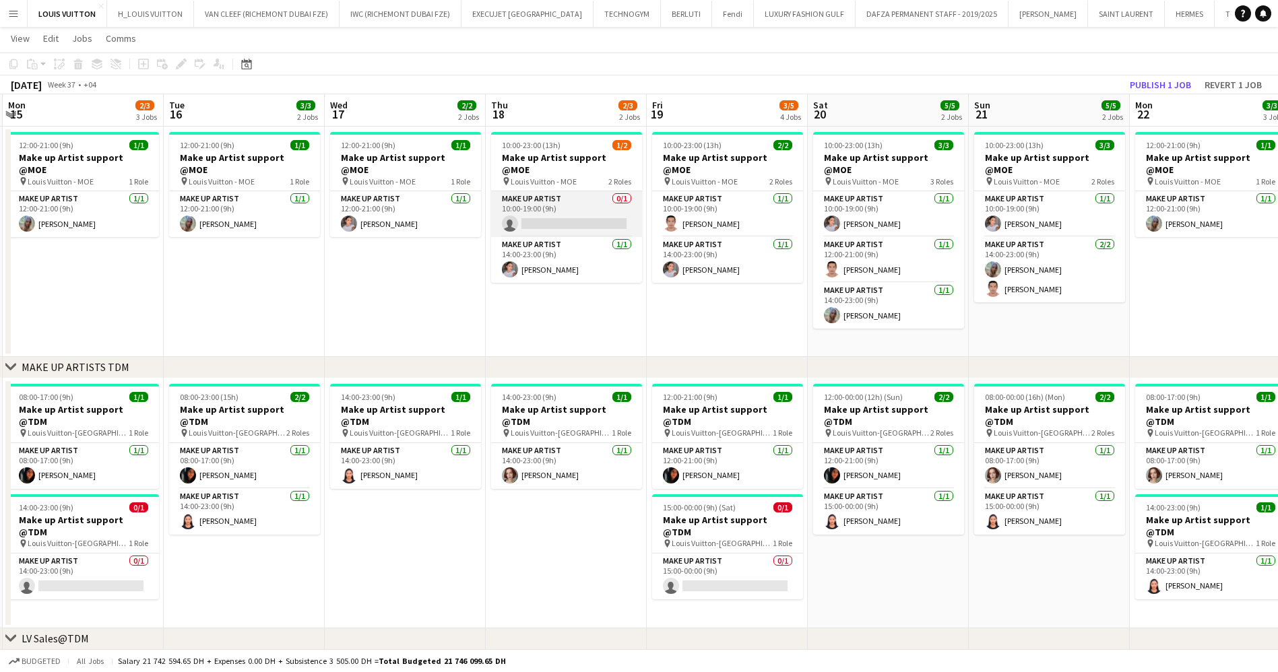
click at [562, 199] on app-card-role "Make up artist 0/1 10:00-19:00 (9h) single-neutral-actions" at bounding box center [566, 214] width 151 height 46
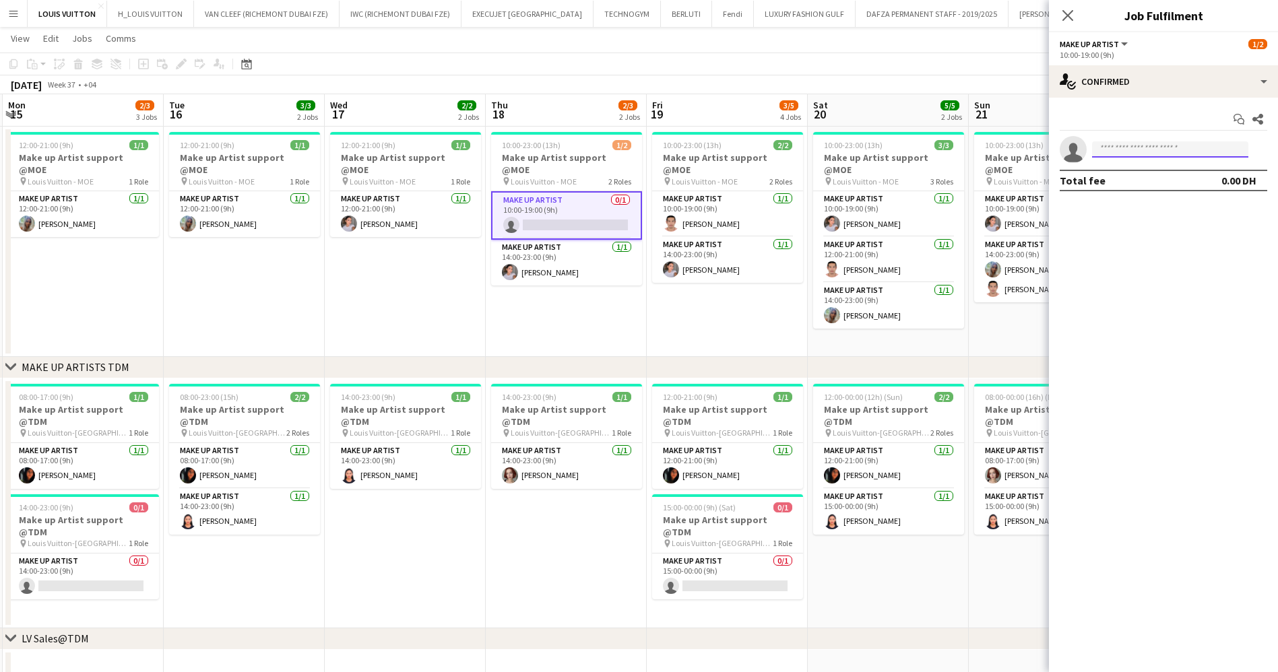
click at [1130, 152] on input at bounding box center [1170, 149] width 156 height 16
click at [1136, 145] on input at bounding box center [1170, 149] width 156 height 16
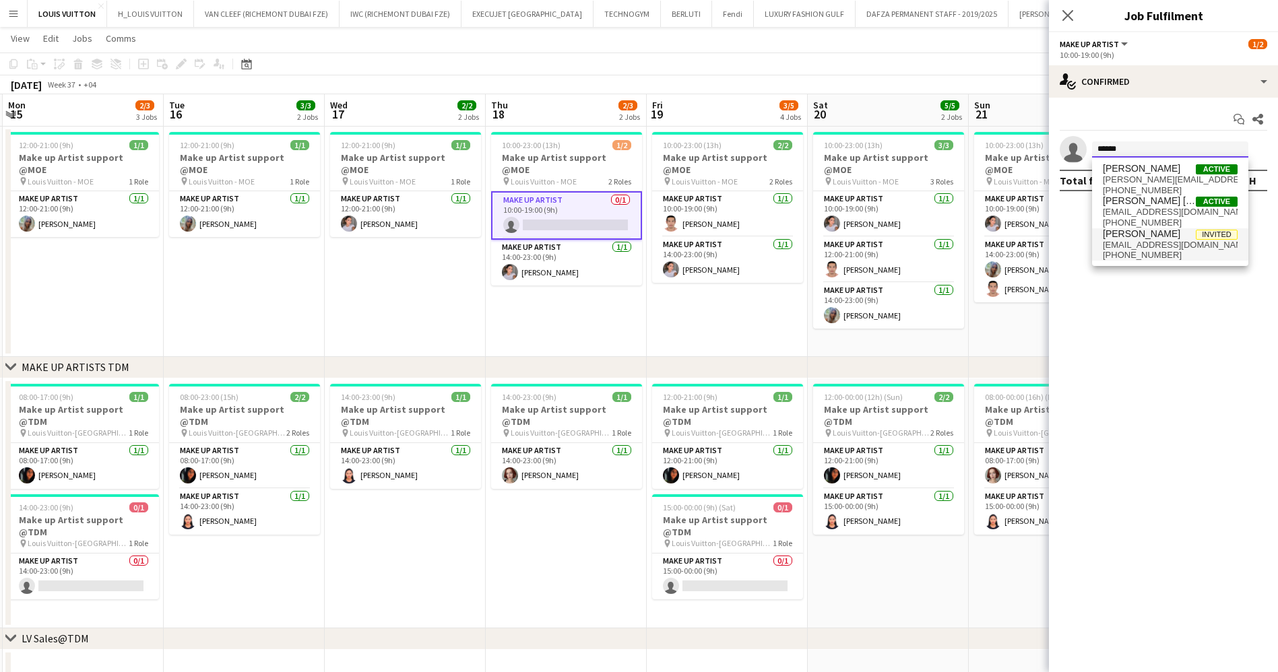
type input "******"
click at [1157, 250] on span "[PHONE_NUMBER]" at bounding box center [1170, 255] width 135 height 11
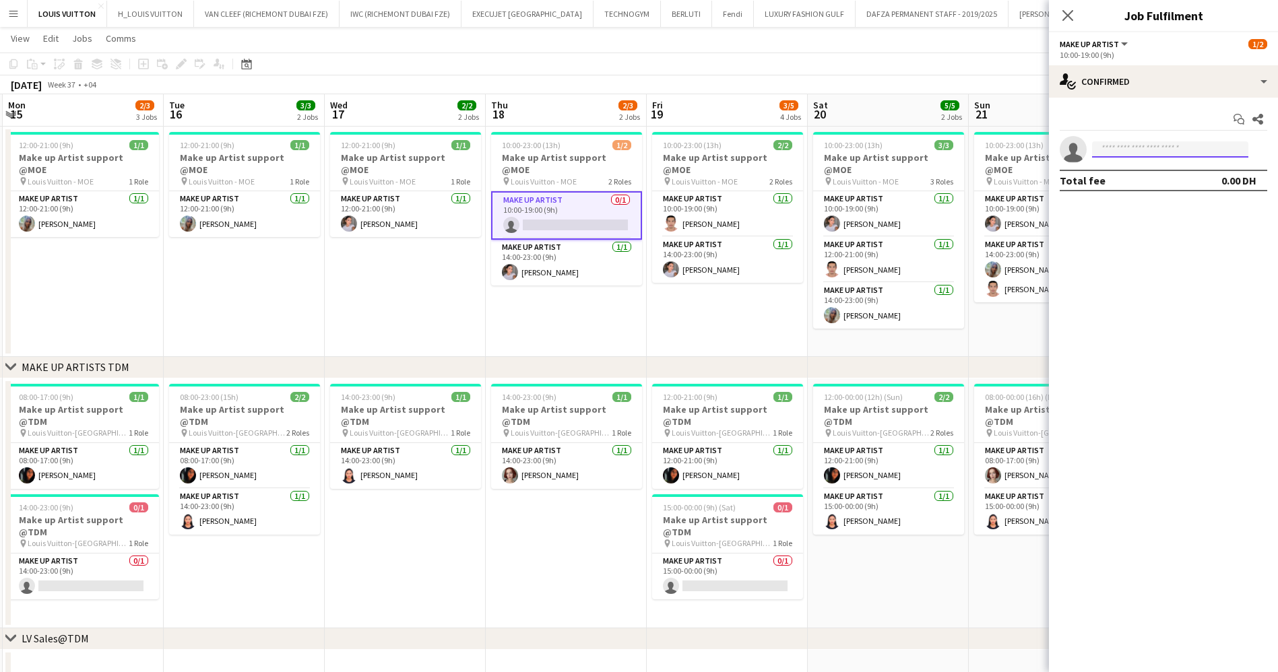
scroll to position [0, 0]
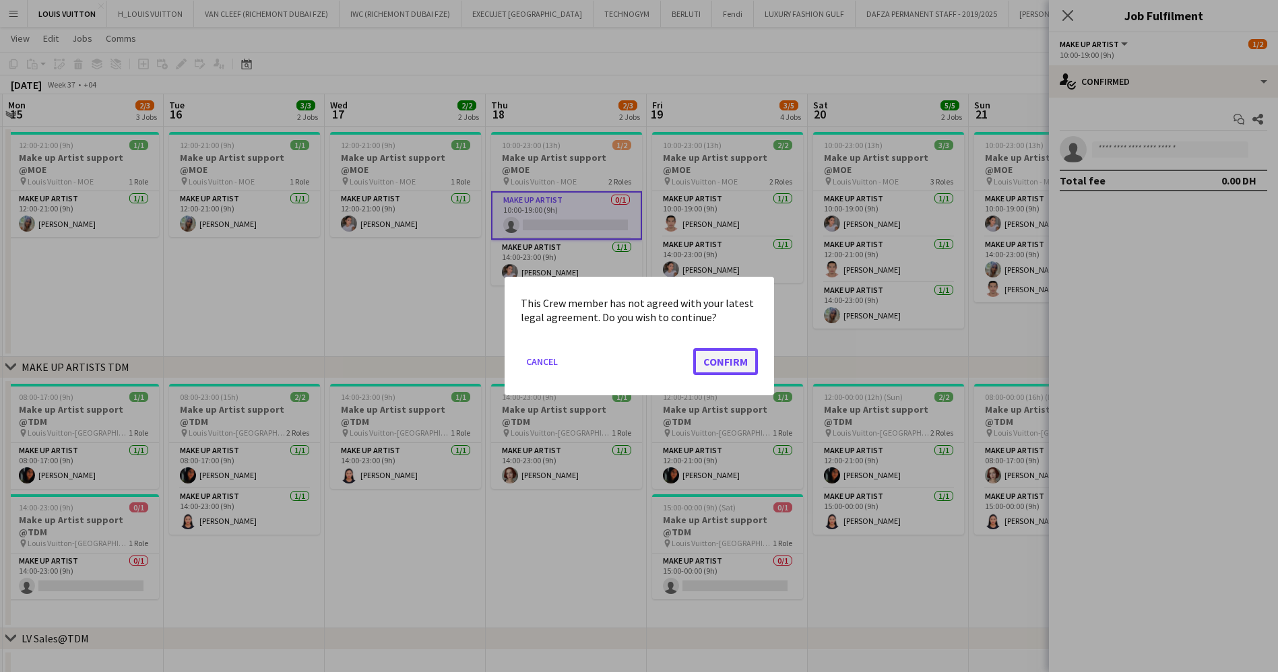
click at [751, 358] on button "Confirm" at bounding box center [725, 361] width 65 height 27
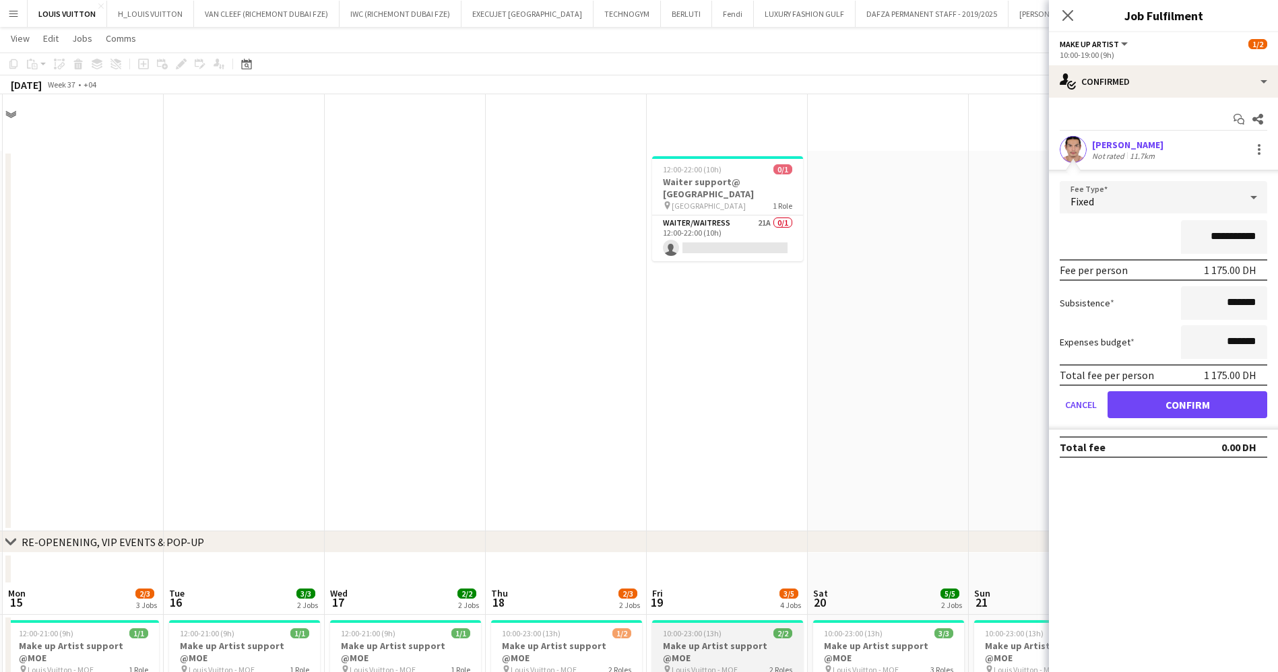
scroll to position [488, 0]
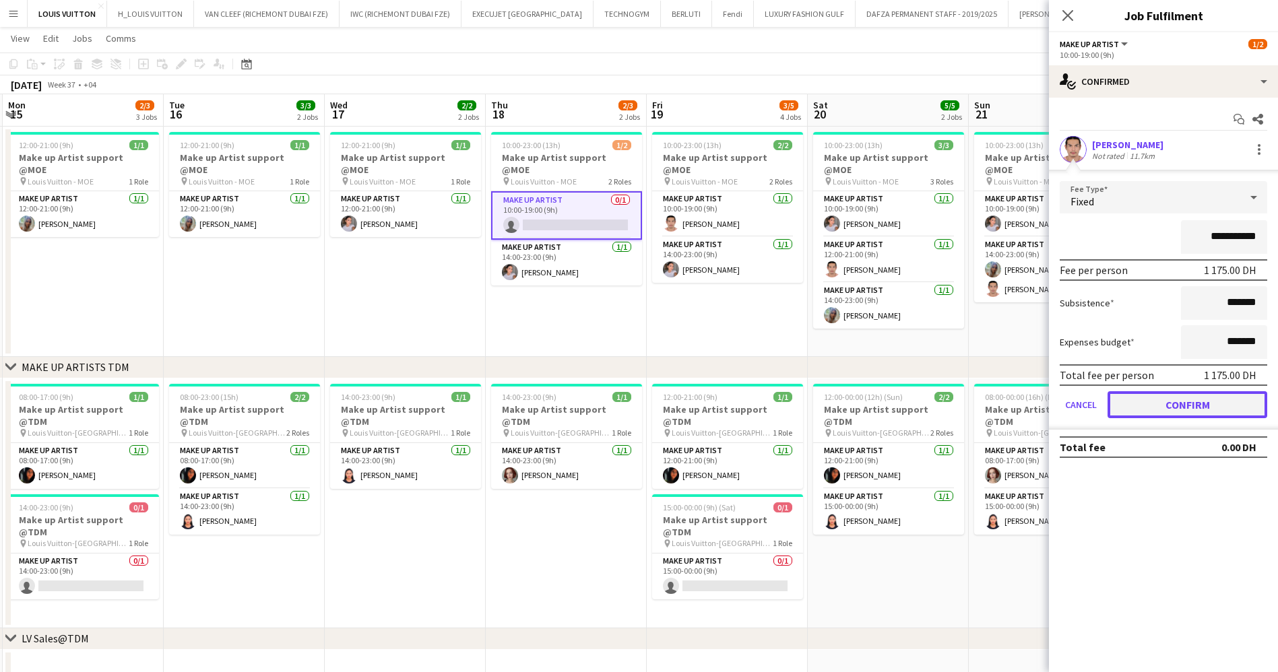
click at [1149, 397] on button "Confirm" at bounding box center [1187, 404] width 160 height 27
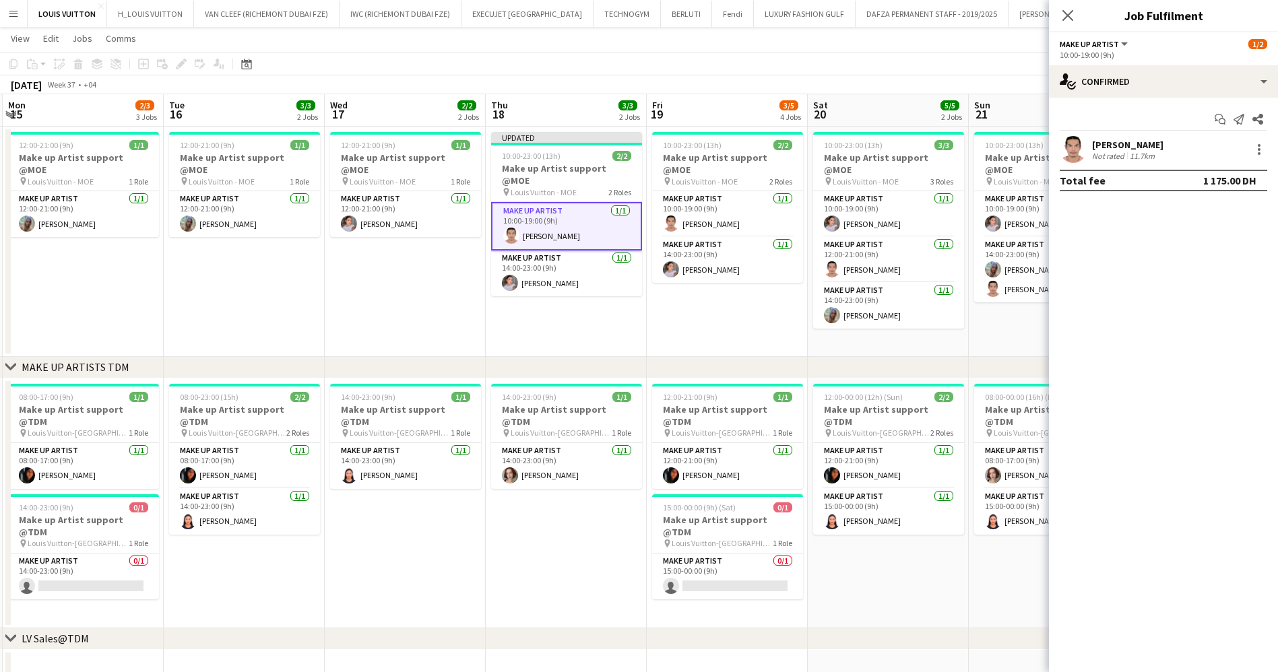
click at [916, 58] on app-toolbar "Copy Paste Paste Ctrl+V Paste with crew Ctrl+Shift+V Paste linked Job [GEOGRAPH…" at bounding box center [639, 64] width 1278 height 23
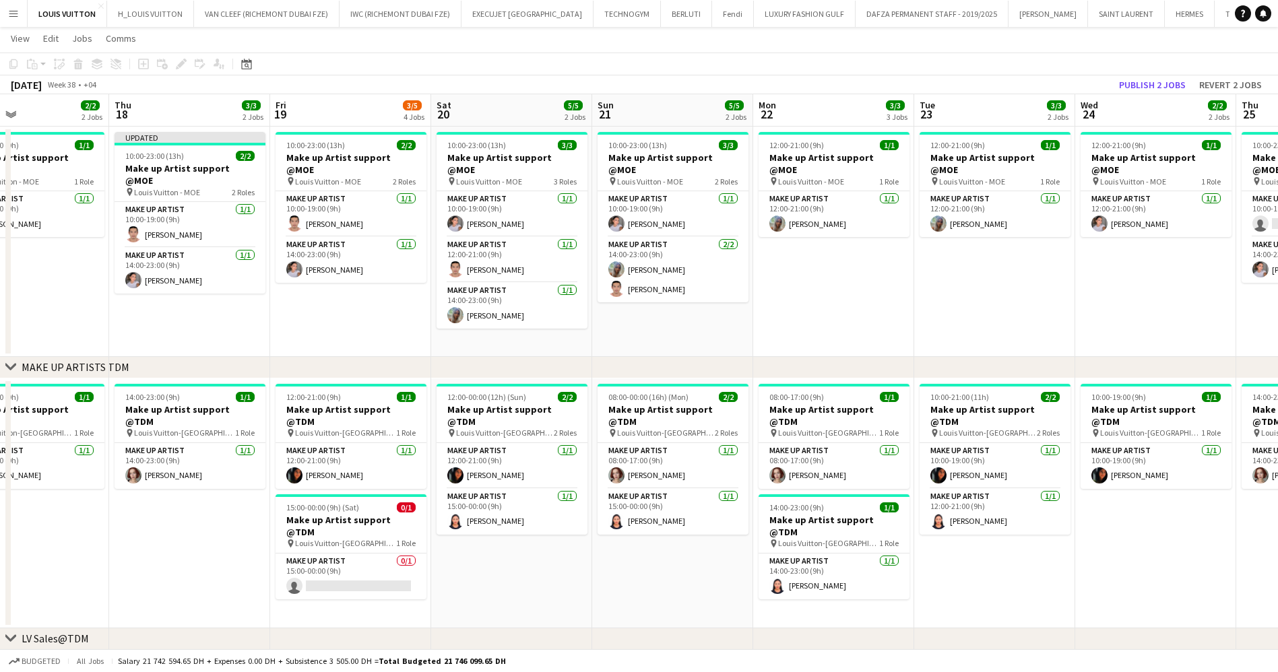
drag, startPoint x: 1103, startPoint y: 271, endPoint x: 727, endPoint y: 269, distance: 376.5
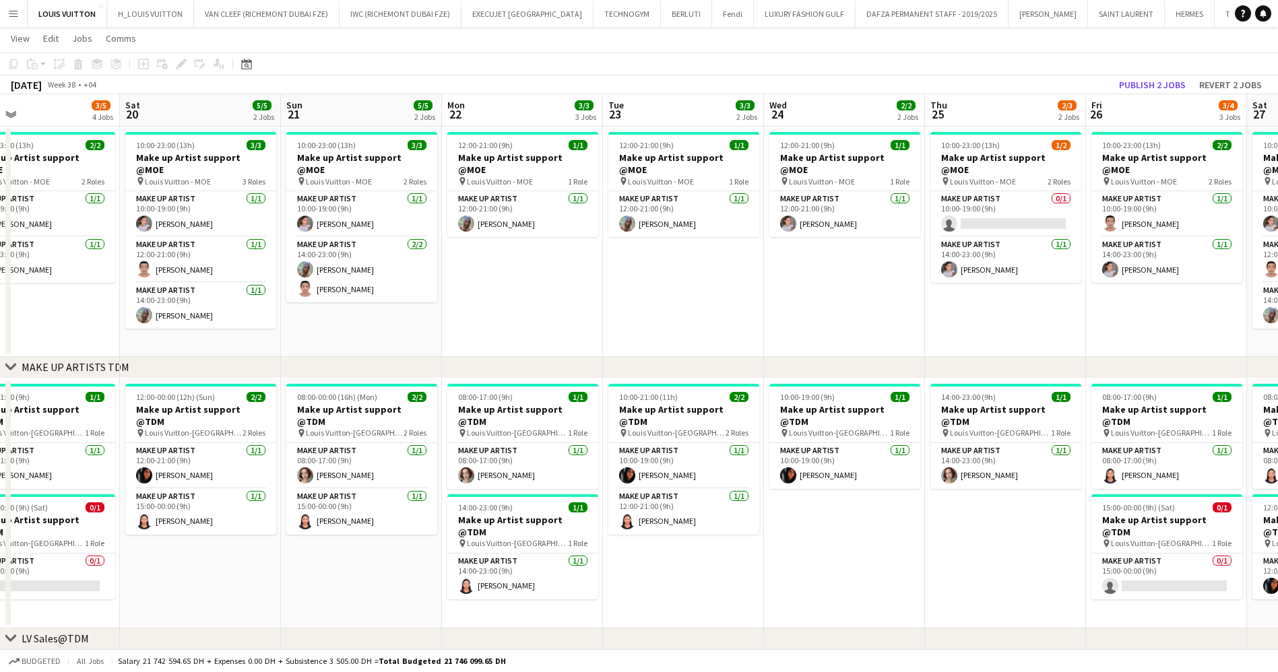
drag, startPoint x: 1037, startPoint y: 265, endPoint x: 725, endPoint y: 271, distance: 311.3
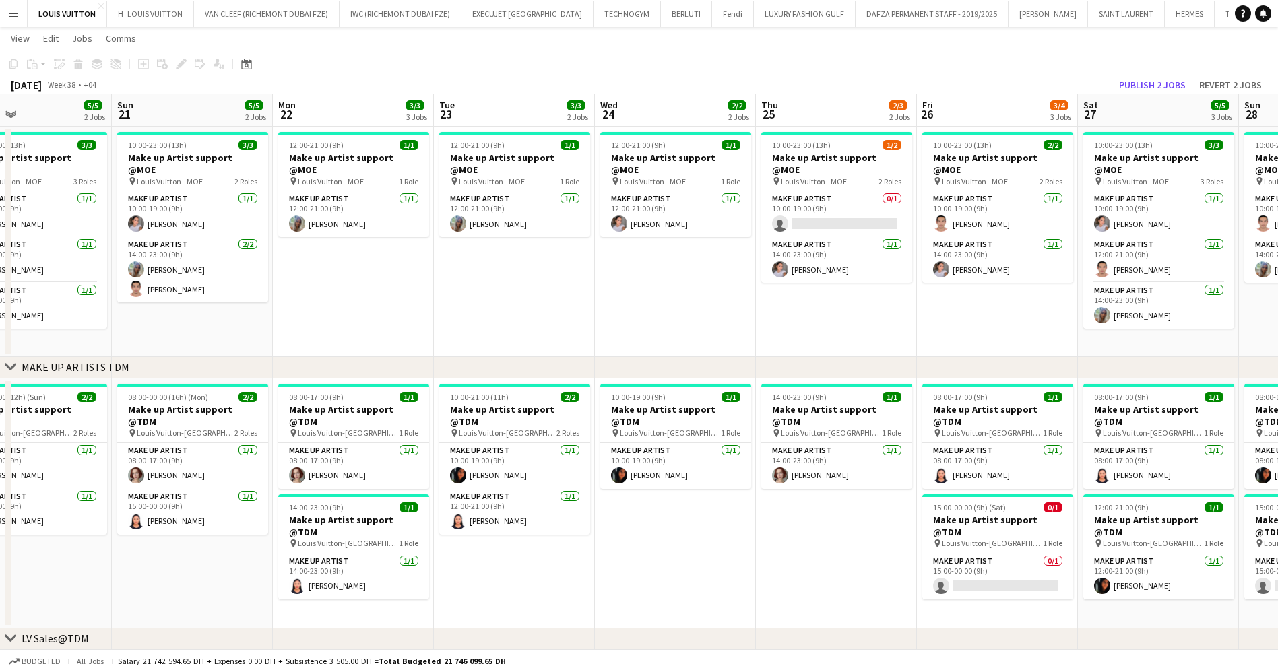
drag, startPoint x: 870, startPoint y: 283, endPoint x: 760, endPoint y: 284, distance: 109.8
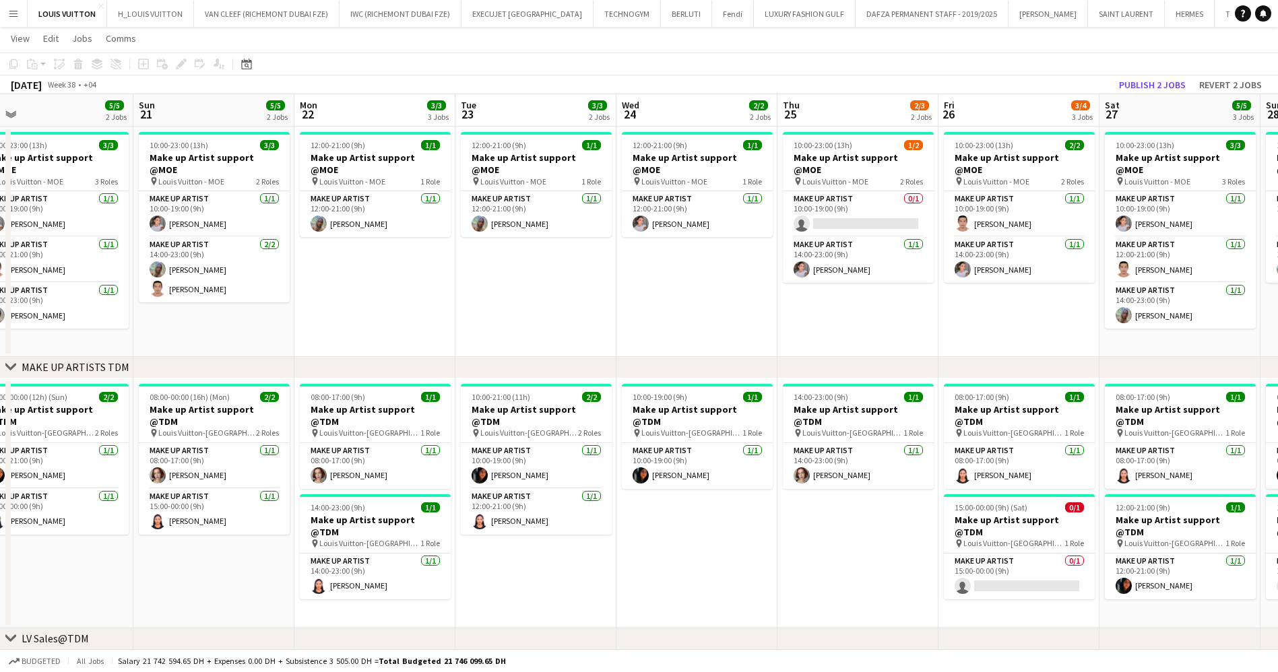
drag, startPoint x: 549, startPoint y: 273, endPoint x: 446, endPoint y: 278, distance: 103.2
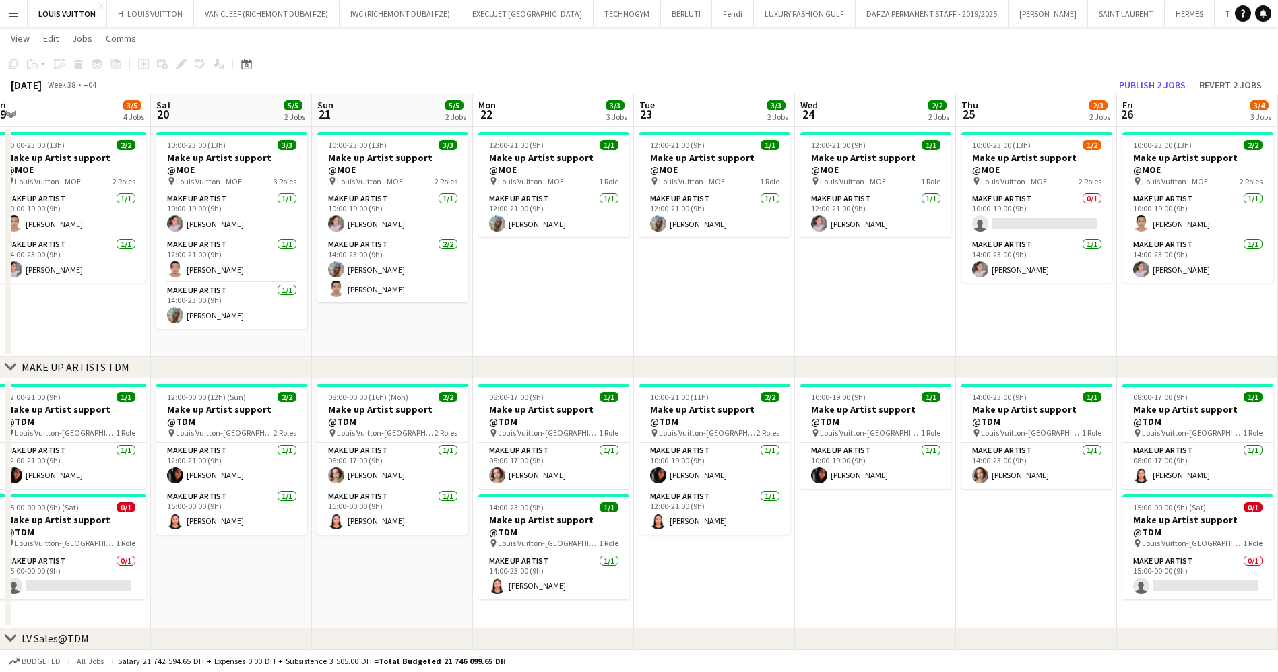
drag, startPoint x: 565, startPoint y: 265, endPoint x: 598, endPoint y: 267, distance: 33.1
click at [1060, 205] on app-card-role "Make up artist 0/1 10:00-19:00 (9h) single-neutral-actions" at bounding box center [1036, 214] width 151 height 46
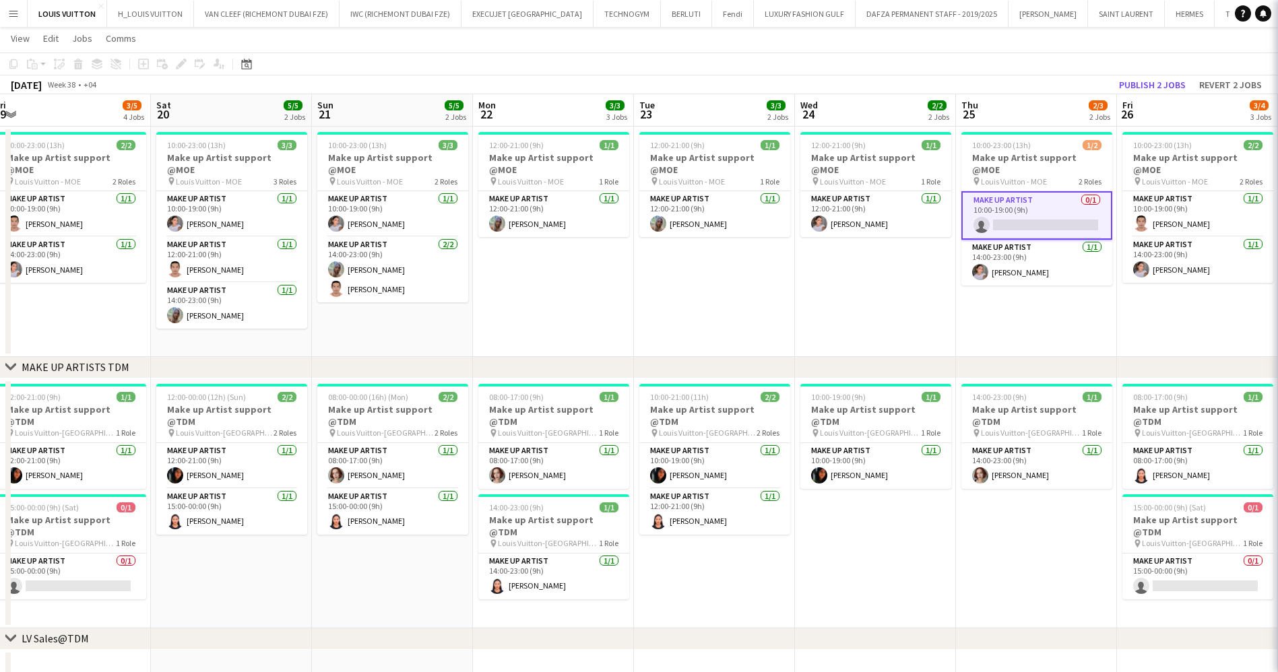
scroll to position [0, 333]
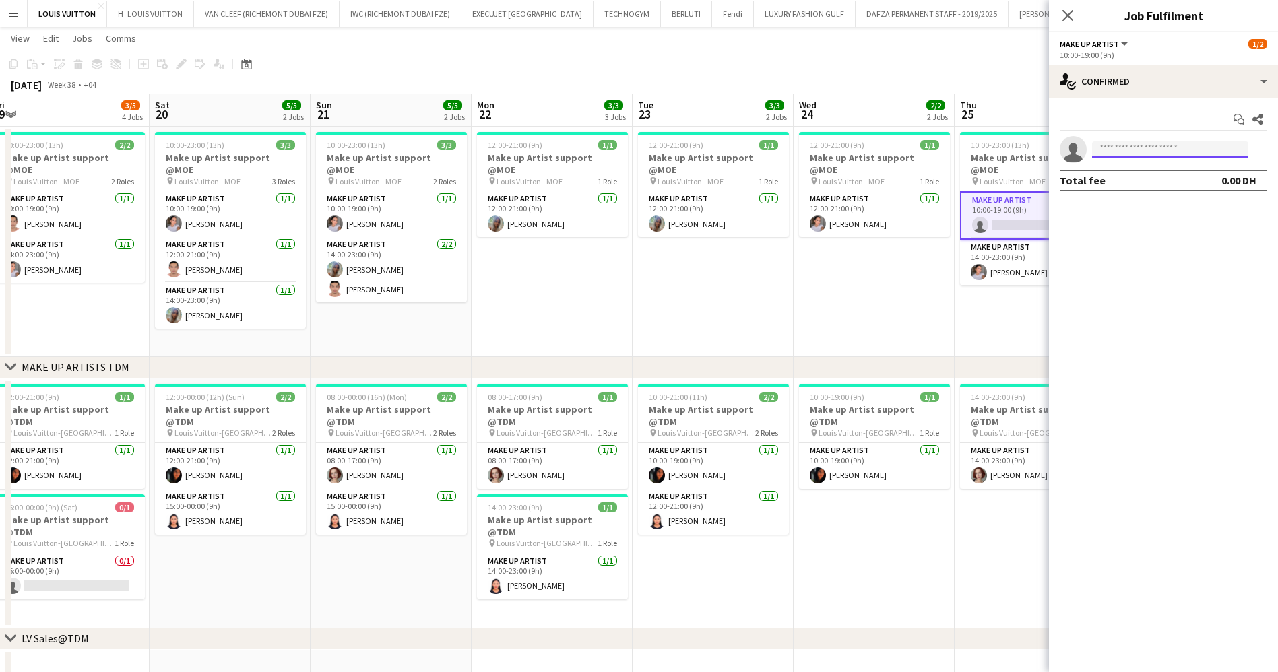
click at [1127, 152] on input at bounding box center [1170, 149] width 156 height 16
type input "*******"
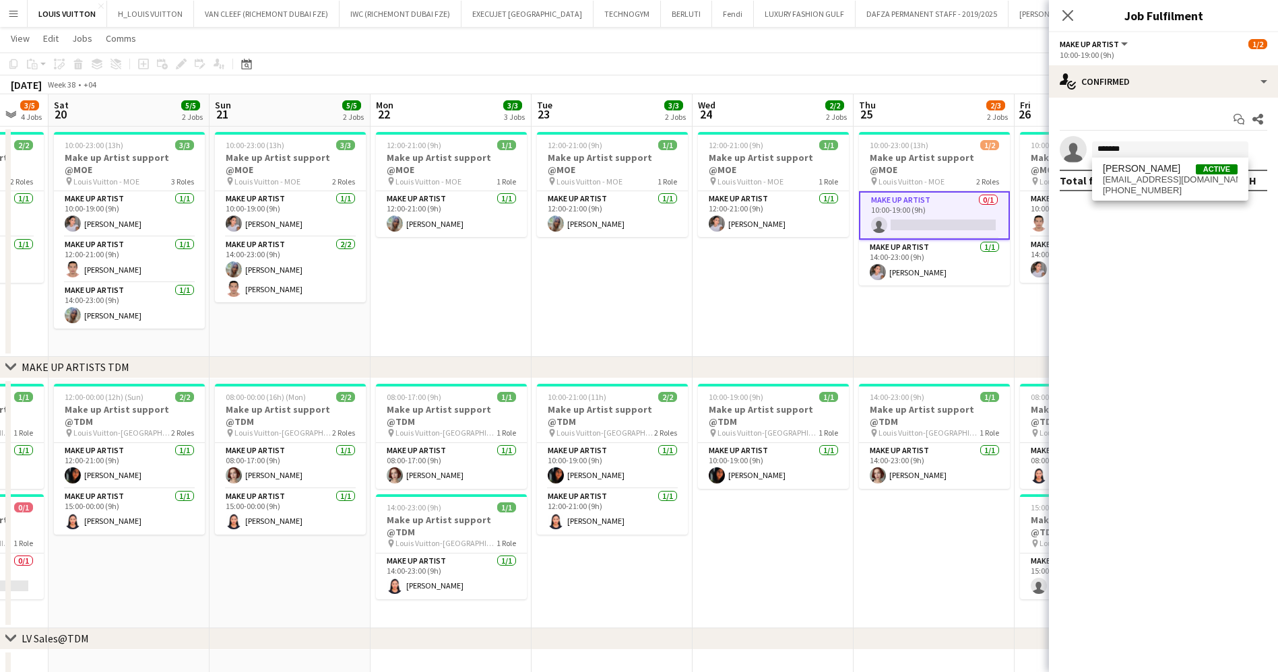
drag, startPoint x: 881, startPoint y: 308, endPoint x: 865, endPoint y: 306, distance: 16.3
click at [912, 208] on app-card-role "Make up artist 0/1 10:00-19:00 (9h) single-neutral-actions" at bounding box center [934, 215] width 151 height 48
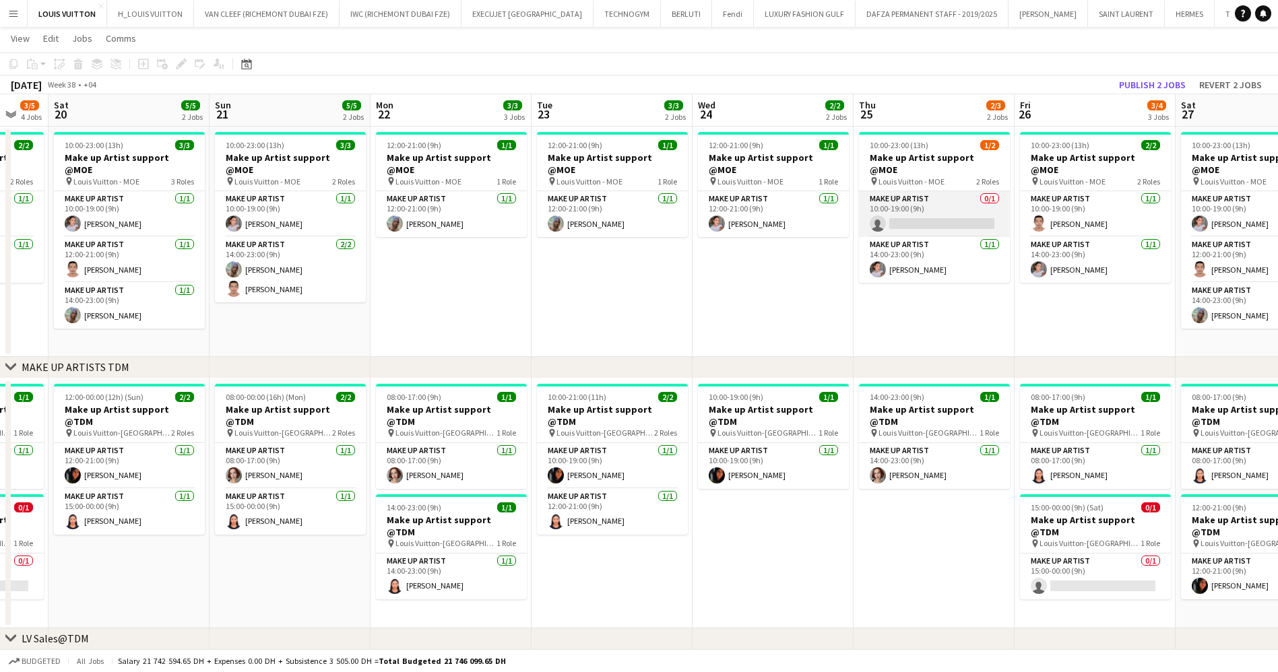
click at [880, 213] on app-card-role "Make up artist 0/1 10:00-19:00 (9h) single-neutral-actions" at bounding box center [934, 214] width 151 height 46
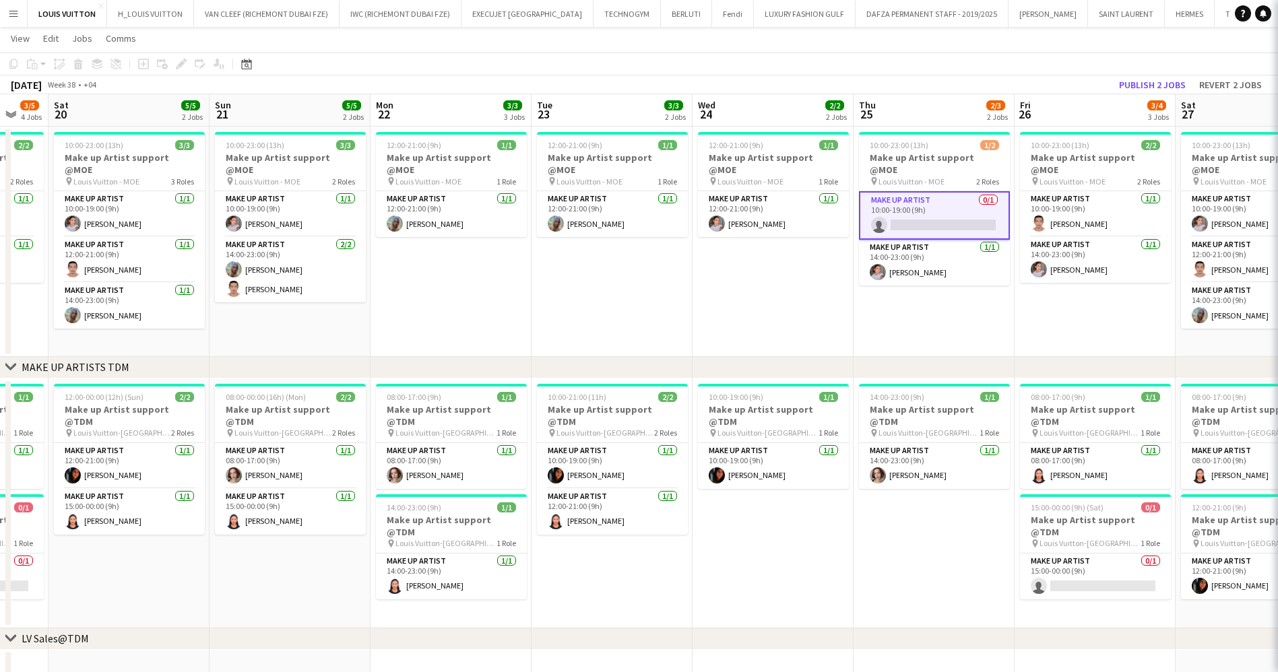
scroll to position [0, 435]
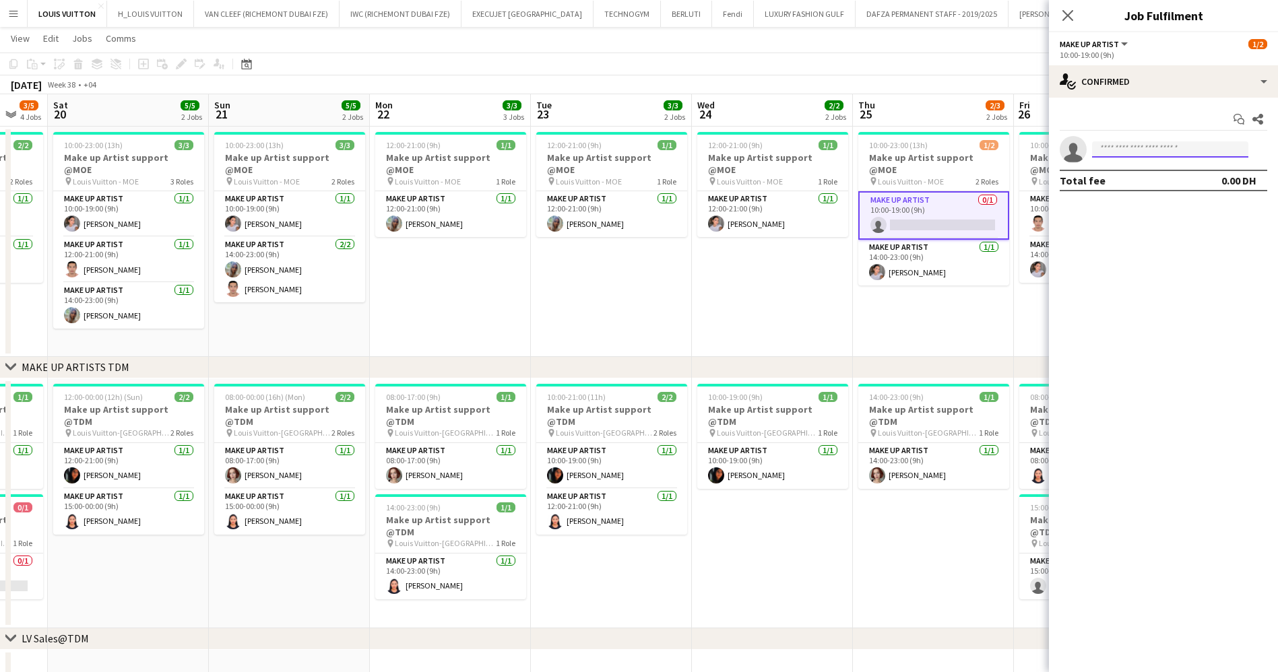
click at [1142, 146] on input at bounding box center [1170, 149] width 156 height 16
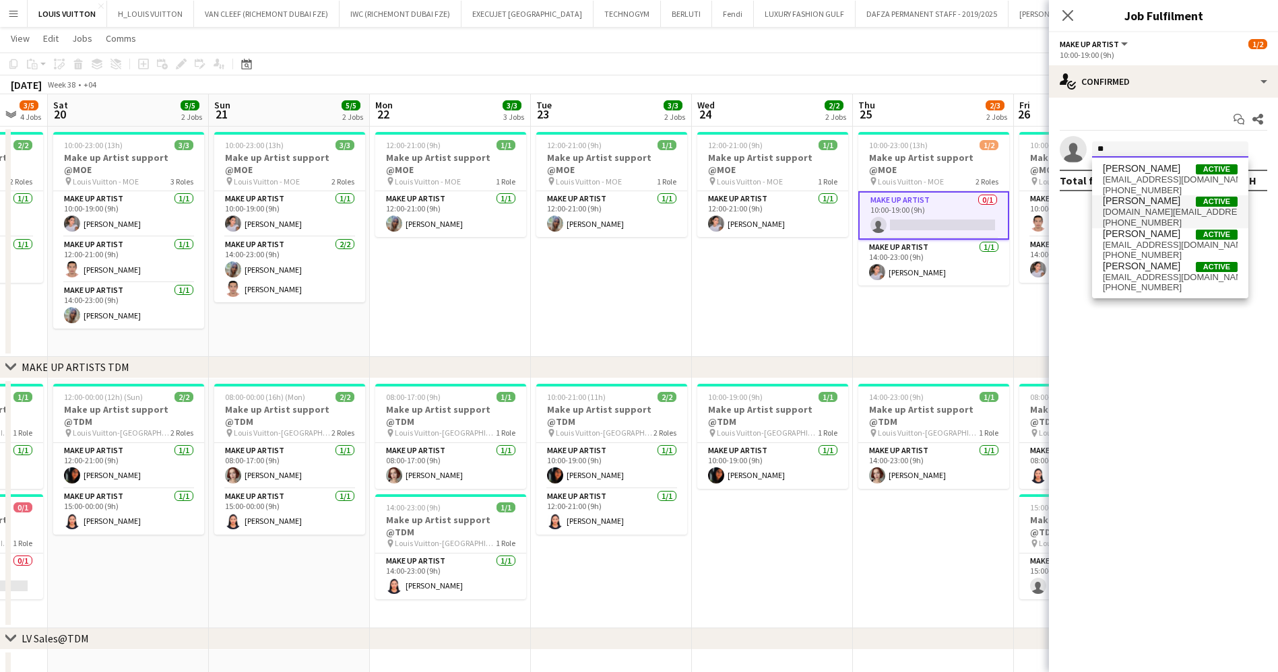
type input "*"
type input "******"
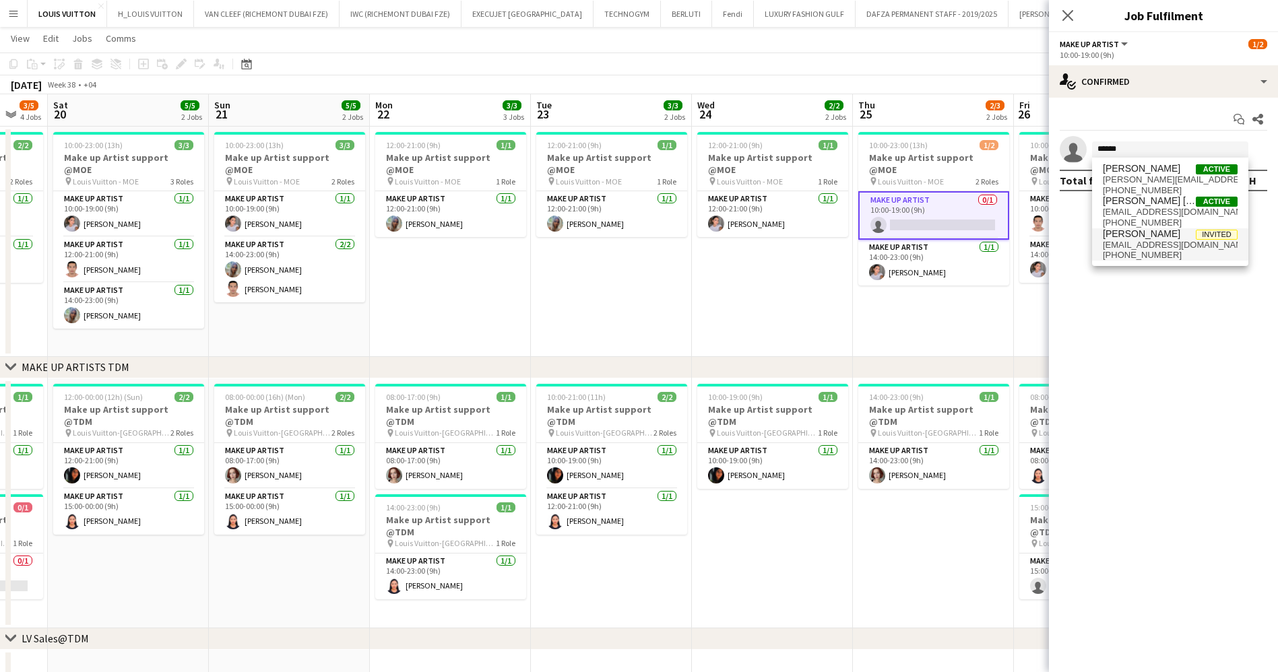
click at [1173, 242] on span "[EMAIL_ADDRESS][DOMAIN_NAME]" at bounding box center [1170, 245] width 135 height 11
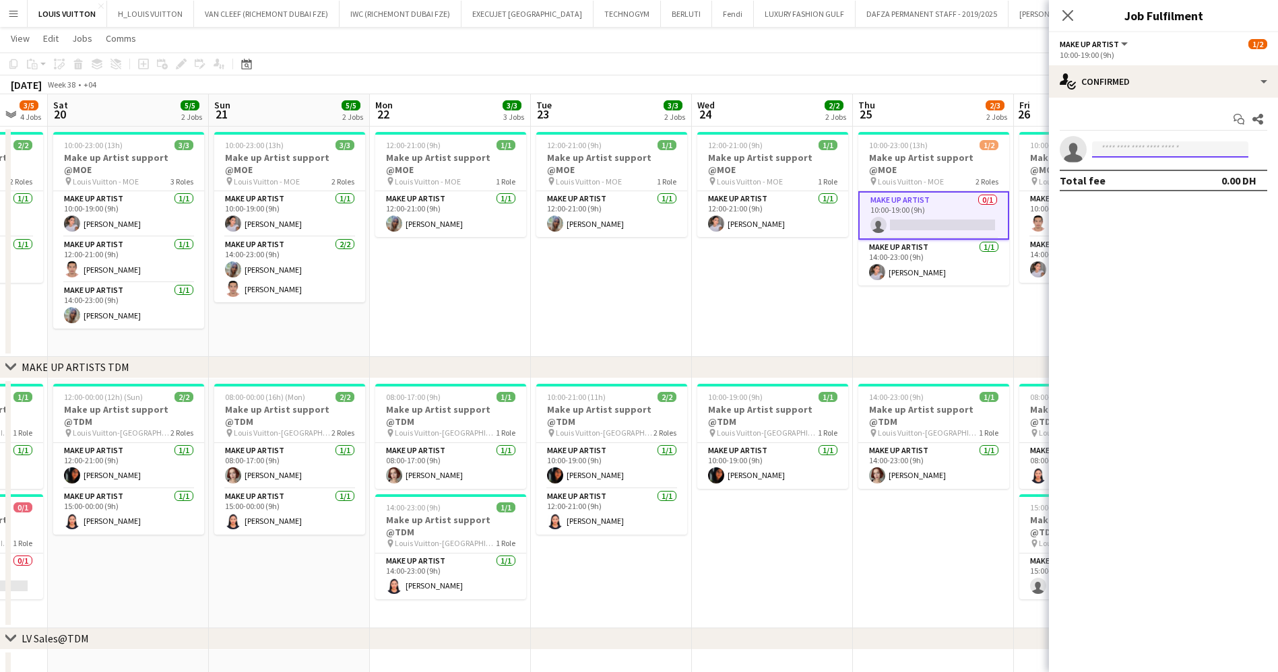
scroll to position [0, 0]
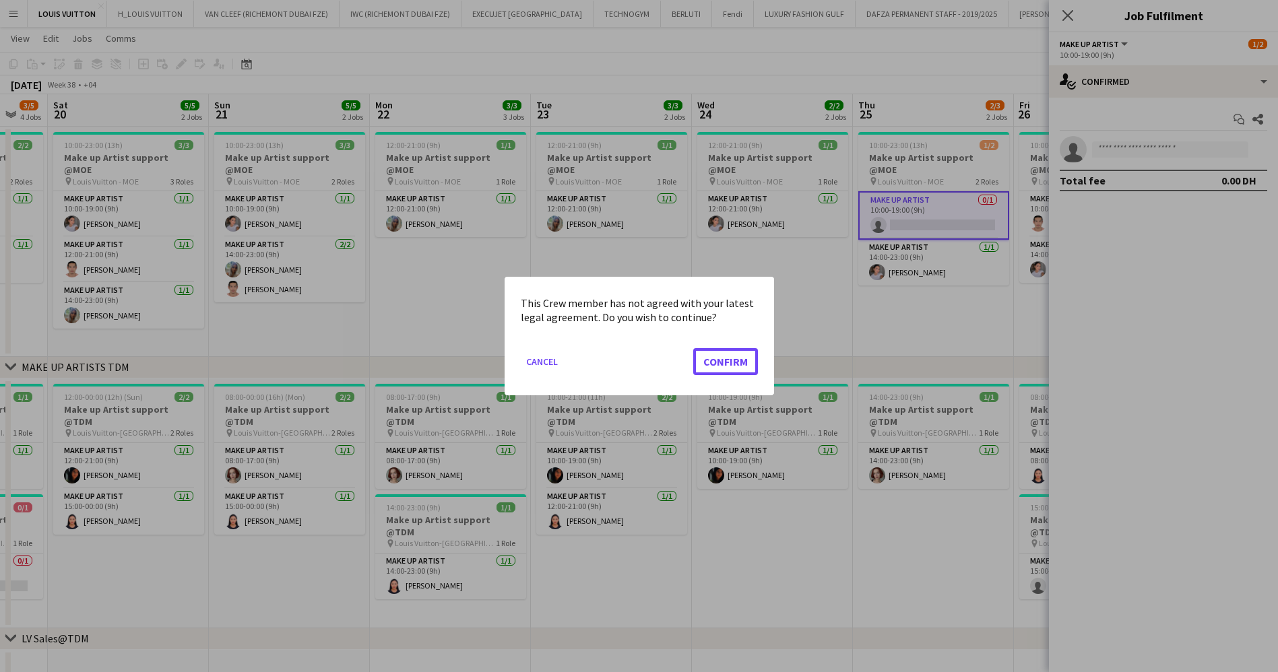
drag, startPoint x: 754, startPoint y: 372, endPoint x: 744, endPoint y: 362, distance: 14.3
click at [754, 372] on button "Confirm" at bounding box center [725, 361] width 65 height 27
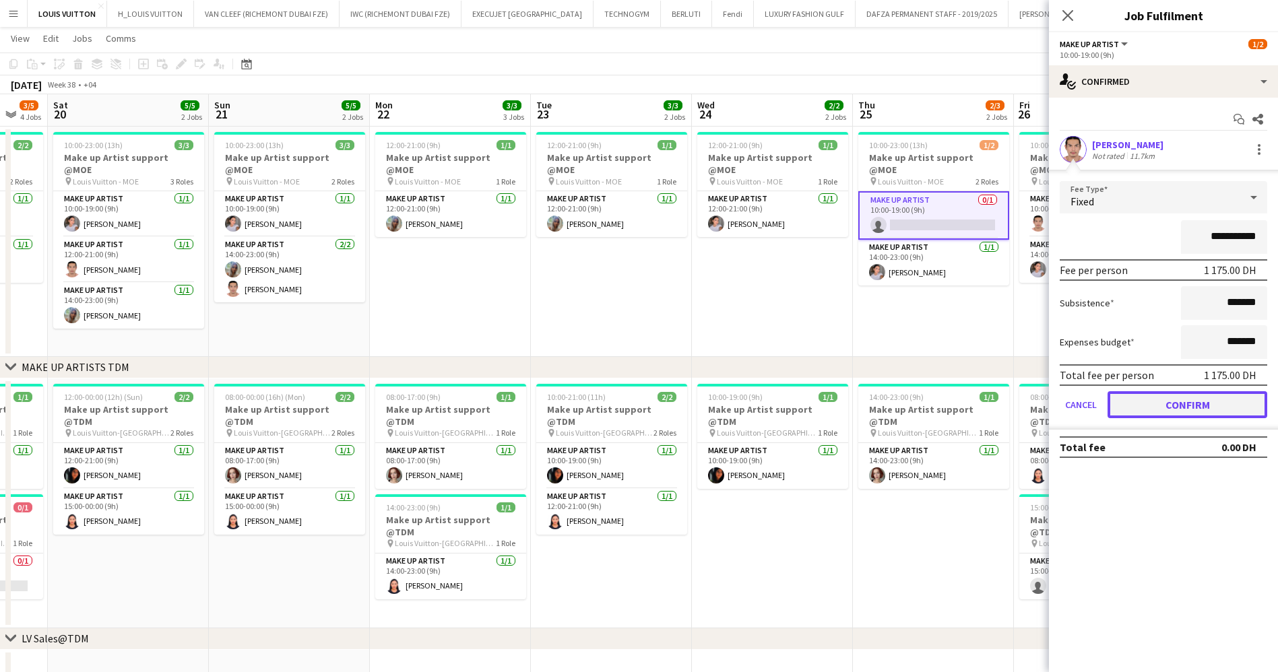
click at [1188, 413] on button "Confirm" at bounding box center [1187, 404] width 160 height 27
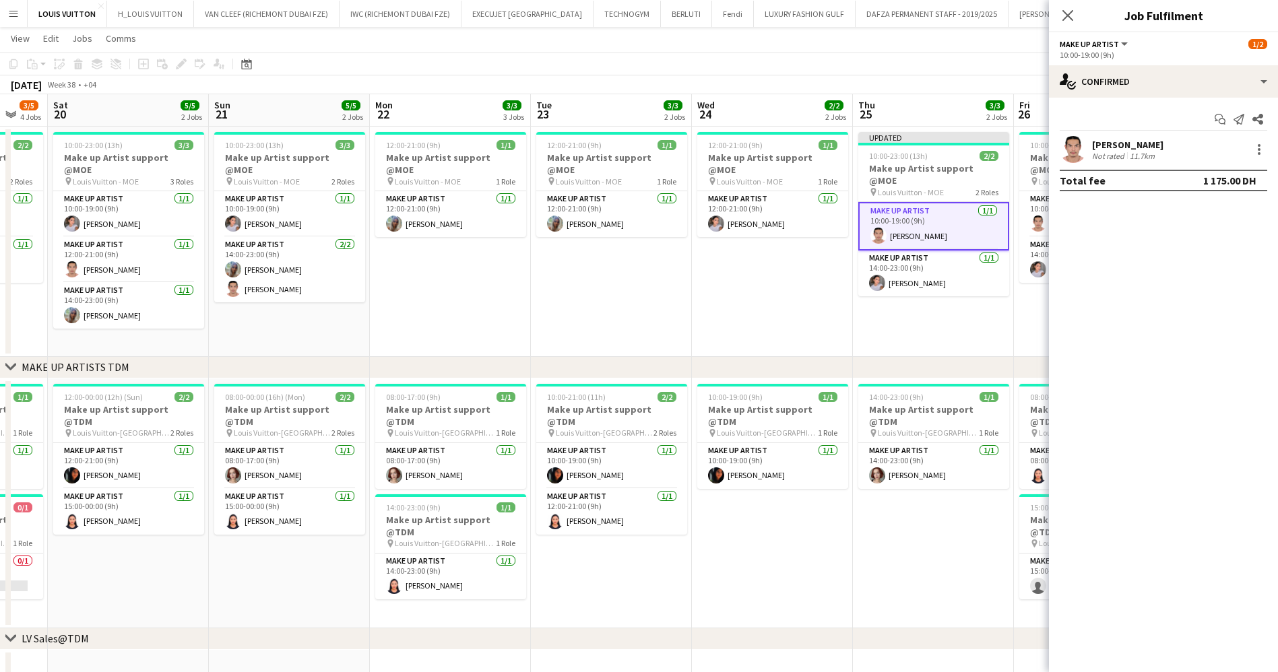
scroll to position [0, 429]
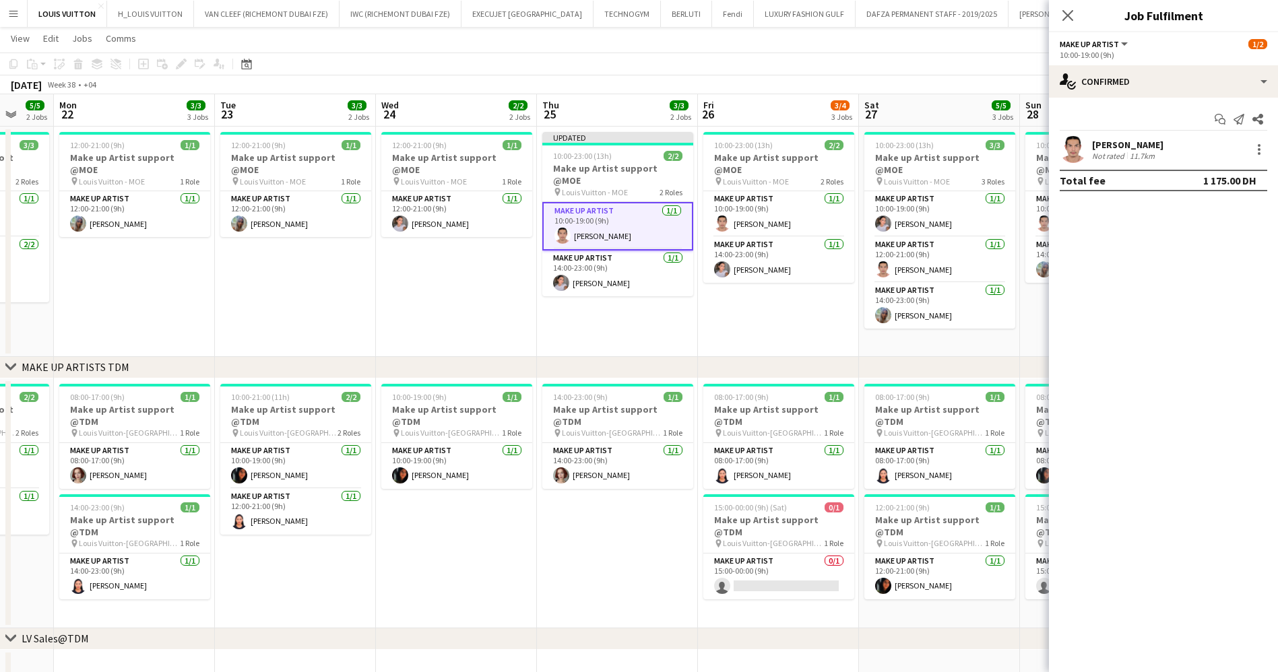
drag, startPoint x: 899, startPoint y: 315, endPoint x: 583, endPoint y: 319, distance: 315.9
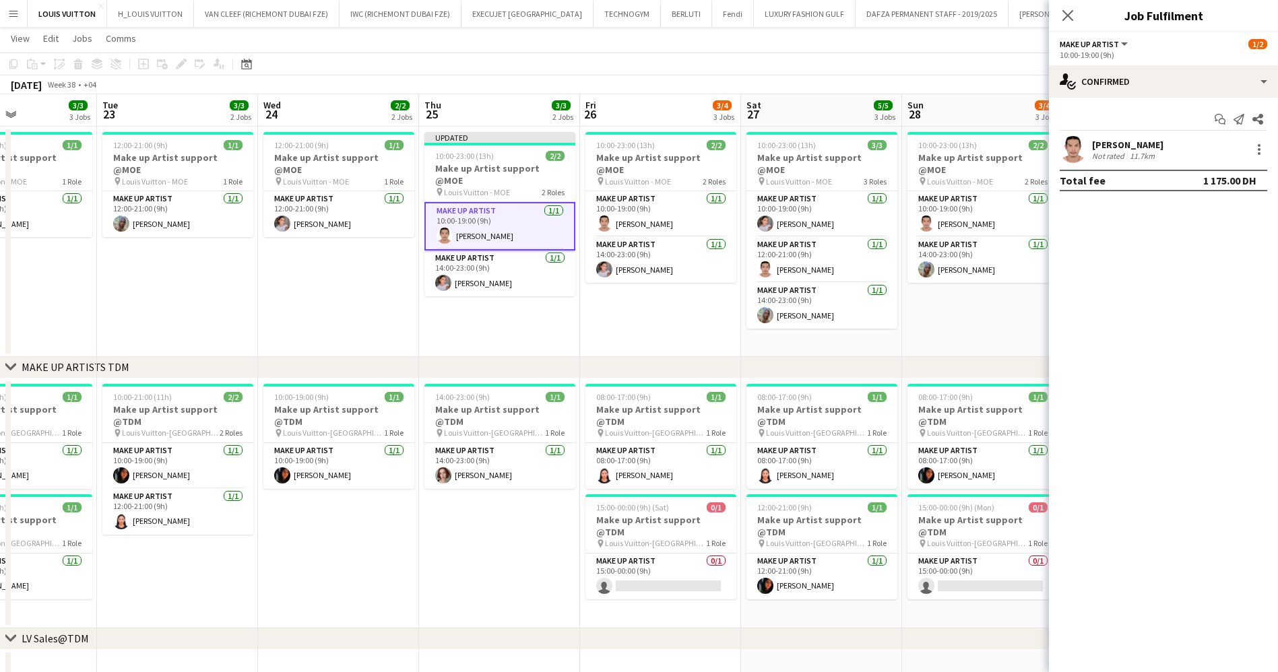
drag, startPoint x: 730, startPoint y: 305, endPoint x: 694, endPoint y: 305, distance: 36.4
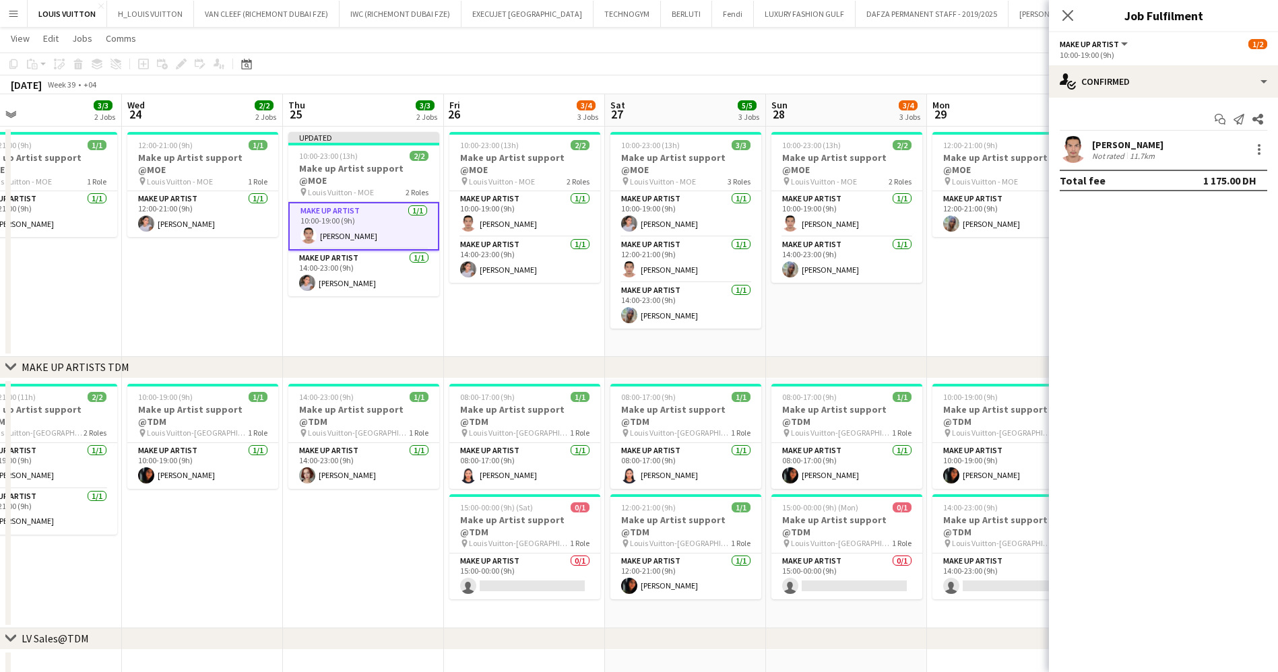
drag, startPoint x: 926, startPoint y: 317, endPoint x: 789, endPoint y: 315, distance: 136.1
click at [484, 62] on app-toolbar "Copy Paste Paste Ctrl+V Paste with crew Ctrl+Shift+V Paste linked Job [GEOGRAPH…" at bounding box center [639, 64] width 1278 height 23
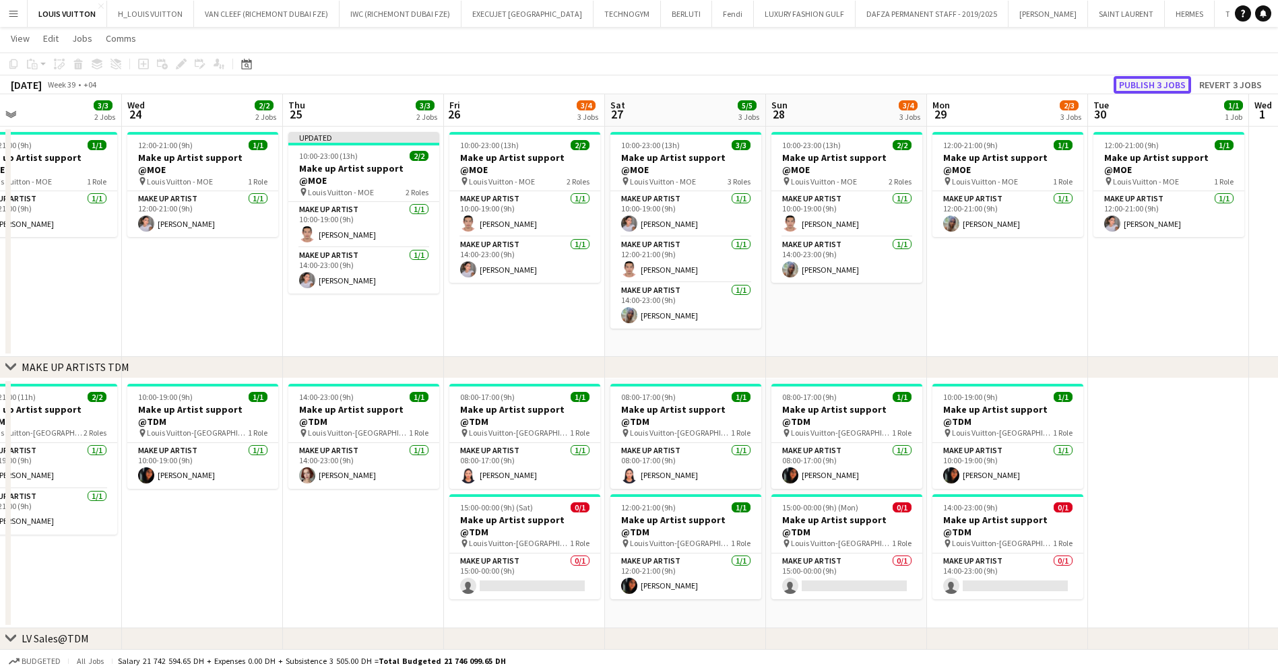
click at [1153, 86] on button "Publish 3 jobs" at bounding box center [1151, 85] width 77 height 18
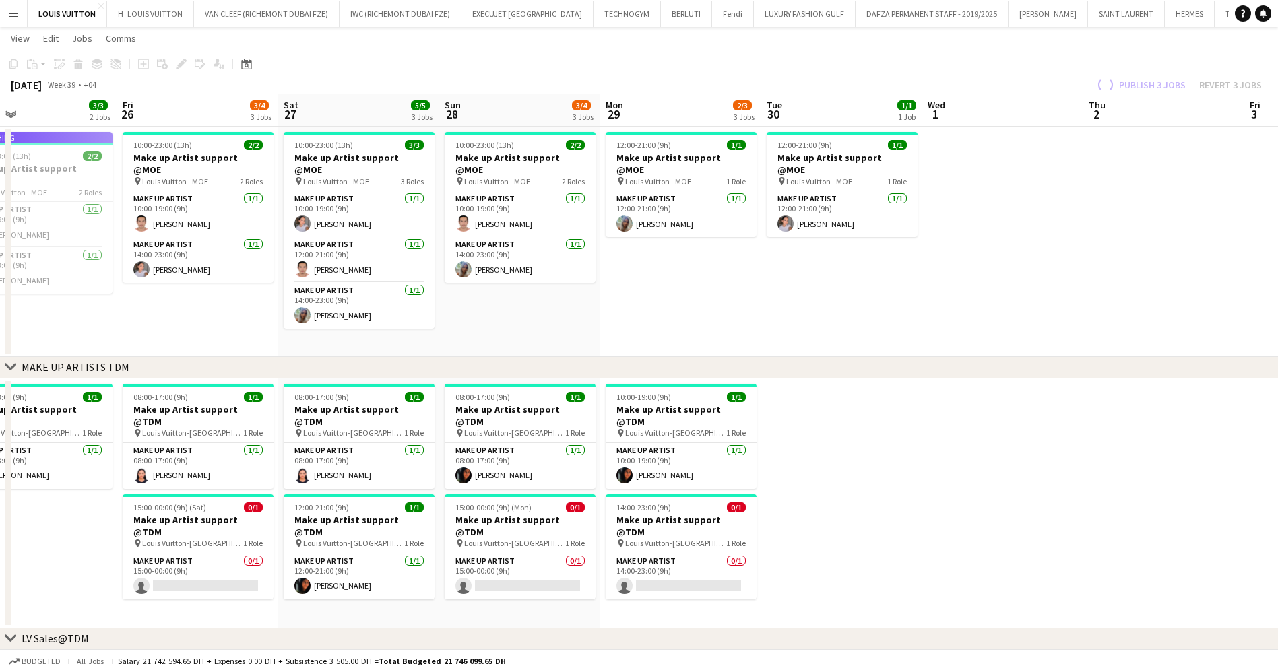
drag, startPoint x: 958, startPoint y: 285, endPoint x: 794, endPoint y: 285, distance: 163.7
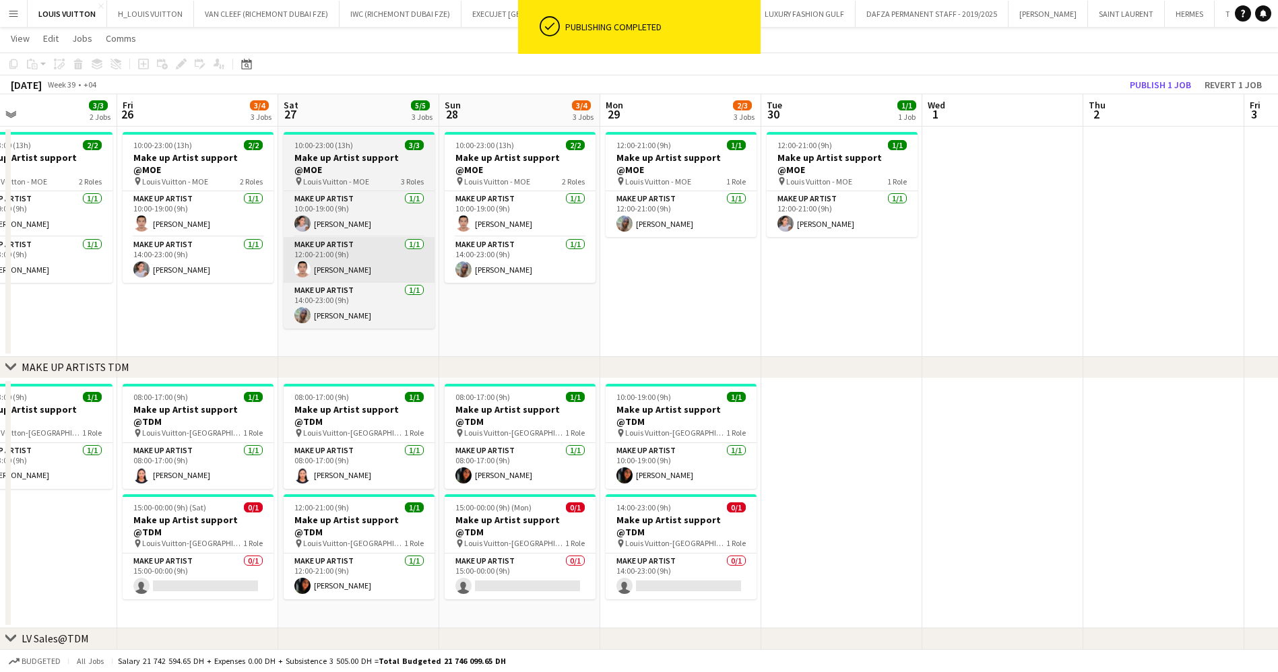
drag, startPoint x: 643, startPoint y: 255, endPoint x: 780, endPoint y: 254, distance: 136.7
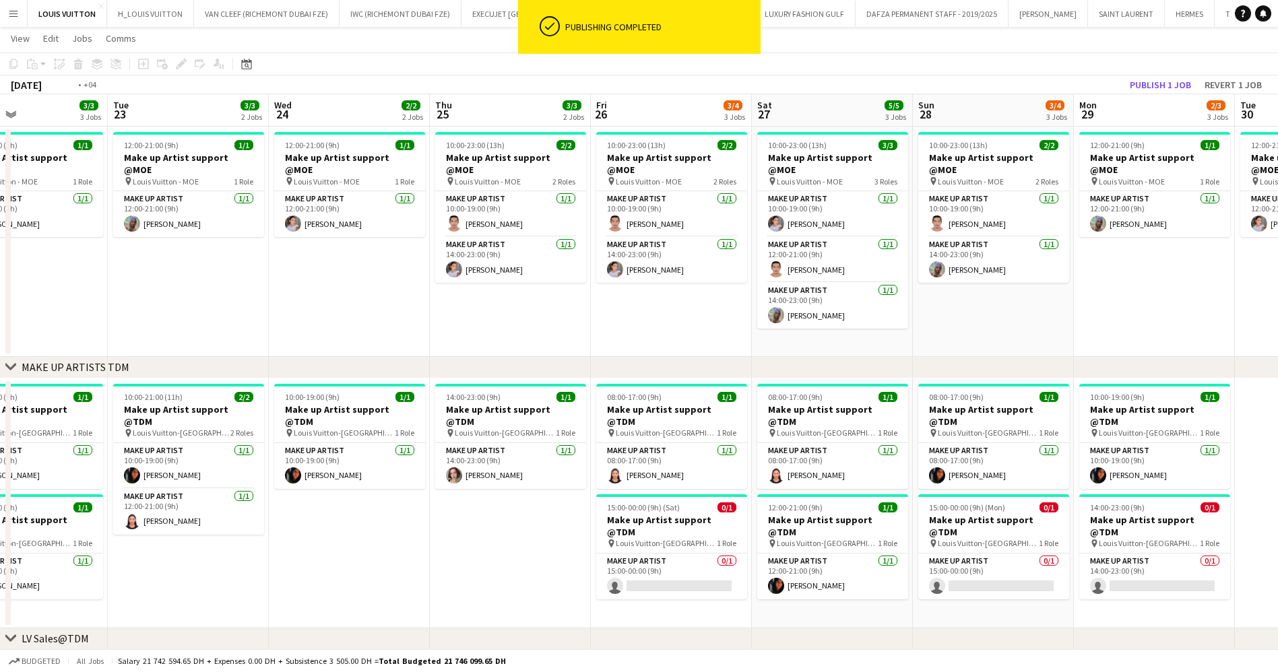
drag, startPoint x: 590, startPoint y: 265, endPoint x: 949, endPoint y: 282, distance: 359.4
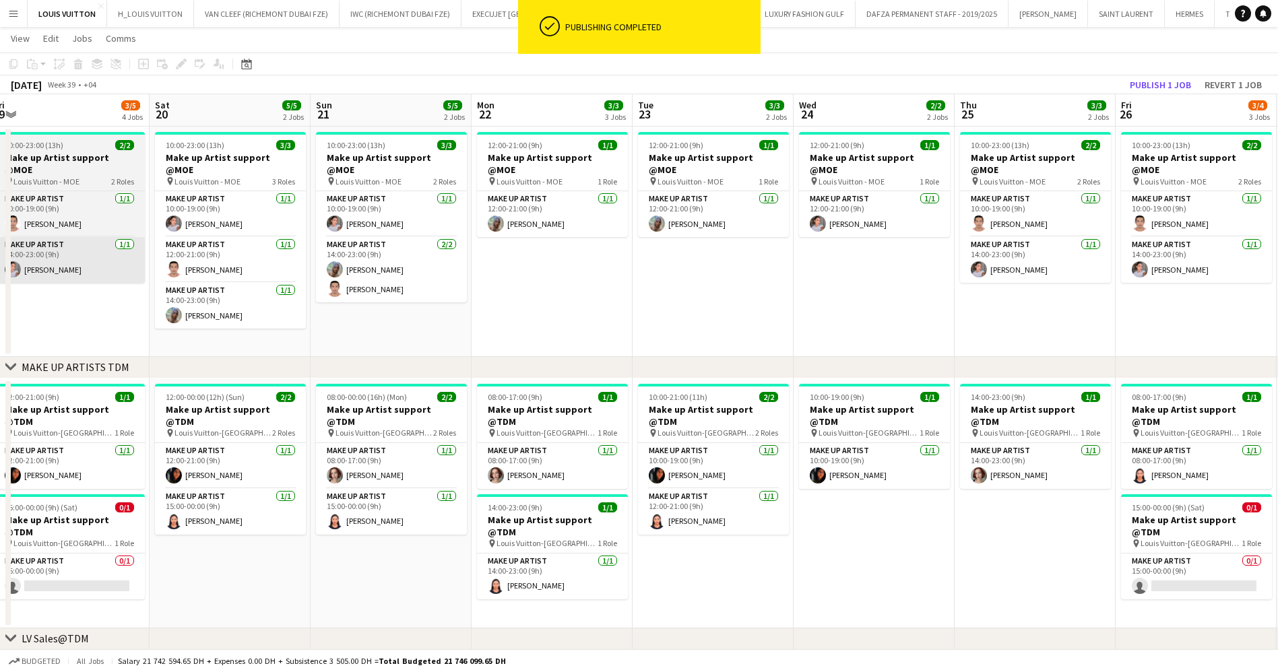
drag, startPoint x: 603, startPoint y: 275, endPoint x: 630, endPoint y: 259, distance: 32.0
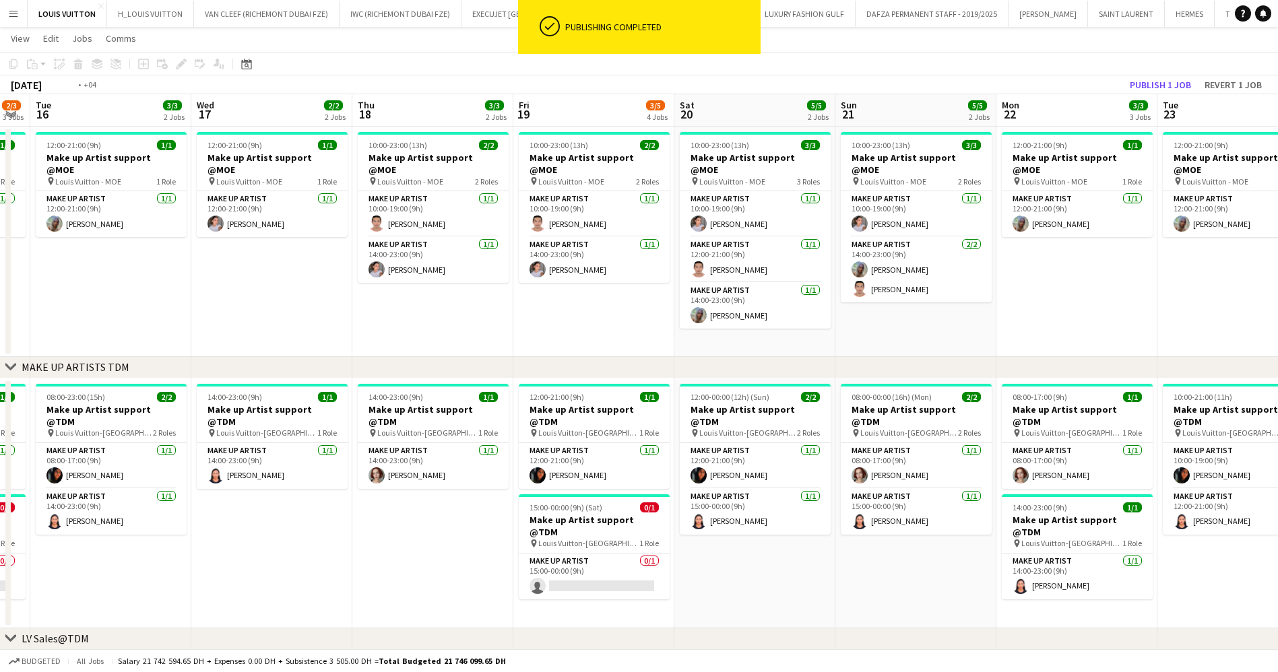
drag, startPoint x: 1144, startPoint y: 234, endPoint x: 1126, endPoint y: 238, distance: 19.3
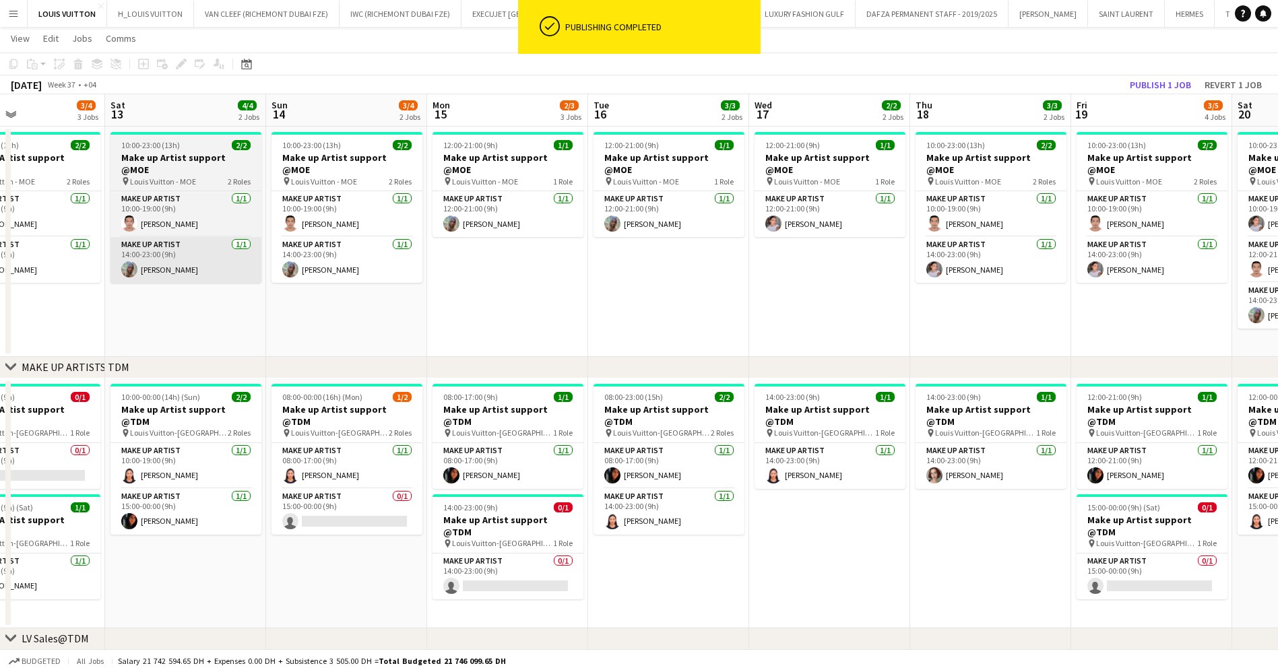
drag, startPoint x: 707, startPoint y: 217, endPoint x: 678, endPoint y: 230, distance: 32.3
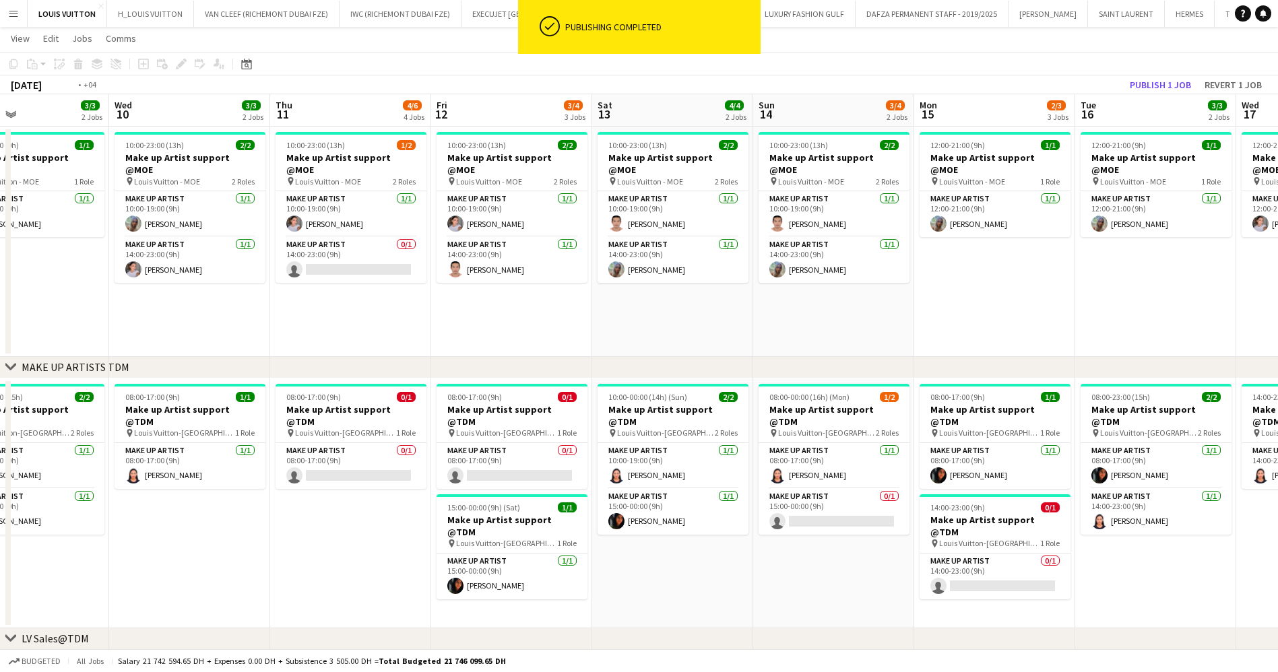
drag, startPoint x: 668, startPoint y: 190, endPoint x: 927, endPoint y: 190, distance: 258.7
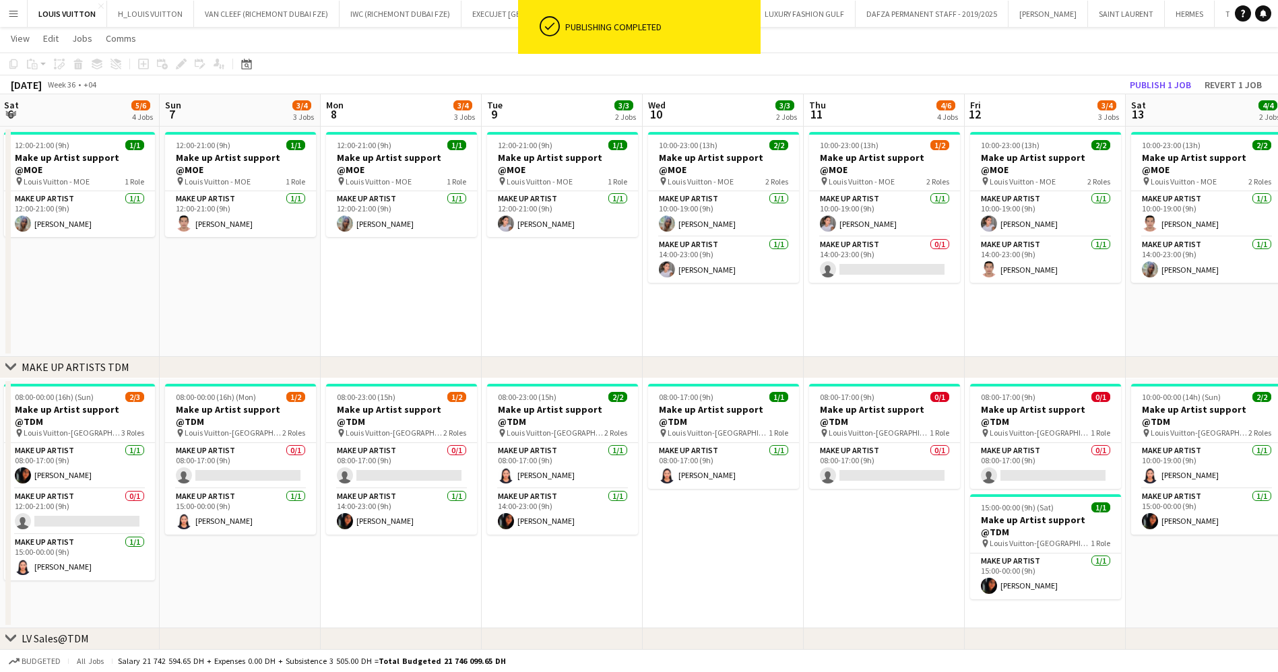
drag, startPoint x: 477, startPoint y: 156, endPoint x: 765, endPoint y: 158, distance: 288.3
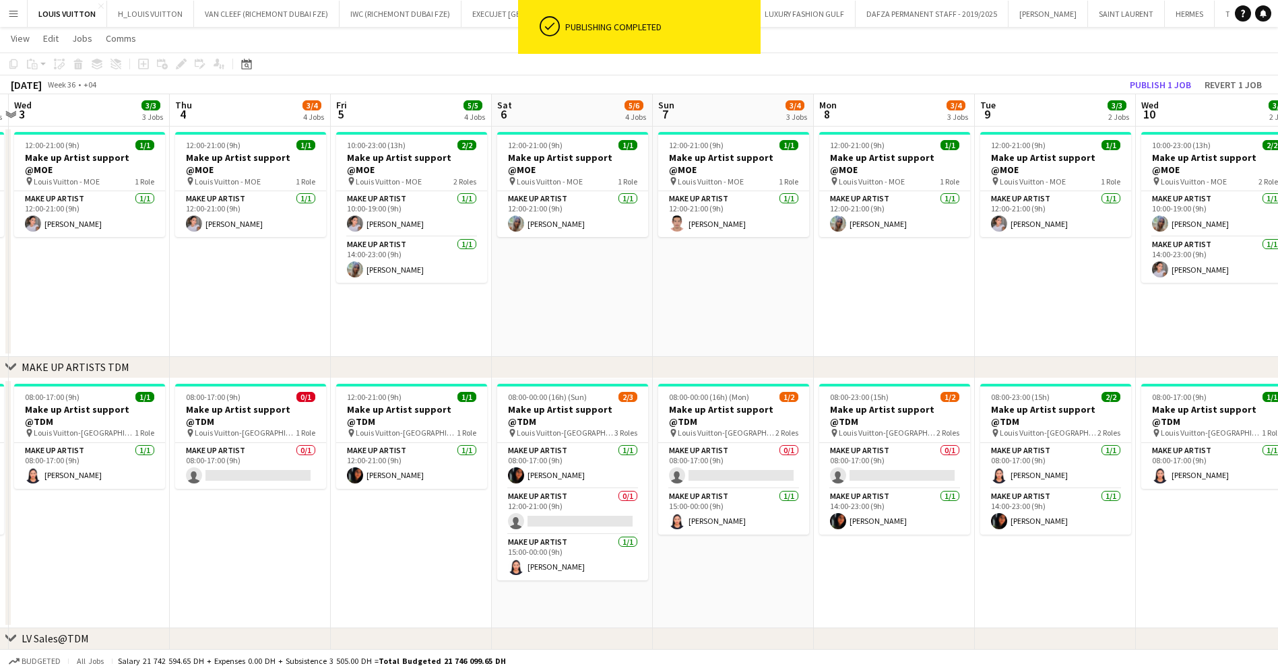
scroll to position [0, 467]
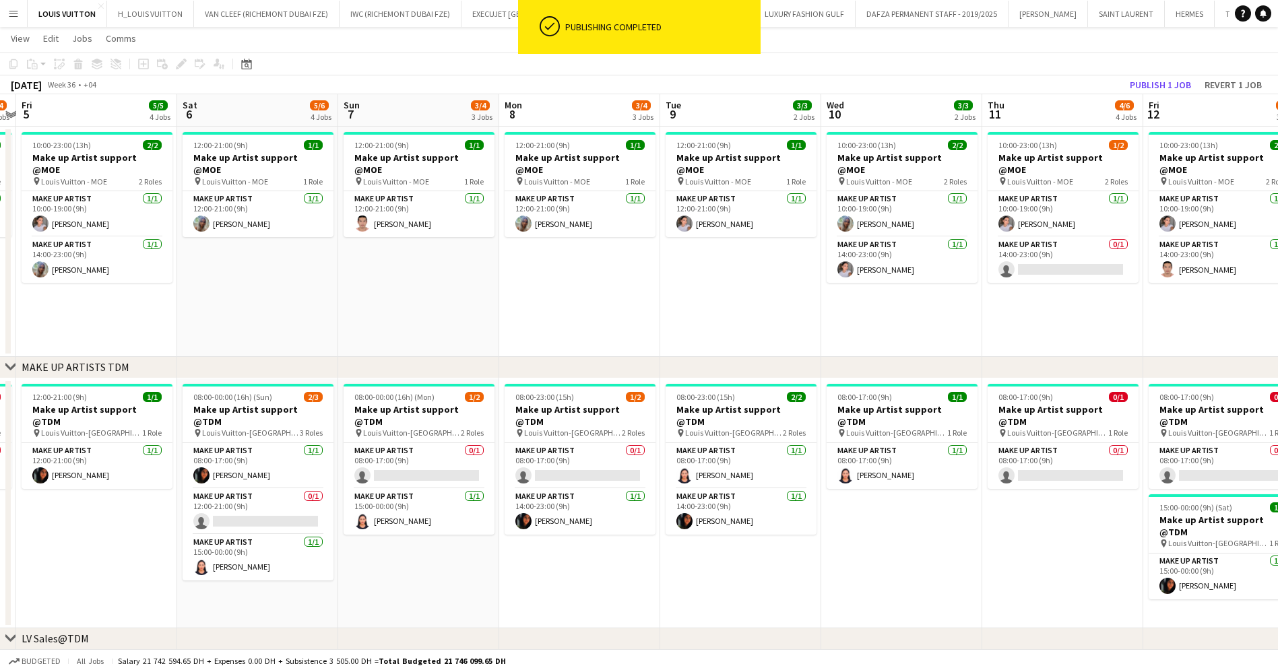
drag, startPoint x: 564, startPoint y: 197, endPoint x: 539, endPoint y: 197, distance: 25.6
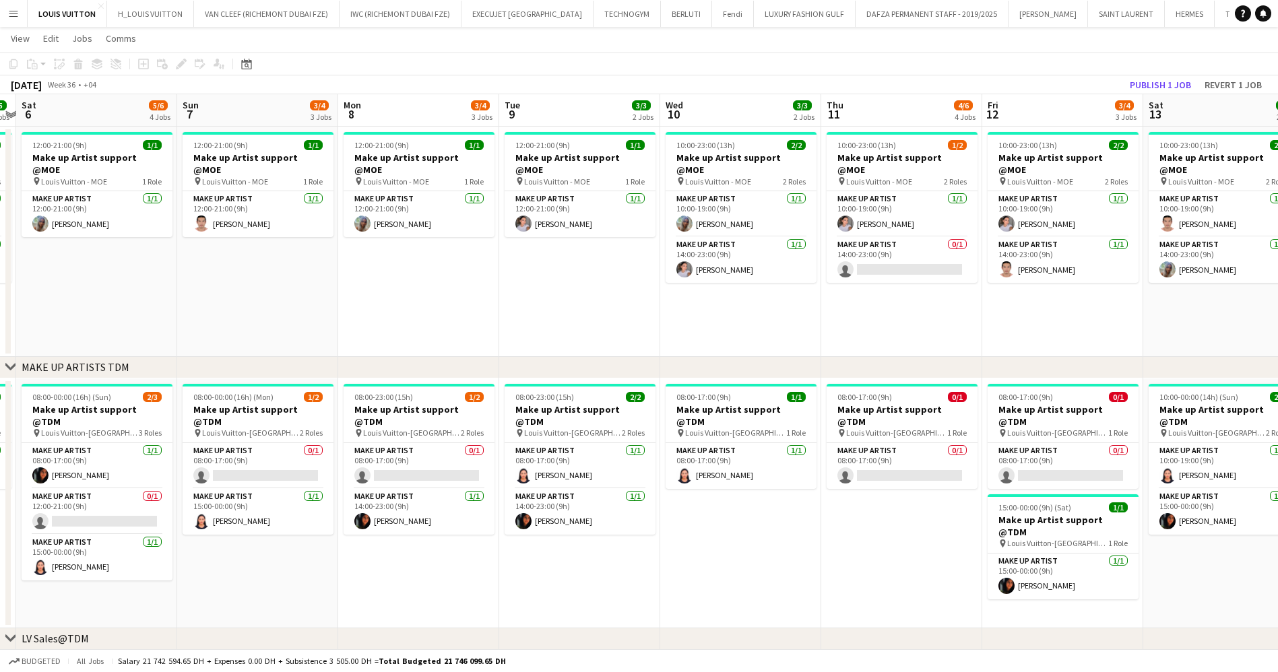
scroll to position [0, 417]
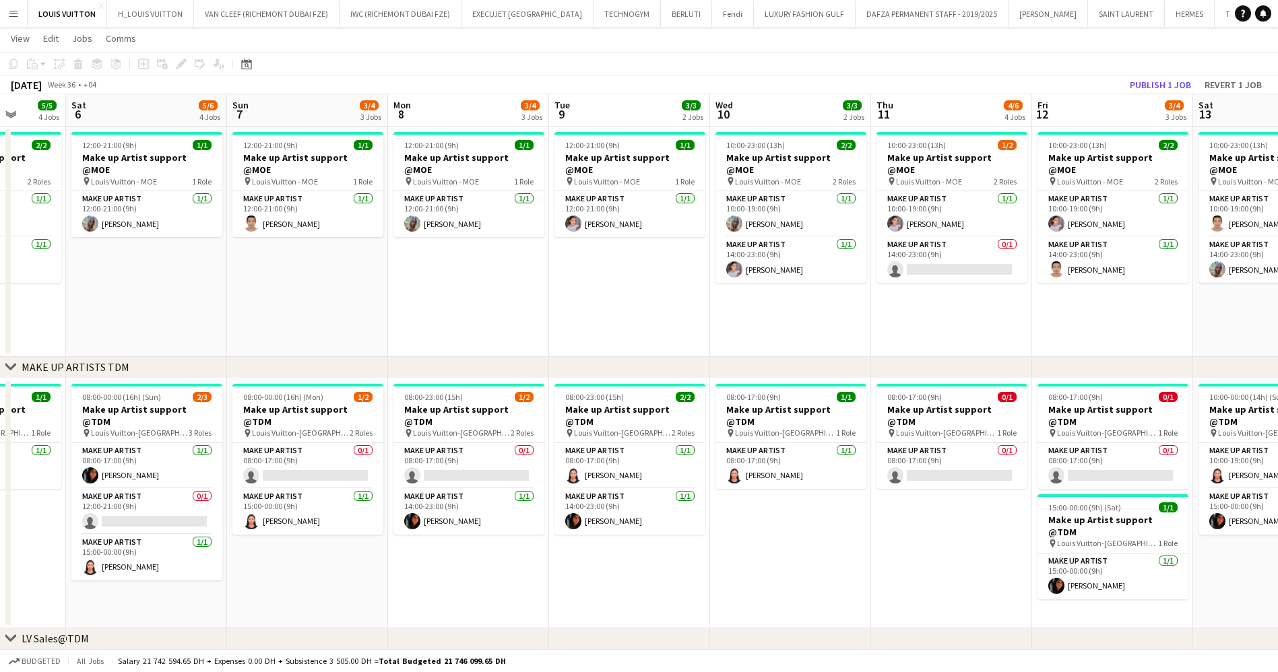
drag, startPoint x: 859, startPoint y: 329, endPoint x: 748, endPoint y: 329, distance: 110.5
click at [949, 258] on app-card-role "Make up artist 0/1 14:00-23:00 (9h) single-neutral-actions" at bounding box center [951, 260] width 151 height 46
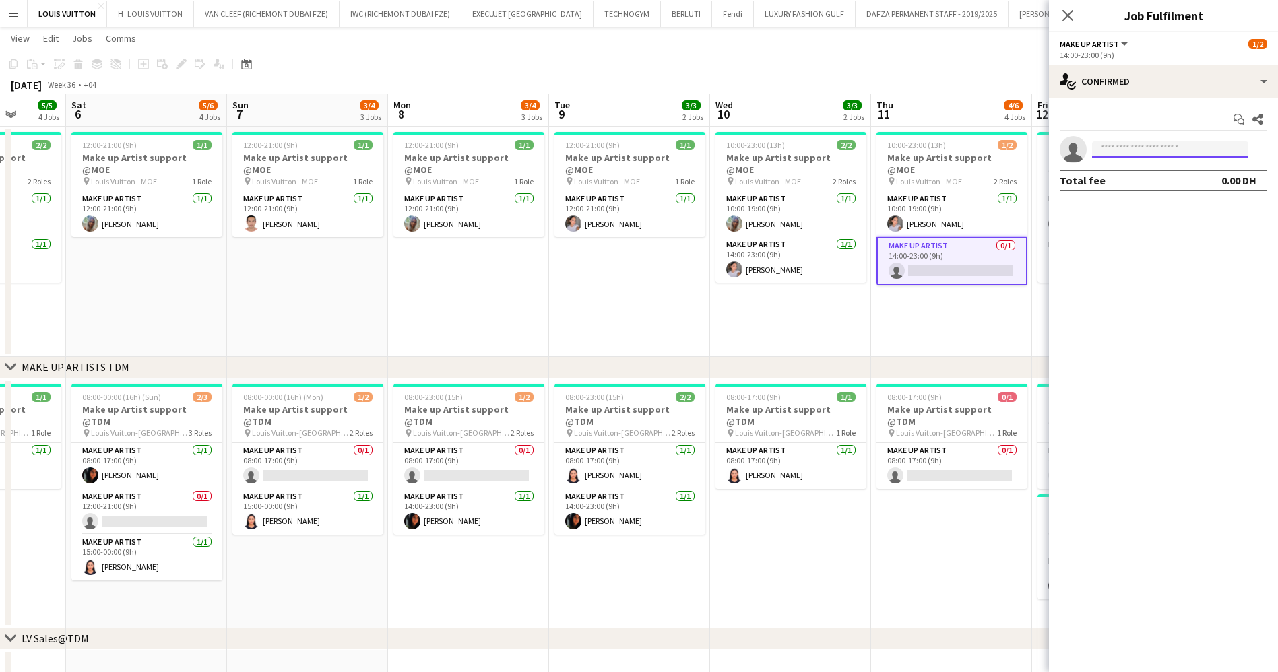
click at [1148, 146] on input at bounding box center [1170, 149] width 156 height 16
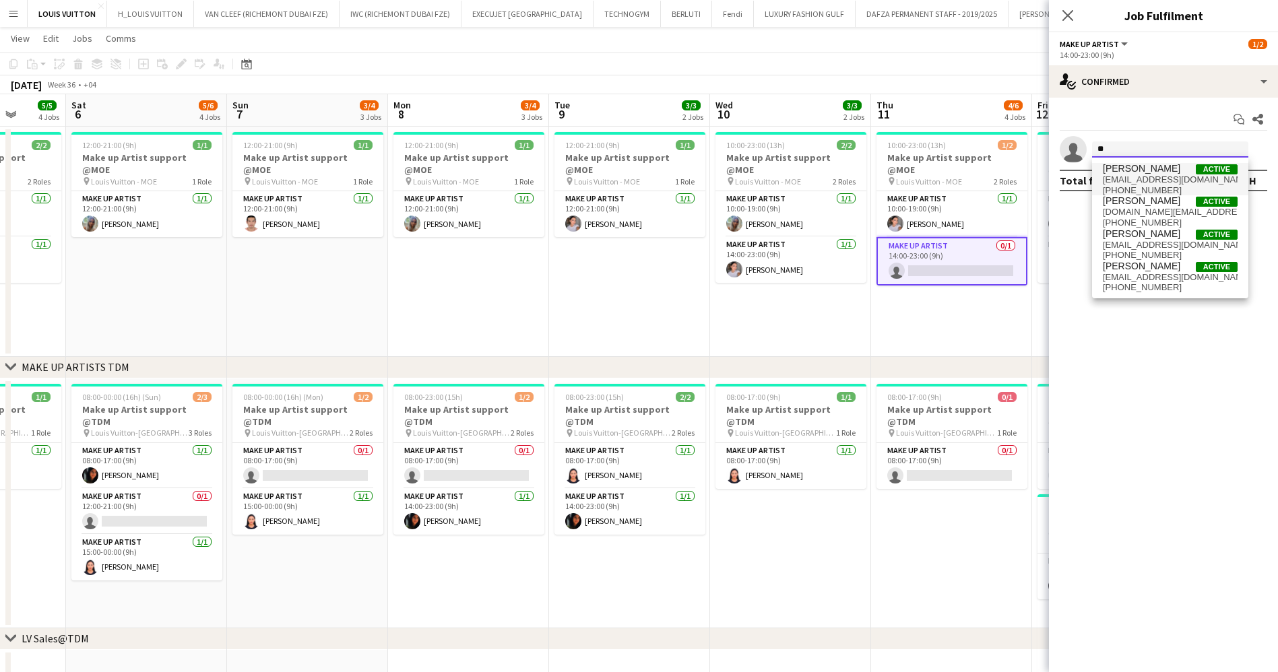
type input "*"
type input "******"
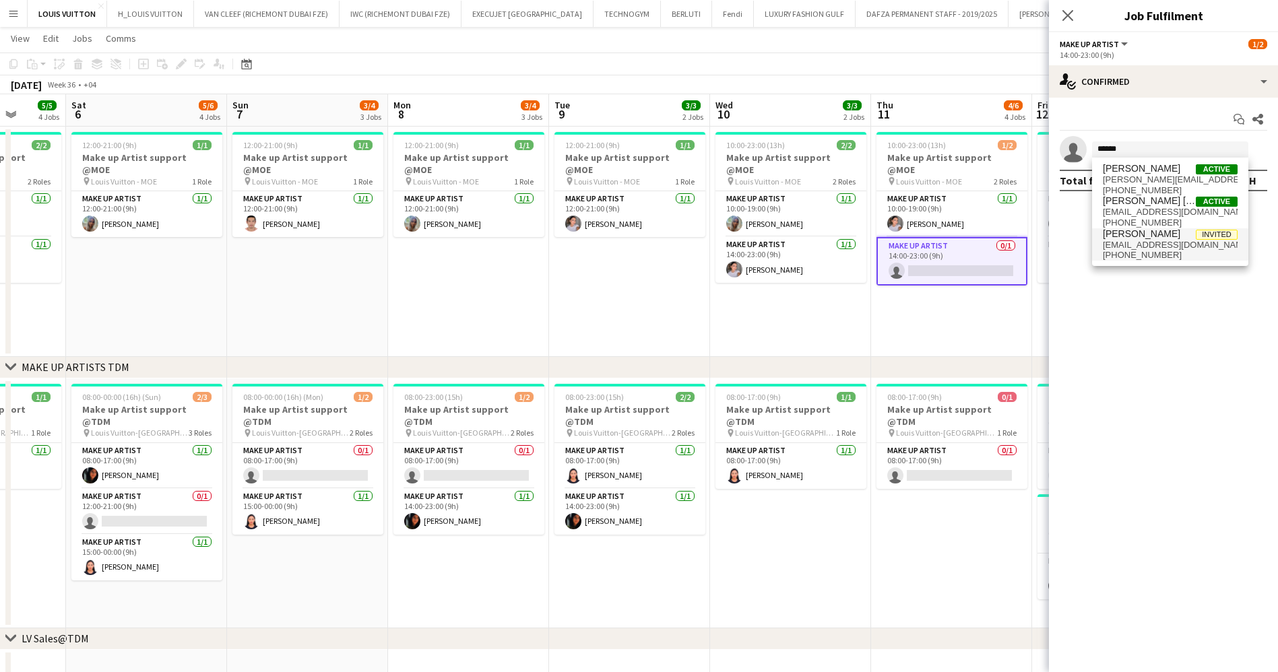
click at [1160, 252] on span "[PHONE_NUMBER]" at bounding box center [1170, 255] width 135 height 11
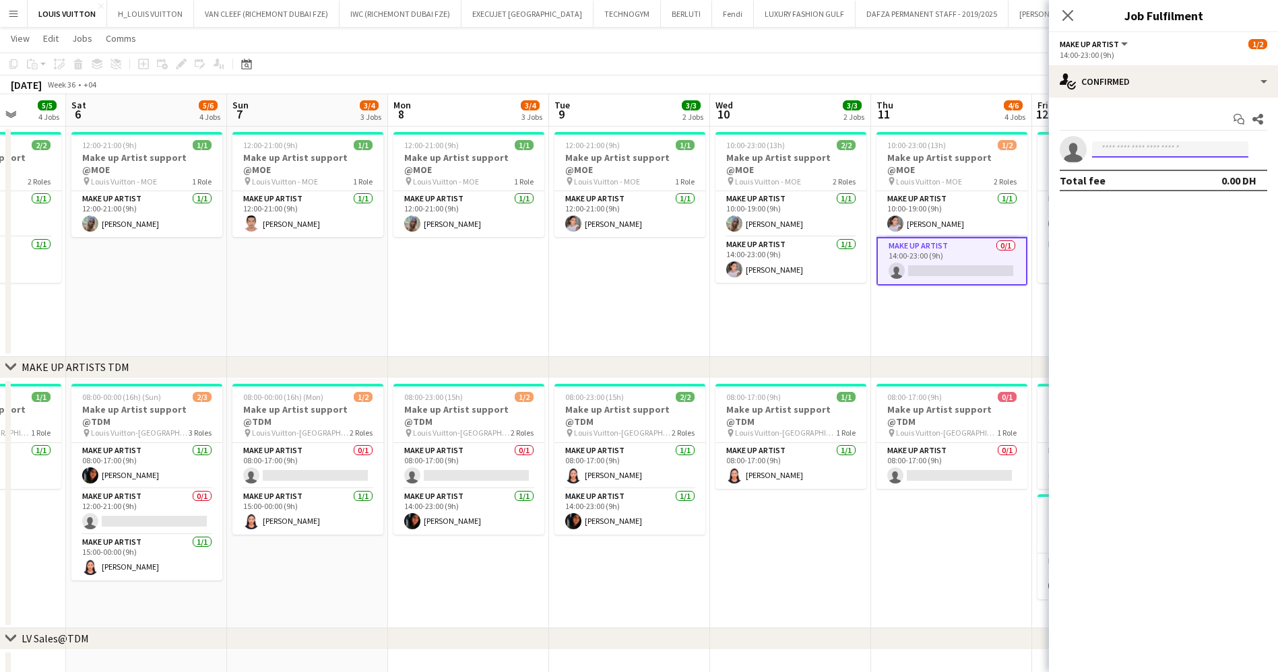
scroll to position [0, 0]
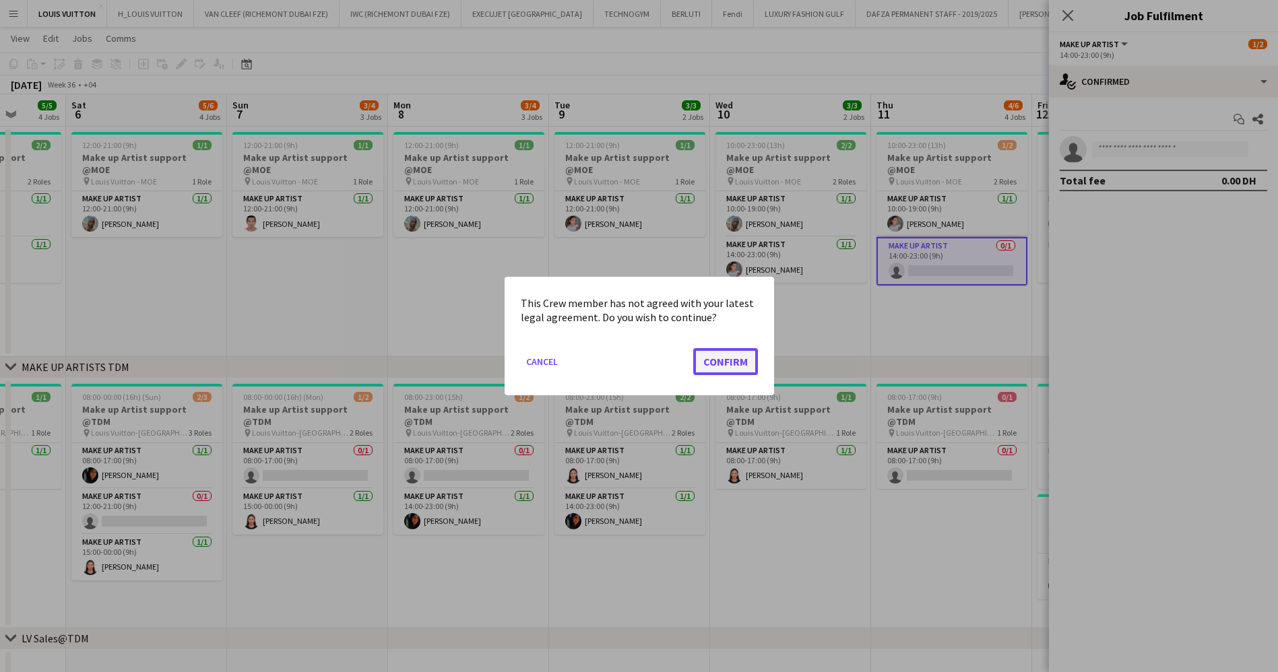
click at [741, 361] on button "Confirm" at bounding box center [725, 361] width 65 height 27
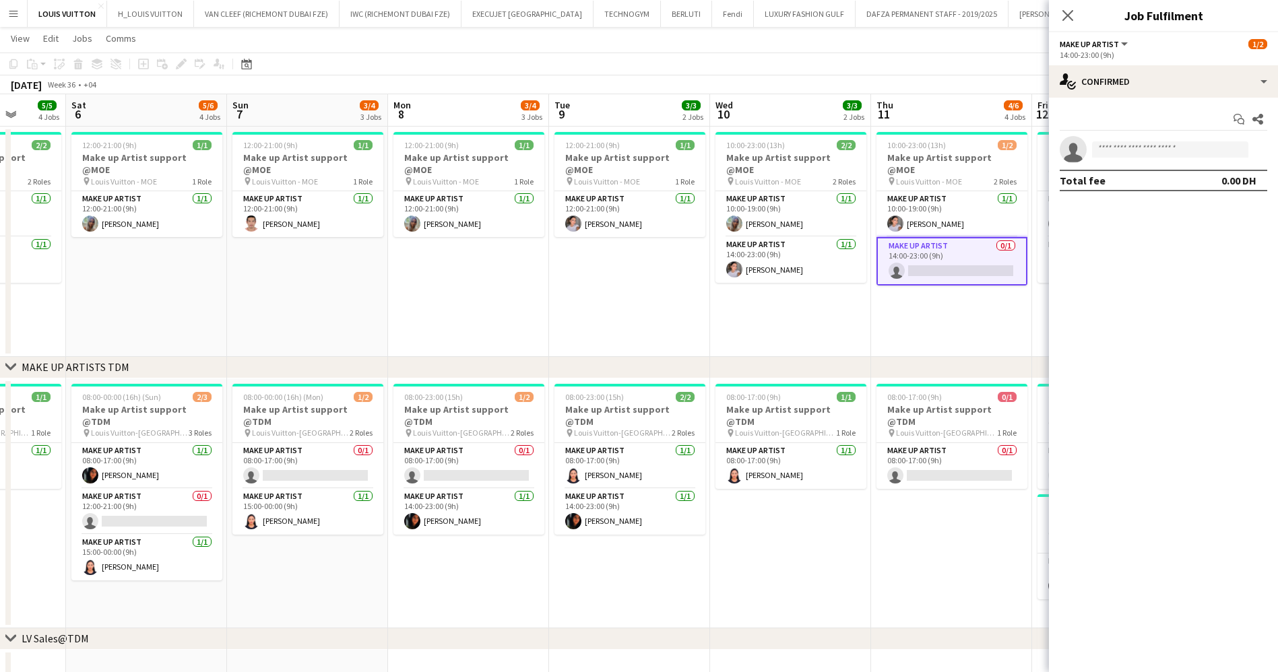
scroll to position [488, 0]
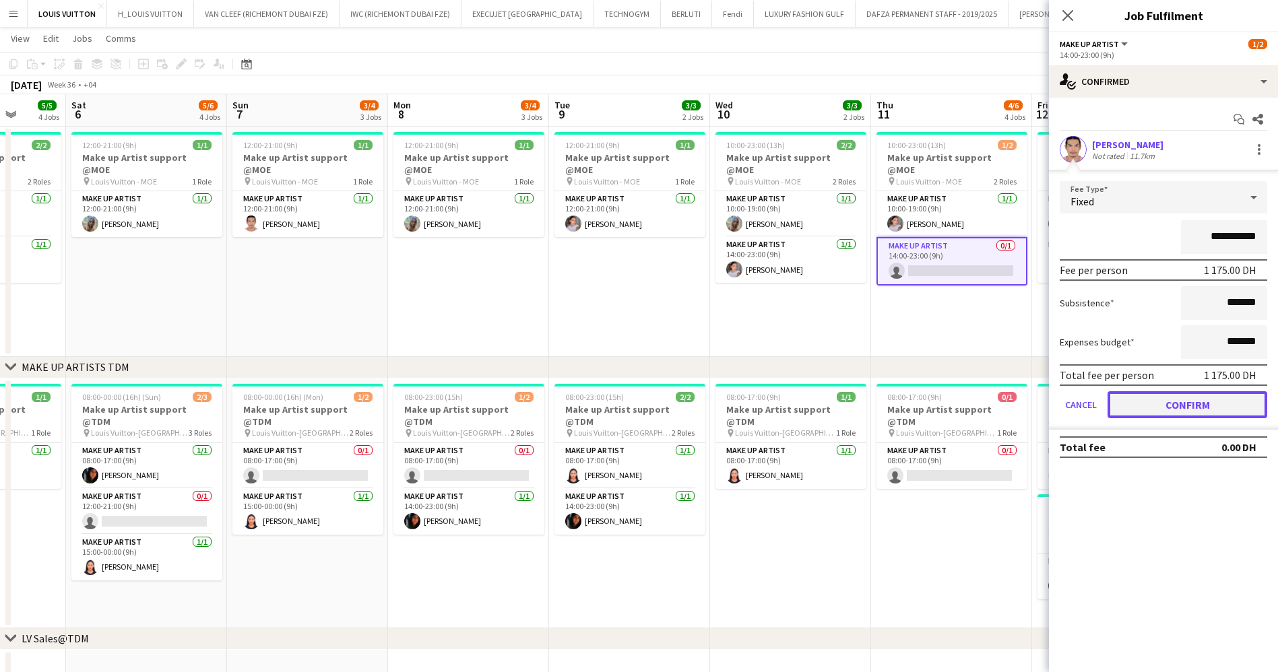
click at [1155, 400] on button "Confirm" at bounding box center [1187, 404] width 160 height 27
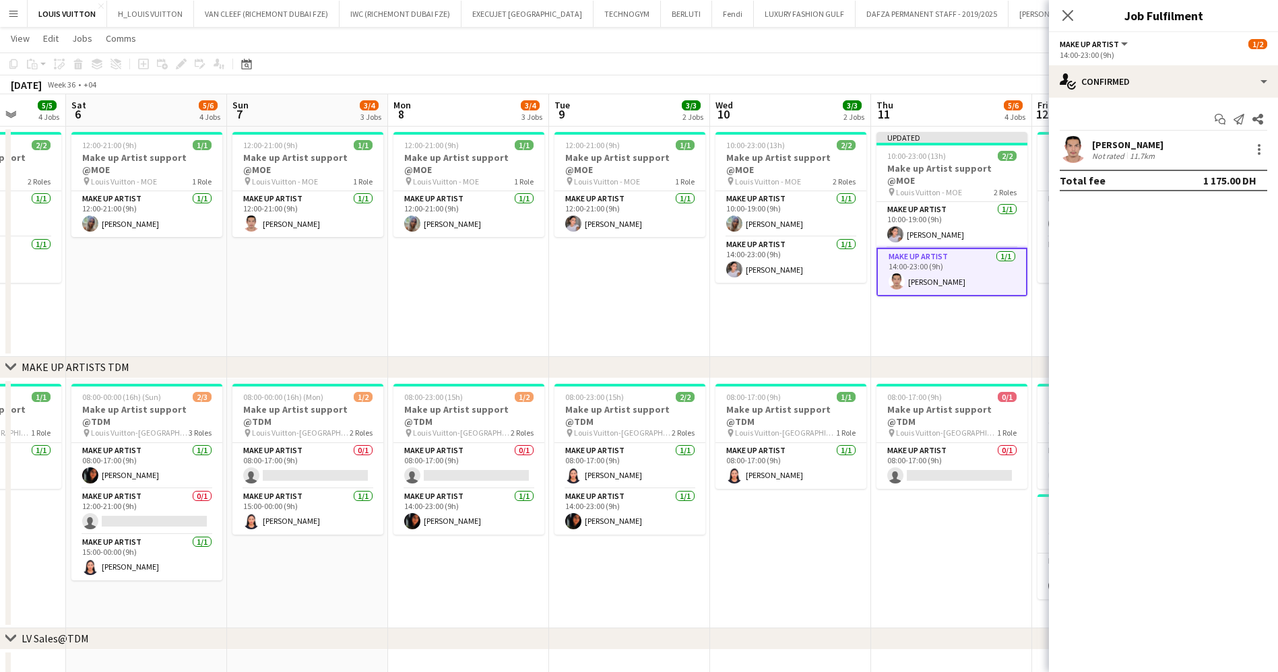
drag, startPoint x: 929, startPoint y: 358, endPoint x: 620, endPoint y: 352, distance: 308.6
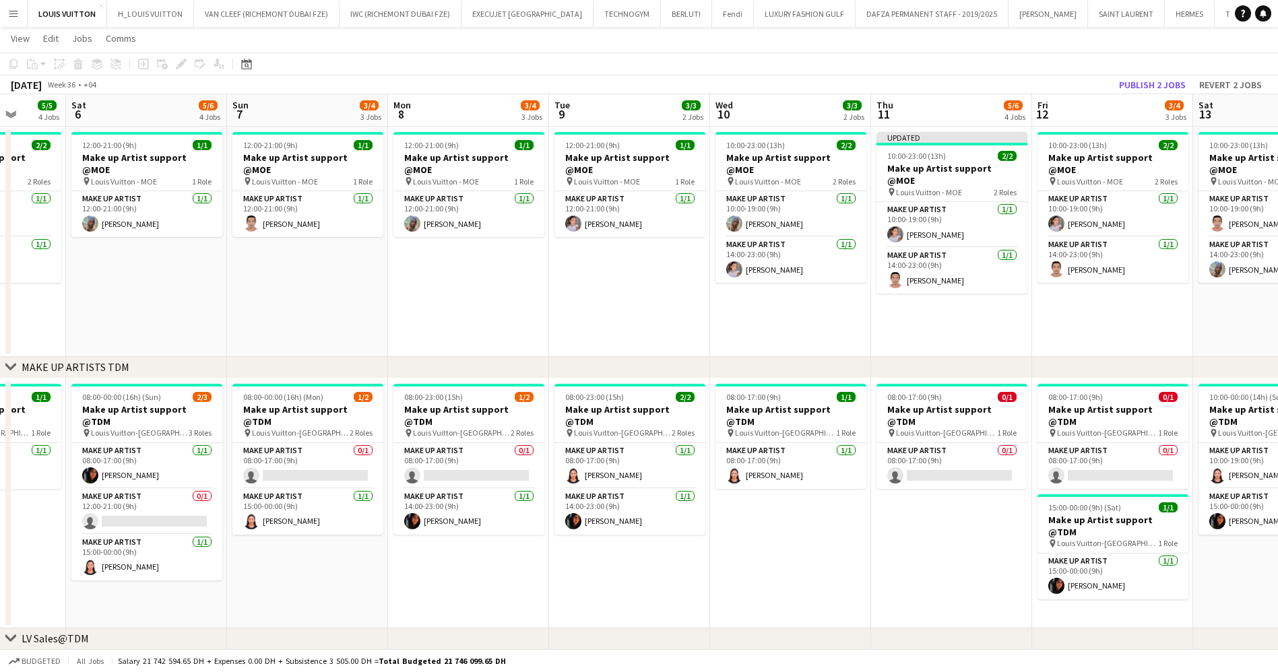
drag, startPoint x: 848, startPoint y: 356, endPoint x: 621, endPoint y: 346, distance: 227.3
click at [1156, 77] on button "Publish 2 jobs" at bounding box center [1151, 85] width 77 height 18
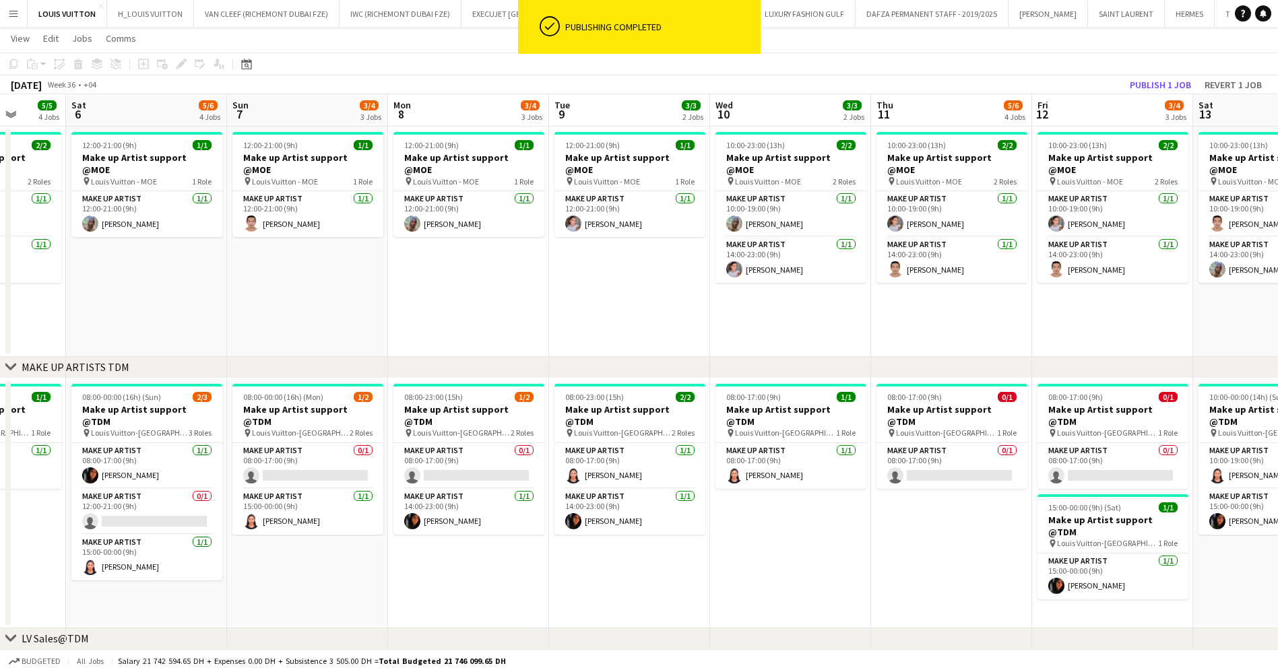
scroll to position [0, 478]
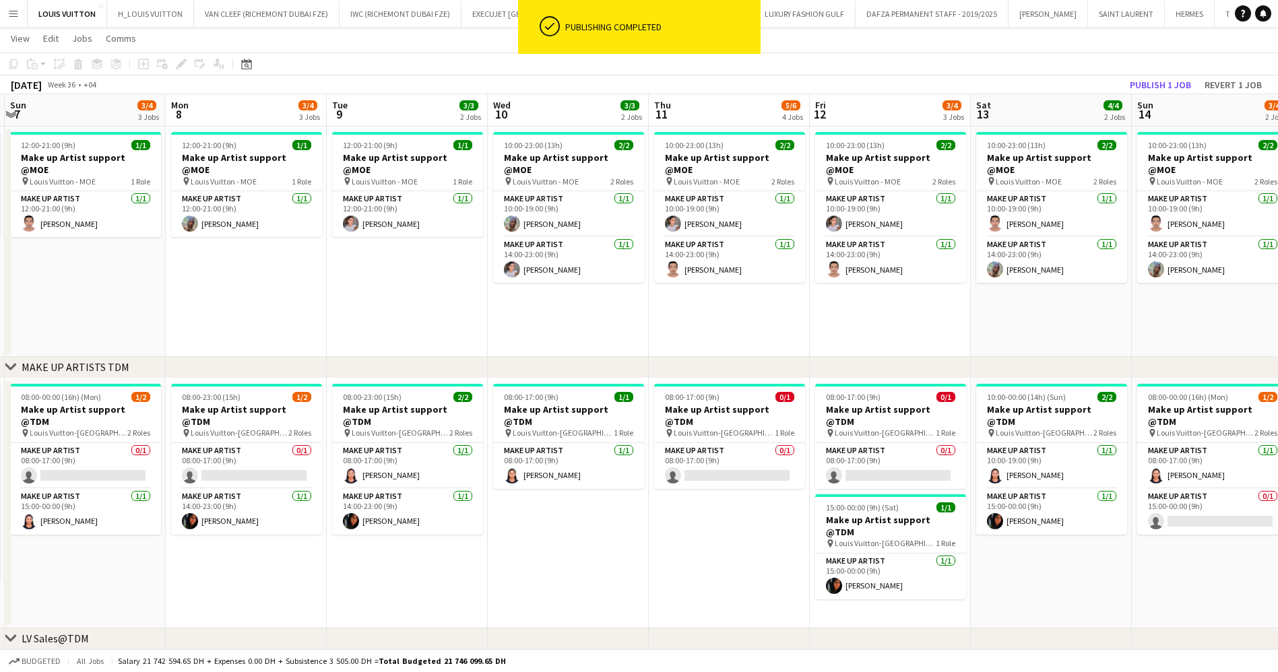
drag, startPoint x: 1004, startPoint y: 294, endPoint x: 781, endPoint y: 294, distance: 222.3
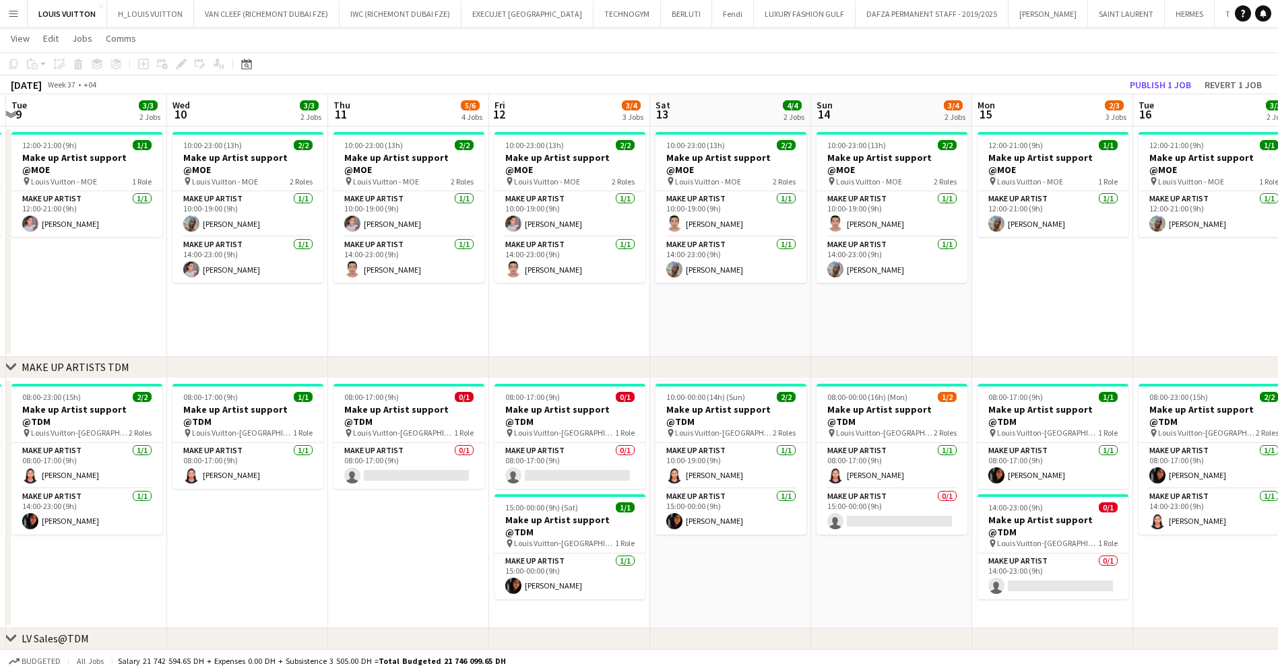
scroll to position [0, 478]
drag, startPoint x: 898, startPoint y: 228, endPoint x: 747, endPoint y: 240, distance: 151.4
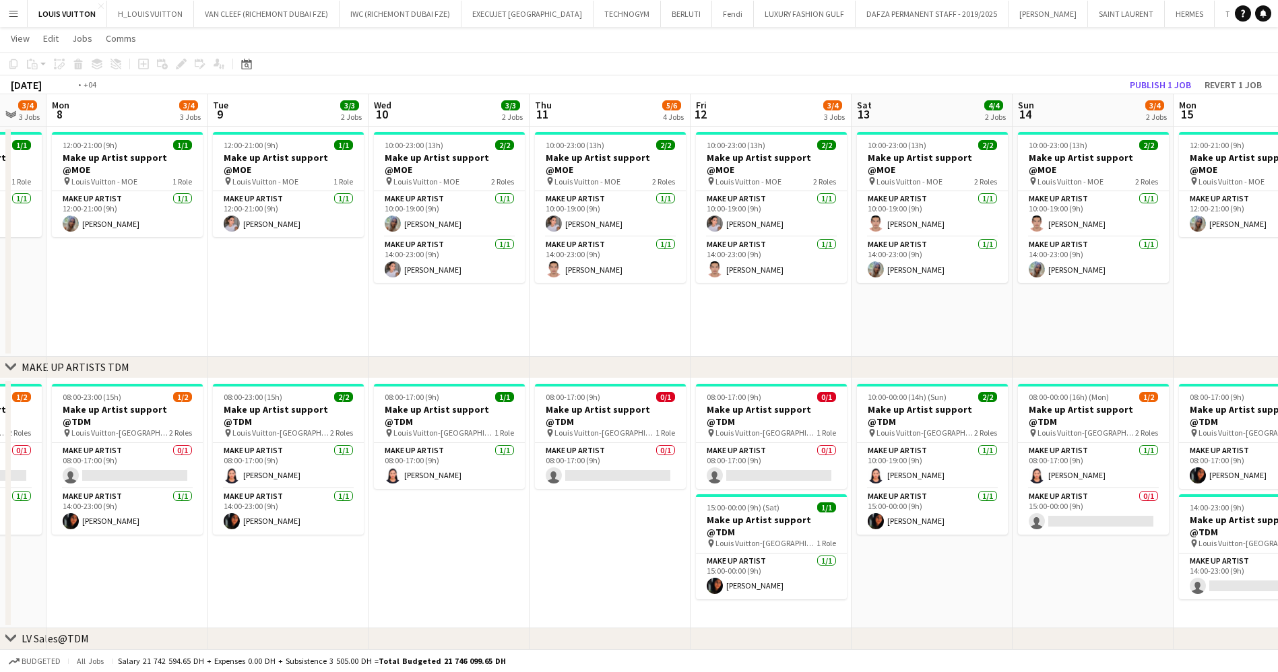
drag, startPoint x: 403, startPoint y: 219, endPoint x: 792, endPoint y: 218, distance: 389.3
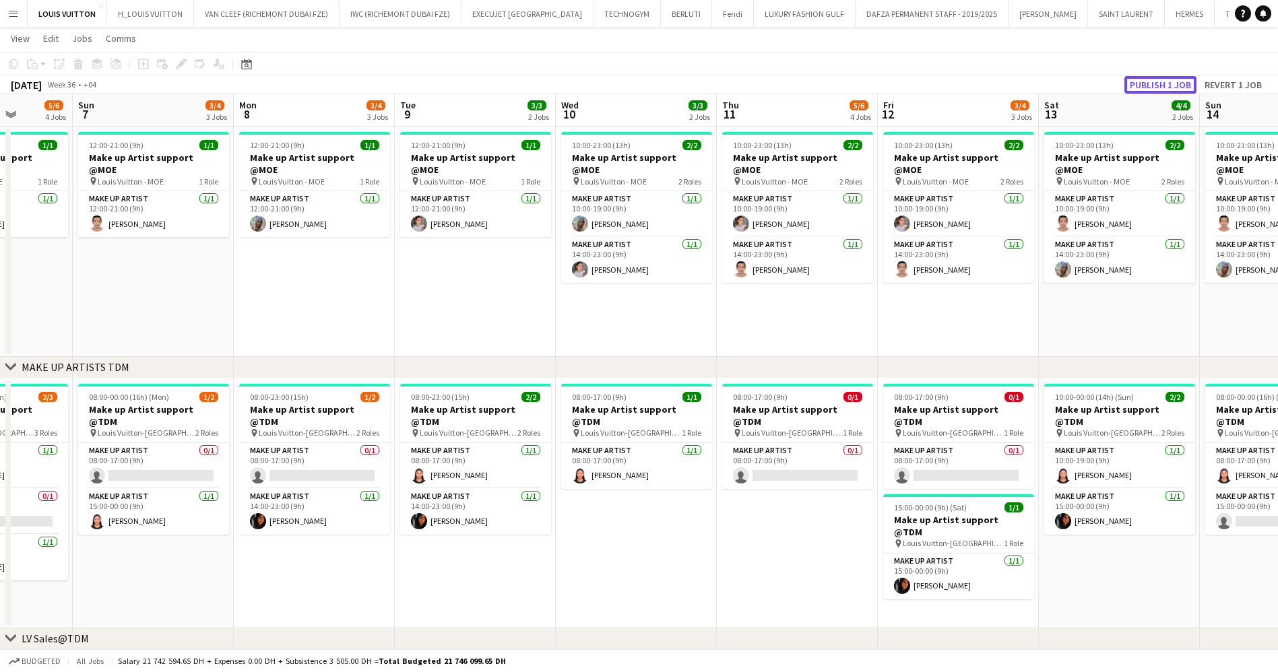
drag, startPoint x: 1175, startPoint y: 81, endPoint x: 1134, endPoint y: 89, distance: 42.5
click at [1175, 80] on button "Publish 1 job" at bounding box center [1160, 85] width 72 height 18
drag, startPoint x: 491, startPoint y: 198, endPoint x: 896, endPoint y: 187, distance: 405.0
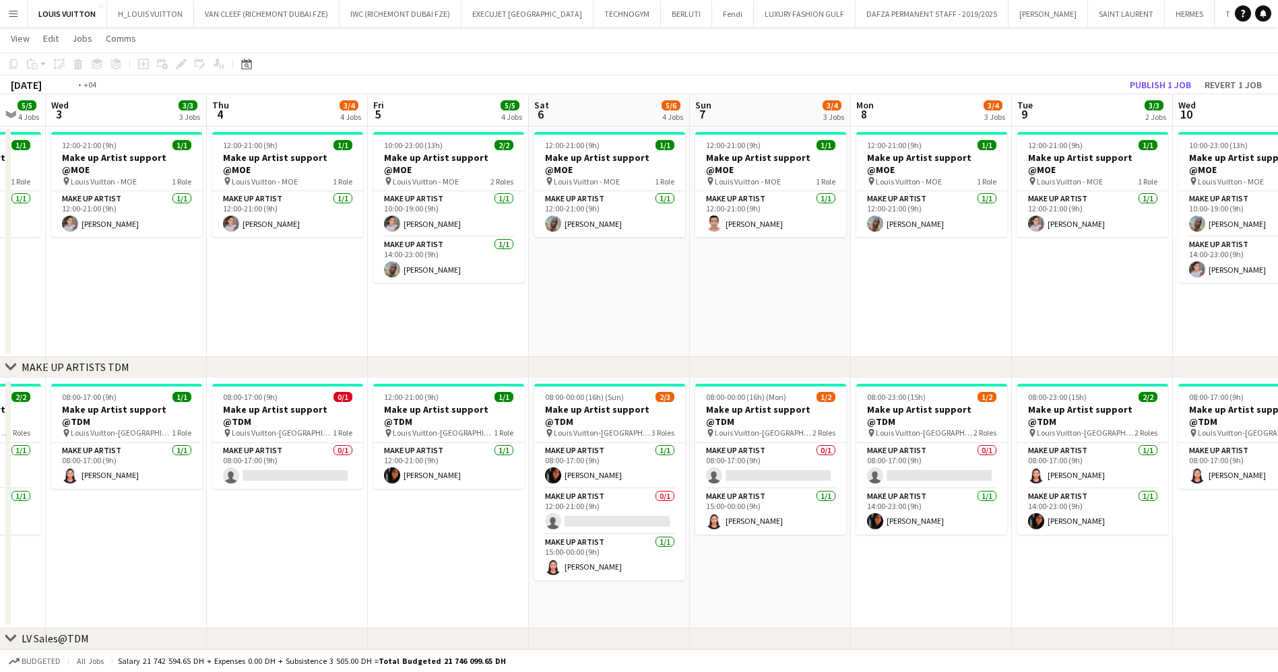
drag, startPoint x: 645, startPoint y: 209, endPoint x: 988, endPoint y: 207, distance: 342.9
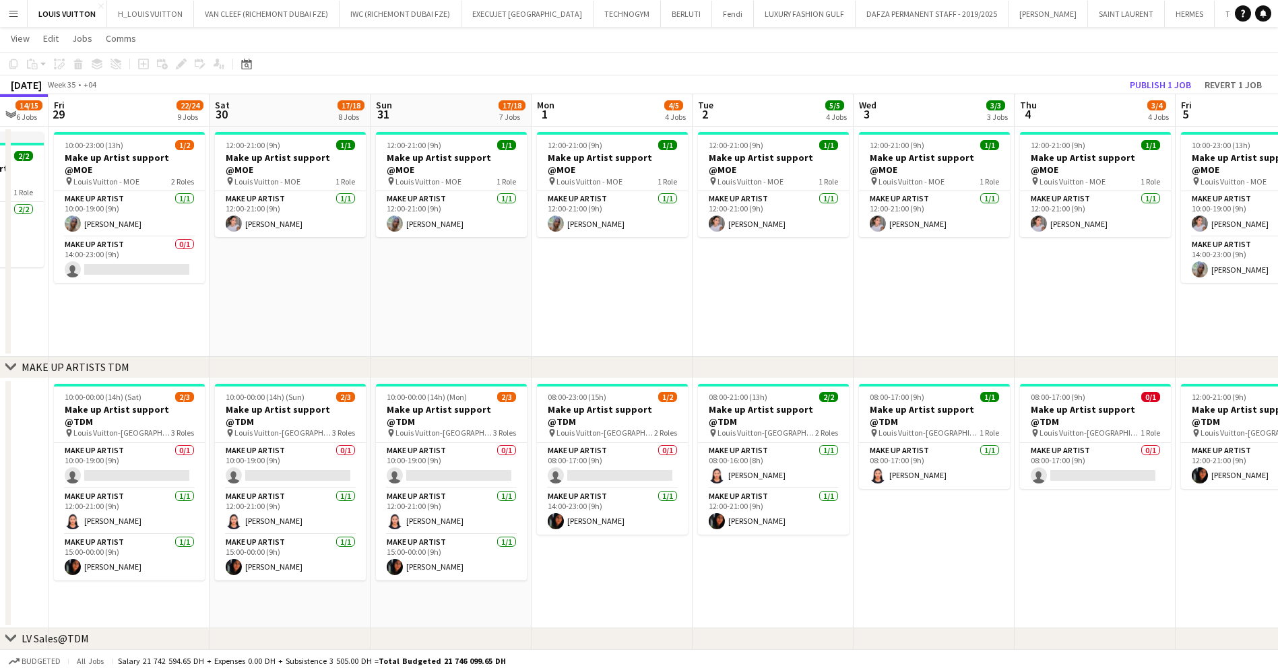
scroll to position [0, 330]
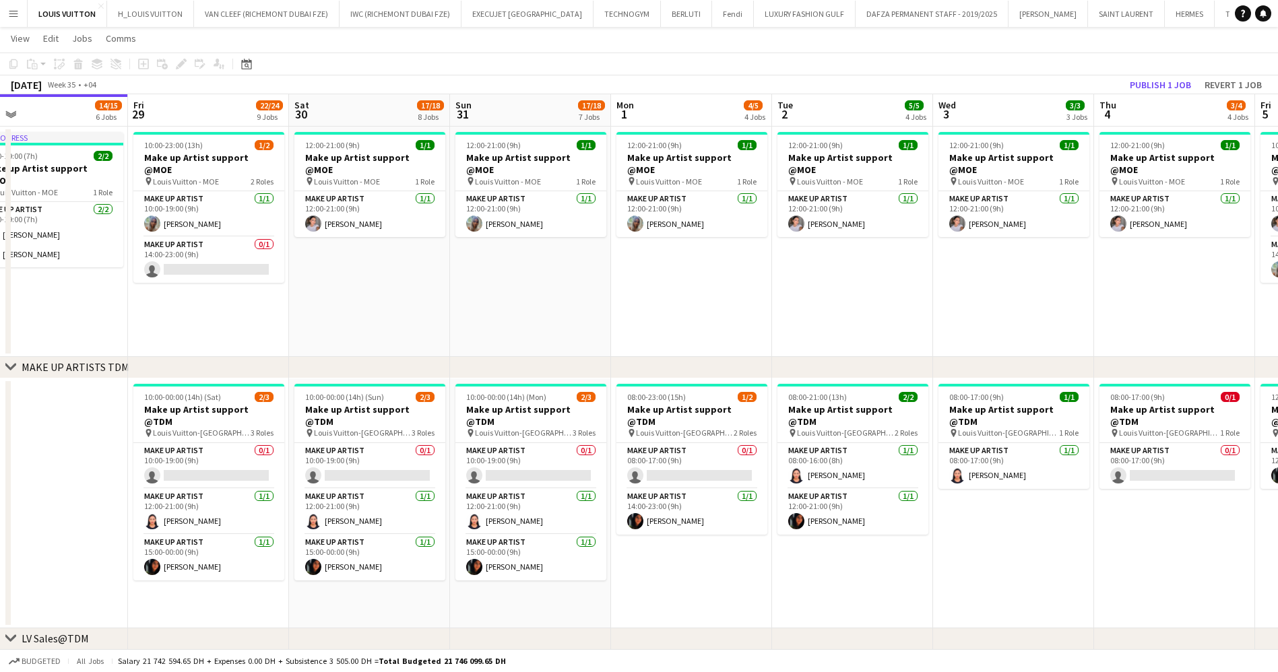
drag, startPoint x: 358, startPoint y: 213, endPoint x: 784, endPoint y: 203, distance: 425.8
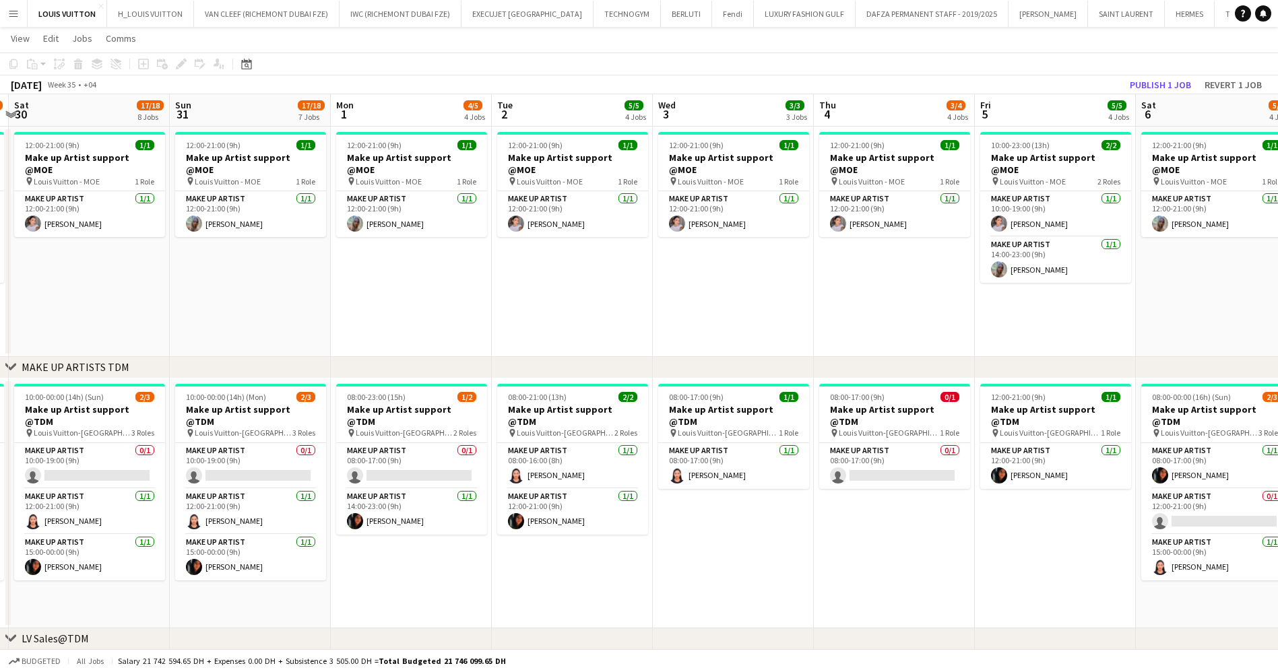
drag, startPoint x: 527, startPoint y: 290, endPoint x: 391, endPoint y: 296, distance: 136.2
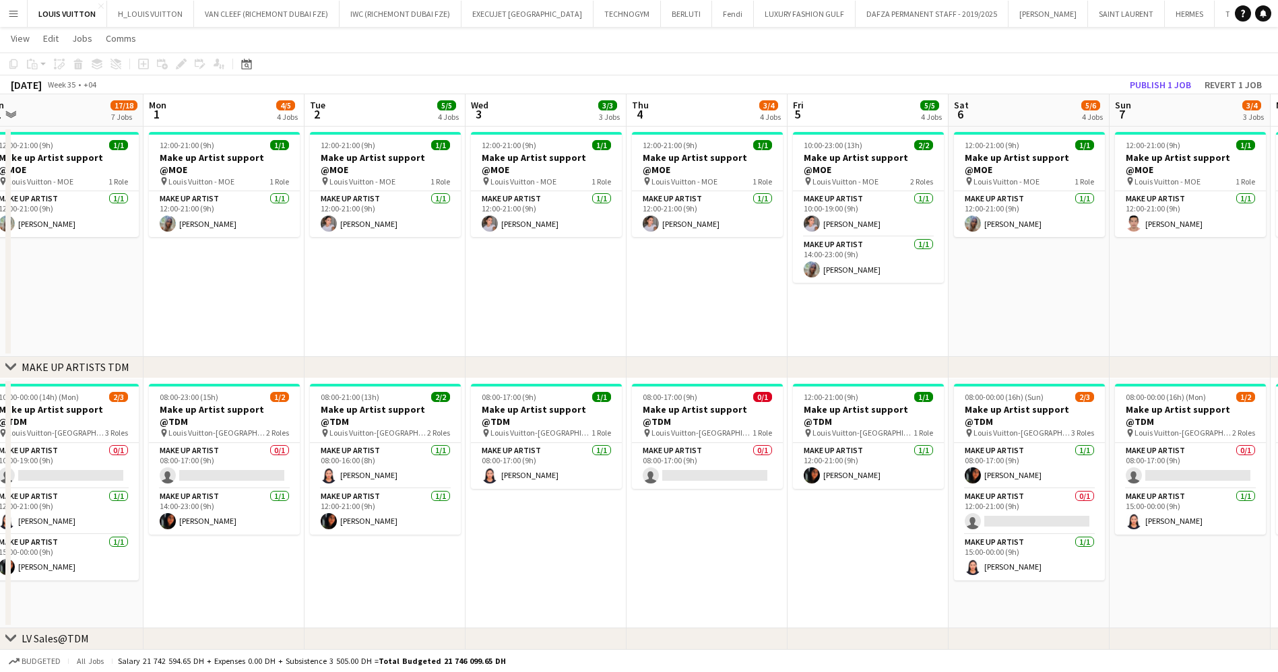
scroll to position [0, 414]
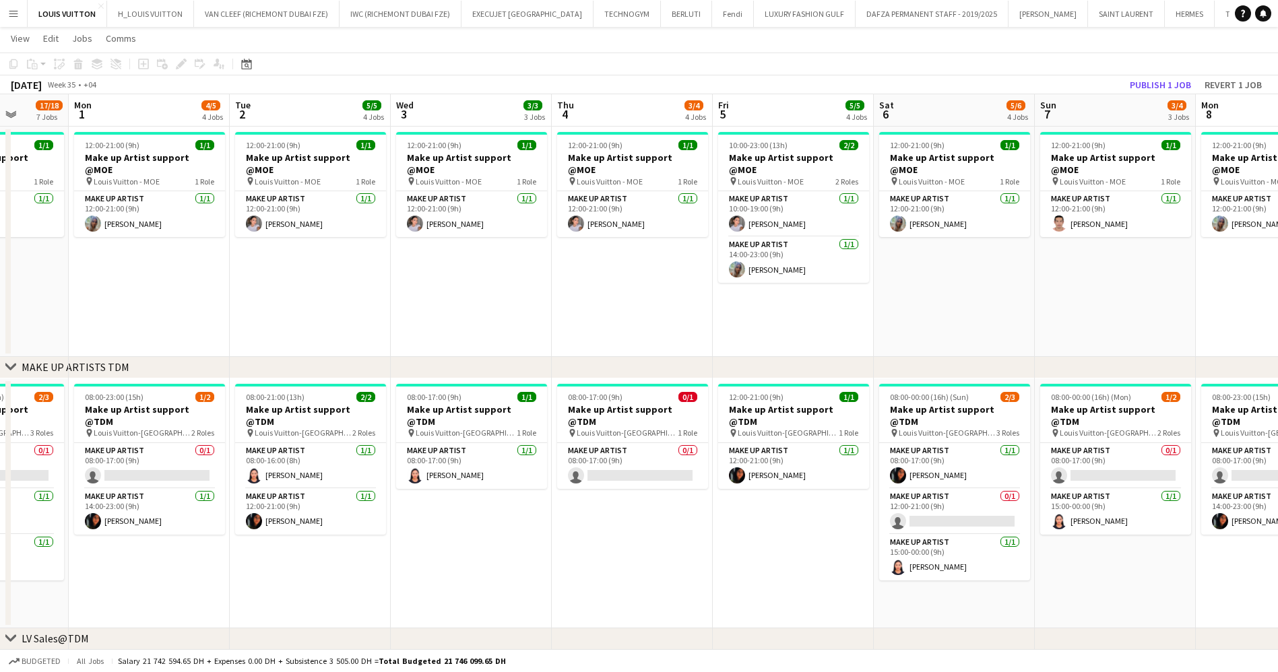
drag, startPoint x: 685, startPoint y: 275, endPoint x: 423, endPoint y: 286, distance: 262.3
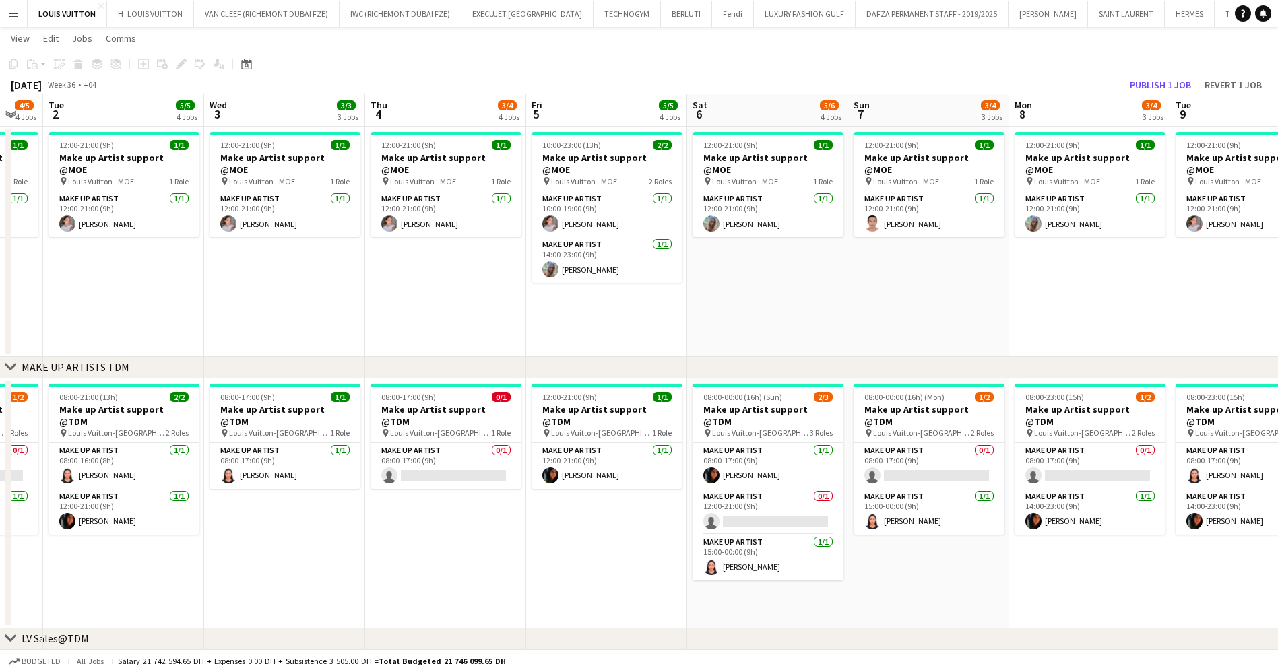
drag, startPoint x: 917, startPoint y: 274, endPoint x: 731, endPoint y: 289, distance: 187.2
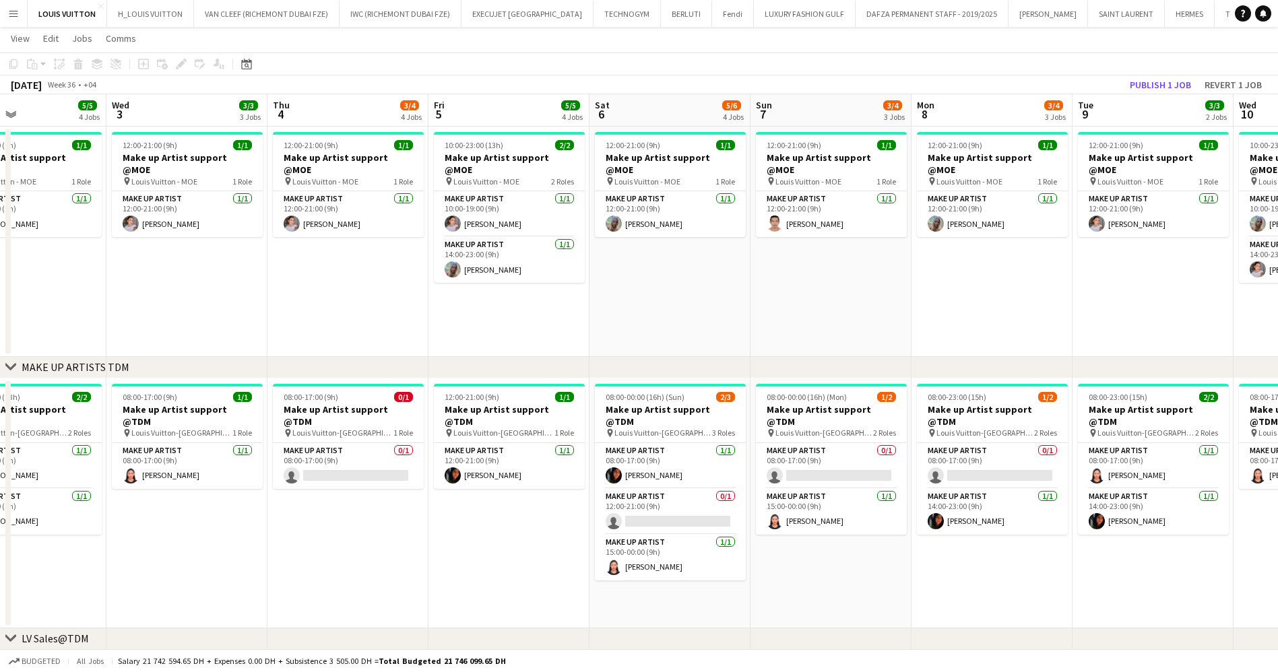
drag, startPoint x: 741, startPoint y: 292, endPoint x: 589, endPoint y: 292, distance: 151.6
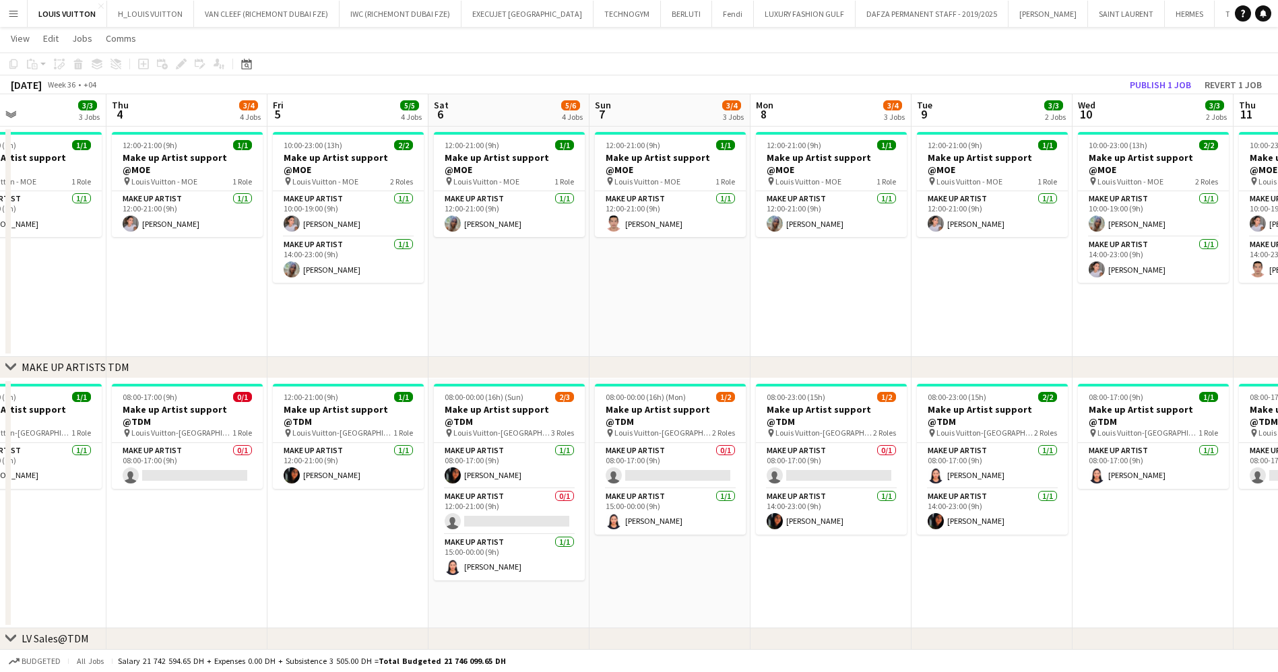
scroll to position [0, 446]
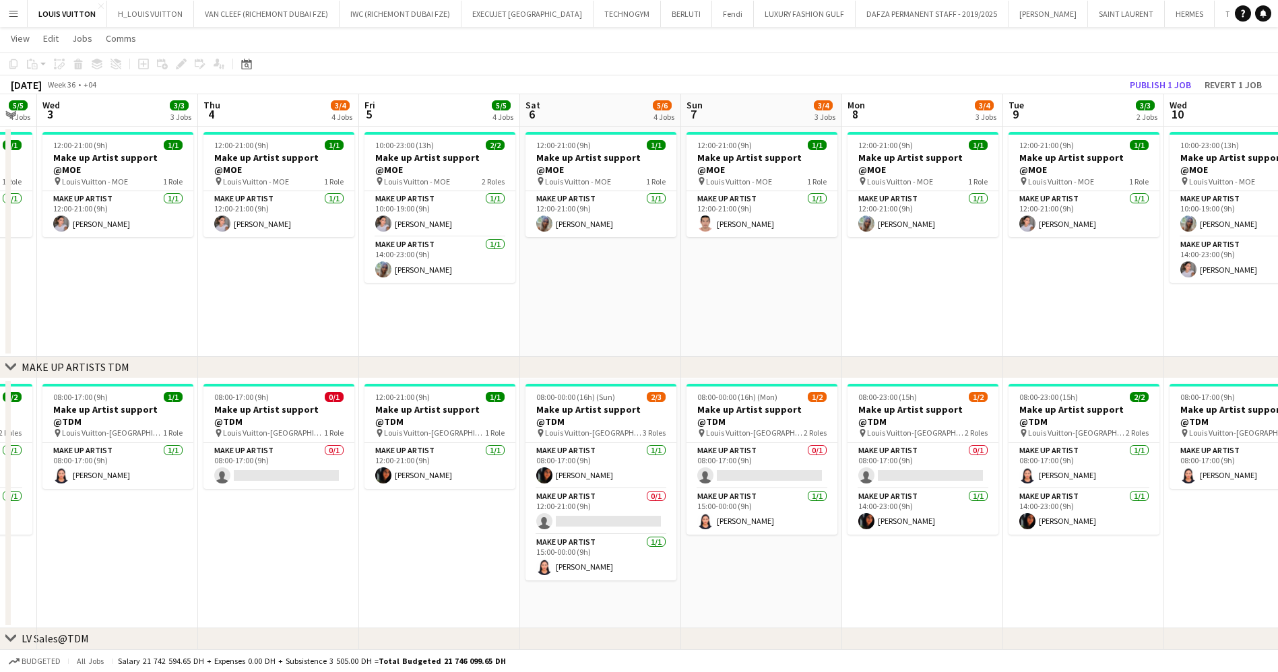
drag, startPoint x: 813, startPoint y: 292, endPoint x: 661, endPoint y: 292, distance: 151.6
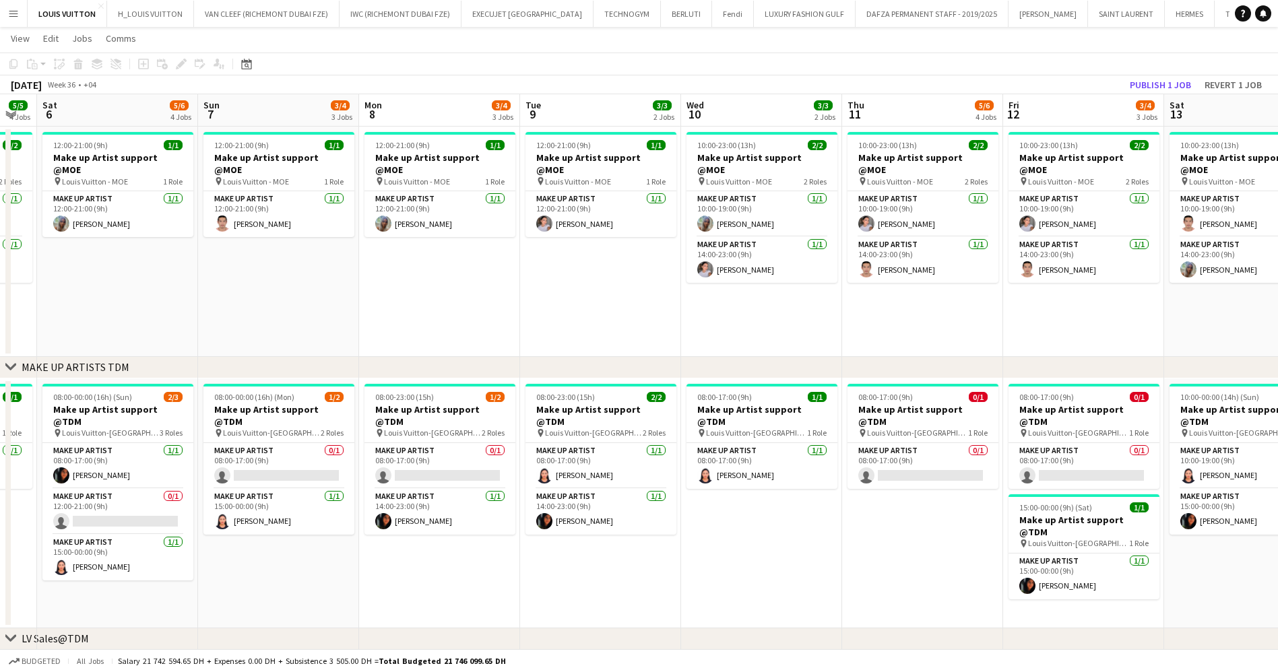
scroll to position [0, 387]
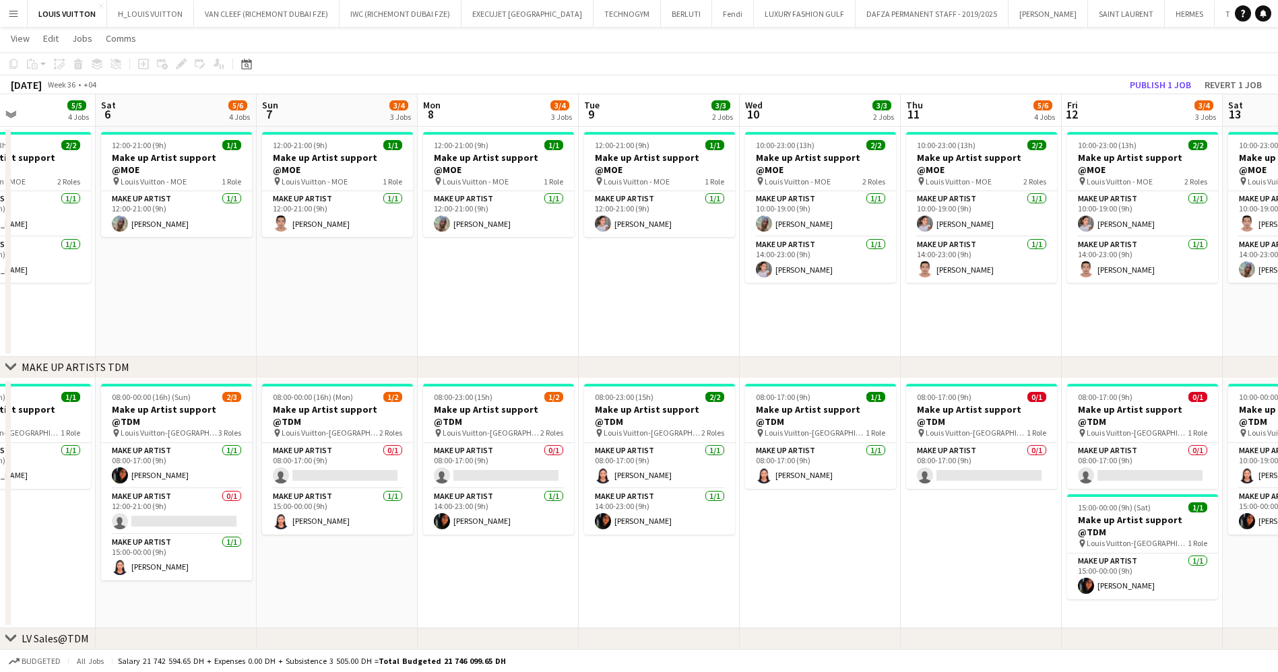
drag, startPoint x: 901, startPoint y: 326, endPoint x: 738, endPoint y: 324, distance: 163.0
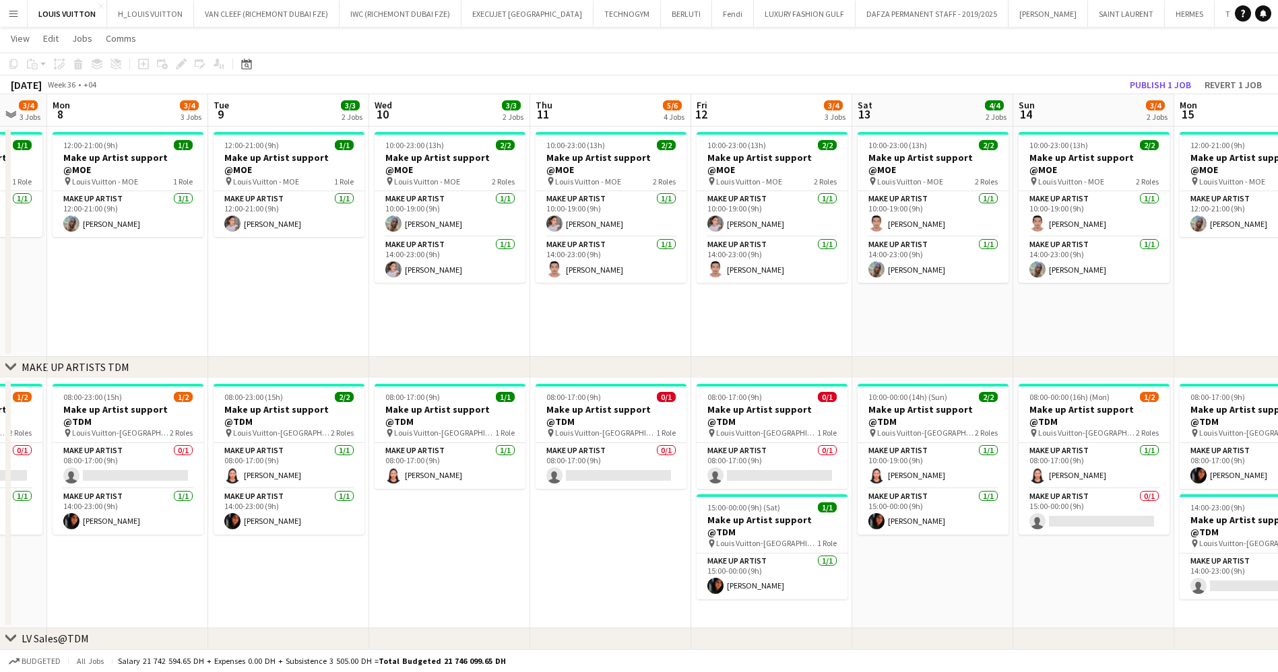
scroll to position [0, 441]
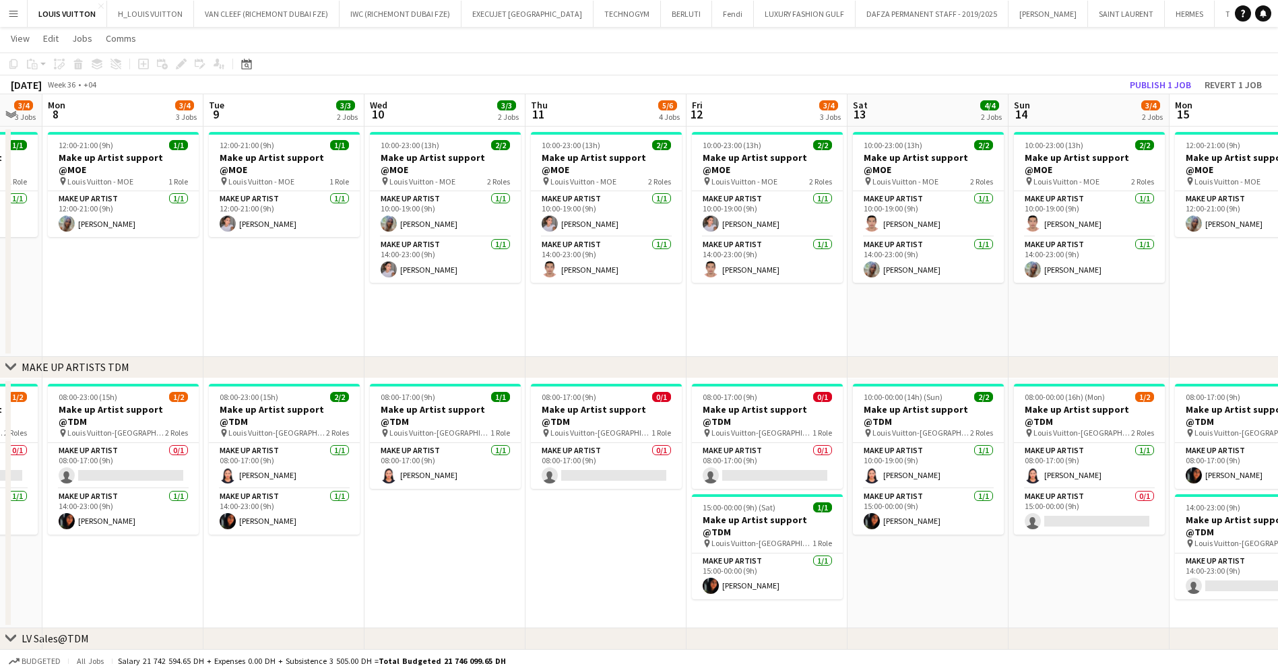
drag, startPoint x: 1150, startPoint y: 306, endPoint x: 936, endPoint y: 317, distance: 214.5
click at [583, 260] on app-card-role "Make up artist [DATE] 14:00-23:00 (9h) [PERSON_NAME]" at bounding box center [606, 260] width 151 height 46
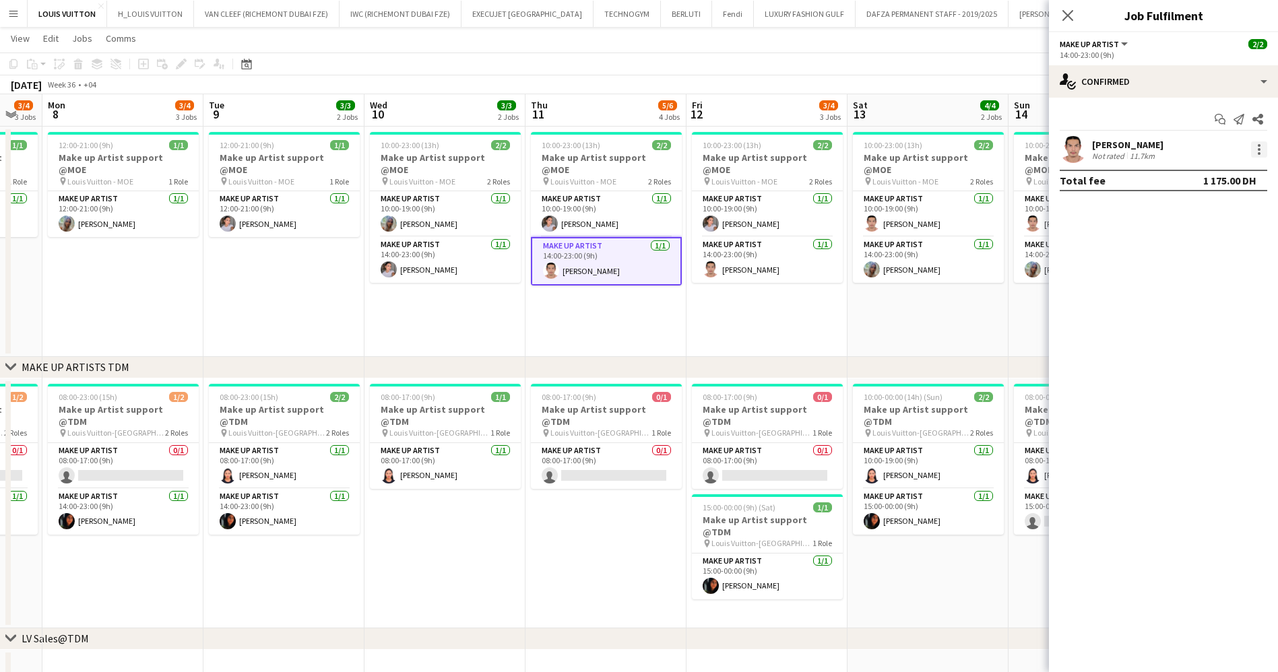
click at [1258, 149] on div at bounding box center [1259, 149] width 3 height 3
click at [1215, 305] on span "Remove" at bounding box center [1215, 304] width 84 height 12
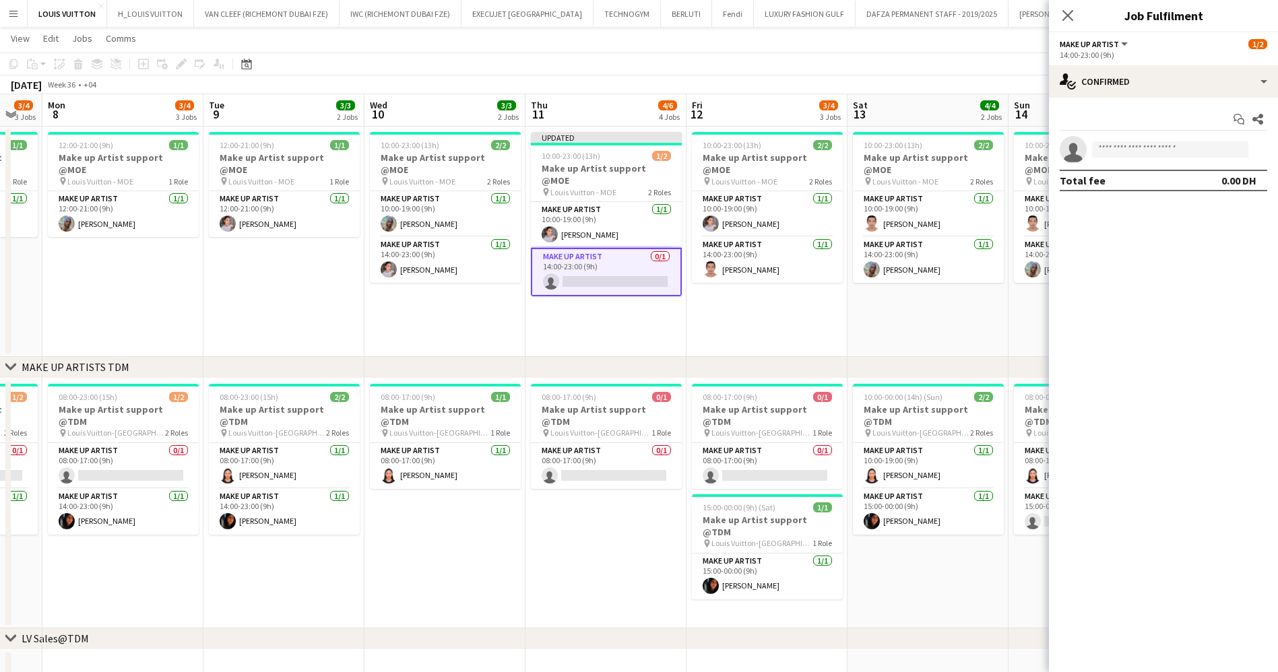
click at [996, 61] on app-toolbar "Copy Paste Paste Ctrl+V Paste with crew Ctrl+Shift+V Paste linked Job [GEOGRAPH…" at bounding box center [639, 64] width 1278 height 23
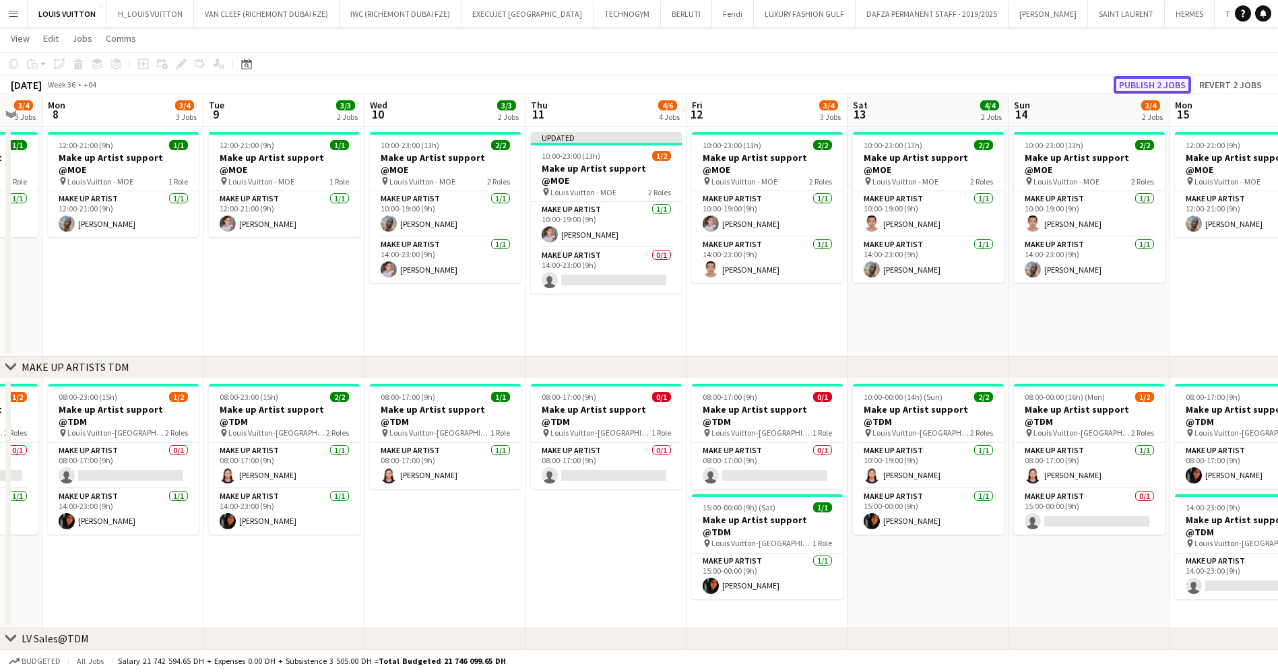
click at [1156, 79] on button "Publish 2 jobs" at bounding box center [1151, 85] width 77 height 18
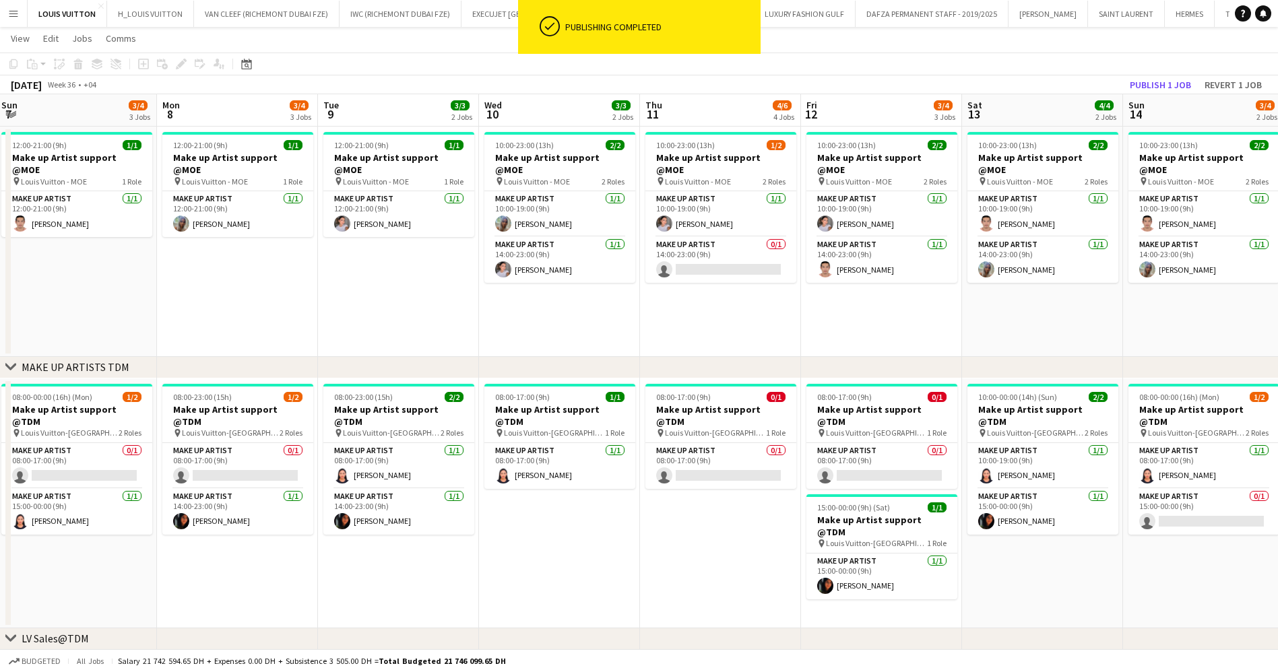
drag, startPoint x: 453, startPoint y: 196, endPoint x: 731, endPoint y: 188, distance: 277.6
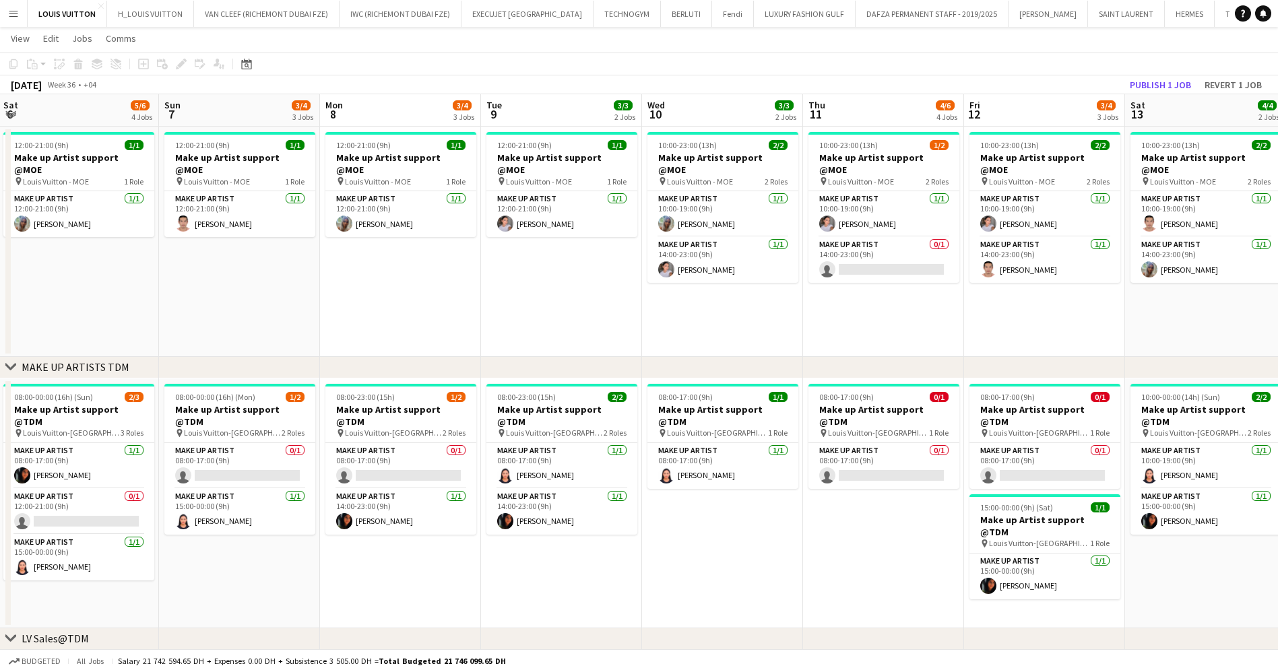
scroll to position [0, 280]
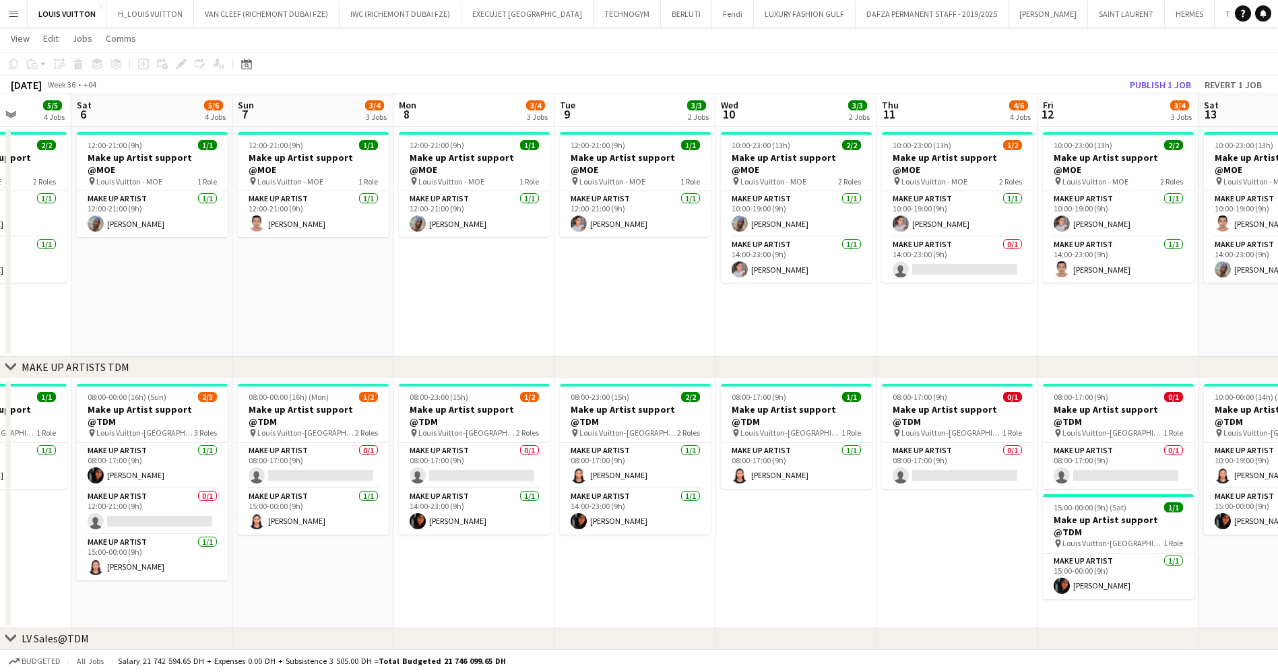
drag, startPoint x: 376, startPoint y: 180, endPoint x: 222, endPoint y: 209, distance: 156.9
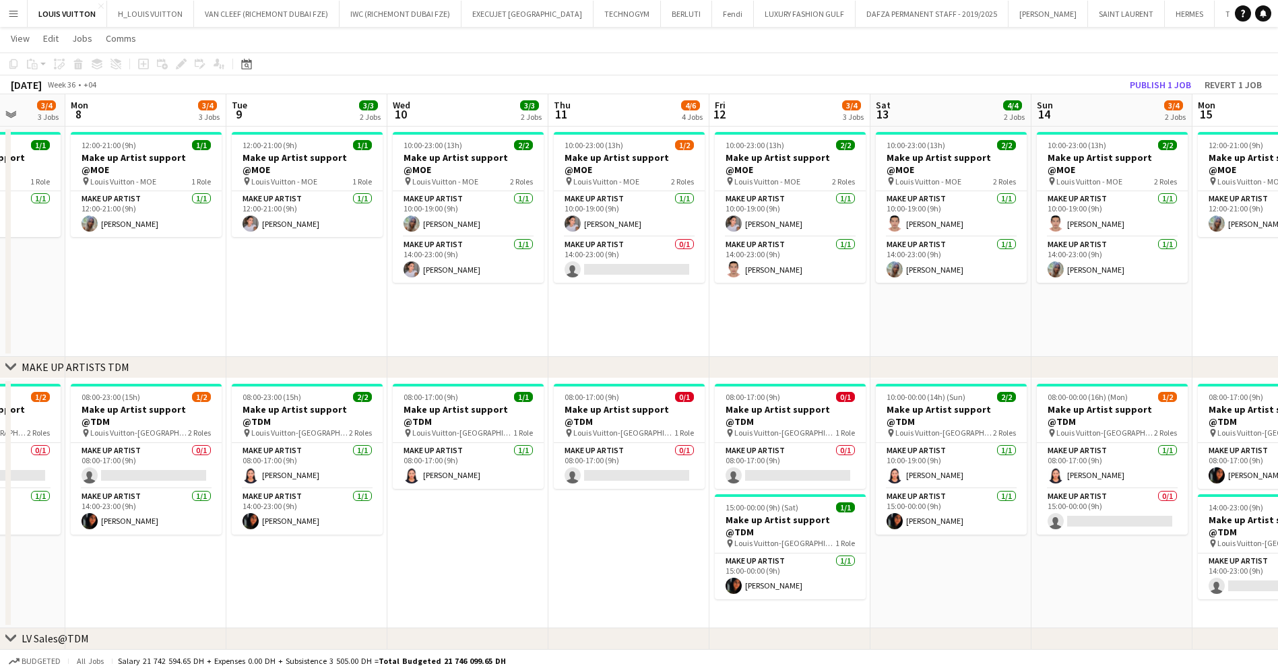
scroll to position [0, 426]
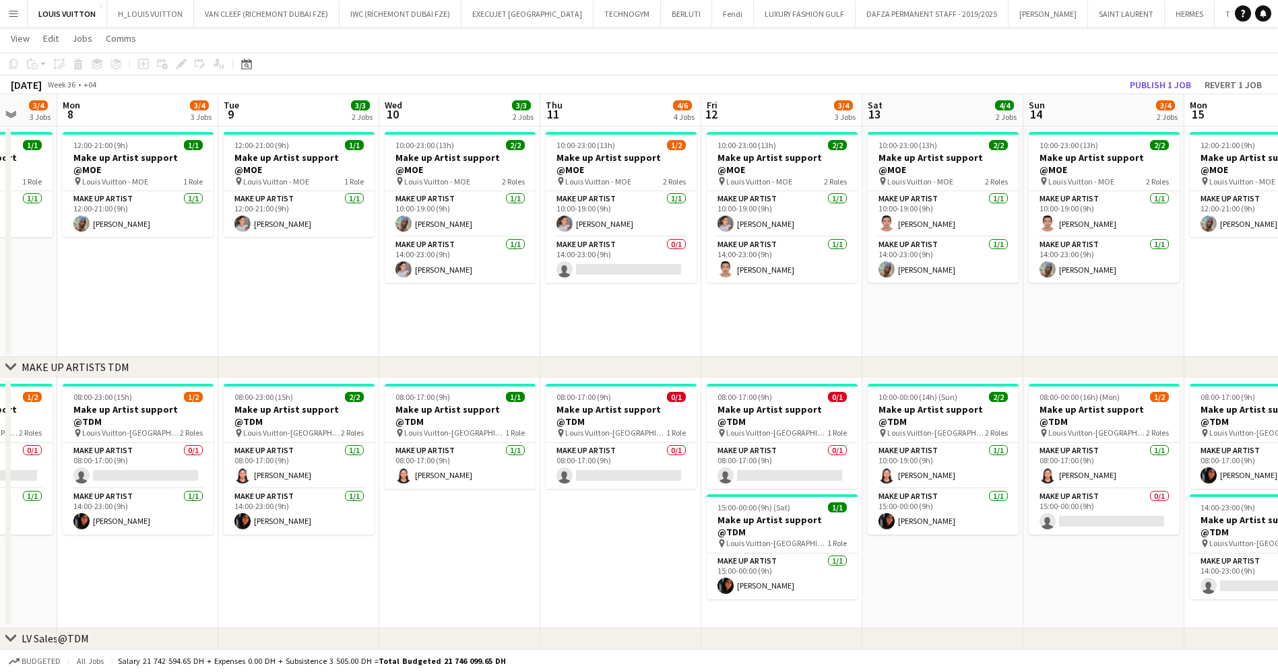
drag, startPoint x: 992, startPoint y: 308, endPoint x: 819, endPoint y: 327, distance: 174.2
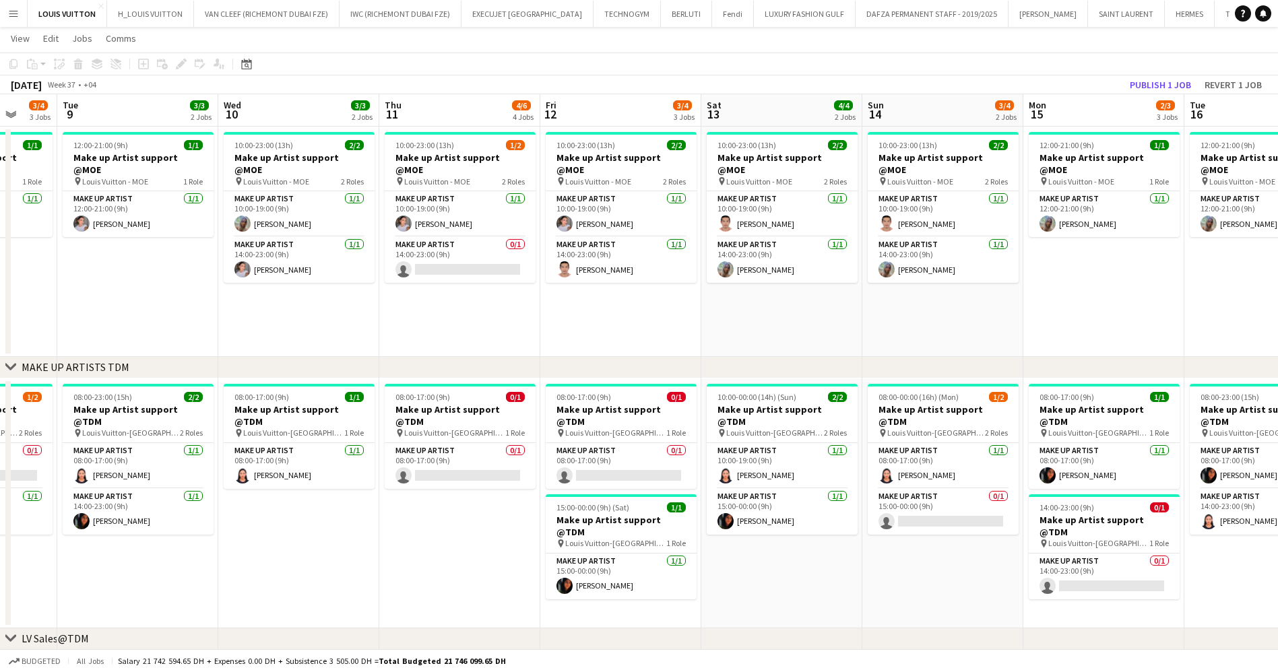
drag, startPoint x: 1140, startPoint y: 304, endPoint x: 836, endPoint y: 326, distance: 304.6
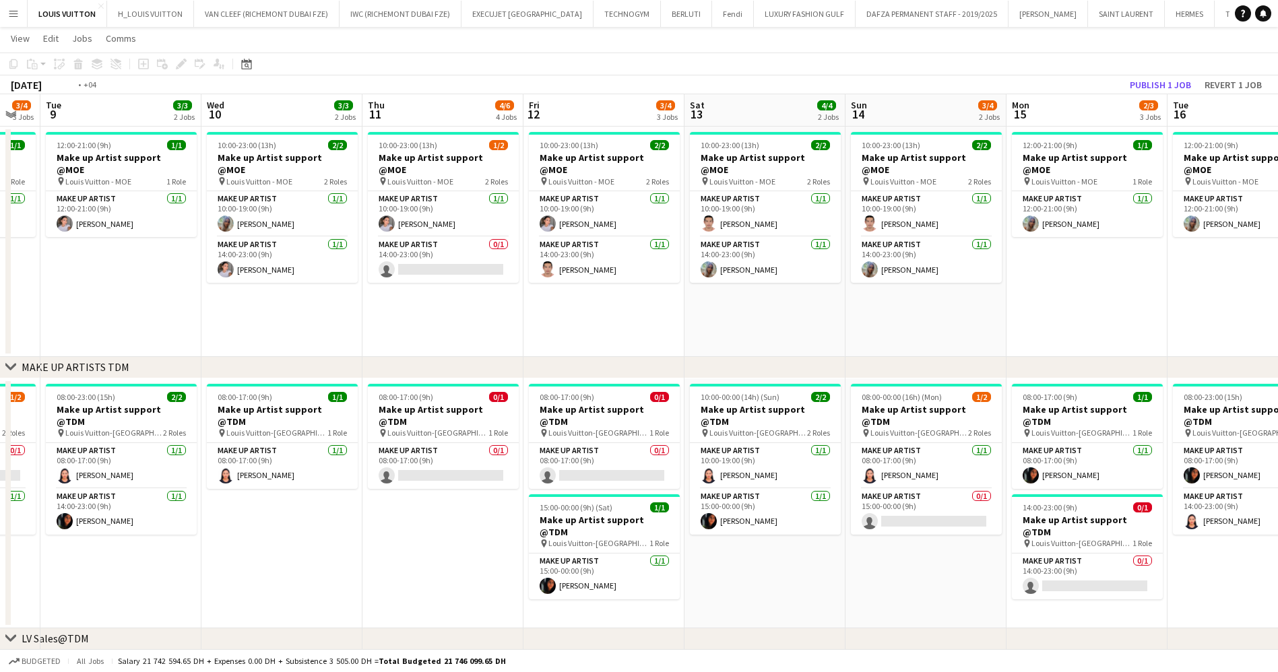
drag, startPoint x: 320, startPoint y: 261, endPoint x: 618, endPoint y: 224, distance: 300.7
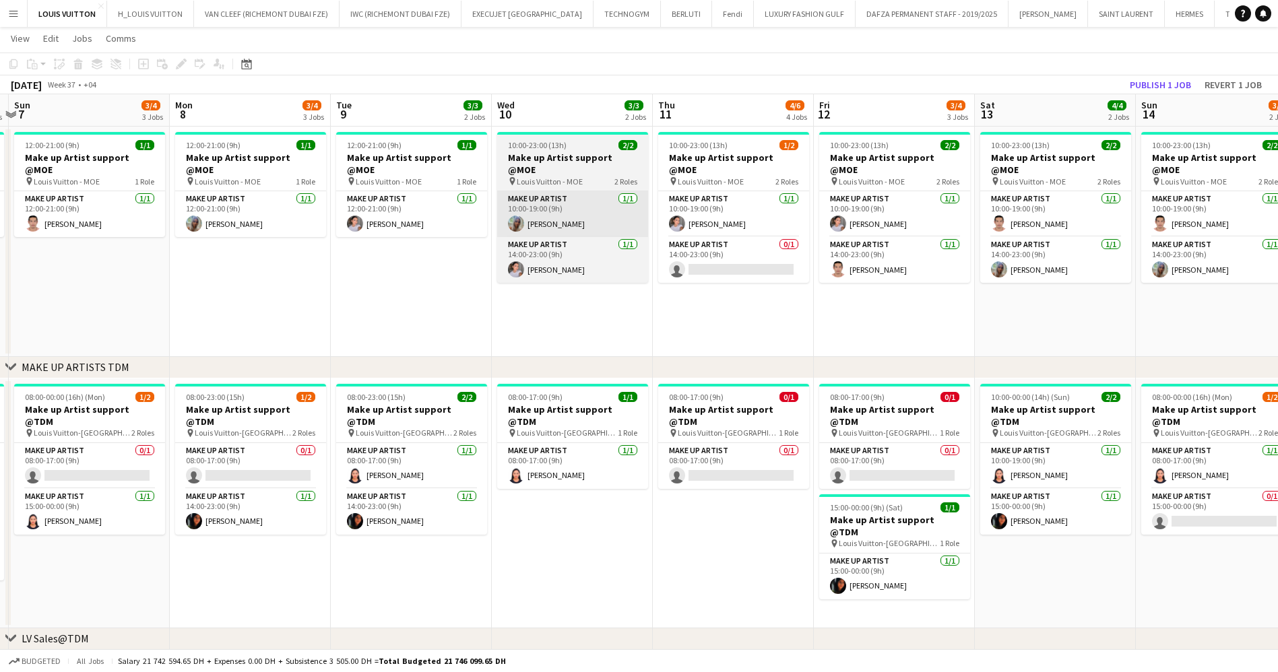
drag, startPoint x: 515, startPoint y: 221, endPoint x: 737, endPoint y: 214, distance: 221.7
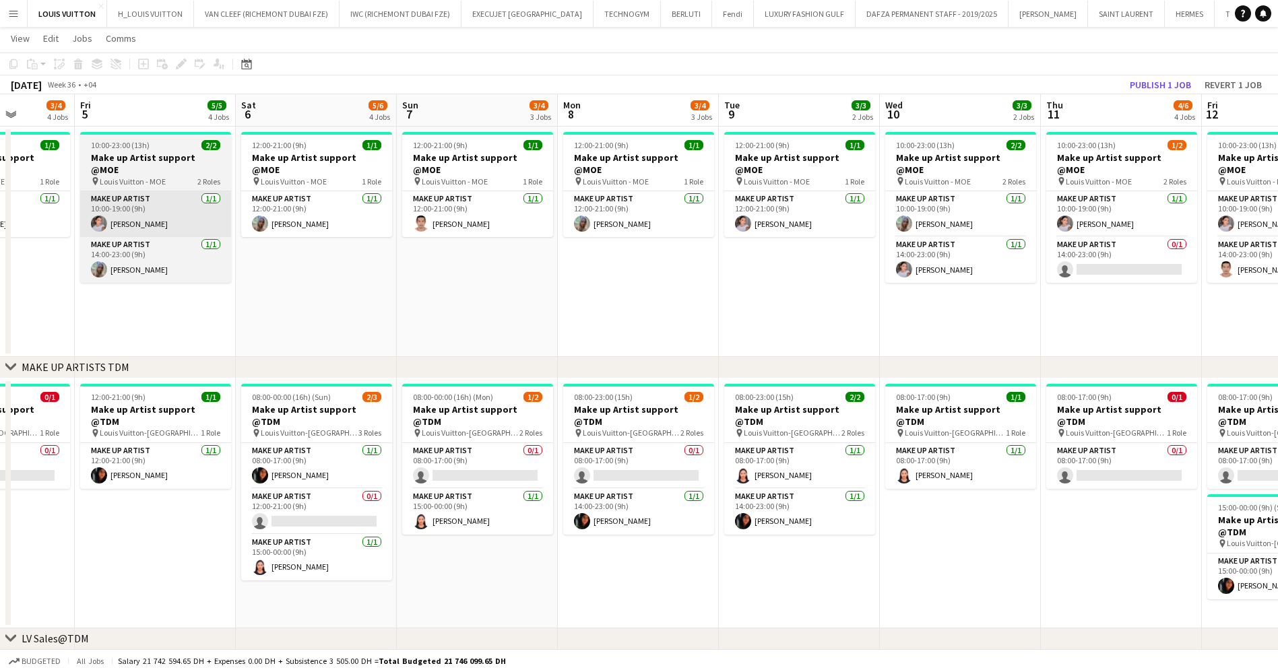
drag, startPoint x: 375, startPoint y: 212, endPoint x: 598, endPoint y: 212, distance: 223.6
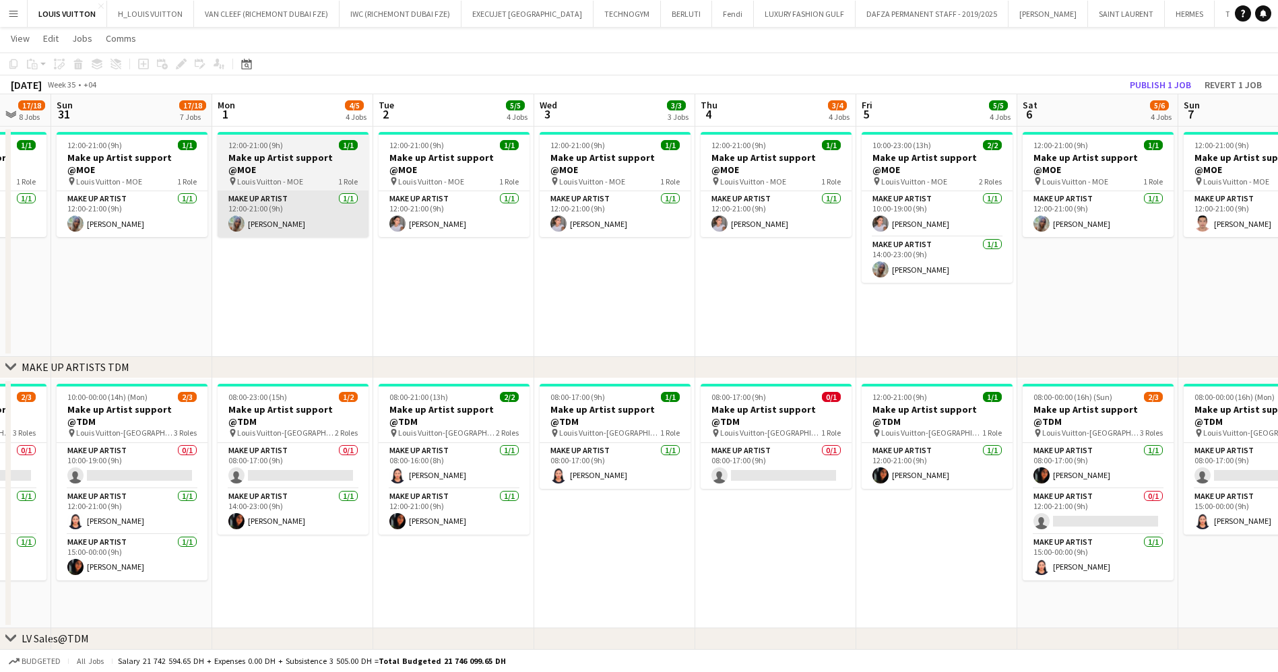
drag, startPoint x: 621, startPoint y: 208, endPoint x: 278, endPoint y: 206, distance: 343.5
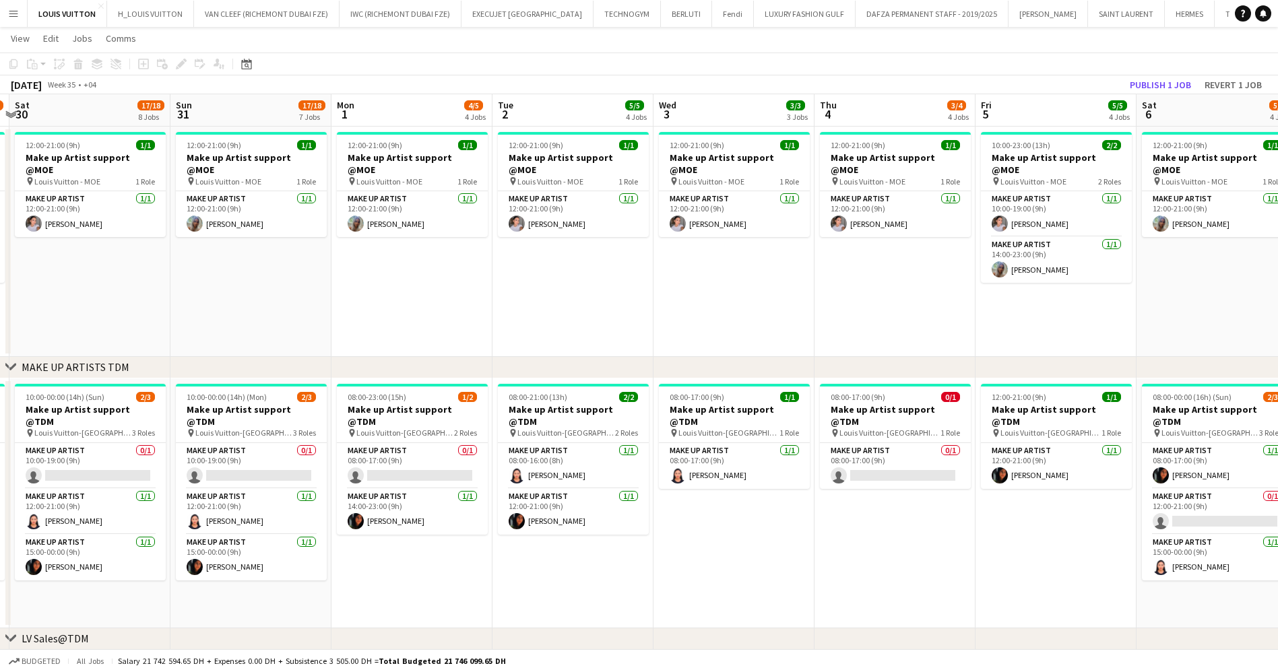
drag, startPoint x: 372, startPoint y: 208, endPoint x: 323, endPoint y: 215, distance: 49.0
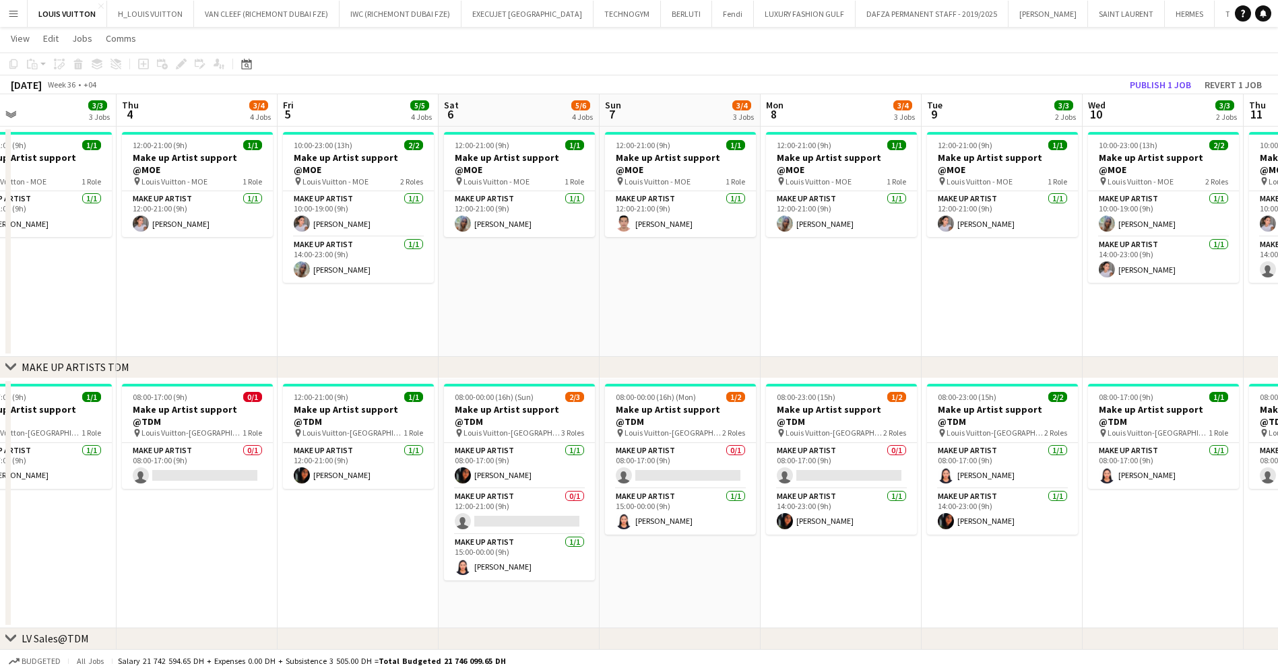
scroll to position [0, 535]
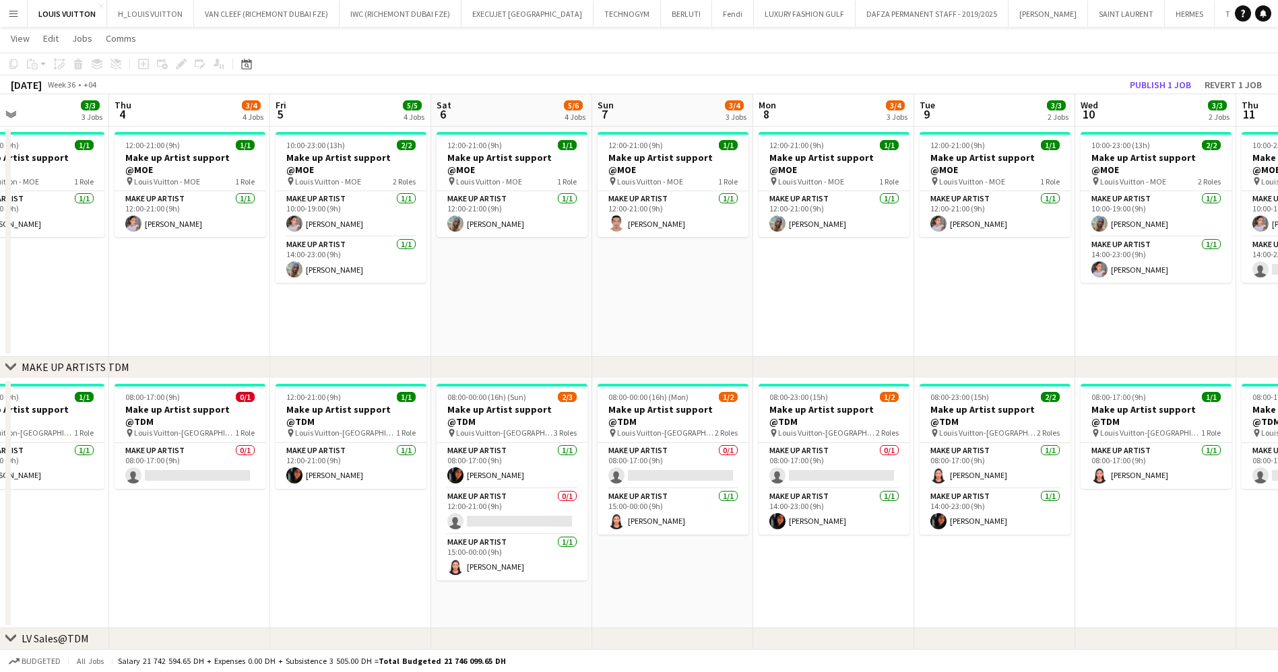
drag, startPoint x: 1200, startPoint y: 265, endPoint x: 746, endPoint y: 284, distance: 453.7
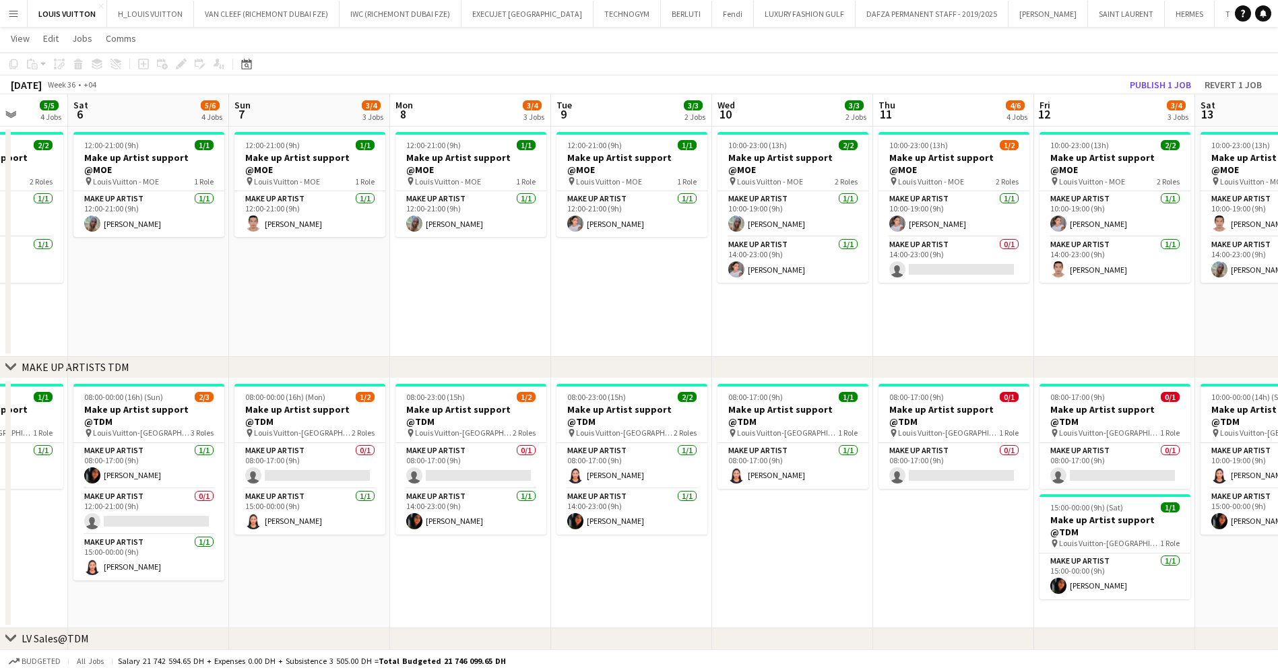
scroll to position [0, 519]
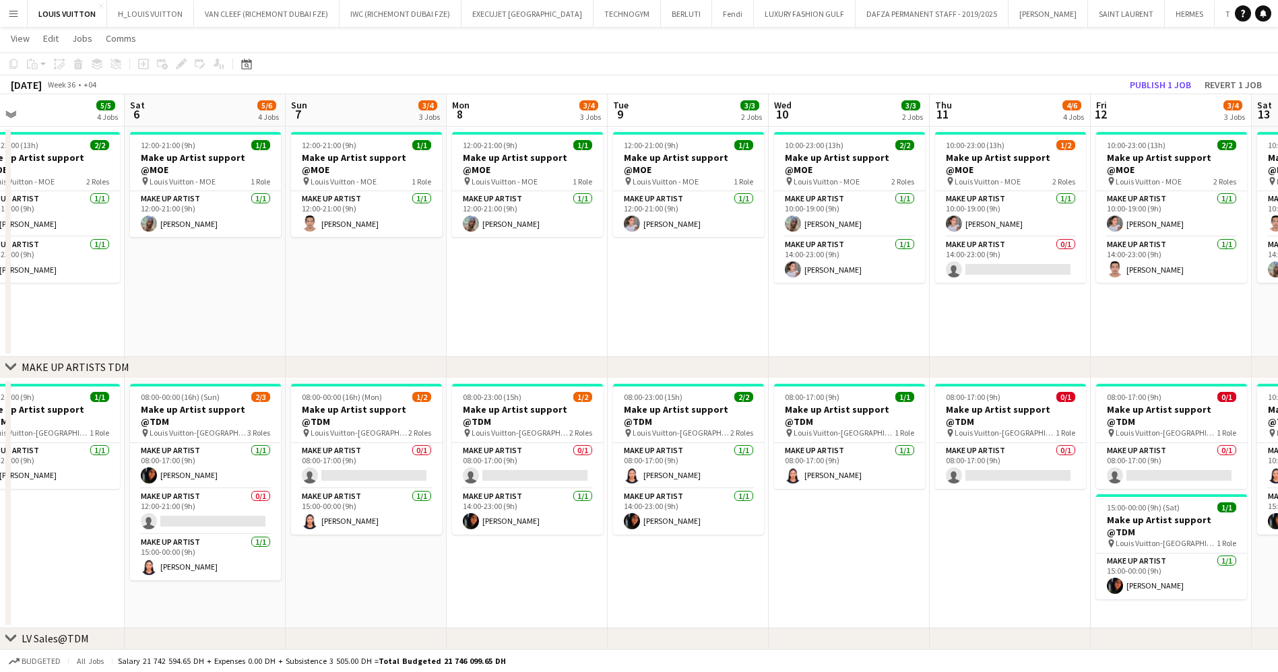
drag, startPoint x: 1056, startPoint y: 302, endPoint x: 867, endPoint y: 302, distance: 189.3
click at [982, 251] on app-card-role "Make up artist 0/1 14:00-23:00 (9h) single-neutral-actions" at bounding box center [1010, 260] width 151 height 46
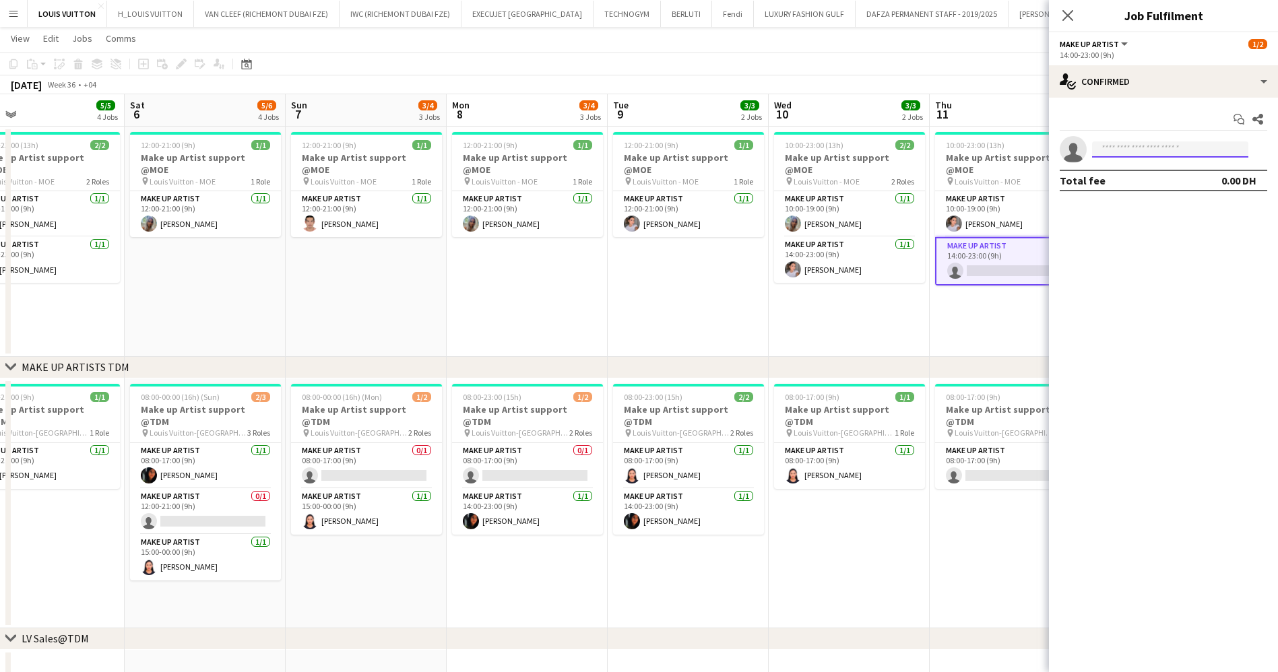
click at [1113, 155] on input at bounding box center [1170, 149] width 156 height 16
type input "*******"
click at [1174, 182] on span "Has conflicting unavailable period." at bounding box center [1170, 180] width 135 height 12
click at [993, 55] on app-toolbar "Copy Paste Paste Ctrl+V Paste with crew Ctrl+Shift+V Paste linked Job [GEOGRAPH…" at bounding box center [639, 64] width 1278 height 23
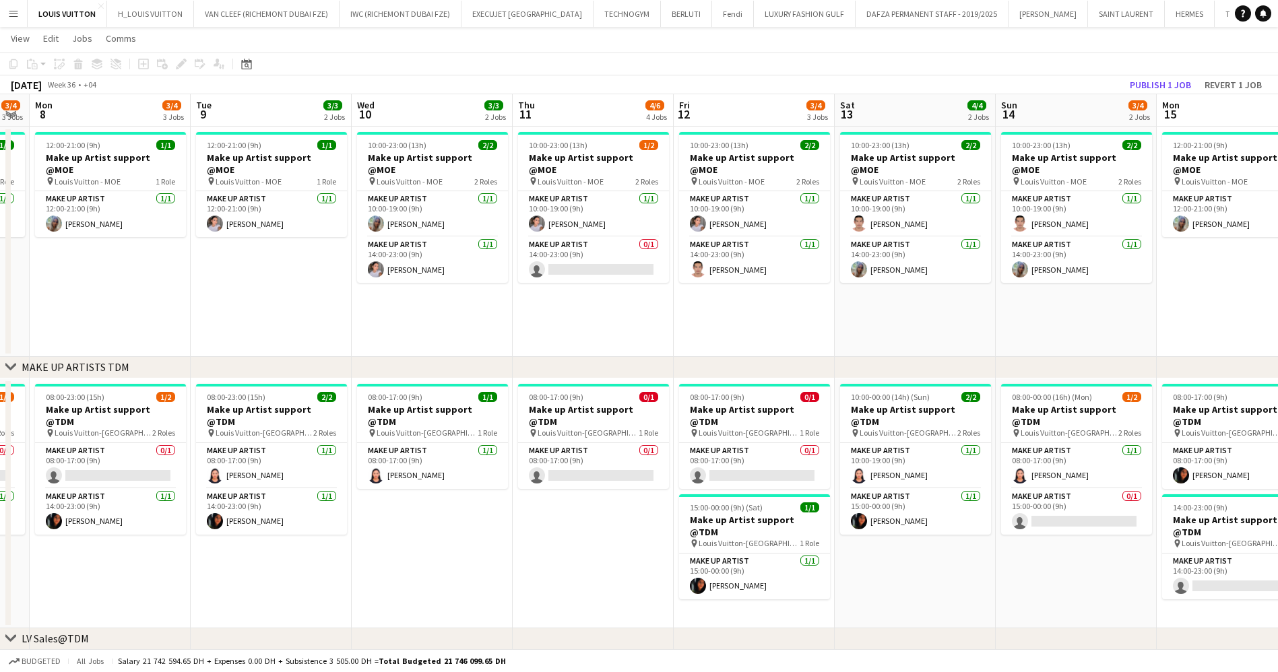
scroll to position [0, 496]
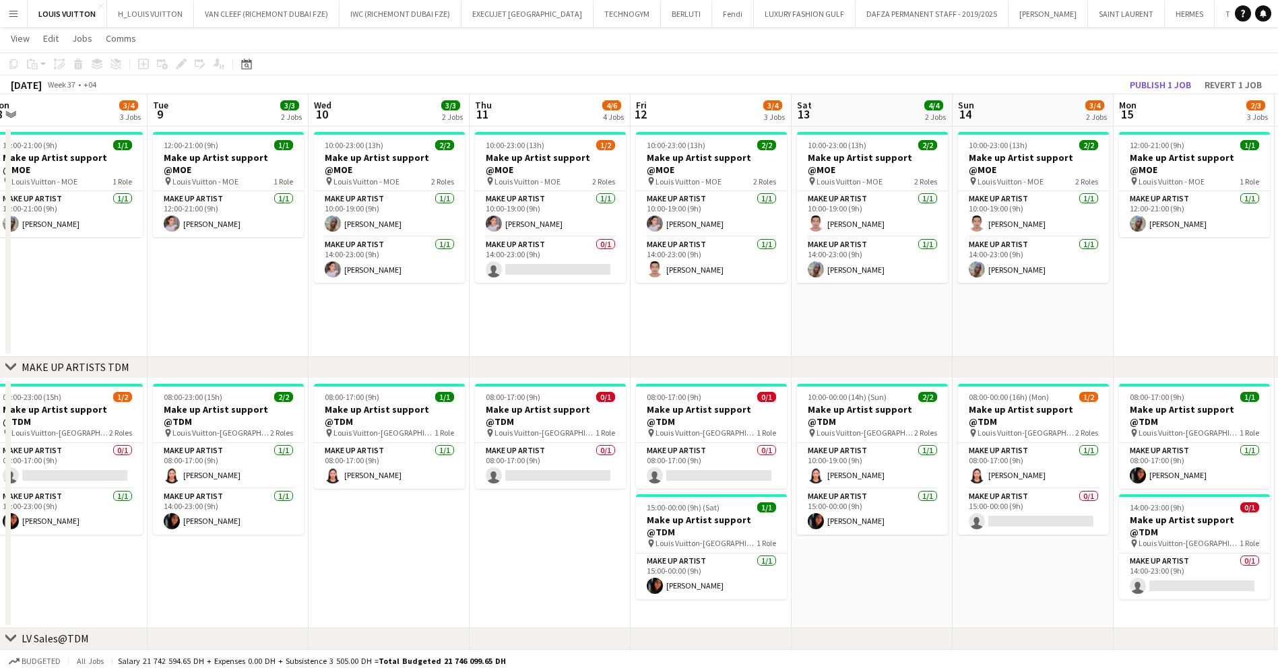
drag, startPoint x: 1066, startPoint y: 317, endPoint x: 808, endPoint y: 333, distance: 258.5
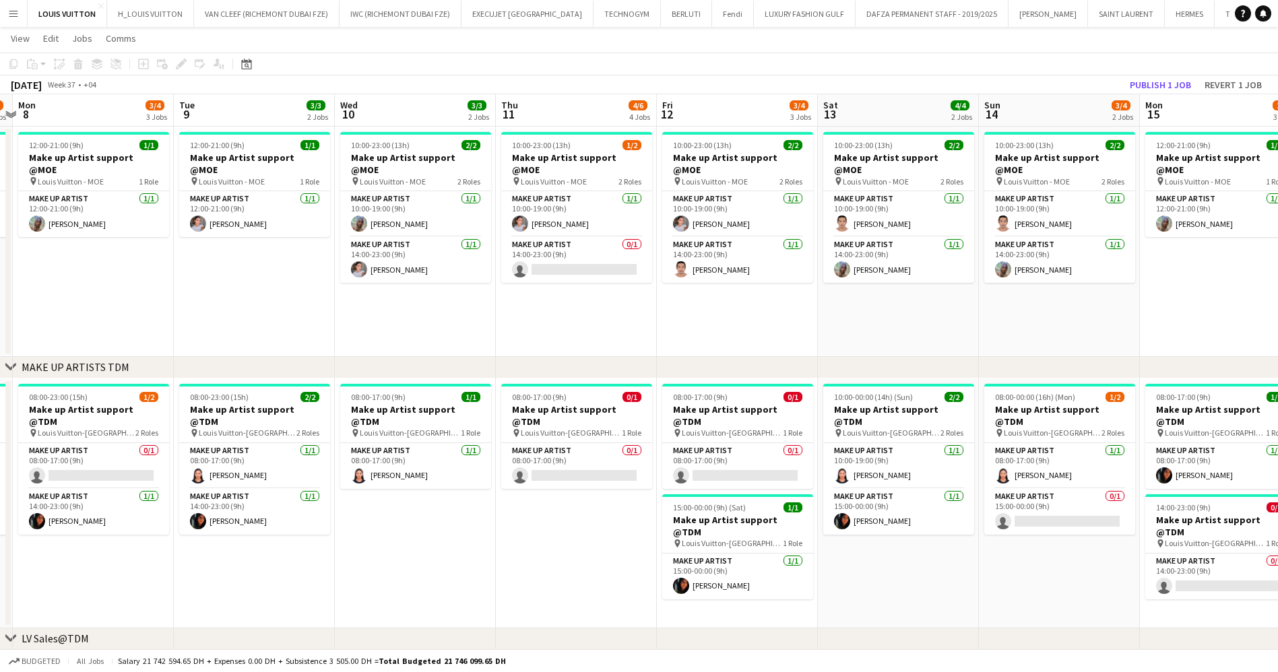
drag, startPoint x: 780, startPoint y: 317, endPoint x: 686, endPoint y: 328, distance: 94.9
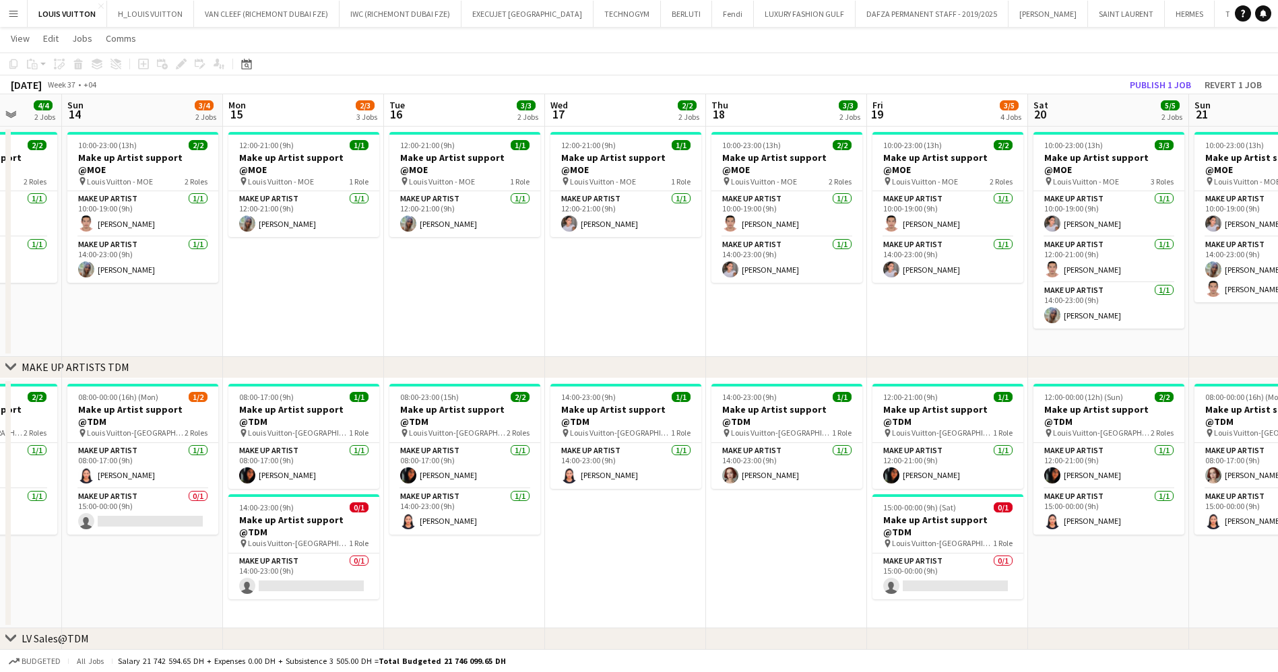
drag, startPoint x: 708, startPoint y: 323, endPoint x: 783, endPoint y: 302, distance: 77.8
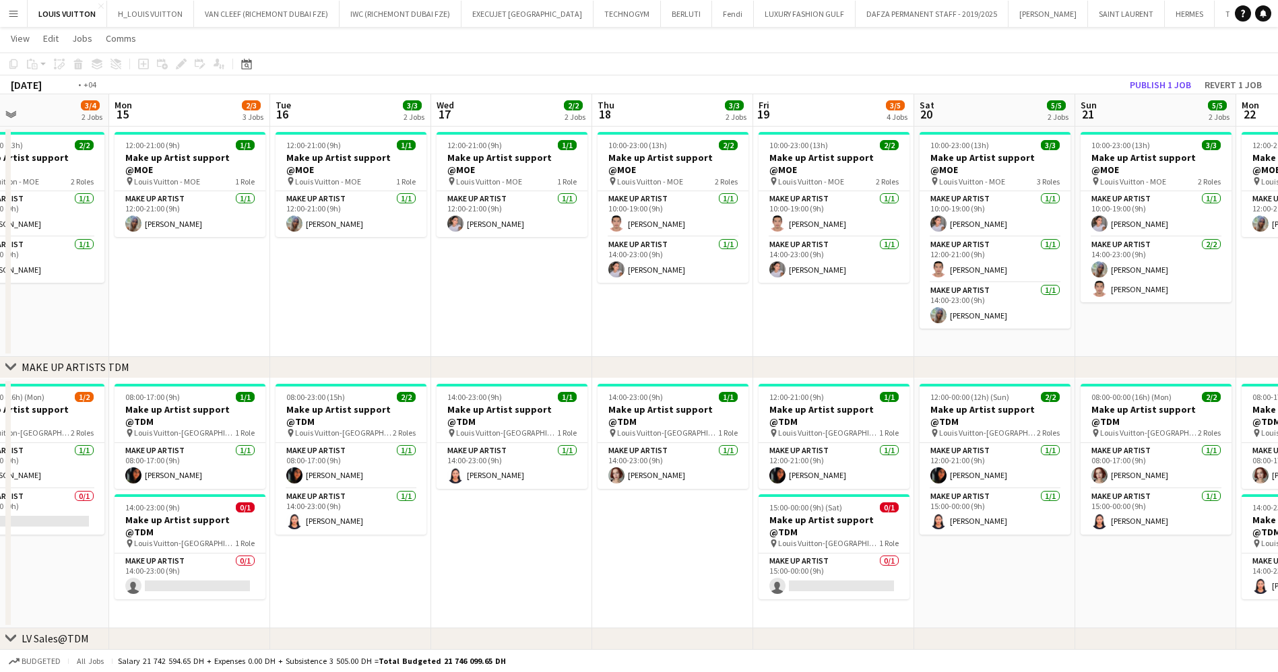
drag, startPoint x: 866, startPoint y: 301, endPoint x: 738, endPoint y: 308, distance: 127.5
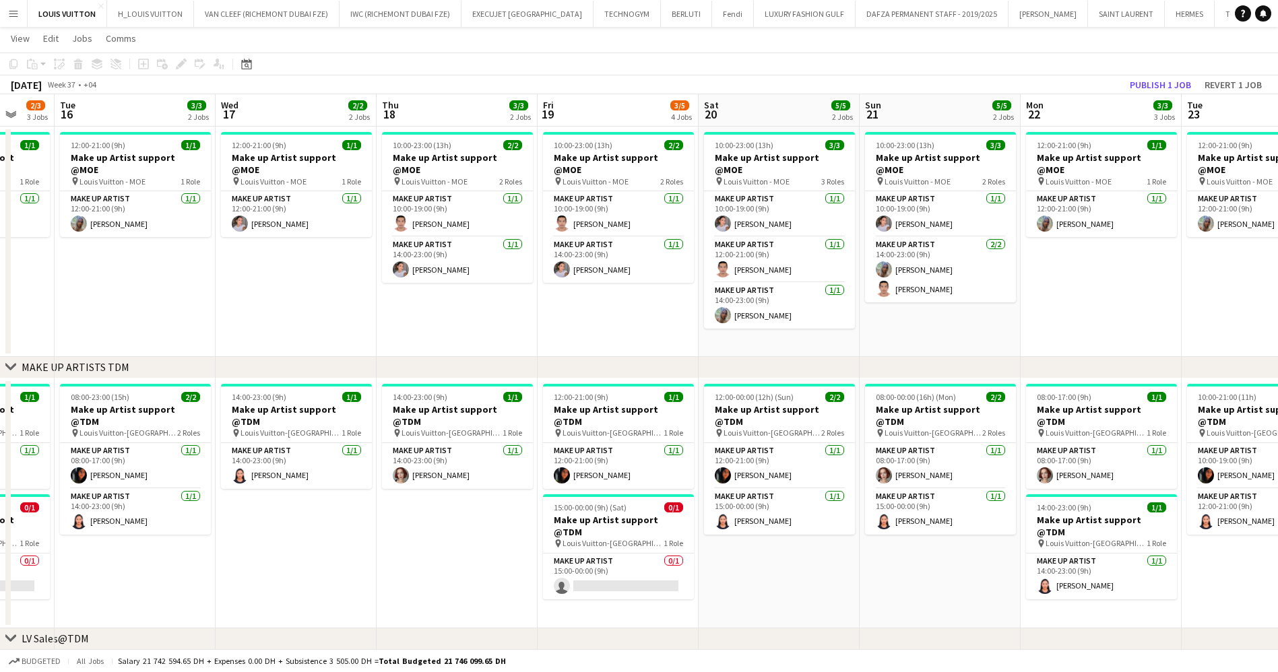
drag, startPoint x: 910, startPoint y: 284, endPoint x: 787, endPoint y: 279, distance: 123.4
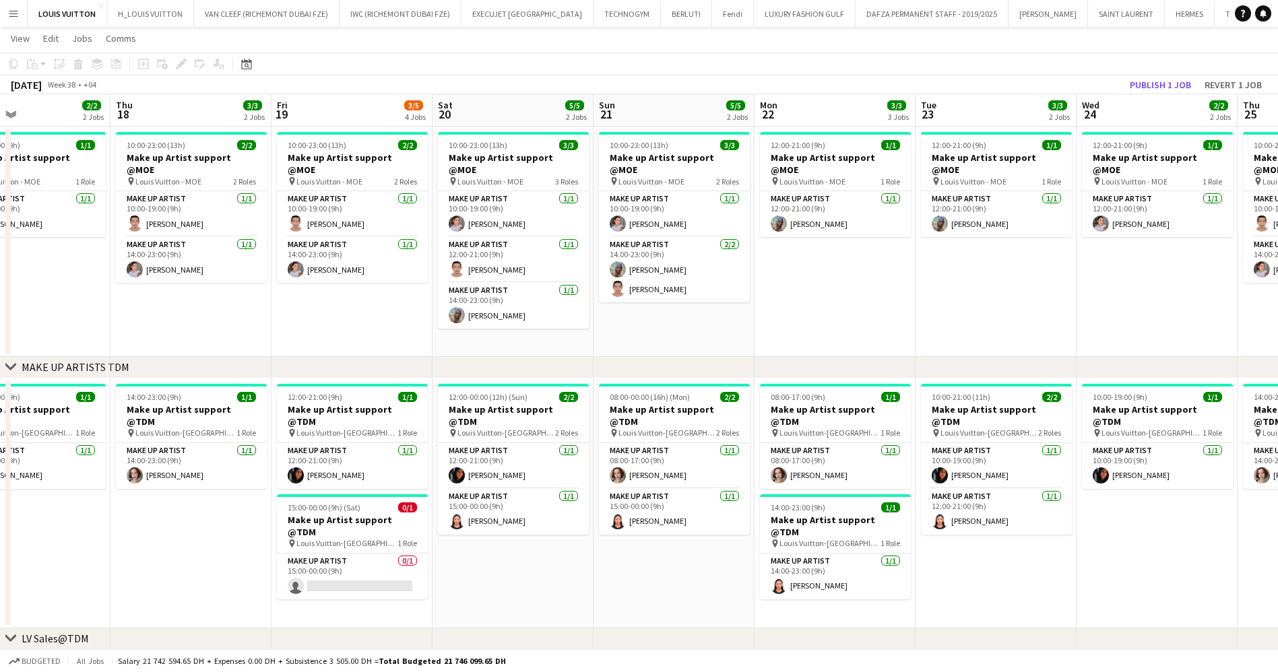
drag, startPoint x: 786, startPoint y: 284, endPoint x: 699, endPoint y: 297, distance: 87.9
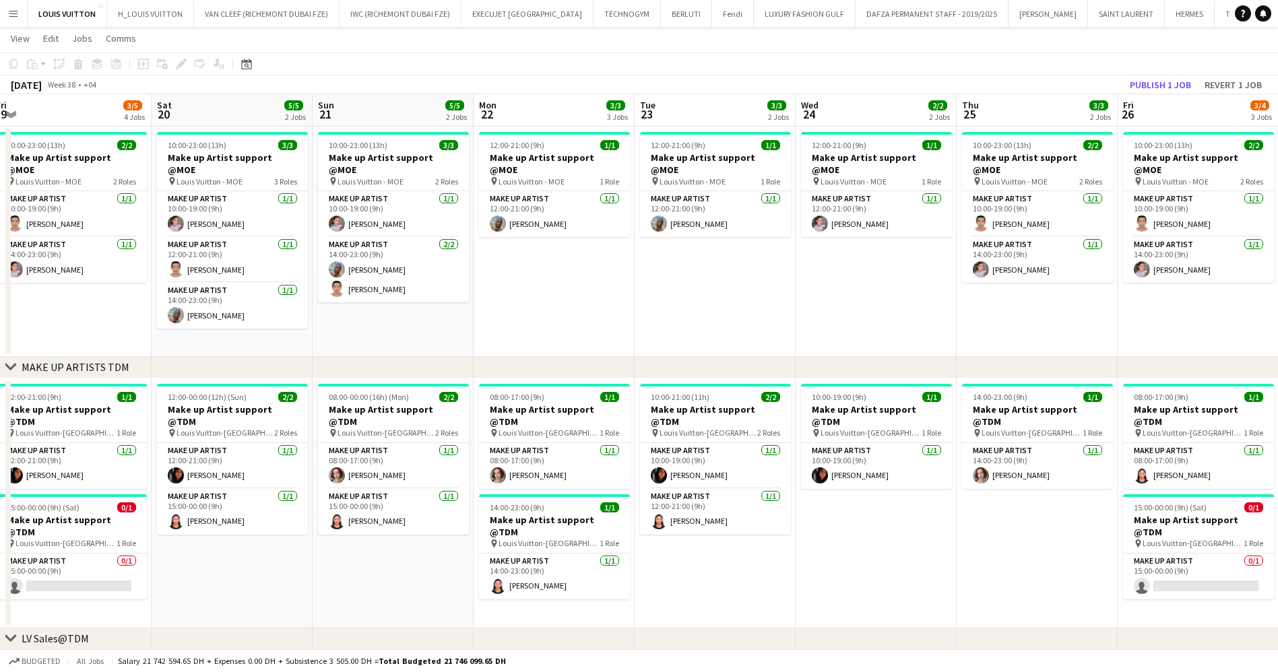
drag, startPoint x: 886, startPoint y: 273, endPoint x: 760, endPoint y: 279, distance: 126.1
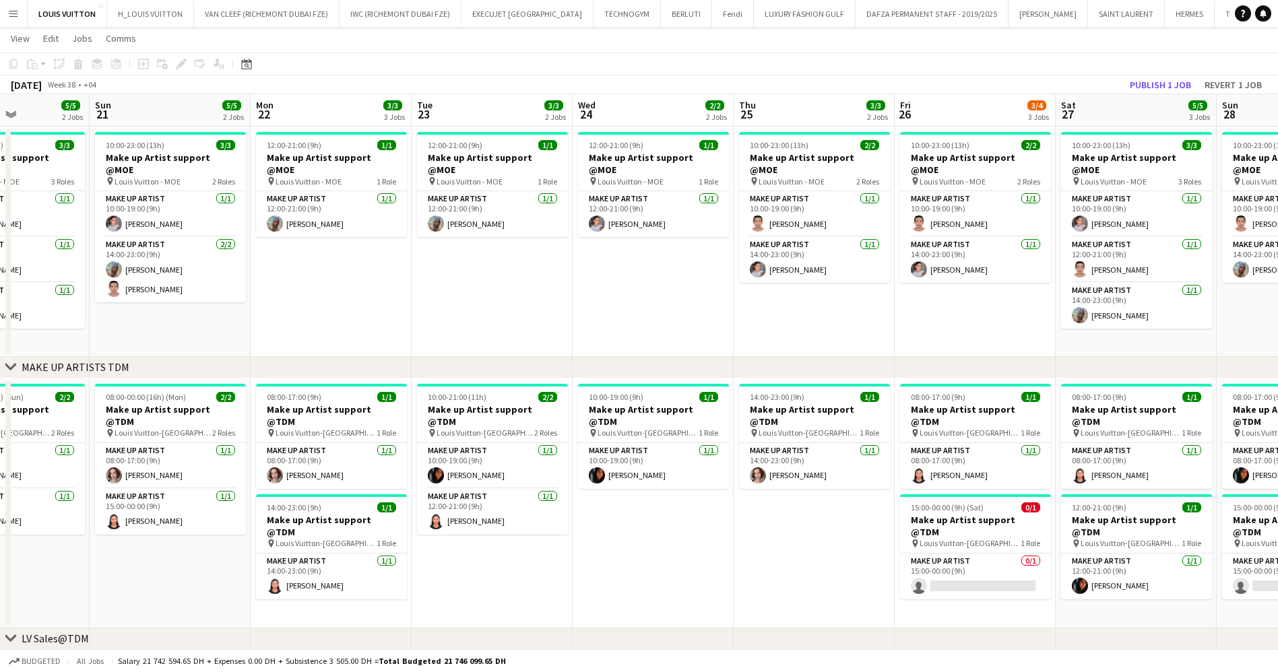
drag, startPoint x: 1020, startPoint y: 245, endPoint x: 729, endPoint y: 256, distance: 291.9
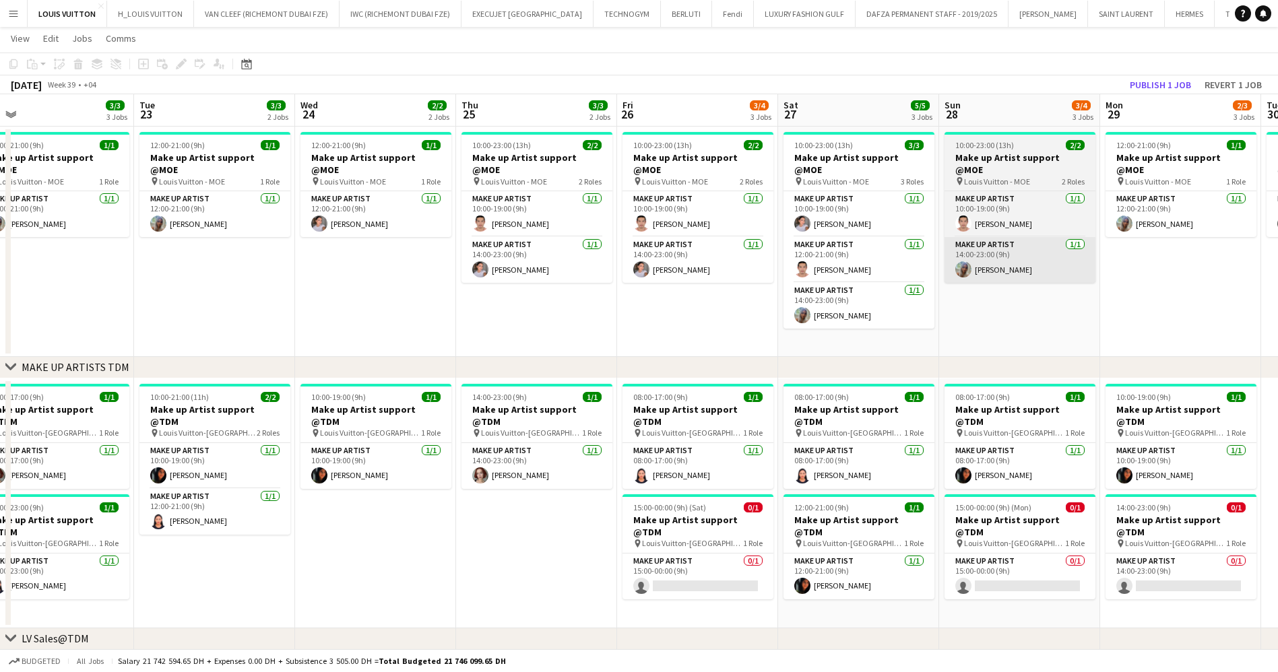
drag, startPoint x: 870, startPoint y: 247, endPoint x: 799, endPoint y: 257, distance: 72.1
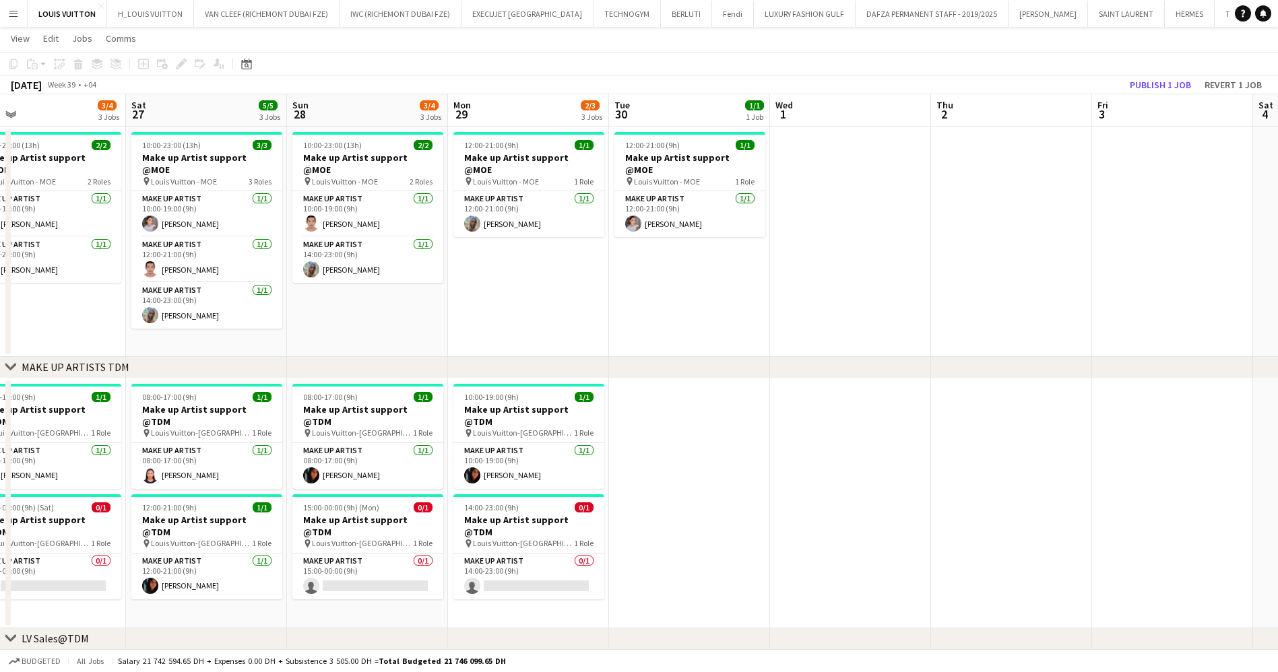
scroll to position [0, 363]
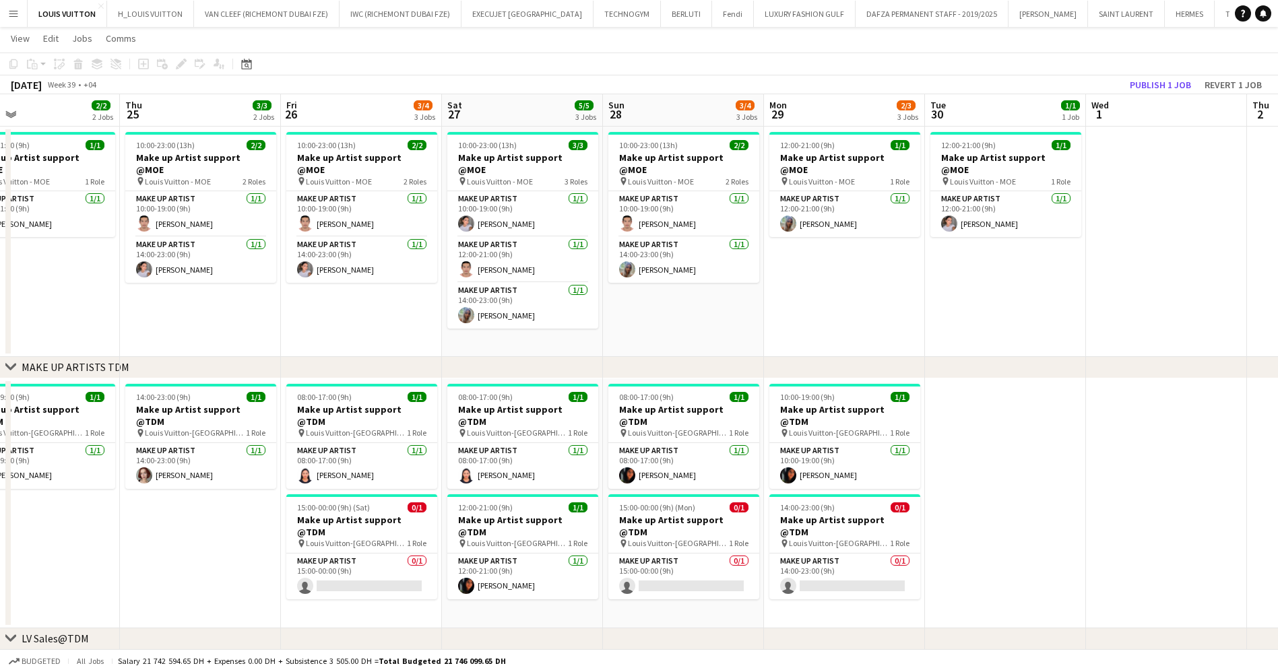
drag, startPoint x: 895, startPoint y: 227, endPoint x: 934, endPoint y: 226, distance: 39.7
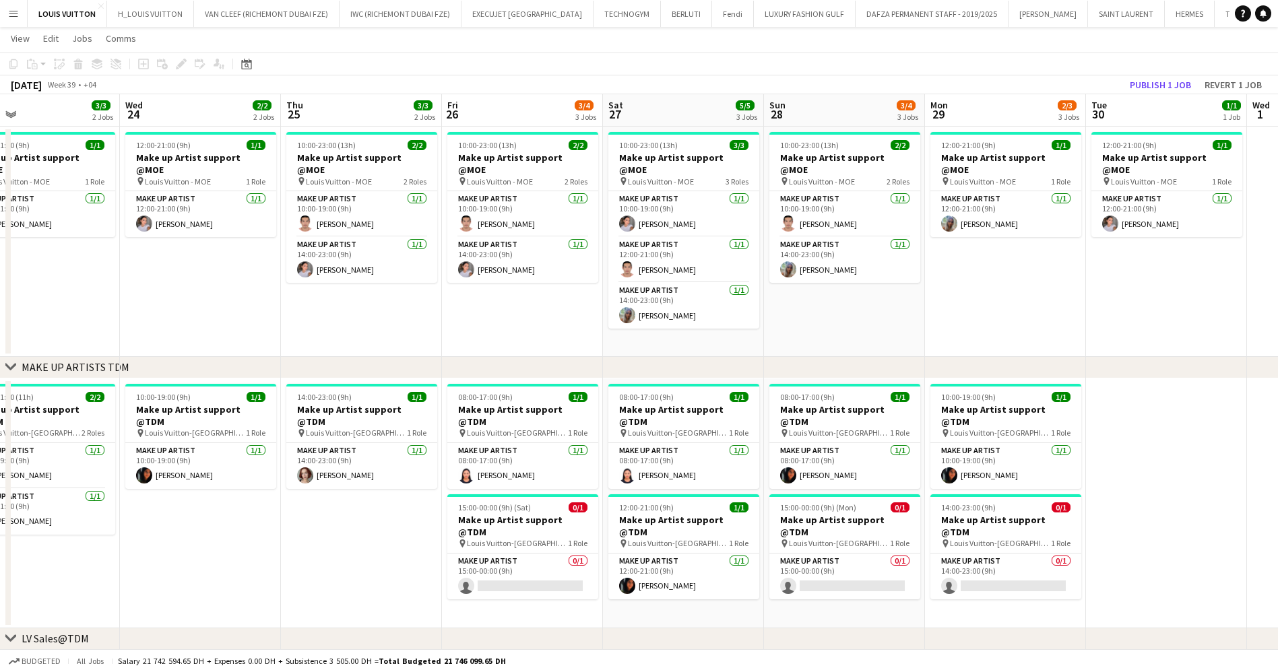
scroll to position [0, 329]
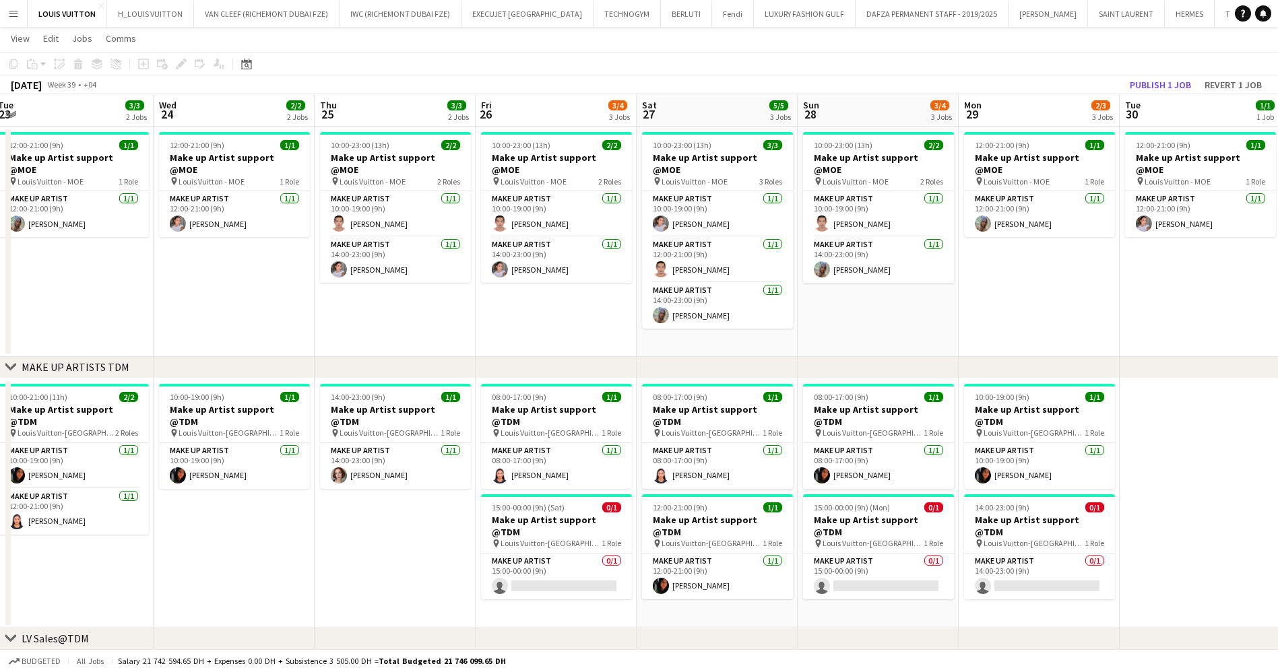
drag, startPoint x: 666, startPoint y: 179, endPoint x: 860, endPoint y: 171, distance: 194.8
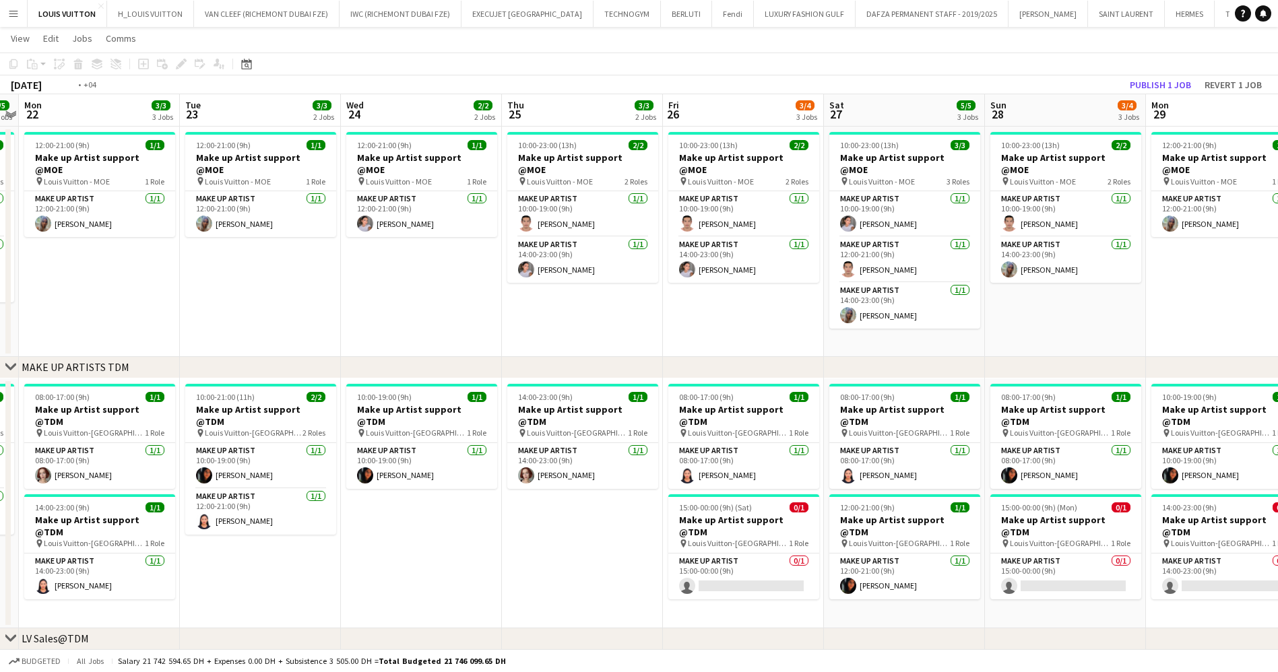
scroll to position [0, 302]
drag, startPoint x: 527, startPoint y: 203, endPoint x: 715, endPoint y: 178, distance: 189.6
click at [572, 198] on app-card-role "Make up artist [DATE] 10:00-19:00 (9h) [PERSON_NAME]" at bounding box center [583, 214] width 151 height 46
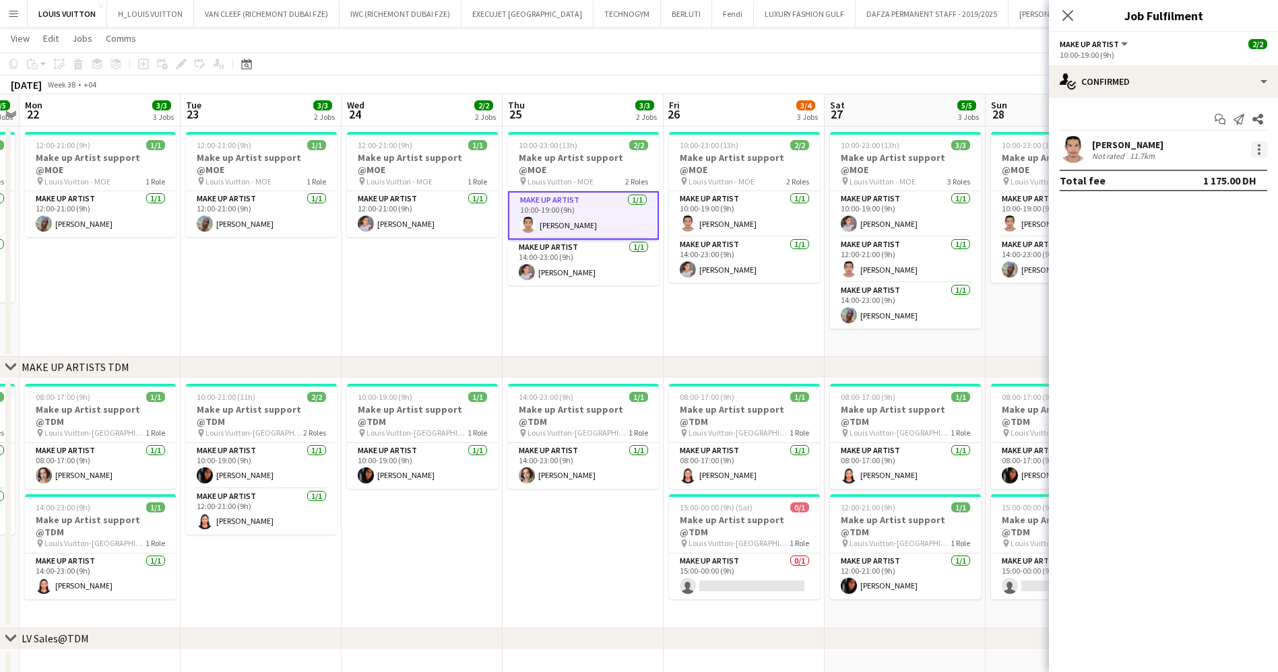
click at [1252, 143] on div at bounding box center [1257, 149] width 19 height 16
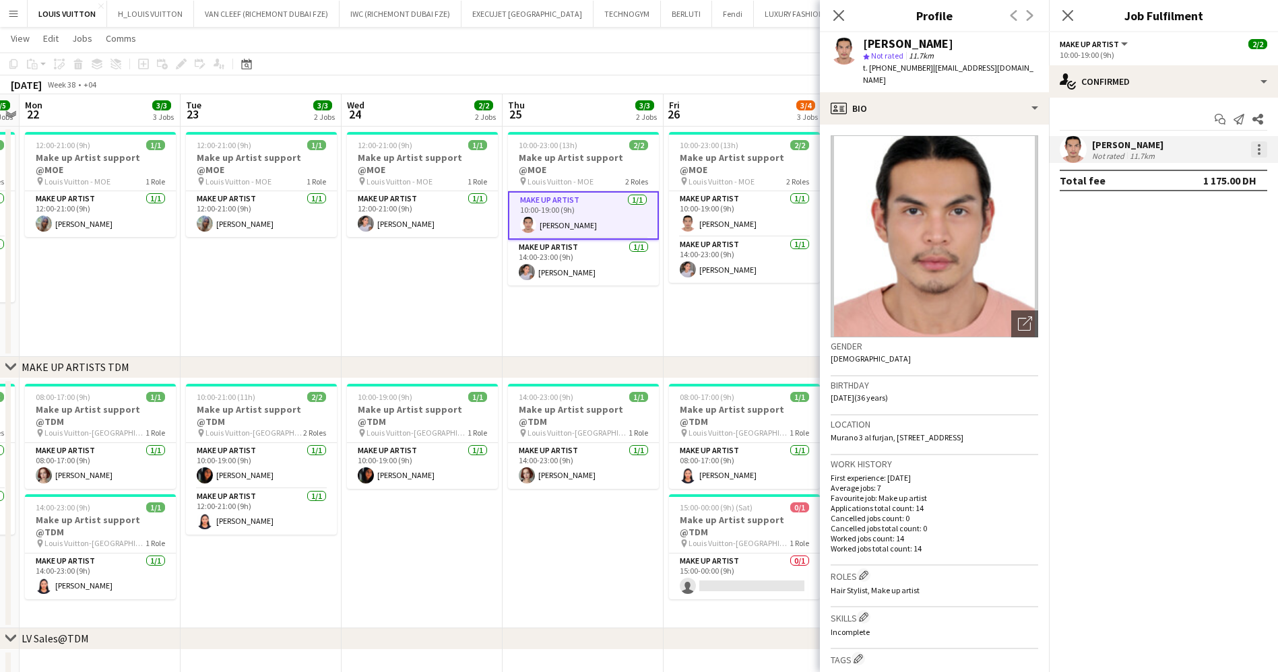
click at [1259, 153] on div at bounding box center [1259, 153] width 3 height 3
click at [1188, 301] on span "Remove" at bounding box center [1193, 303] width 40 height 11
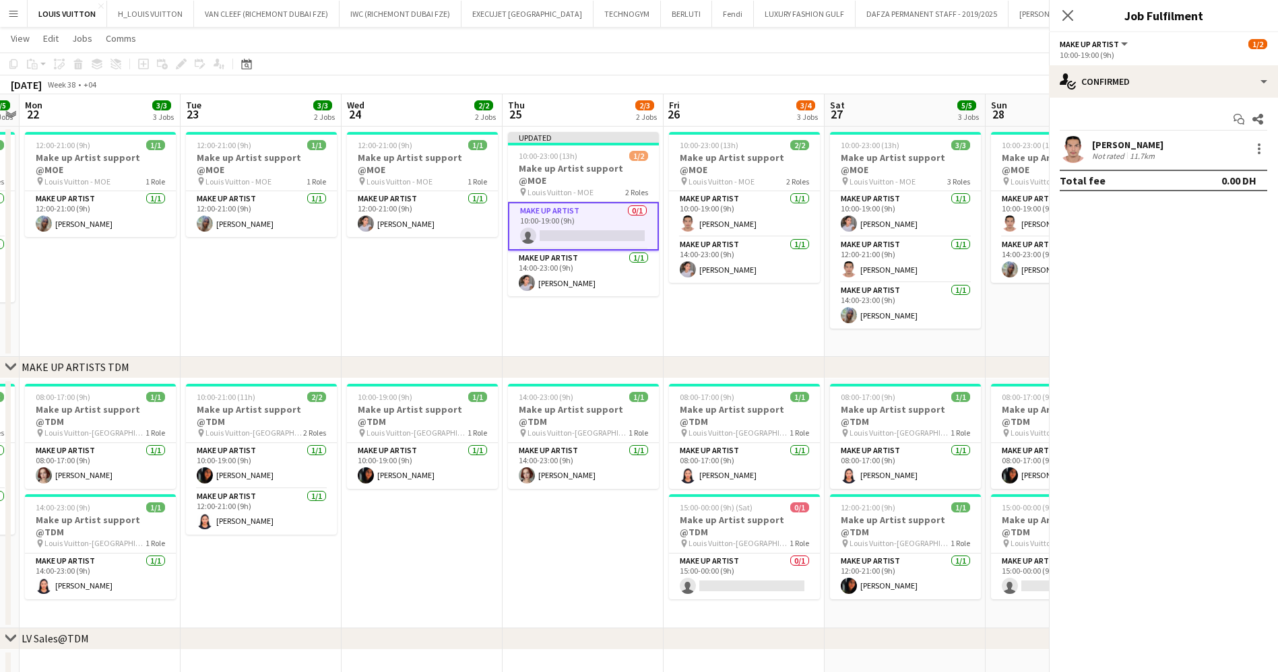
click at [787, 46] on app-page-menu "View Day view expanded Day view collapsed Month view Date picker Jump to [DATE]…" at bounding box center [639, 40] width 1278 height 26
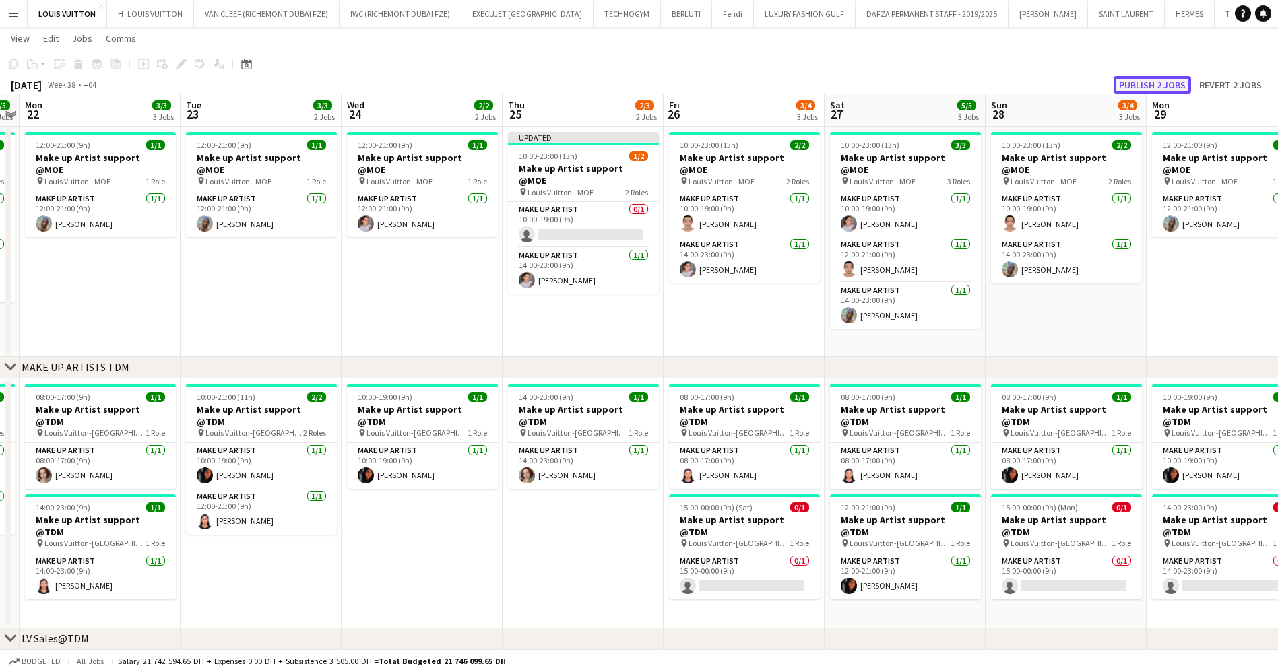
click at [1134, 82] on button "Publish 2 jobs" at bounding box center [1151, 85] width 77 height 18
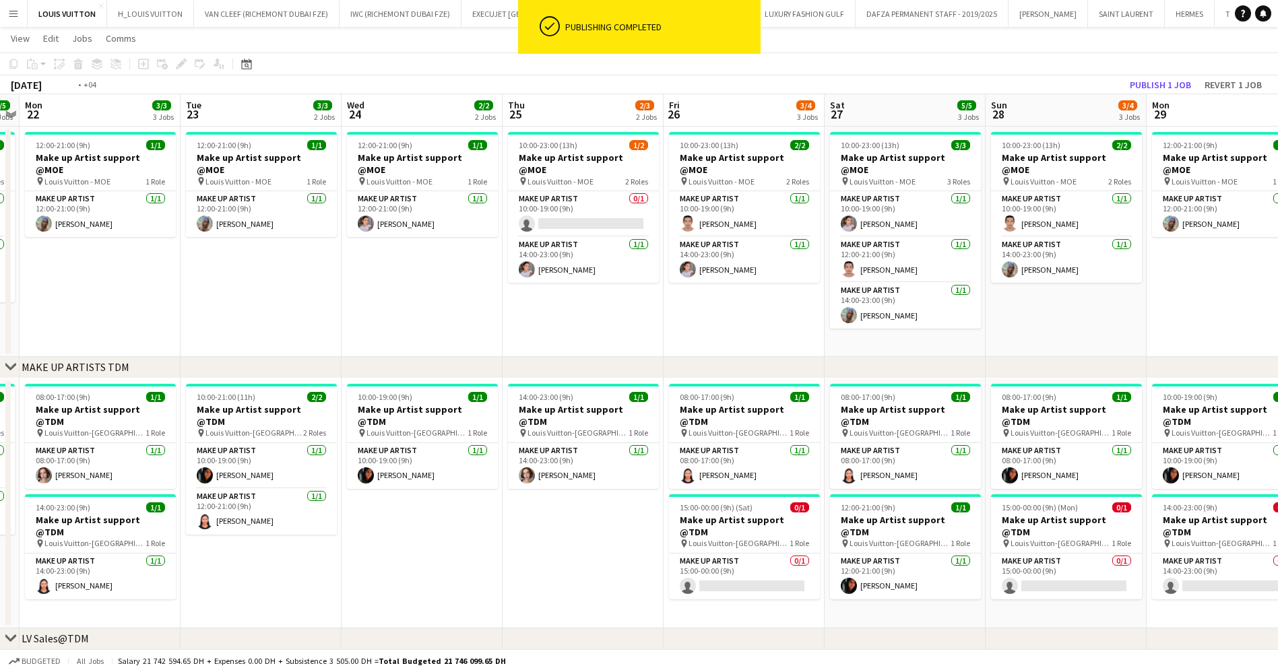
scroll to position [0, 429]
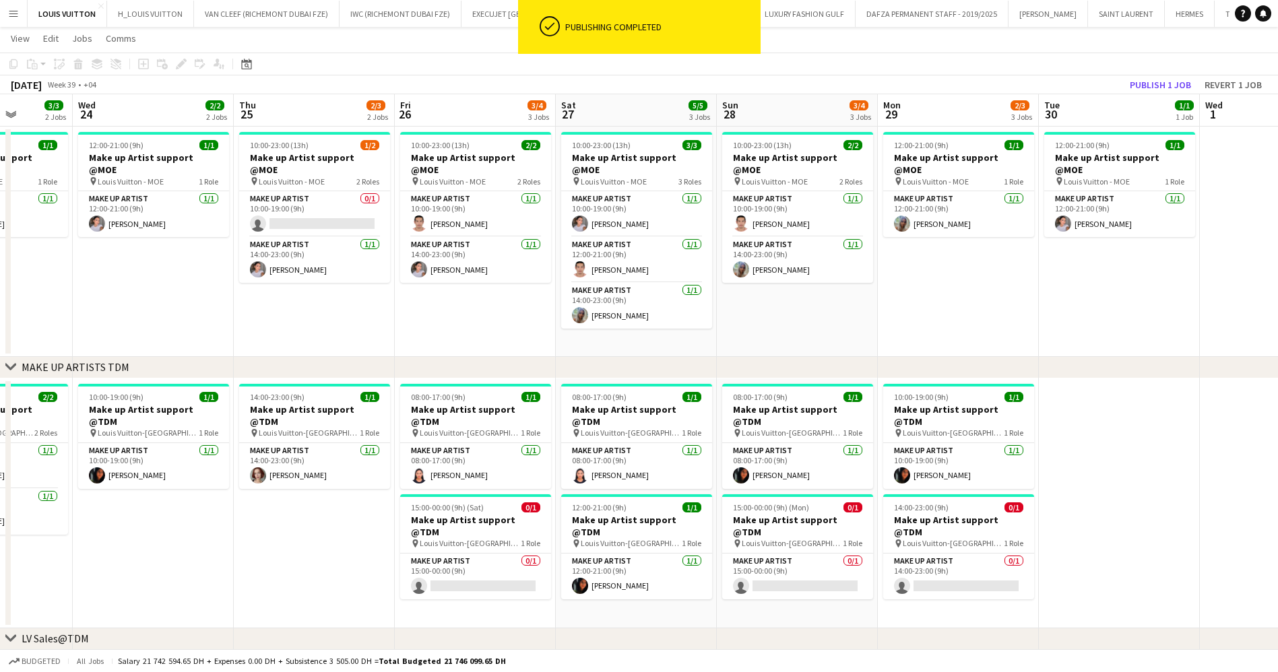
drag, startPoint x: 1086, startPoint y: 282, endPoint x: 1069, endPoint y: 282, distance: 17.5
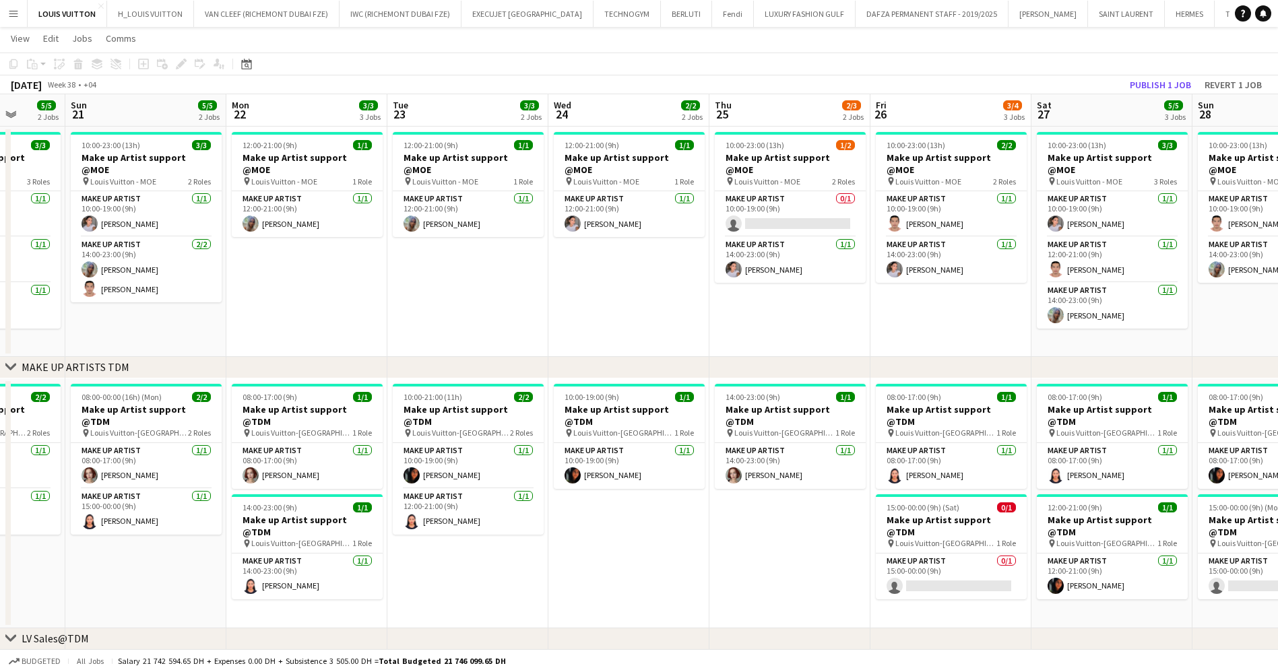
scroll to position [0, 418]
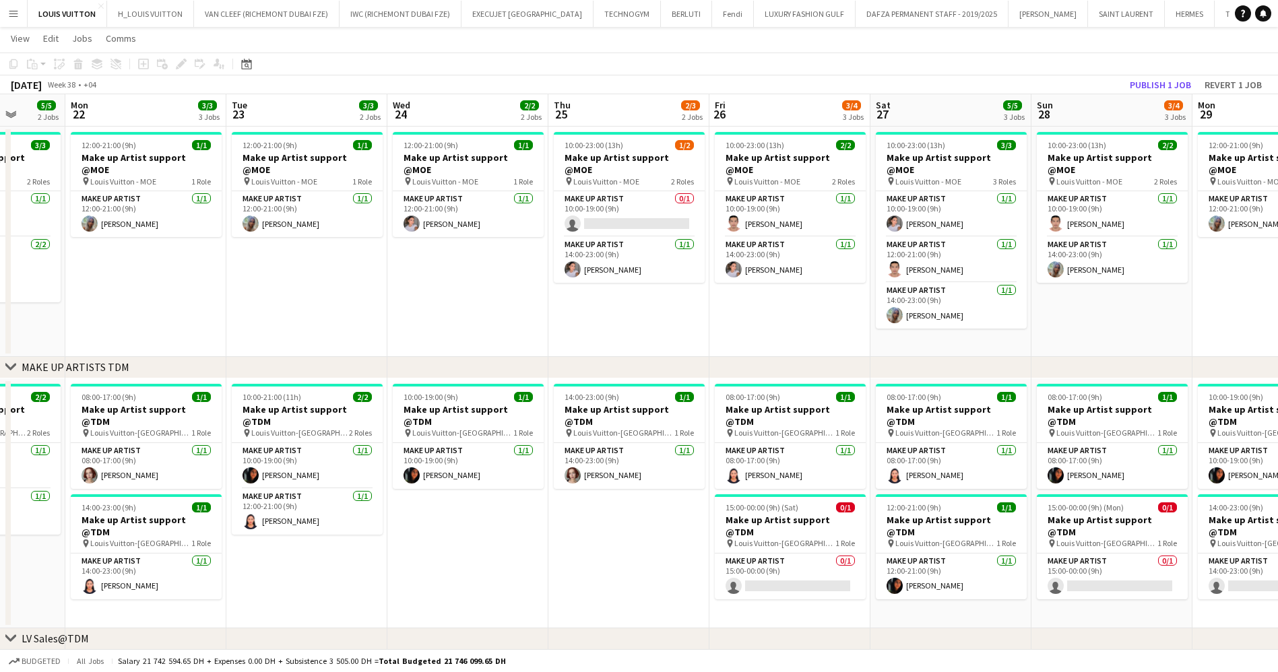
drag, startPoint x: 639, startPoint y: 196, endPoint x: 790, endPoint y: 197, distance: 150.9
click at [631, 201] on app-card-role "Make up artist 0/1 10:00-19:00 (9h) single-neutral-actions" at bounding box center [629, 214] width 151 height 46
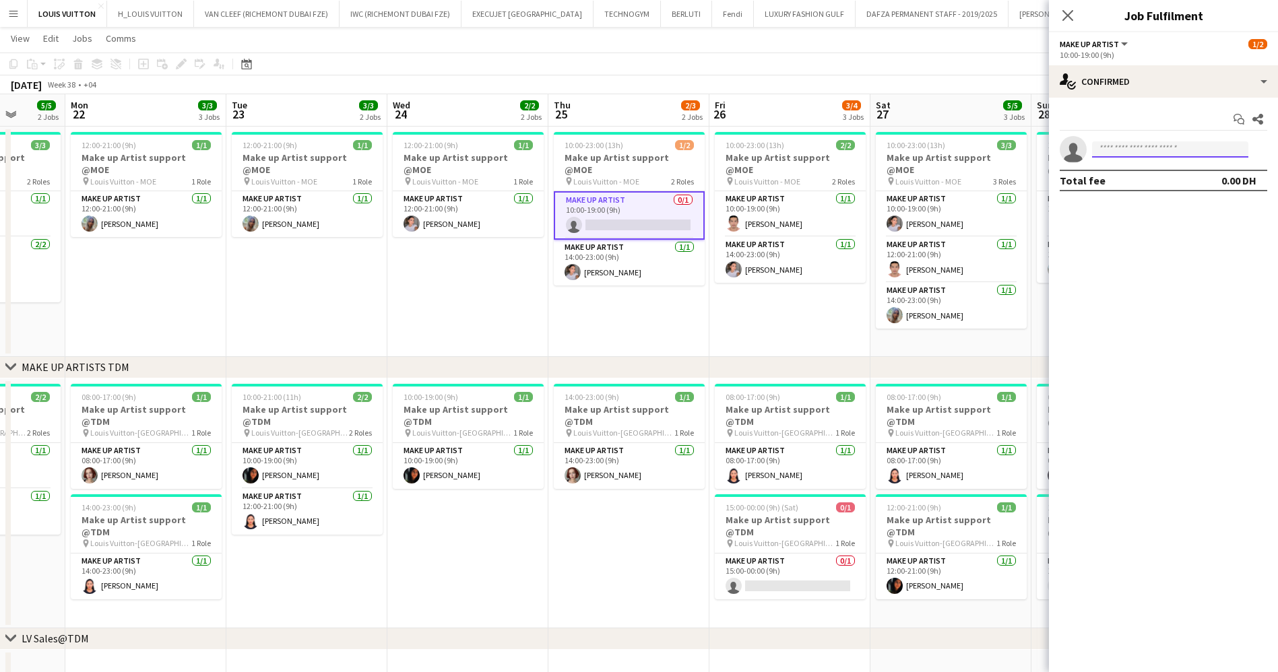
click at [1134, 145] on input at bounding box center [1170, 149] width 156 height 16
type input "*******"
click at [1162, 169] on span "[PERSON_NAME] Active" at bounding box center [1170, 168] width 135 height 11
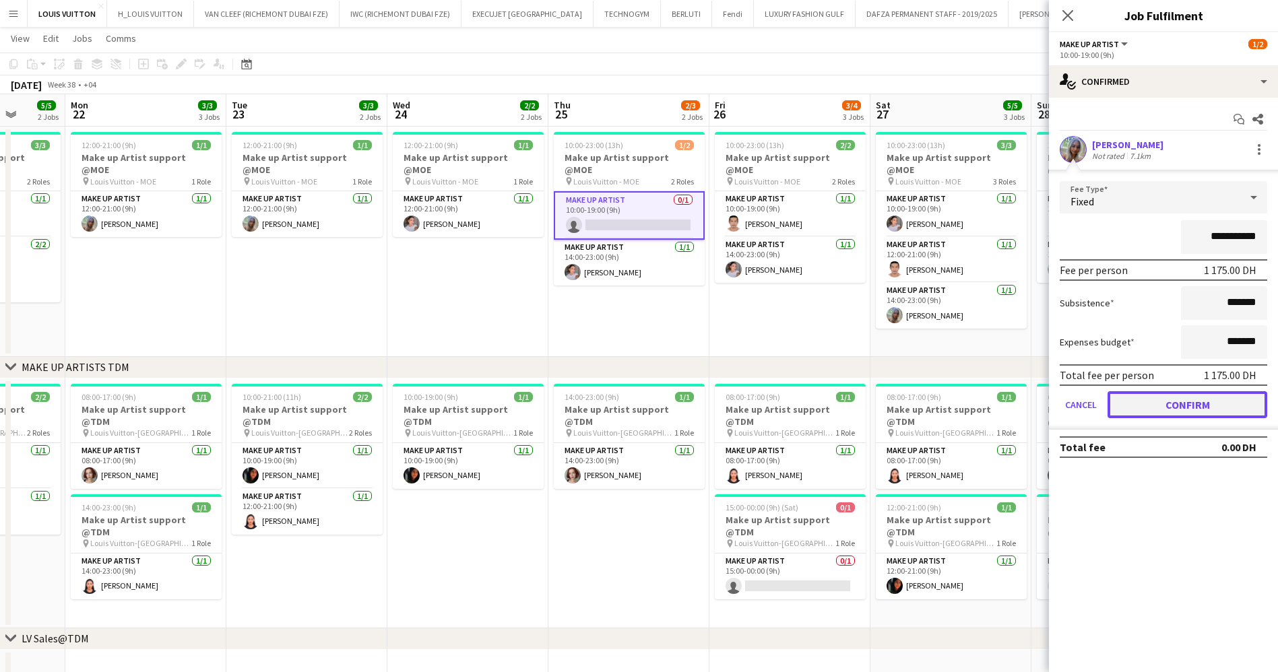
click at [1189, 397] on button "Confirm" at bounding box center [1187, 404] width 160 height 27
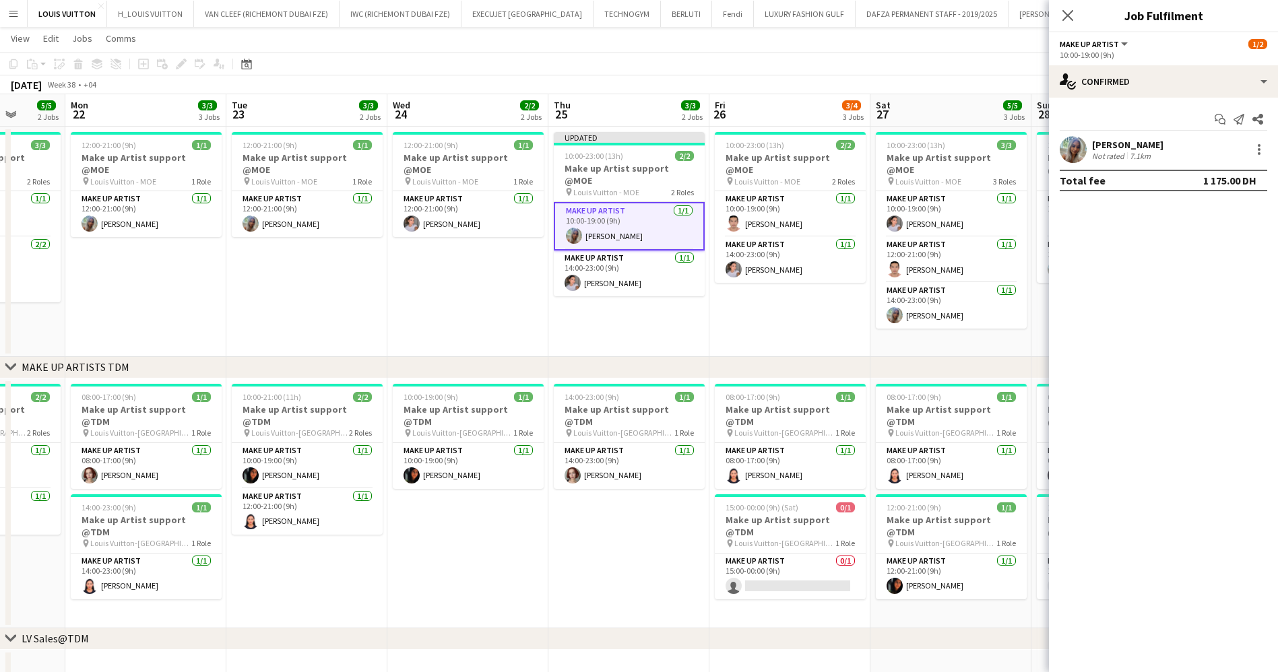
click at [938, 50] on app-page-menu "View Day view expanded Day view collapsed Month view Date picker Jump to [DATE]…" at bounding box center [639, 40] width 1278 height 26
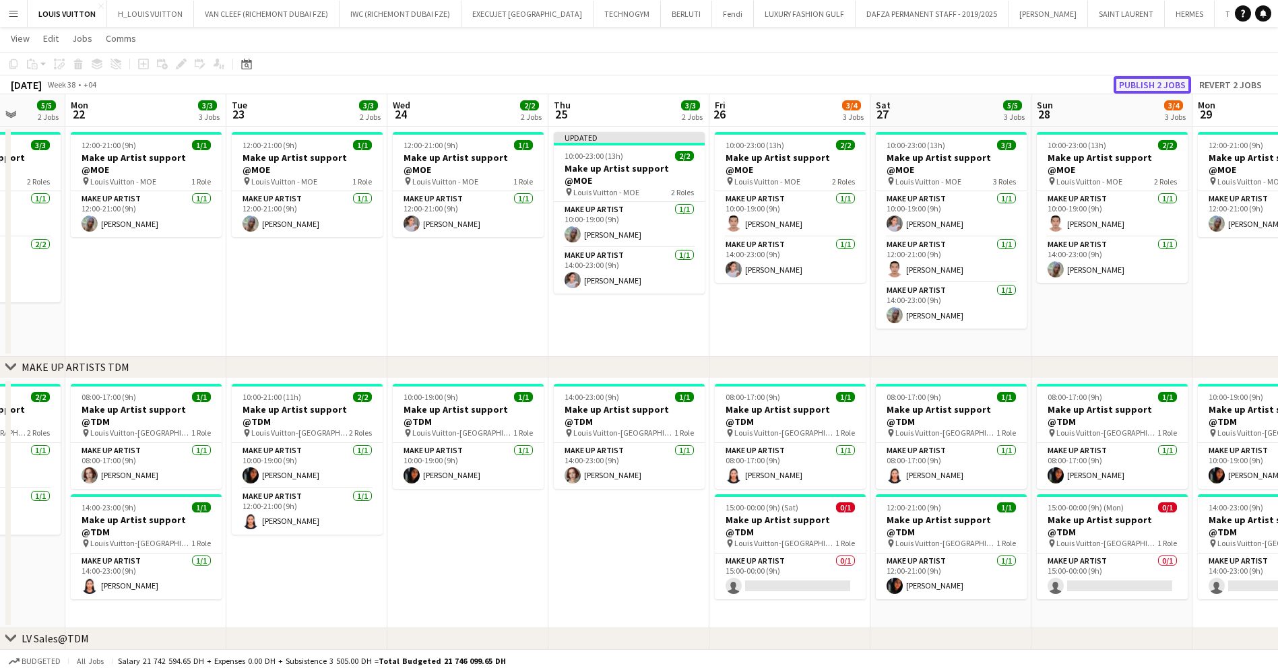
click at [1187, 86] on button "Publish 2 jobs" at bounding box center [1151, 85] width 77 height 18
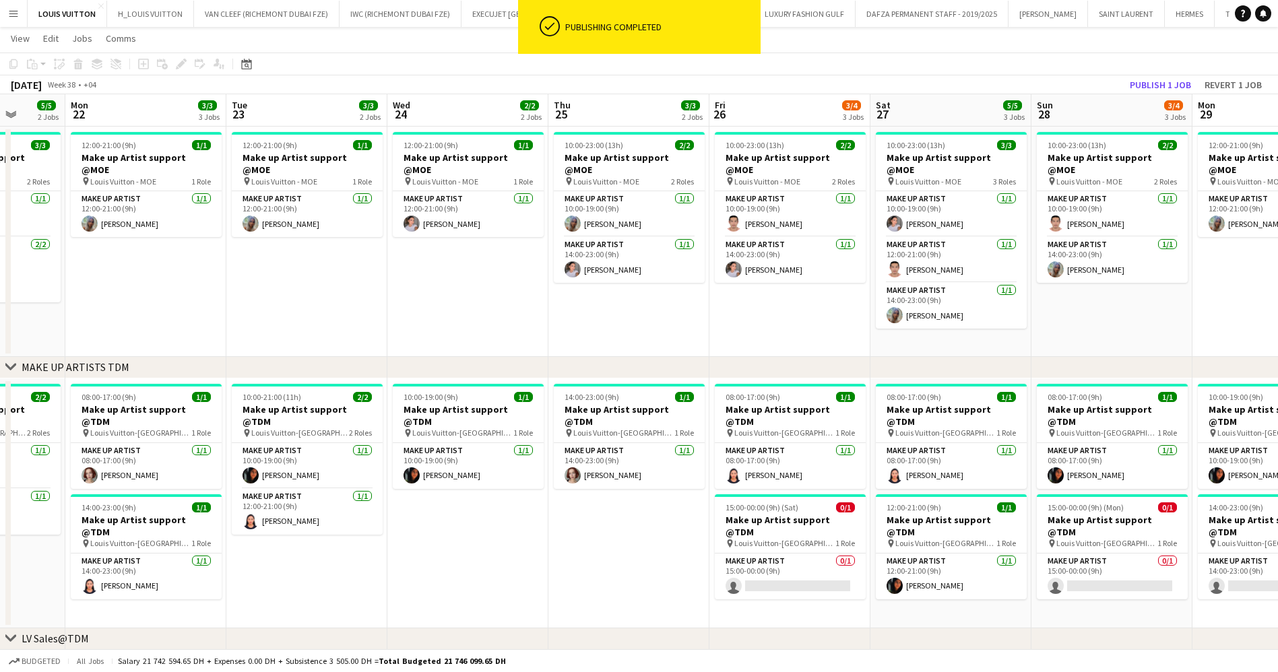
scroll to position [0, 400]
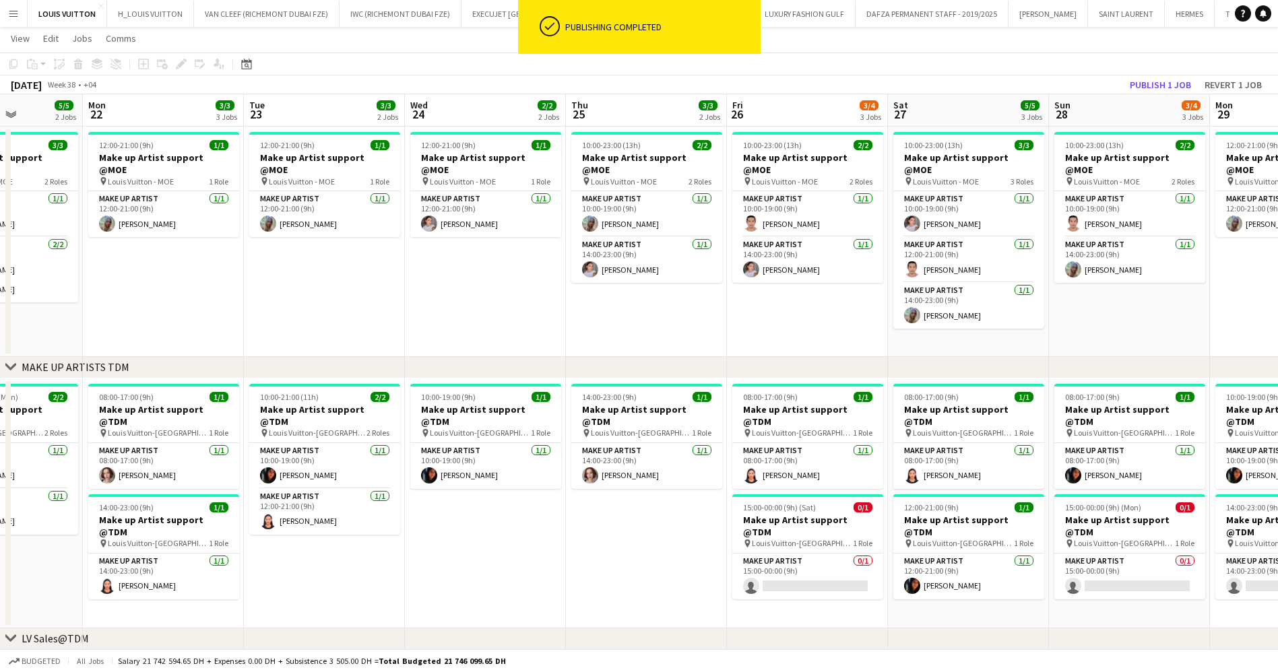
drag, startPoint x: 603, startPoint y: 226, endPoint x: 781, endPoint y: 203, distance: 179.3
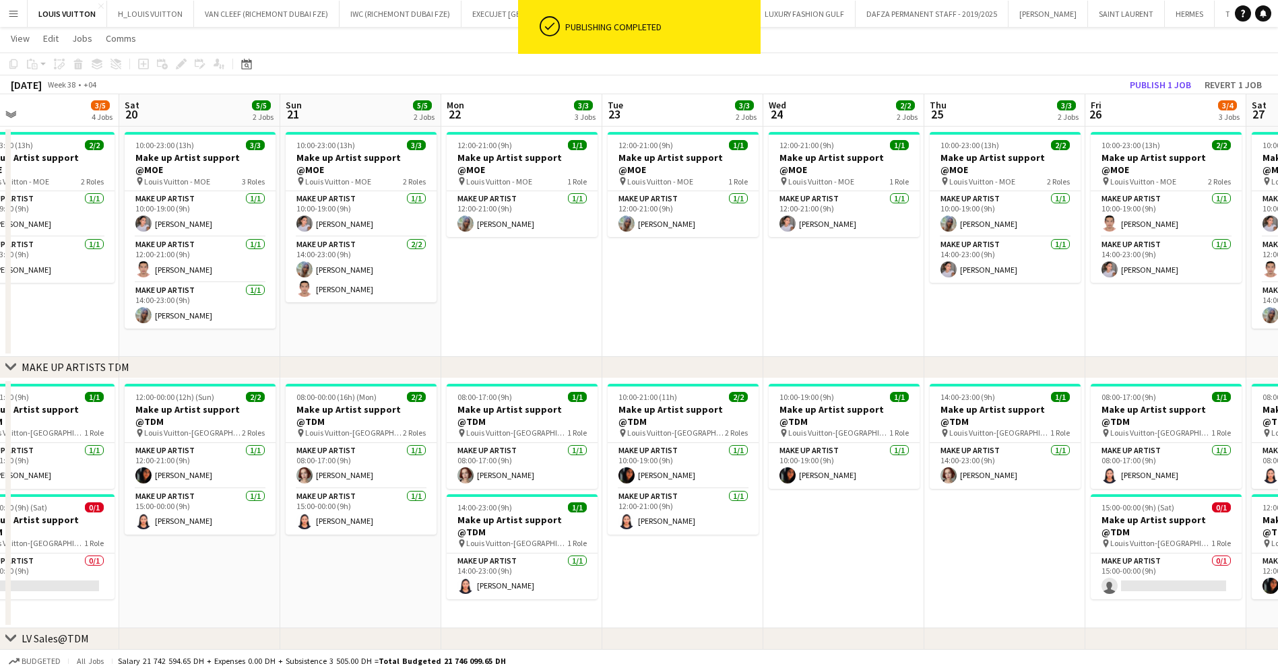
scroll to position [0, 412]
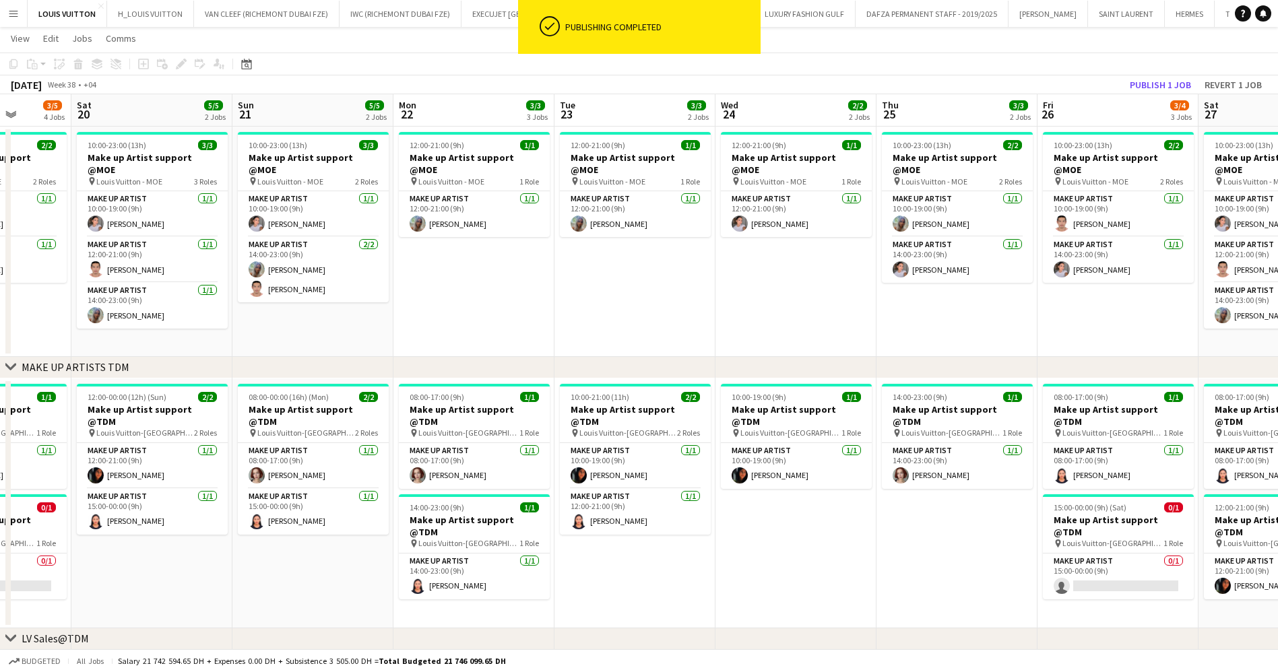
drag, startPoint x: 313, startPoint y: 207, endPoint x: 418, endPoint y: 215, distance: 106.1
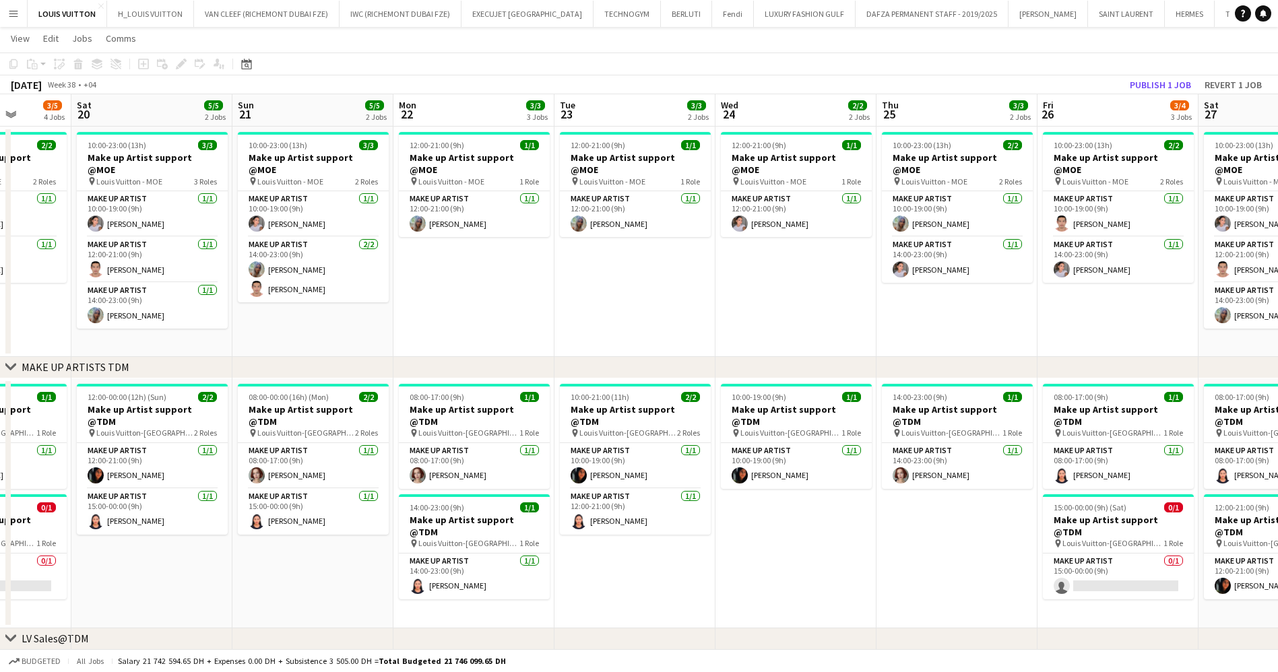
scroll to position [0, 467]
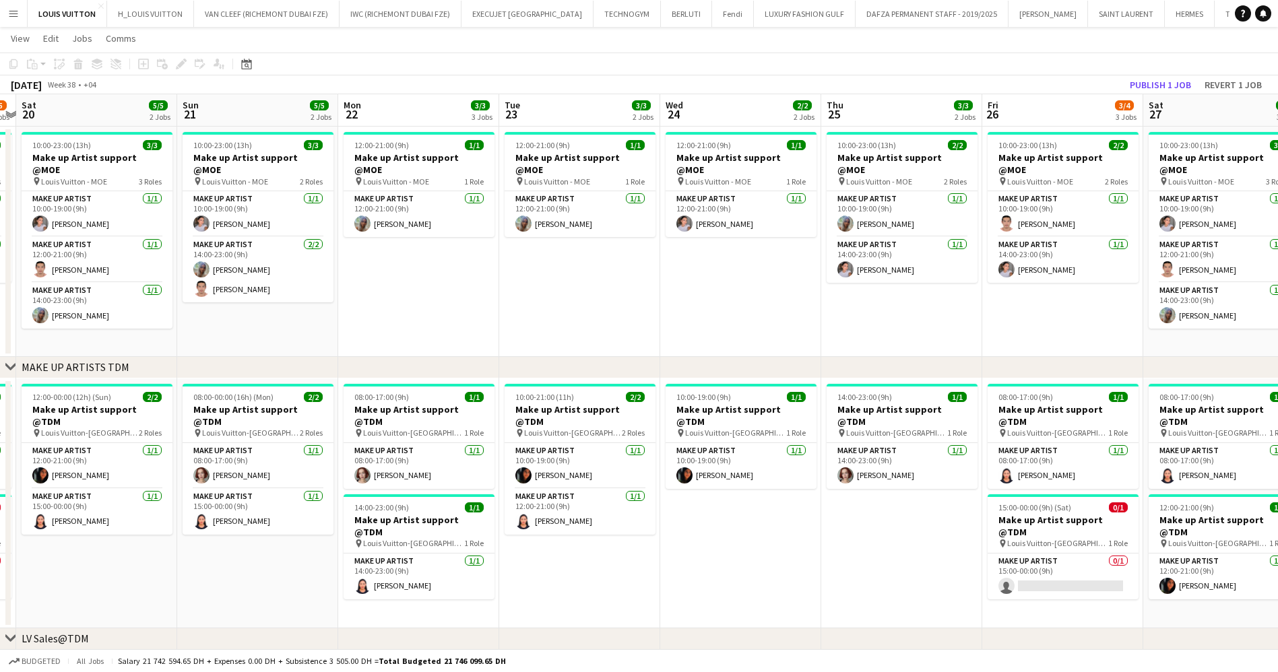
drag, startPoint x: 362, startPoint y: 195, endPoint x: 306, endPoint y: 197, distance: 55.3
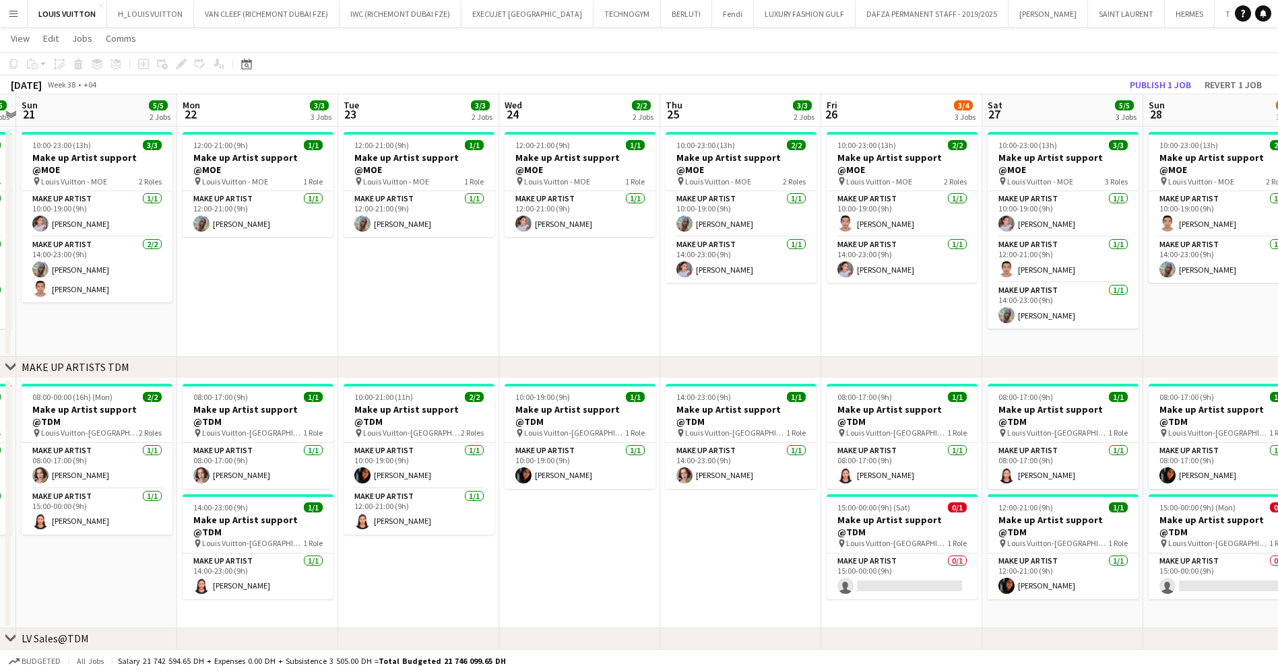
scroll to position [0, 490]
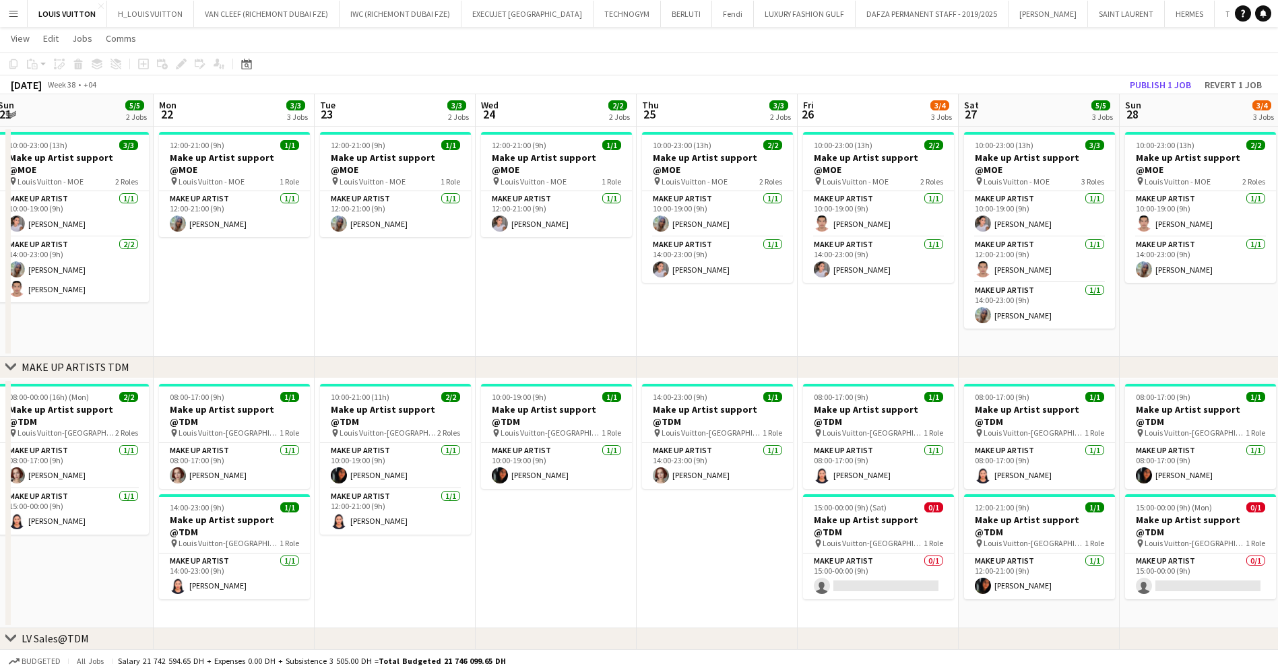
drag, startPoint x: 776, startPoint y: 282, endPoint x: 592, endPoint y: 285, distance: 183.9
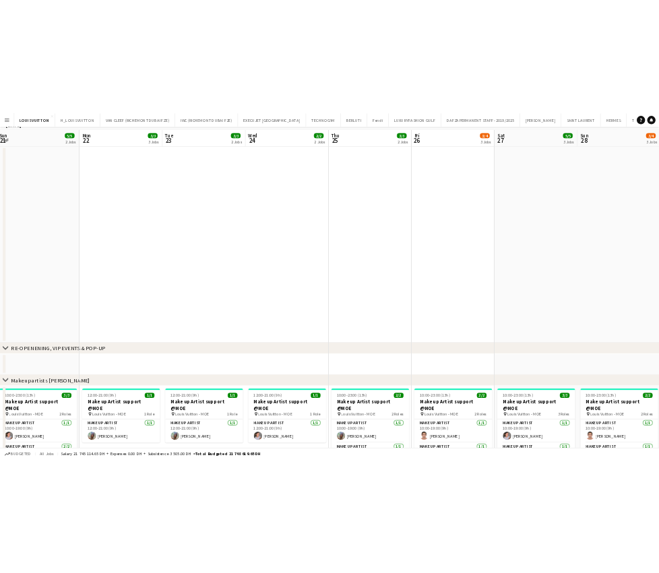
scroll to position [0, 0]
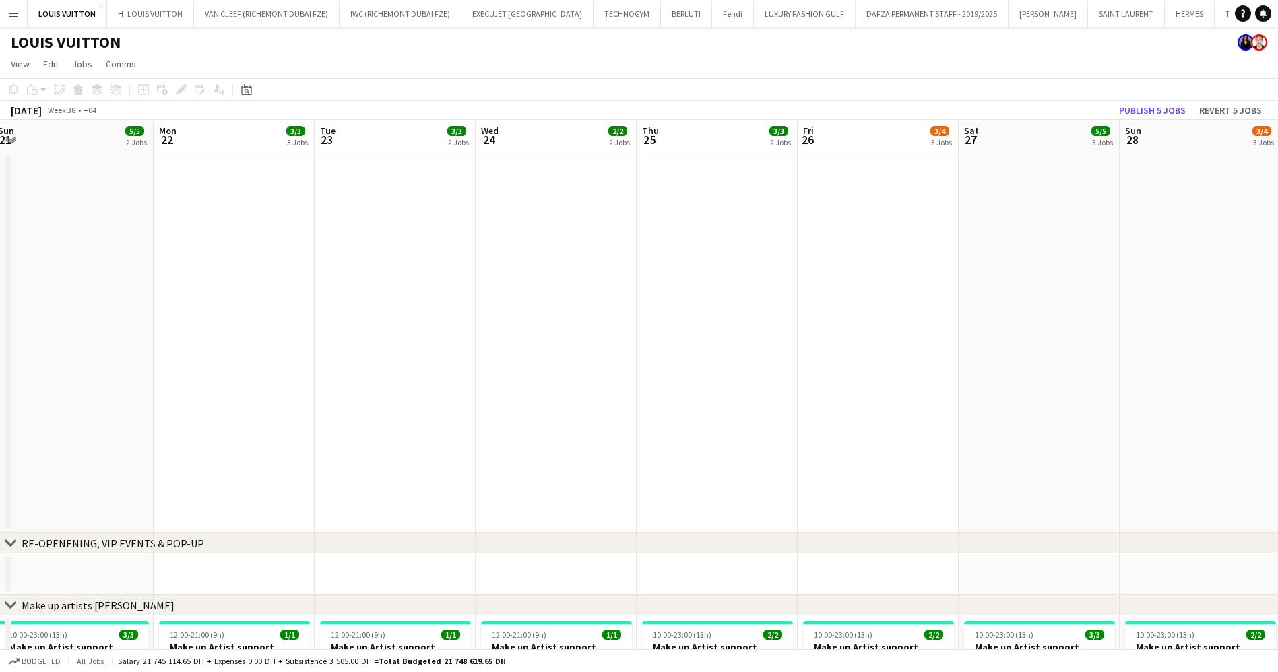
click at [13, 15] on app-icon "Menu" at bounding box center [13, 13] width 11 height 11
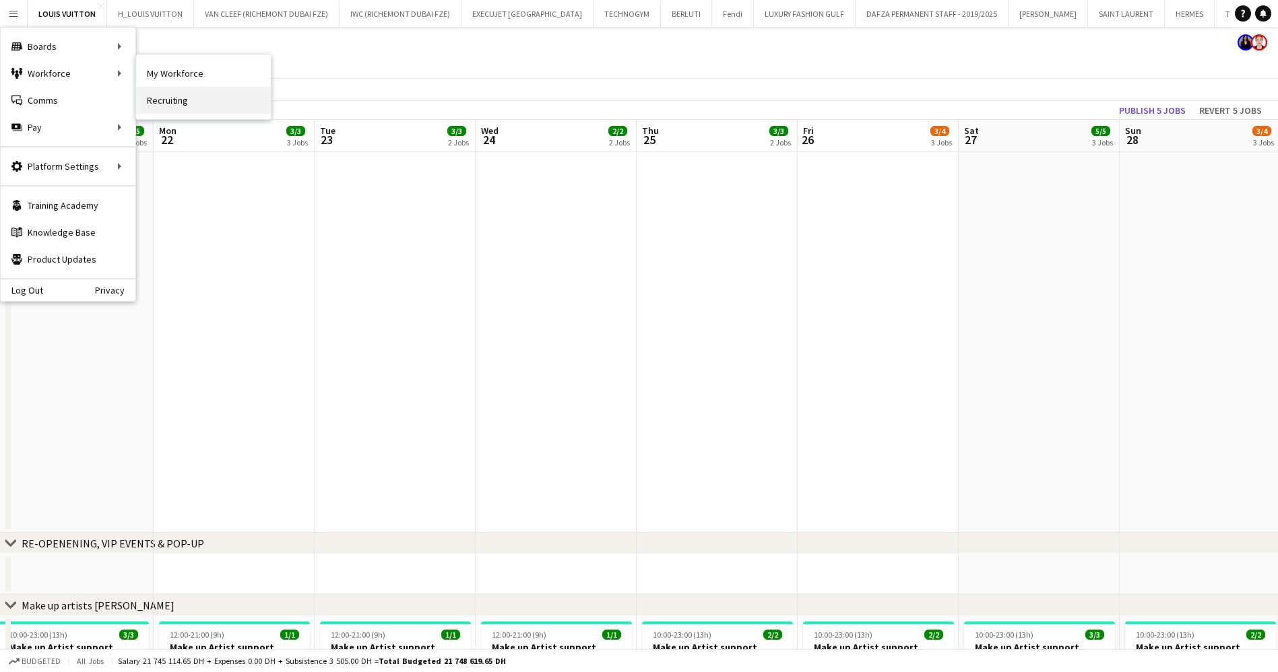
click at [185, 98] on link "Recruiting" at bounding box center [203, 100] width 135 height 27
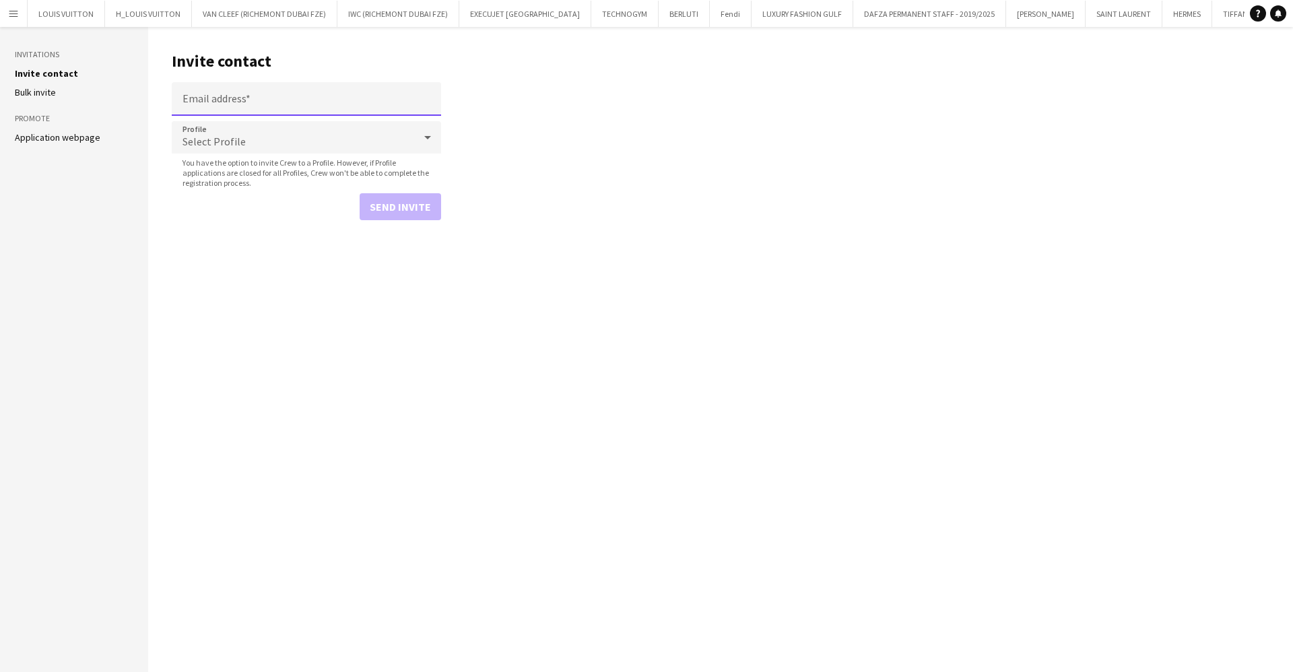
click at [273, 90] on input "Email address" at bounding box center [306, 99] width 269 height 34
type input "**********"
click at [220, 154] on mat-select "Select Profile" at bounding box center [306, 138] width 269 height 34
click at [218, 140] on span "Select Profile" at bounding box center [214, 141] width 63 height 13
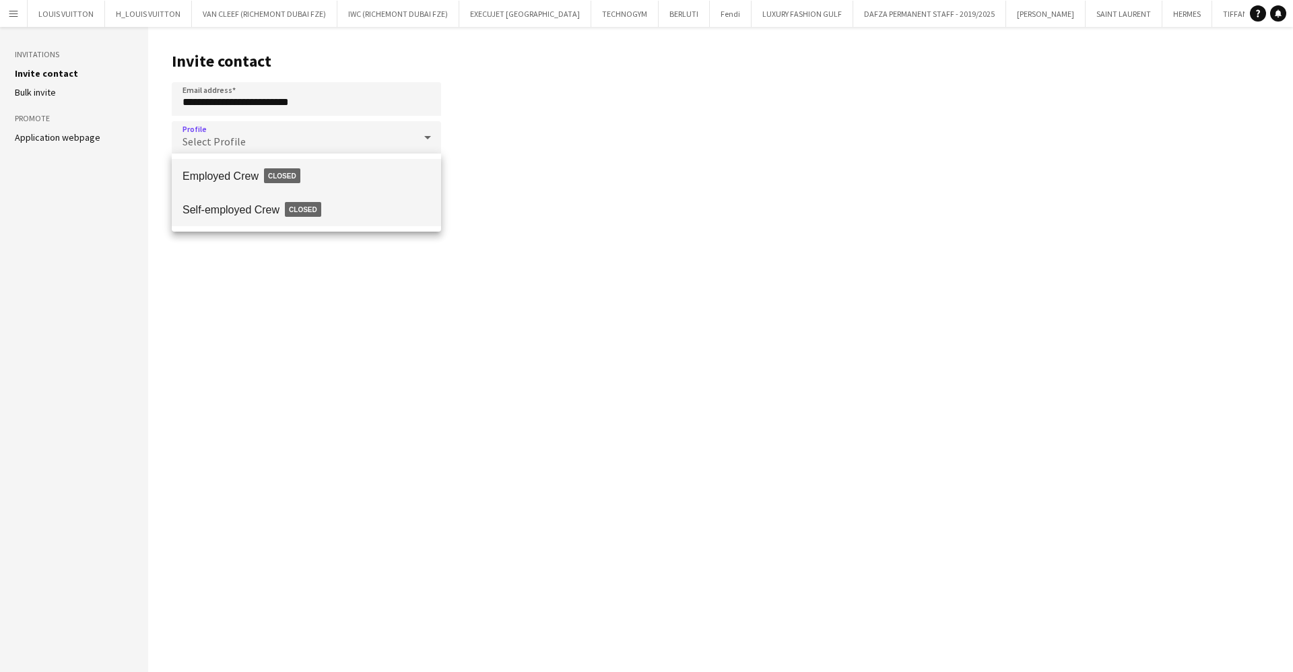
click at [258, 205] on span "Self-employed Crew Closed" at bounding box center [307, 209] width 248 height 31
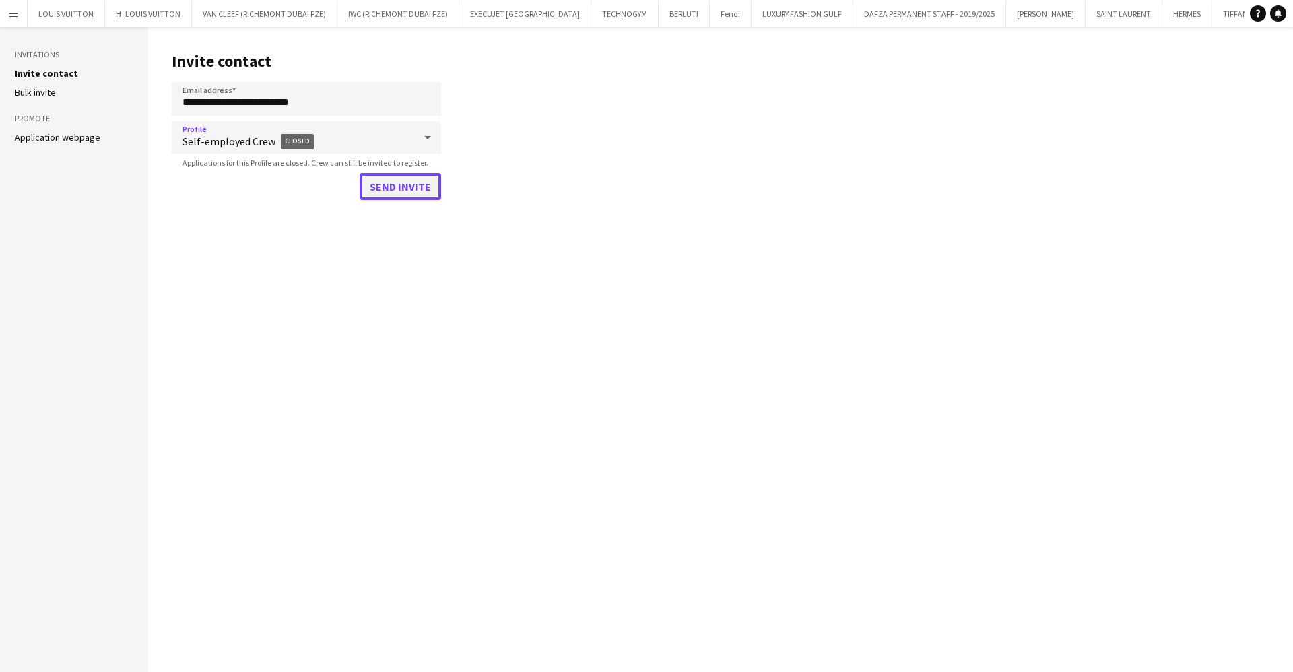
click at [401, 189] on button "Send invite" at bounding box center [401, 186] width 82 height 27
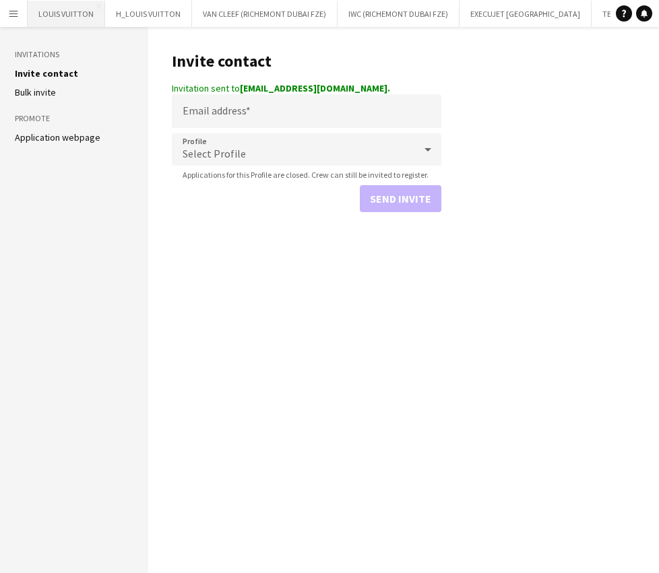
click at [57, 16] on button "LOUIS VUITTON Close" at bounding box center [66, 14] width 77 height 26
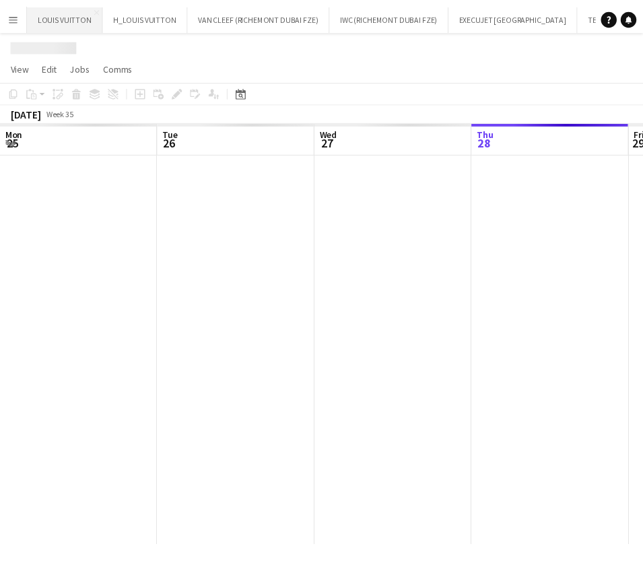
scroll to position [0, 322]
